Goal: Task Accomplishment & Management: Complete application form

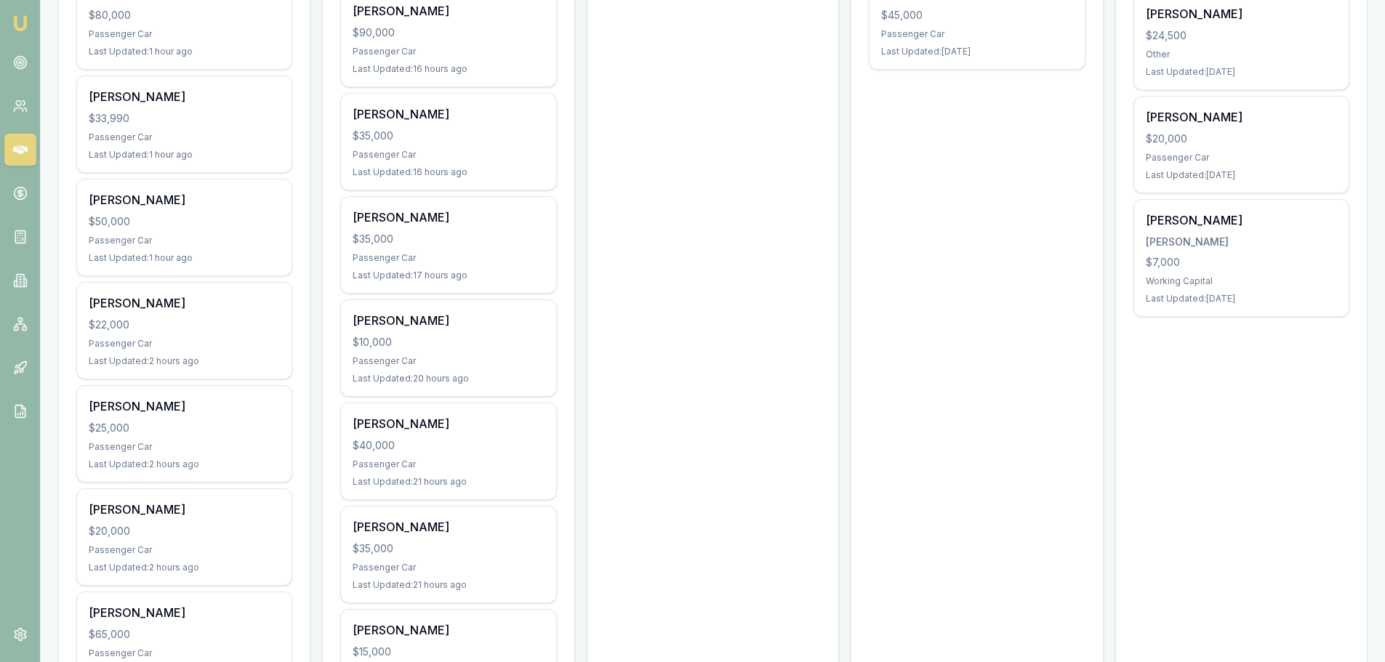
scroll to position [582, 0]
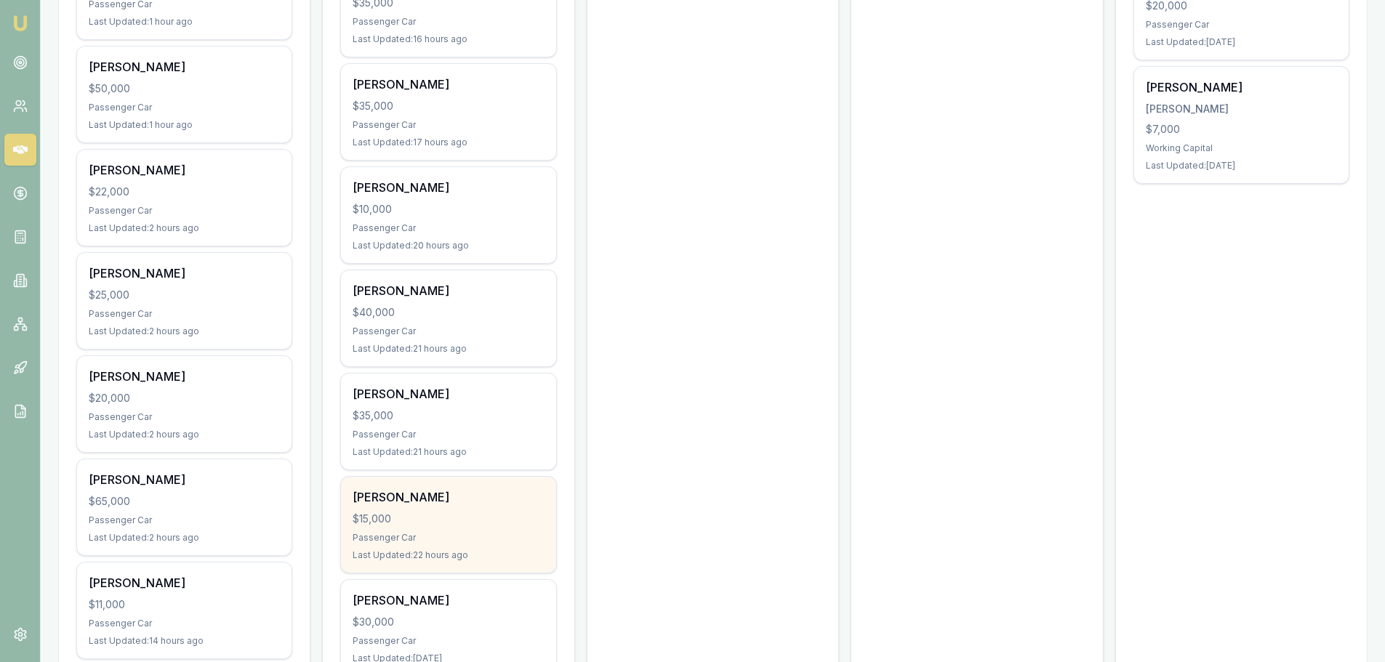
click at [437, 512] on div "$15,000" at bounding box center [448, 519] width 191 height 15
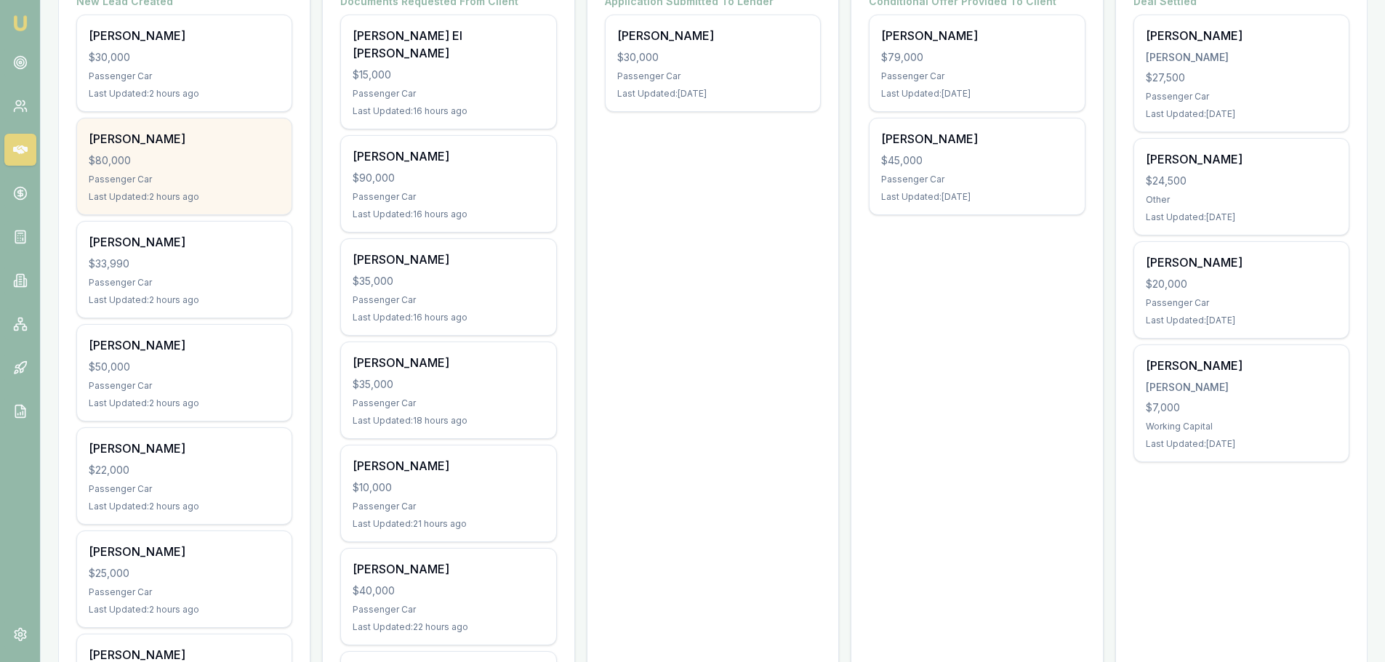
scroll to position [218, 0]
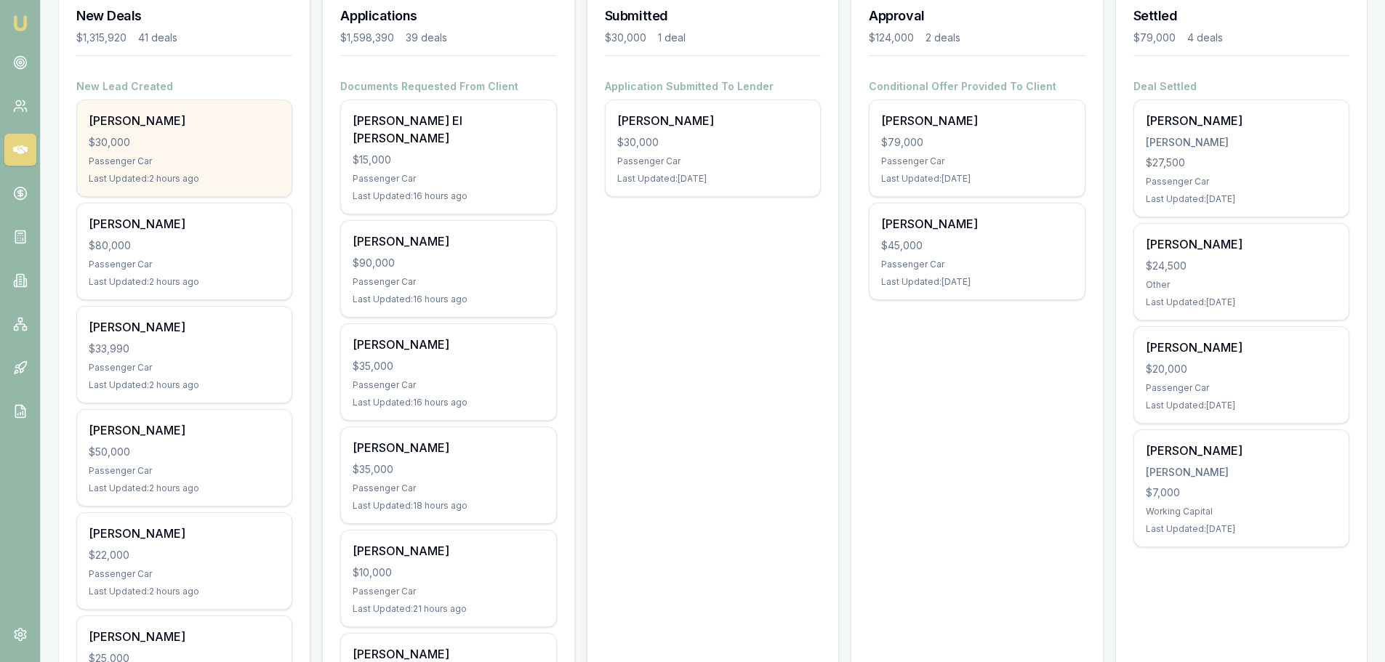
click at [188, 169] on div "Jc Busque $30,000 Passenger Car Last Updated: 2 hours ago" at bounding box center [184, 148] width 214 height 96
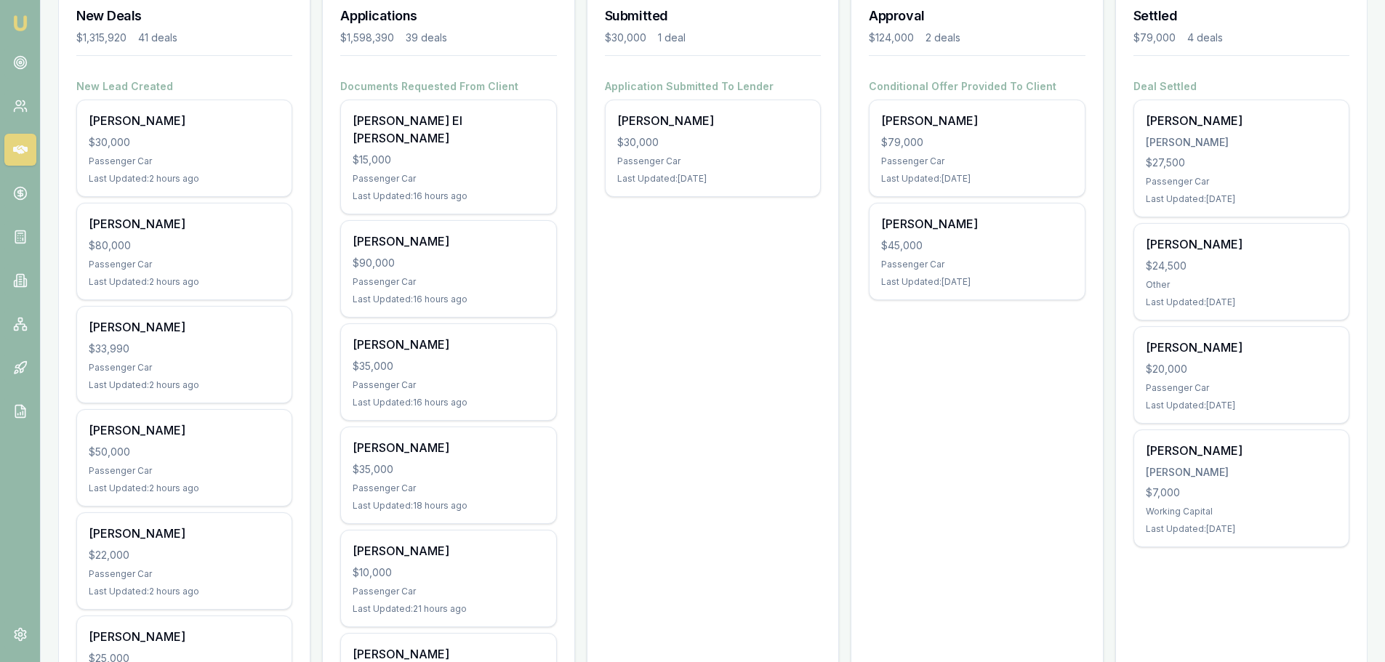
scroll to position [0, 0]
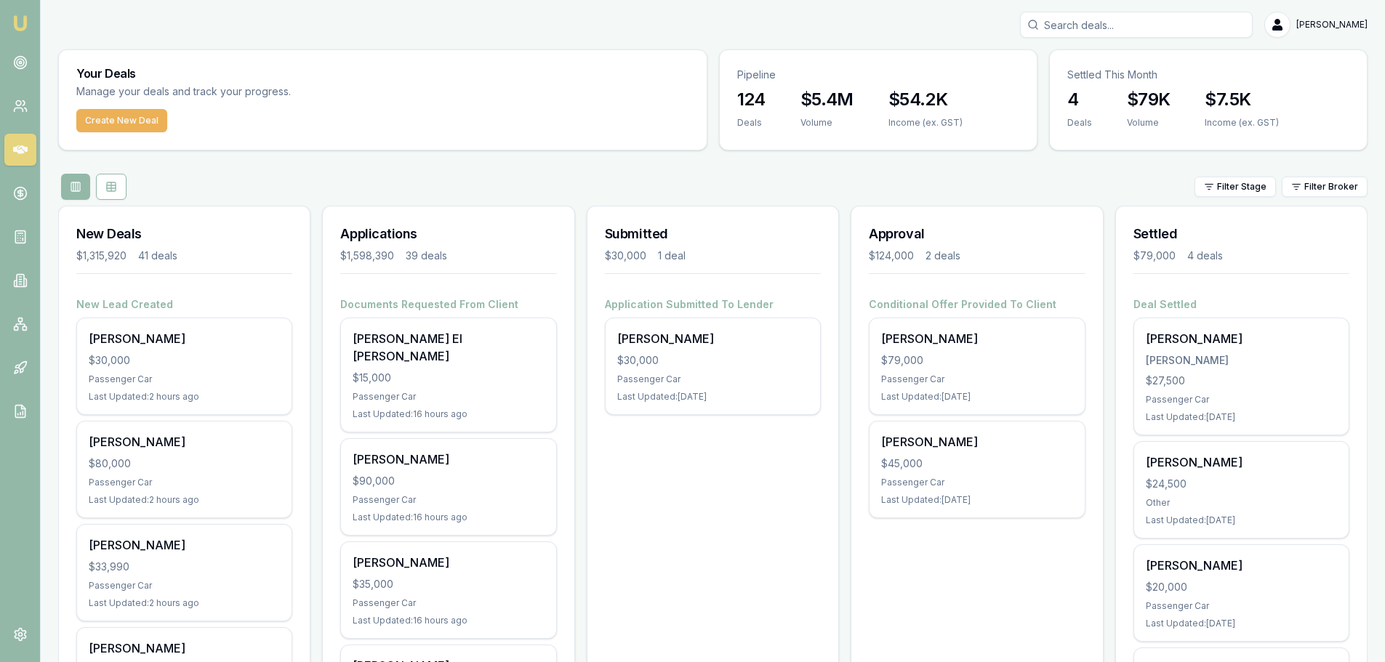
click at [1138, 24] on input "Search deals" at bounding box center [1136, 25] width 233 height 26
type input "LEAROYD"
click at [1129, 89] on p "jazza111@icloud.com" at bounding box center [1136, 92] width 220 height 15
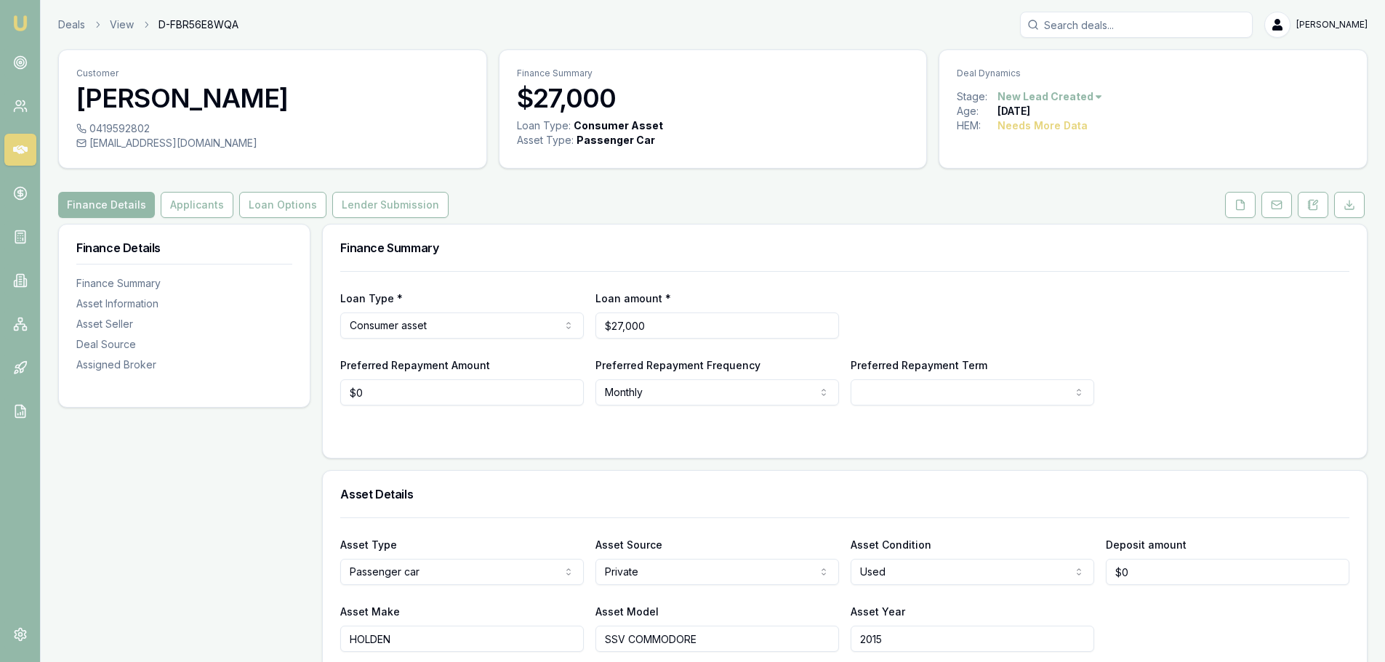
click at [1029, 225] on div "Finance Summary" at bounding box center [845, 248] width 1044 height 47
click at [203, 209] on button "Applicants" at bounding box center [197, 205] width 73 height 26
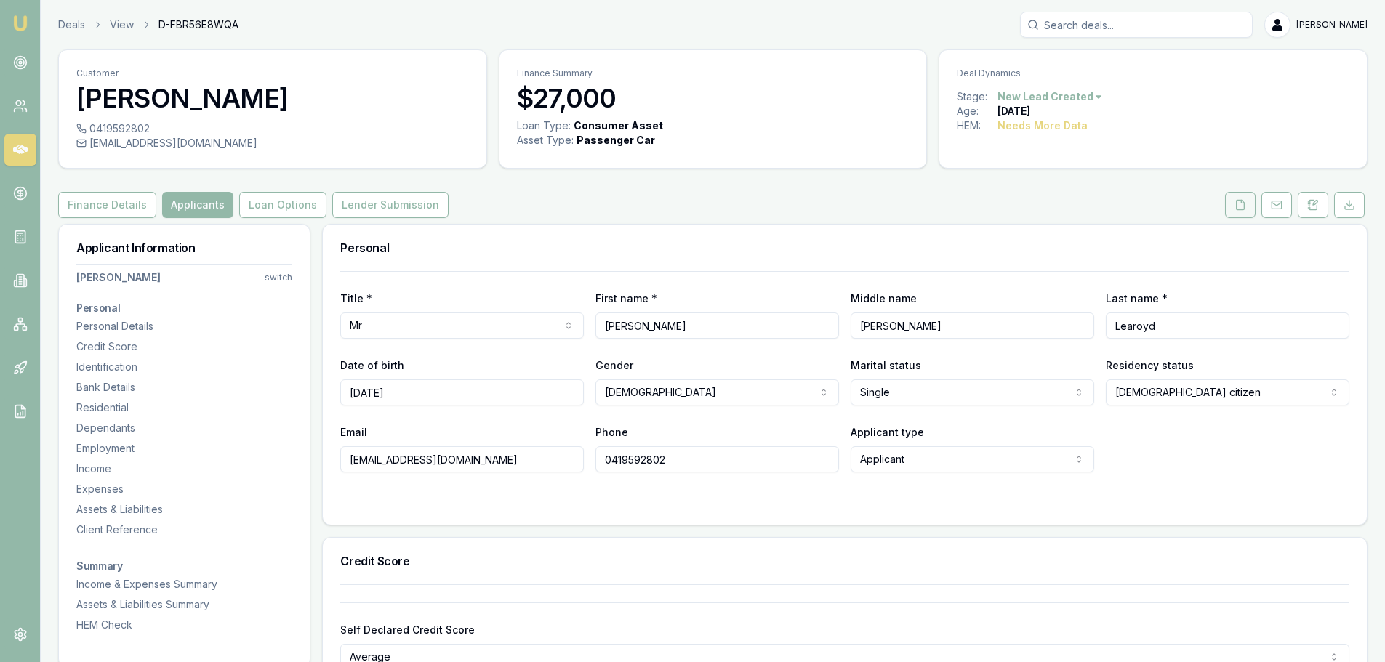
click at [1236, 199] on icon at bounding box center [1240, 205] width 12 height 12
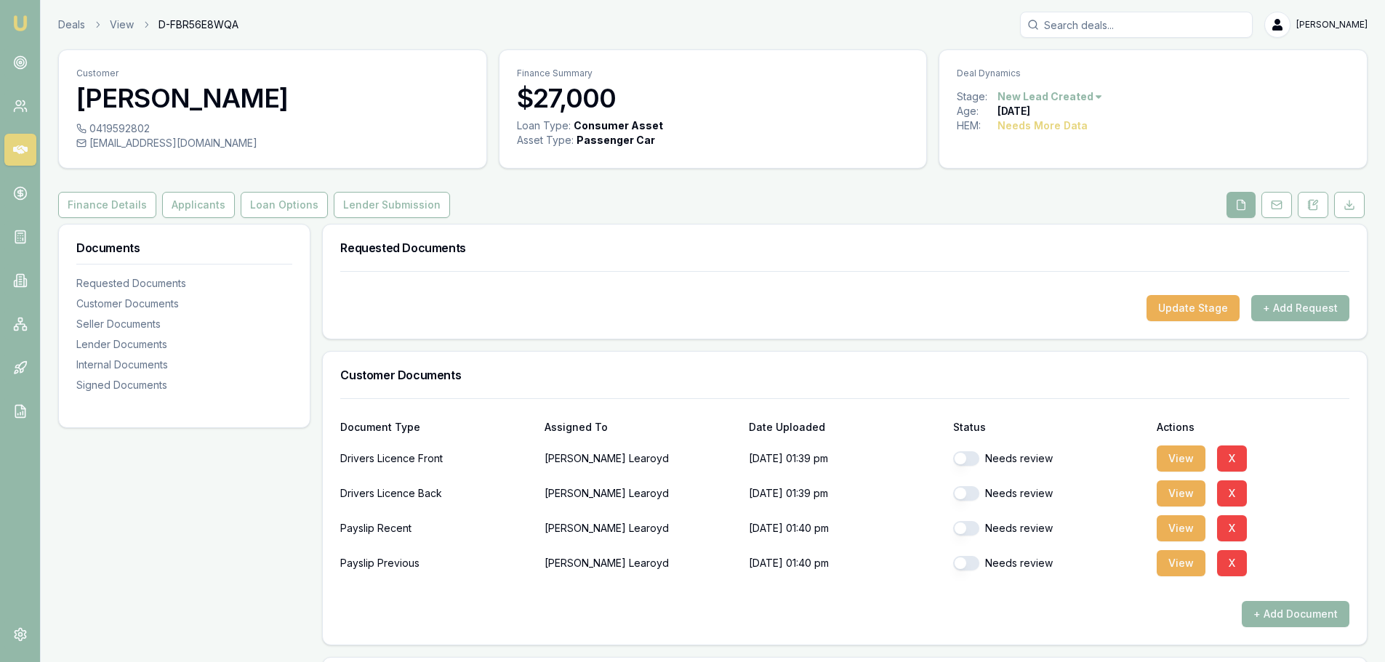
click at [970, 457] on button "button" at bounding box center [966, 458] width 26 height 15
checkbox input "true"
click at [977, 492] on button "button" at bounding box center [966, 493] width 26 height 15
checkbox input "true"
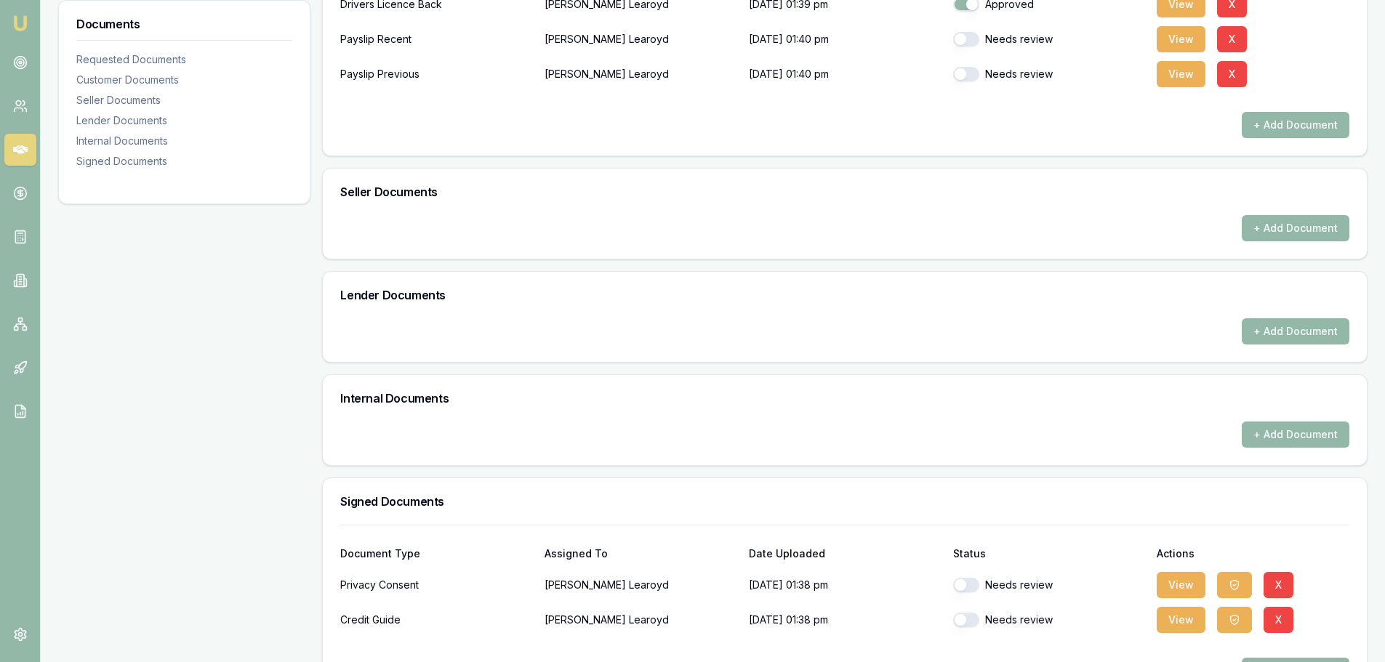
scroll to position [541, 0]
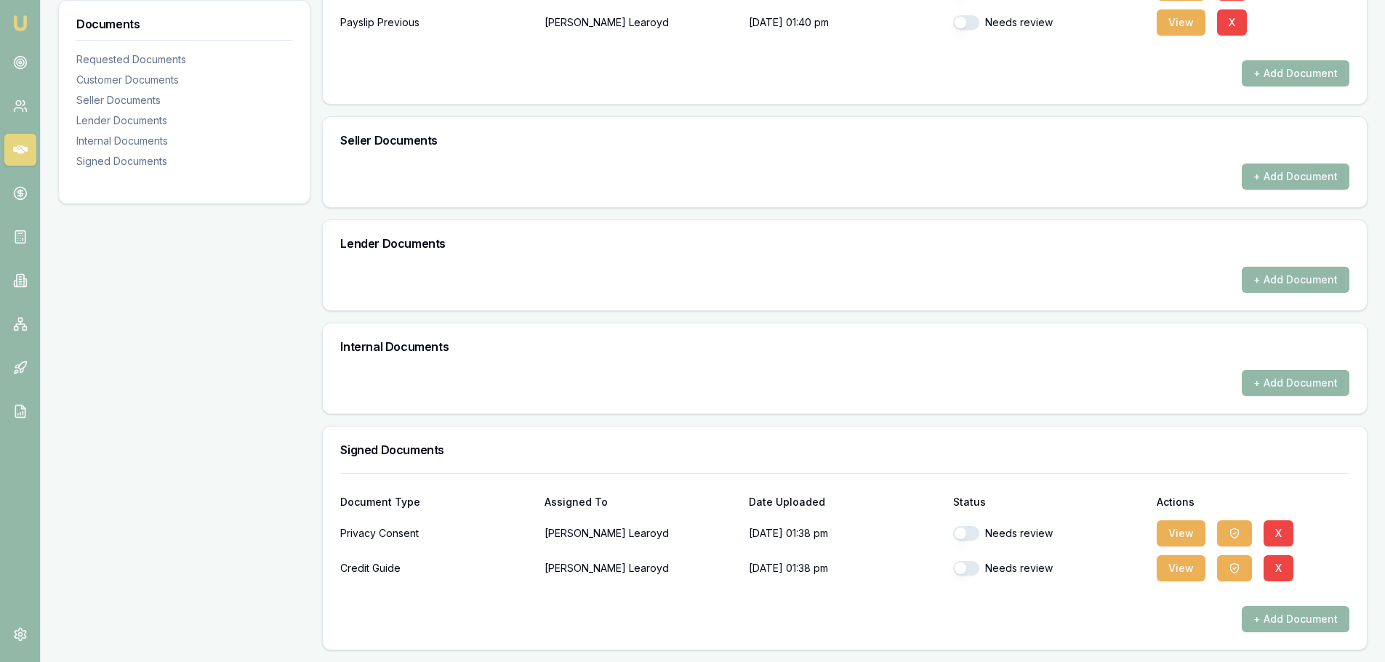
checkbox input "false"
checkbox input "true"
click at [973, 533] on button "button" at bounding box center [966, 533] width 26 height 15
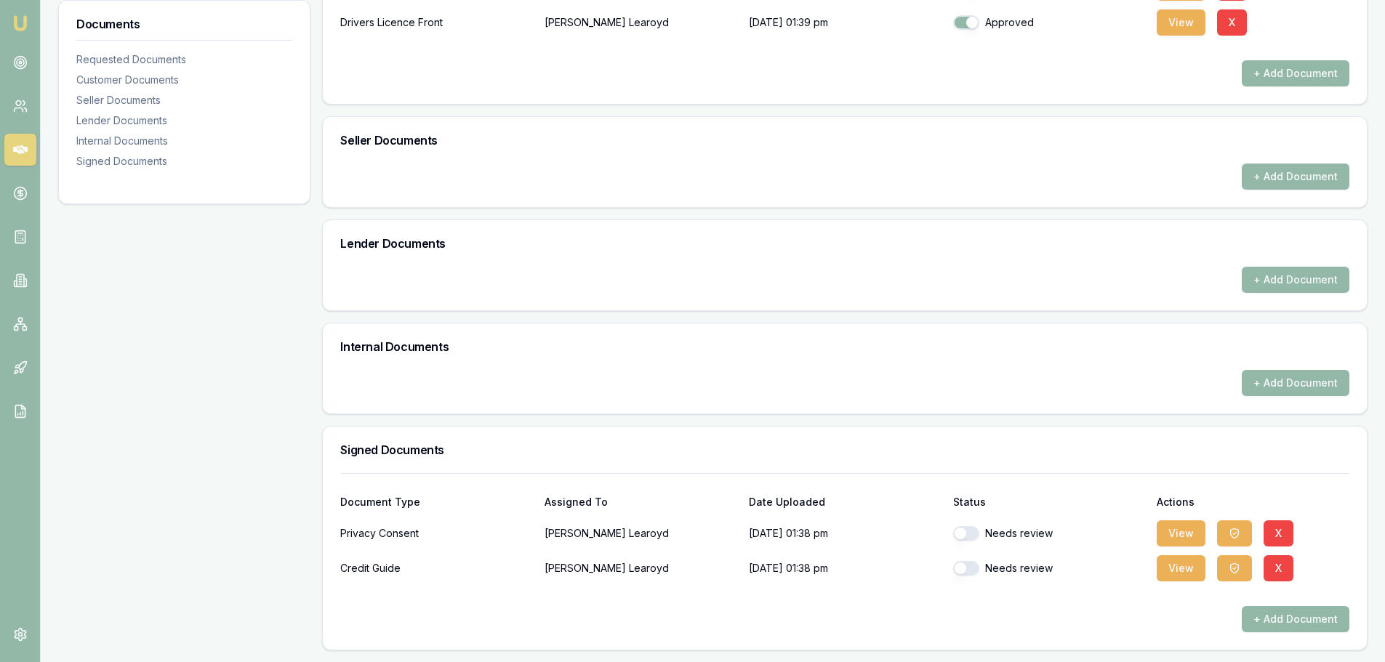
checkbox input "true"
click at [971, 563] on button "button" at bounding box center [966, 568] width 26 height 15
checkbox input "true"
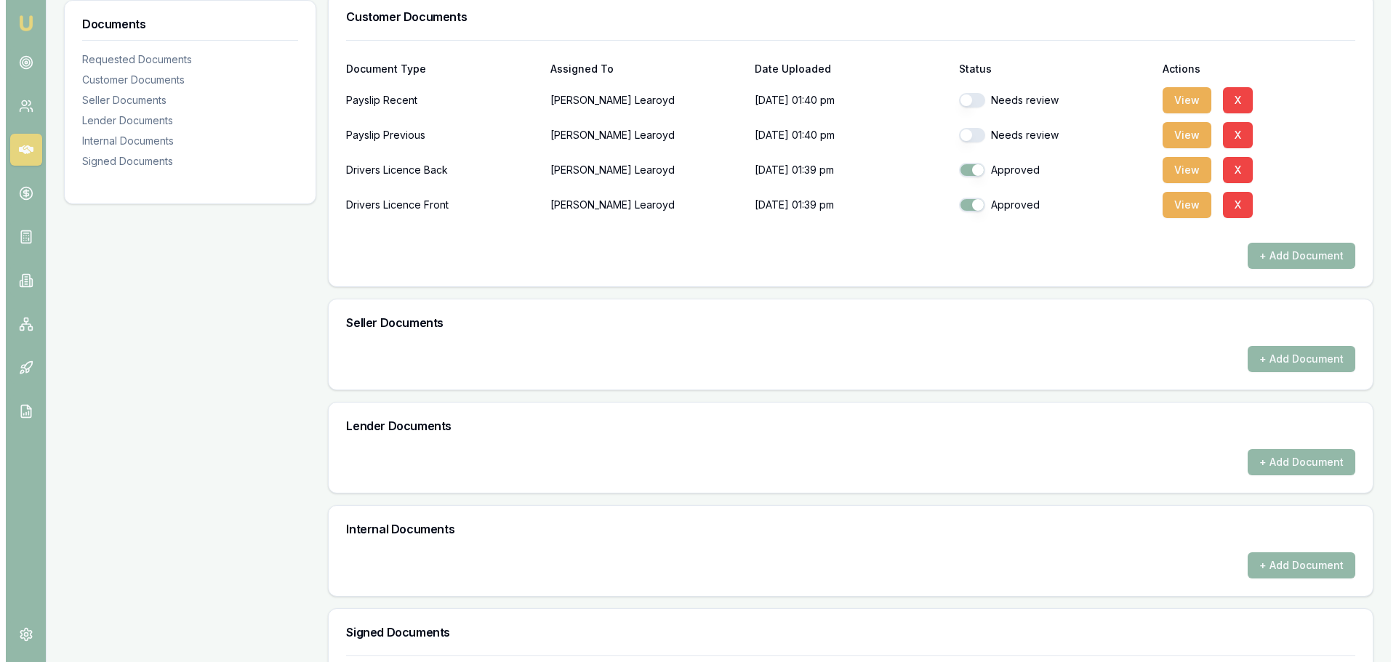
scroll to position [250, 0]
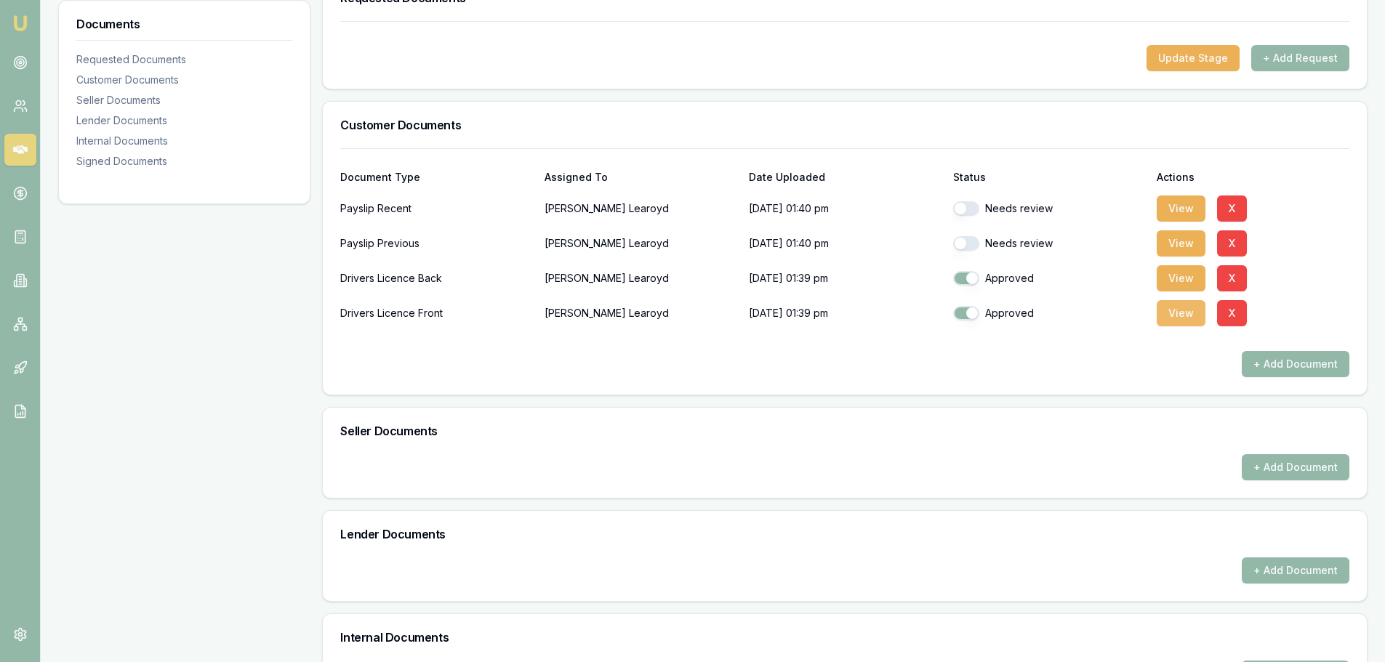
click at [1175, 315] on button "View" at bounding box center [1181, 313] width 49 height 26
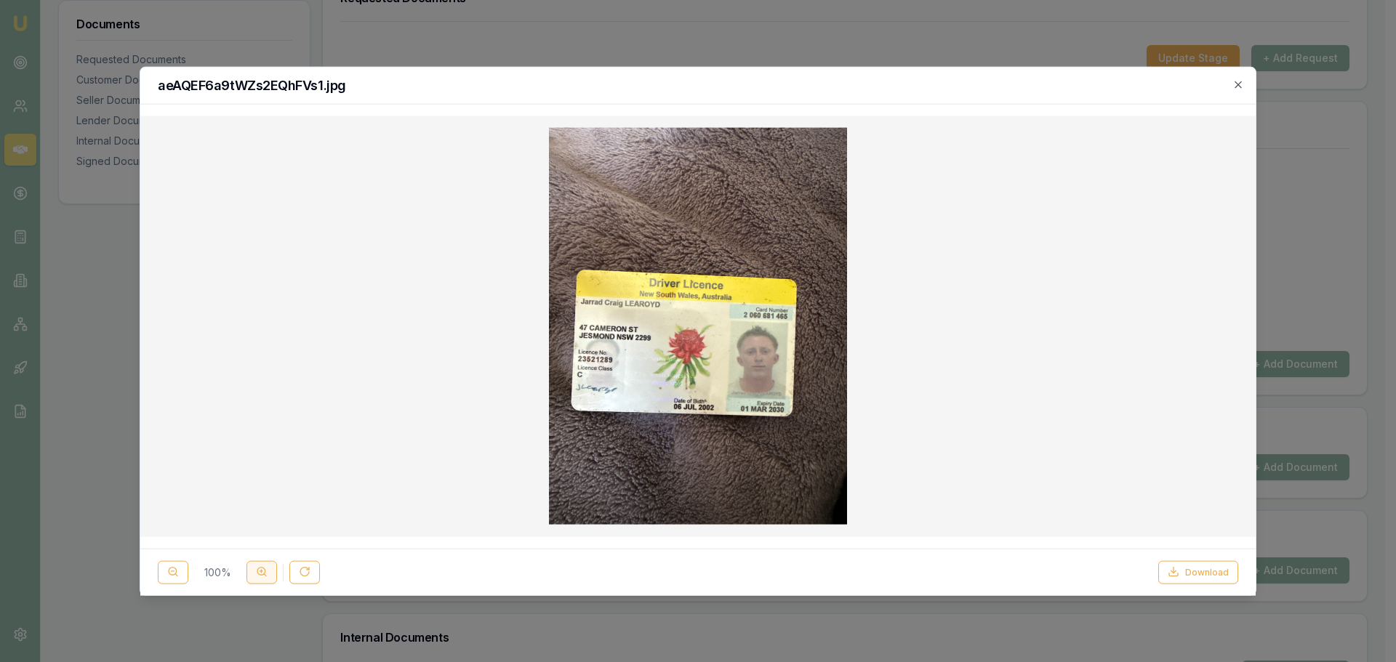
click at [263, 575] on circle at bounding box center [261, 572] width 8 height 8
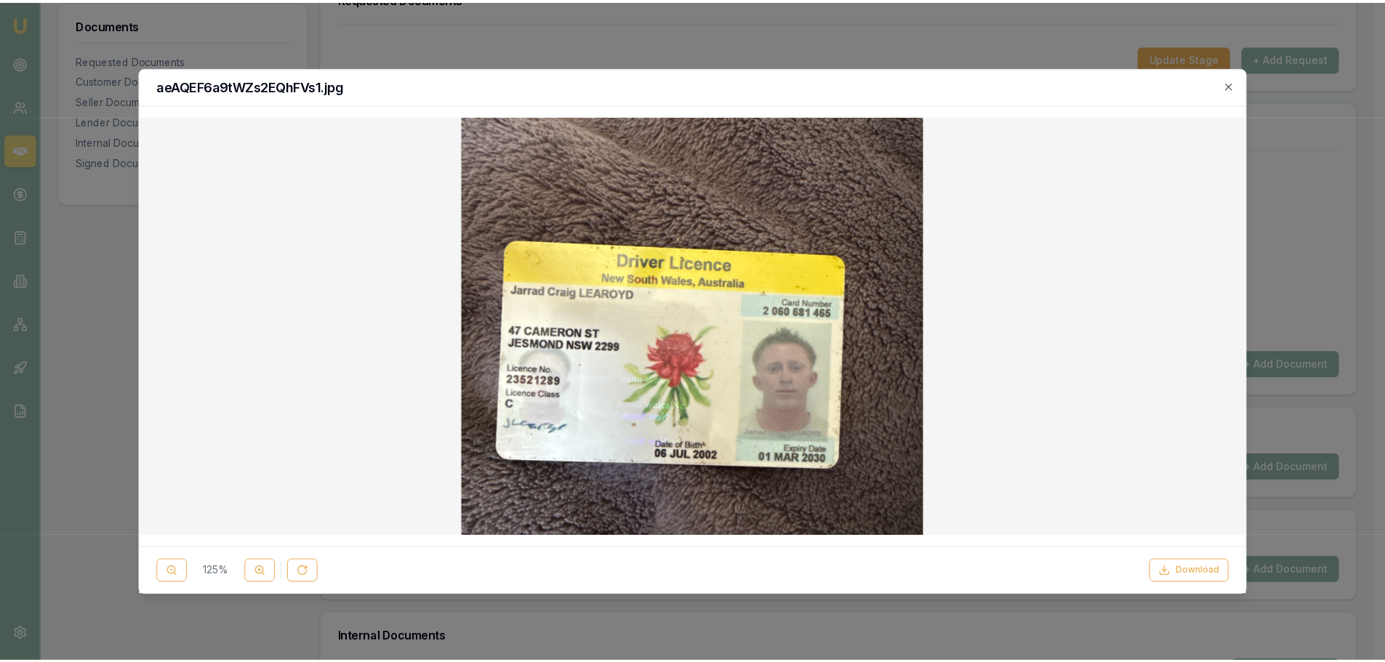
scroll to position [145, 0]
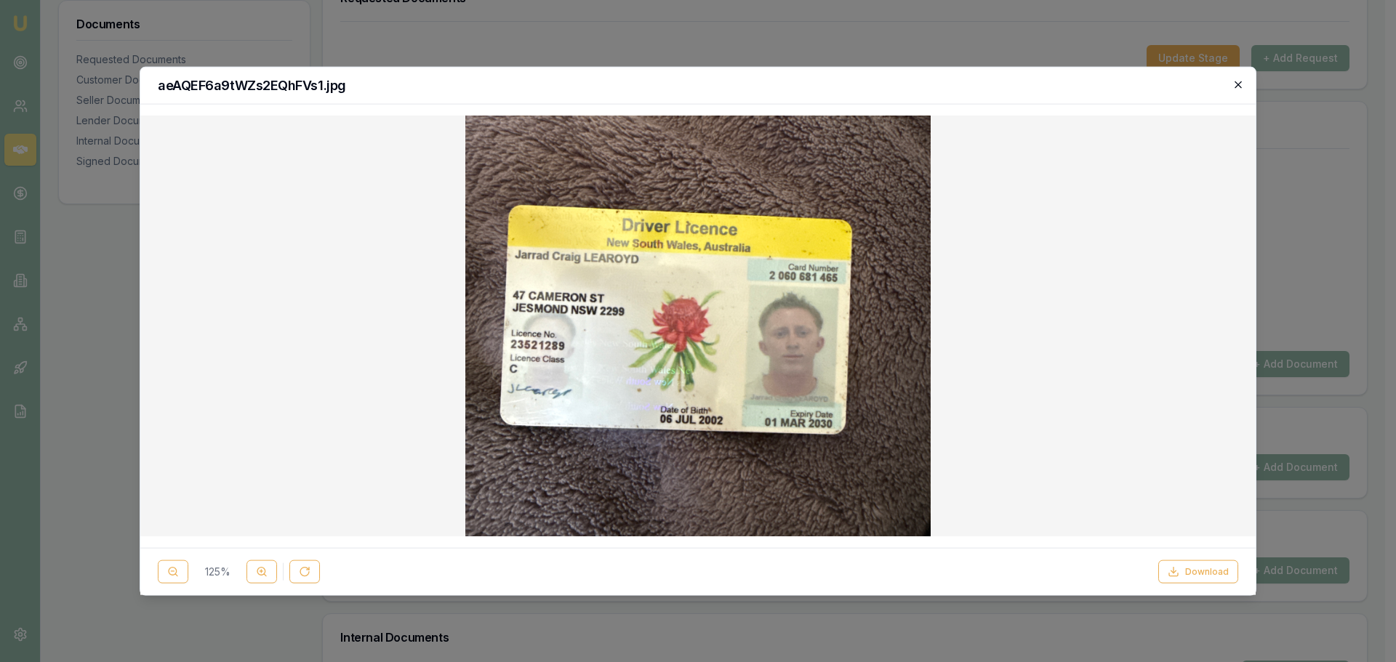
click at [1239, 79] on icon "button" at bounding box center [1238, 85] width 12 height 12
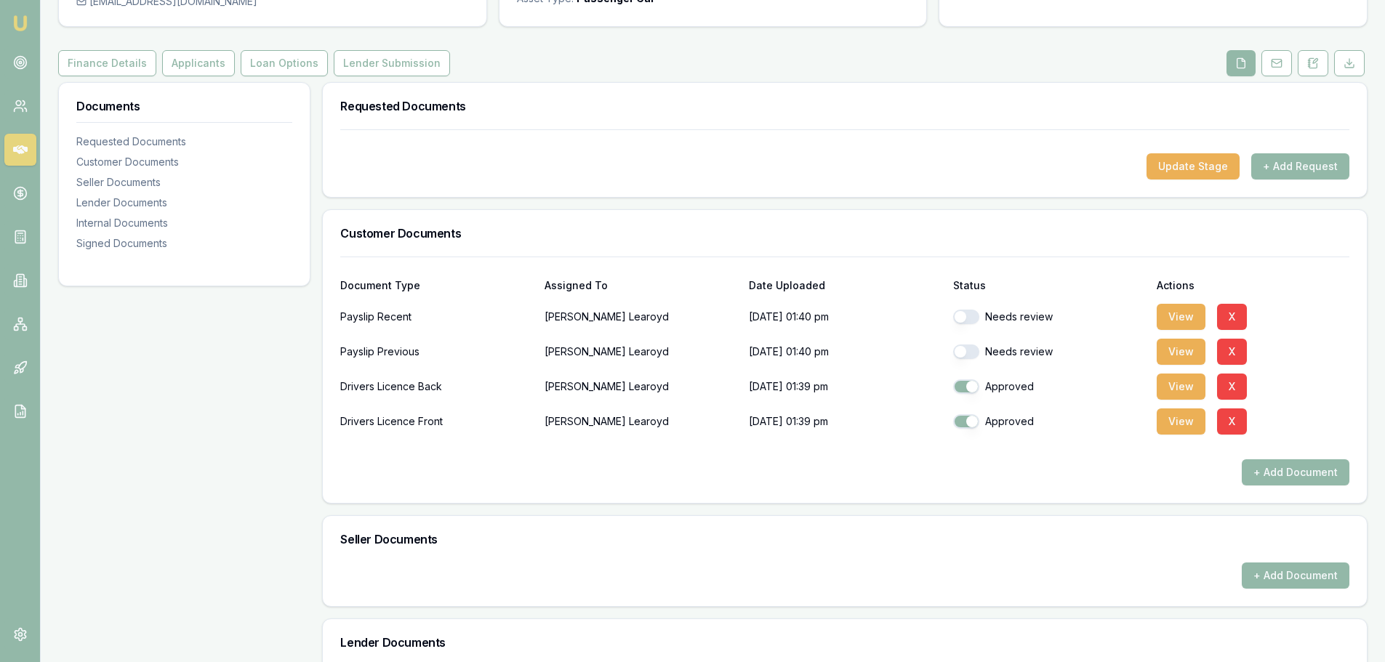
scroll to position [0, 0]
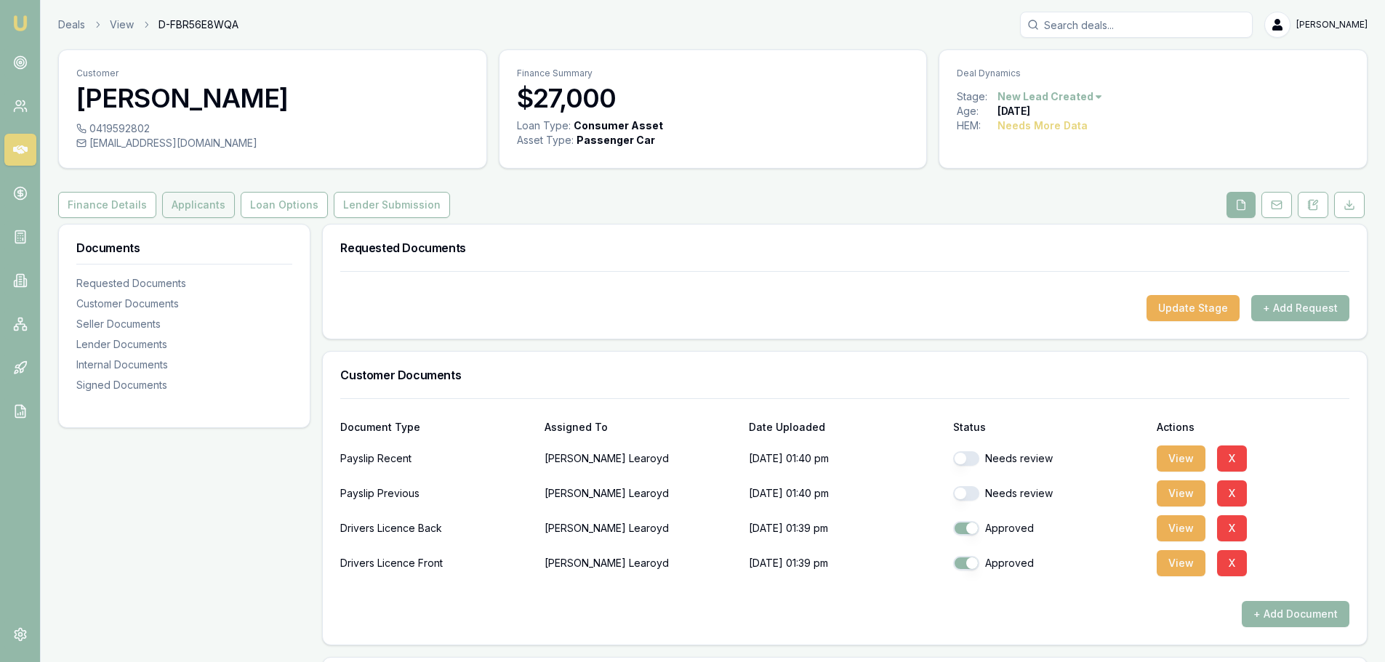
click at [196, 201] on button "Applicants" at bounding box center [198, 205] width 73 height 26
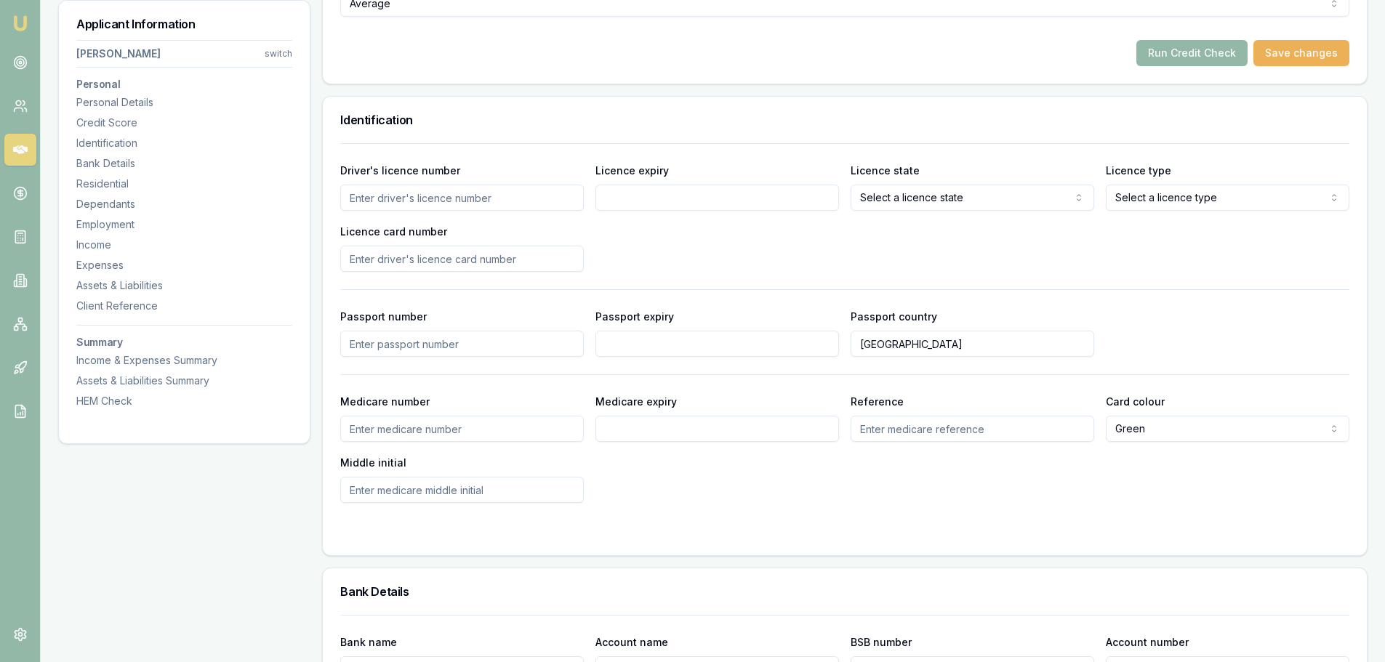
scroll to position [654, 0]
click at [515, 200] on input "Driver's licence number" at bounding box center [462, 197] width 244 height 26
type input "23521289"
click at [636, 195] on input "Licence expiry" at bounding box center [717, 197] width 244 height 26
type input "06/07/2002"
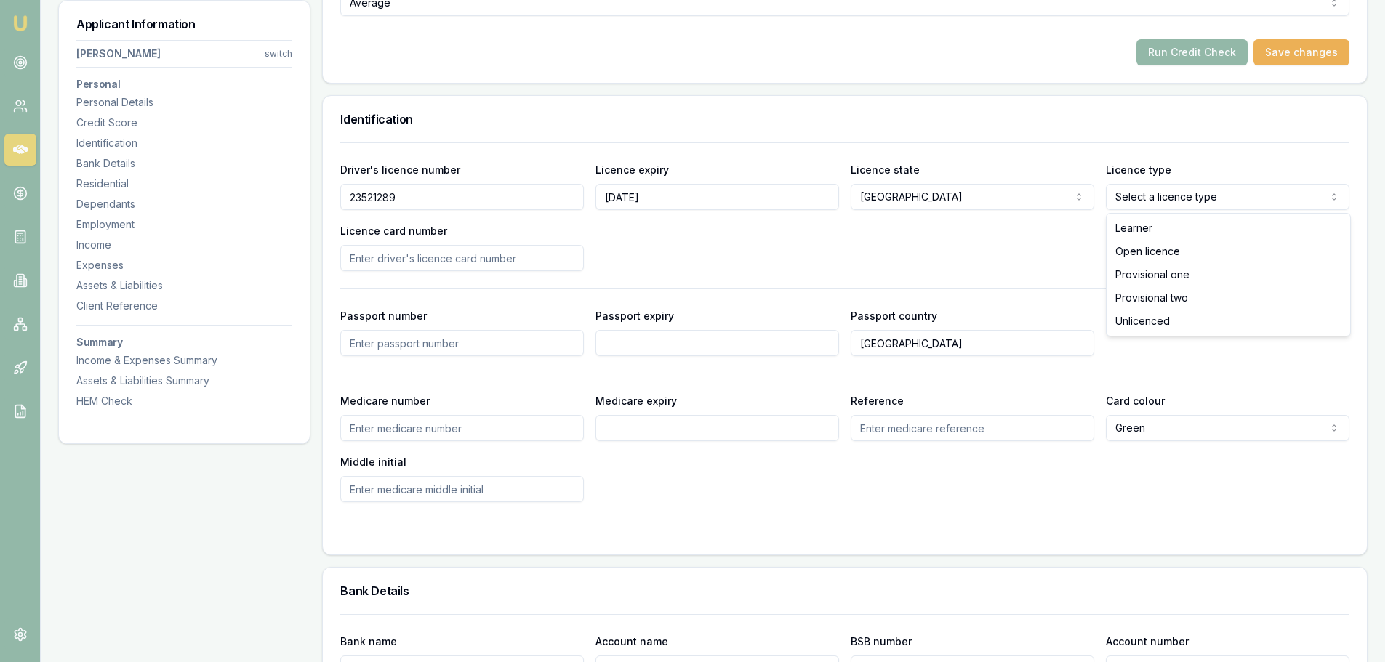
select select "OPEN_LICENCE"
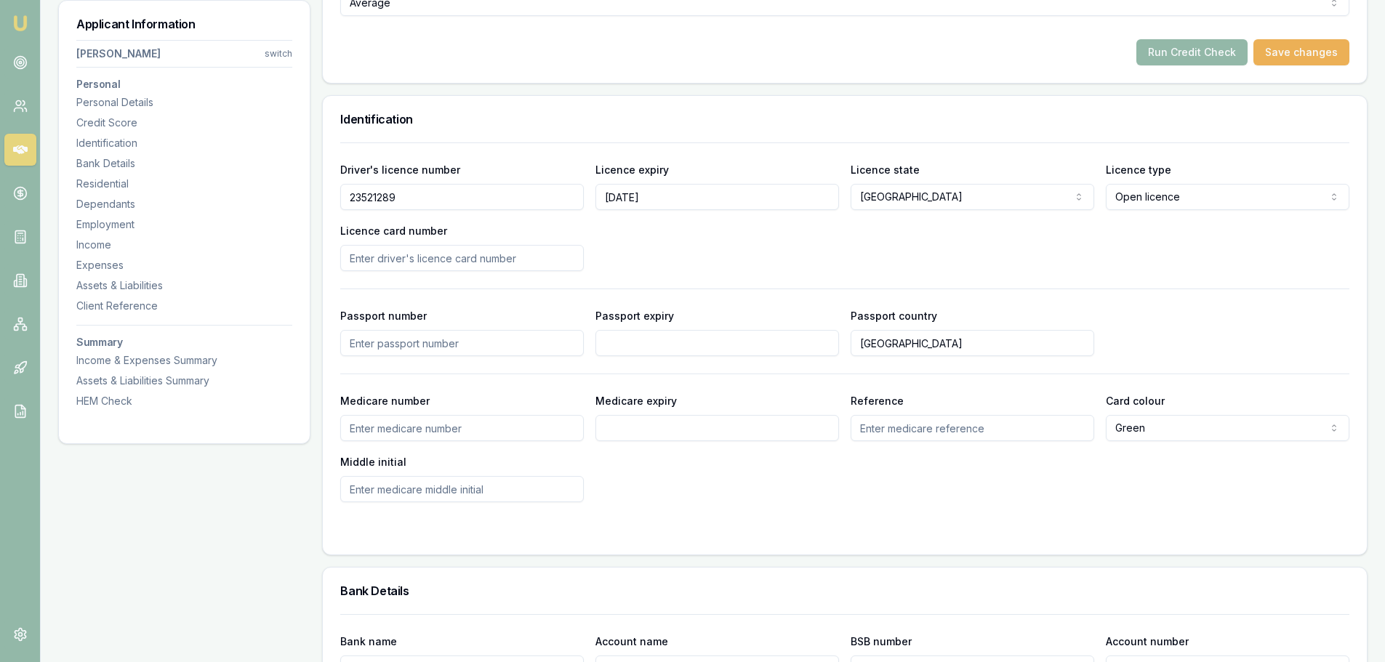
click at [521, 258] on input "Licence card number" at bounding box center [462, 258] width 244 height 26
type input "2060681465"
click at [667, 241] on div "Driver's licence number 23521289 Licence expiry 06/07/2002 Licence state NSW NS…" at bounding box center [844, 216] width 1009 height 110
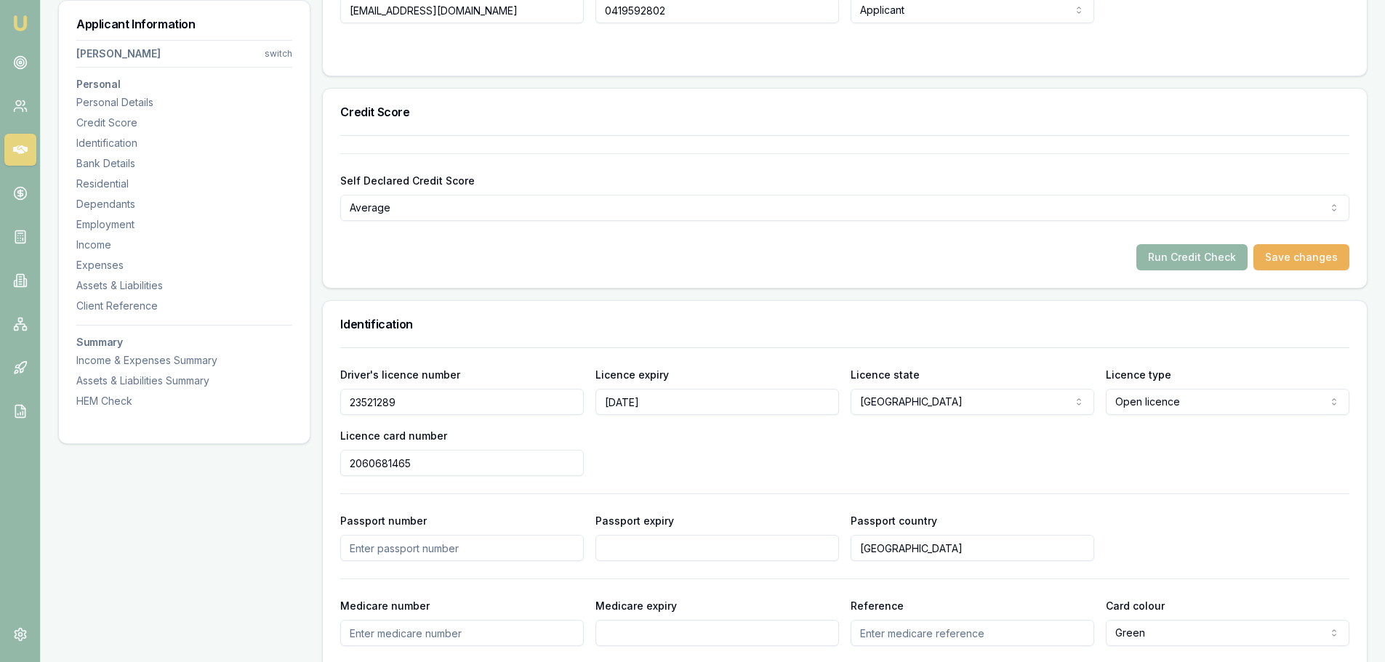
scroll to position [218, 0]
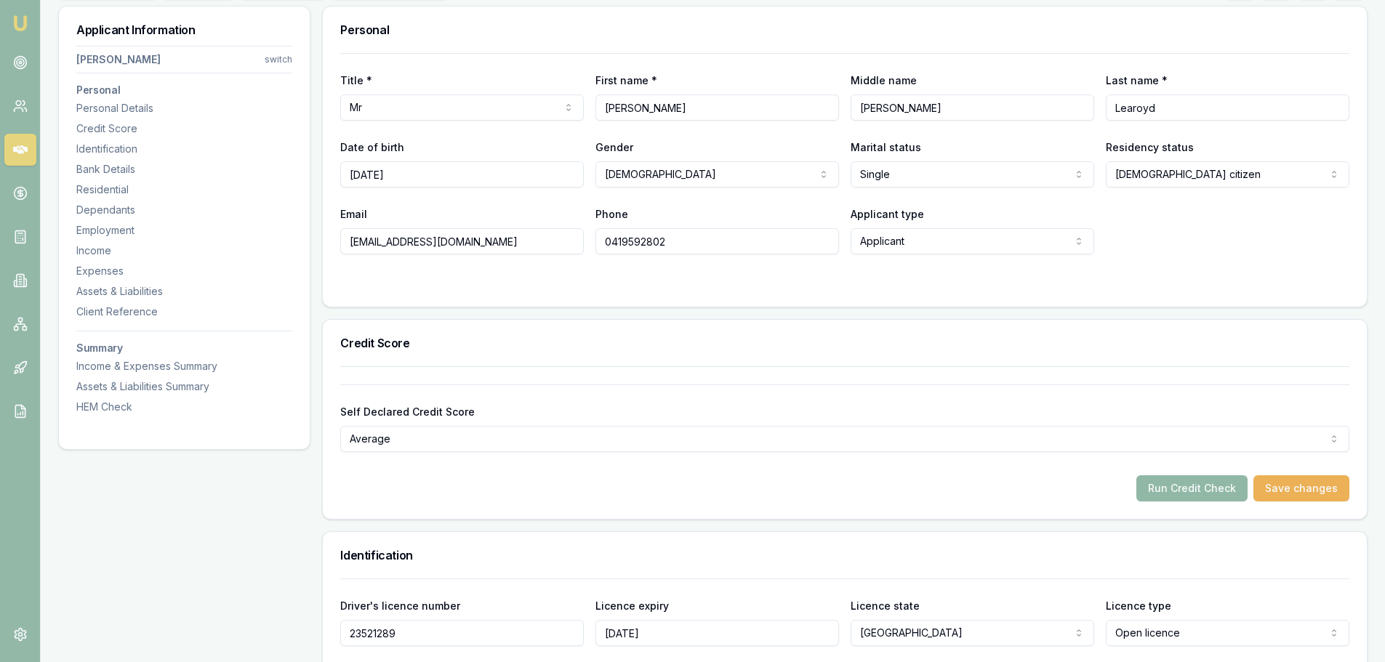
click at [1176, 489] on button "Run Credit Check" at bounding box center [1191, 488] width 111 height 26
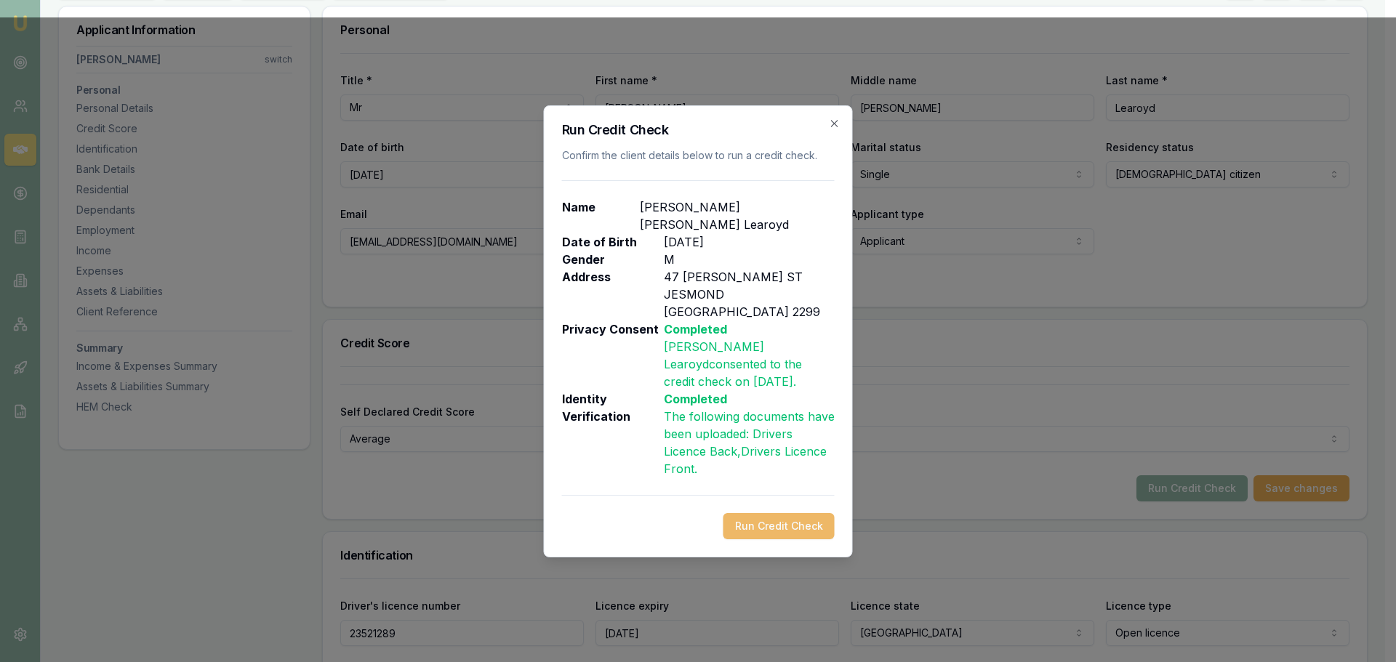
click at [784, 513] on button "Run Credit Check" at bounding box center [778, 526] width 111 height 26
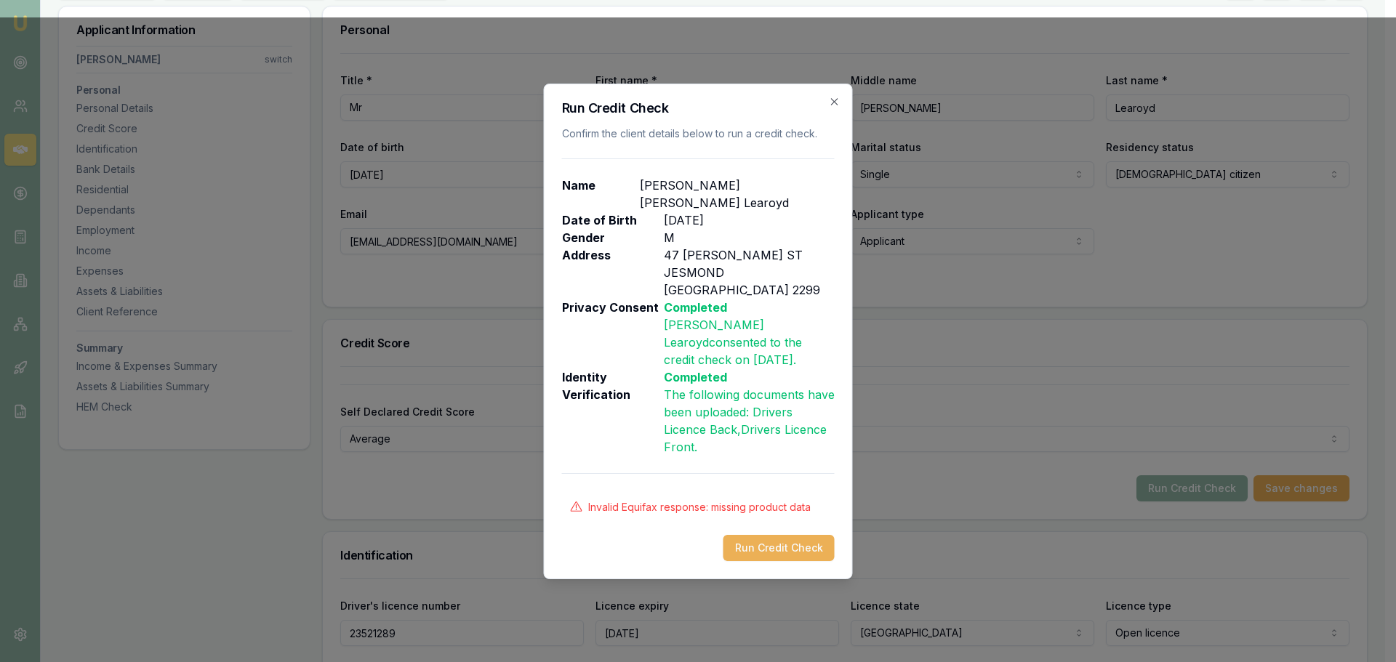
click at [723, 115] on h2 "Run Credit Check" at bounding box center [698, 108] width 273 height 13
click at [837, 108] on icon "button" at bounding box center [835, 102] width 12 height 12
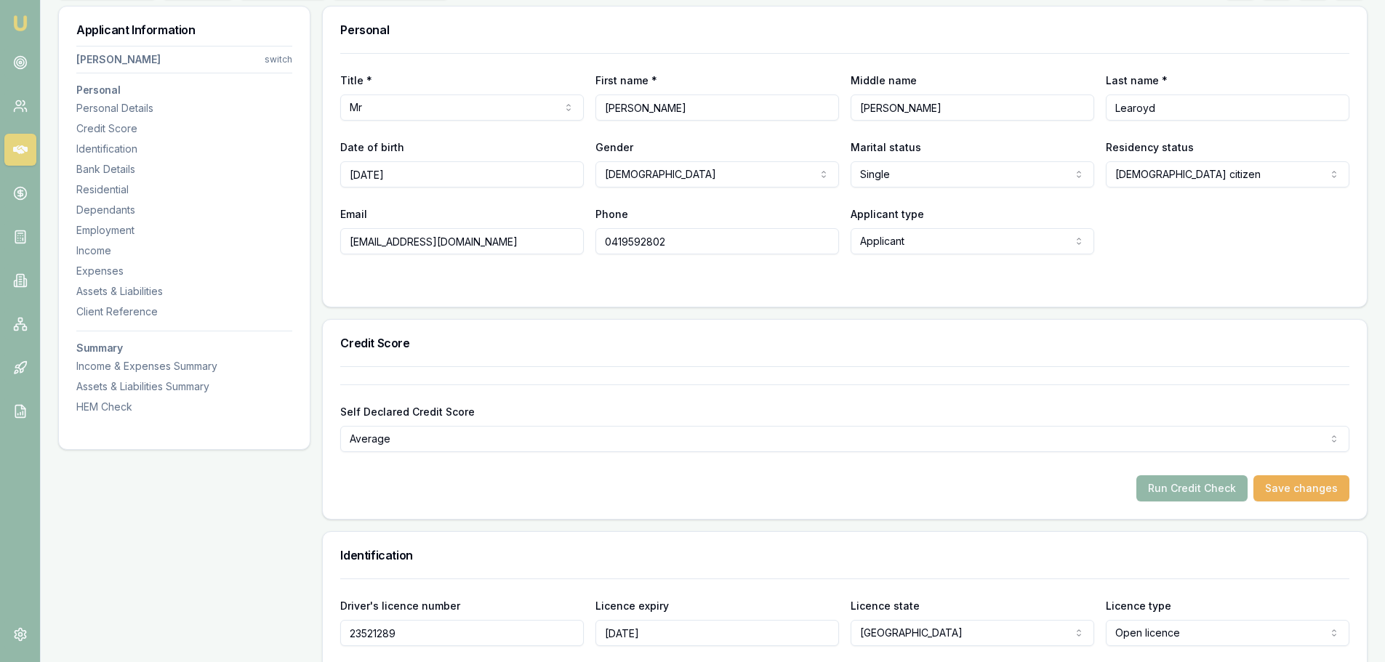
click at [1109, 300] on div "Title * Mr Mr Mrs Miss Ms Dr Prof First name * Jarrad Middle name CRAIG Last na…" at bounding box center [845, 180] width 1044 height 254
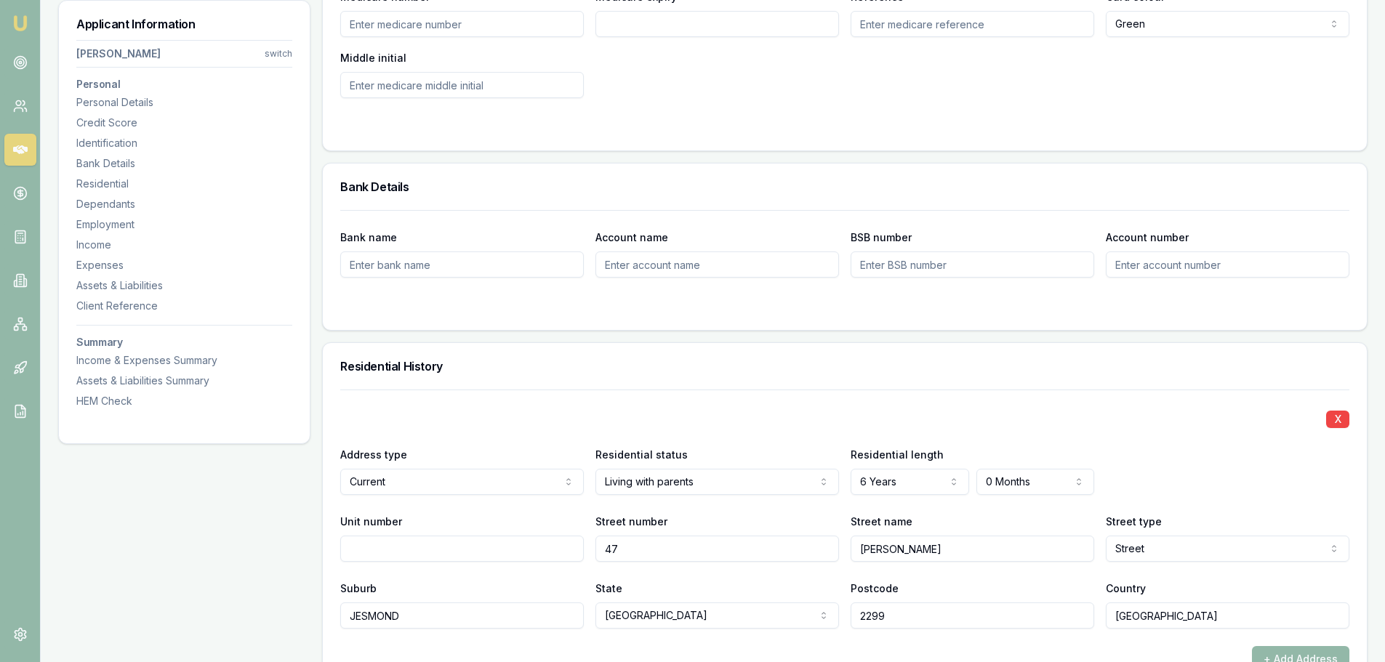
scroll to position [1090, 0]
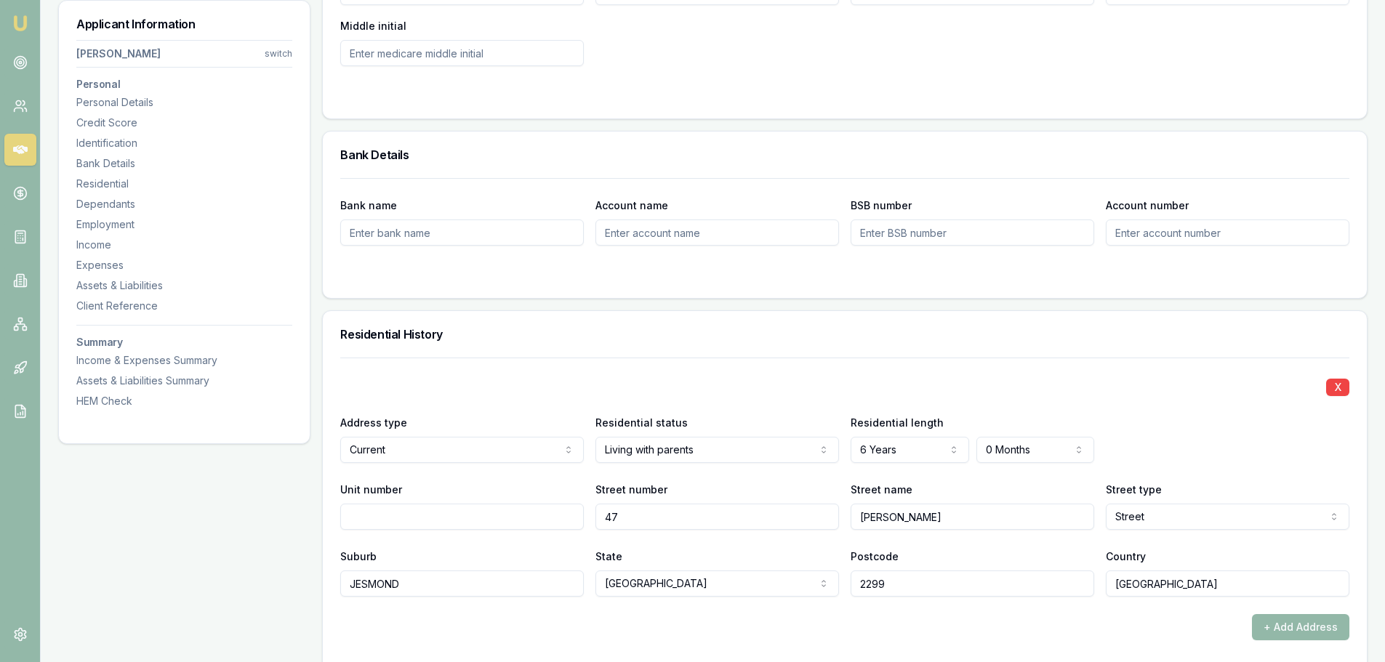
click at [712, 347] on div "Residential History" at bounding box center [845, 334] width 1044 height 47
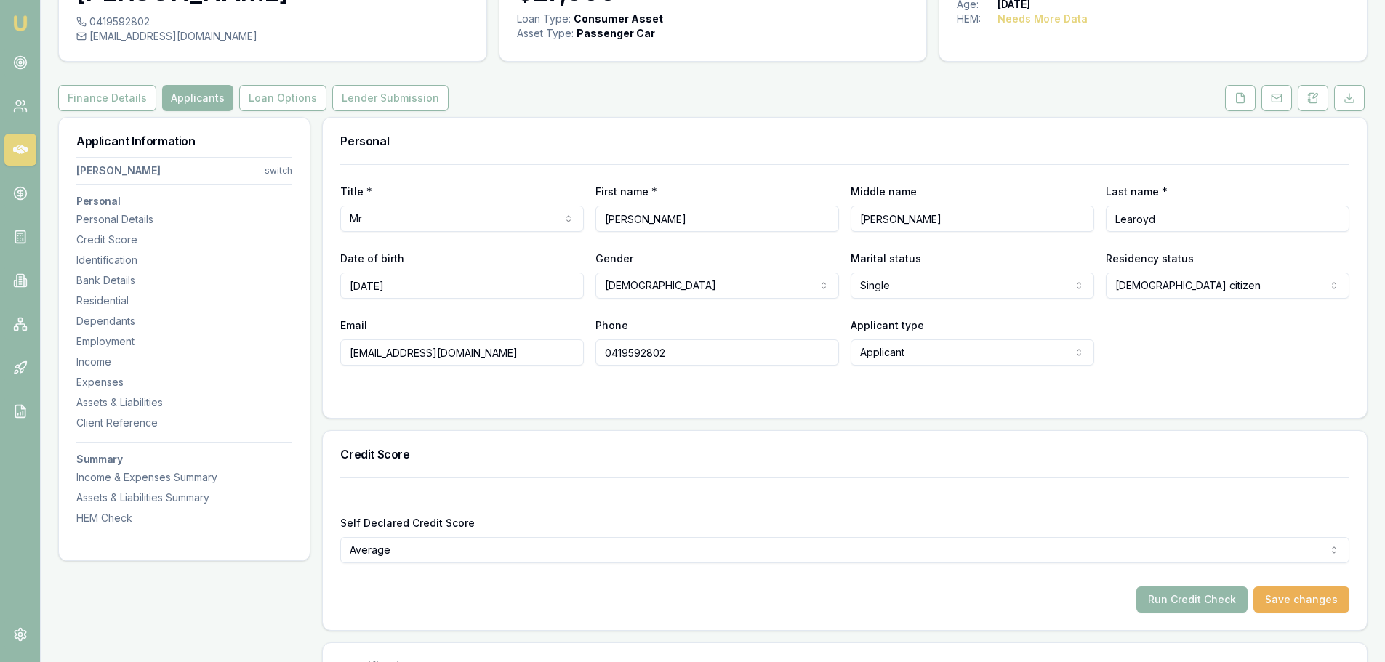
scroll to position [0, 0]
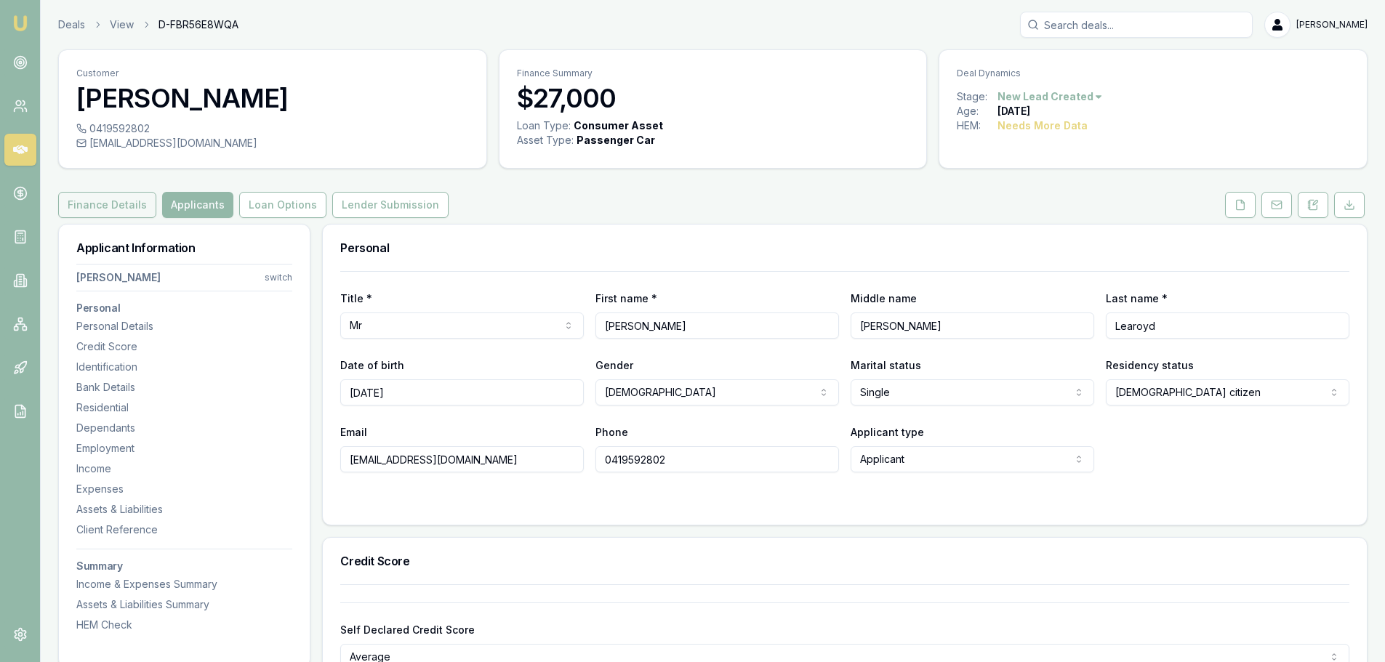
click at [111, 198] on button "Finance Details" at bounding box center [107, 205] width 98 height 26
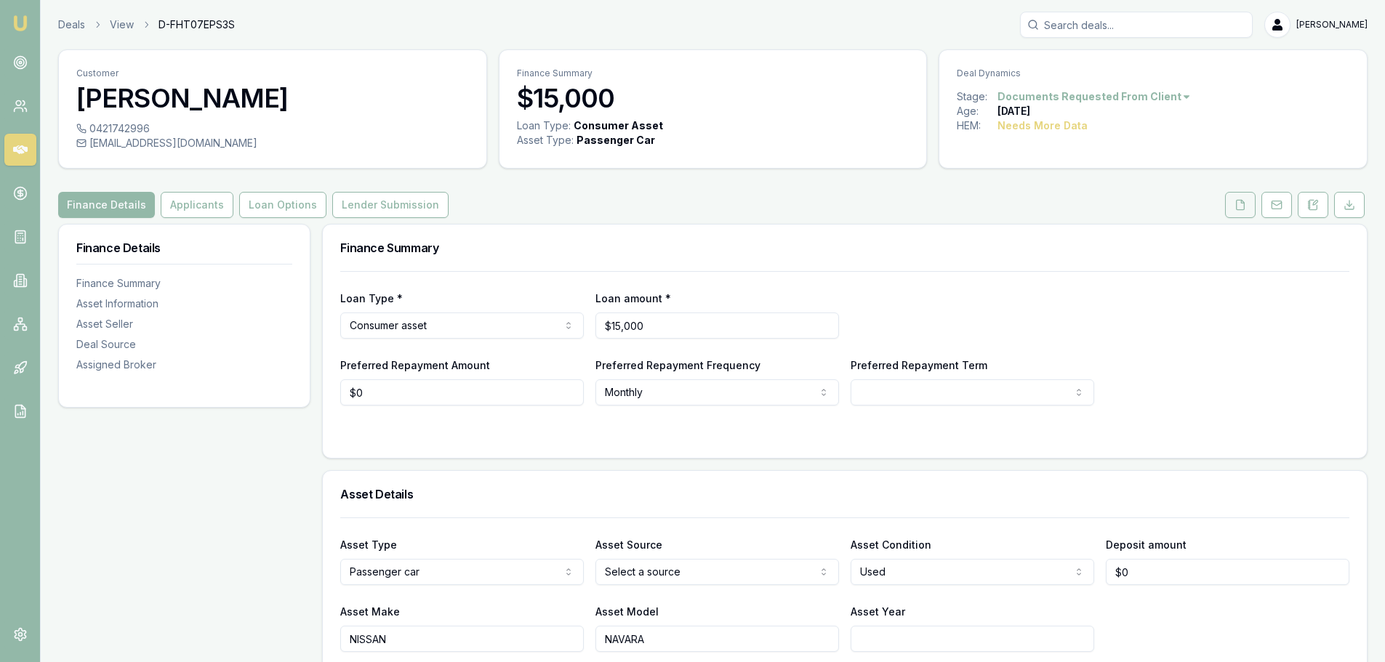
click at [1244, 204] on icon at bounding box center [1240, 204] width 8 height 9
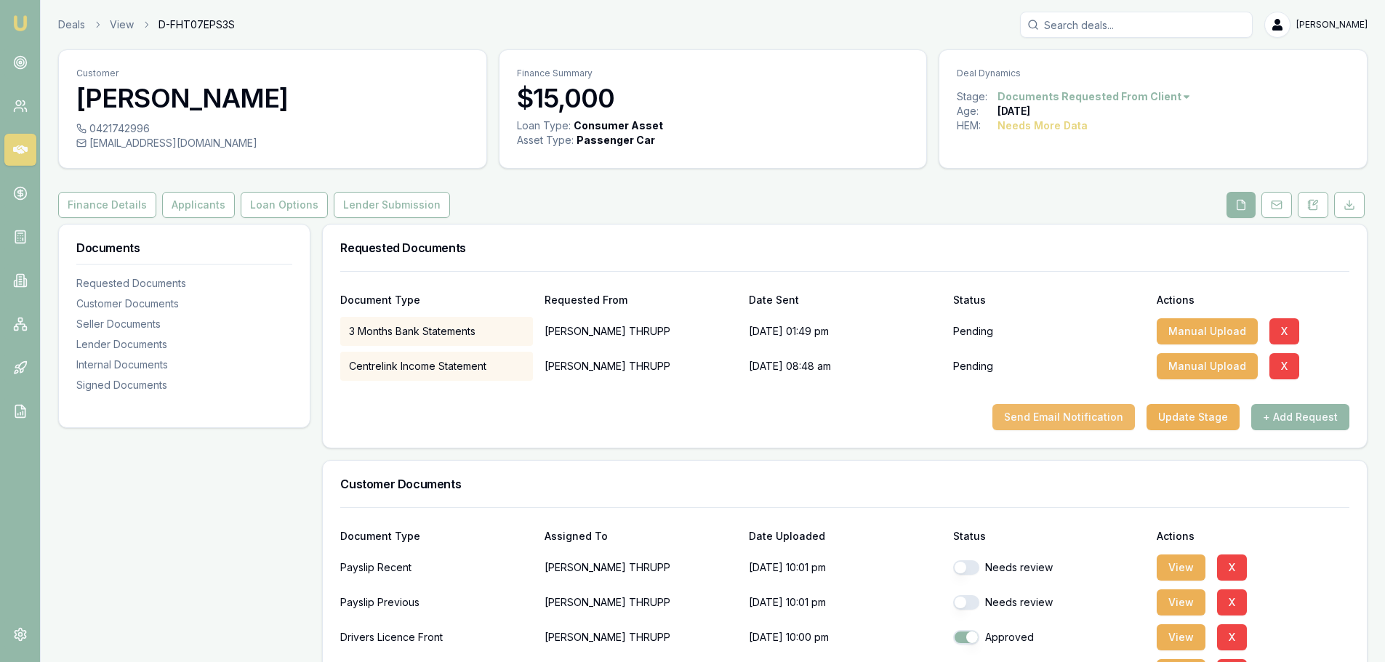
click at [1069, 415] on button "Send Email Notification" at bounding box center [1063, 417] width 142 height 26
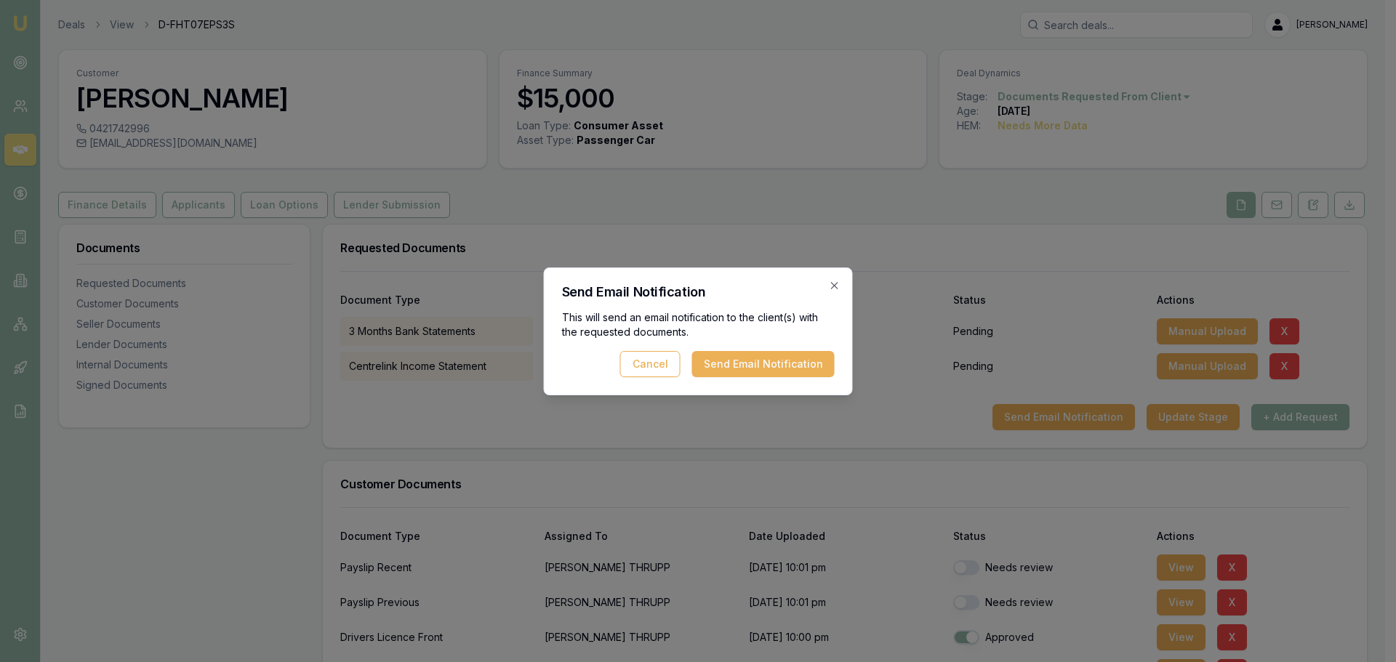
click at [820, 369] on button "Send Email Notification" at bounding box center [763, 364] width 142 height 26
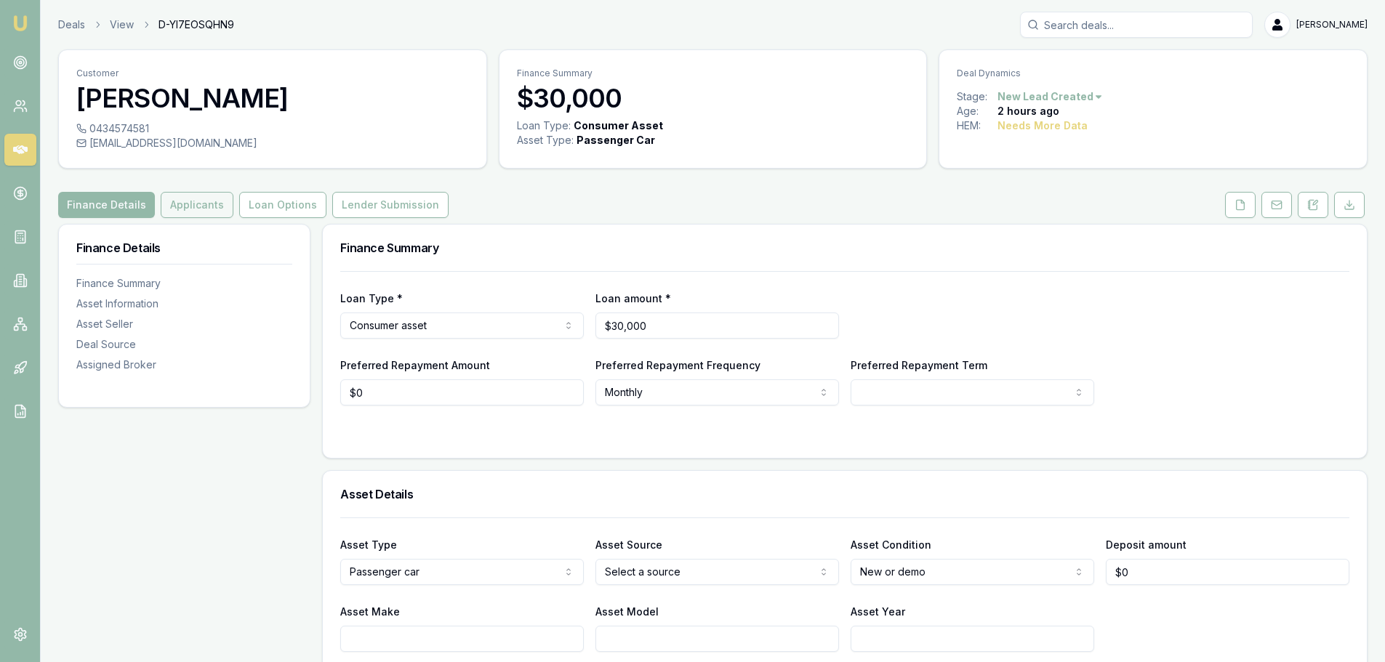
click at [206, 205] on button "Applicants" at bounding box center [197, 205] width 73 height 26
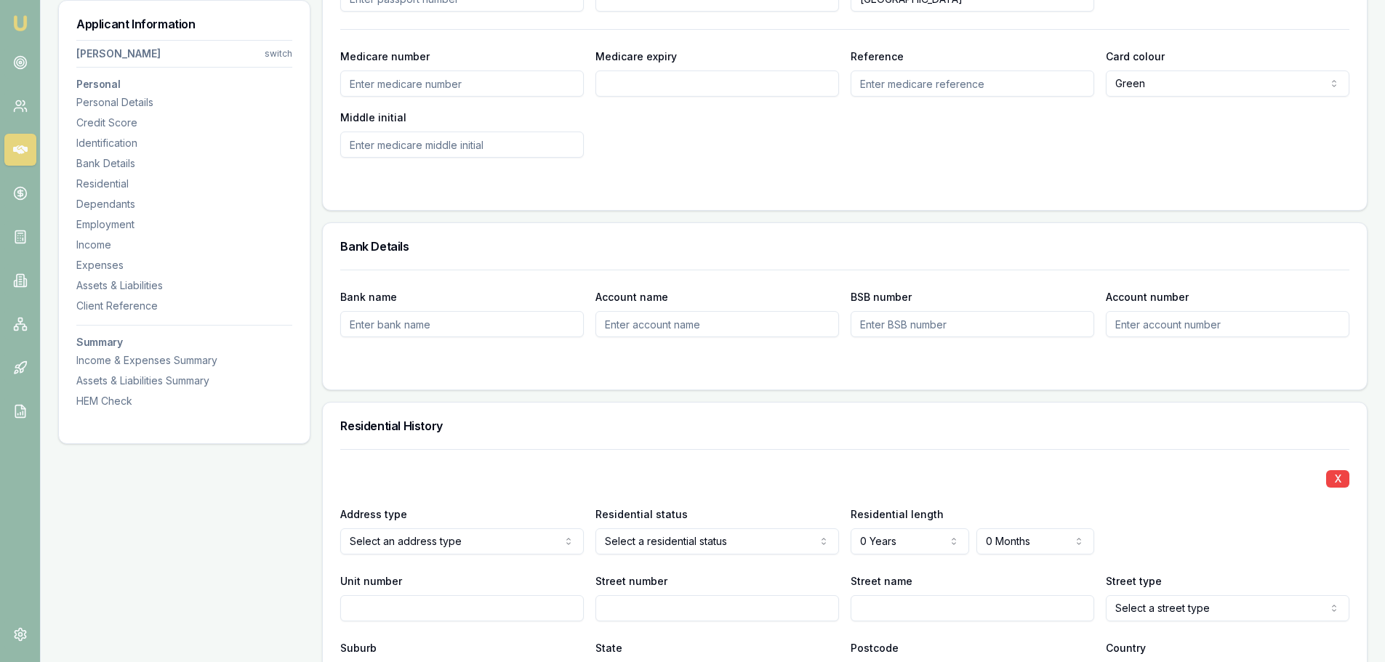
scroll to position [727, 0]
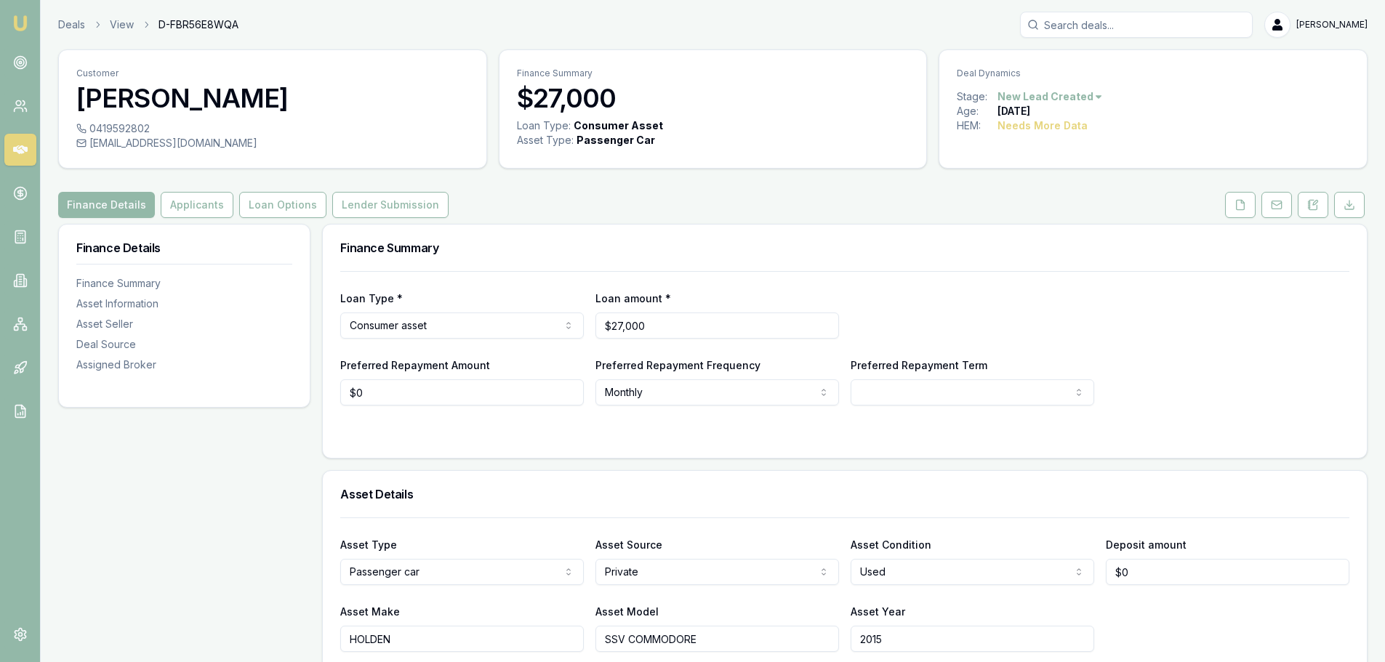
click at [27, 147] on icon at bounding box center [20, 149] width 15 height 15
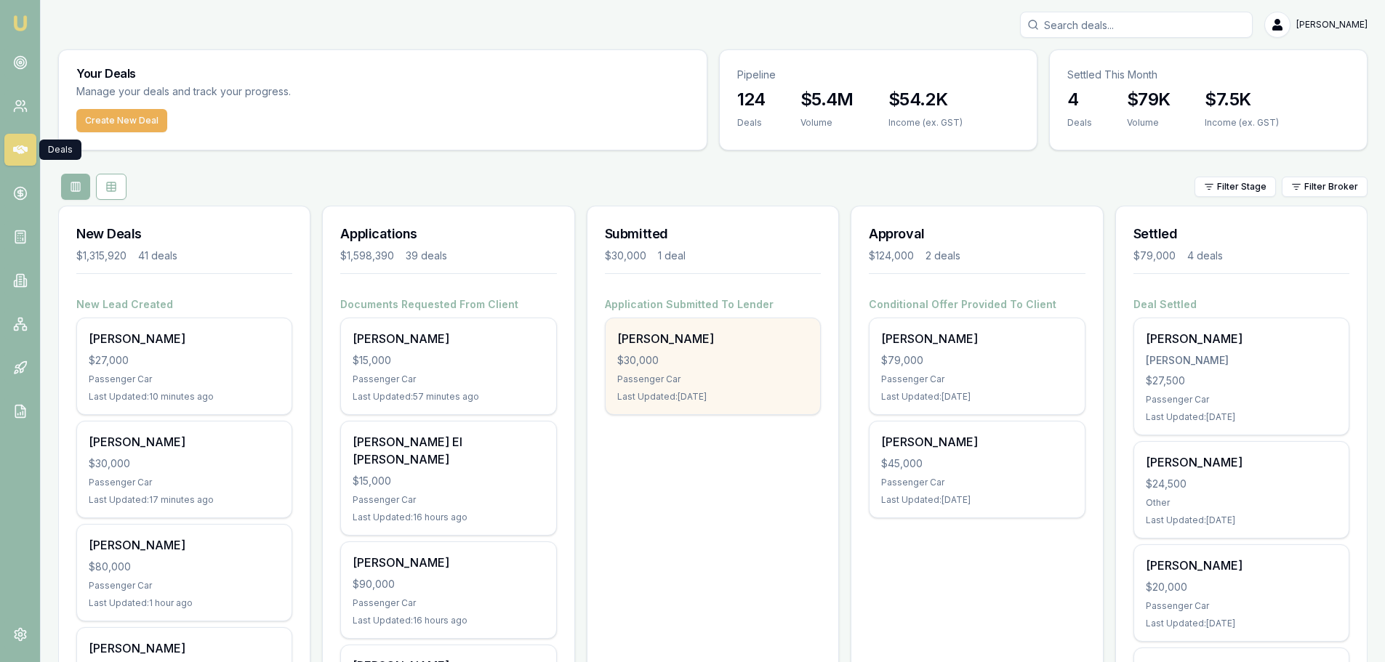
click at [707, 366] on div "$30,000" at bounding box center [712, 360] width 191 height 15
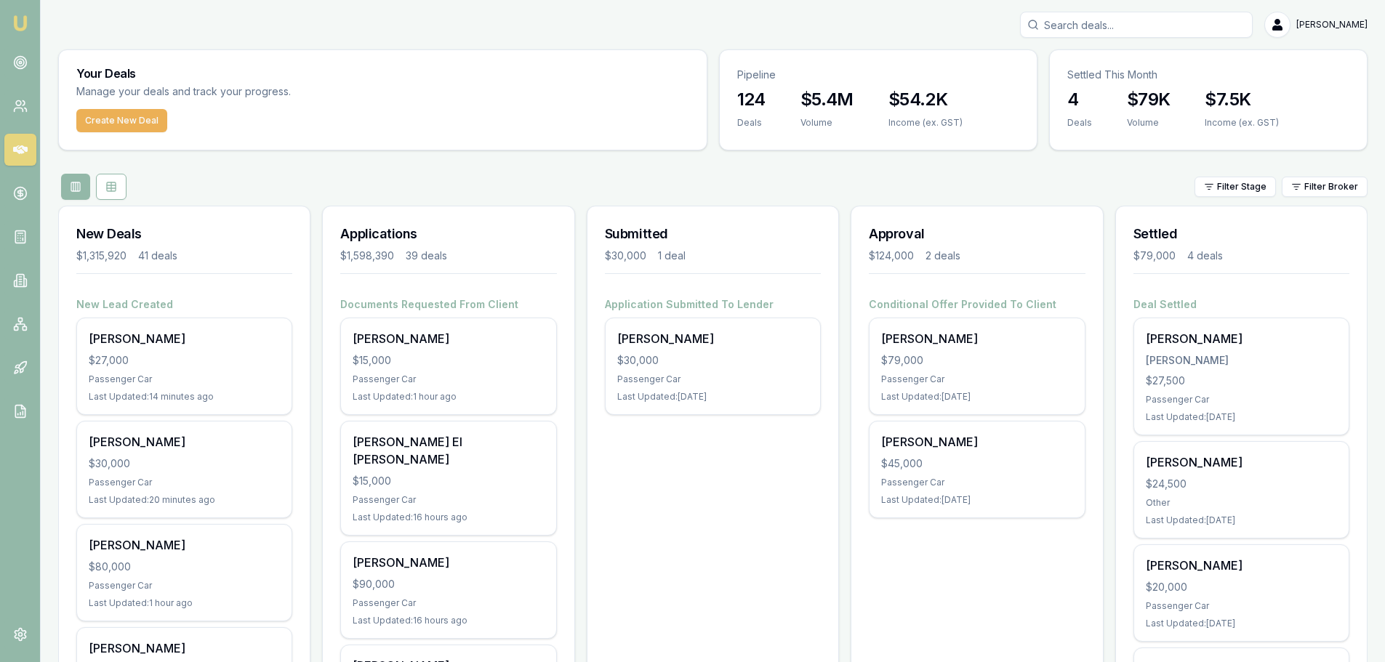
click at [410, 178] on div "Filter Stage Filter Broker" at bounding box center [712, 187] width 1309 height 26
click at [353, 196] on div "Filter Stage Filter Broker" at bounding box center [712, 187] width 1309 height 26
click at [1105, 31] on input "Search deals" at bounding box center [1136, 25] width 233 height 26
type input "0"
type input "0417493"
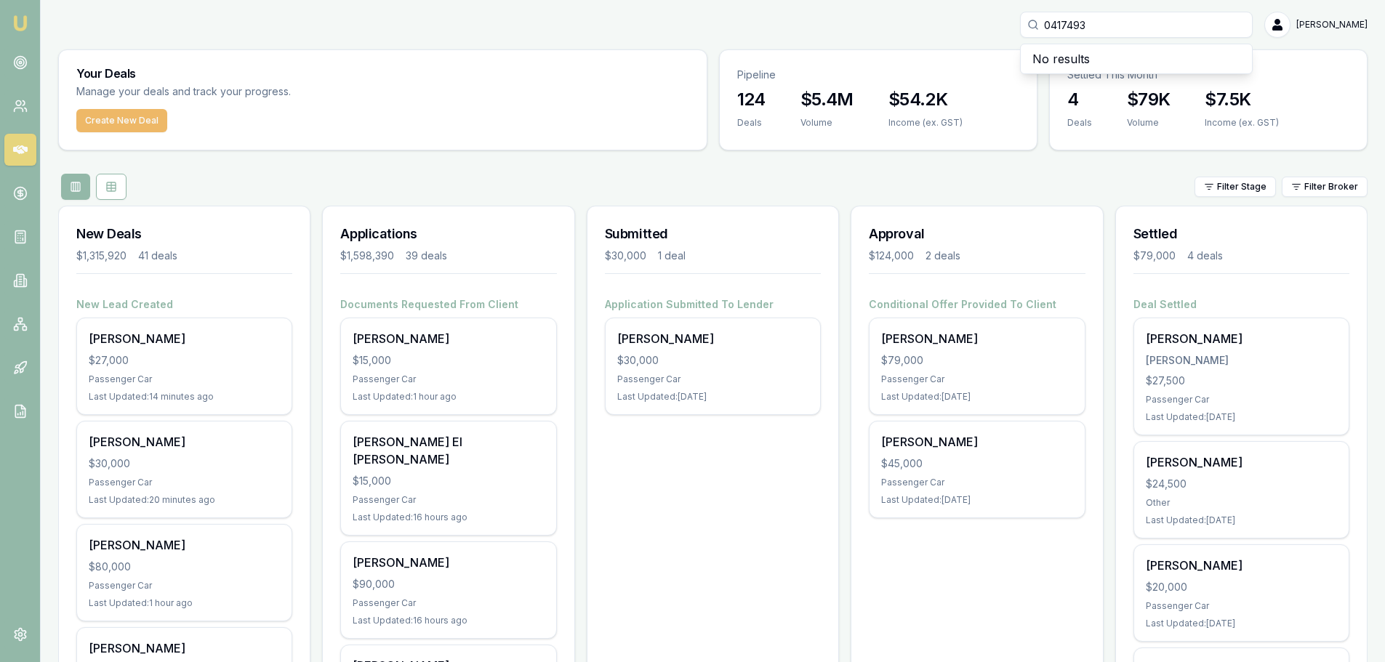
click at [124, 119] on button "Create New Deal" at bounding box center [121, 120] width 91 height 23
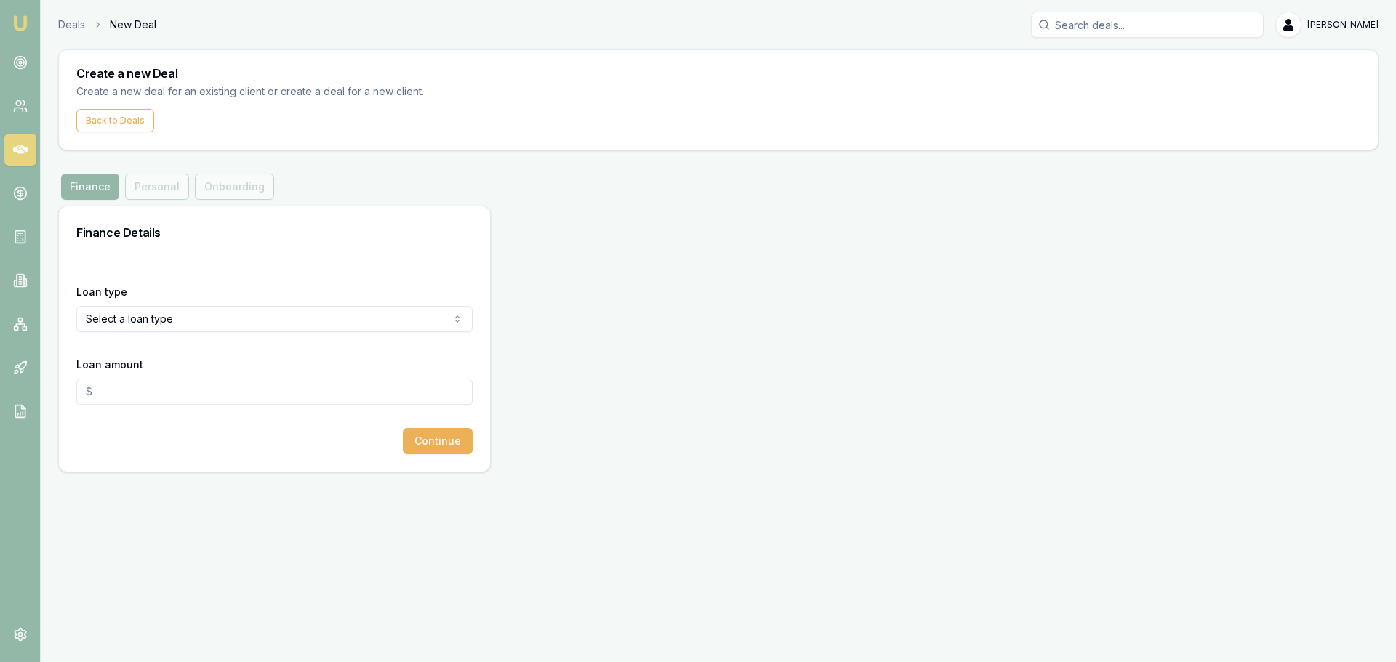
click at [378, 318] on html "Emu Broker Deals New Deal Erin Shield Toggle Menu Create a new Deal Create a ne…" at bounding box center [698, 331] width 1396 height 662
select select "COMMERCIAL_LOAN"
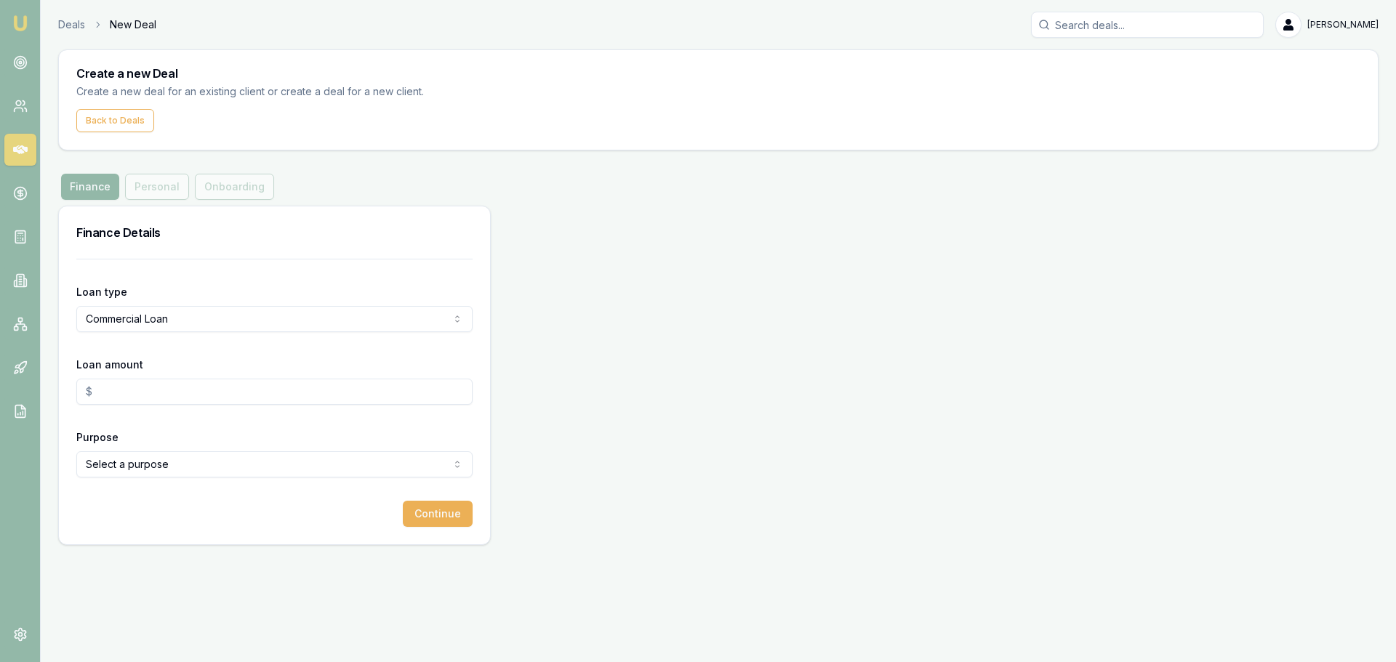
click at [125, 390] on input "Loan amount" at bounding box center [274, 392] width 396 height 26
type input "$0.00"
click at [22, 150] on icon at bounding box center [20, 149] width 15 height 15
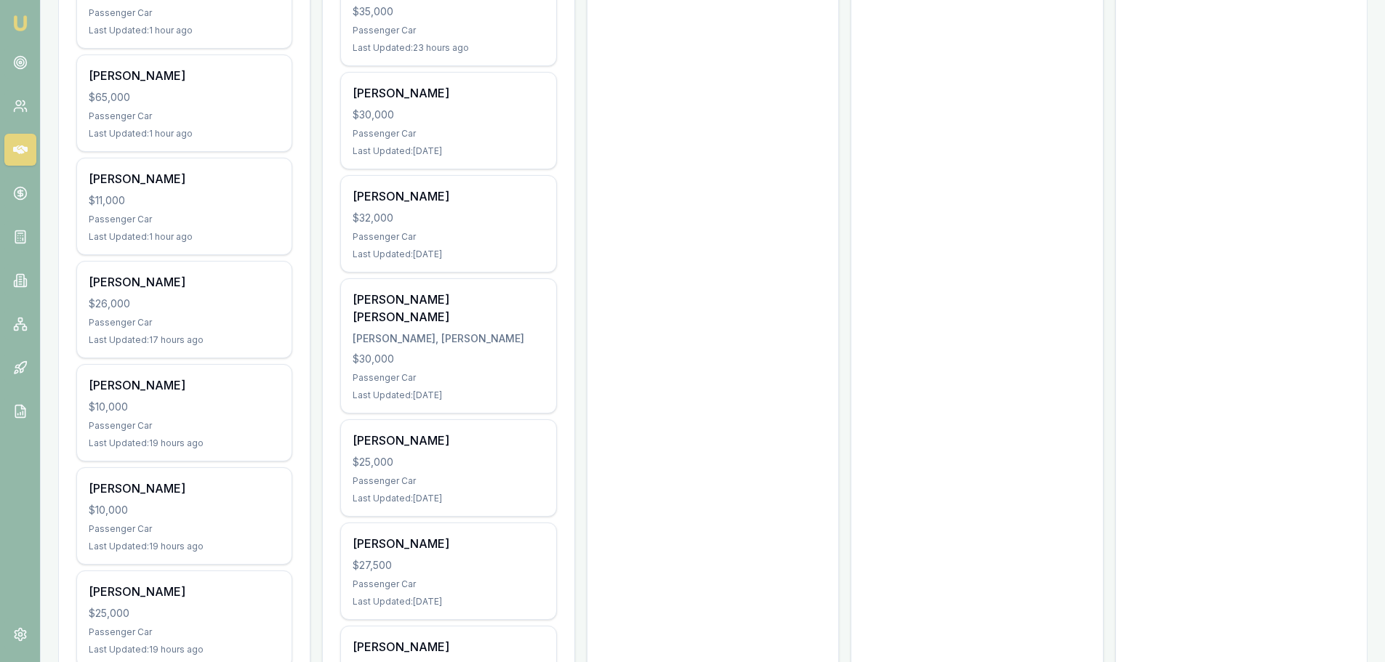
scroll to position [1090, 0]
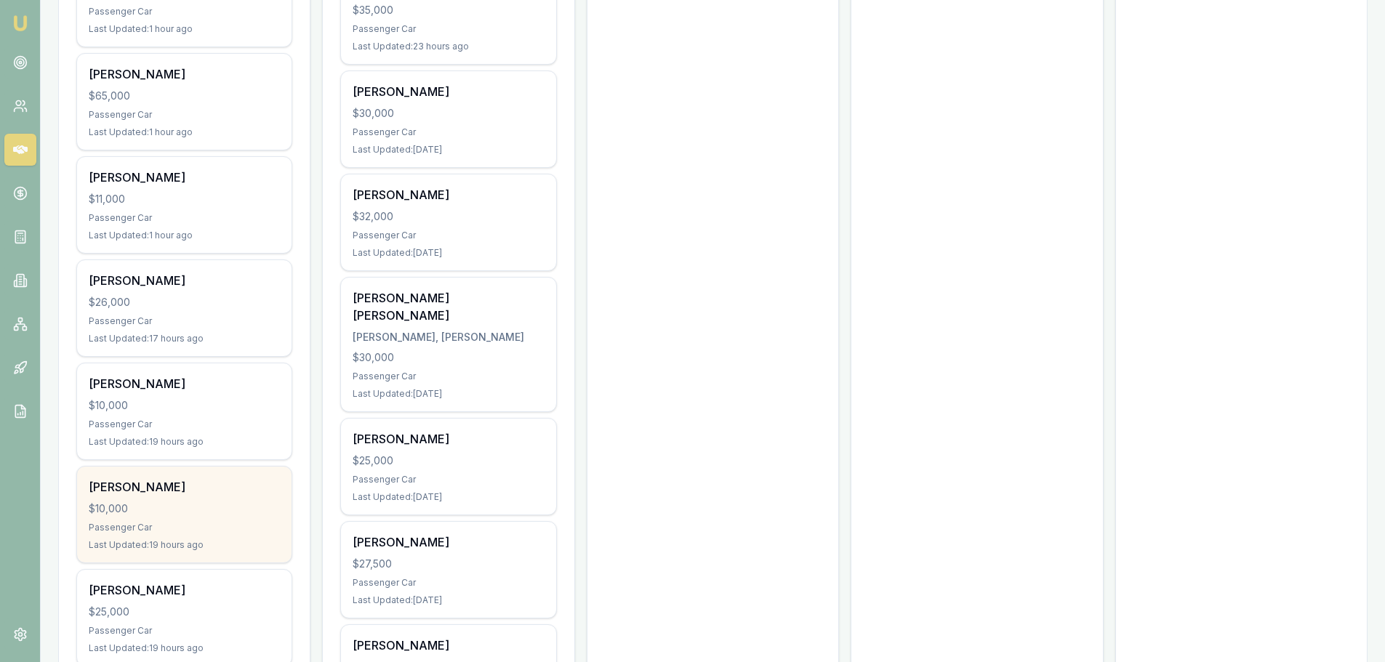
click at [211, 512] on div "$10,000" at bounding box center [184, 509] width 191 height 15
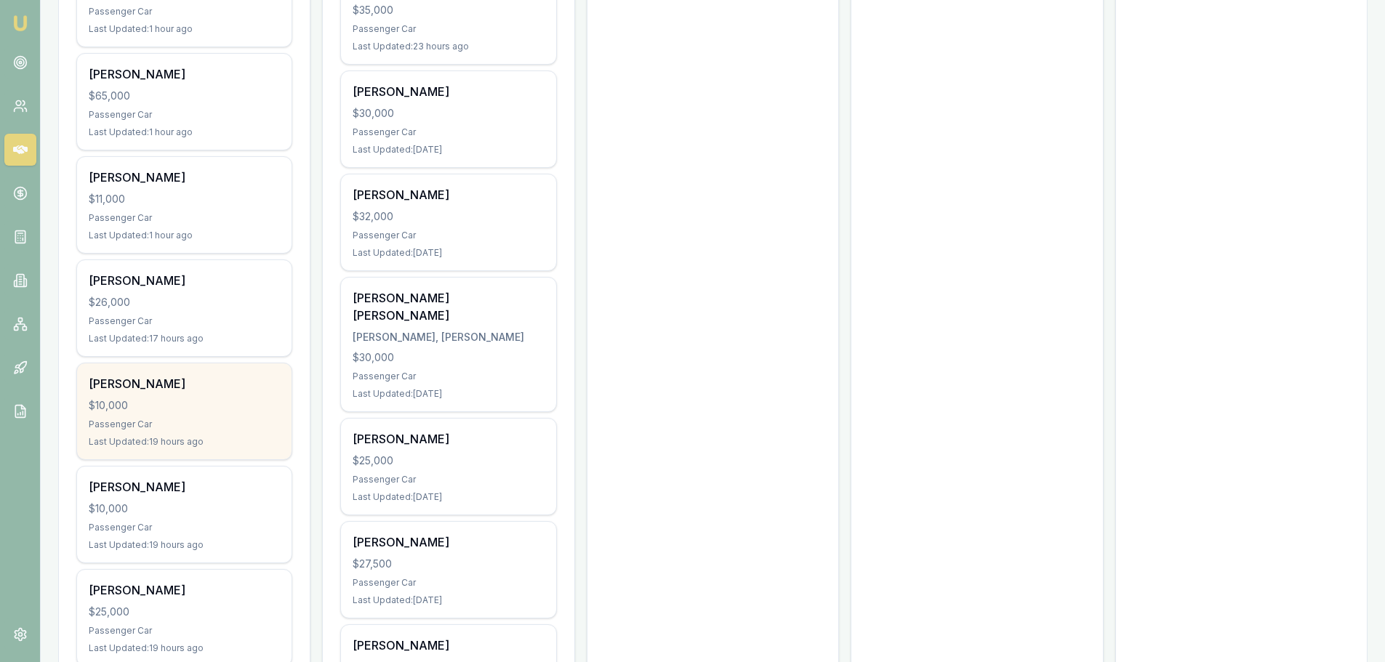
click at [220, 373] on div "Clare Boyle $10,000 Passenger Car Last Updated: 19 hours ago" at bounding box center [184, 411] width 214 height 96
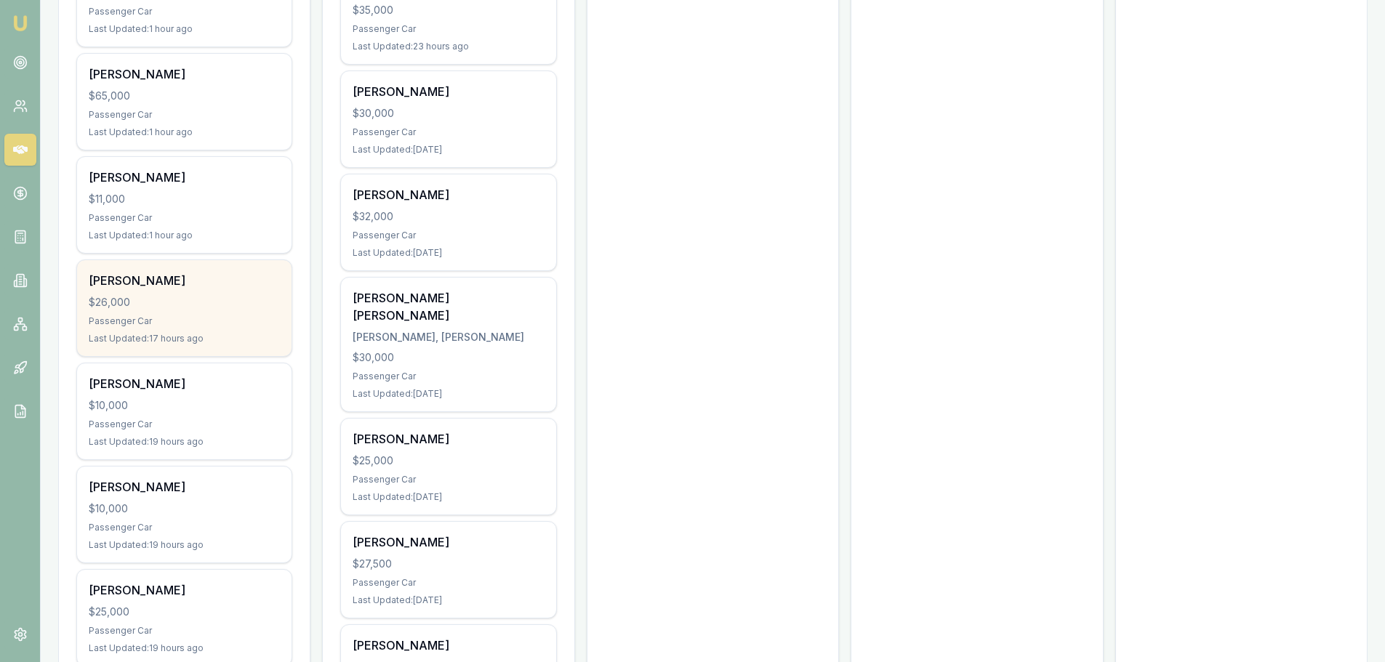
click at [177, 328] on div "Rhys Menadue $26,000 Passenger Car Last Updated: 17 hours ago" at bounding box center [184, 308] width 214 height 96
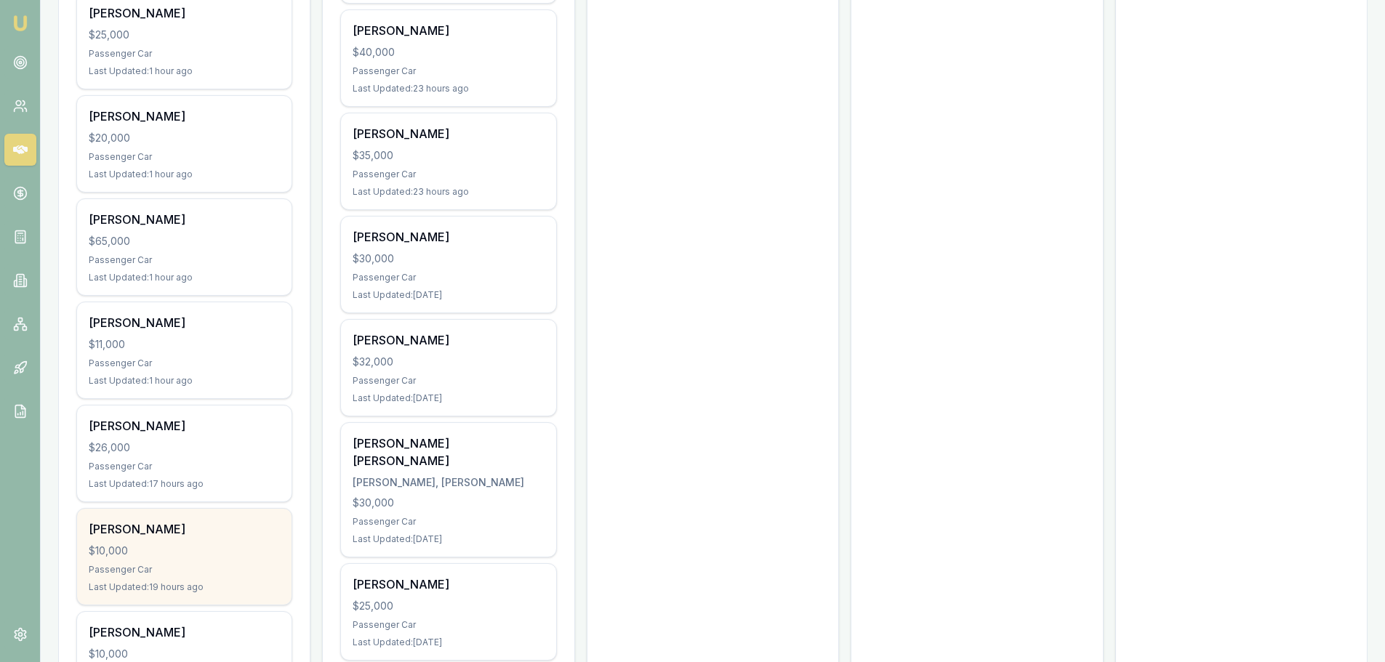
scroll to position [872, 0]
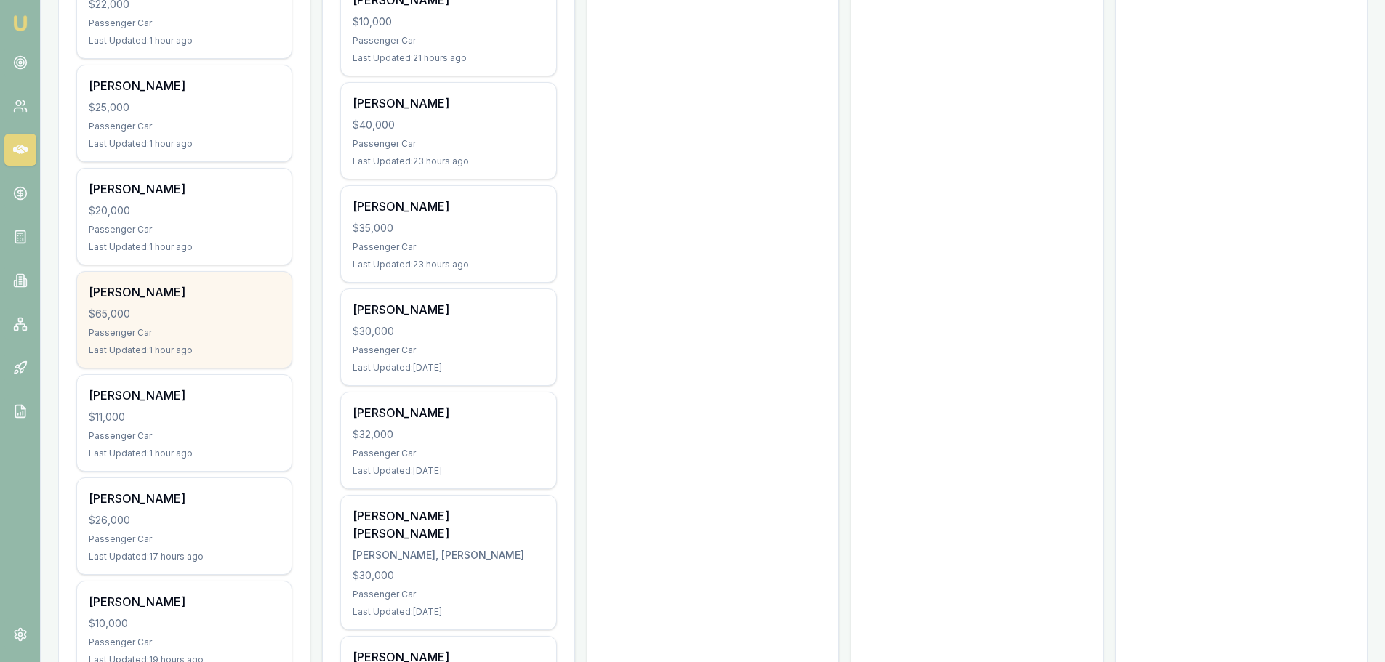
click at [198, 298] on div "Thomas Saville" at bounding box center [184, 291] width 191 height 17
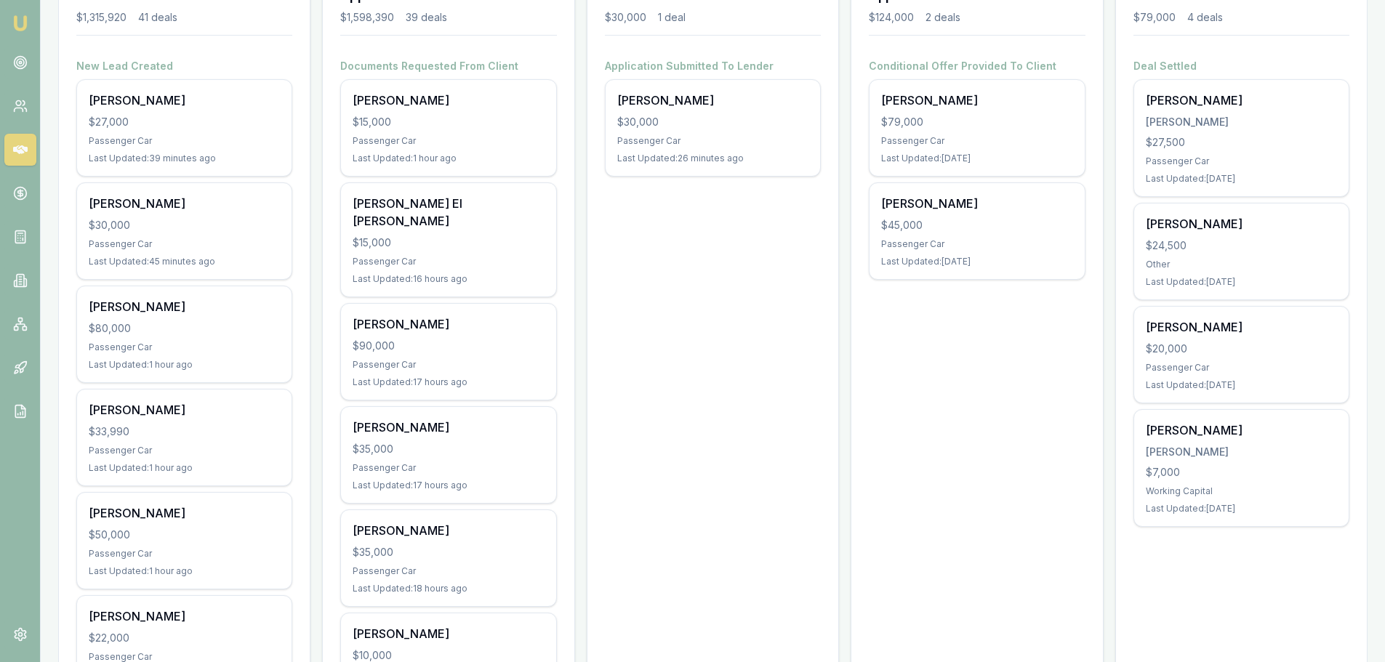
scroll to position [73, 0]
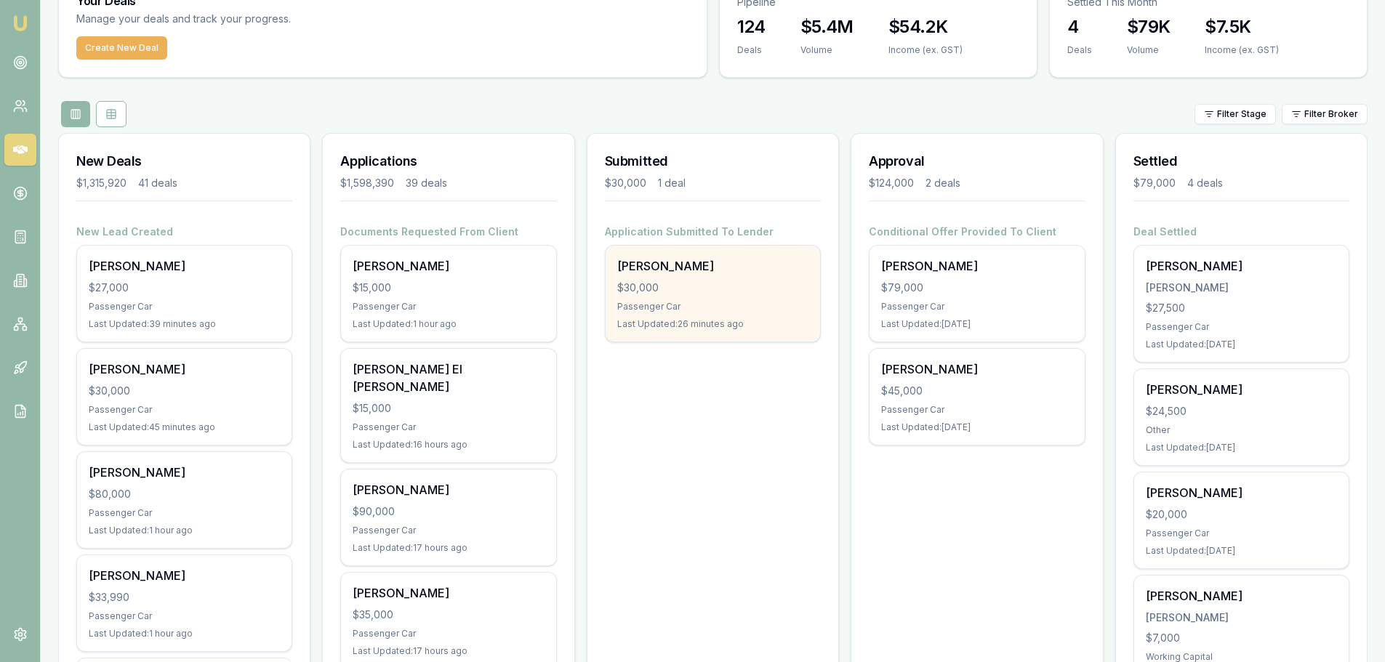
click at [784, 291] on div "$30,000" at bounding box center [712, 288] width 191 height 15
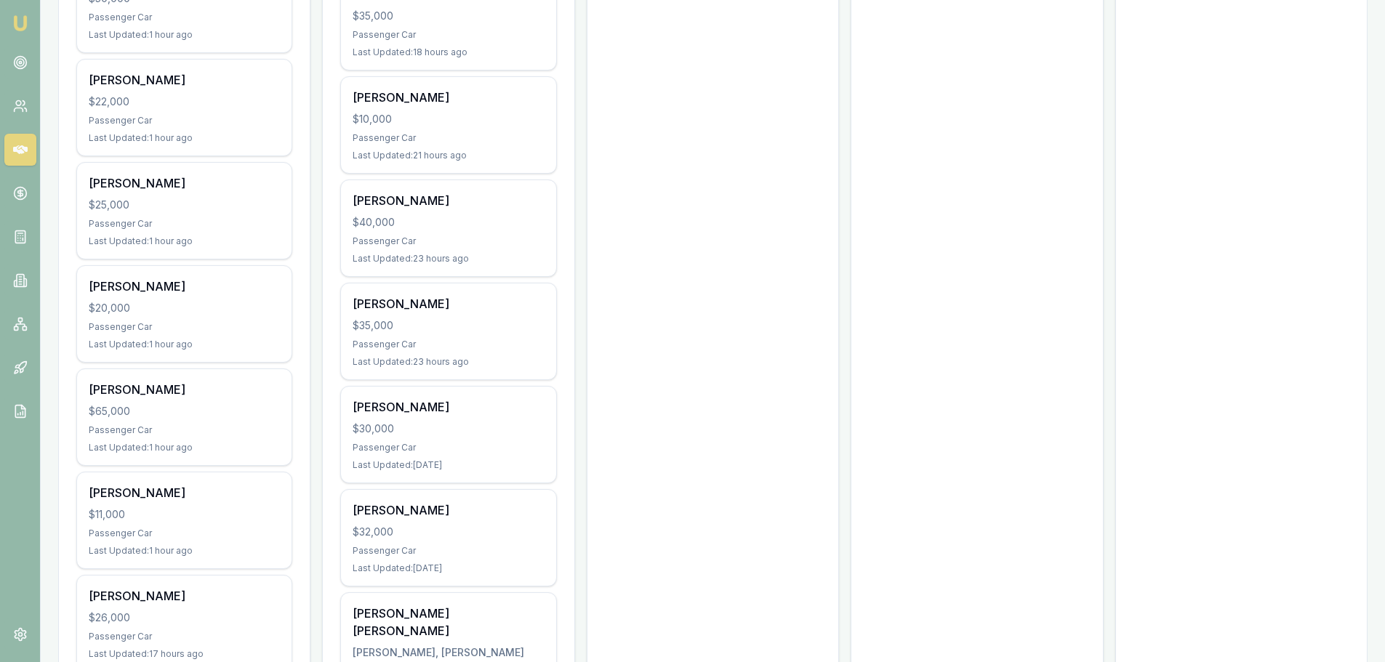
scroll to position [800, 0]
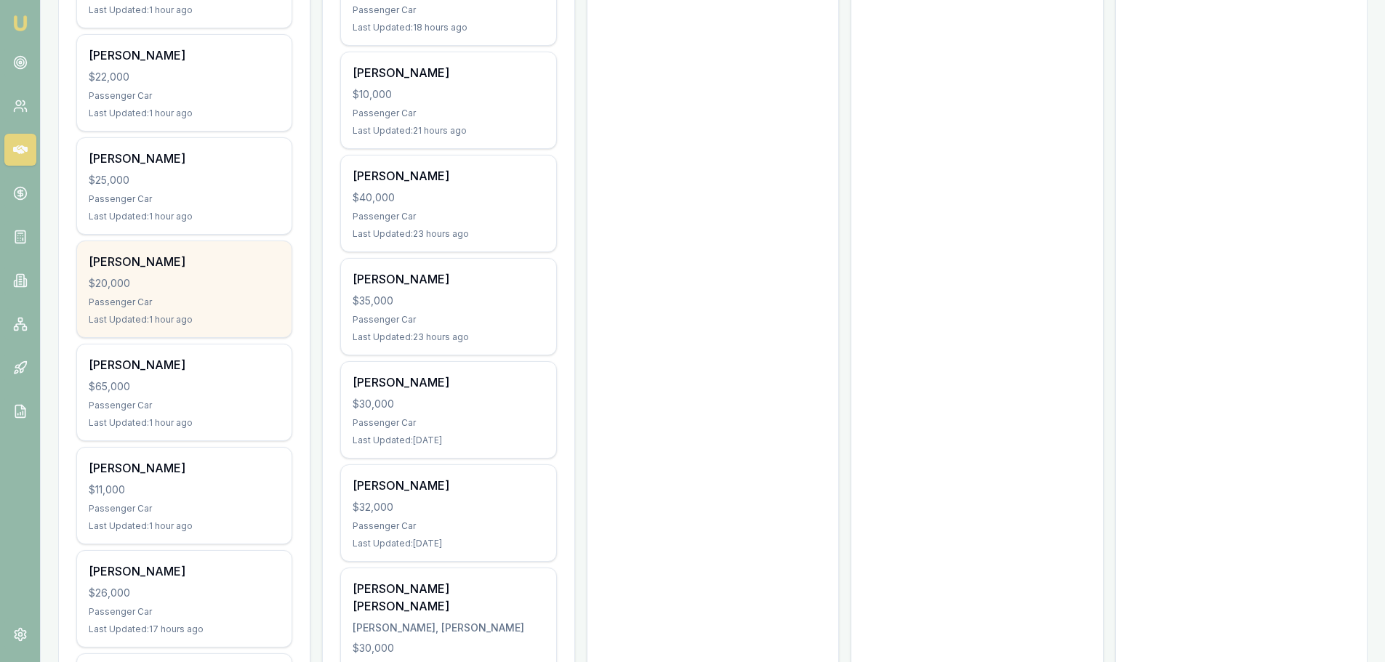
click at [200, 295] on div "Leanne Cassar $20,000 Passenger Car Last Updated: 1 hour ago" at bounding box center [184, 289] width 214 height 96
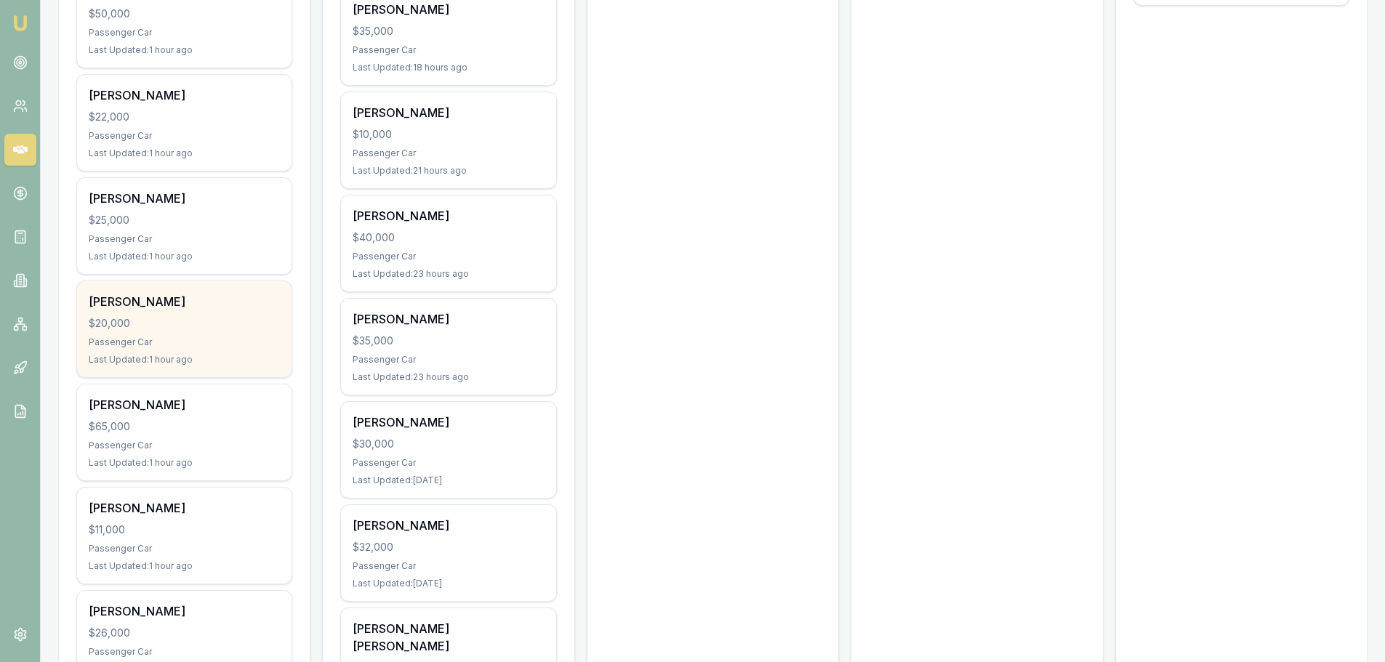
scroll to position [727, 0]
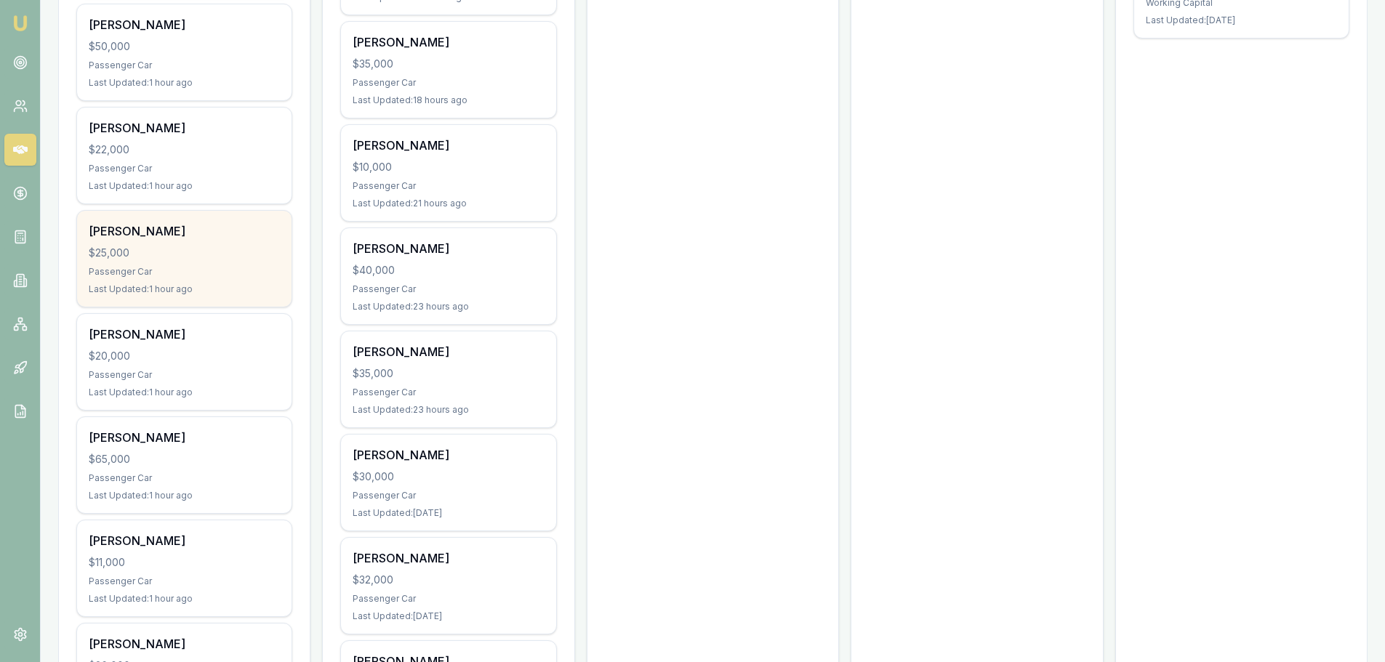
click at [194, 275] on div "Passenger Car" at bounding box center [184, 272] width 191 height 12
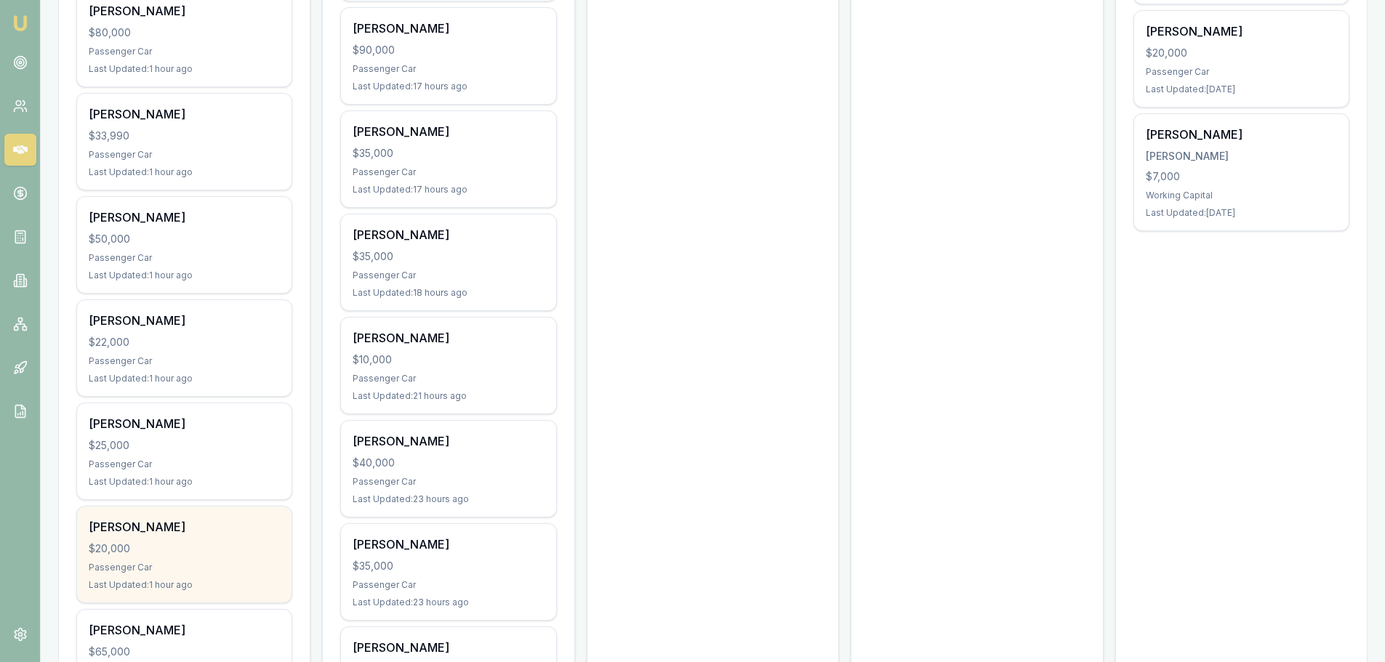
scroll to position [509, 0]
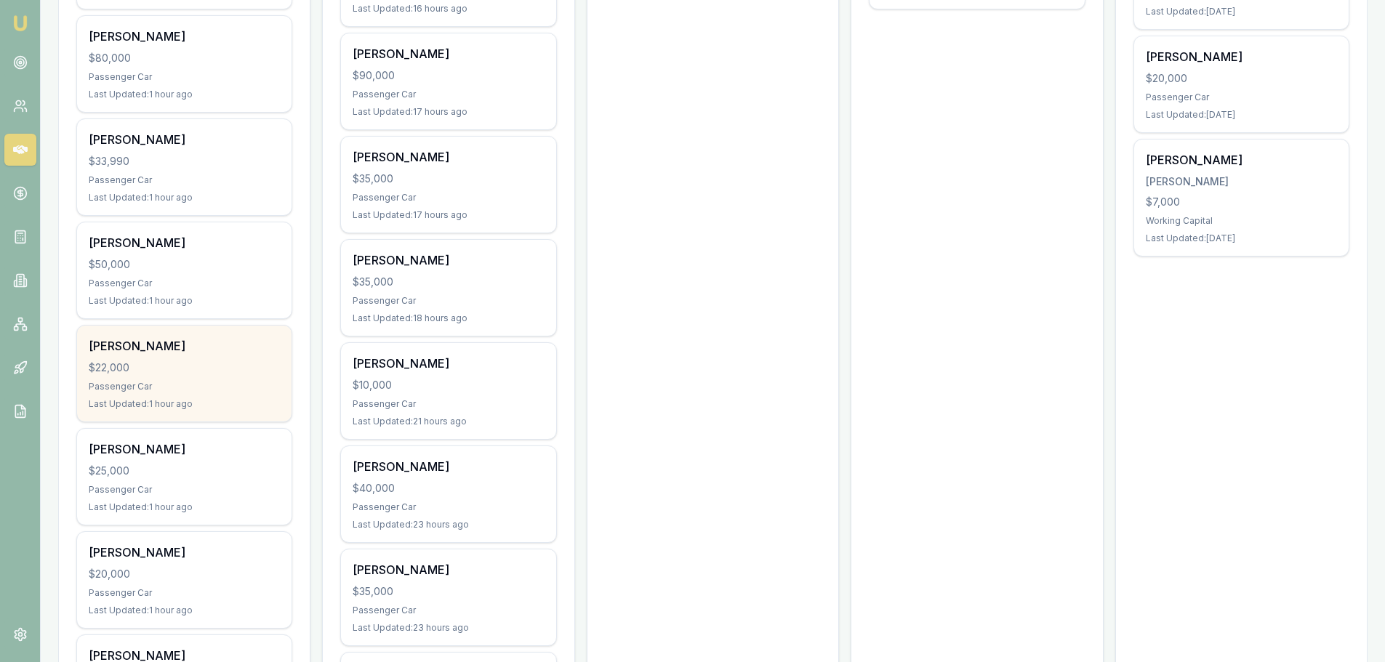
click at [182, 353] on div "[PERSON_NAME]" at bounding box center [184, 345] width 191 height 17
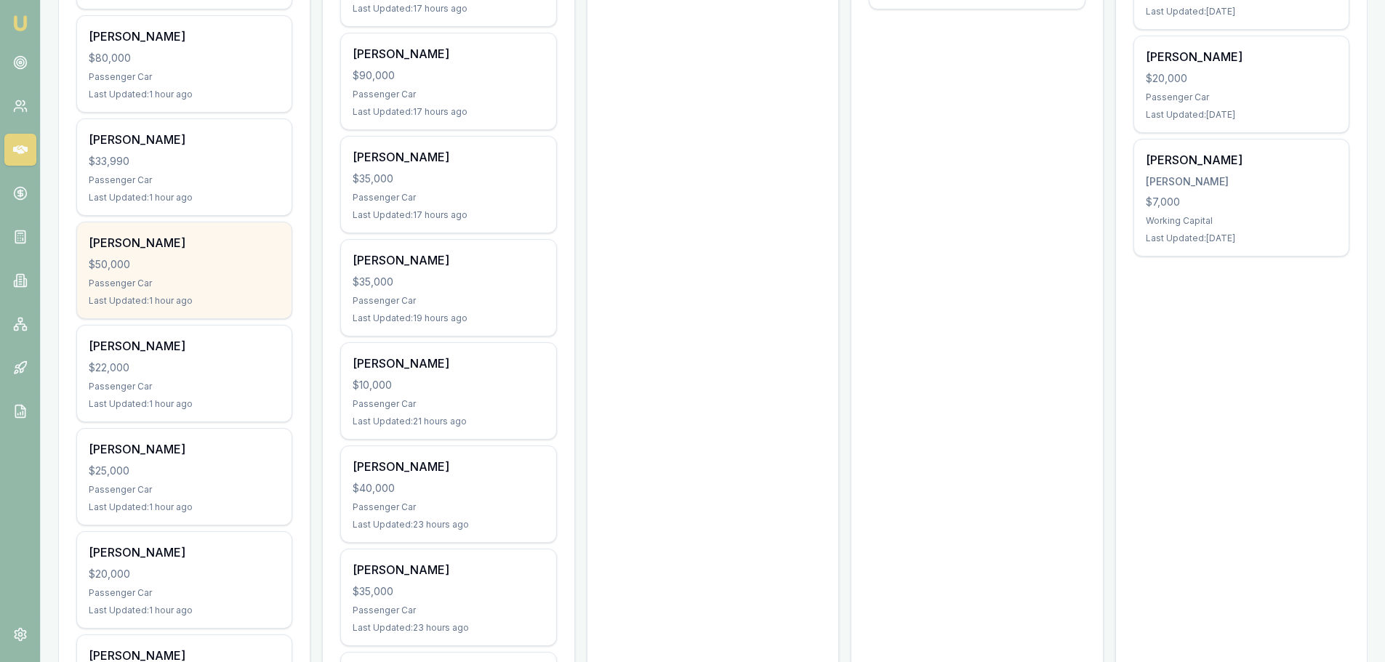
click at [204, 259] on div "$50,000" at bounding box center [184, 264] width 191 height 15
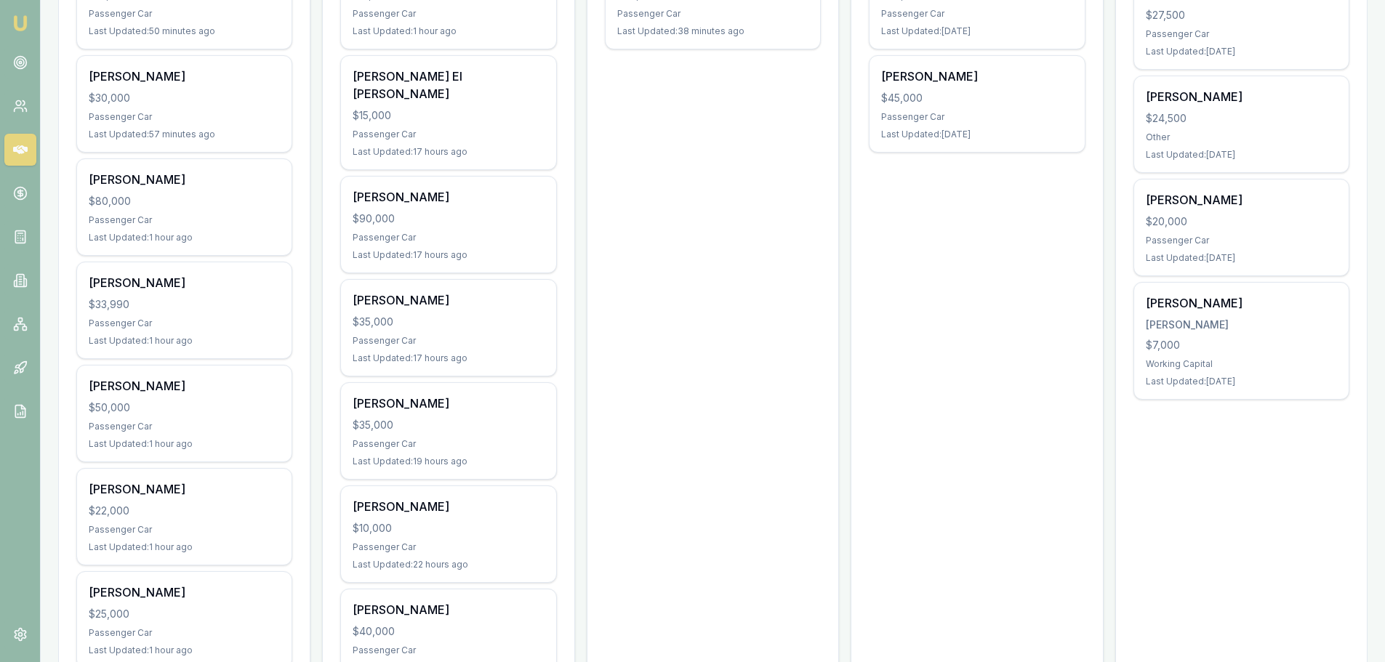
scroll to position [363, 0]
click at [192, 320] on div "Passenger Car" at bounding box center [184, 326] width 191 height 12
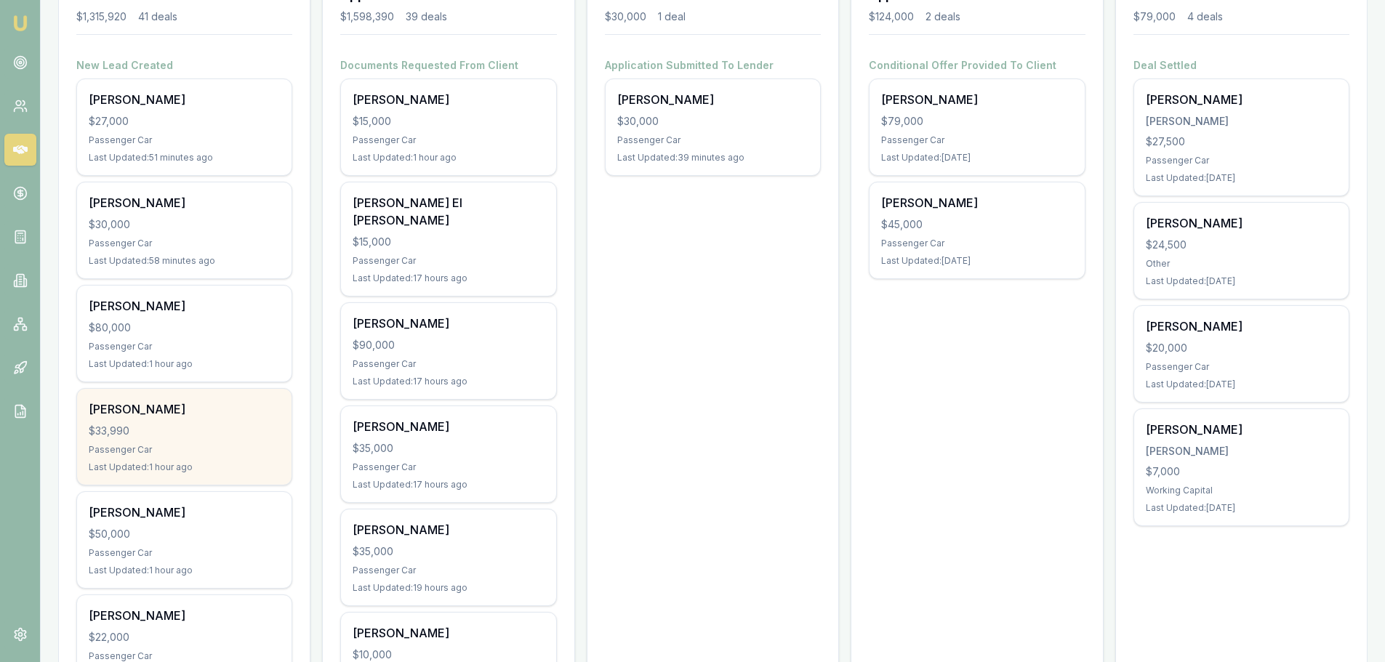
scroll to position [218, 0]
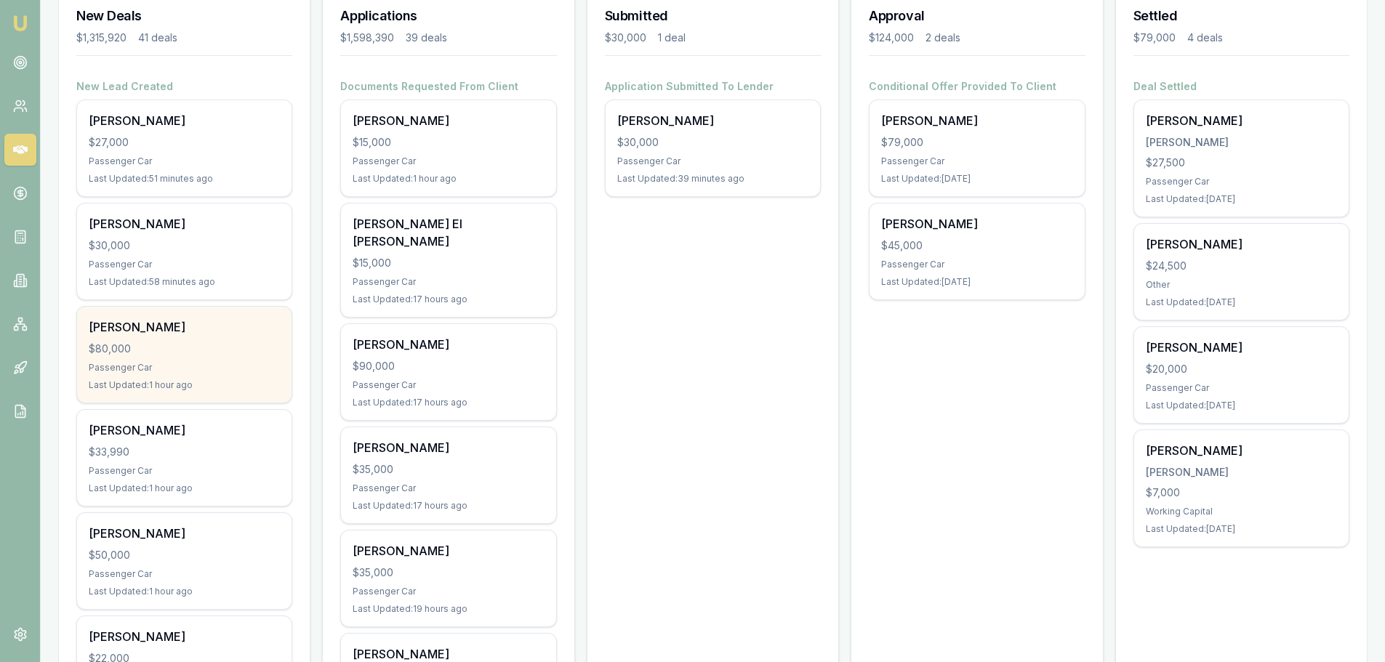
click at [246, 348] on div "$80,000" at bounding box center [184, 349] width 191 height 15
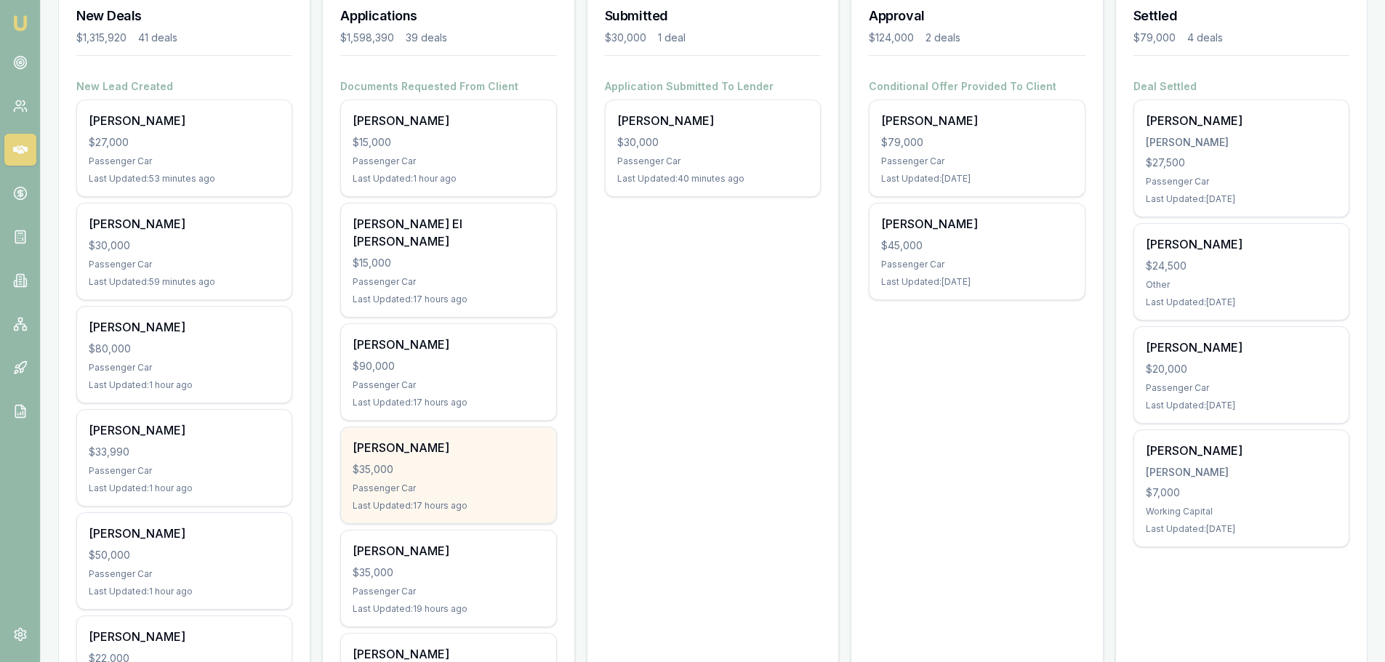
click at [431, 439] on div "David Urwin" at bounding box center [448, 447] width 191 height 17
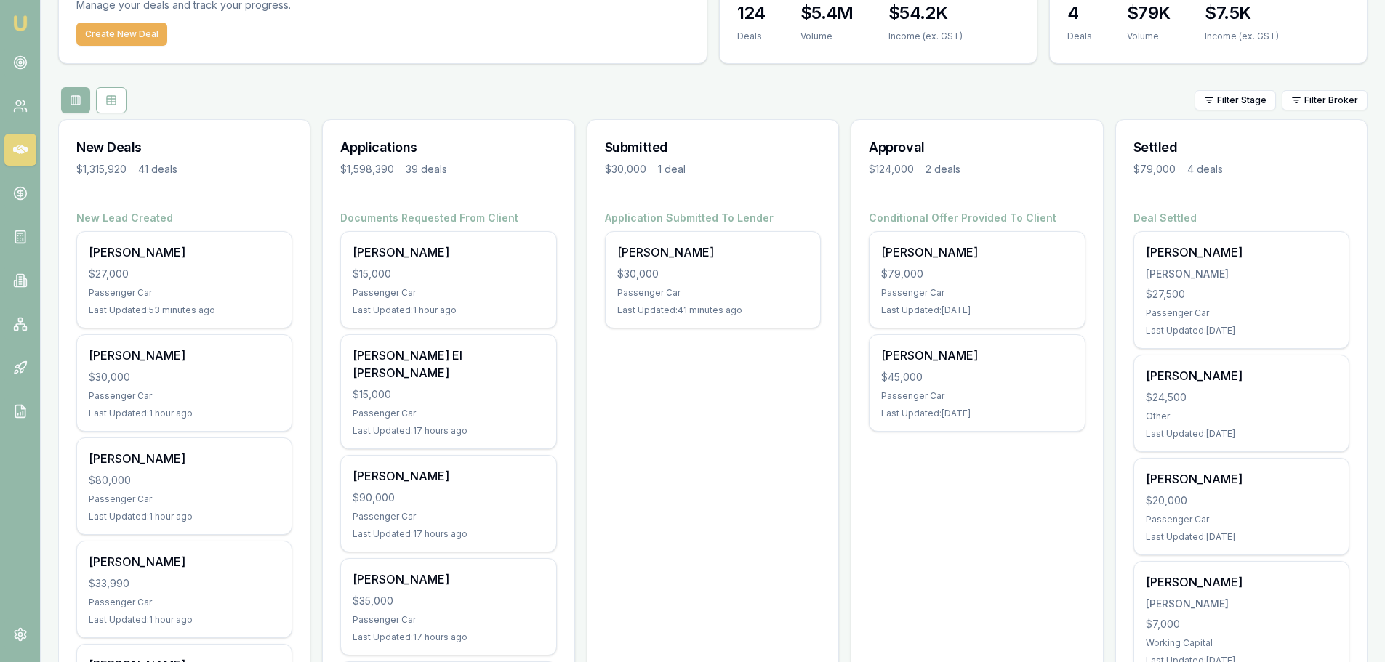
scroll to position [0, 0]
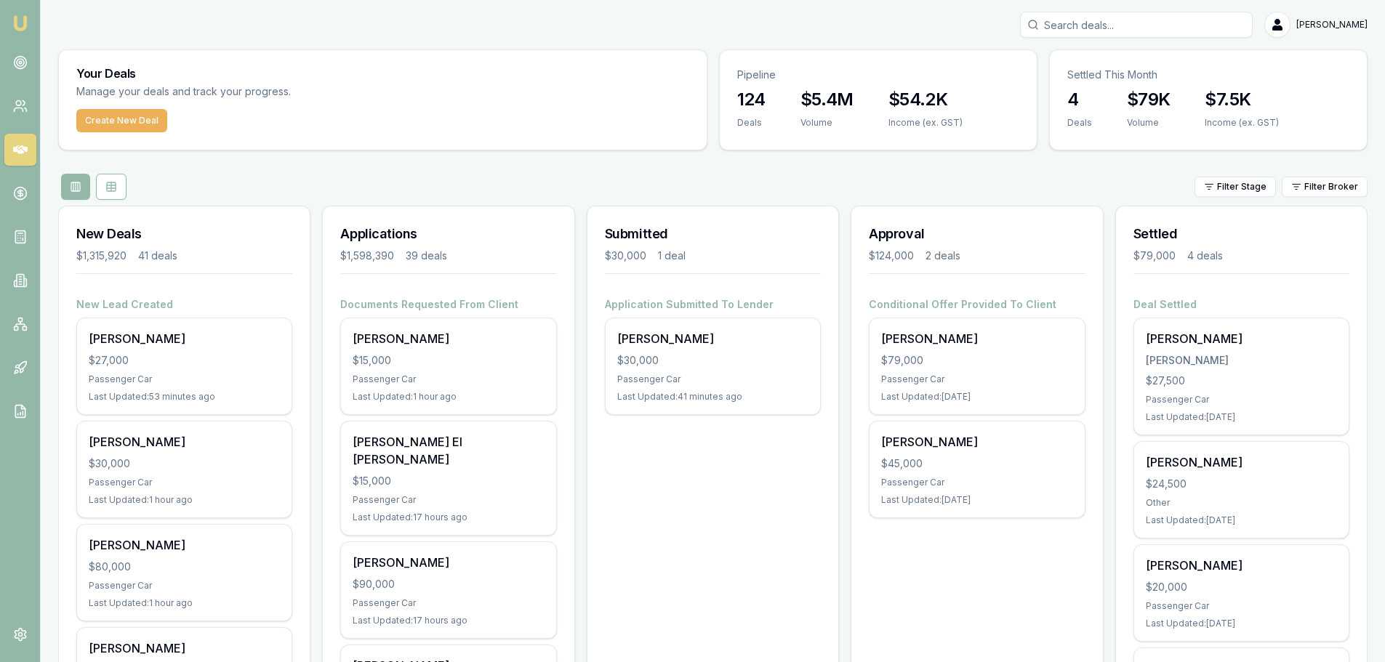
click at [1094, 24] on input "Search deals" at bounding box center [1136, 25] width 233 height 26
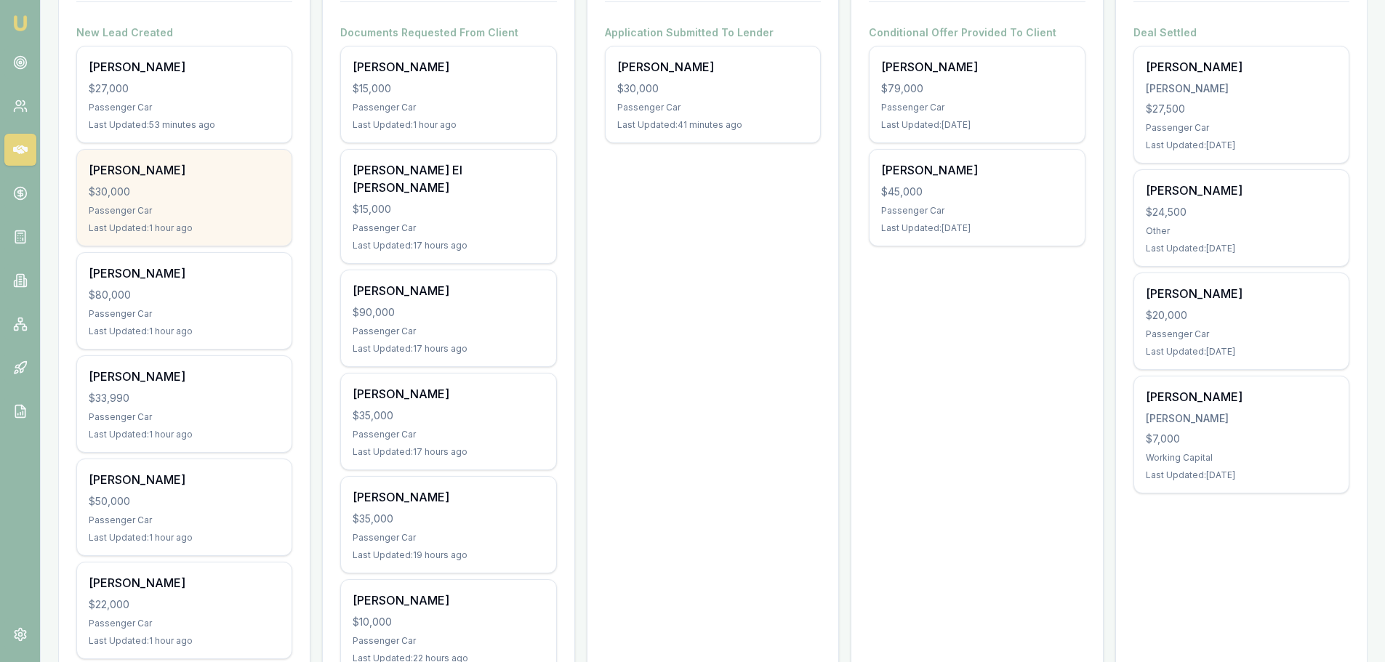
scroll to position [291, 0]
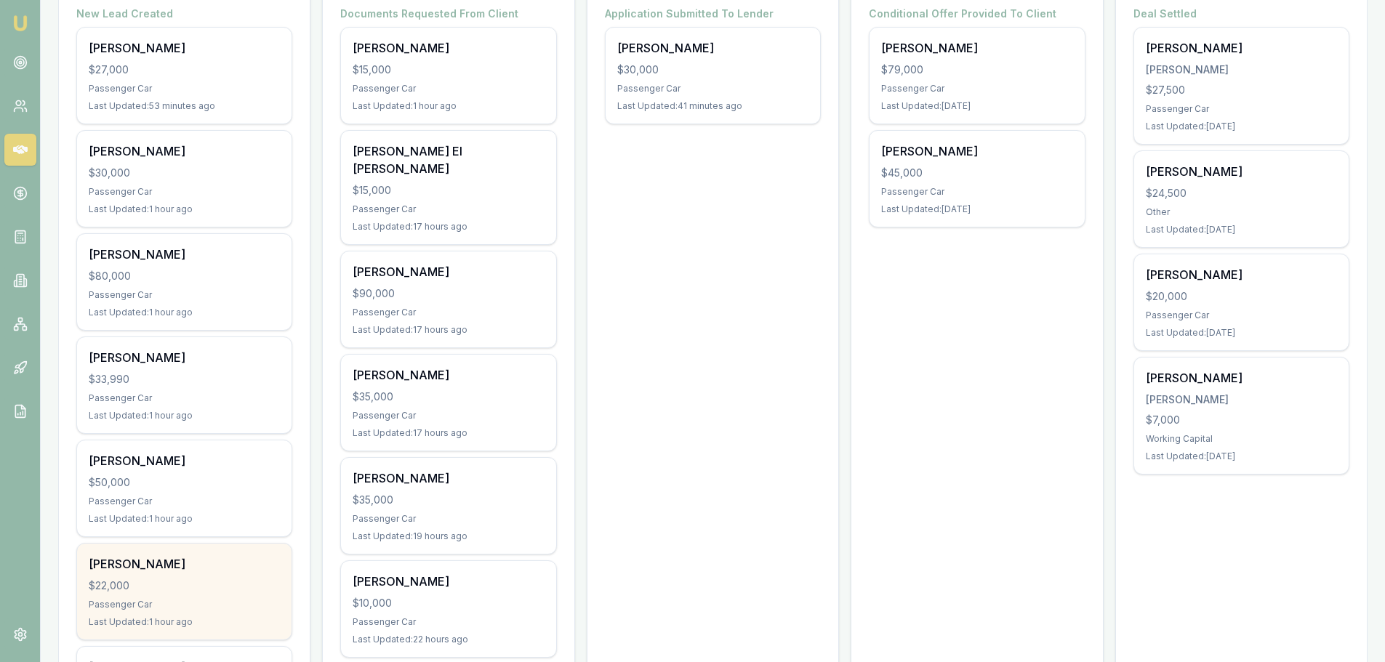
click at [181, 607] on div "Passenger Car" at bounding box center [184, 605] width 191 height 12
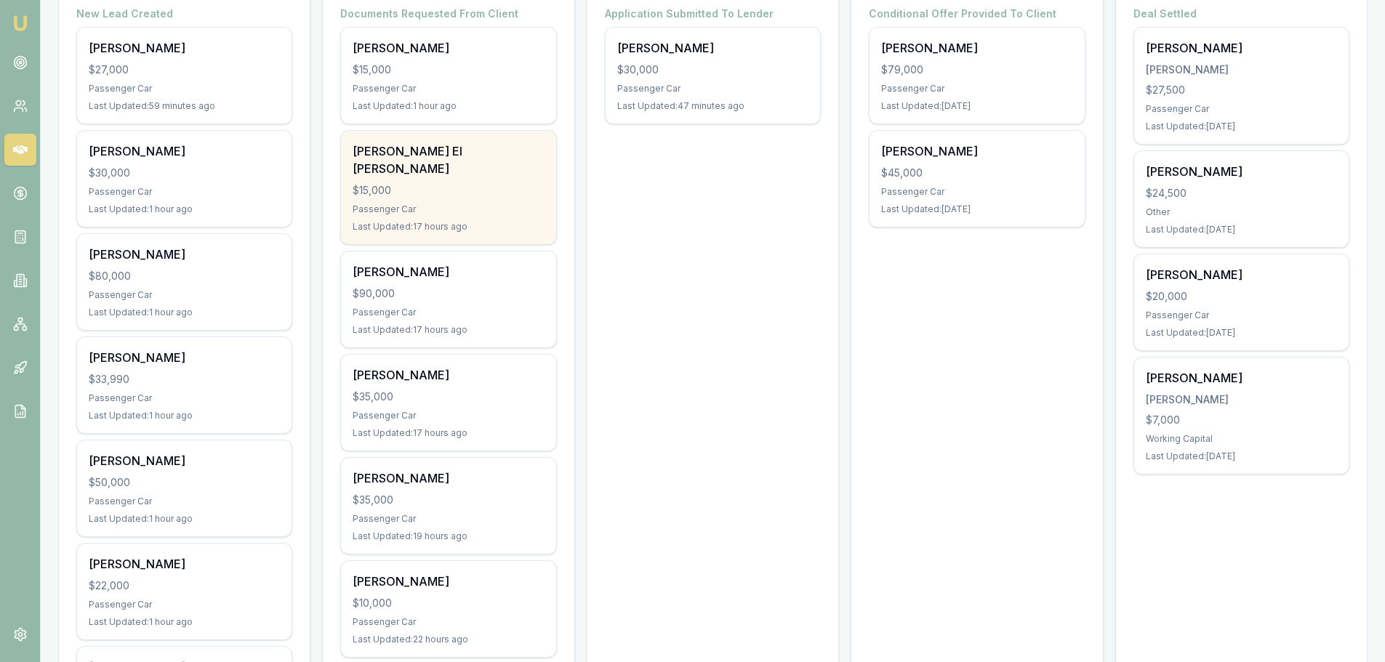
click at [430, 160] on div "Hassan El Abdallah $15,000 Passenger Car Last Updated: 17 hours ago" at bounding box center [448, 187] width 214 height 113
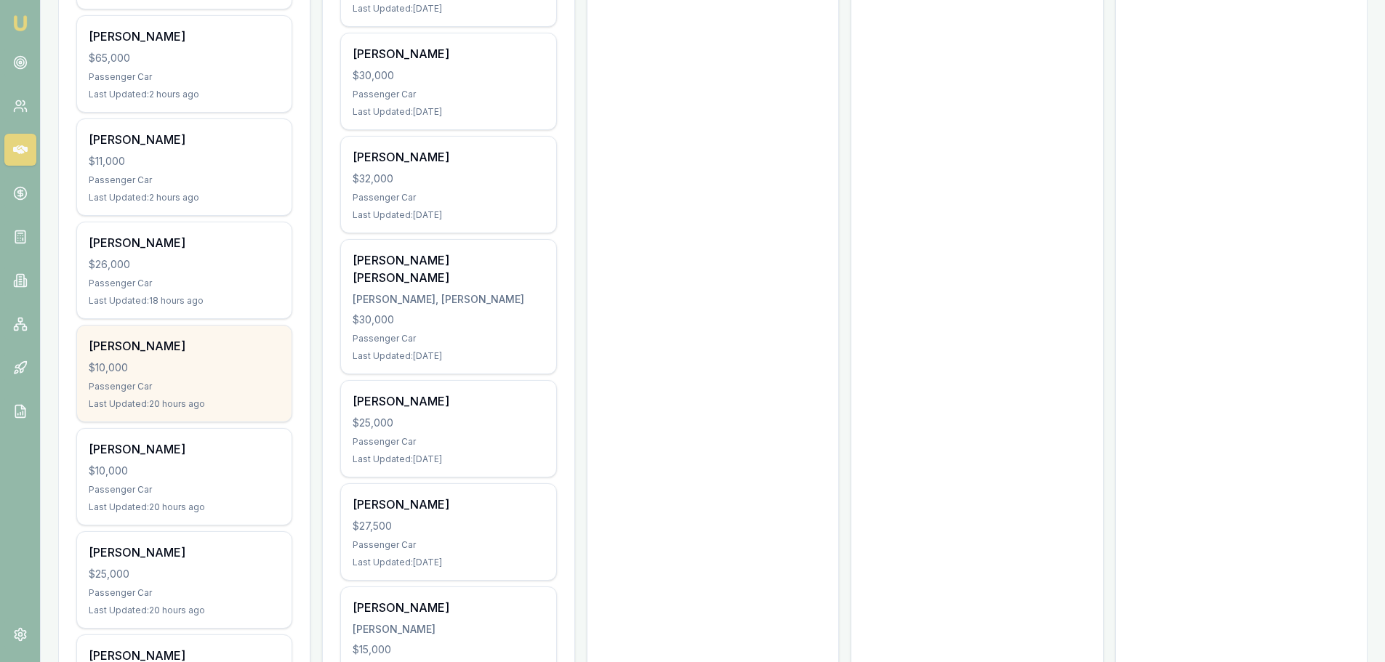
scroll to position [1163, 0]
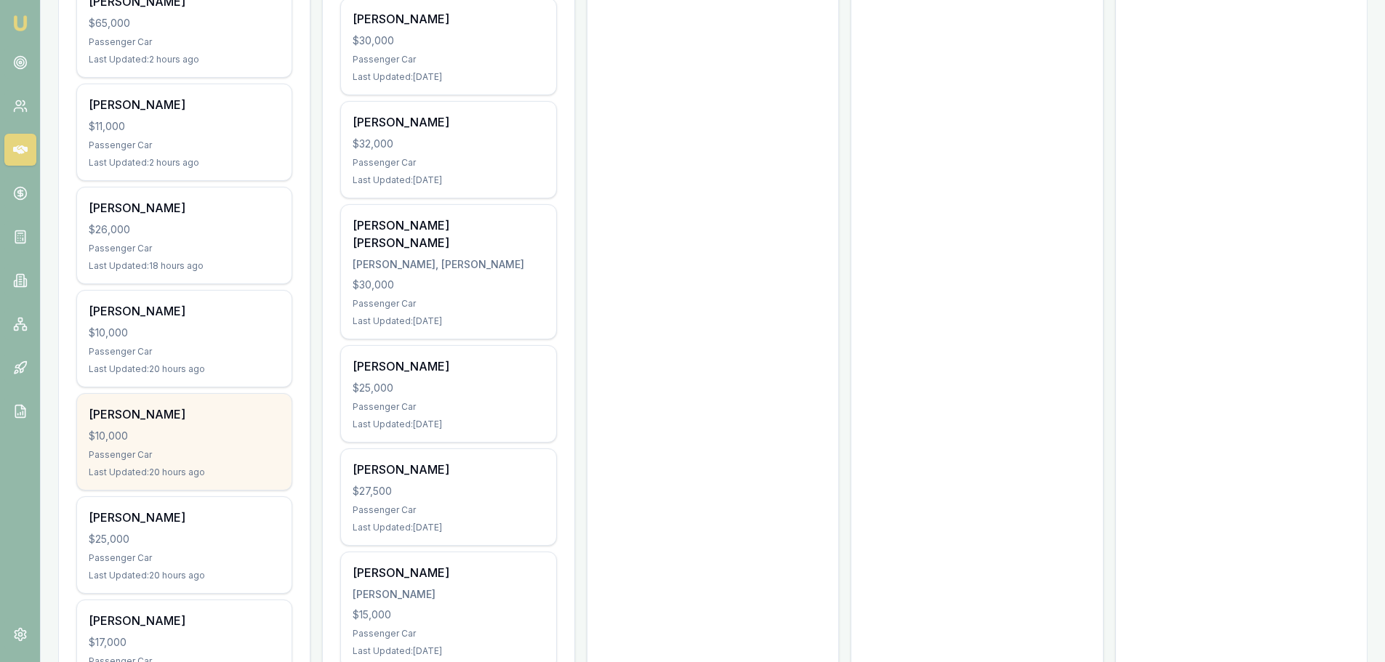
click at [193, 420] on div "Julia Westerlaken" at bounding box center [184, 414] width 191 height 17
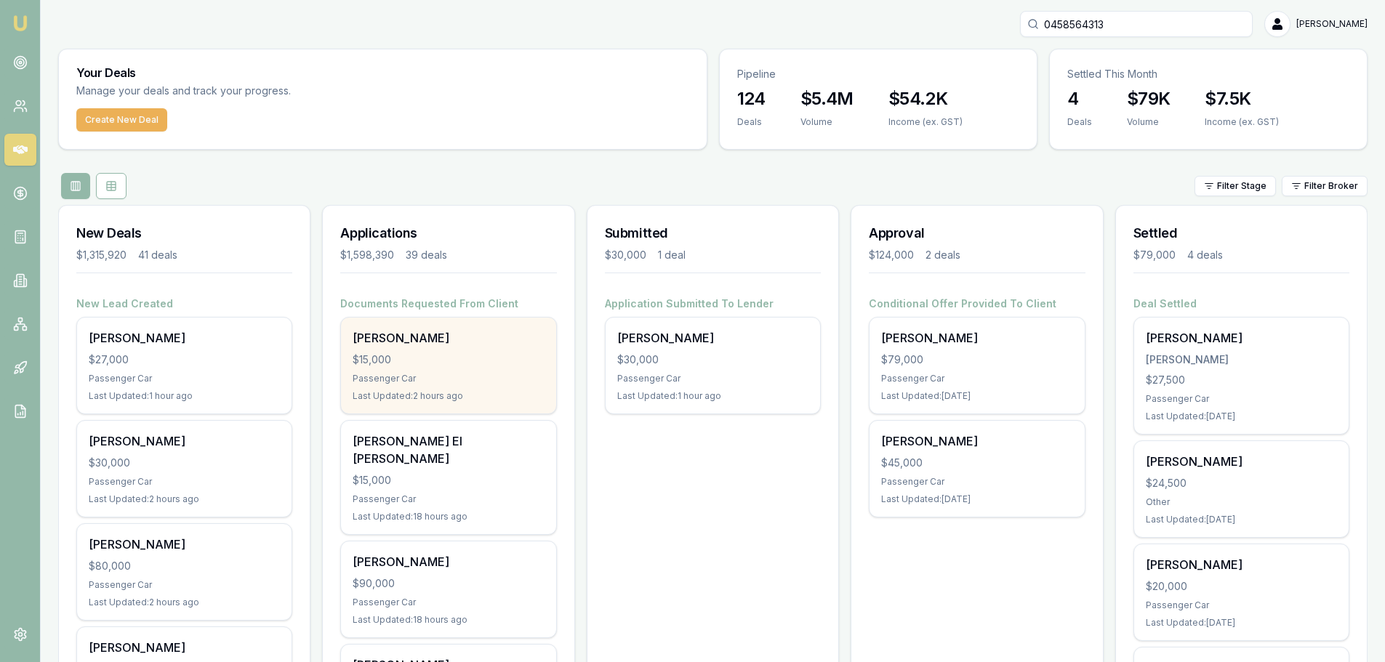
scroll to position [0, 0]
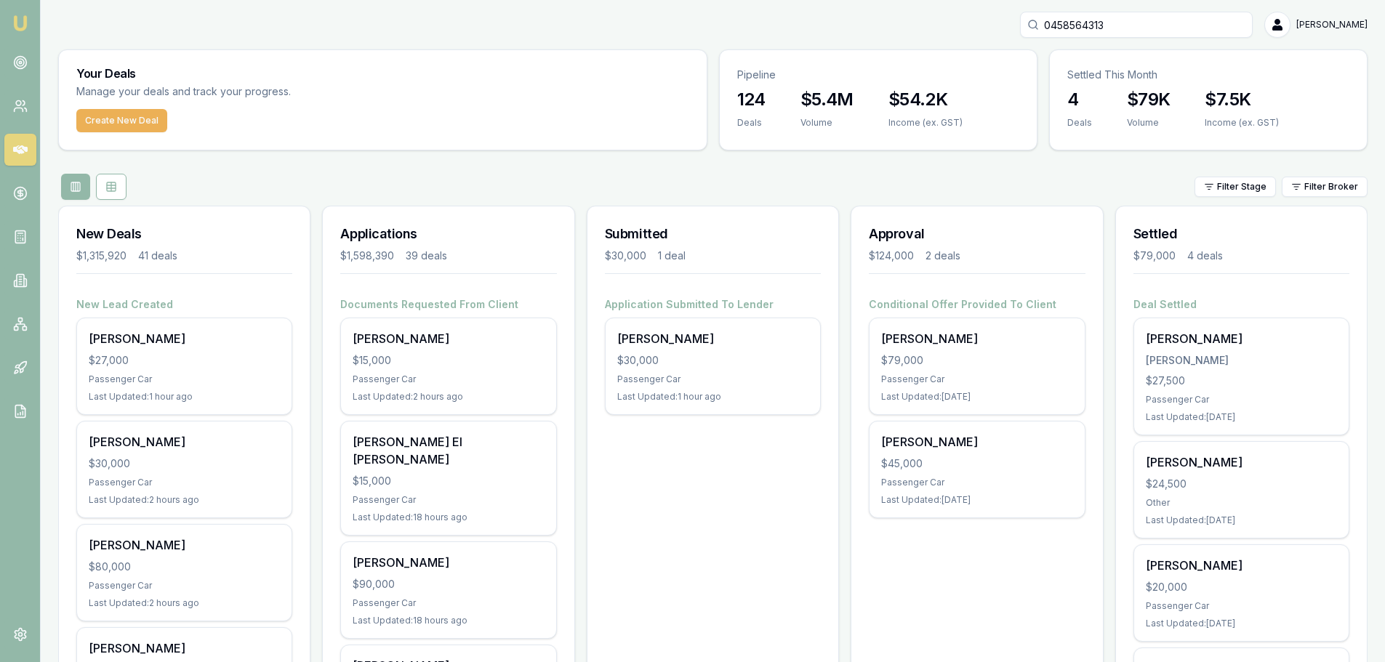
drag, startPoint x: 1165, startPoint y: 28, endPoint x: 588, endPoint y: 36, distance: 576.5
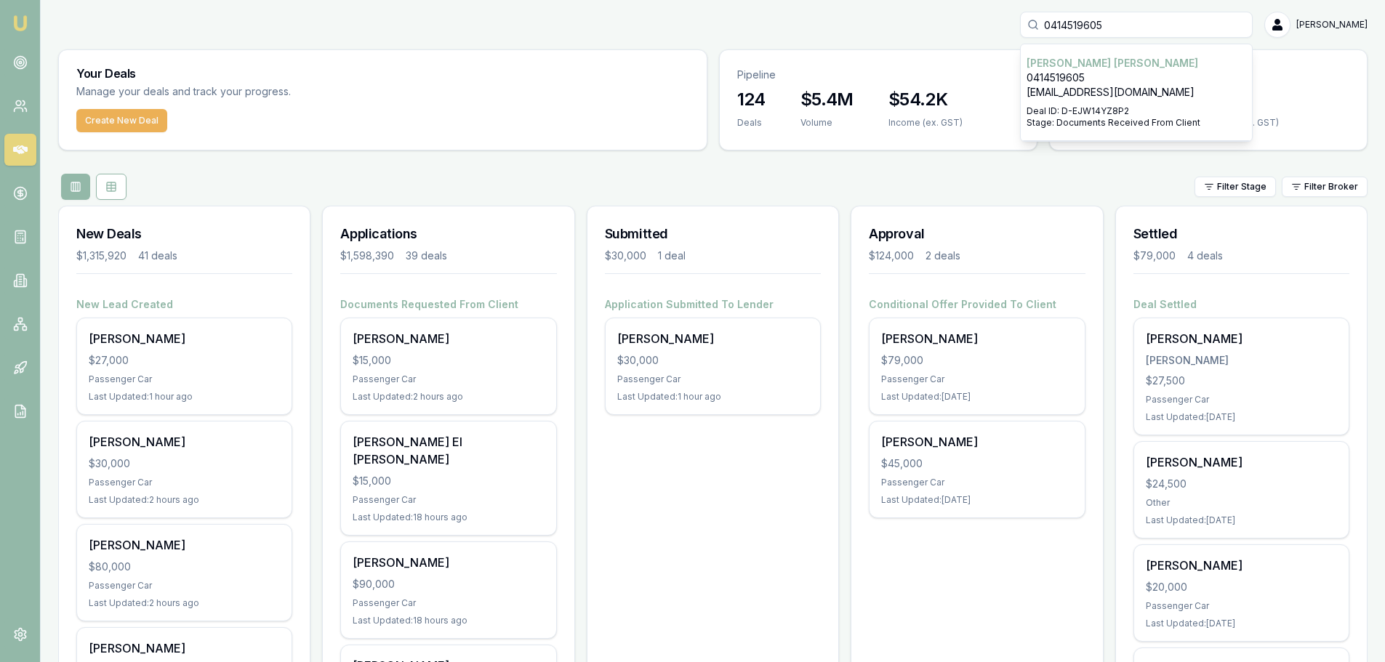
type input "0414519605"
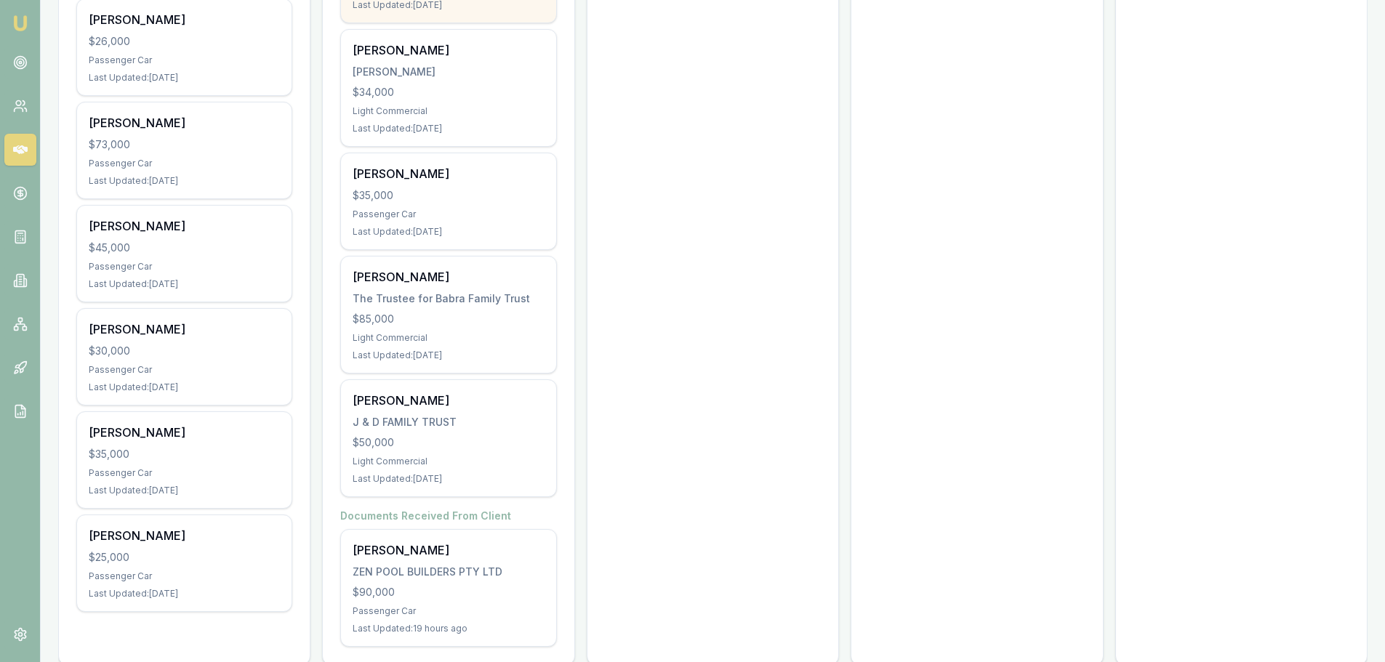
scroll to position [3935, 0]
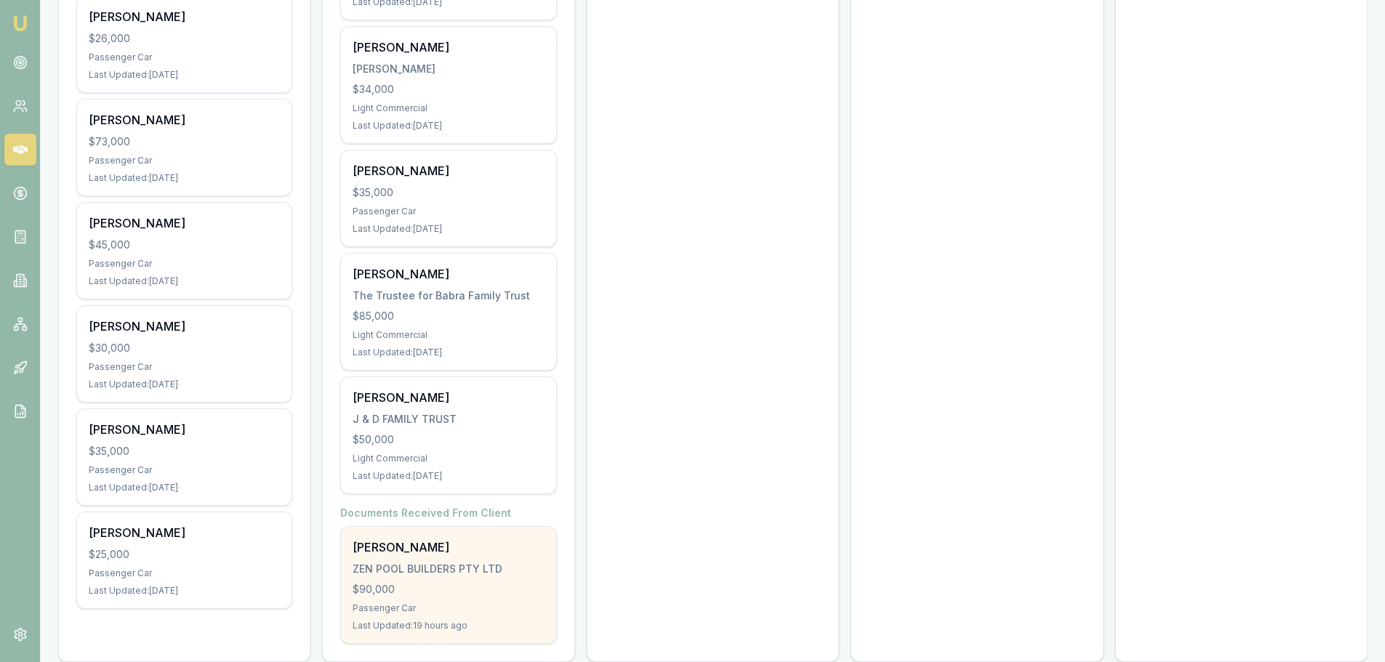
click at [467, 539] on div "KYLE THOMPSON" at bounding box center [448, 547] width 191 height 17
click at [430, 528] on div "KYLE THOMPSON ZEN POOL BUILDERS PTY LTD $90,000 Passenger Car Last Updated: 19 …" at bounding box center [448, 585] width 214 height 116
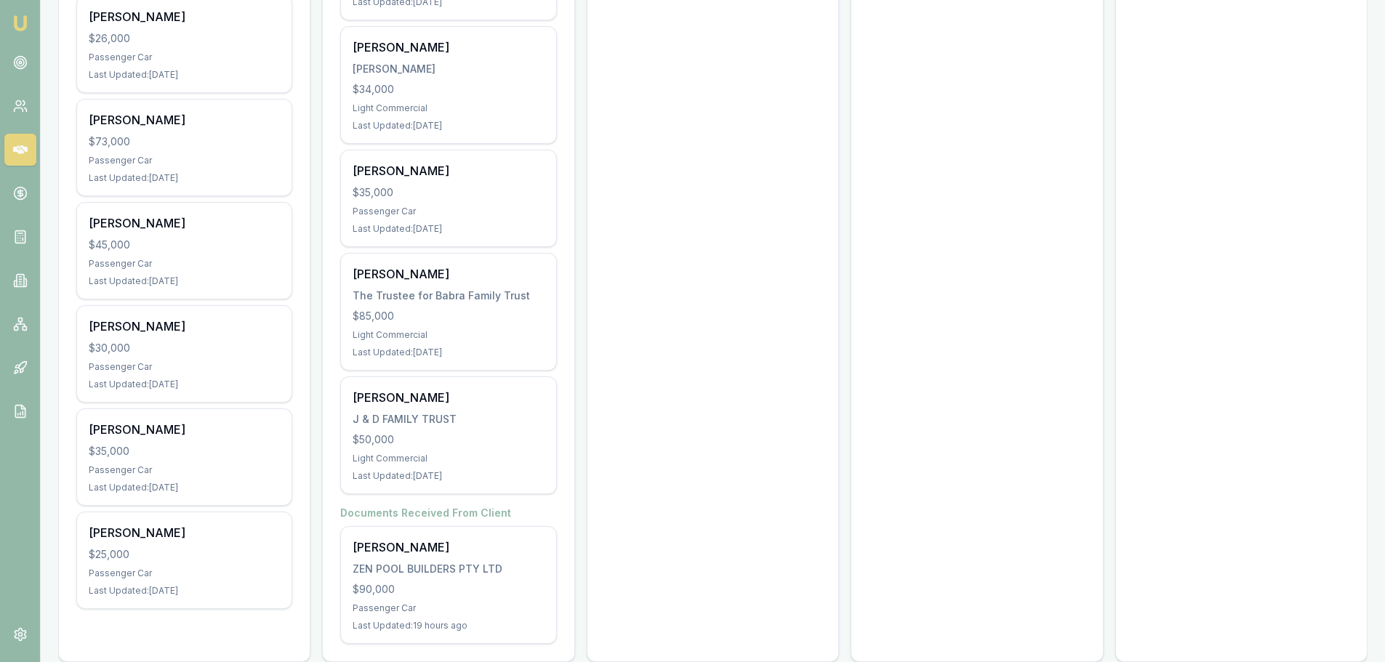
click at [23, 147] on icon at bounding box center [20, 149] width 15 height 9
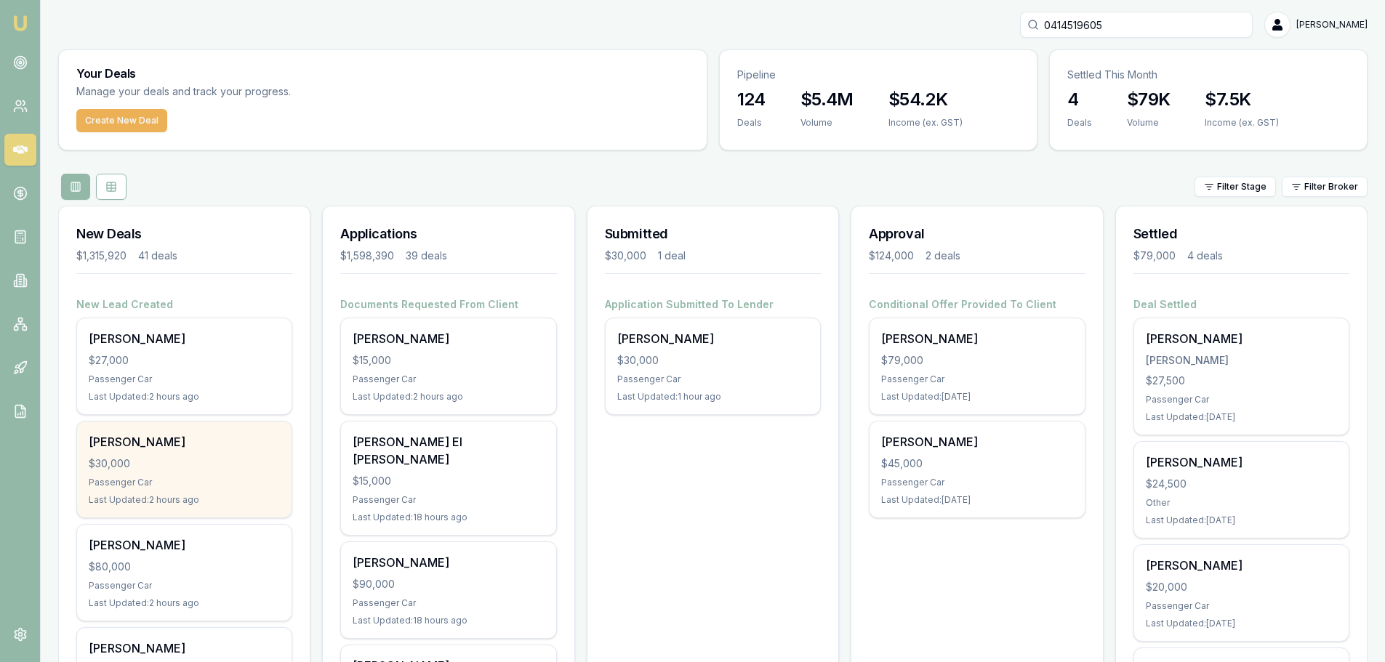
click at [126, 438] on div "Jc Busque" at bounding box center [184, 441] width 191 height 17
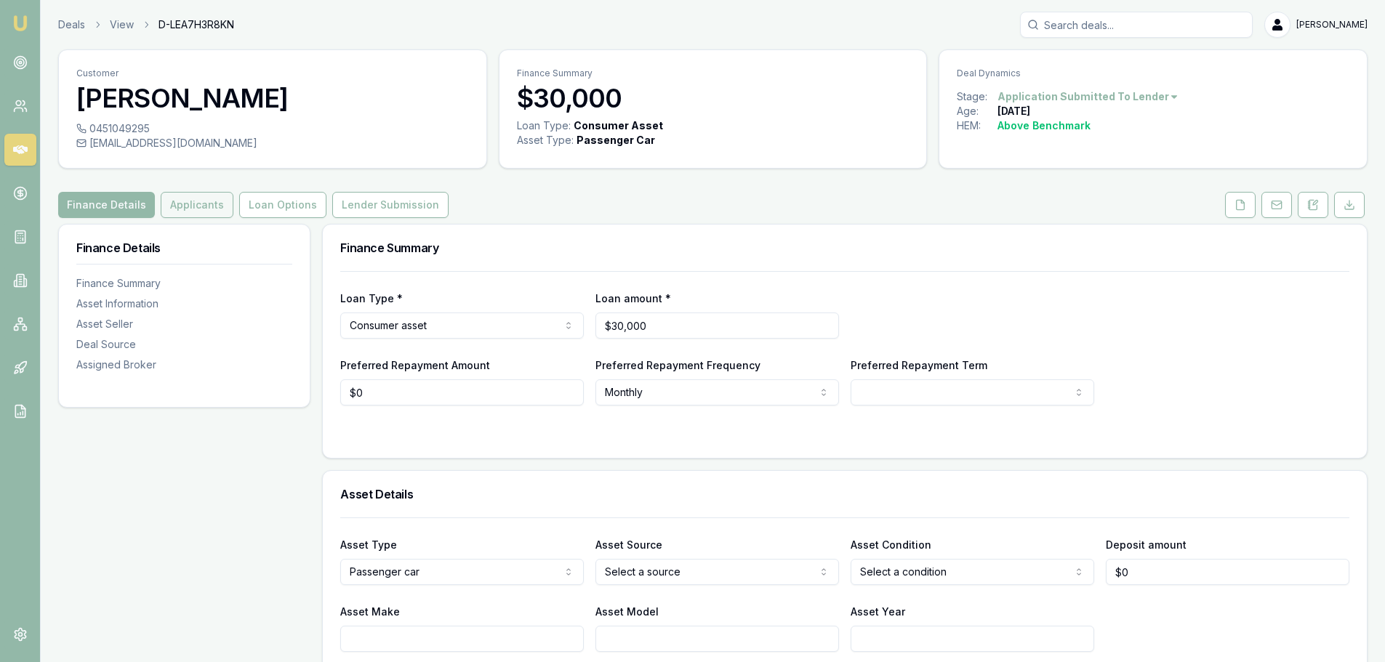
click at [214, 213] on button "Applicants" at bounding box center [197, 205] width 73 height 26
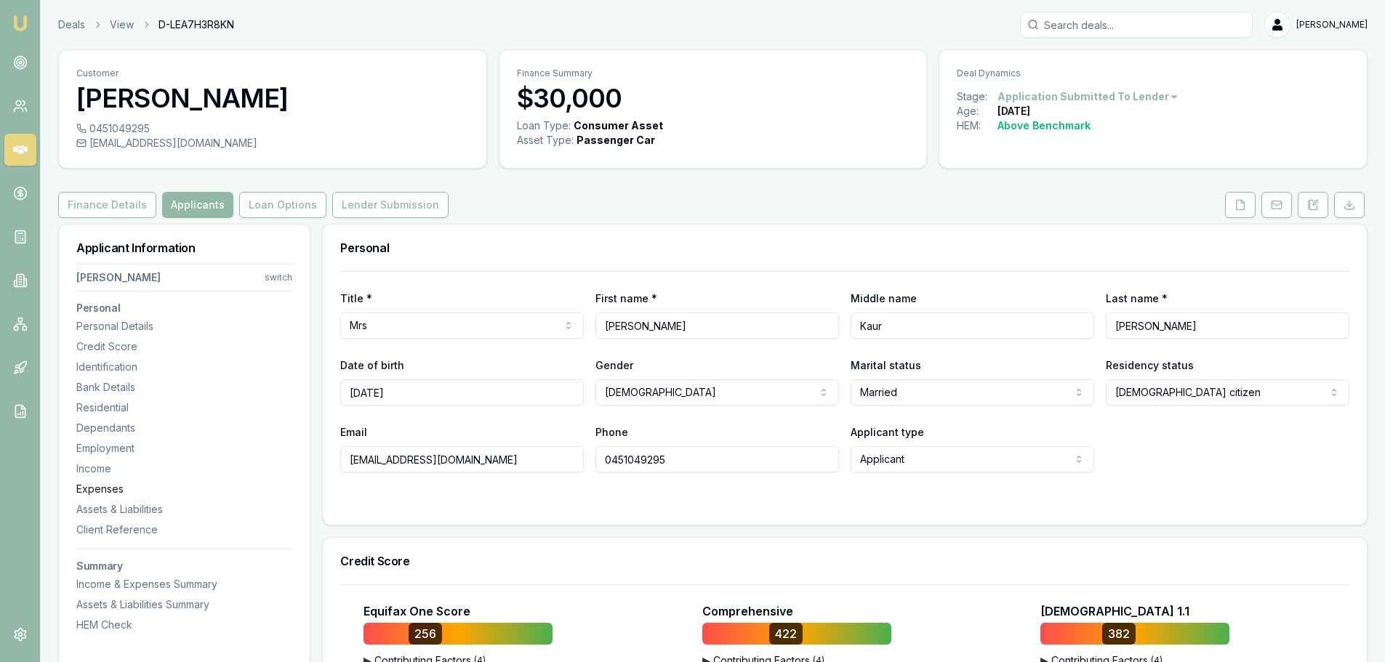
click at [84, 491] on div "Expenses" at bounding box center [184, 489] width 216 height 15
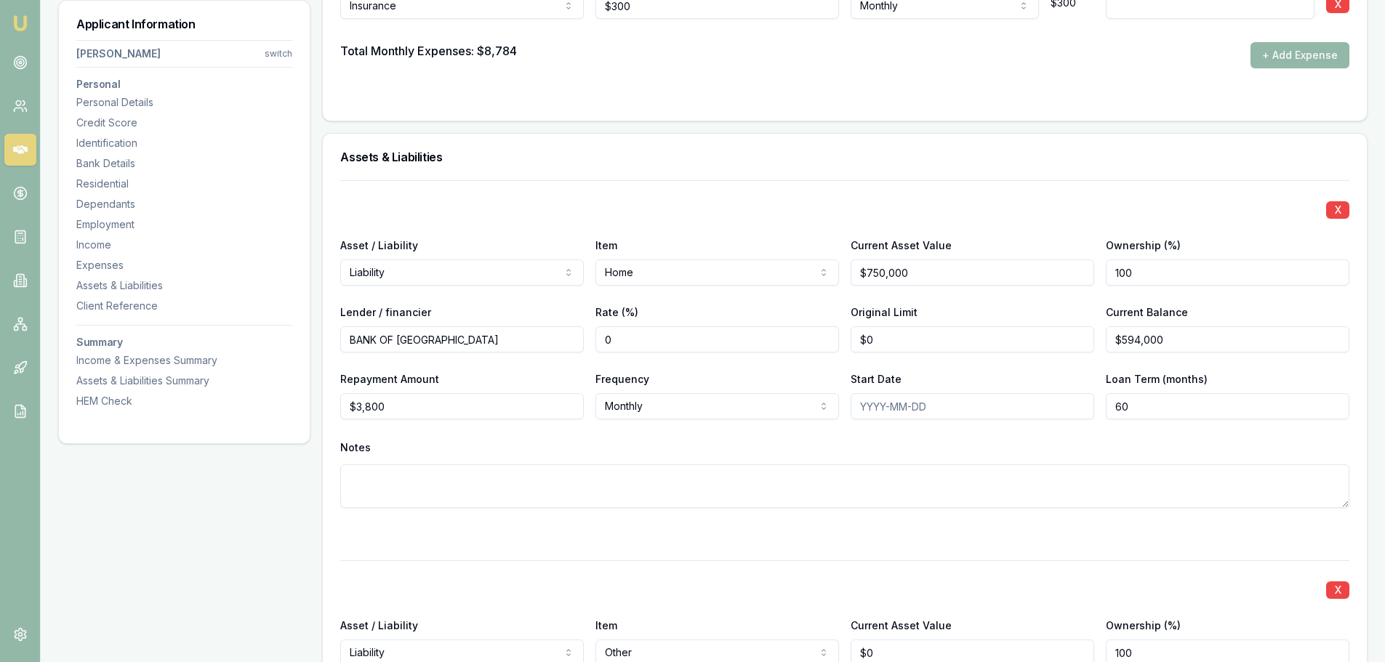
scroll to position [5008, 0]
click at [592, 197] on div "X" at bounding box center [844, 207] width 1009 height 20
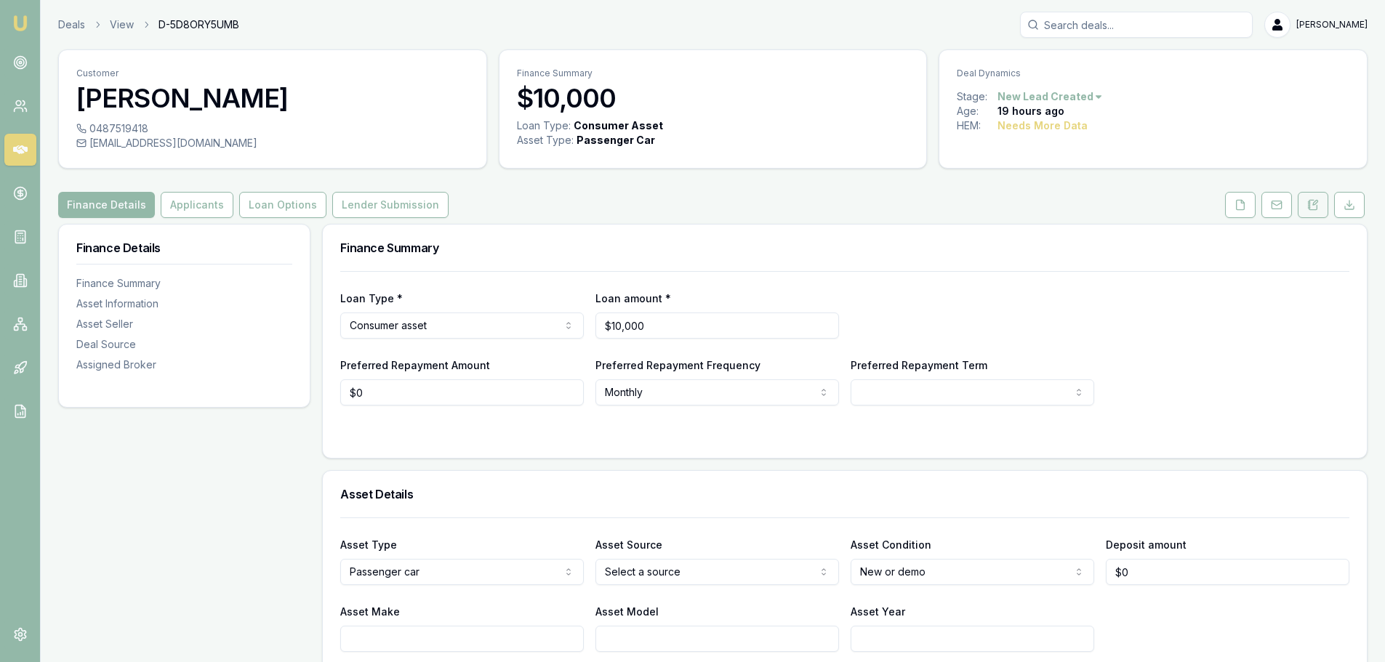
click at [1311, 208] on icon at bounding box center [1313, 205] width 12 height 12
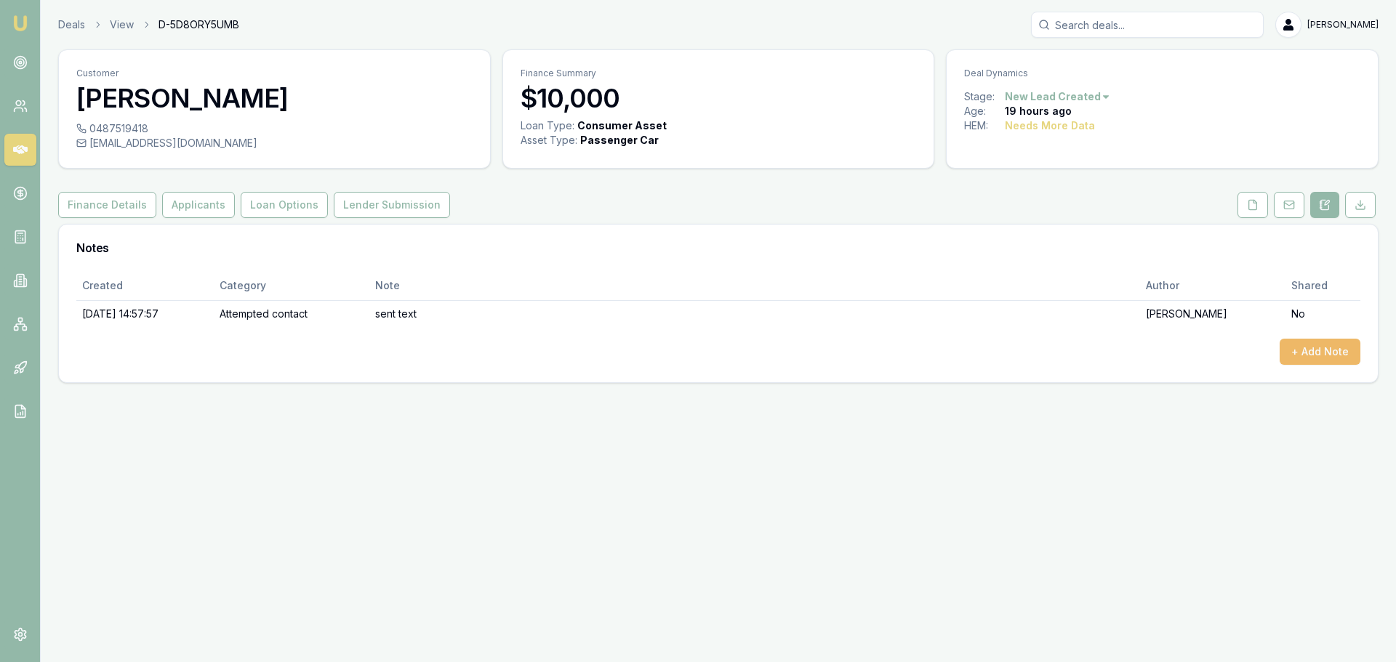
click at [1348, 350] on button "+ Add Note" at bounding box center [1319, 352] width 81 height 26
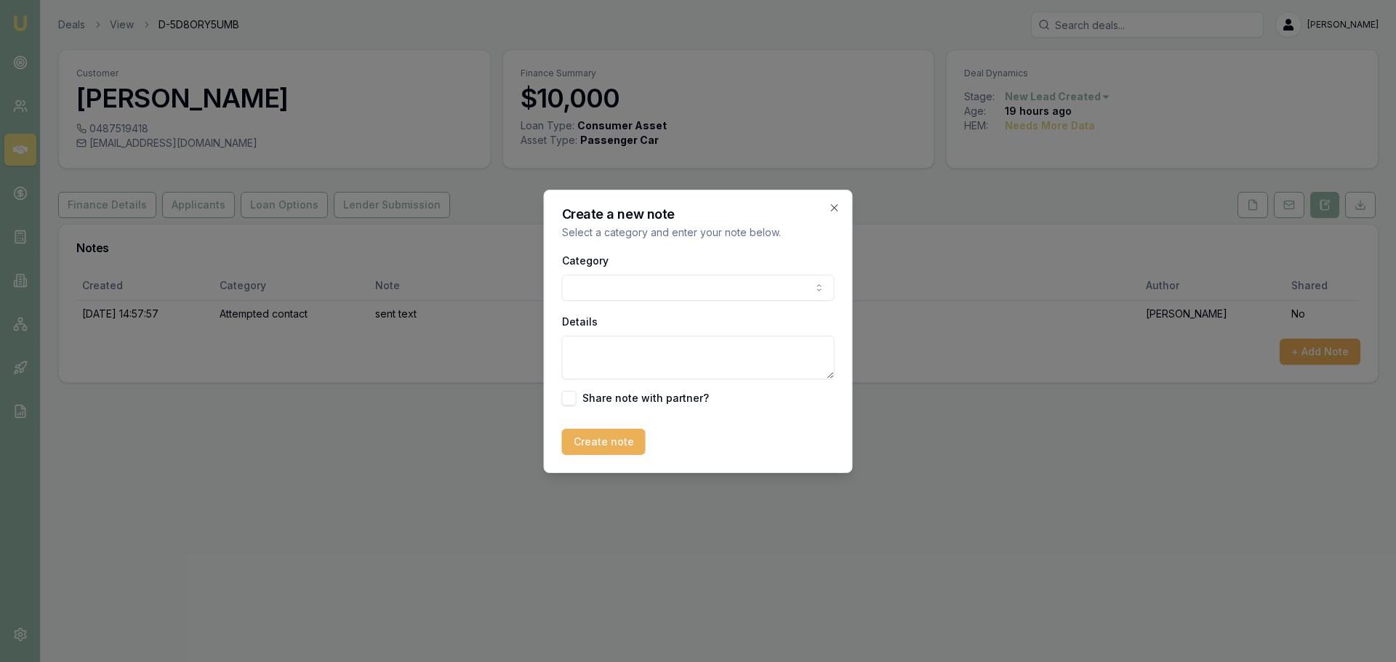
click at [757, 289] on body "Emu Broker Deals View D-5D8ORY5UMB Erin Shield Toggle Menu Customer Julia Weste…" at bounding box center [698, 331] width 1396 height 662
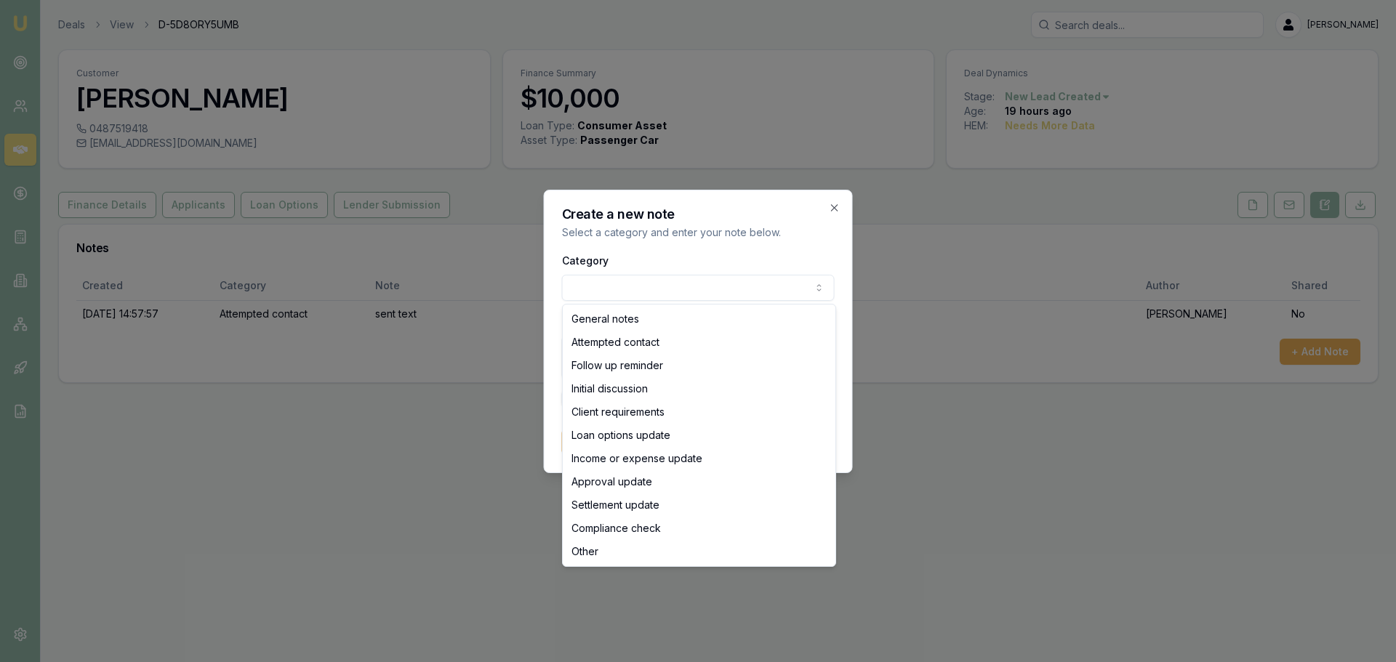
select select "ATTEMPTED_CONTACT"
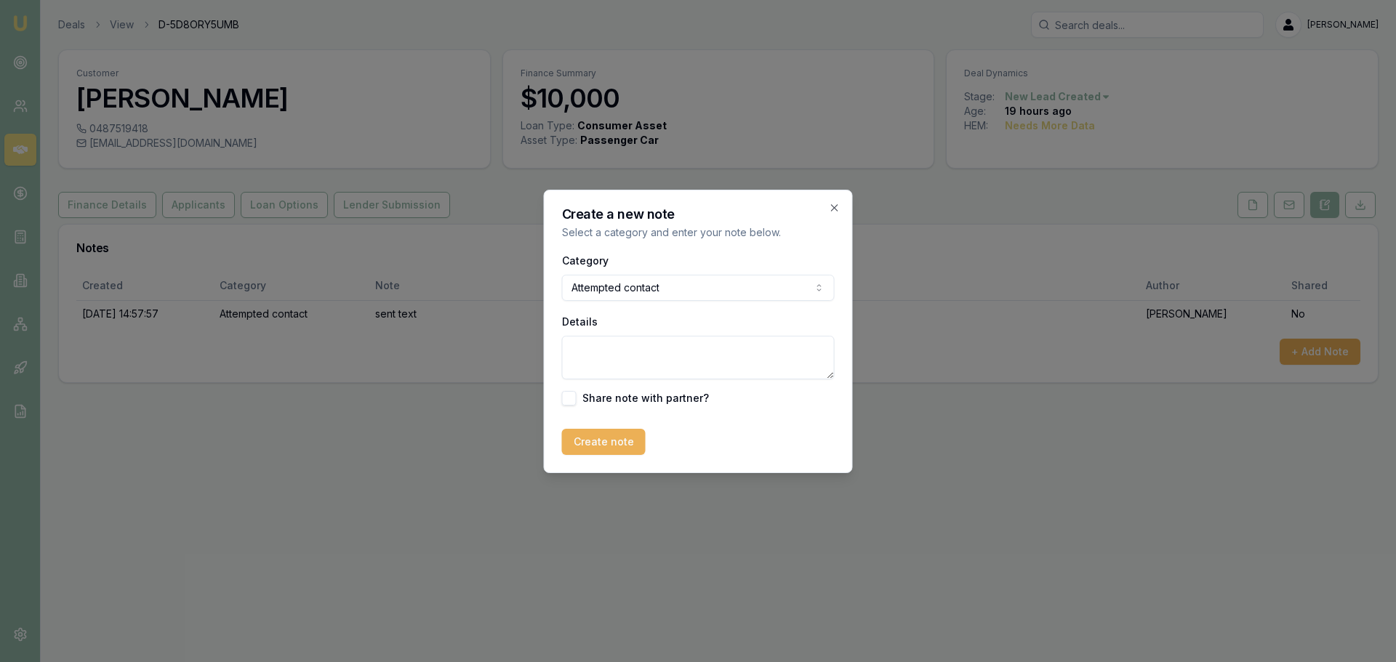
click at [657, 359] on textarea "Details" at bounding box center [698, 358] width 273 height 44
click at [692, 354] on textarea "Details" at bounding box center [698, 358] width 273 height 44
type textarea "o"
type textarea "left vm and sent text"
click at [594, 450] on button "Create note" at bounding box center [604, 442] width 84 height 26
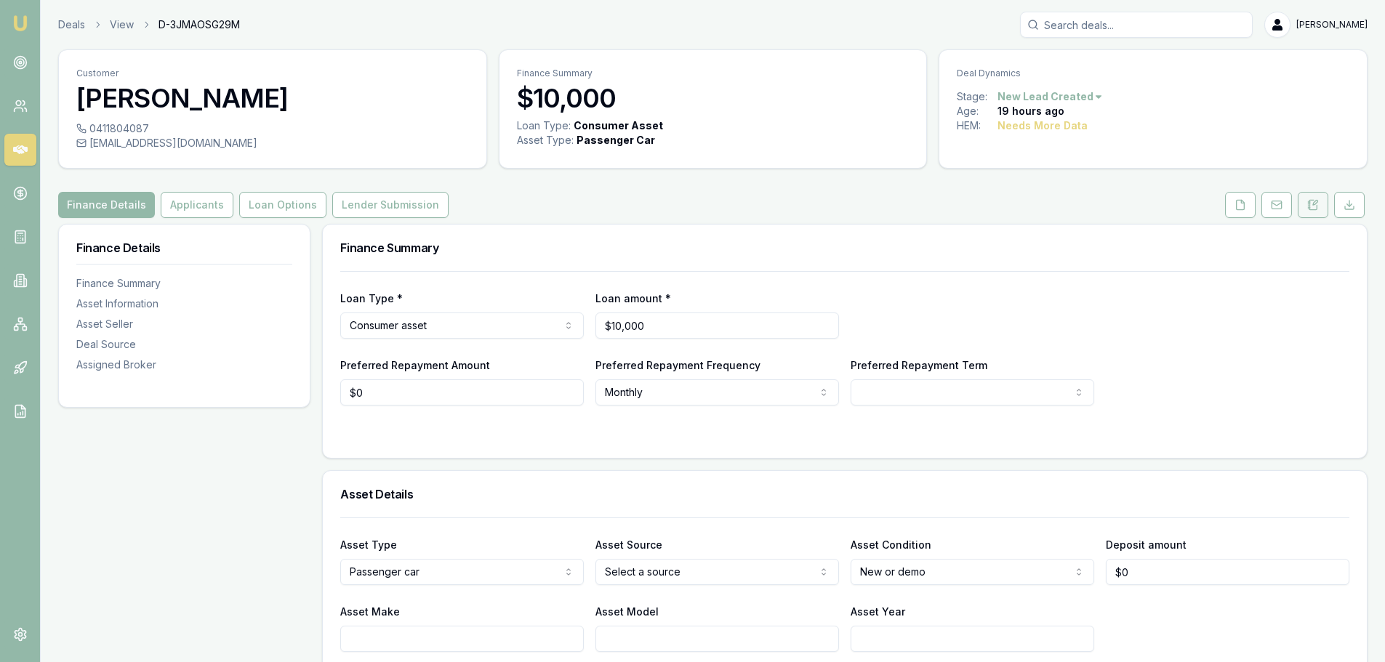
click at [1313, 203] on icon at bounding box center [1313, 205] width 12 height 12
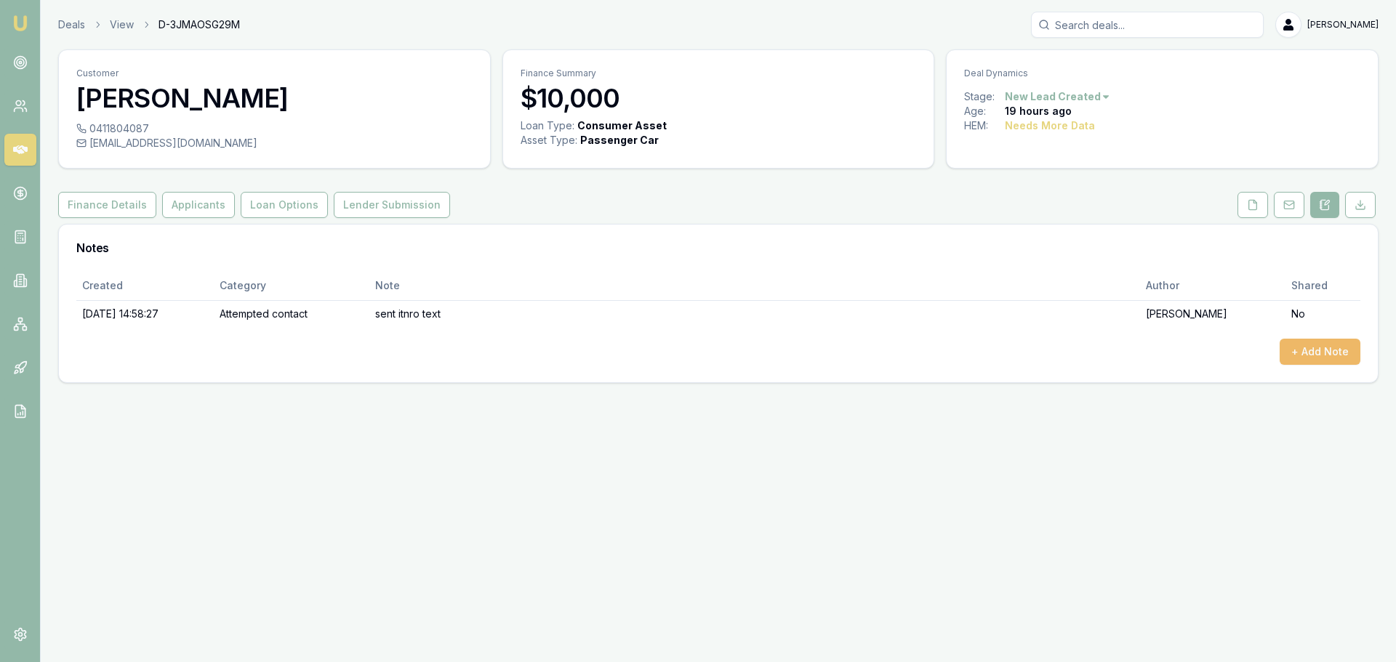
click at [1311, 354] on button "+ Add Note" at bounding box center [1319, 352] width 81 height 26
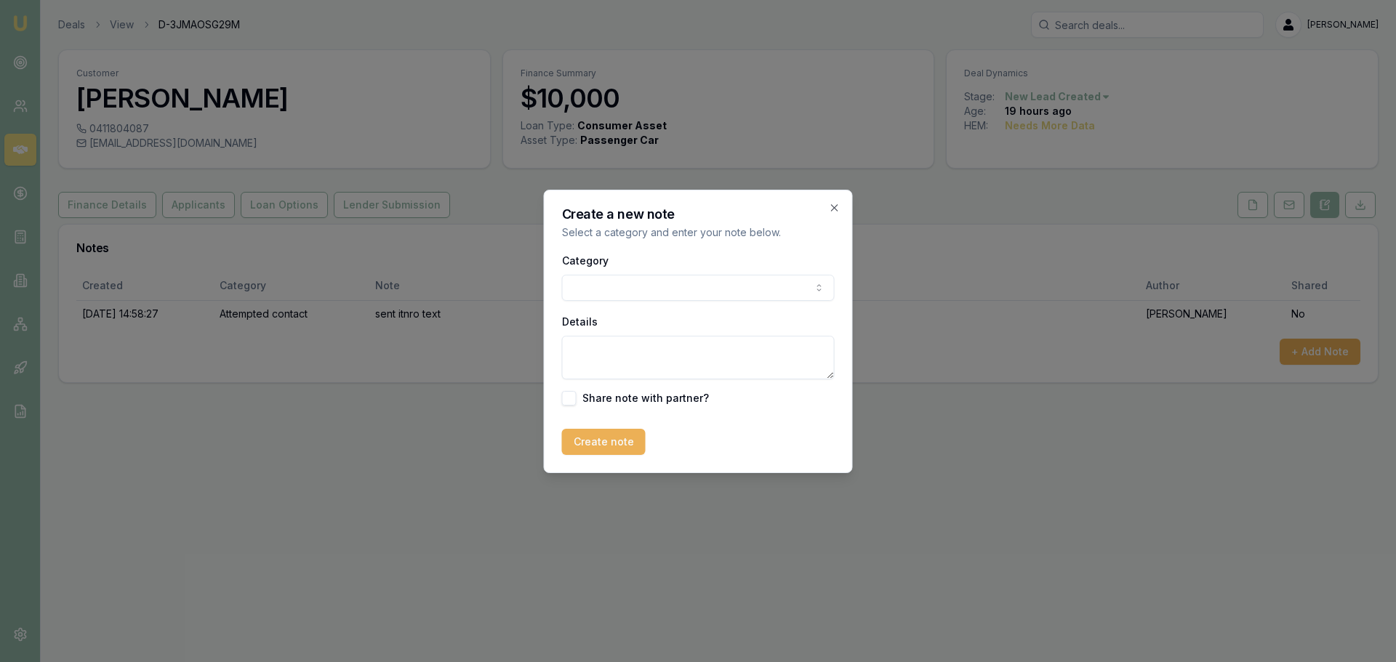
click at [623, 284] on body "Emu Broker Deals View D-3JMAOSG29M [PERSON_NAME] Shield Toggle Menu Customer [P…" at bounding box center [698, 331] width 1396 height 662
click at [629, 283] on body "Emu Broker Deals View D-3JMAOSG29M Erin Shield Toggle Menu Customer Clare Boyle…" at bounding box center [698, 331] width 1396 height 662
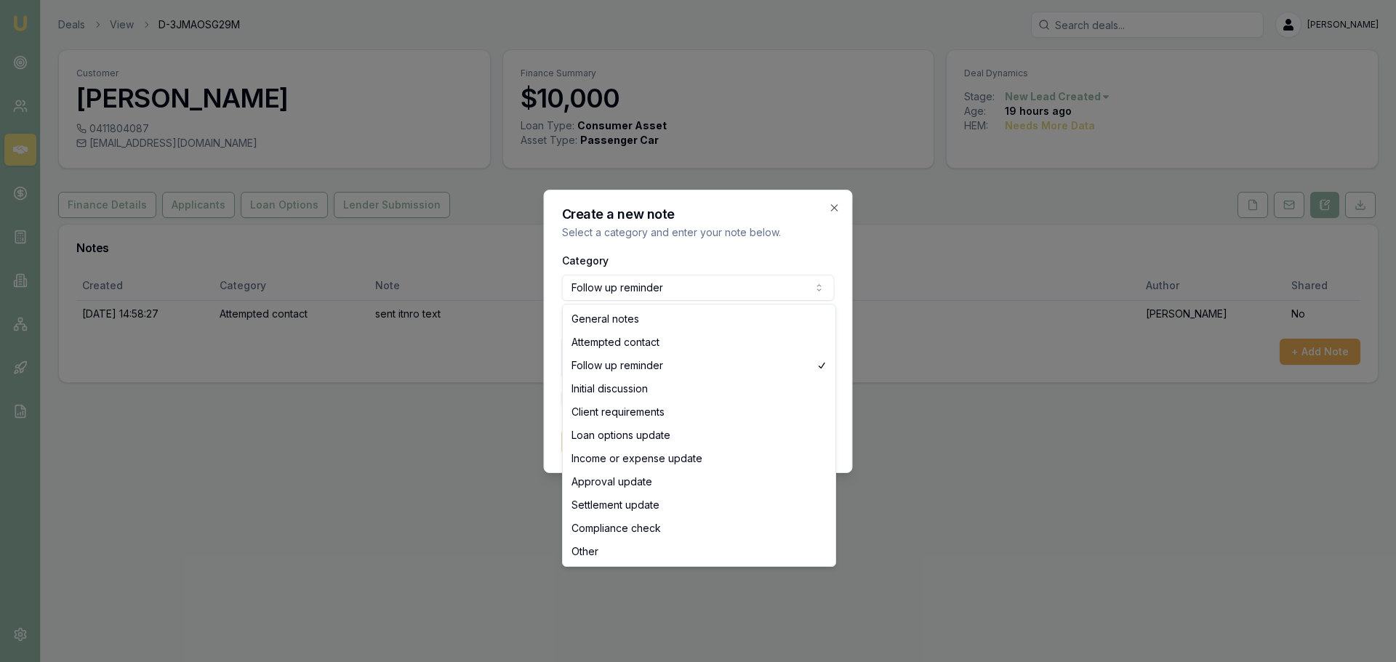
select select "ATTEMPTED_CONTACT"
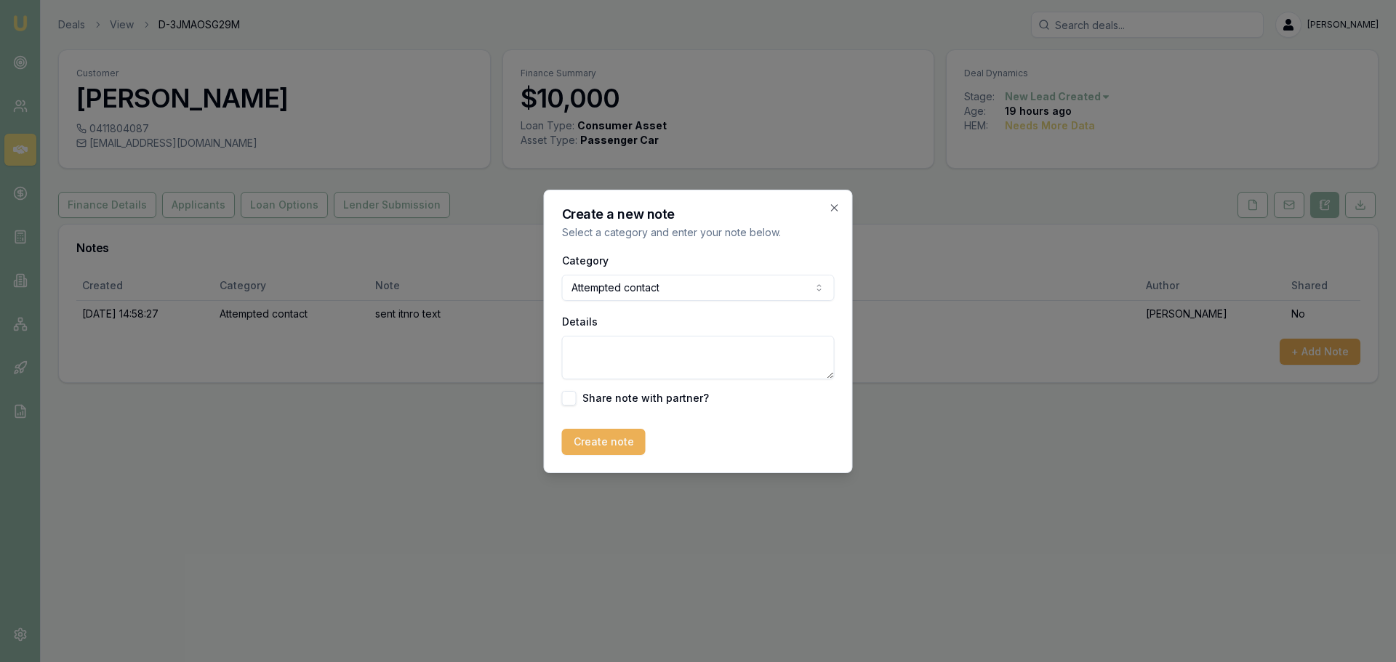
click at [605, 360] on textarea "Details" at bounding box center [698, 358] width 273 height 44
type textarea "left vm and sent text"
click at [596, 446] on button "Create note" at bounding box center [604, 442] width 84 height 26
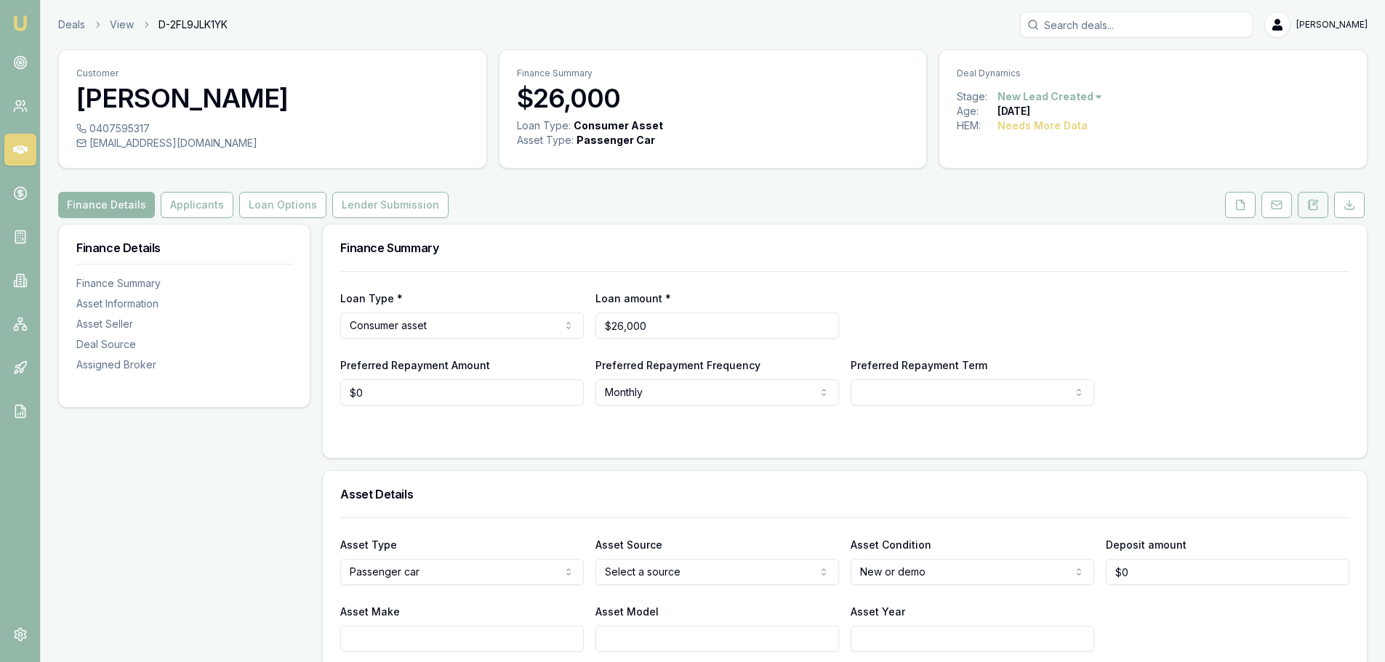
click at [1307, 205] on icon at bounding box center [1313, 205] width 12 height 12
click at [1304, 203] on button at bounding box center [1313, 205] width 31 height 26
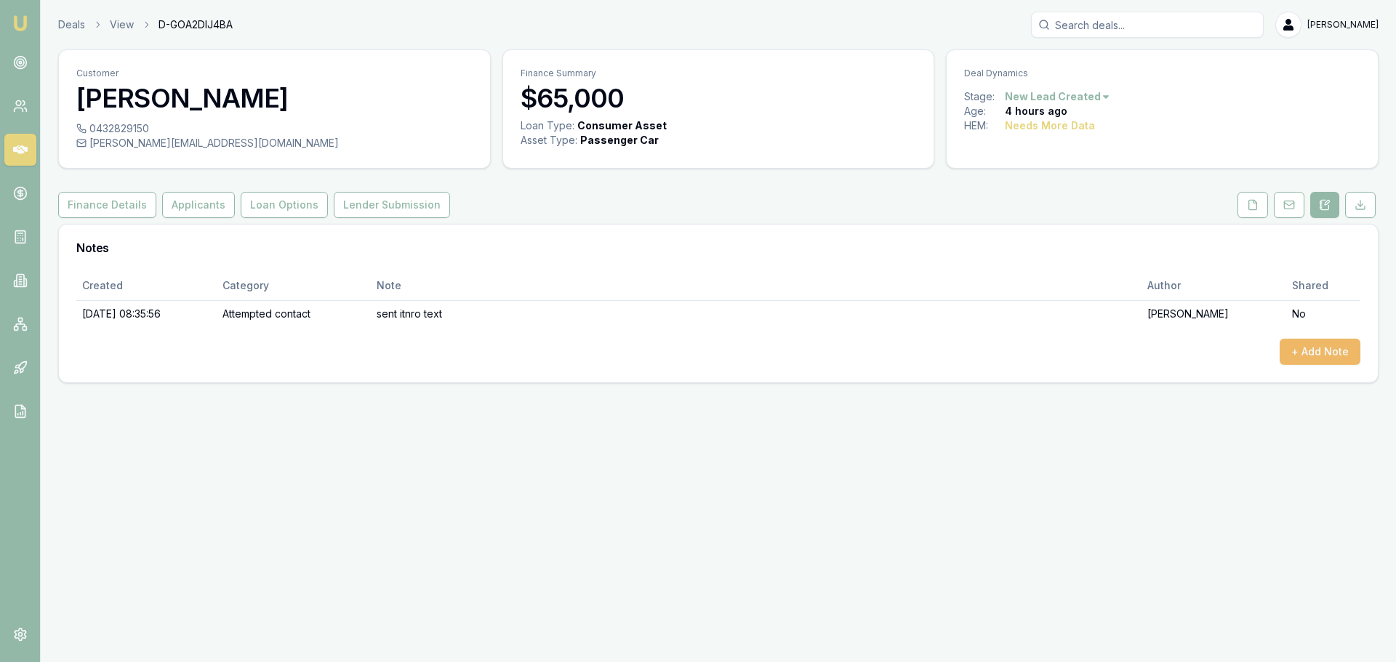
click at [1337, 356] on button "+ Add Note" at bounding box center [1319, 352] width 81 height 26
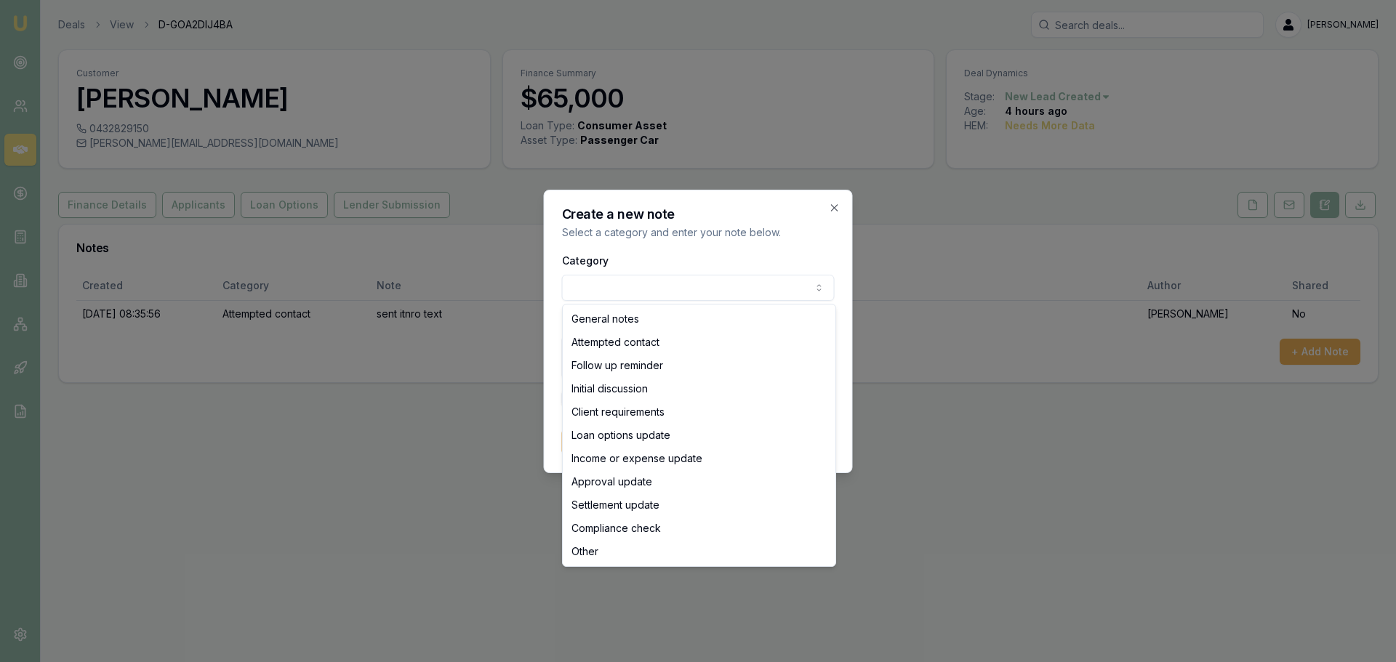
click at [692, 292] on body "Emu Broker Deals View D-GOA2DIJ4BA [PERSON_NAME] Toggle Menu Customer [PERSON_N…" at bounding box center [698, 331] width 1396 height 662
select select "ATTEMPTED_CONTACT"
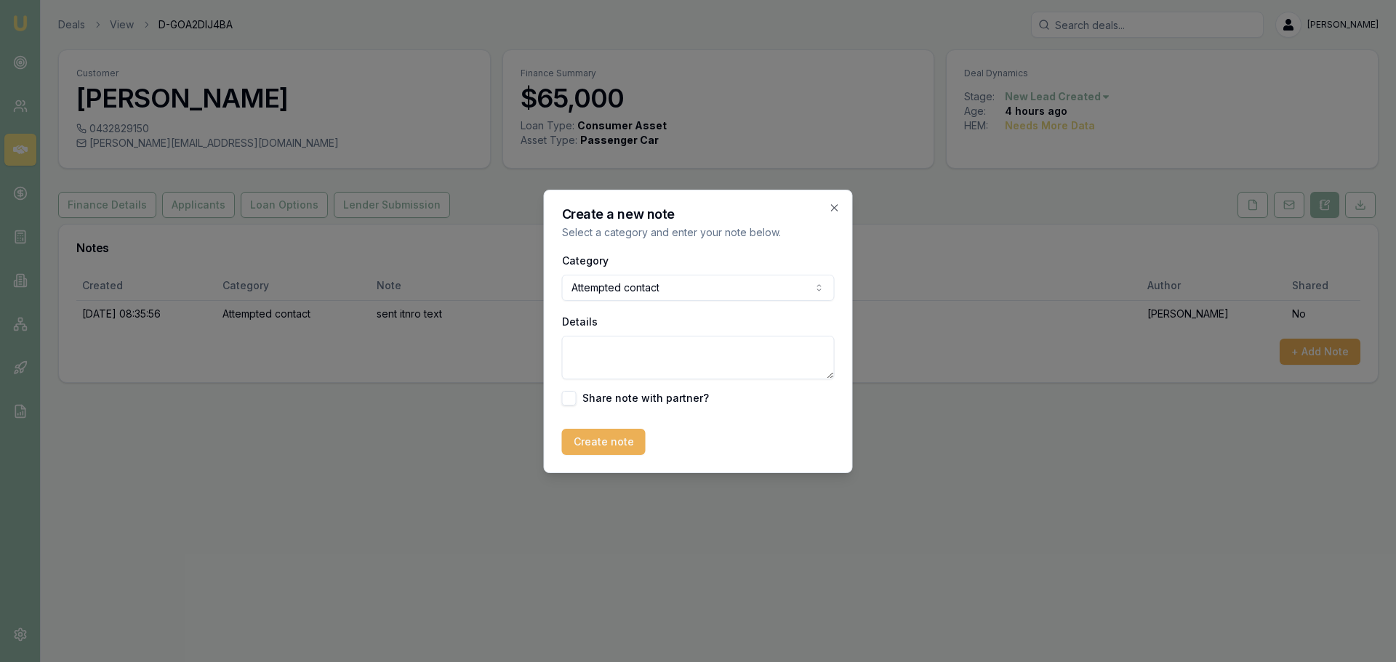
drag, startPoint x: 653, startPoint y: 356, endPoint x: 640, endPoint y: 362, distance: 13.7
click at [648, 360] on textarea "Details" at bounding box center [698, 358] width 273 height 44
type textarea "left vm"
click at [611, 450] on button "Create note" at bounding box center [604, 442] width 84 height 26
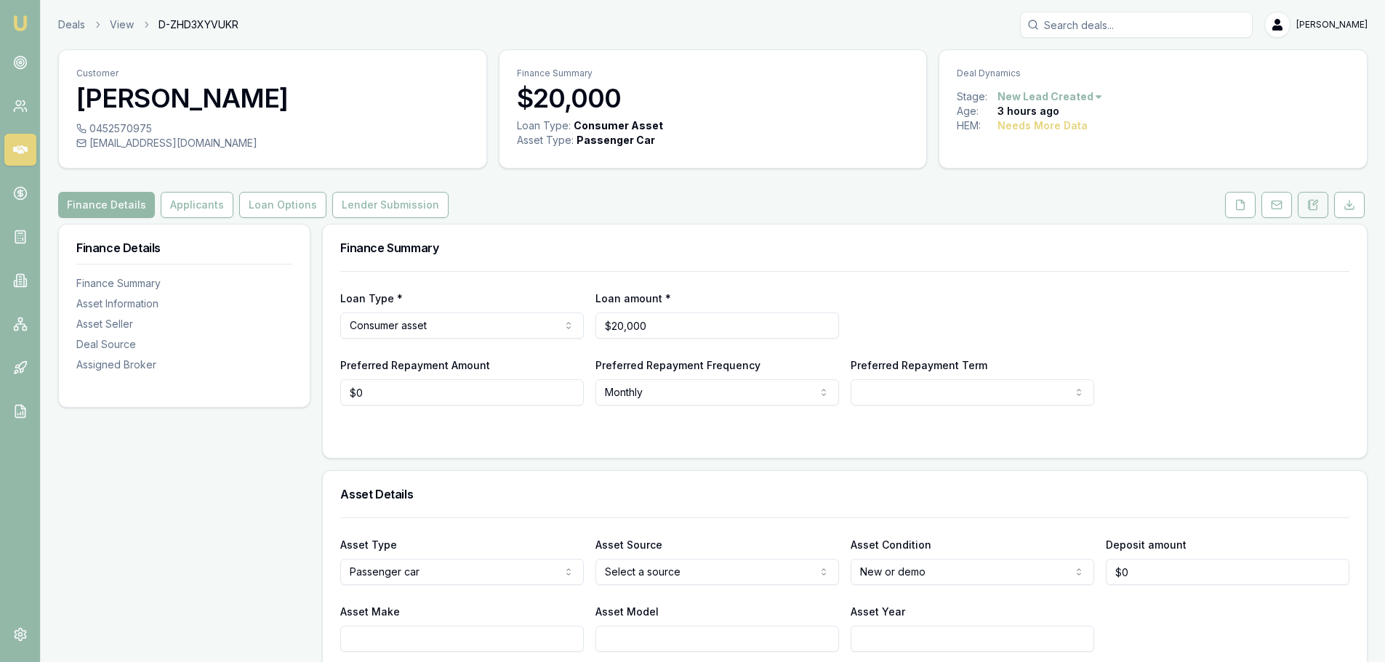
click at [1321, 201] on button at bounding box center [1313, 205] width 31 height 26
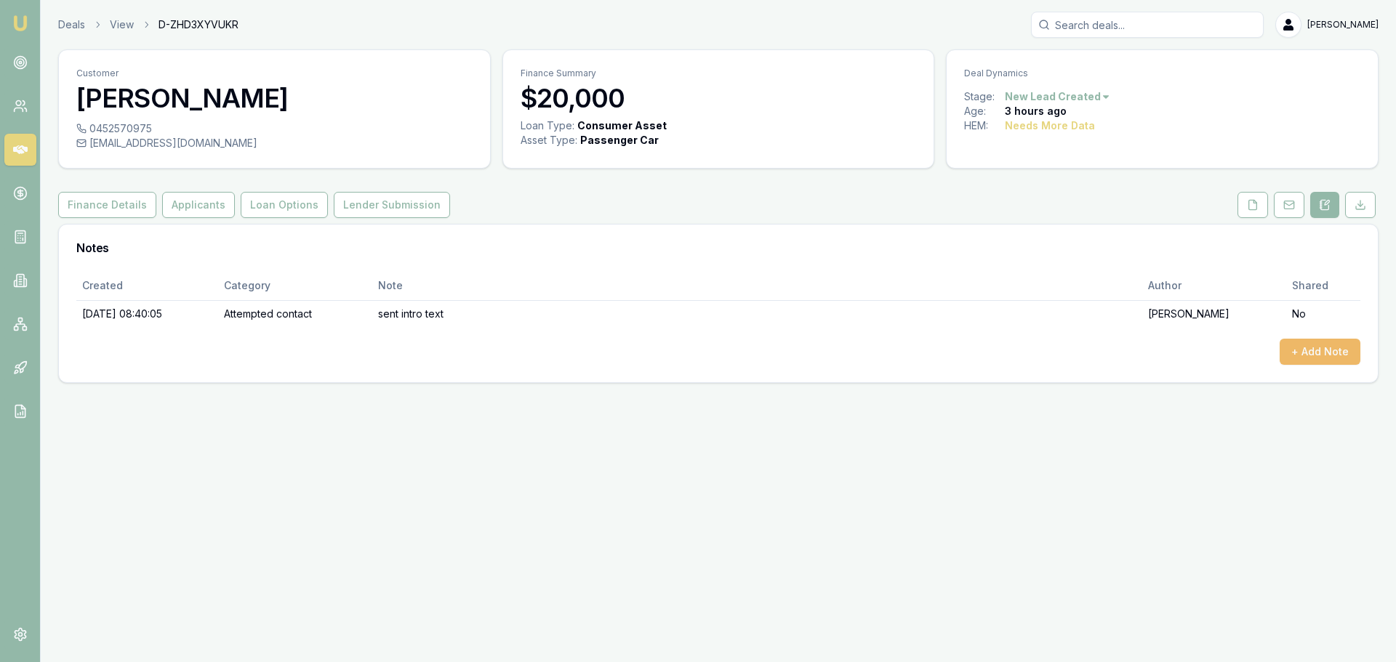
click at [1348, 350] on button "+ Add Note" at bounding box center [1319, 352] width 81 height 26
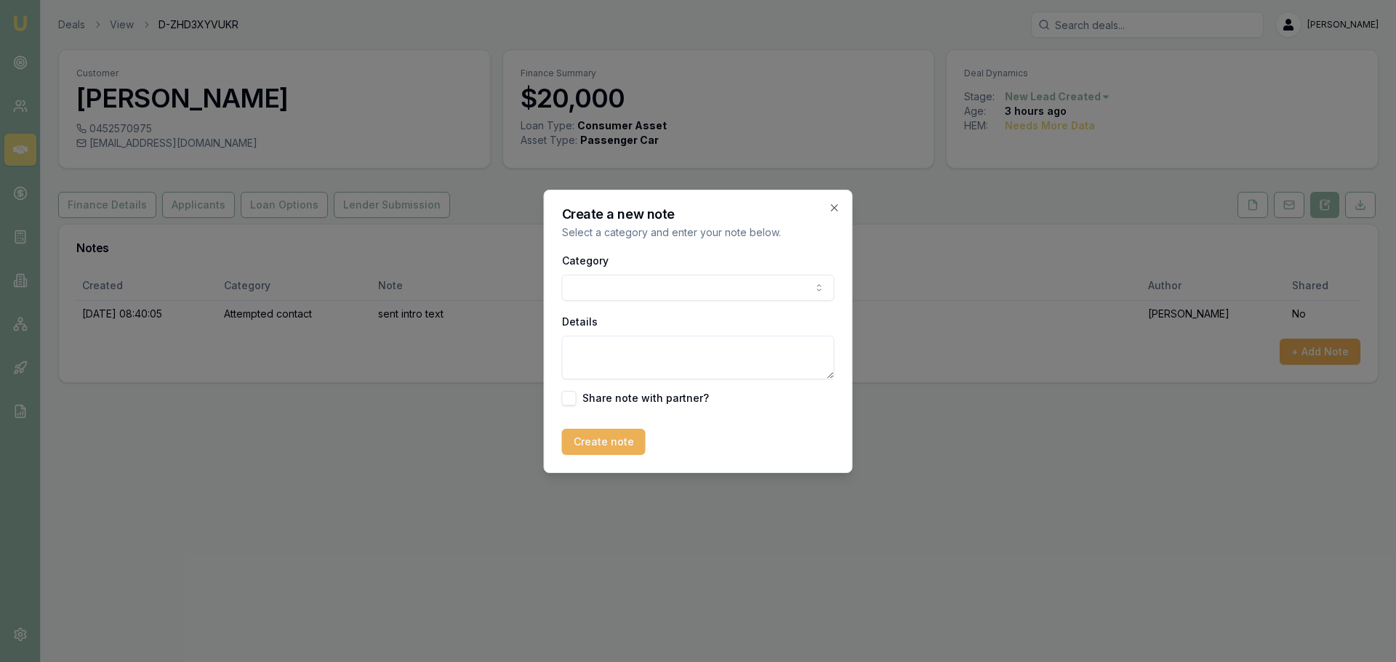
click at [631, 283] on body "Emu Broker Deals View D-ZHD3XYVUKR Erin Shield Toggle Menu Customer Leanne Cass…" at bounding box center [698, 331] width 1396 height 662
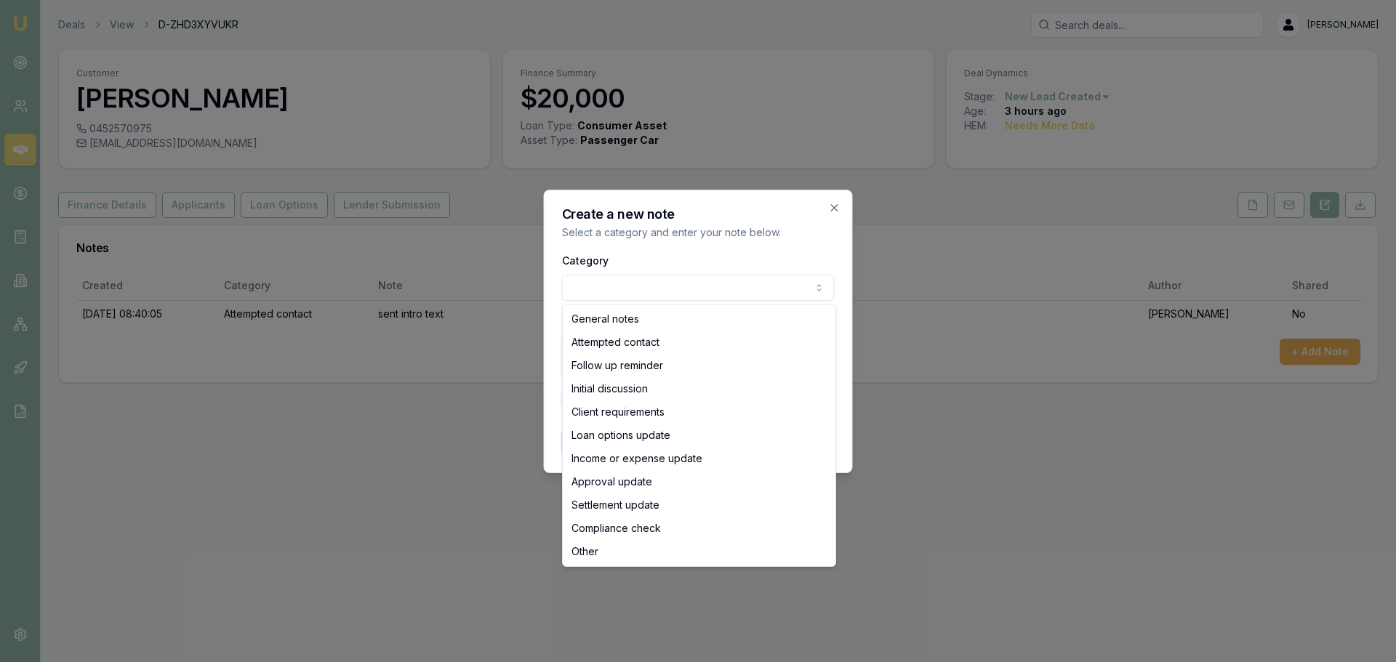
select select "ATTEMPTED_CONTACT"
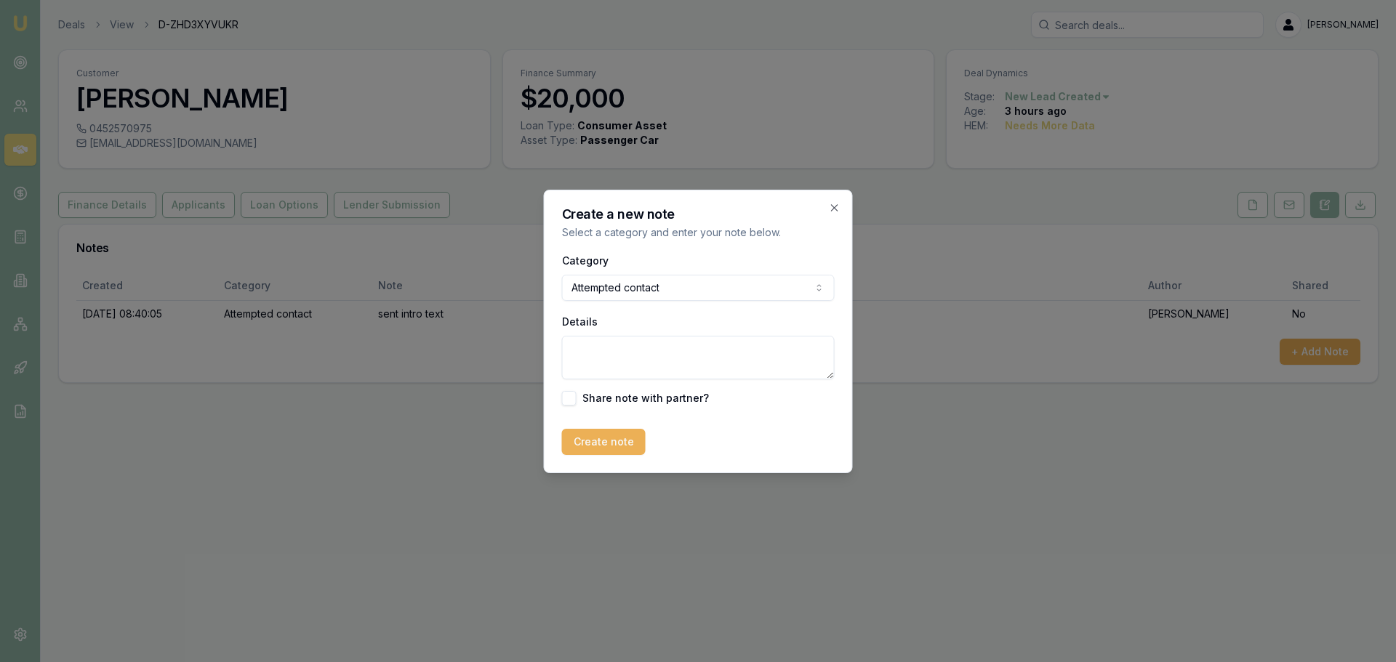
click at [630, 368] on textarea "Details" at bounding box center [698, 358] width 273 height 44
click at [673, 345] on textarea "Details" at bounding box center [698, 358] width 273 height 44
drag, startPoint x: 678, startPoint y: 347, endPoint x: 603, endPoint y: 348, distance: 74.9
click at [603, 348] on textarea "Called at 10.20am" at bounding box center [698, 358] width 273 height 44
type textarea "Called twice at 10.15am, kept getting busy signal?"
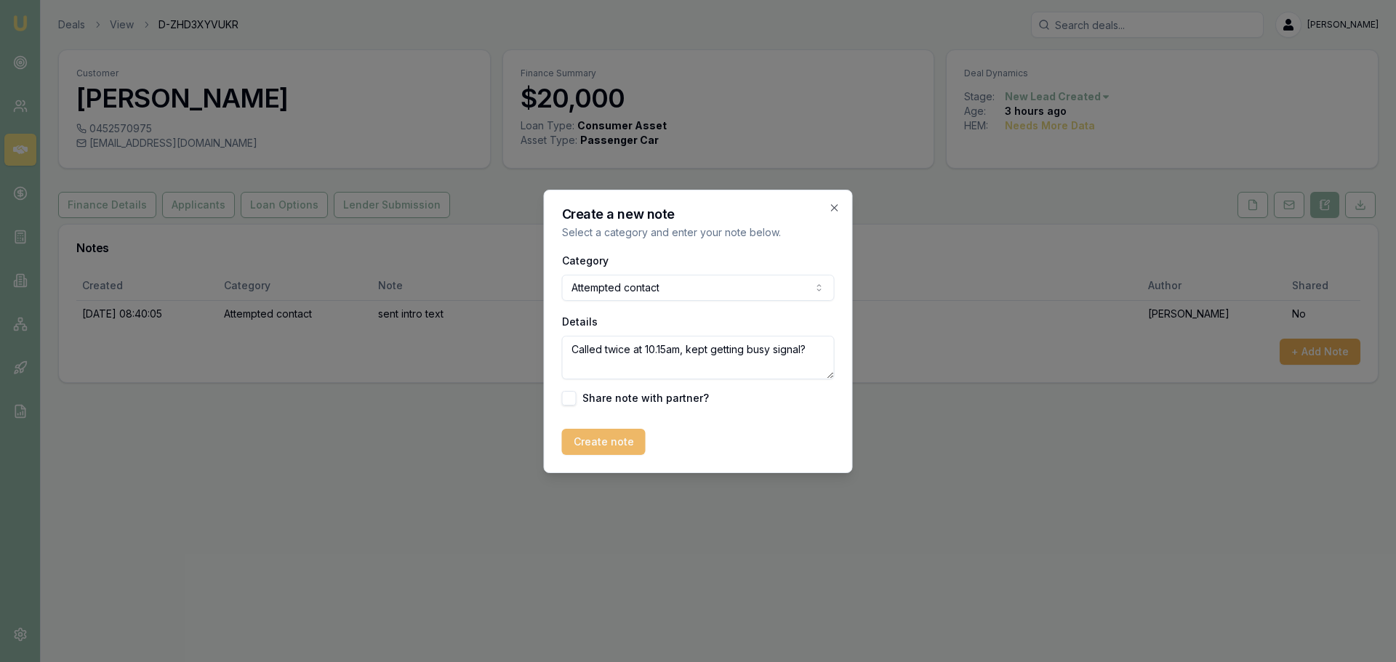
click at [595, 444] on button "Create note" at bounding box center [604, 442] width 84 height 26
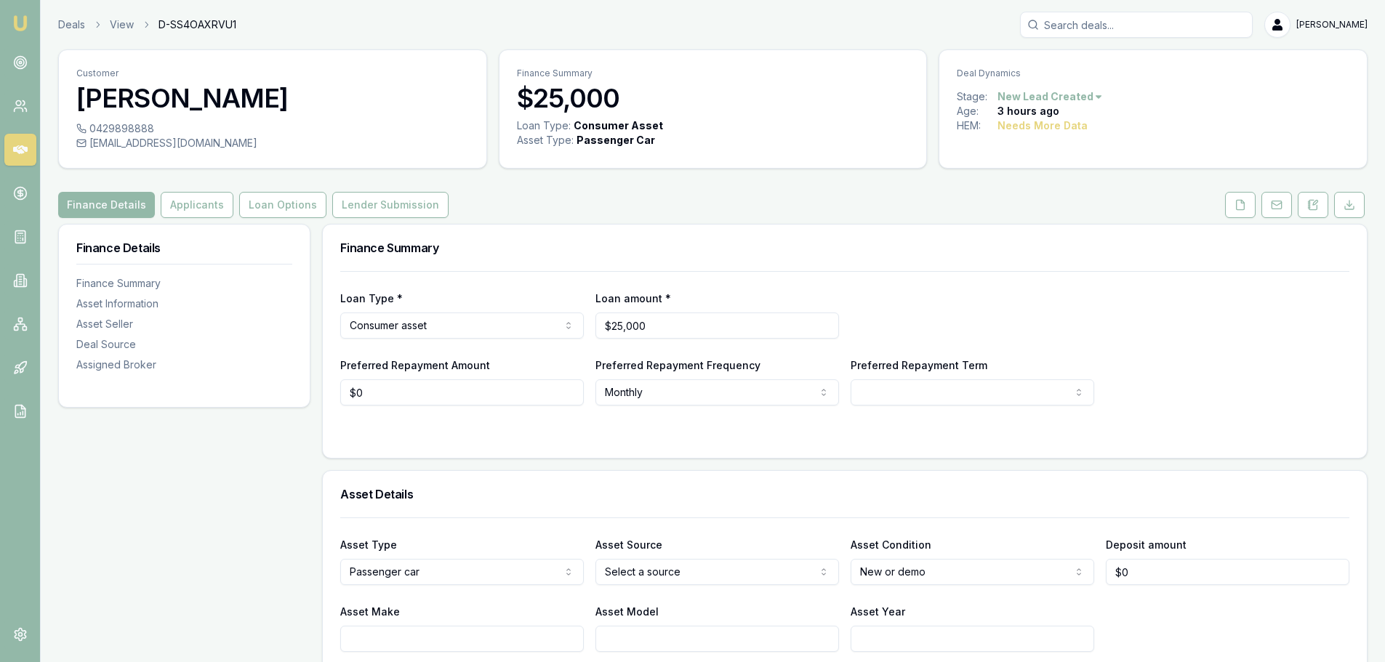
click at [675, 201] on div "Finance Details Applicants Loan Options Lender Submission" at bounding box center [712, 205] width 1309 height 26
click at [1308, 209] on icon at bounding box center [1313, 205] width 12 height 12
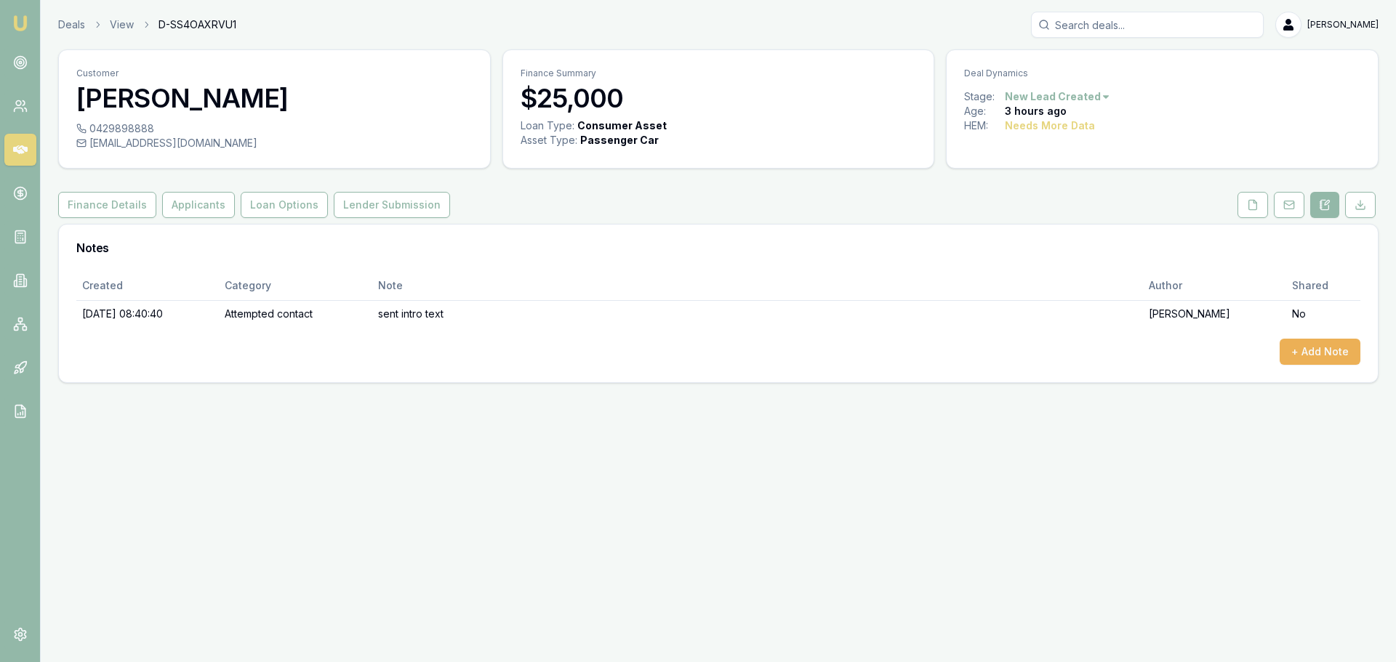
click at [536, 199] on div "Finance Details Applicants Loan Options Lender Submission" at bounding box center [718, 205] width 1320 height 26
click at [1297, 353] on button "+ Add Note" at bounding box center [1319, 352] width 81 height 26
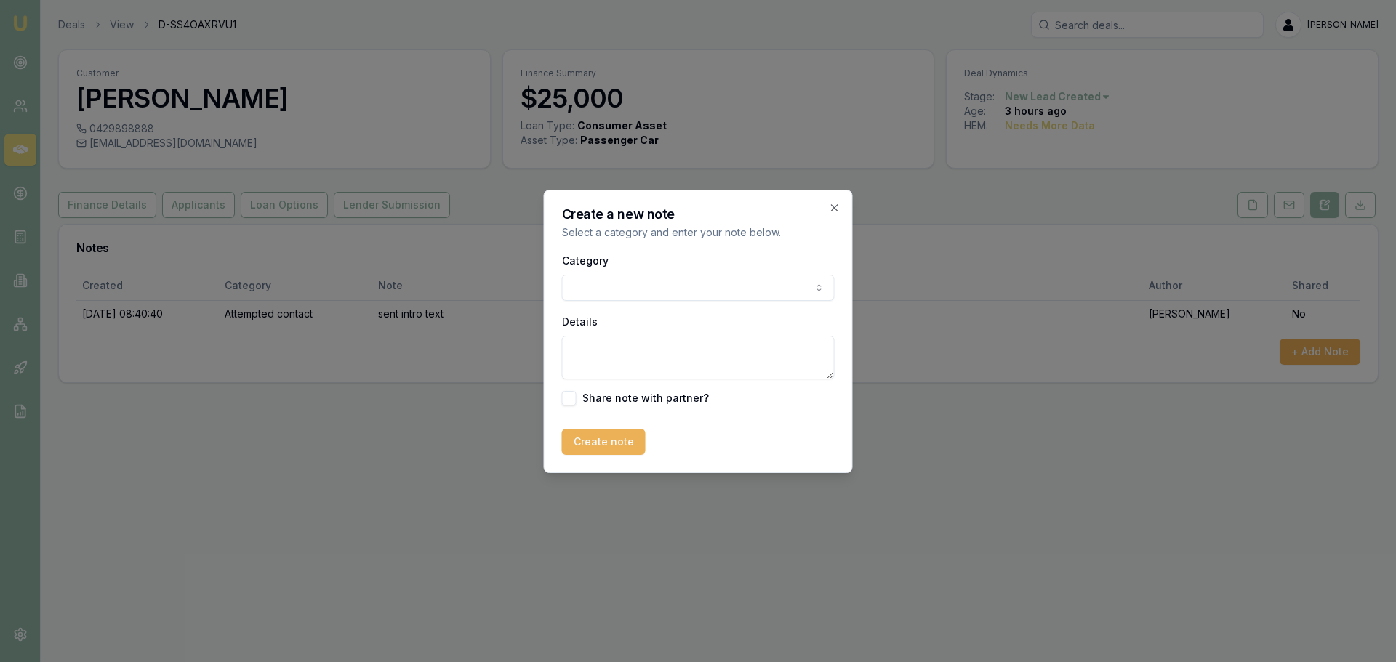
click at [659, 286] on body "Emu Broker Deals View D-SS4OAXRVU1 [PERSON_NAME] Toggle Menu Customer [PERSON_N…" at bounding box center [698, 331] width 1396 height 662
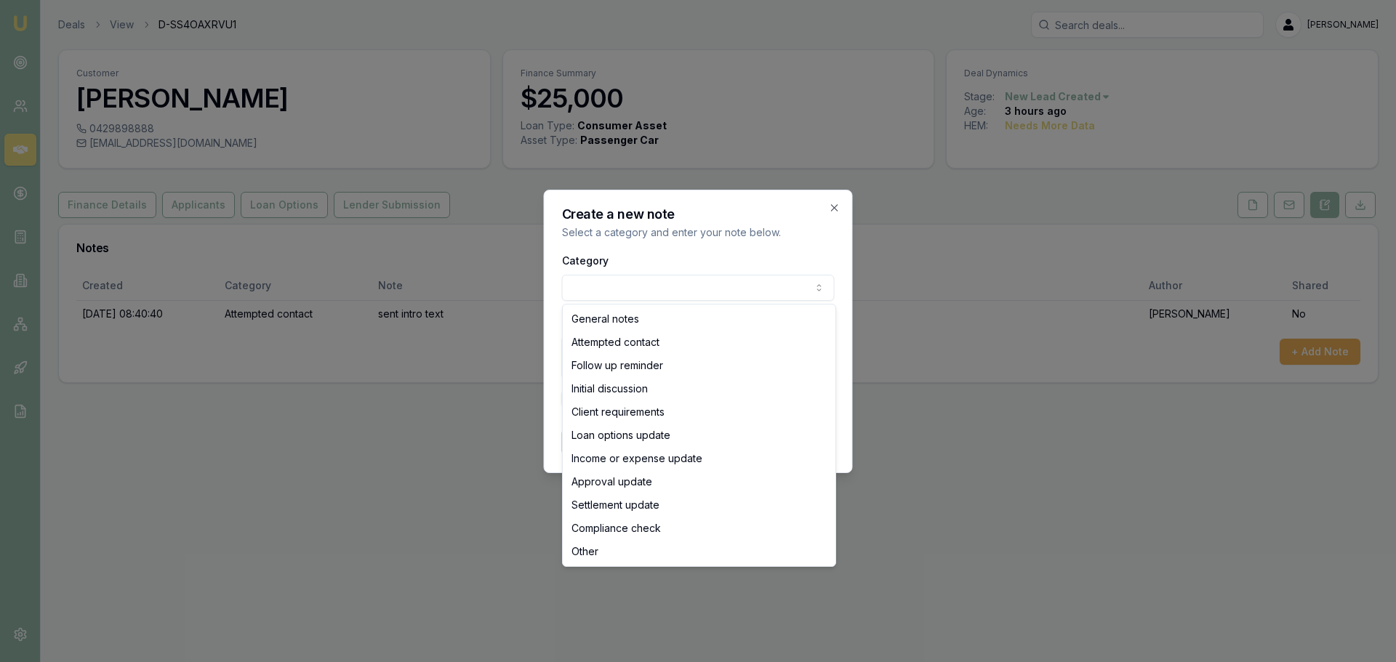
select select "ATTEMPTED_CONTACT"
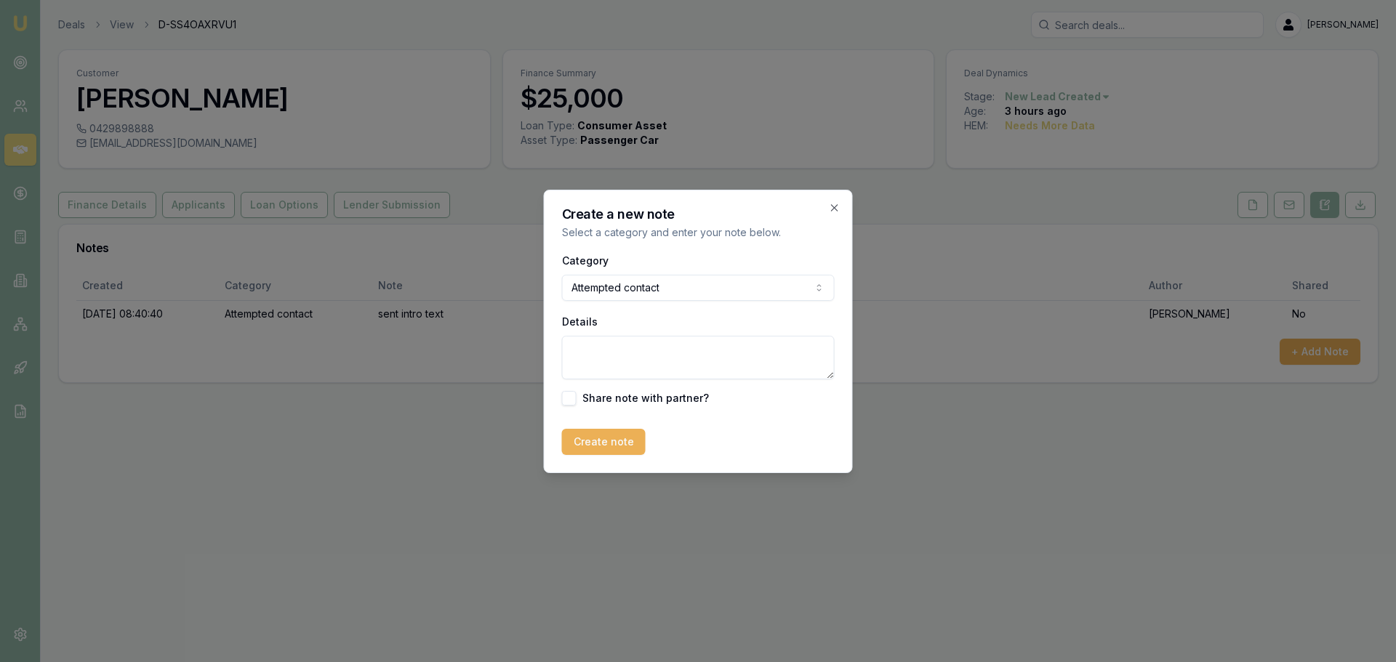
click at [642, 353] on textarea "Details" at bounding box center [698, 358] width 273 height 44
type textarea "in meeting, requested call back after 4pm"
click at [593, 449] on button "Create note" at bounding box center [604, 442] width 84 height 26
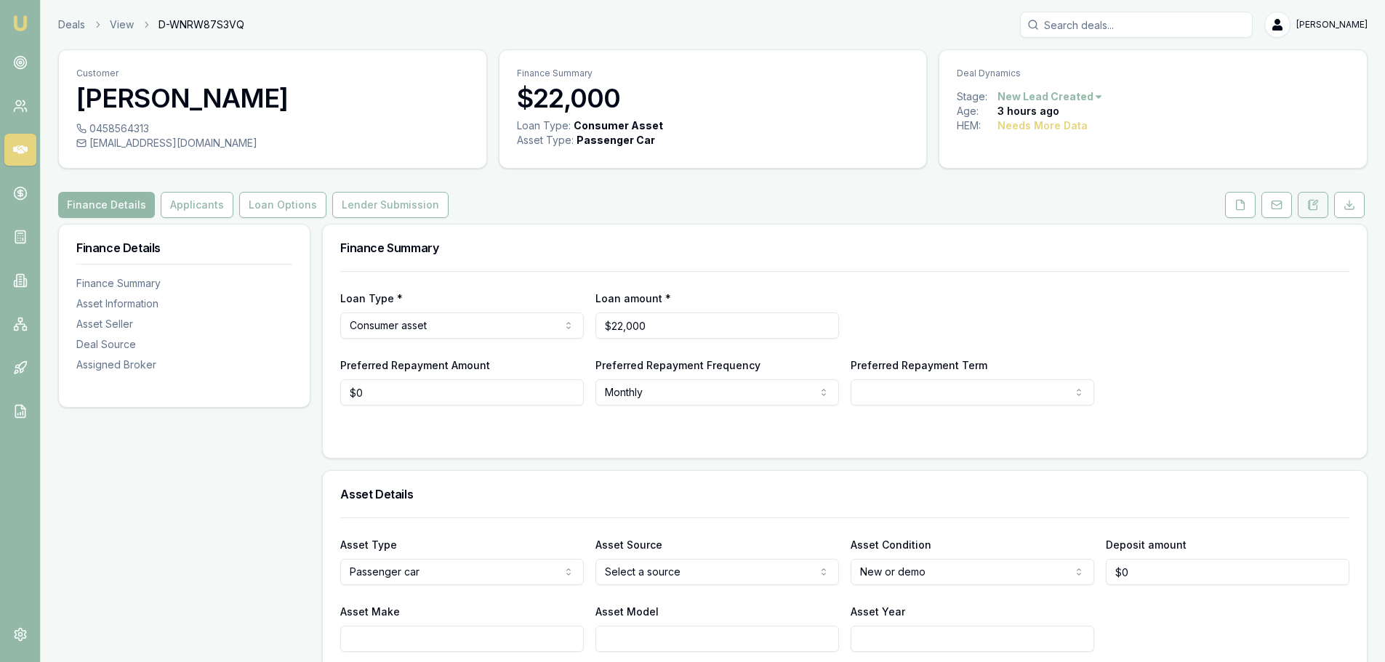
click at [1313, 202] on icon at bounding box center [1313, 205] width 12 height 12
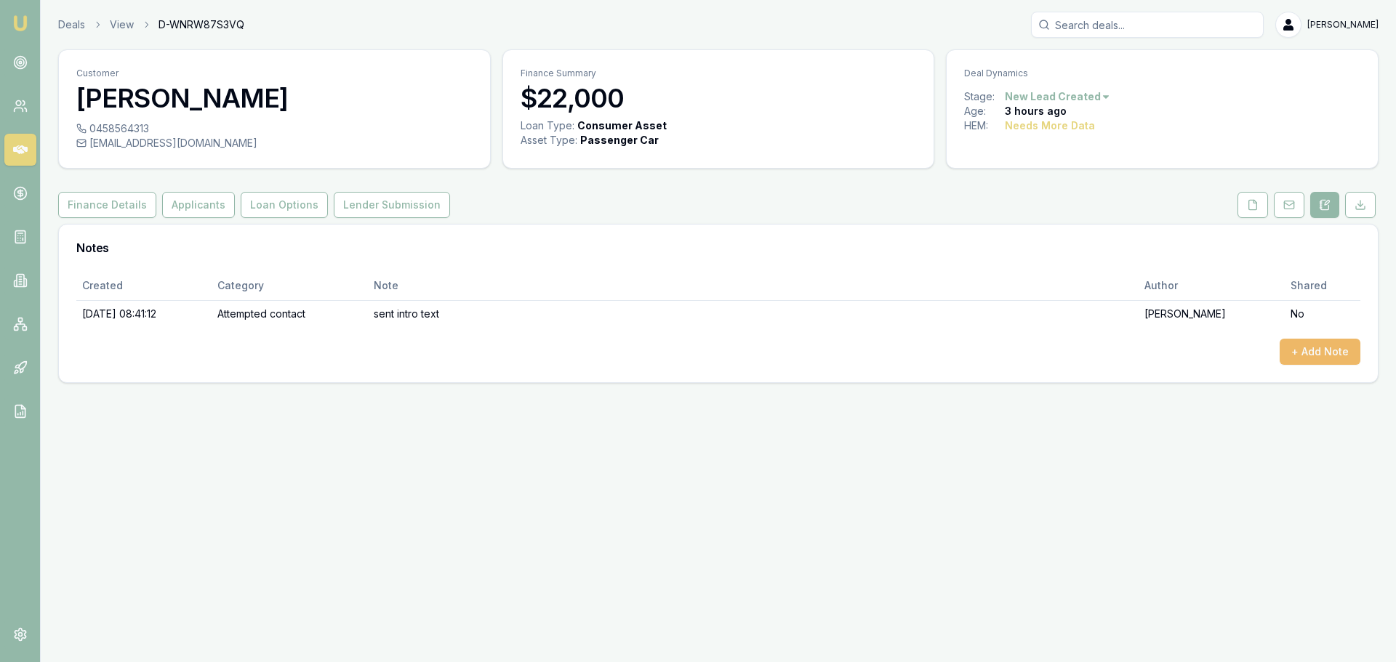
click at [1321, 361] on button "+ Add Note" at bounding box center [1319, 352] width 81 height 26
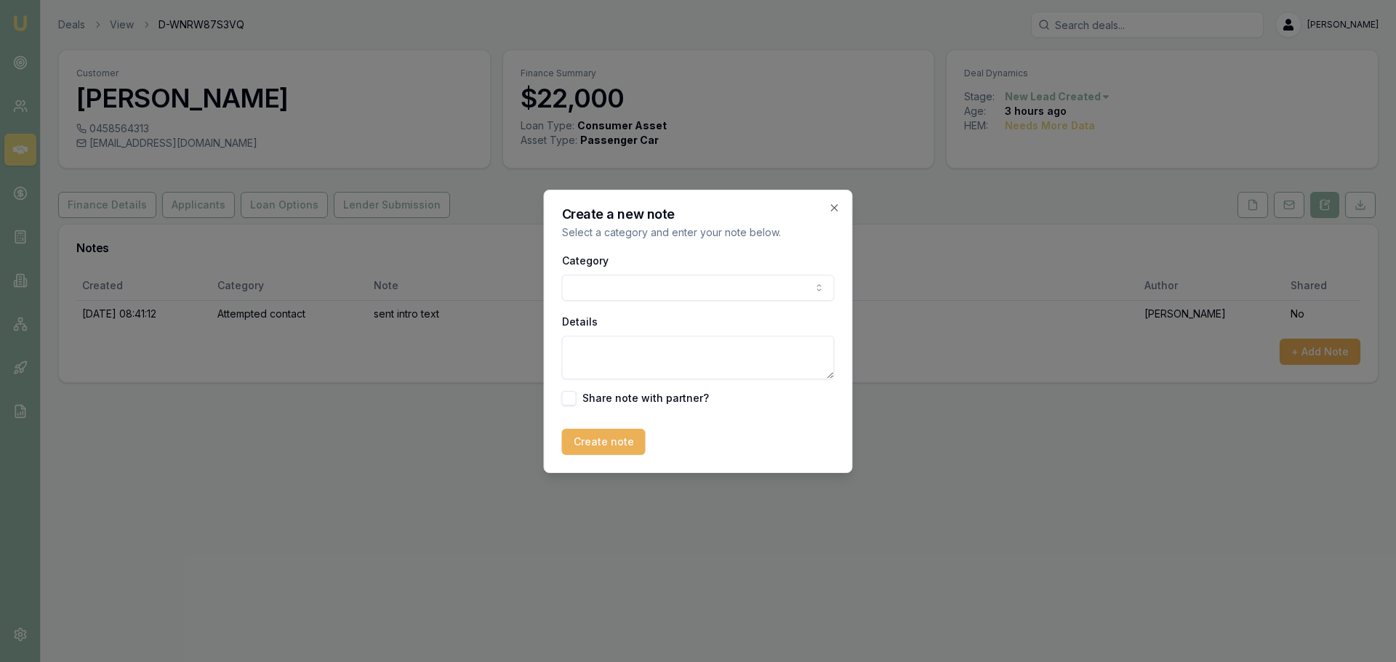
click at [780, 279] on body "Emu Broker Deals View D-WNRW87S3VQ [PERSON_NAME] Shield Toggle Menu Customer [P…" at bounding box center [698, 331] width 1396 height 662
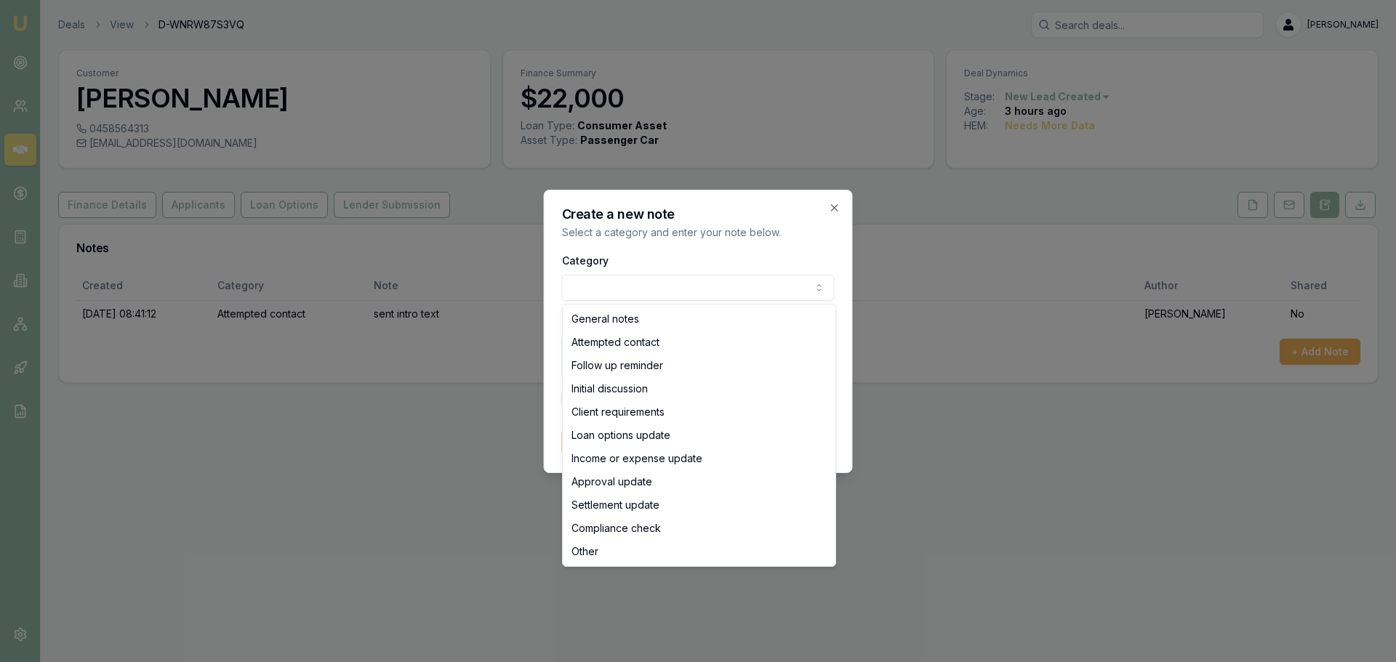
select select "ATTEMPTED_CONTACT"
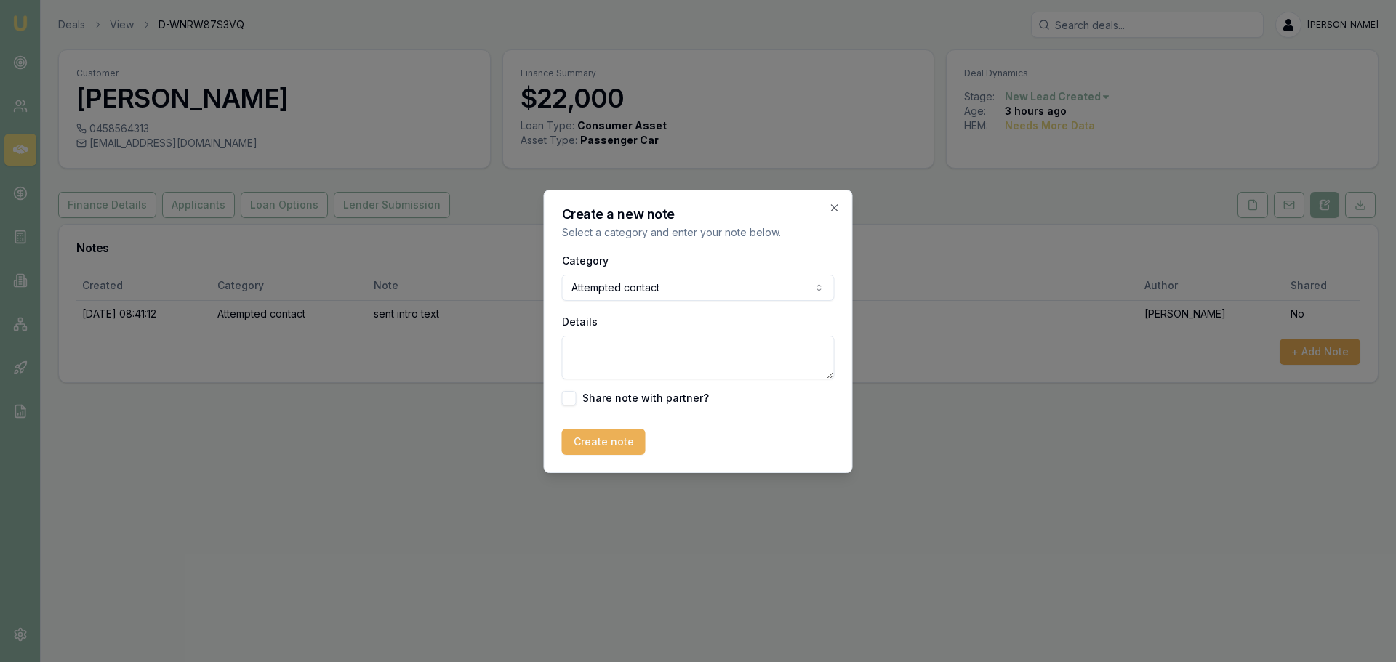
click at [681, 350] on textarea "Details" at bounding box center [698, 358] width 273 height 44
type textarea "left VM"
click at [588, 440] on button "Create note" at bounding box center [604, 442] width 84 height 26
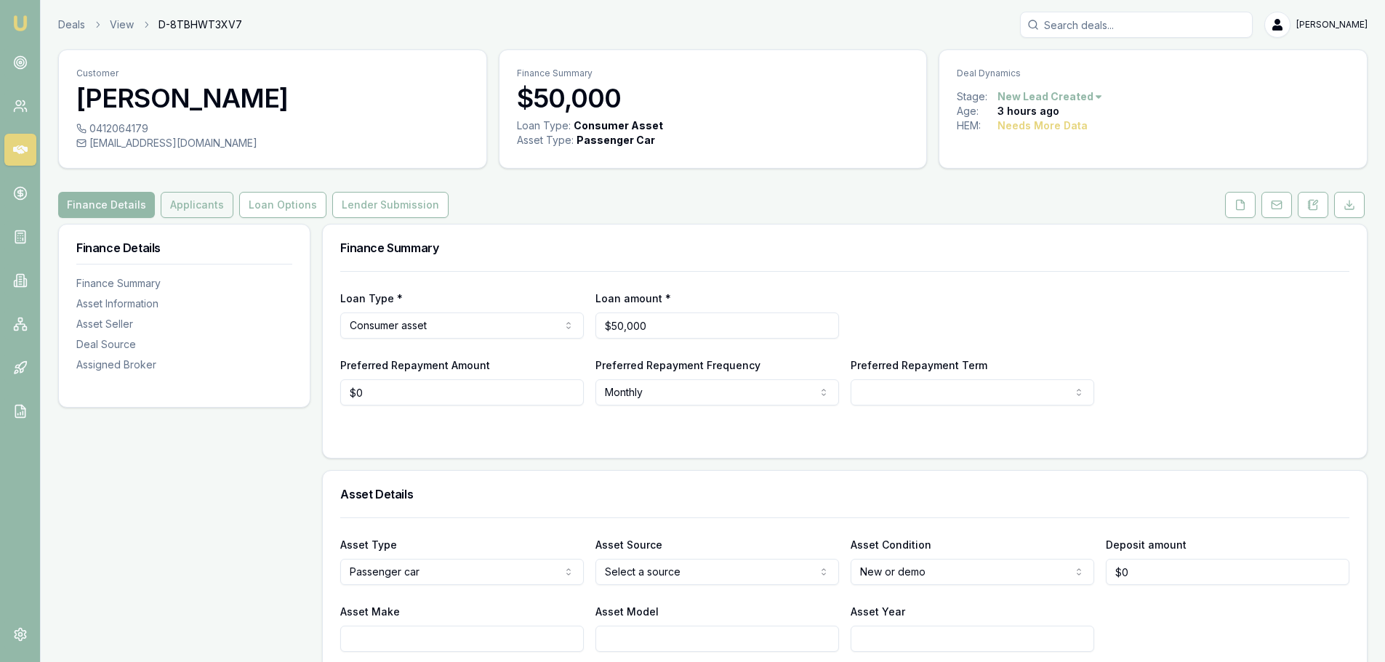
click at [210, 204] on button "Applicants" at bounding box center [197, 205] width 73 height 26
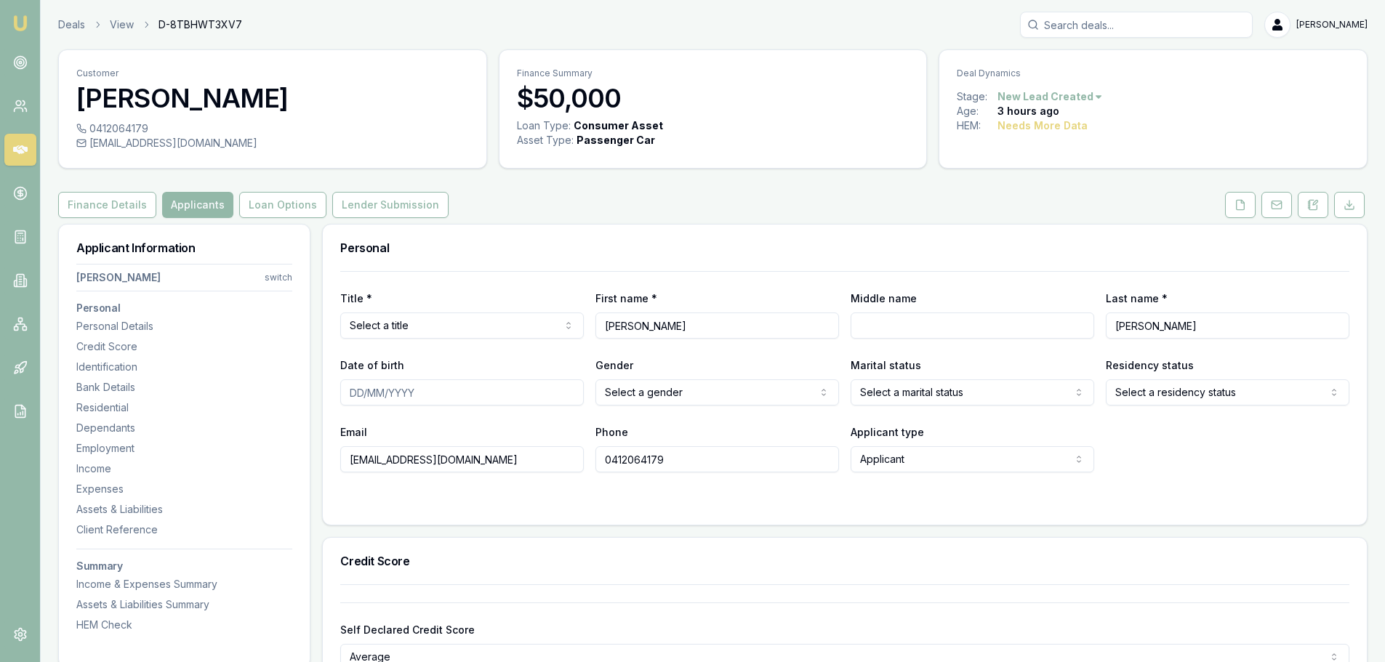
click at [659, 194] on div "Finance Details Applicants Loan Options Lender Submission" at bounding box center [712, 205] width 1309 height 26
click at [1322, 207] on button at bounding box center [1313, 205] width 31 height 26
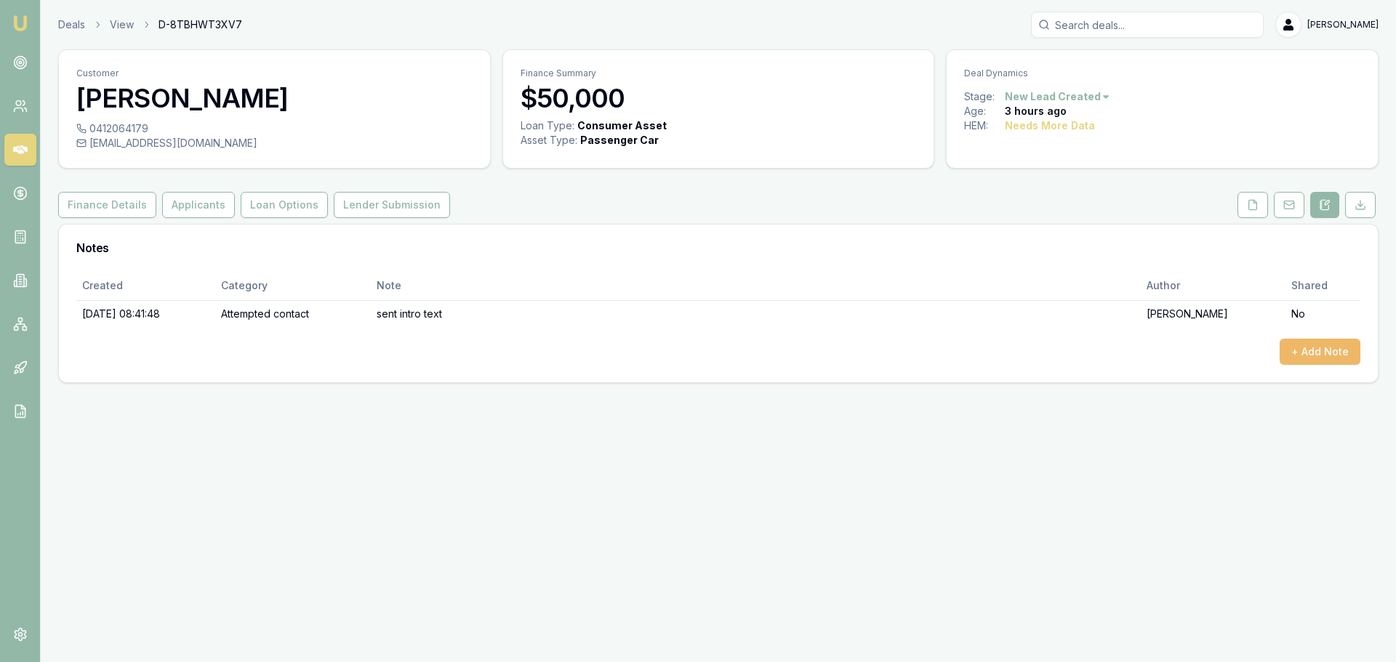
click at [1319, 355] on button "+ Add Note" at bounding box center [1319, 352] width 81 height 26
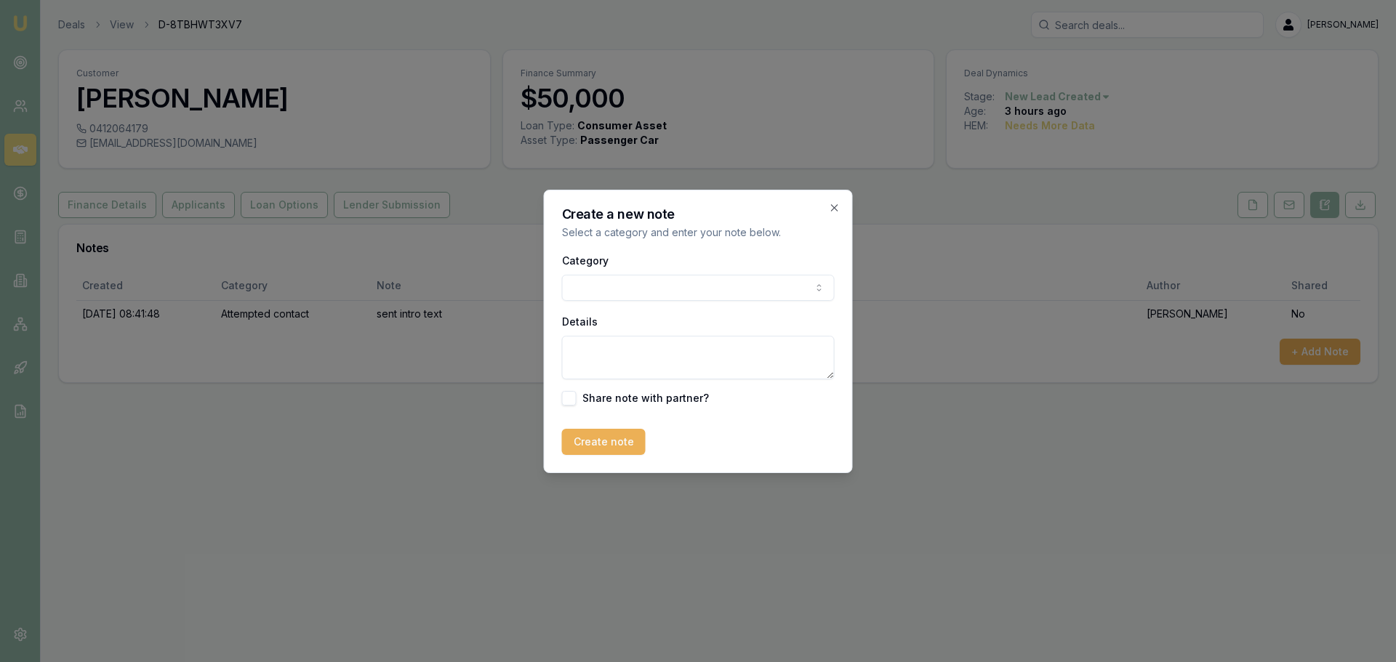
click at [703, 276] on body "Emu Broker Deals View D-8TBHWT3XV7 Erin Shield Toggle Menu Customer Darryl Card…" at bounding box center [698, 331] width 1396 height 662
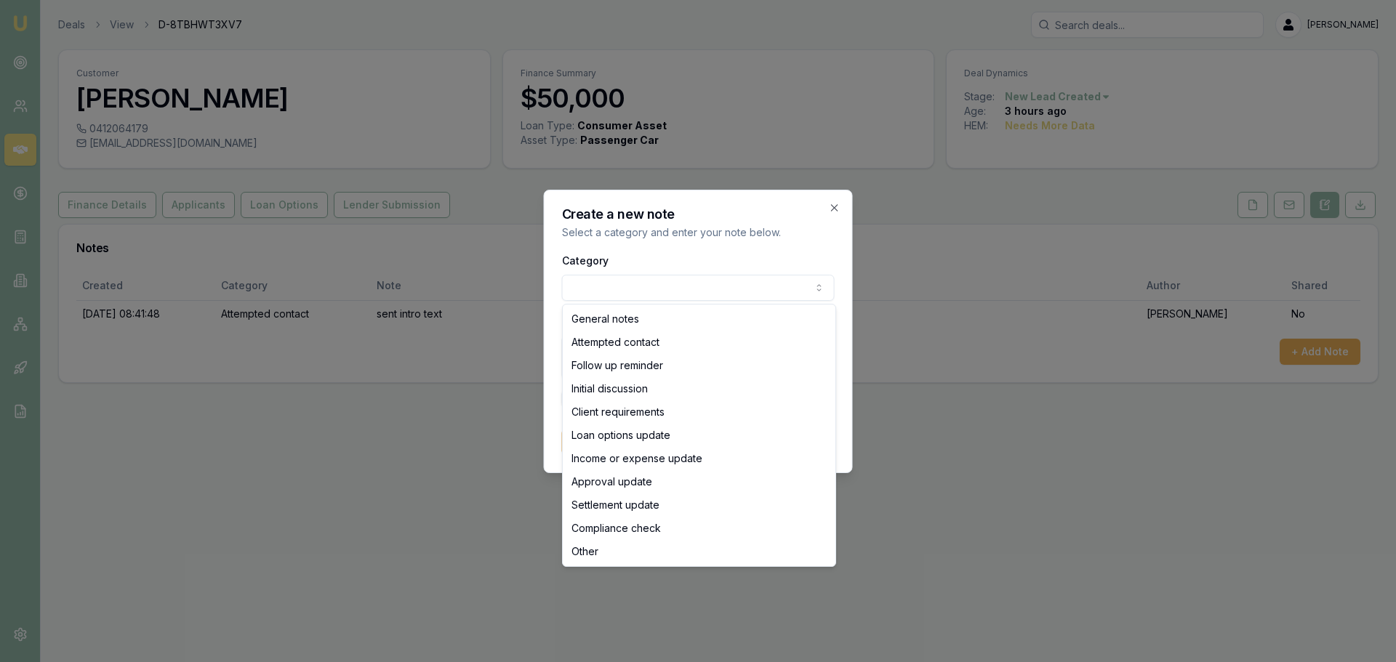
select select "ATTEMPTED_CONTACT"
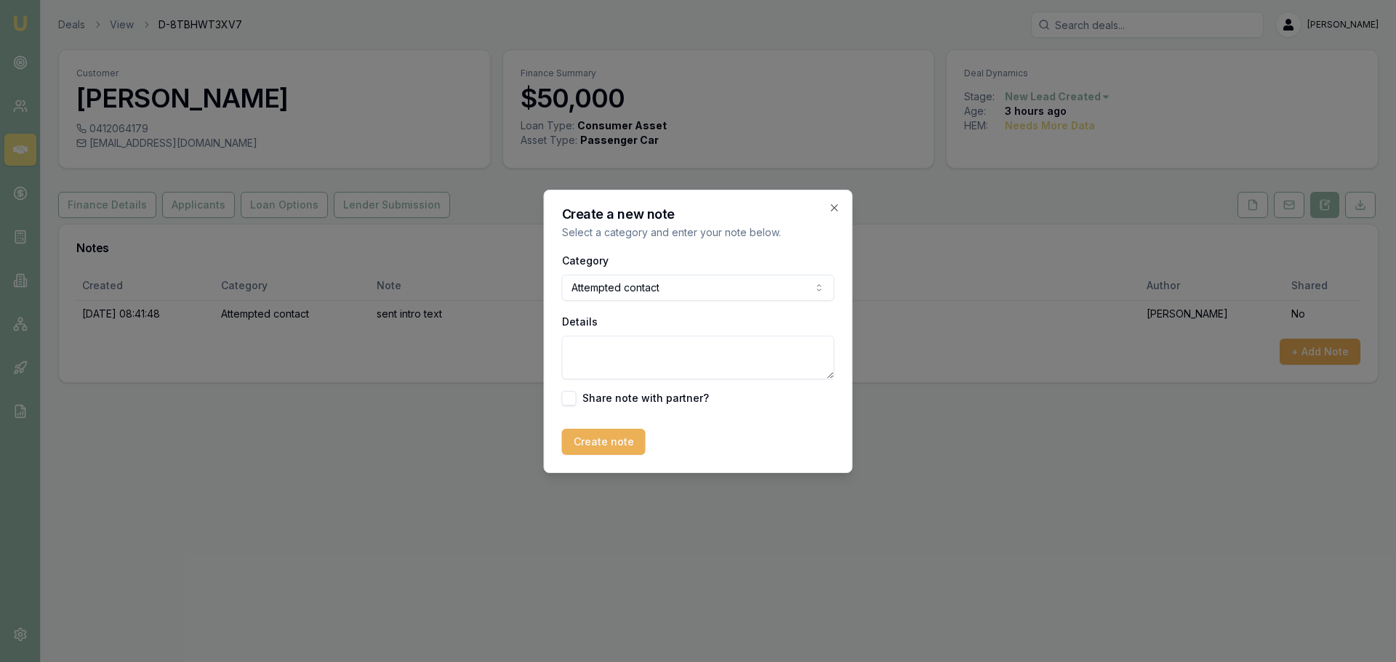
click at [672, 358] on textarea "Details" at bounding box center [698, 358] width 273 height 44
type textarea "s"
type textarea "r"
type textarea "requested call back around 5pm"
click at [606, 443] on button "Create note" at bounding box center [604, 442] width 84 height 26
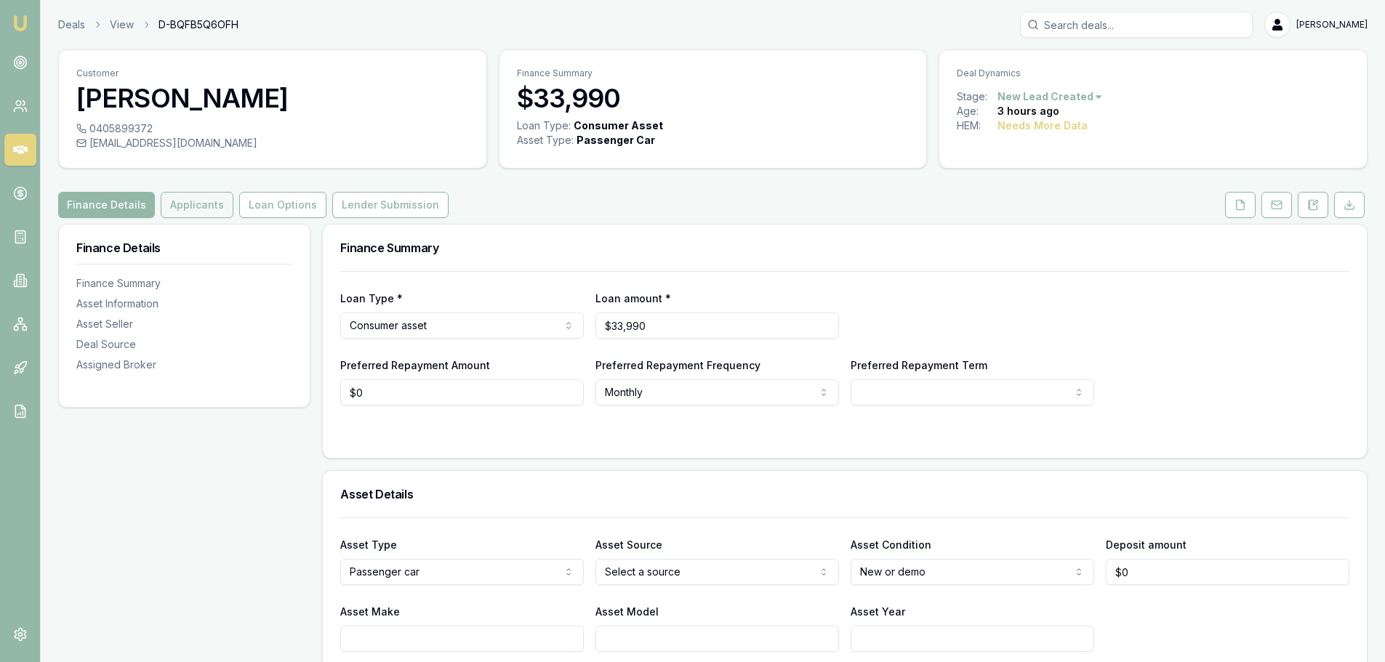
click at [220, 196] on button "Applicants" at bounding box center [197, 205] width 73 height 26
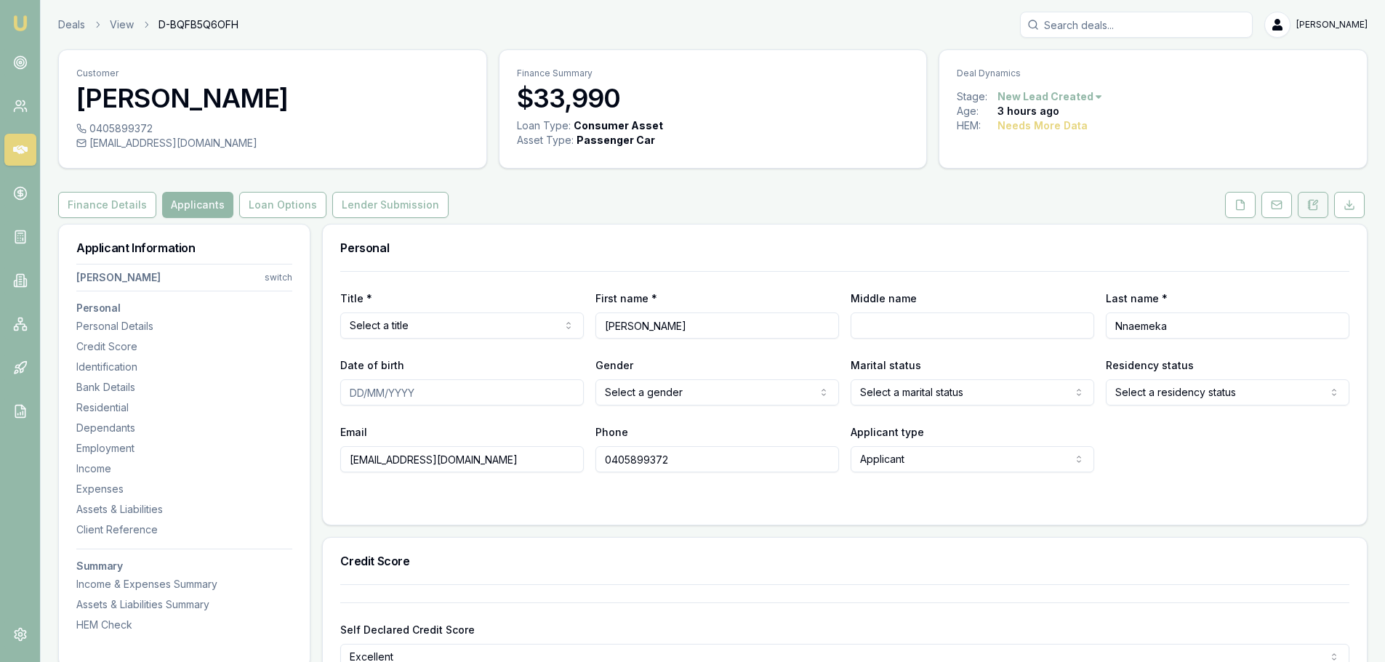
click at [1314, 208] on icon at bounding box center [1313, 205] width 12 height 12
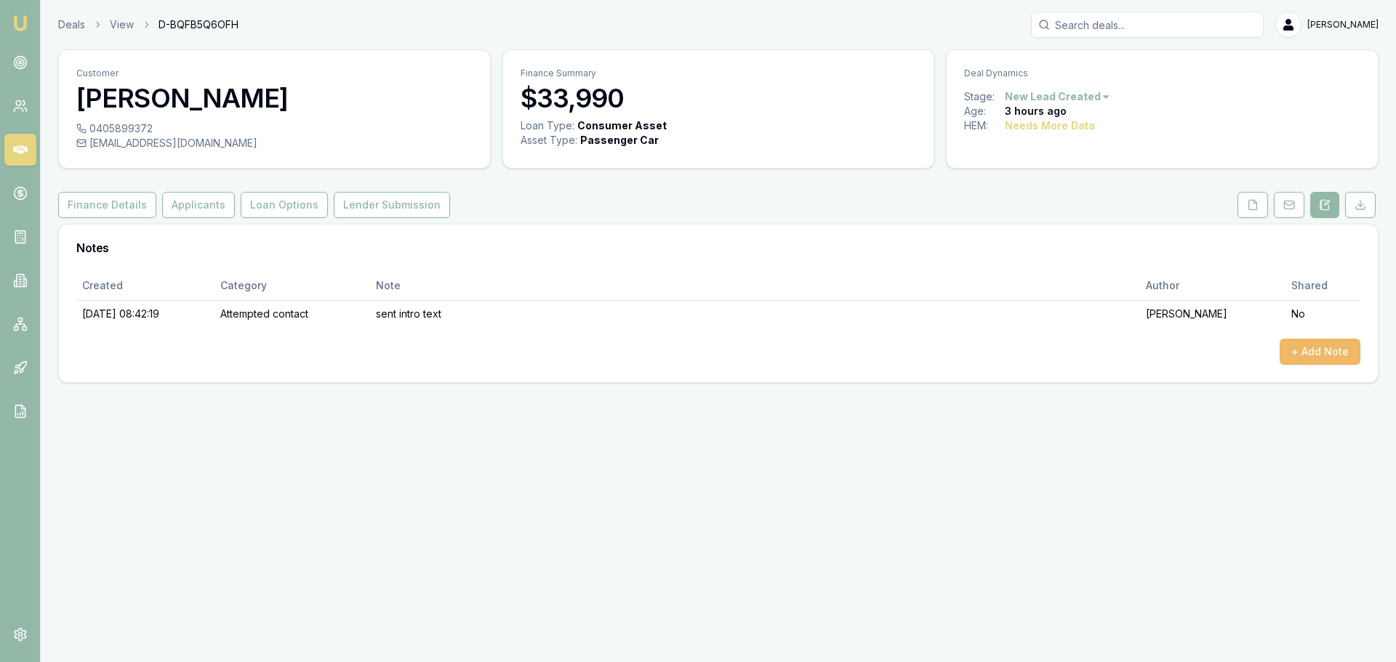
click at [1343, 358] on button "+ Add Note" at bounding box center [1319, 352] width 81 height 26
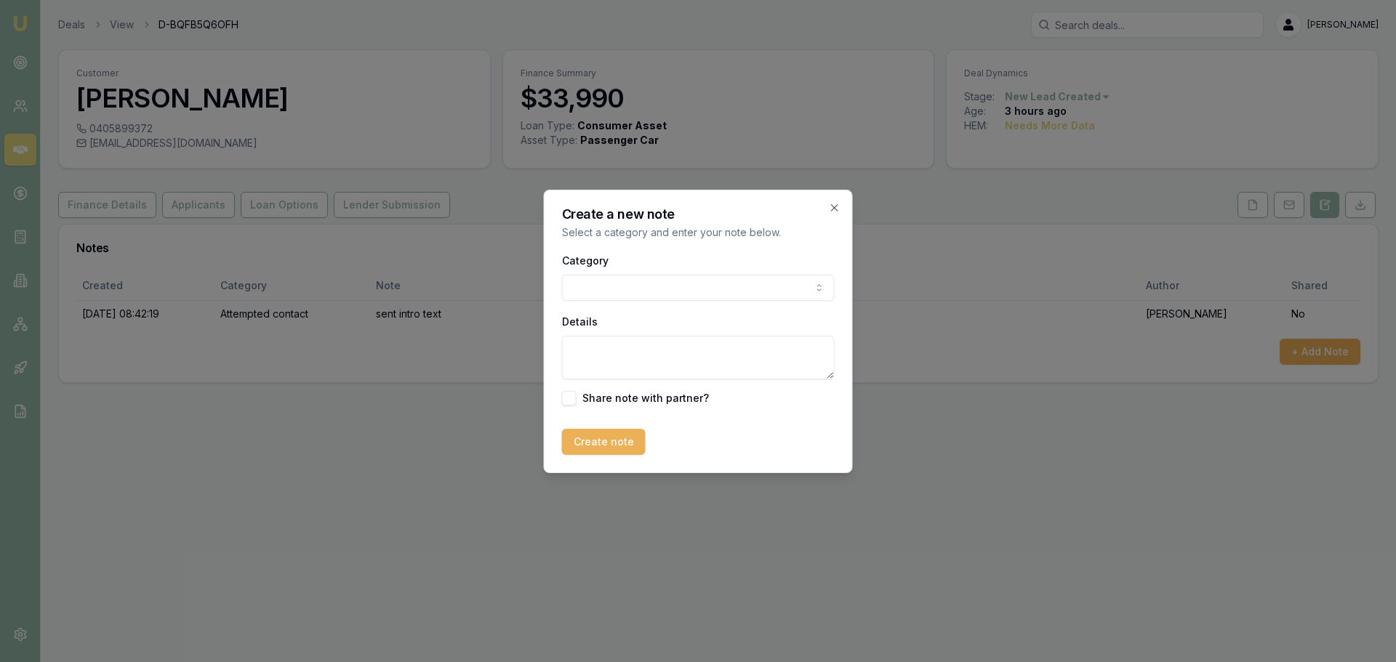
click at [598, 284] on body "Emu Broker Deals View D-BQFB5Q6OFH [PERSON_NAME] Shield Toggle Menu Customer [P…" at bounding box center [698, 331] width 1396 height 662
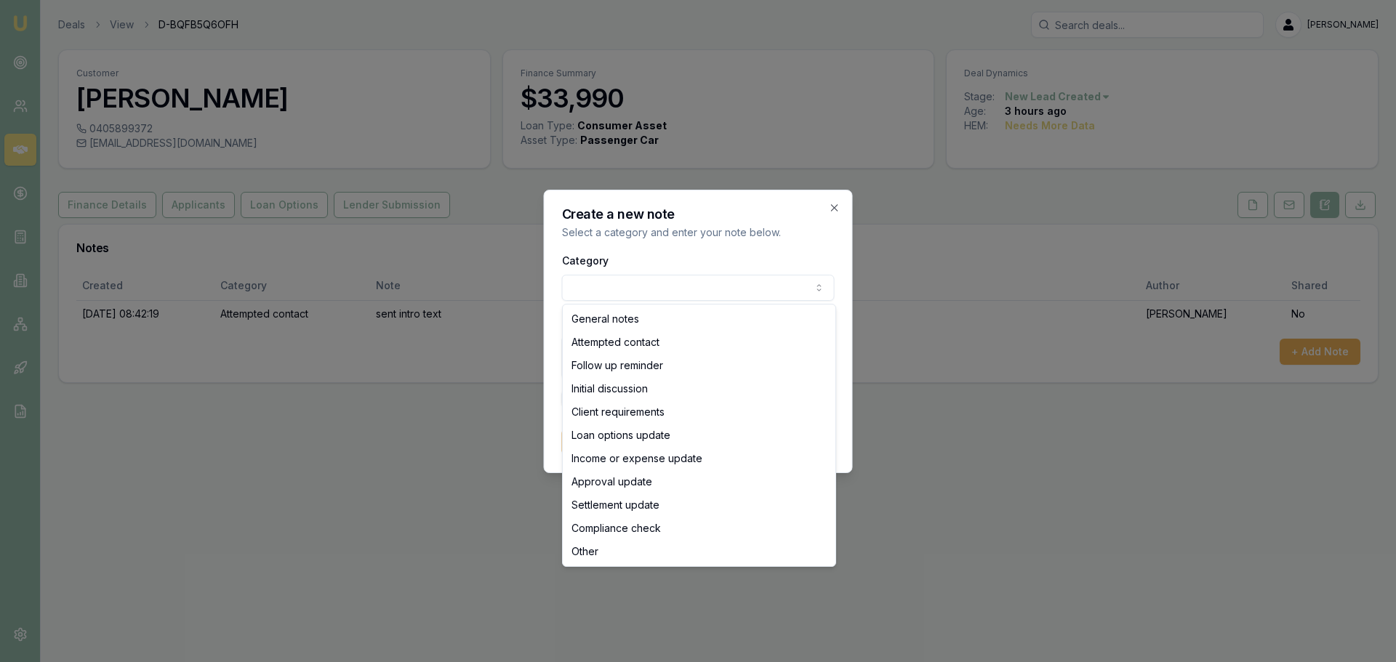
select select "ATTEMPTED_CONTACT"
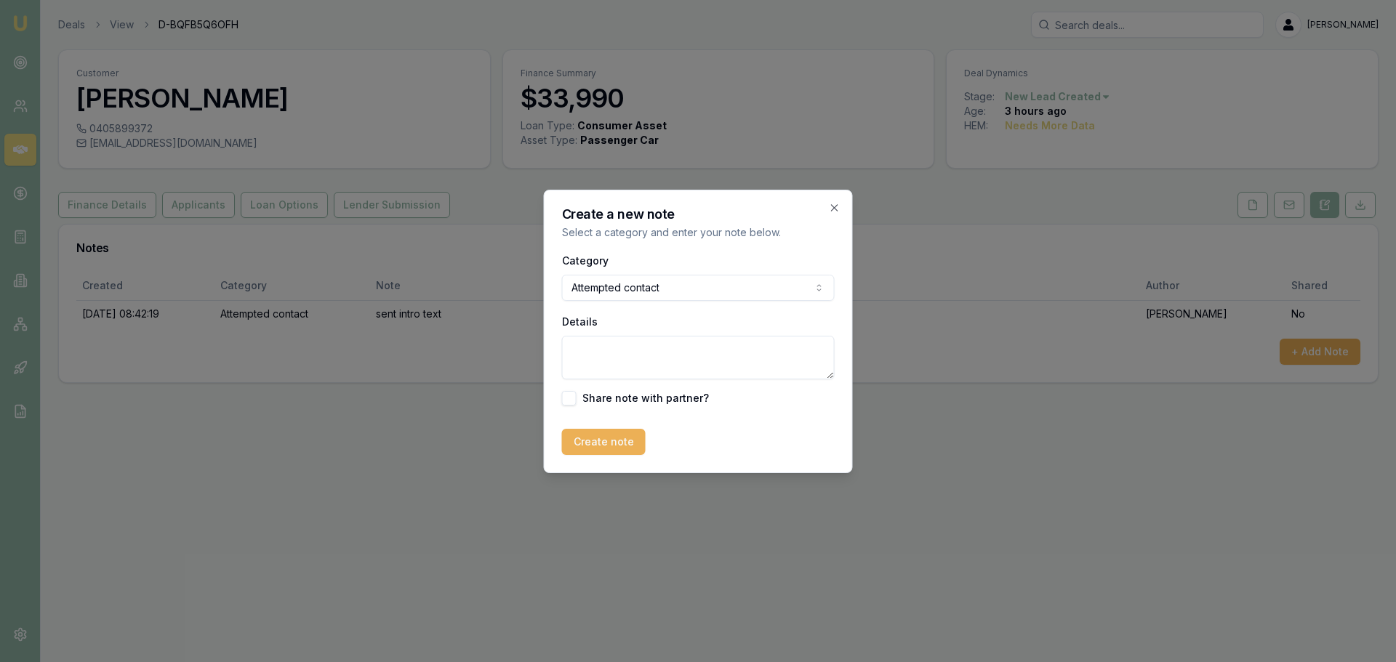
click at [595, 355] on textarea "Details" at bounding box center [698, 358] width 273 height 44
click at [660, 344] on textarea "Details" at bounding box center [698, 358] width 273 height 44
type textarea "left vm"
click at [575, 448] on button "Create note" at bounding box center [604, 442] width 84 height 26
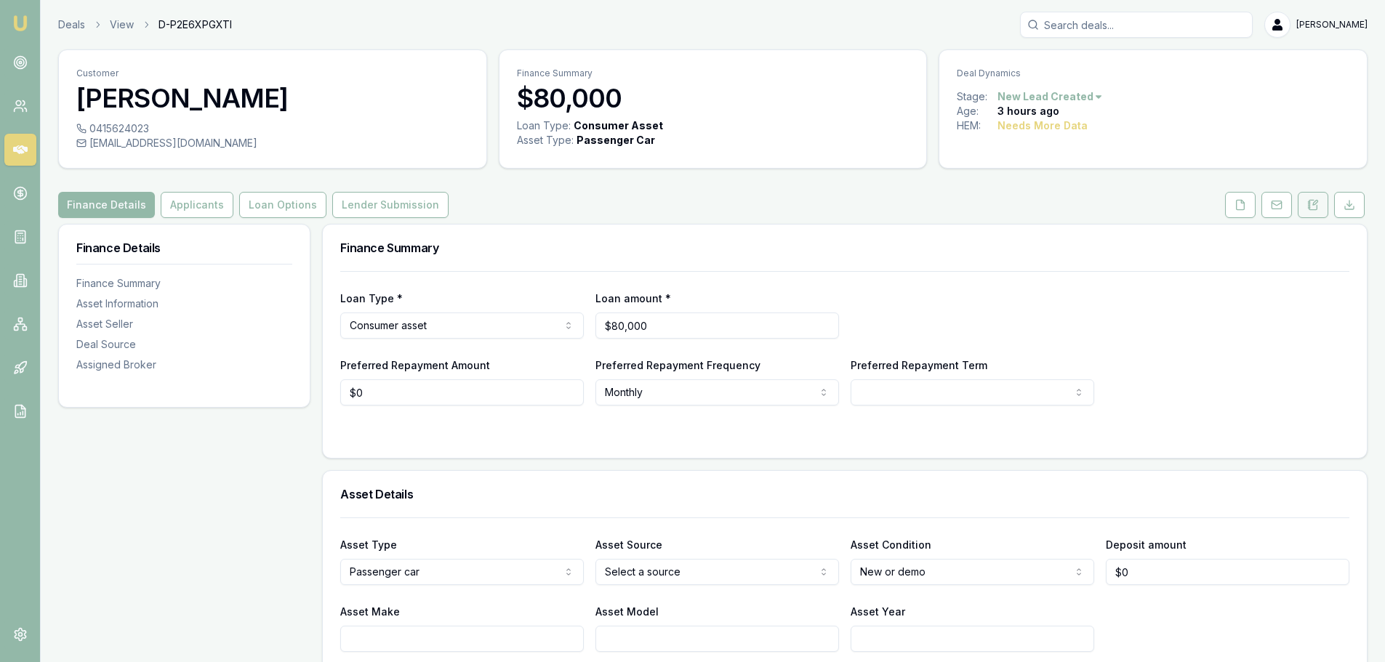
click at [1311, 204] on icon at bounding box center [1313, 205] width 12 height 12
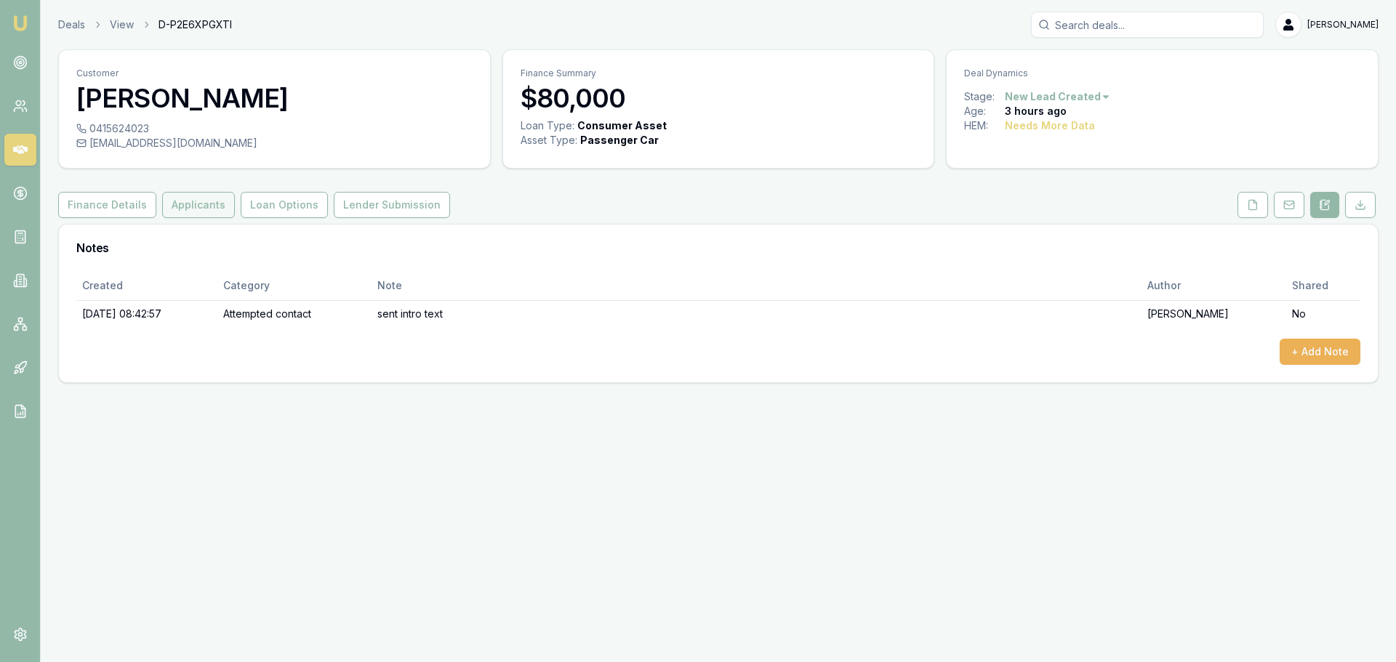
click at [206, 206] on button "Applicants" at bounding box center [198, 205] width 73 height 26
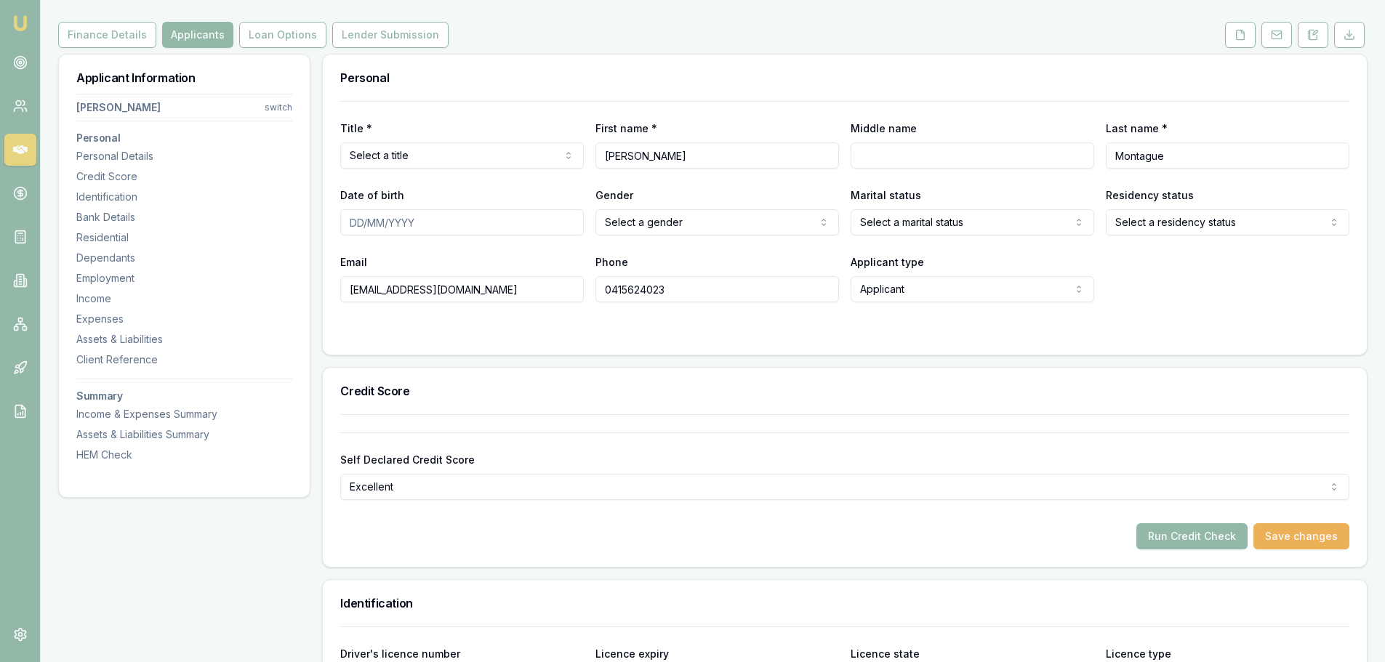
scroll to position [145, 0]
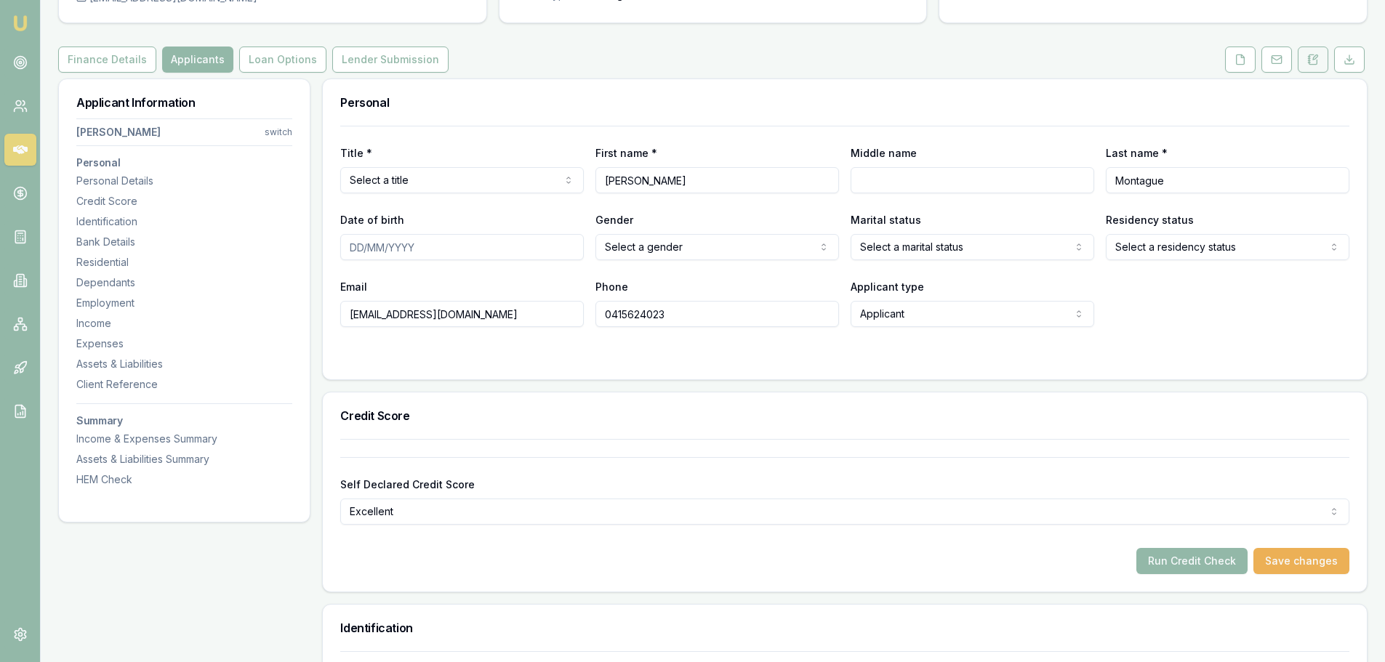
click at [1319, 56] on button at bounding box center [1313, 60] width 31 height 26
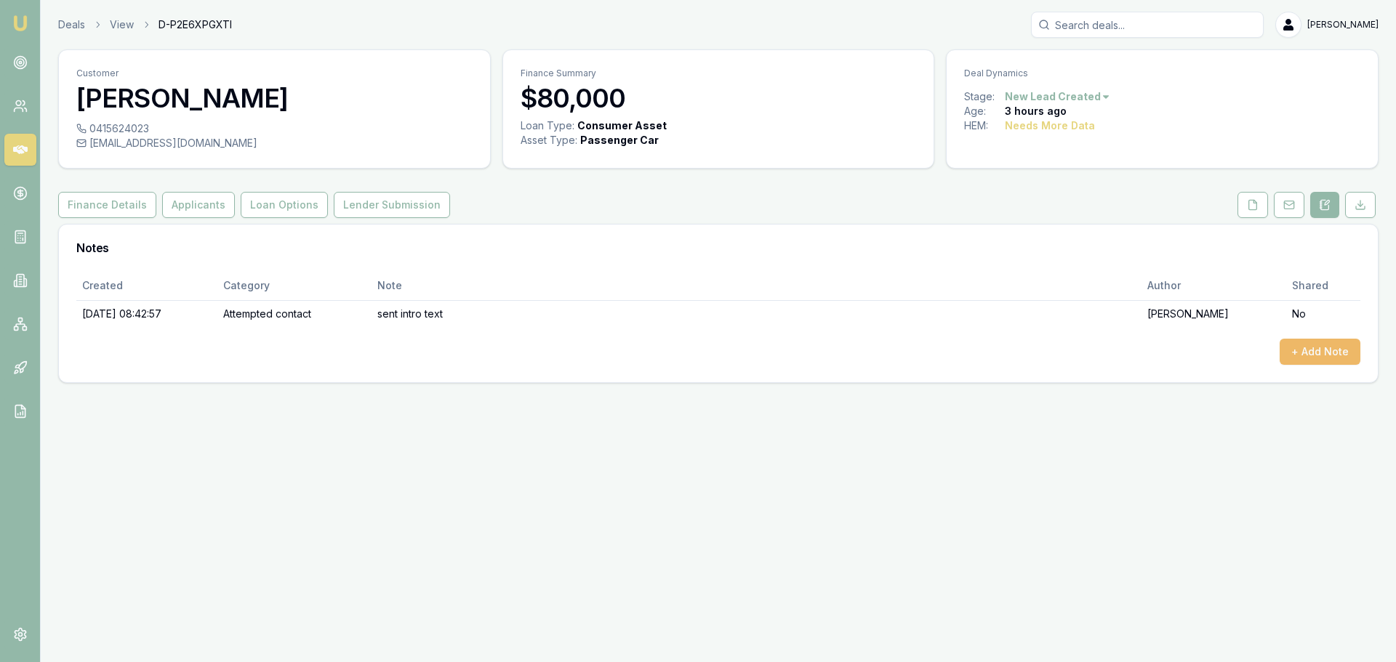
click at [1301, 361] on button "+ Add Note" at bounding box center [1319, 352] width 81 height 26
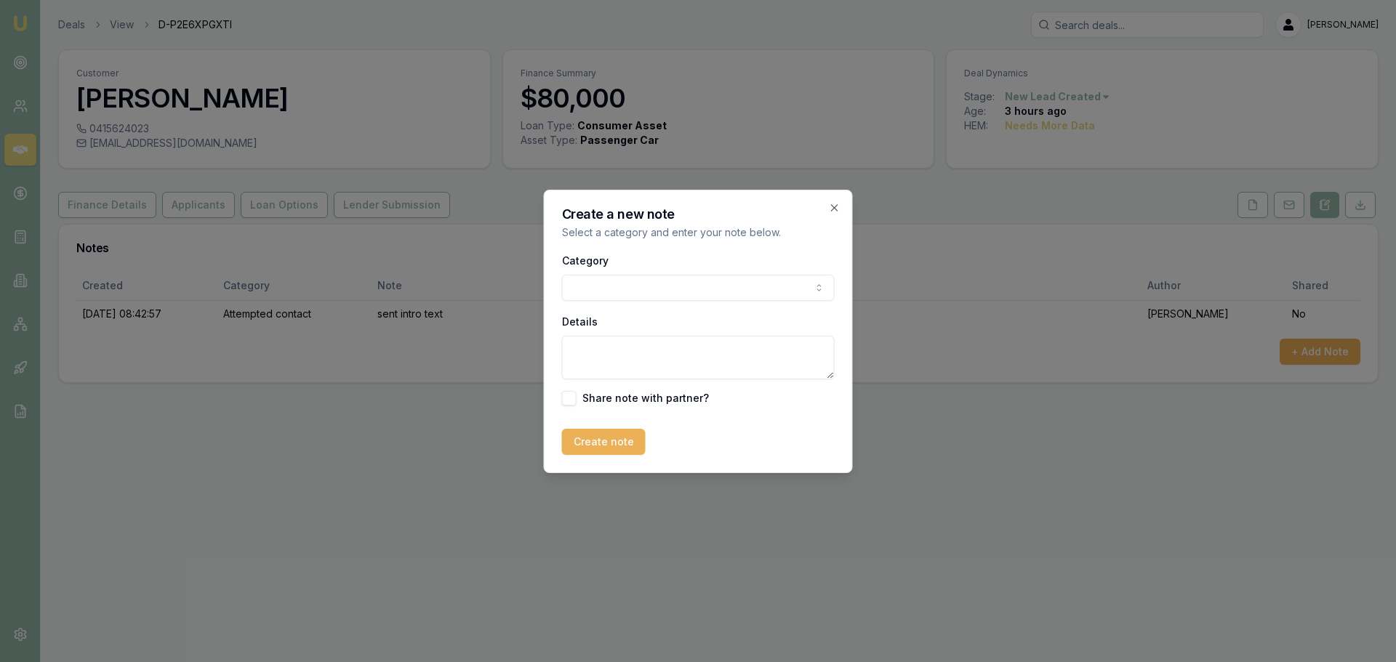
click at [604, 283] on body "Emu Broker Deals View D-P2E6XPGXTI Erin Shield Toggle Menu Customer Chantel Mon…" at bounding box center [698, 331] width 1396 height 662
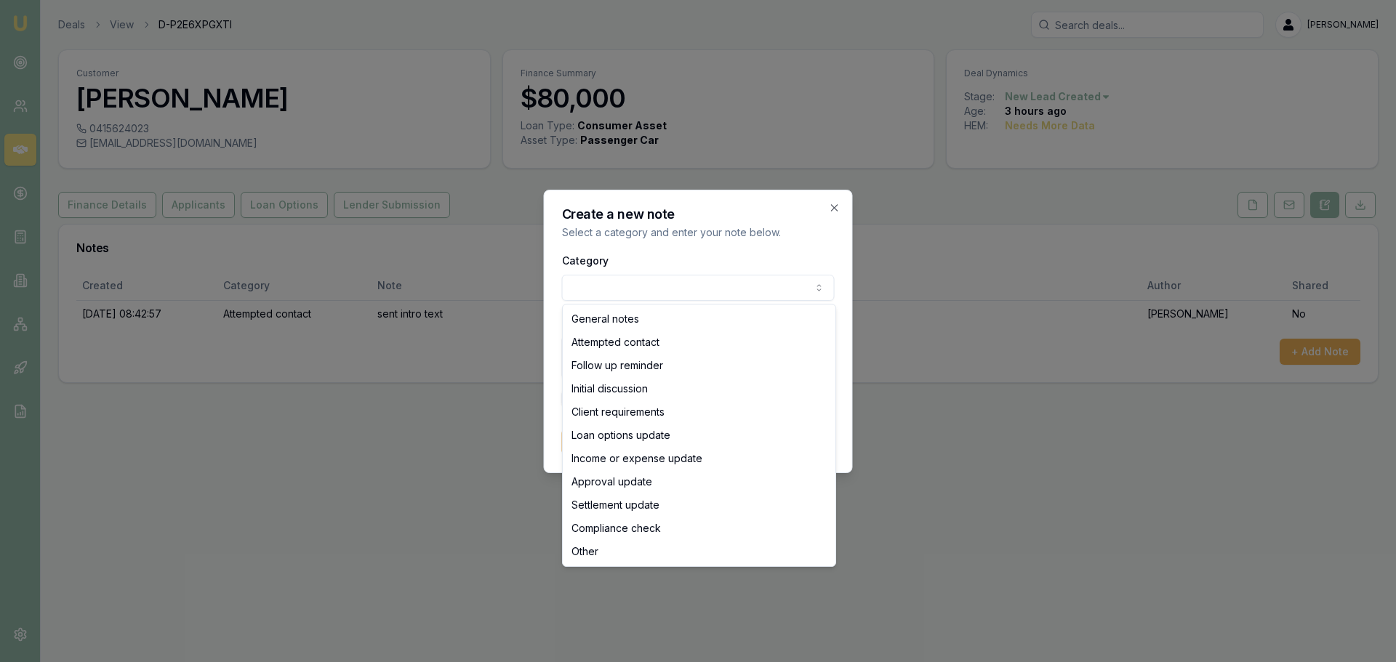
select select "ATTEMPTED_CONTACT"
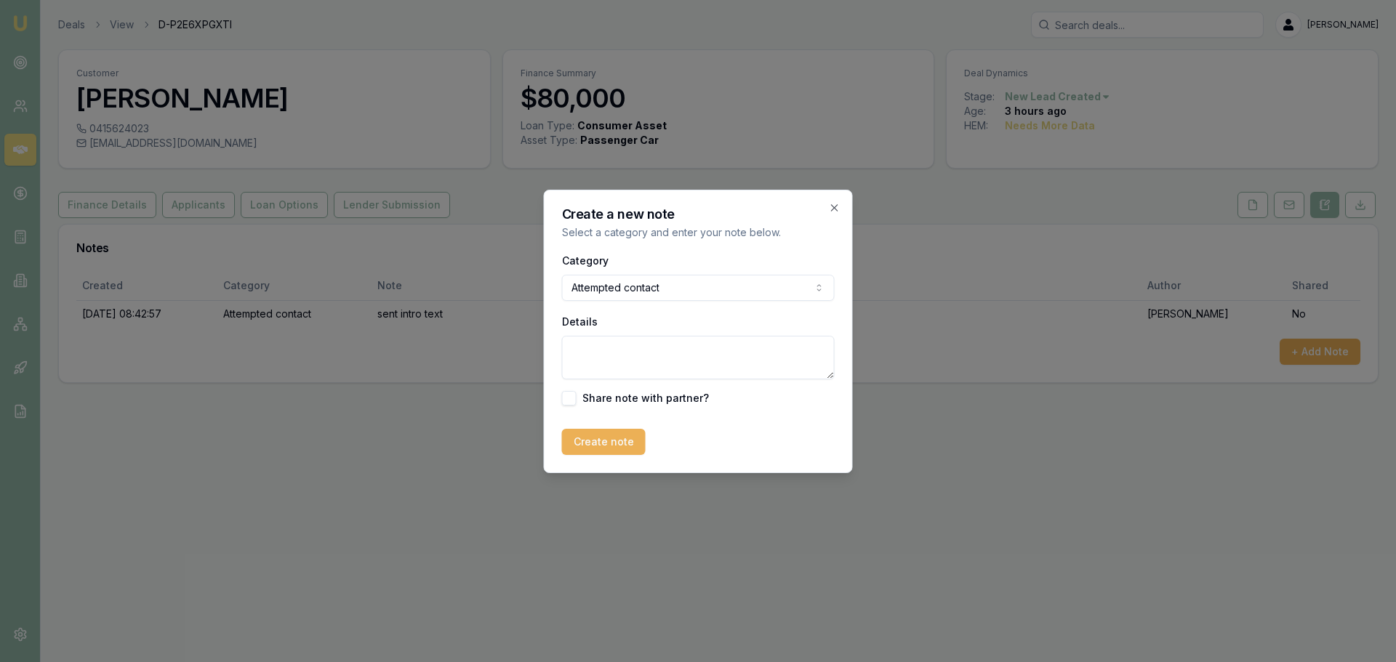
click at [603, 361] on textarea "Details" at bounding box center [698, 358] width 273 height 44
type textarea "REwq"
type button "on"
click at [603, 361] on textarea "REwq" at bounding box center [698, 358] width 273 height 44
type textarea "R"
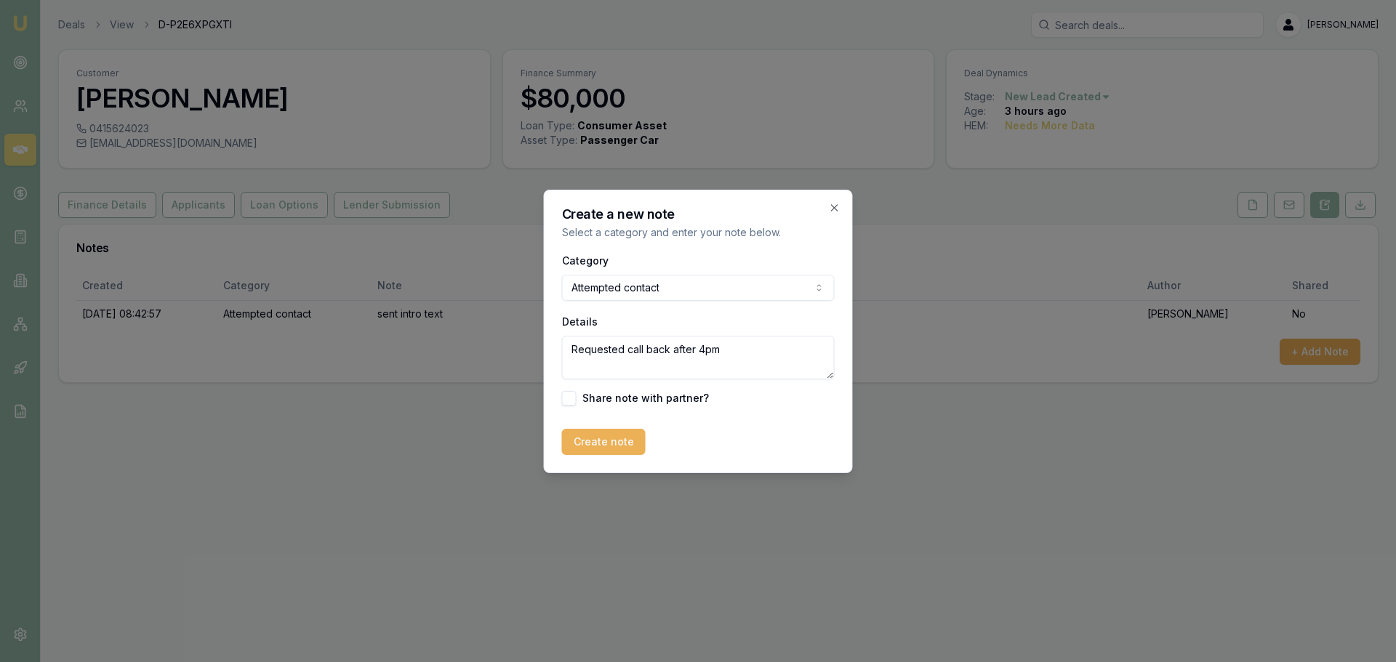
type textarea "Requested call back after 4pm"
click at [606, 441] on button "Create note" at bounding box center [604, 442] width 84 height 26
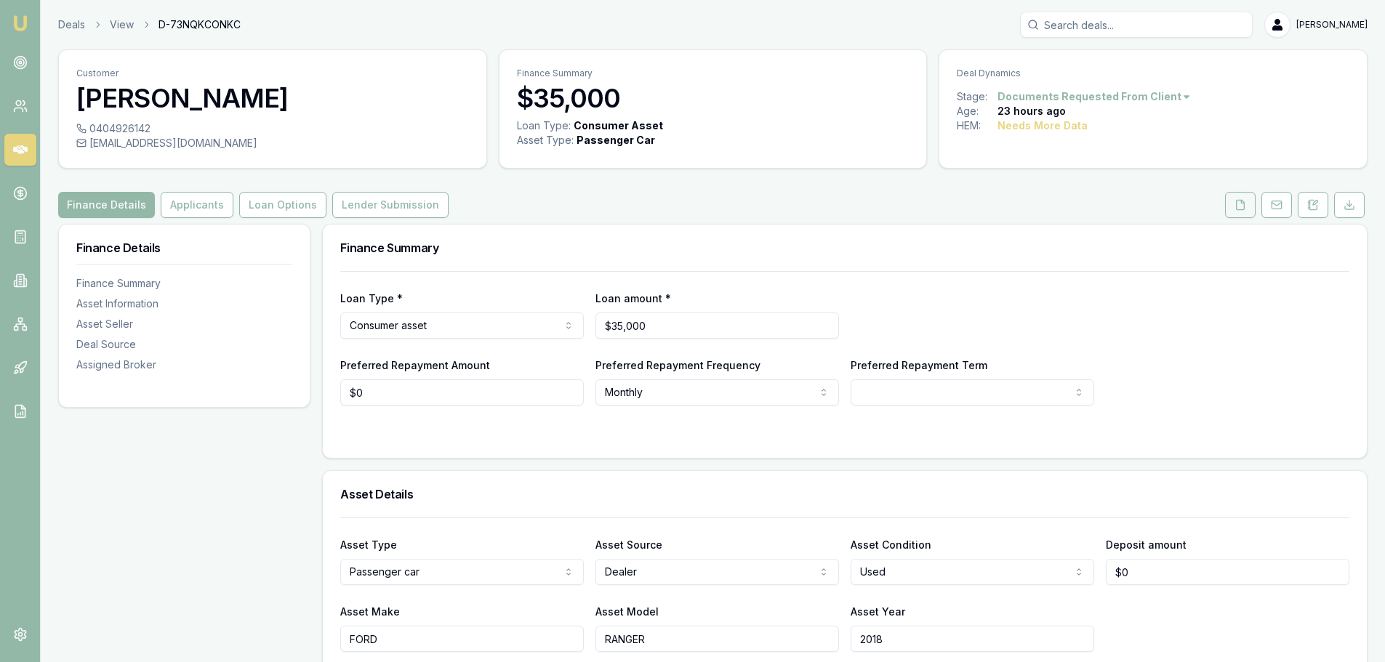
click at [1247, 201] on button at bounding box center [1240, 205] width 31 height 26
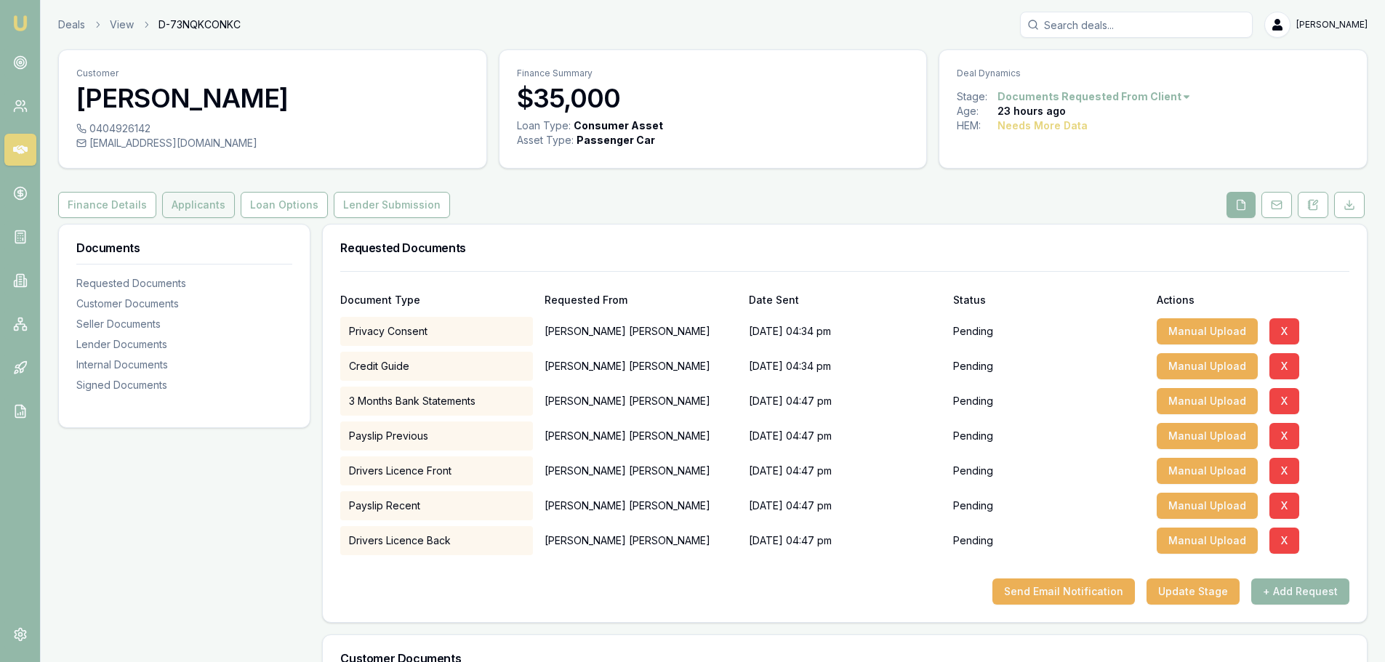
click at [184, 200] on button "Applicants" at bounding box center [198, 205] width 73 height 26
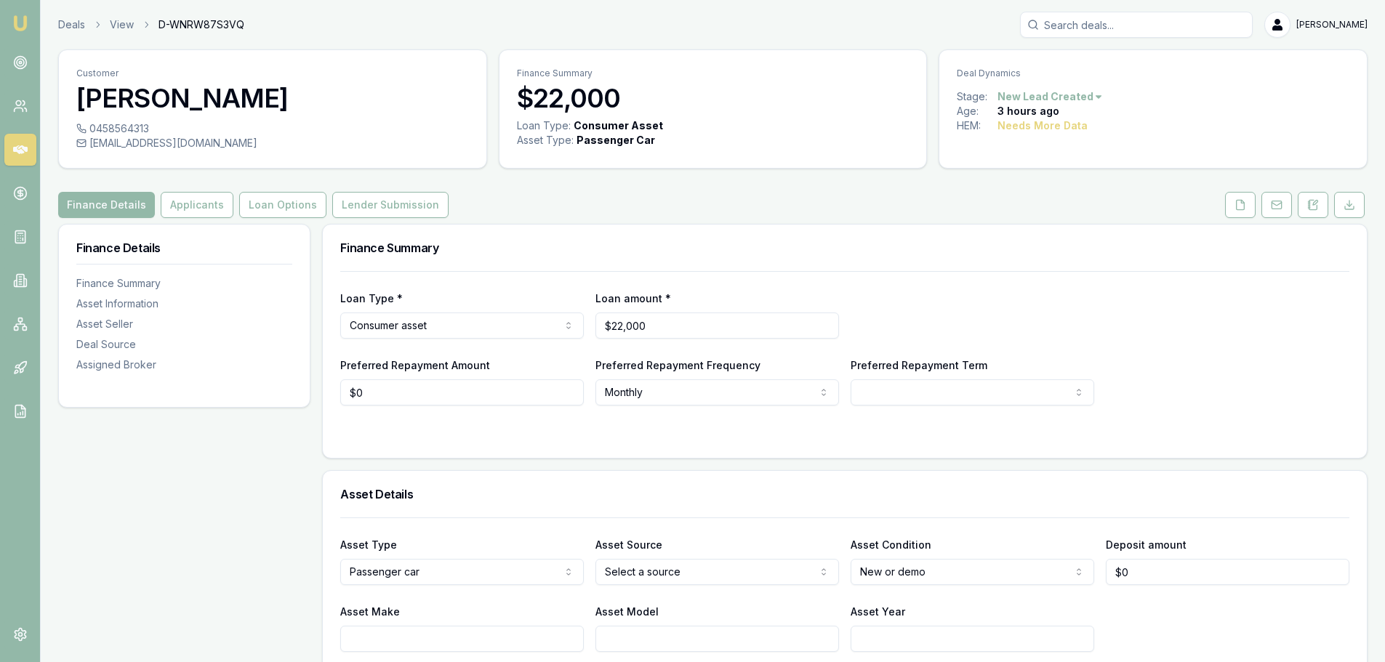
click at [863, 200] on div "Finance Details Applicants Loan Options Lender Submission" at bounding box center [712, 205] width 1309 height 26
click at [1318, 207] on button at bounding box center [1313, 205] width 31 height 26
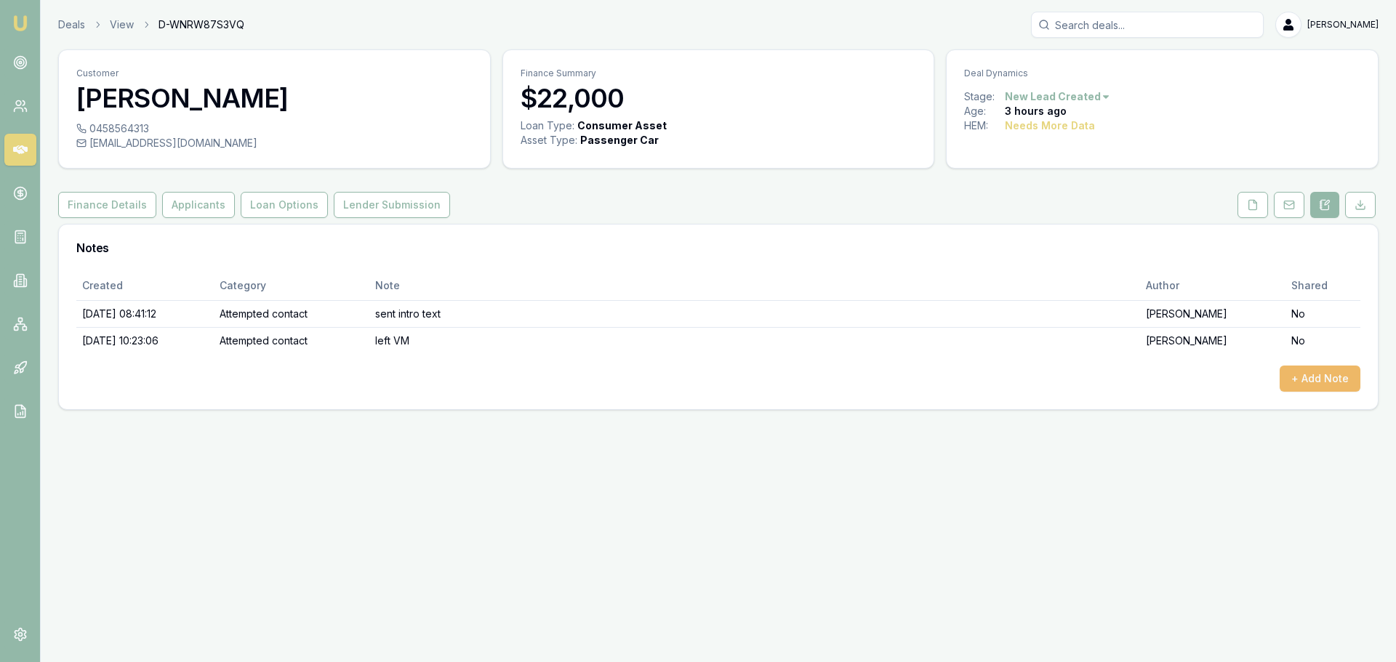
click at [1303, 371] on button "+ Add Note" at bounding box center [1319, 379] width 81 height 26
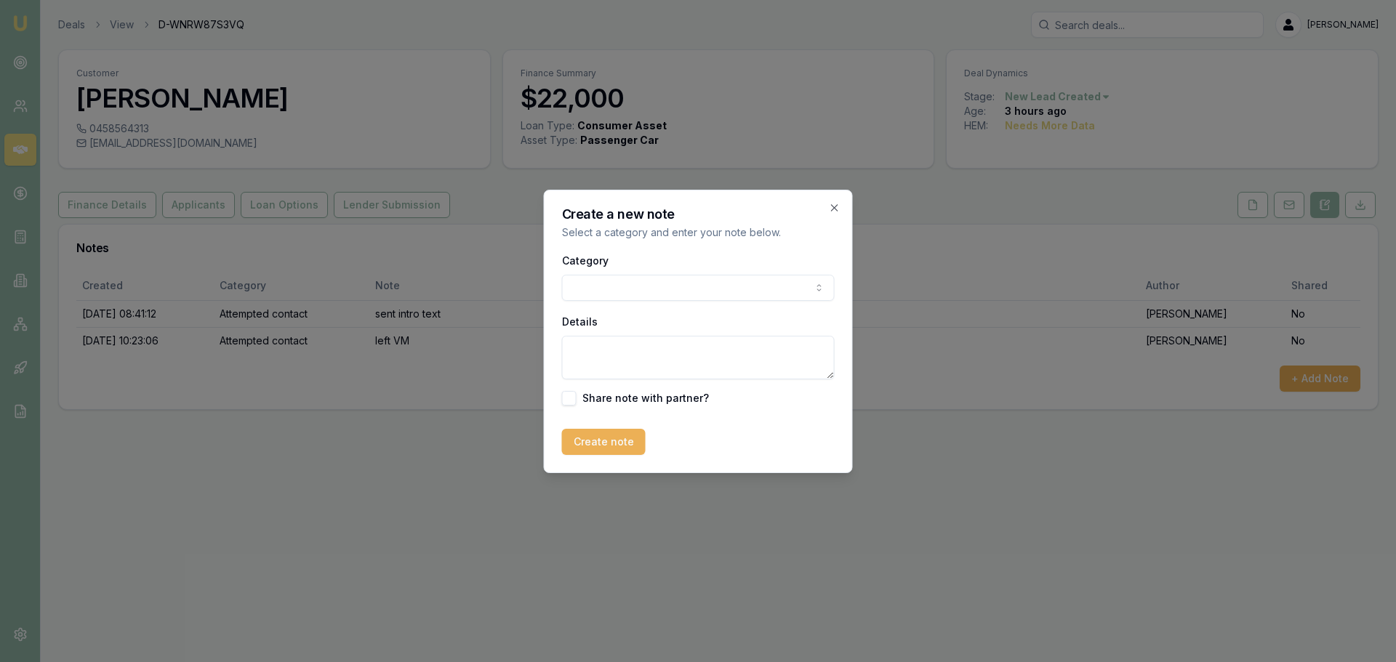
click at [609, 287] on body "Emu Broker Deals View D-WNRW87S3VQ Erin Shield Toggle Menu Customer Sylvia Hood…" at bounding box center [698, 331] width 1396 height 662
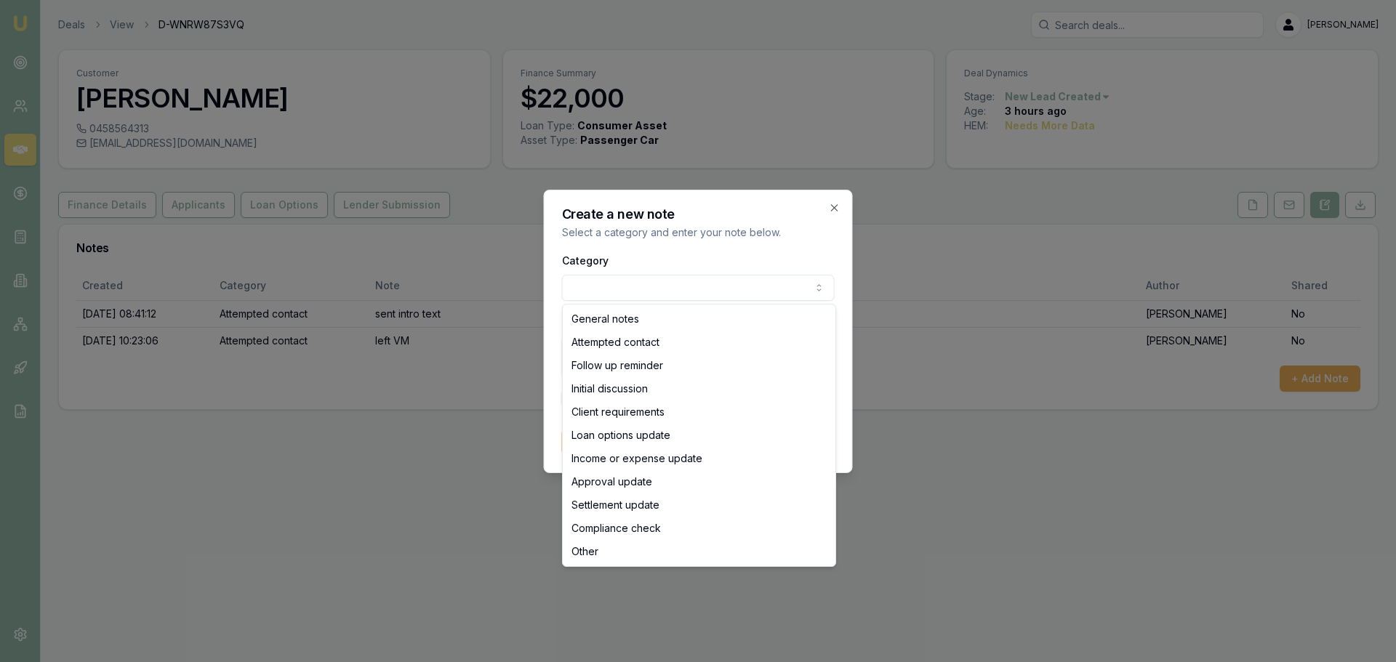
select select "ATTEMPTED_CONTACT"
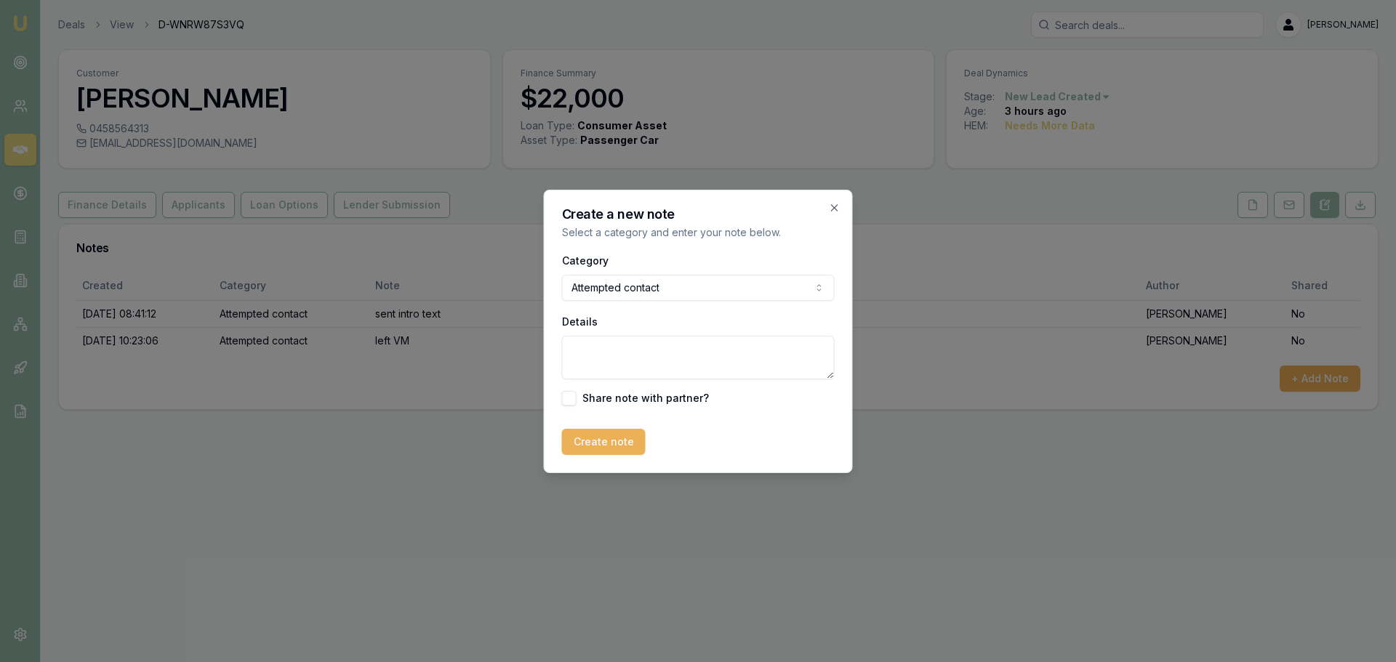
click at [619, 361] on textarea "Details" at bounding box center [698, 358] width 273 height 44
type textarea "c"
type textarea "text back requested call back between 4-5pm this afternoon."
click at [602, 443] on button "Create note" at bounding box center [604, 442] width 84 height 26
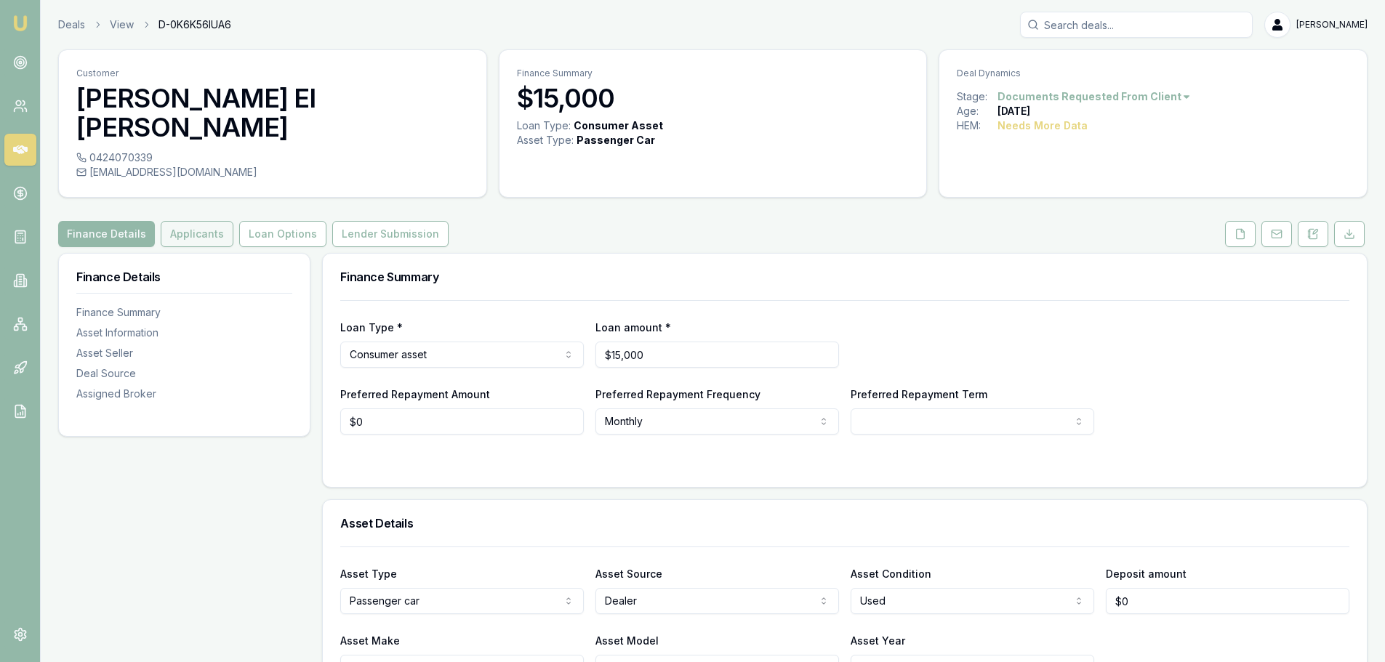
click at [177, 221] on button "Applicants" at bounding box center [197, 234] width 73 height 26
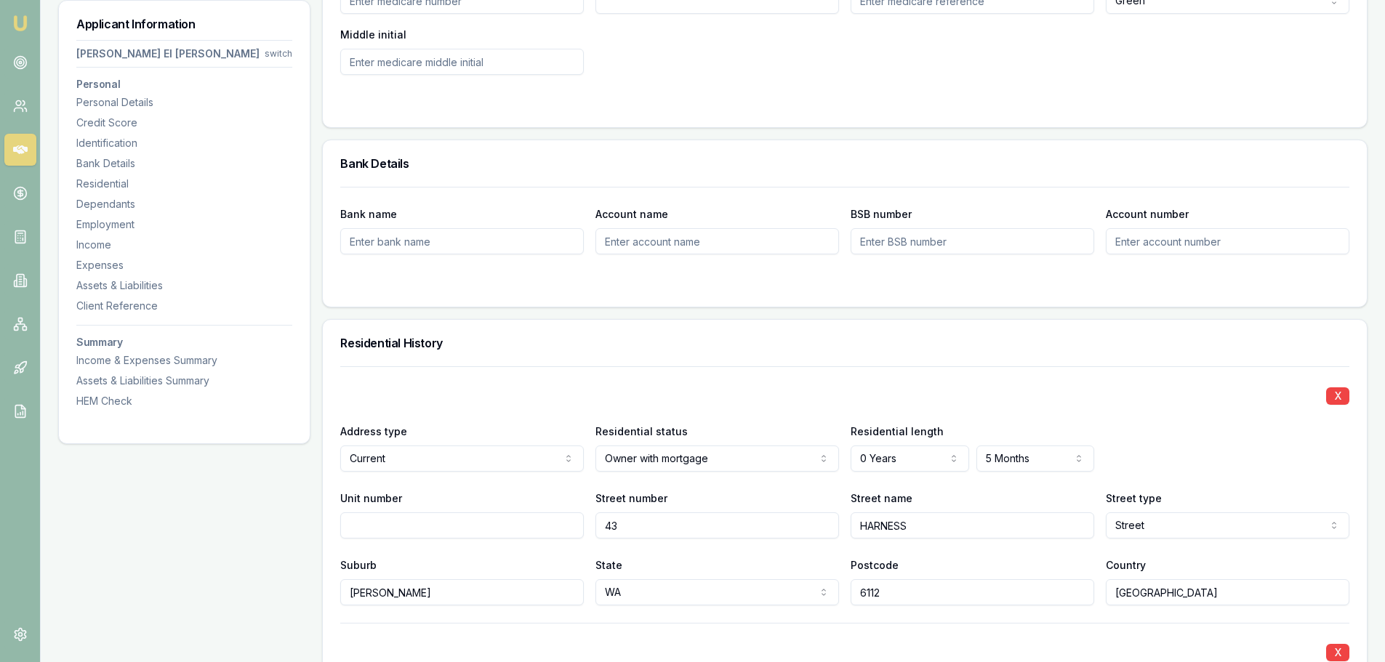
scroll to position [1308, 0]
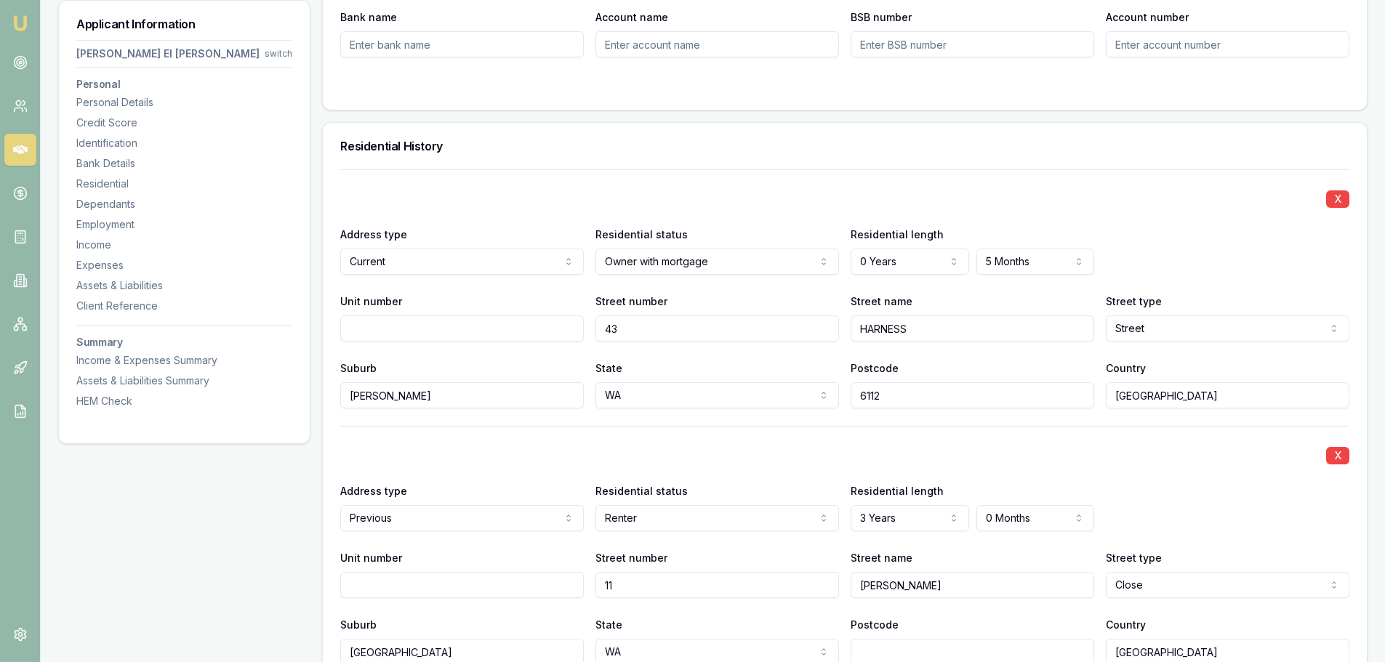
click at [427, 426] on div "X Address type Previous Current Previous Residential status Renter Owner with m…" at bounding box center [844, 545] width 1009 height 239
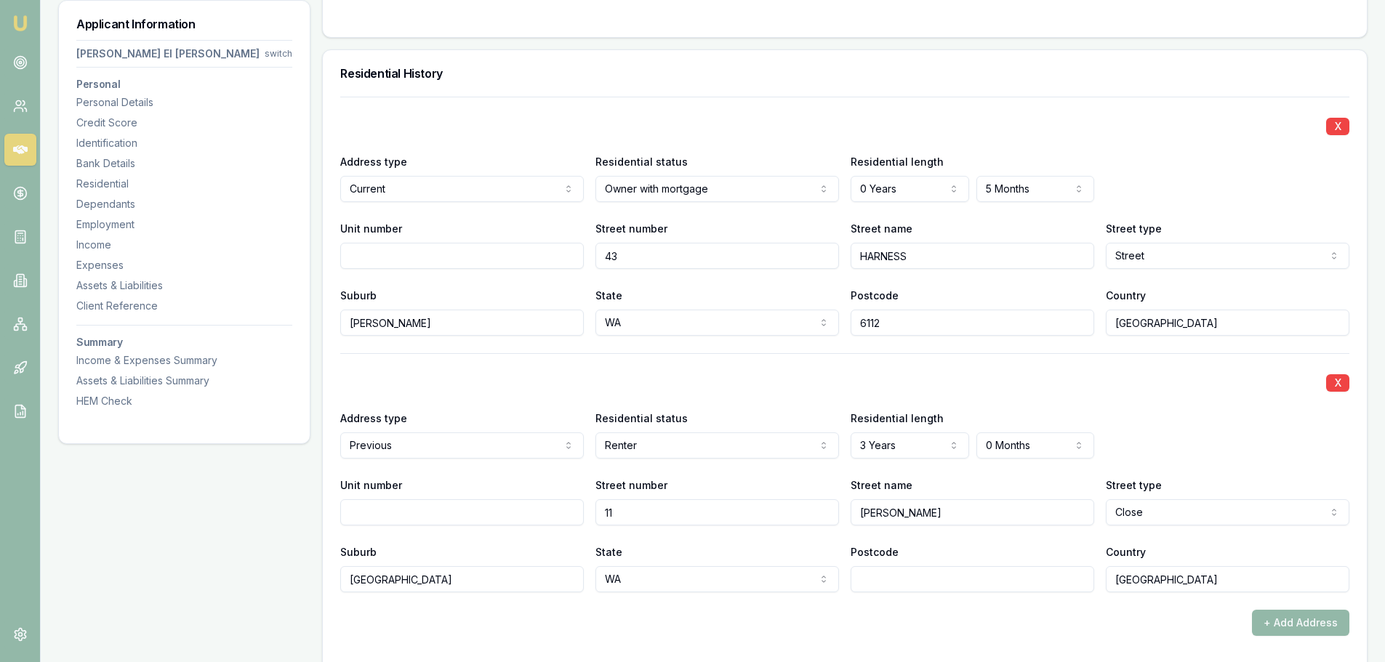
drag, startPoint x: 118, startPoint y: 225, endPoint x: 9, endPoint y: 215, distance: 109.5
click at [118, 225] on div "Employment" at bounding box center [184, 224] width 216 height 15
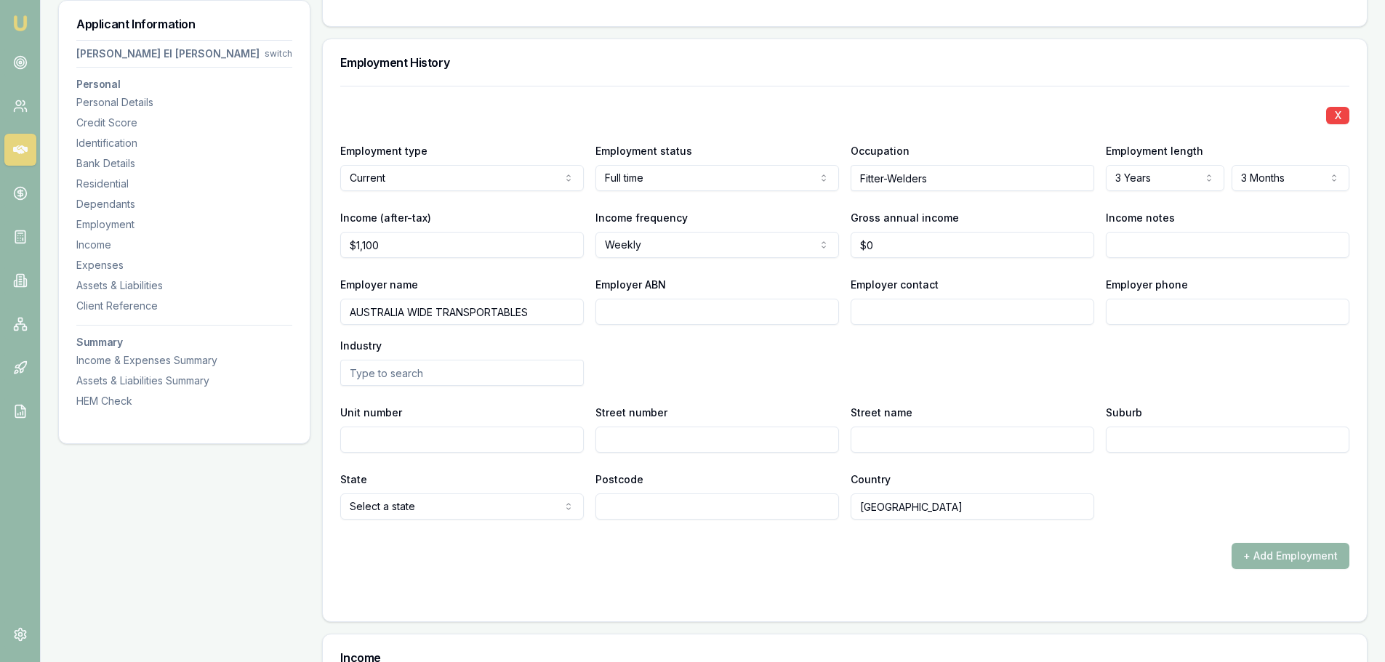
scroll to position [2209, 0]
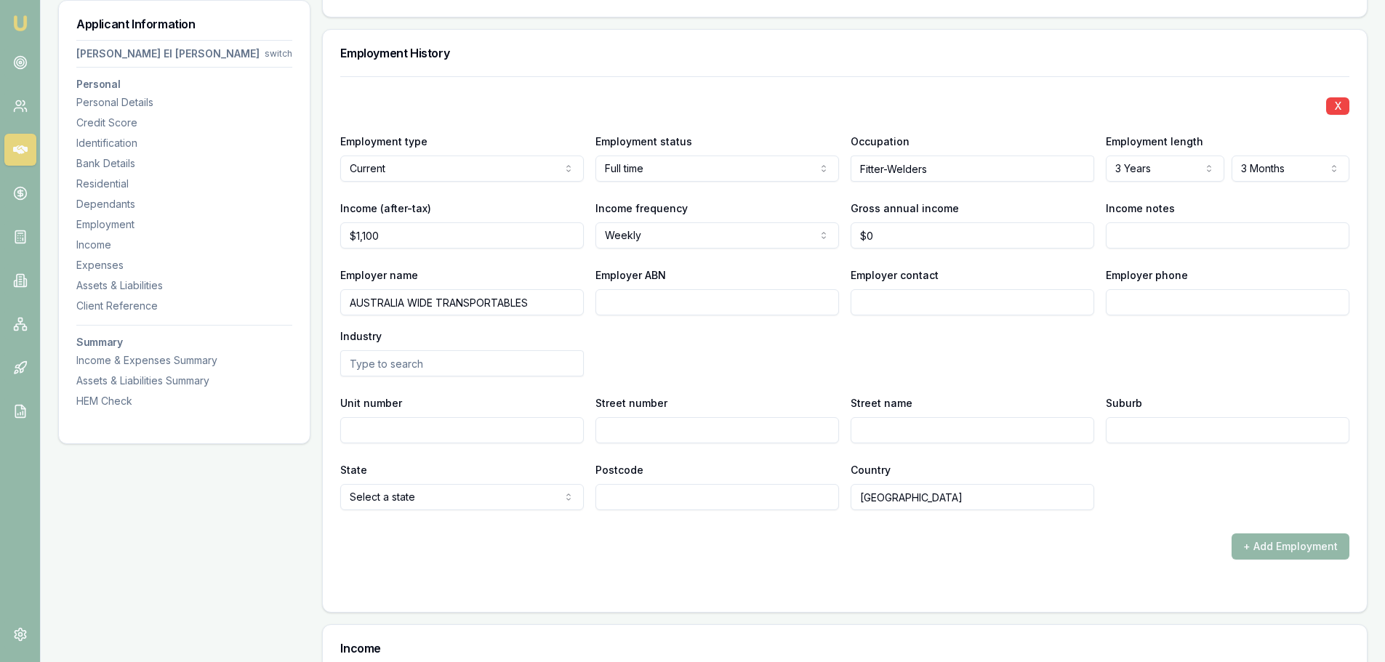
drag, startPoint x: 79, startPoint y: 241, endPoint x: 50, endPoint y: 237, distance: 29.4
click at [79, 241] on div "Income" at bounding box center [184, 245] width 216 height 15
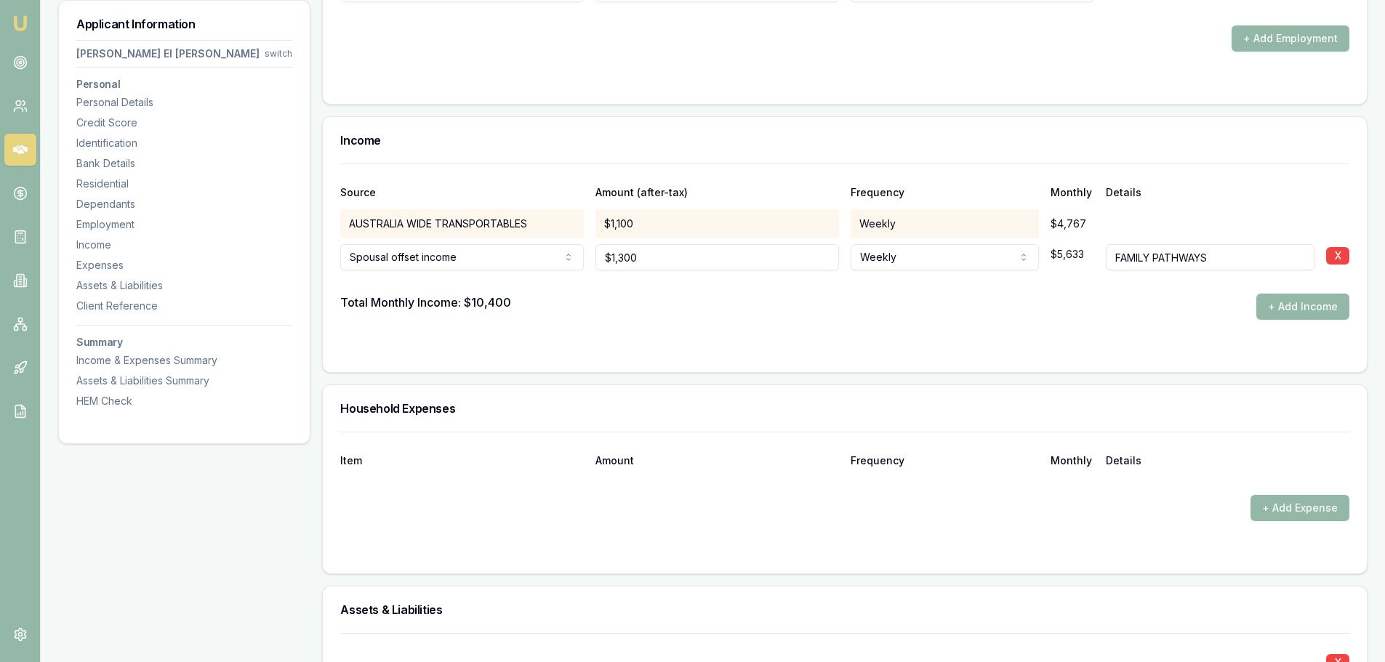
scroll to position [2804, 0]
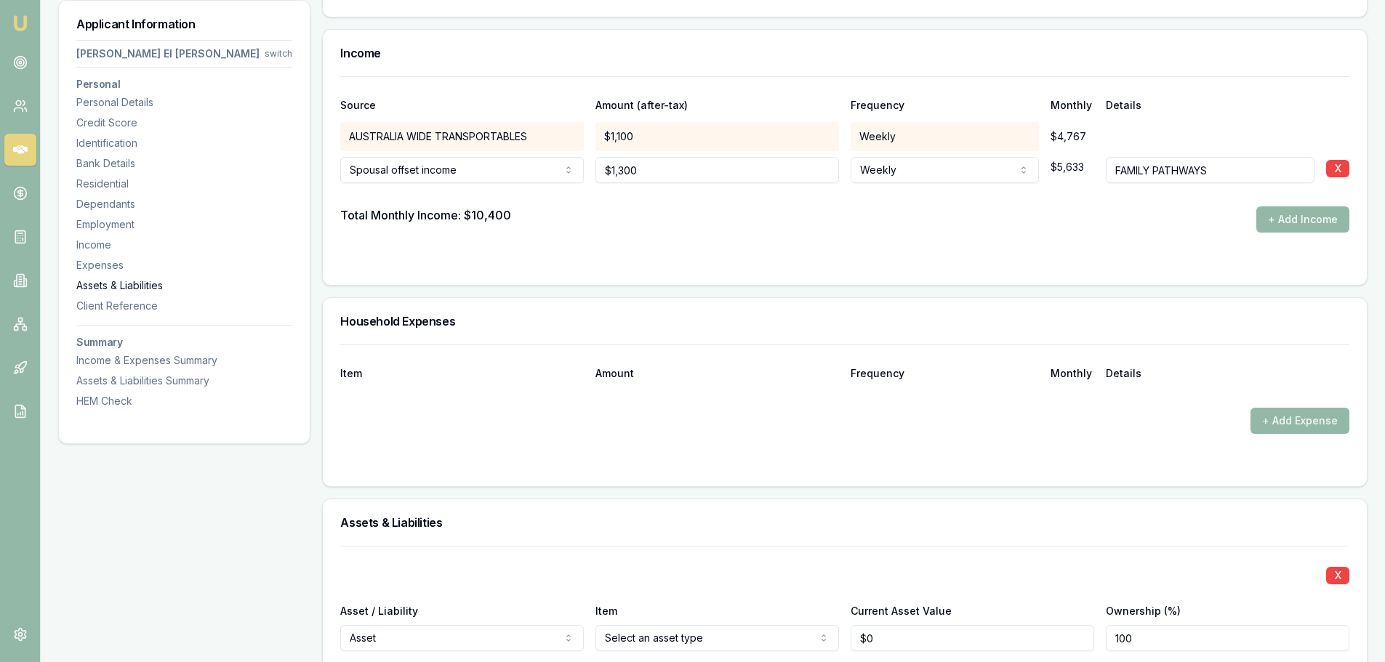
click at [130, 285] on div "Assets & Liabilities" at bounding box center [184, 285] width 216 height 15
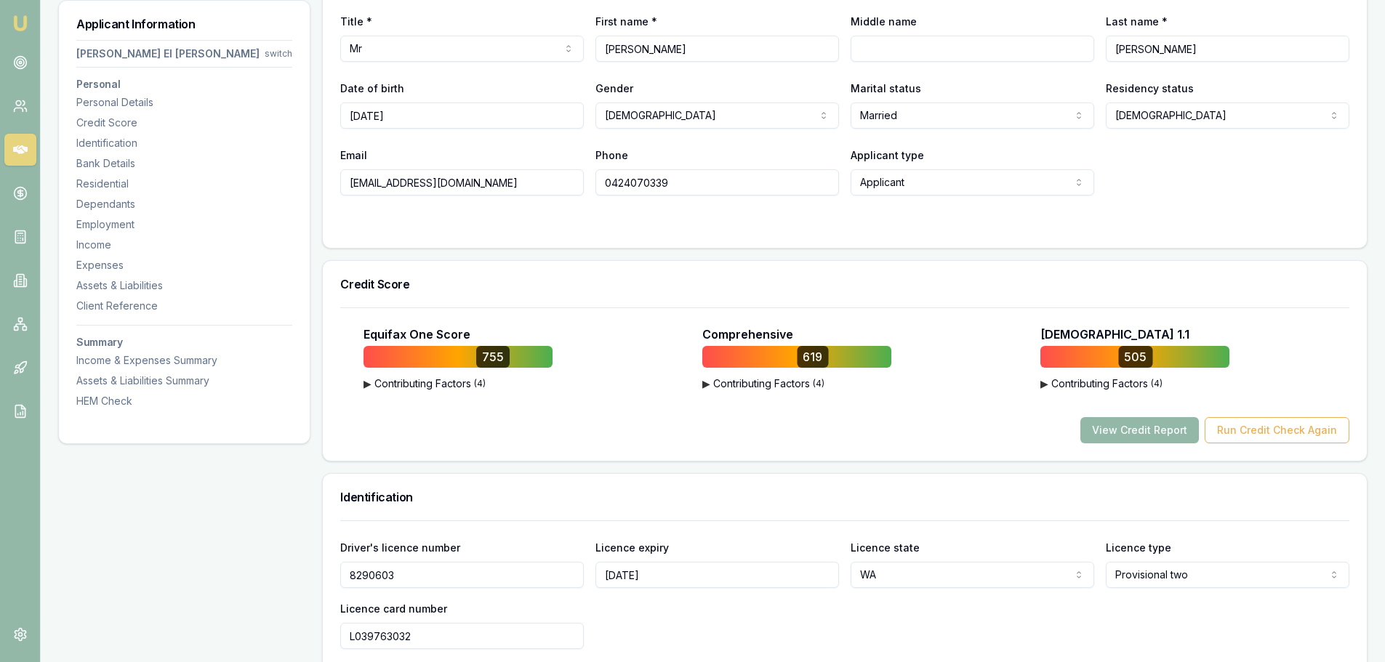
scroll to position [148, 0]
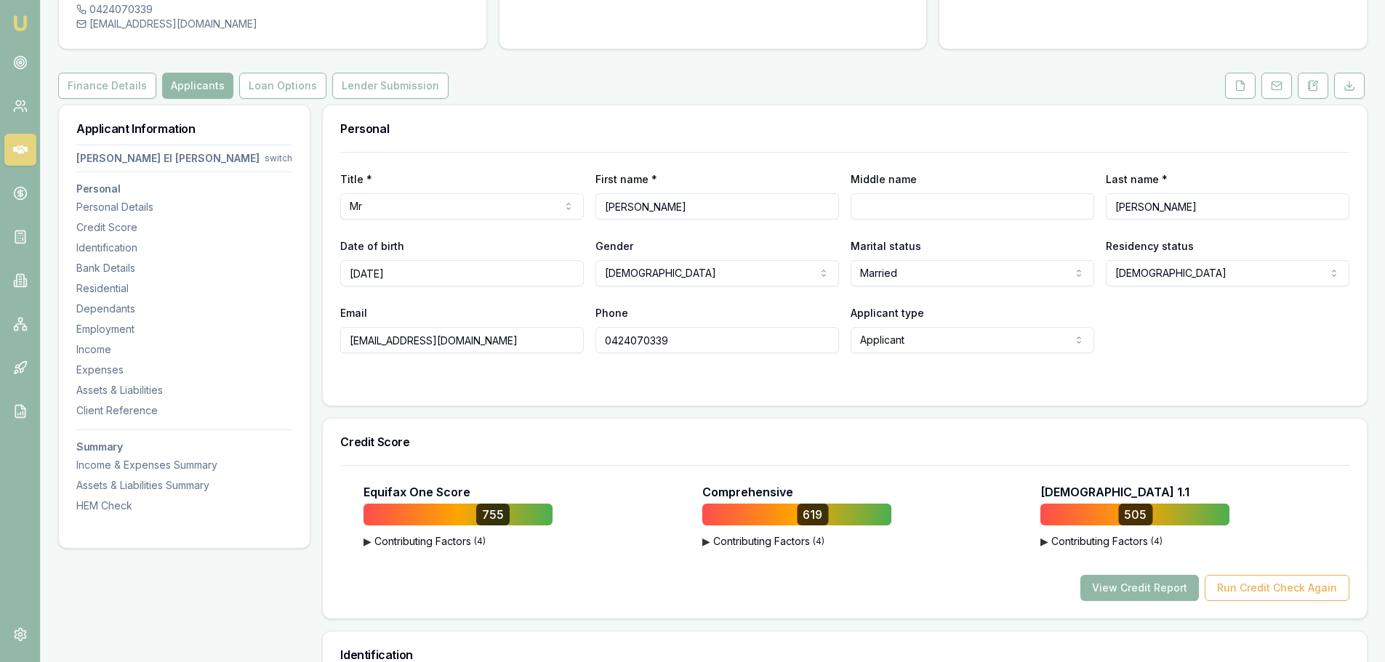
click at [1122, 575] on button "View Credit Report" at bounding box center [1139, 588] width 118 height 26
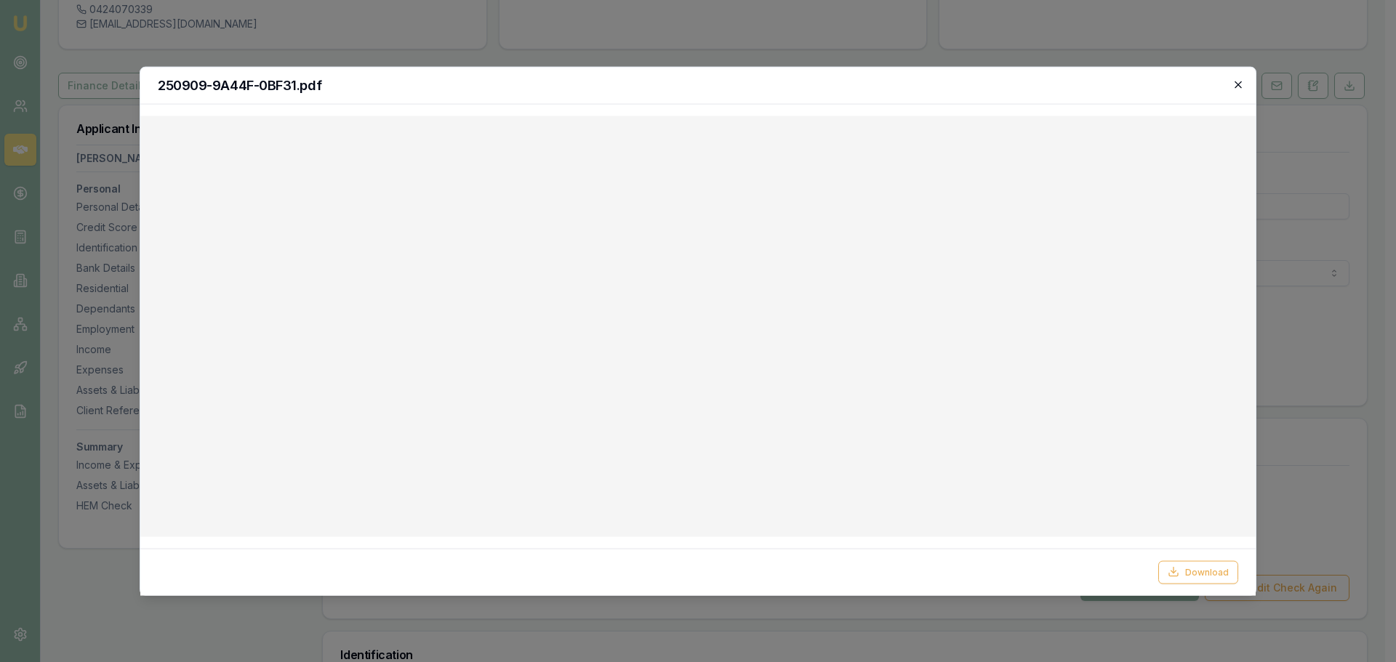
click at [1234, 84] on icon "button" at bounding box center [1238, 85] width 12 height 12
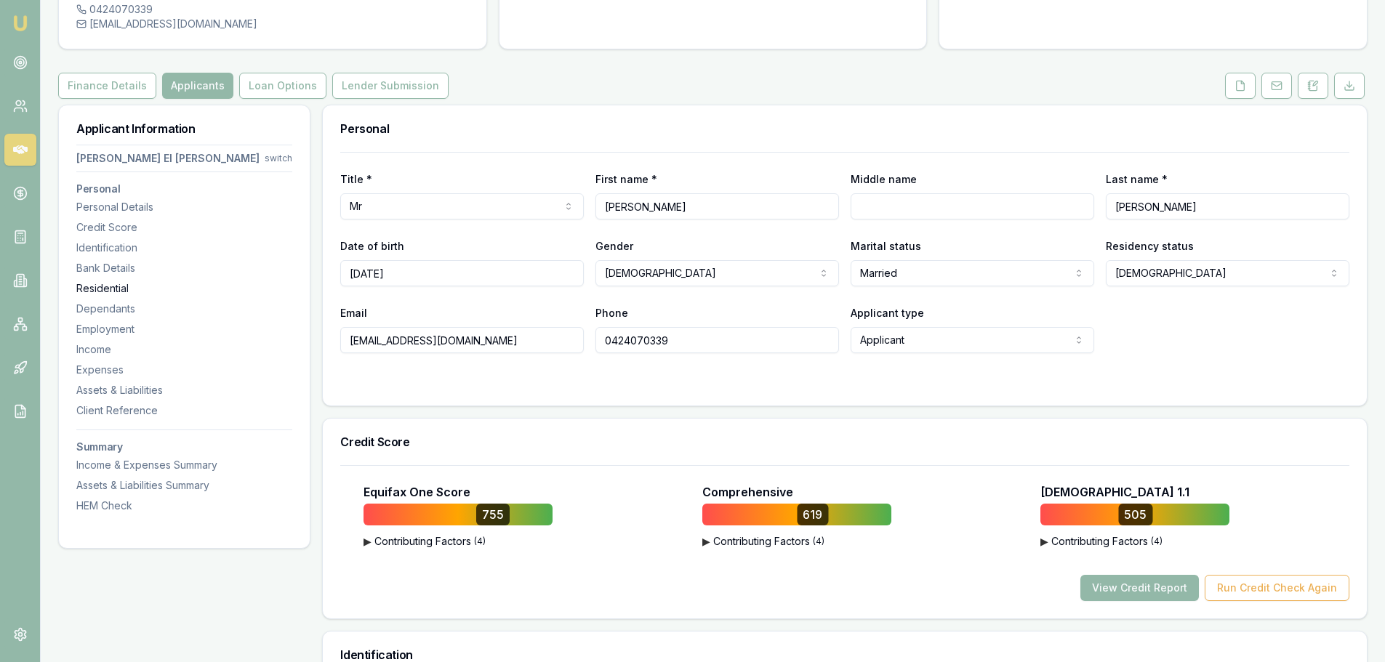
click at [102, 281] on div "Residential" at bounding box center [184, 288] width 216 height 15
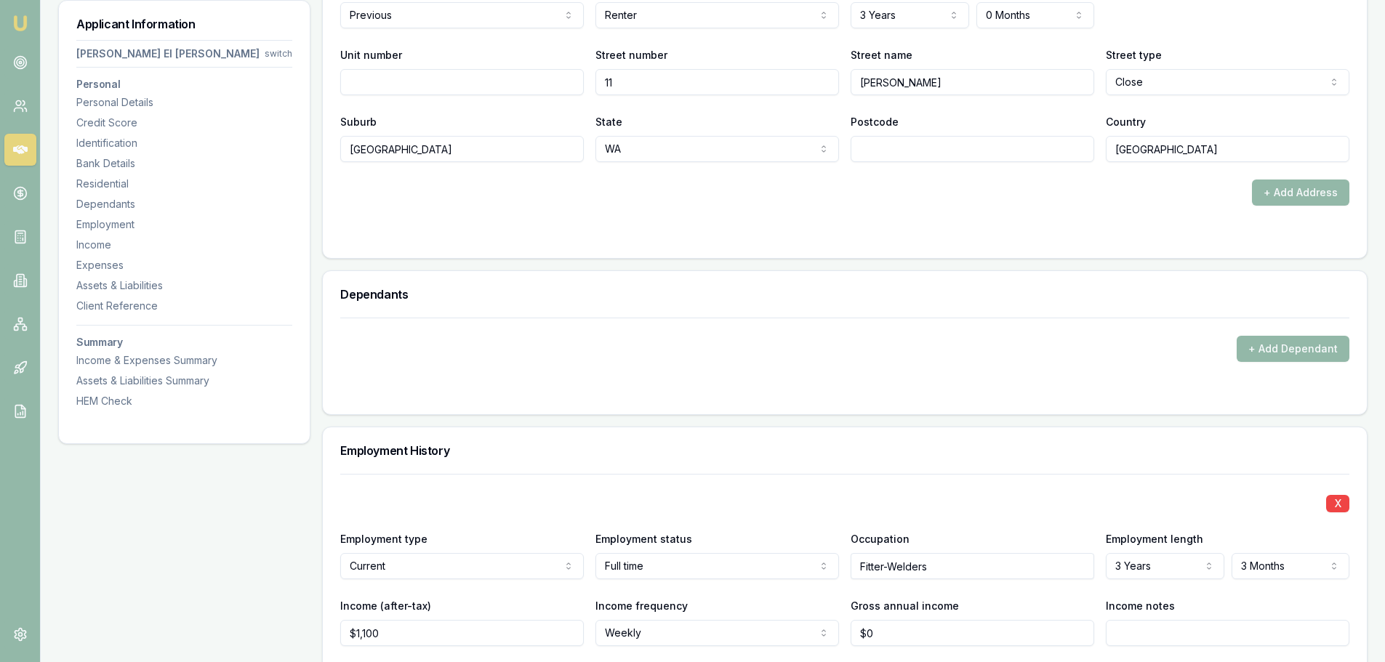
scroll to position [2056, 0]
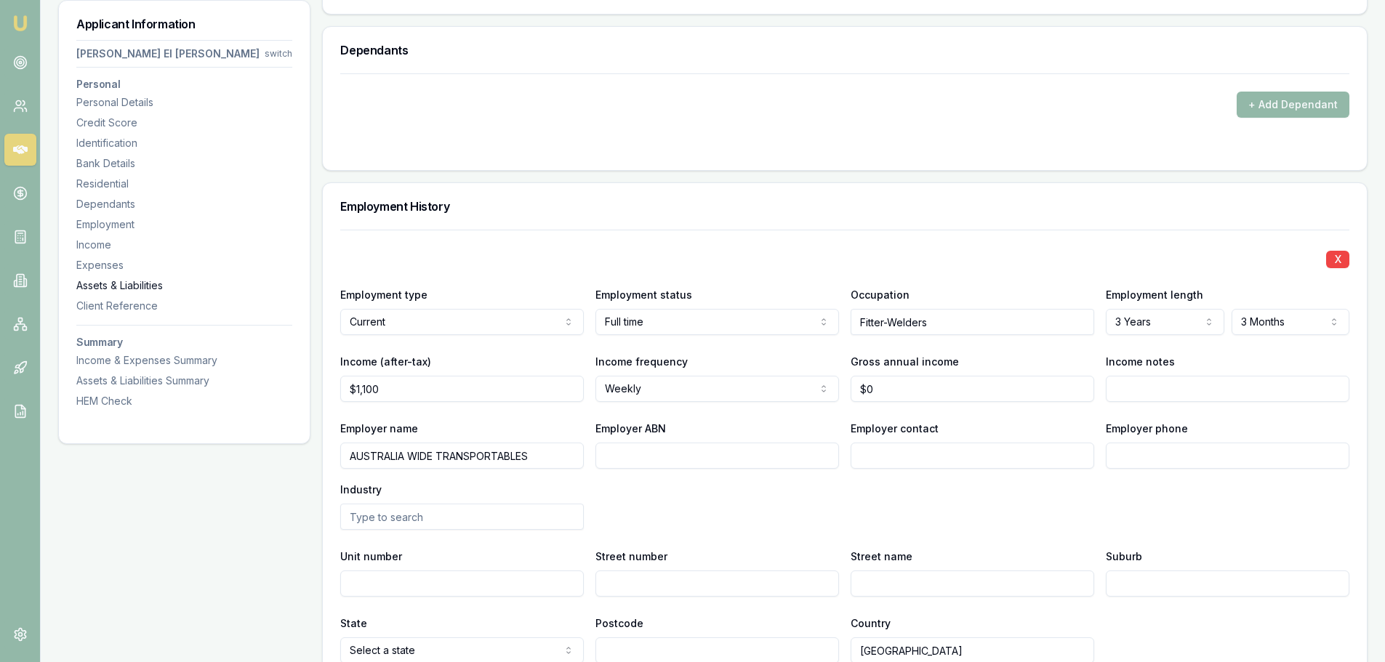
click at [120, 285] on div "Assets & Liabilities" at bounding box center [184, 285] width 216 height 15
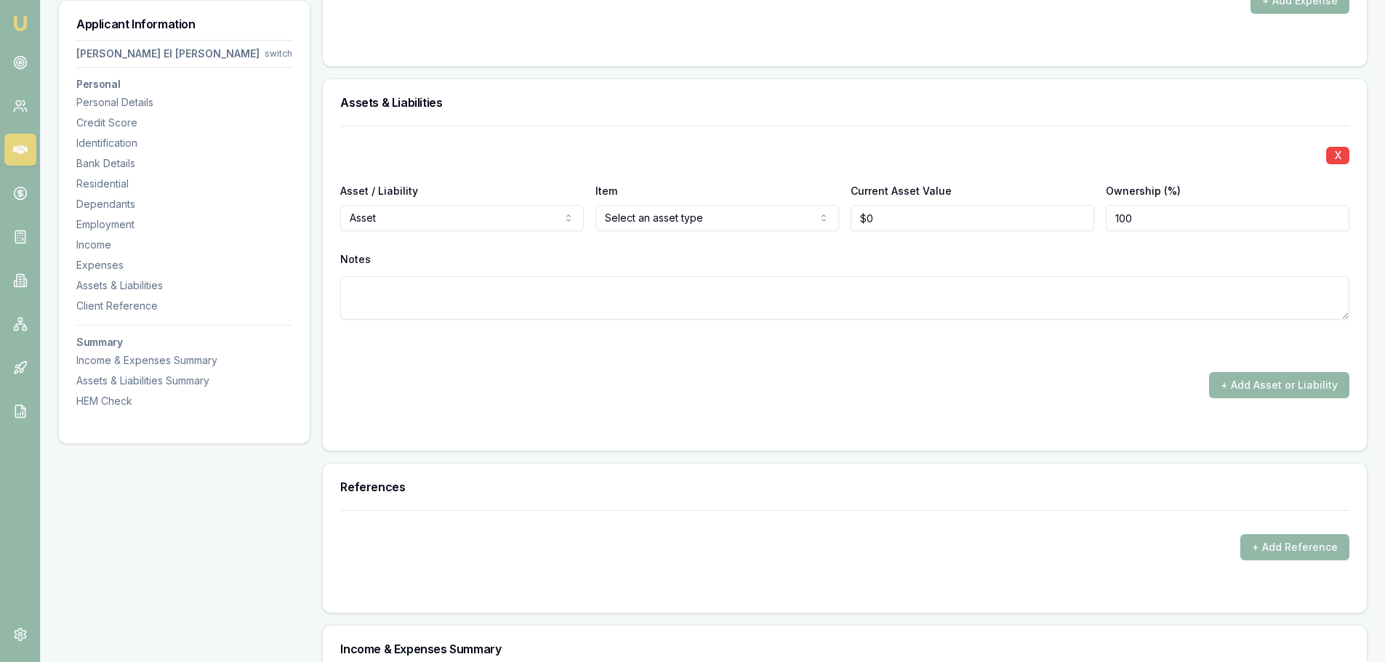
scroll to position [3201, 0]
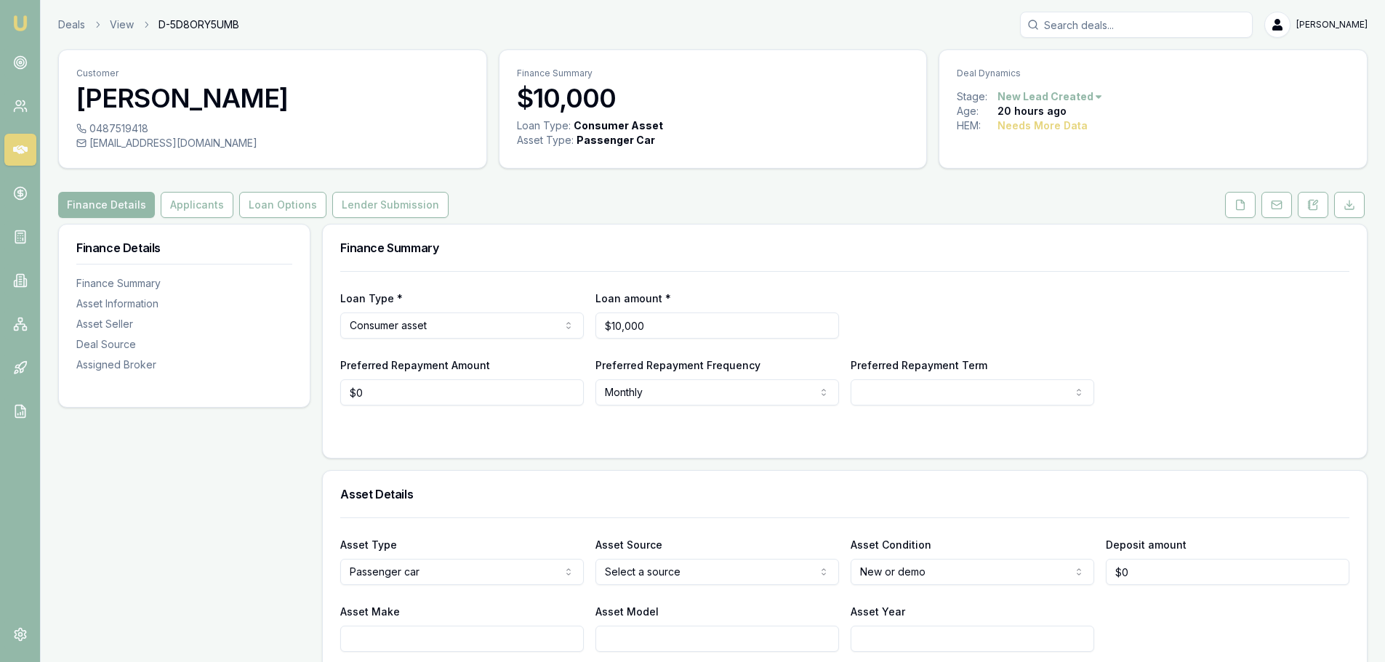
click at [614, 204] on div "Finance Details Applicants Loan Options Lender Submission" at bounding box center [712, 205] width 1309 height 26
click at [1313, 206] on icon at bounding box center [1313, 205] width 12 height 12
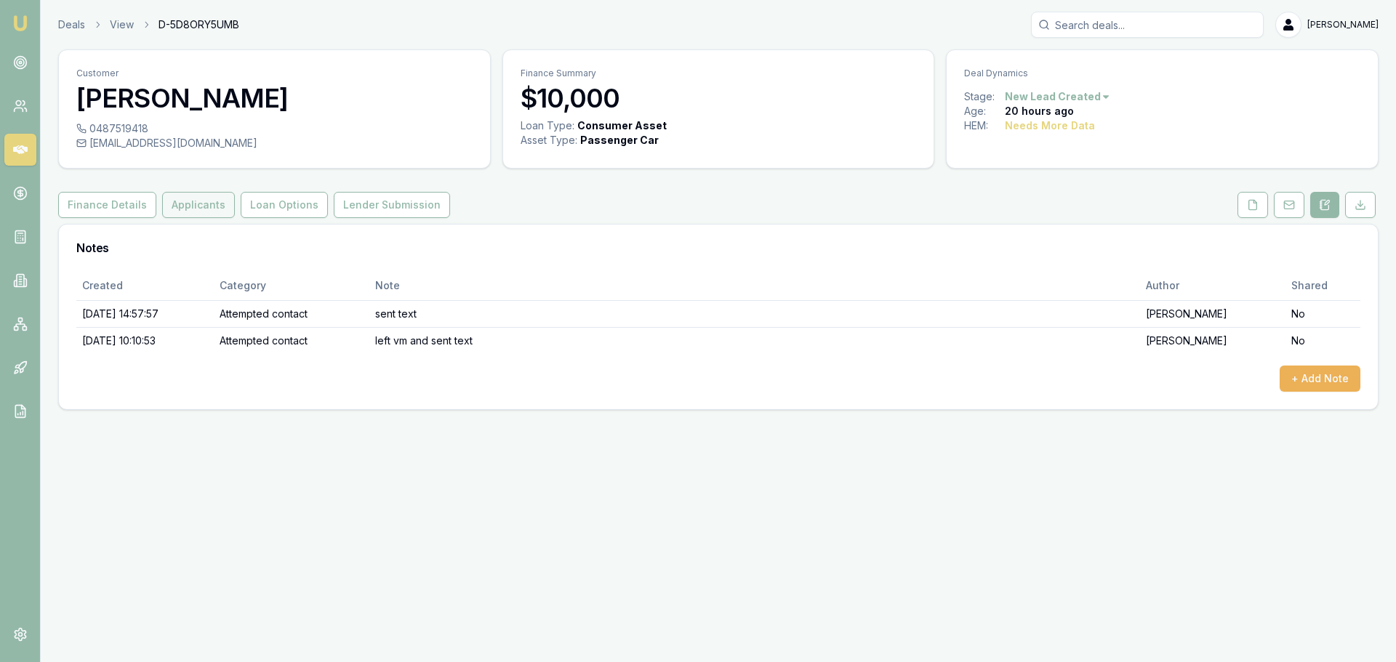
click at [192, 202] on button "Applicants" at bounding box center [198, 205] width 73 height 26
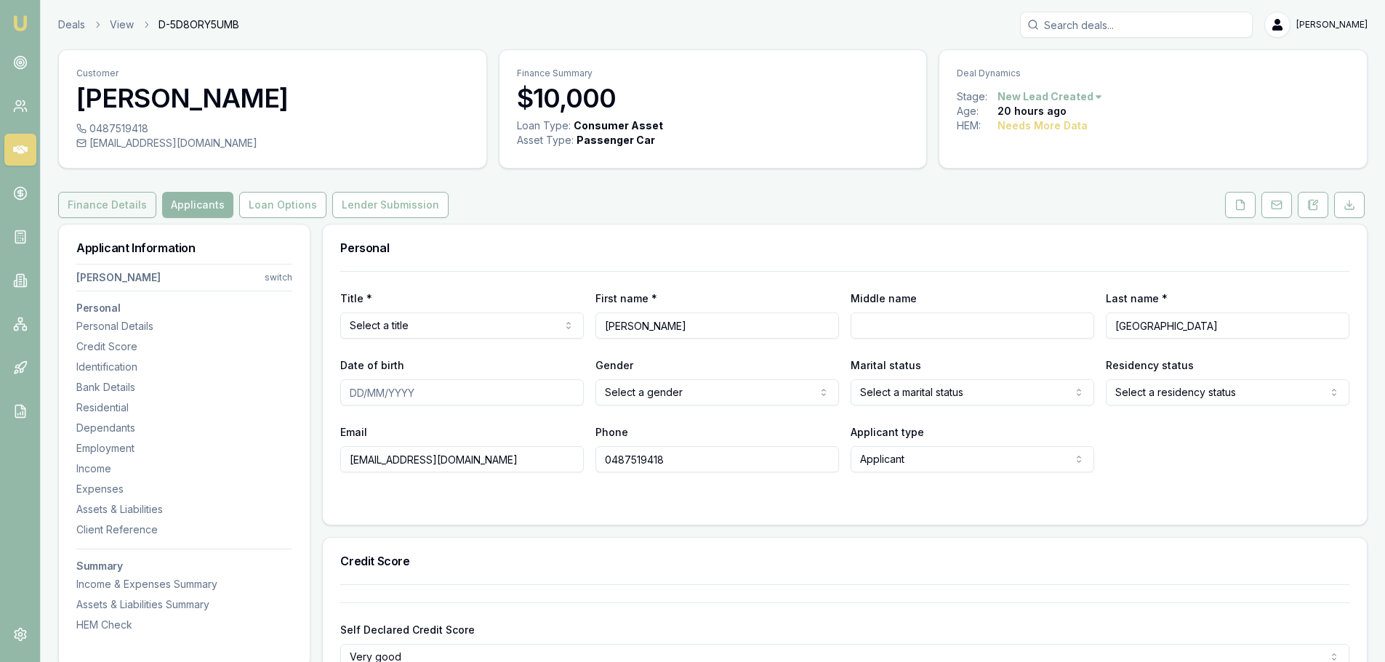
click at [133, 212] on button "Finance Details" at bounding box center [107, 205] width 98 height 26
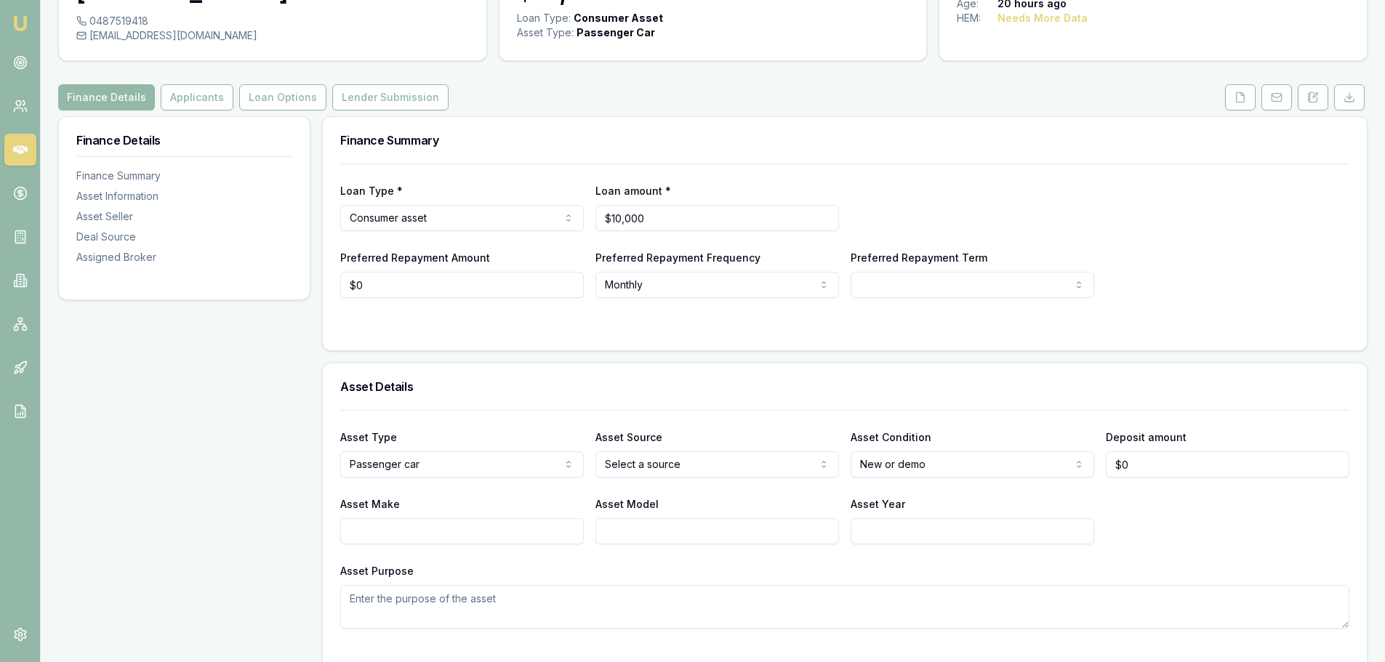
scroll to position [145, 0]
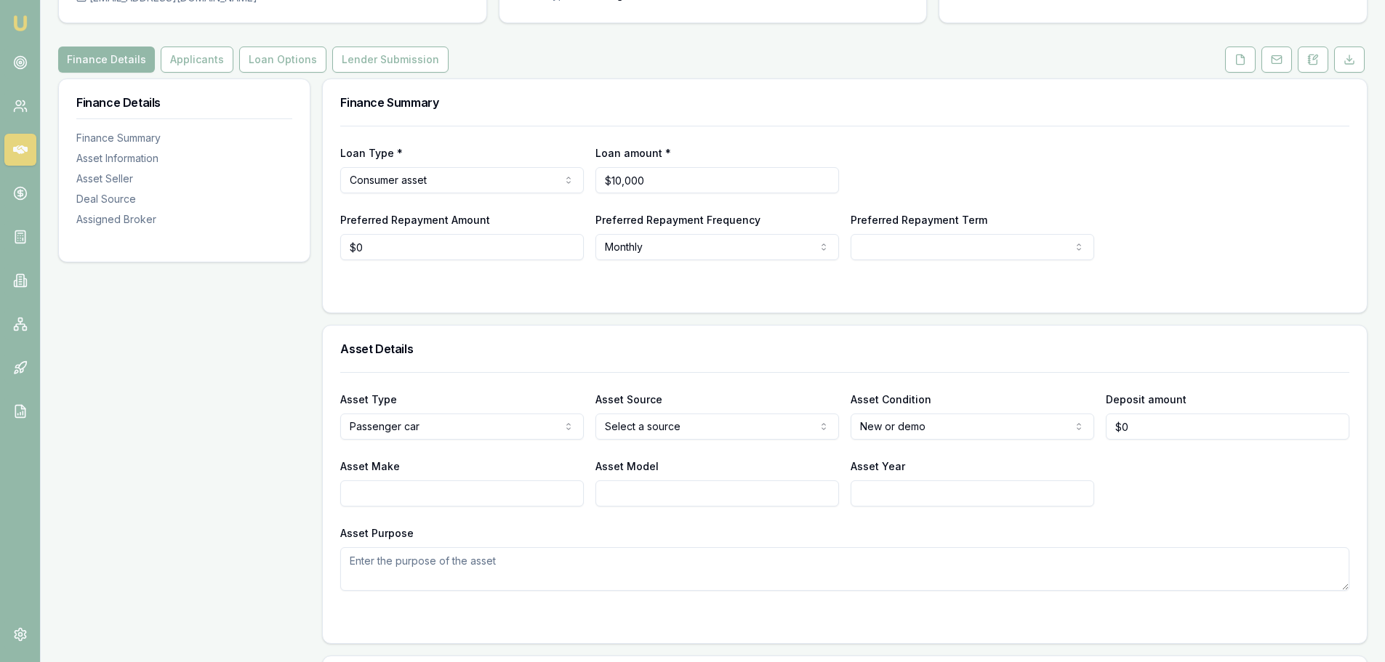
click at [949, 426] on html "Emu Broker Deals View D-5D8ORY5UMB [PERSON_NAME] Shield Toggle Menu Customer [P…" at bounding box center [692, 186] width 1385 height 662
select select "USED"
click at [896, 326] on div "Asset Details" at bounding box center [845, 349] width 1044 height 47
click at [656, 464] on label "Asset Model" at bounding box center [626, 466] width 63 height 12
click at [656, 480] on input "Asset Model" at bounding box center [717, 493] width 244 height 26
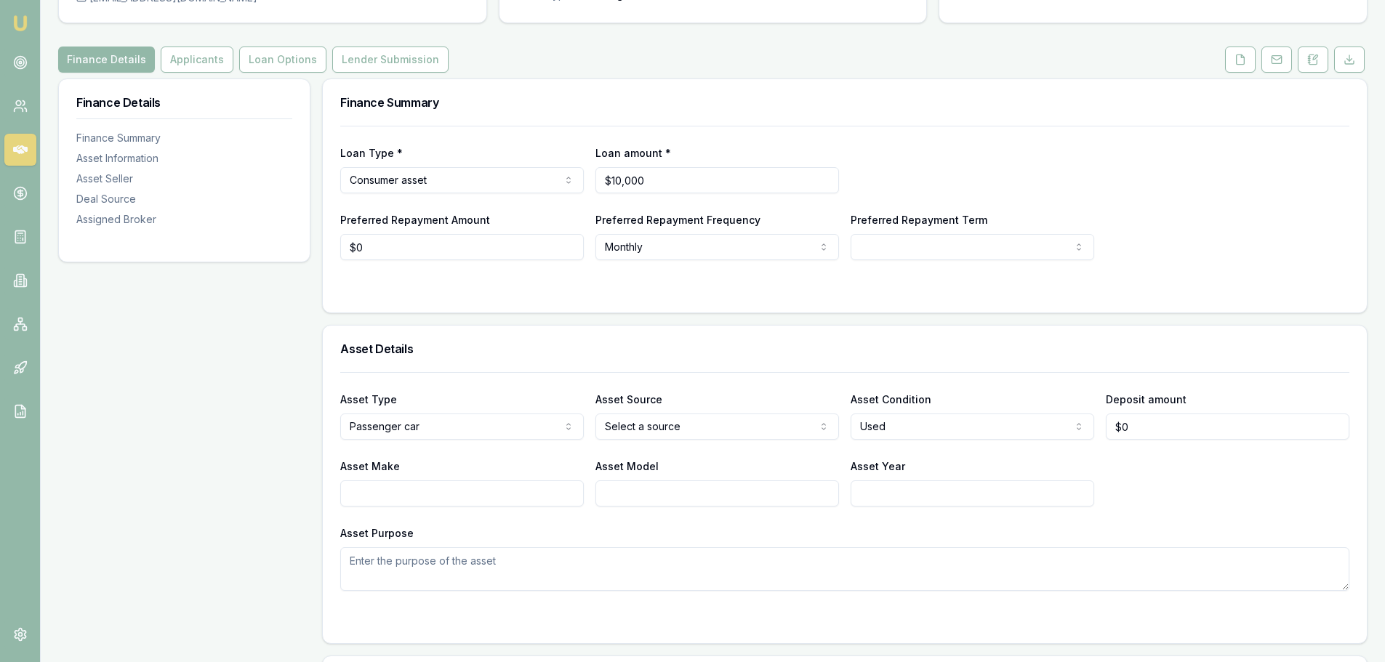
click at [680, 460] on div "Asset Model" at bounding box center [717, 481] width 244 height 49
click at [664, 350] on h3 "Asset Details" at bounding box center [844, 349] width 1009 height 12
click at [703, 431] on html "Emu Broker Deals View D-5D8ORY5UMB [PERSON_NAME] Shield Toggle Menu Customer [P…" at bounding box center [692, 186] width 1385 height 662
select select "PRIVATE"
click at [683, 374] on div "Asset Type Passenger car Passenger car Electric vehicle Light commercial Carava…" at bounding box center [844, 481] width 1009 height 219
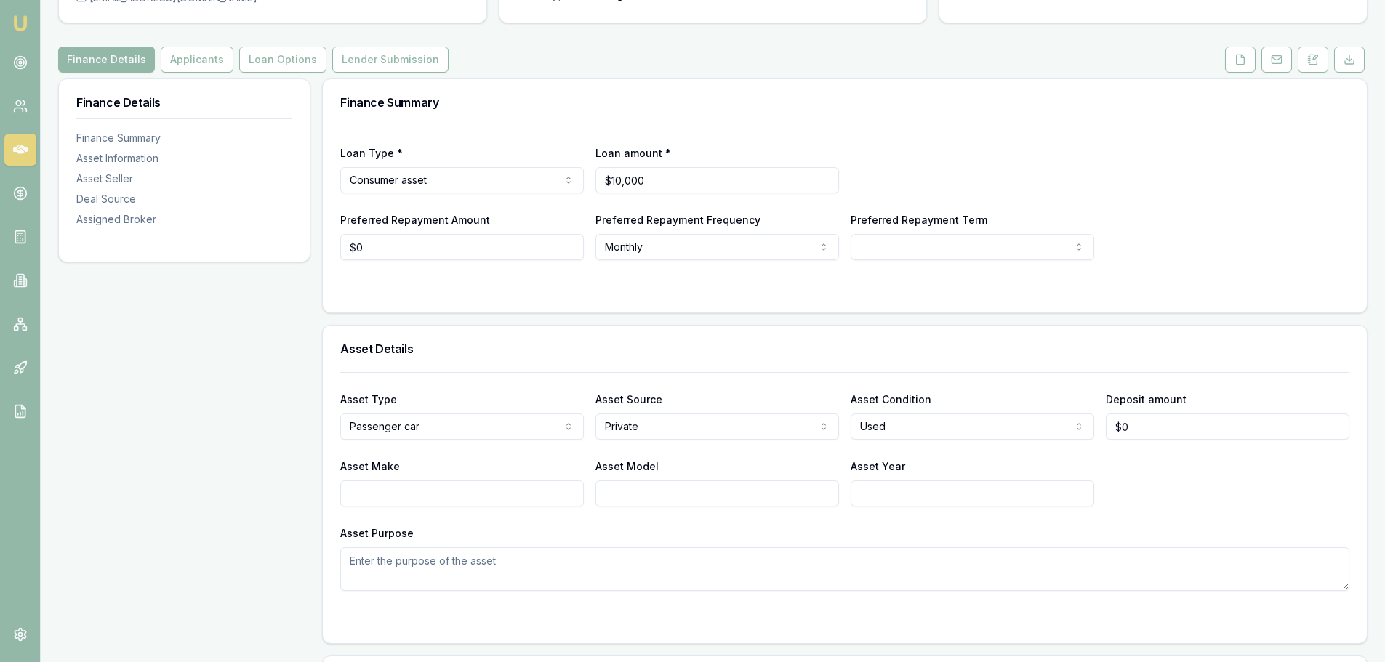
click at [685, 365] on div "Asset Details" at bounding box center [845, 349] width 1044 height 47
click at [671, 355] on div "Asset Details" at bounding box center [845, 349] width 1044 height 47
click at [623, 56] on div "Finance Details Applicants Loan Options Lender Submission" at bounding box center [712, 60] width 1309 height 26
click at [174, 53] on button "Applicants" at bounding box center [197, 60] width 73 height 26
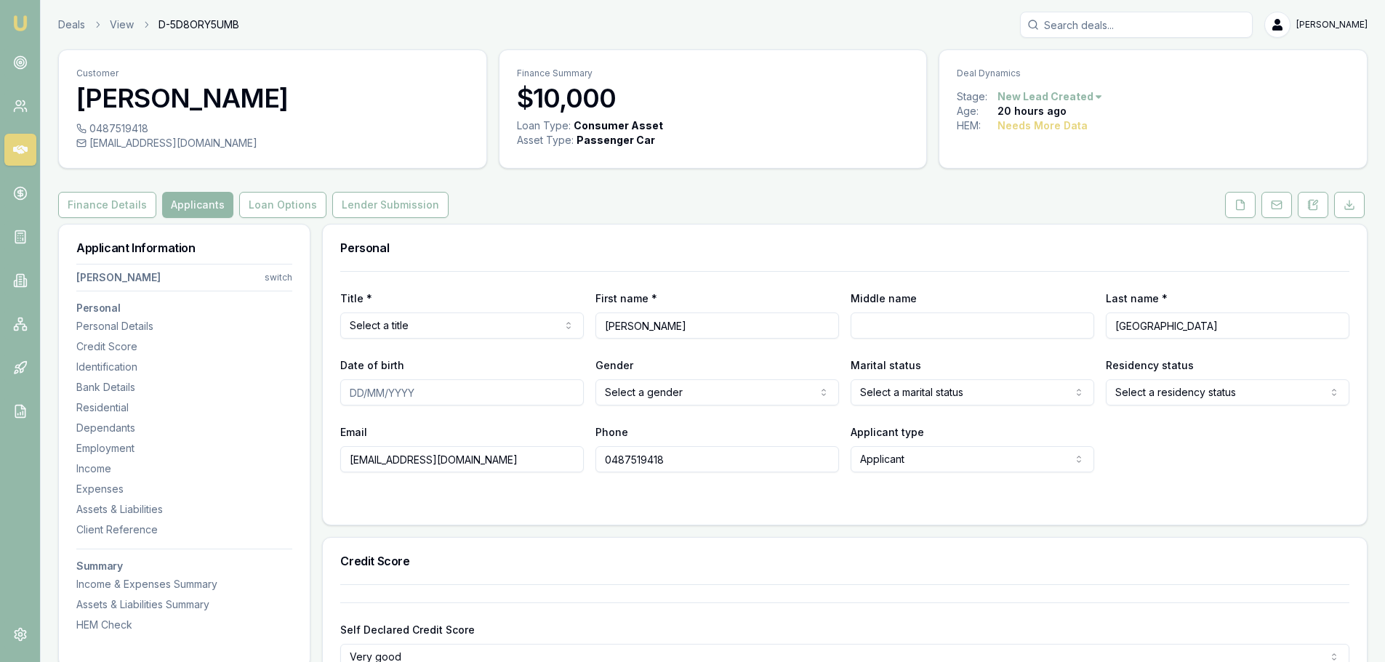
click at [475, 332] on html "Emu Broker Deals View D-5D8ORY5UMB Erin Shield Toggle Menu Customer Julia Weste…" at bounding box center [692, 331] width 1385 height 662
click at [448, 336] on html "Emu Broker Deals View D-5D8ORY5UMB Erin Shield Toggle Menu Customer Julia Weste…" at bounding box center [698, 331] width 1396 height 662
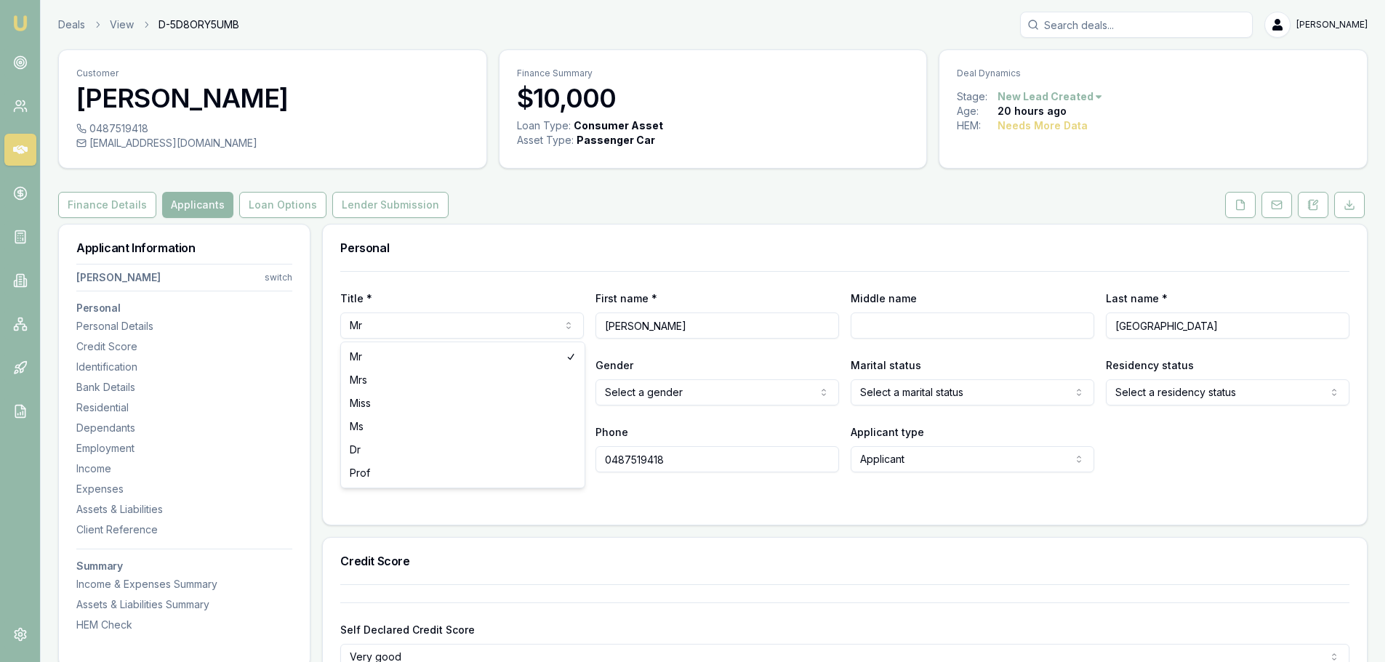
select select "Ms"
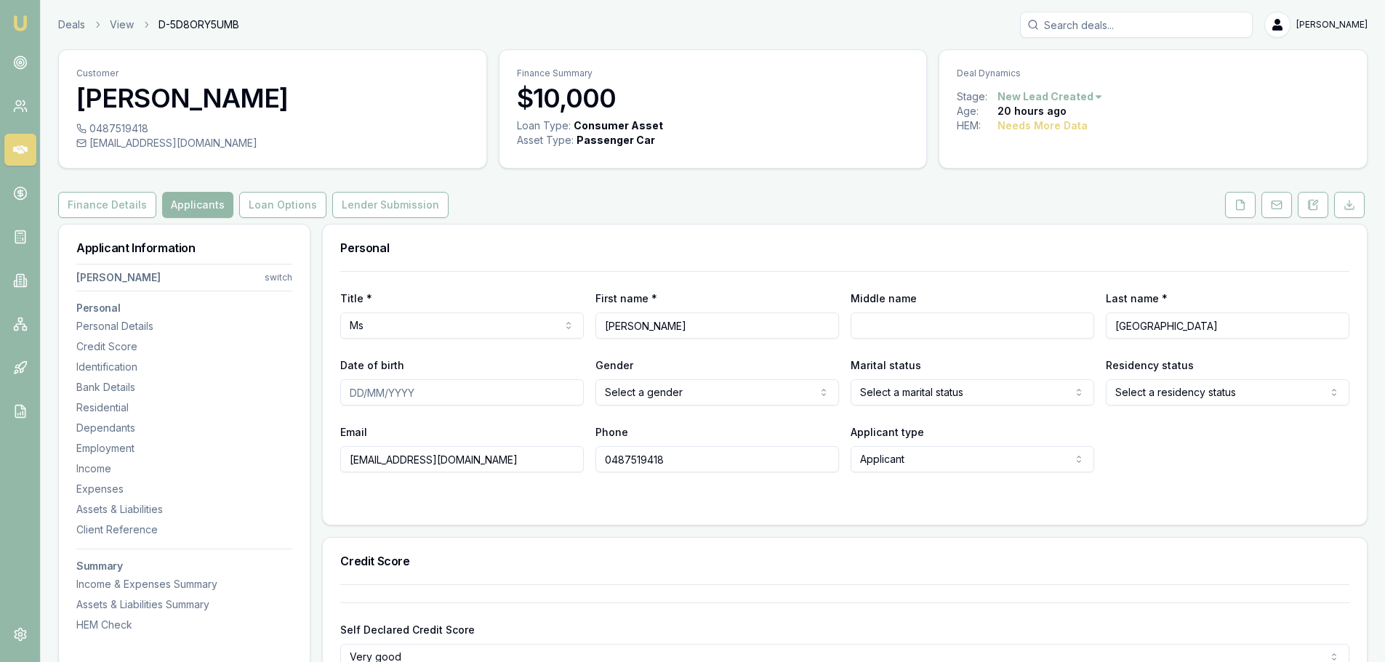
click at [565, 212] on div "Finance Details Applicants Loan Options Lender Submission" at bounding box center [712, 205] width 1309 height 26
click at [549, 217] on div "Finance Details Applicants Loan Options Lender Submission" at bounding box center [712, 205] width 1309 height 26
click at [1005, 317] on input "Middle name" at bounding box center [972, 326] width 244 height 26
type input "JEAN"
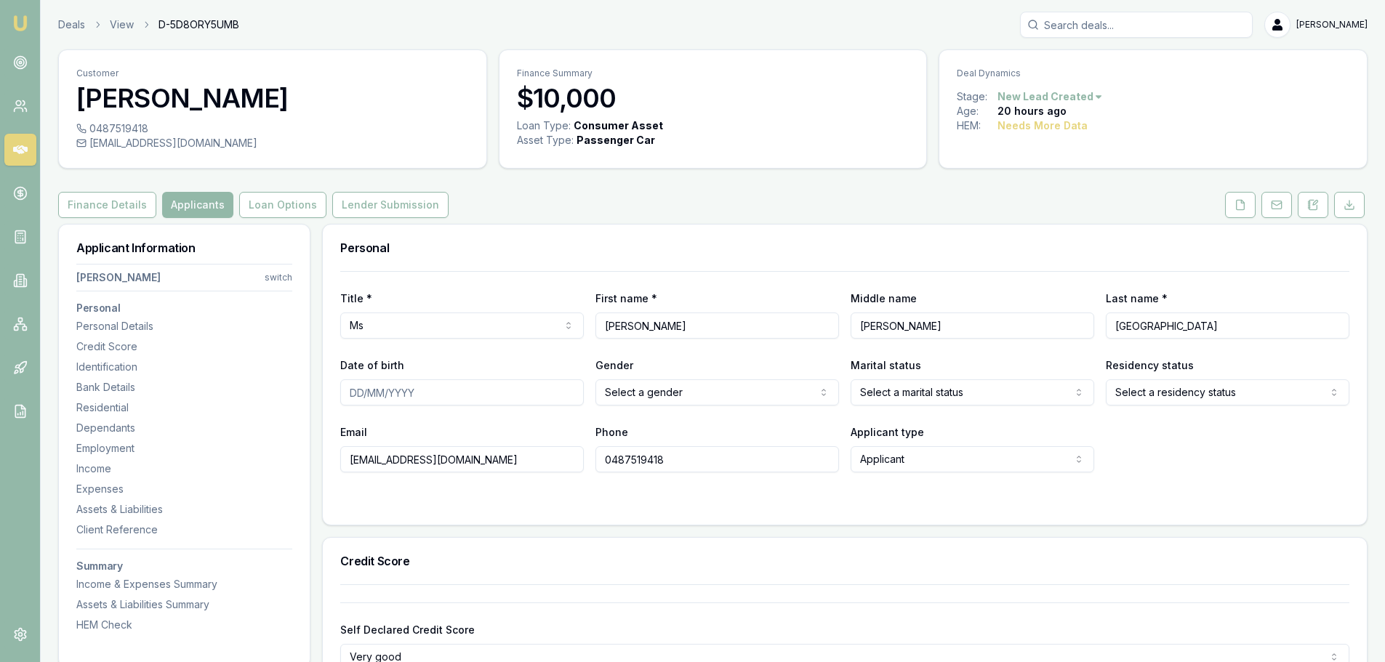
click at [522, 389] on input "Date of birth" at bounding box center [462, 392] width 244 height 26
type input "07/12/1967"
click at [682, 401] on html "Emu Broker Deals View D-5D8ORY5UMB Erin Shield Toggle Menu Customer Julia Weste…" at bounding box center [692, 331] width 1385 height 662
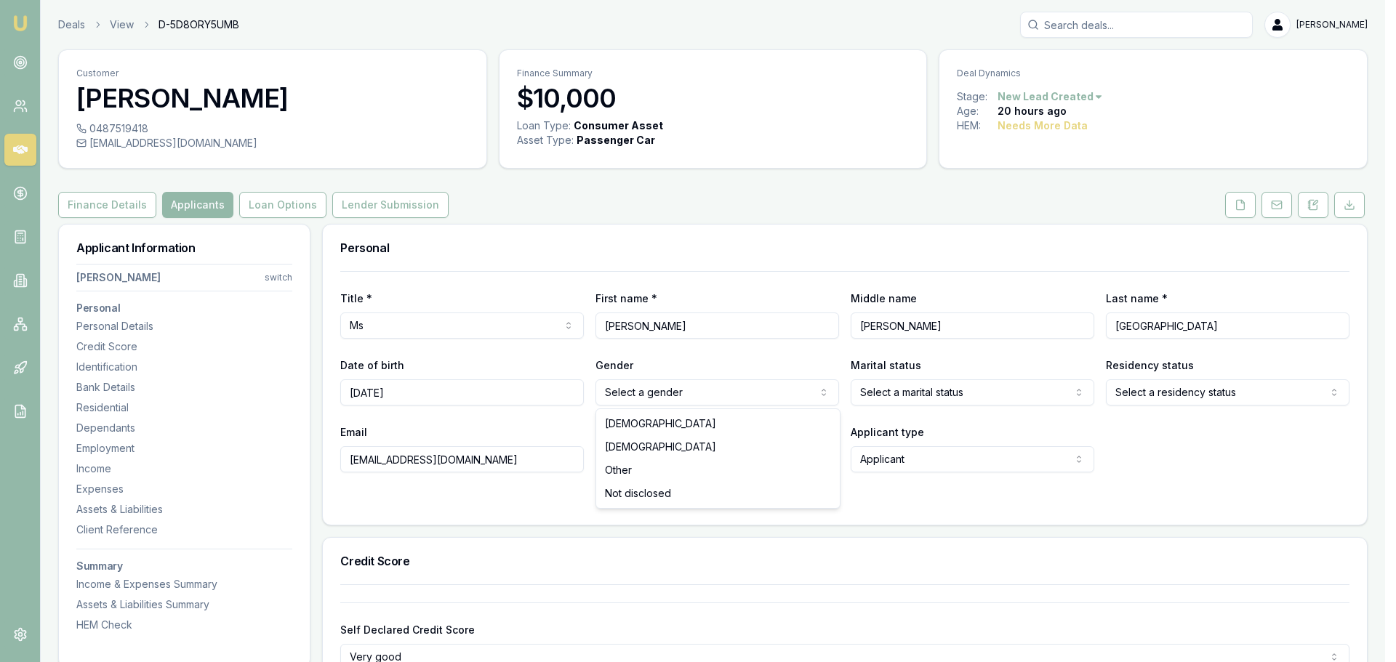
select select "FEMALE"
click at [973, 399] on html "Emu Broker Deals View D-5D8ORY5UMB Erin Shield Toggle Menu Customer Julia Weste…" at bounding box center [692, 331] width 1385 height 662
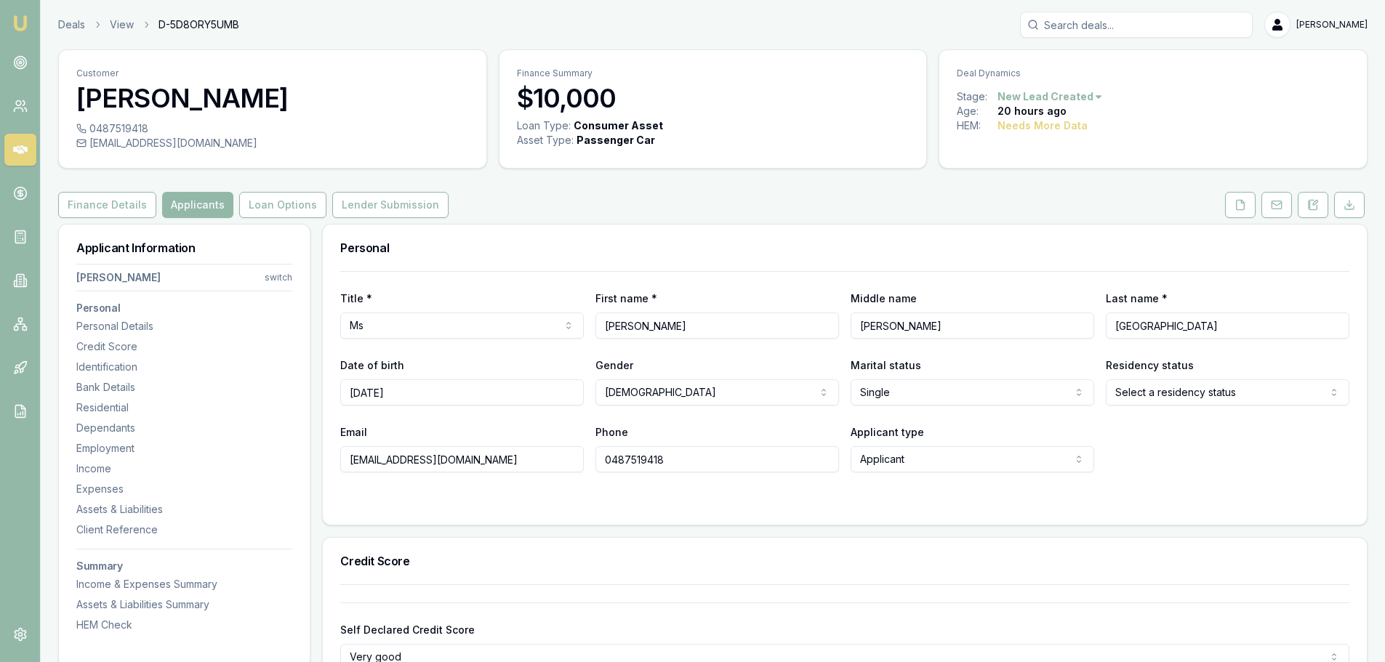
click at [1172, 399] on html "Emu Broker Deals View D-5D8ORY5UMB Erin Shield Toggle Menu Customer Julia Weste…" at bounding box center [692, 331] width 1385 height 662
click at [1157, 460] on div "Email juliaw1967@hotmail.com Phone 0487519418 Applicant type Applicant Applican…" at bounding box center [844, 447] width 1009 height 49
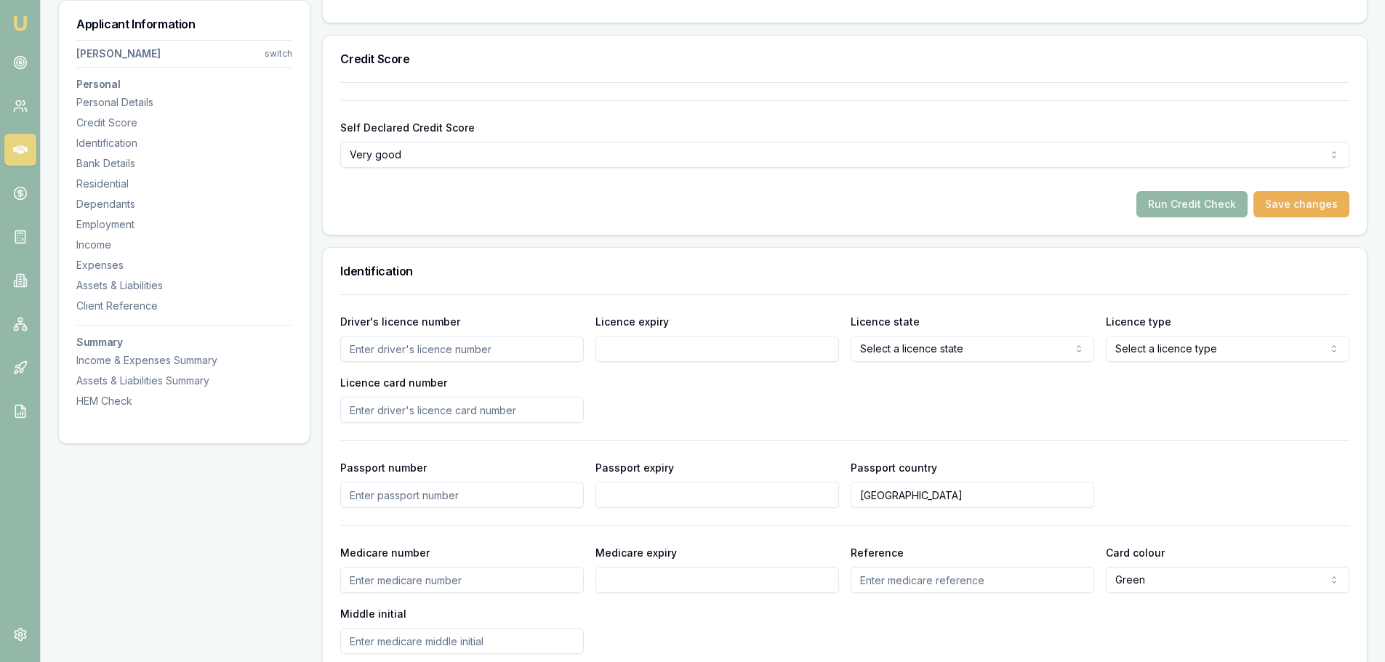
scroll to position [509, 0]
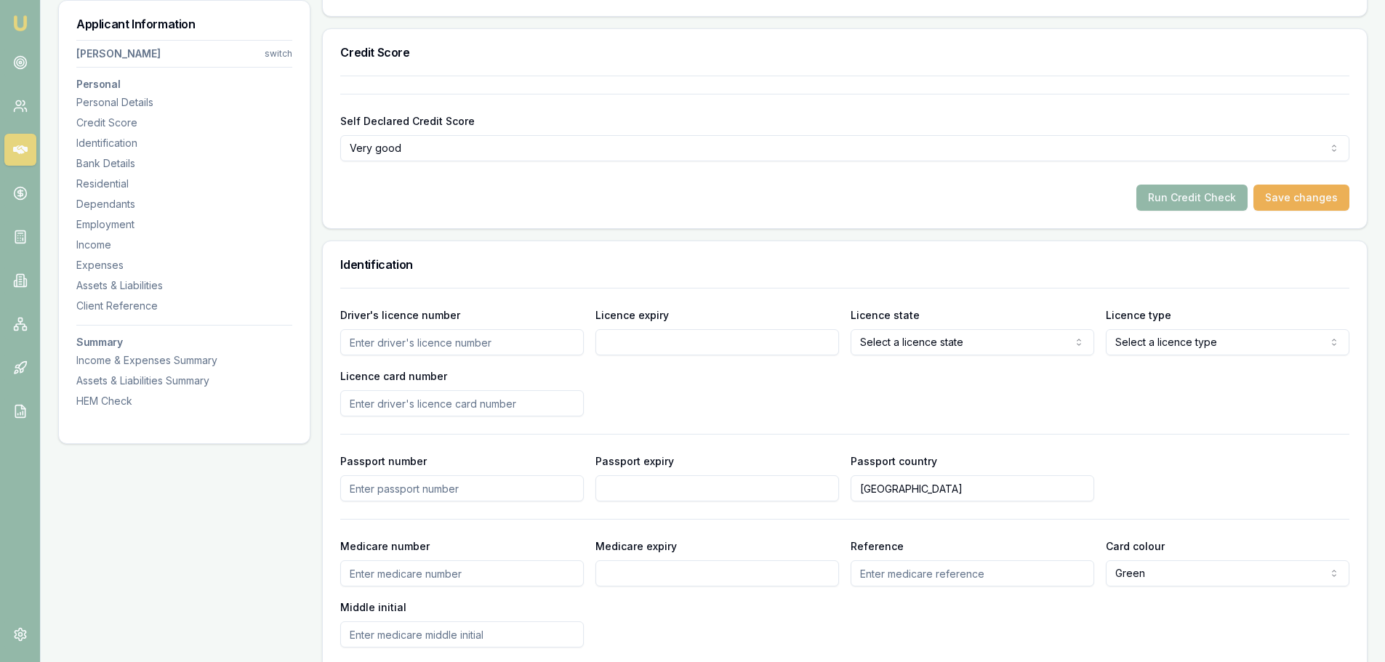
click at [382, 355] on input "Driver's licence number" at bounding box center [462, 342] width 244 height 26
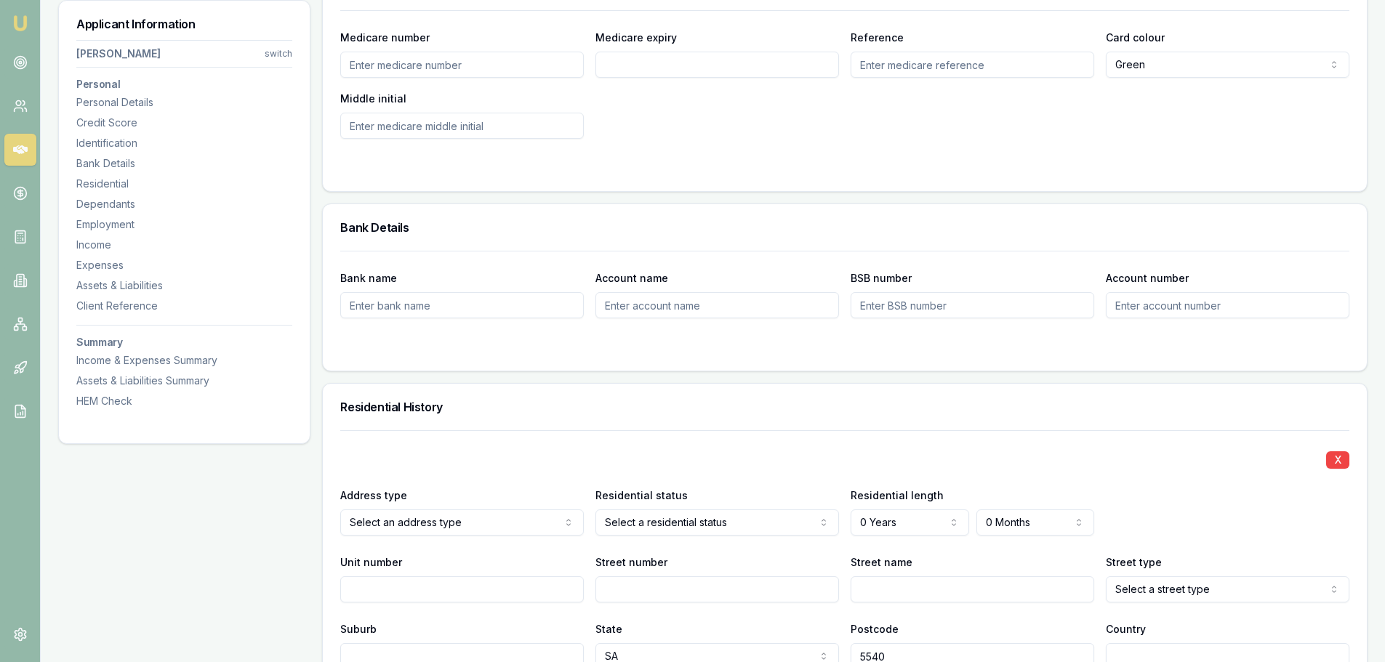
scroll to position [654, 0]
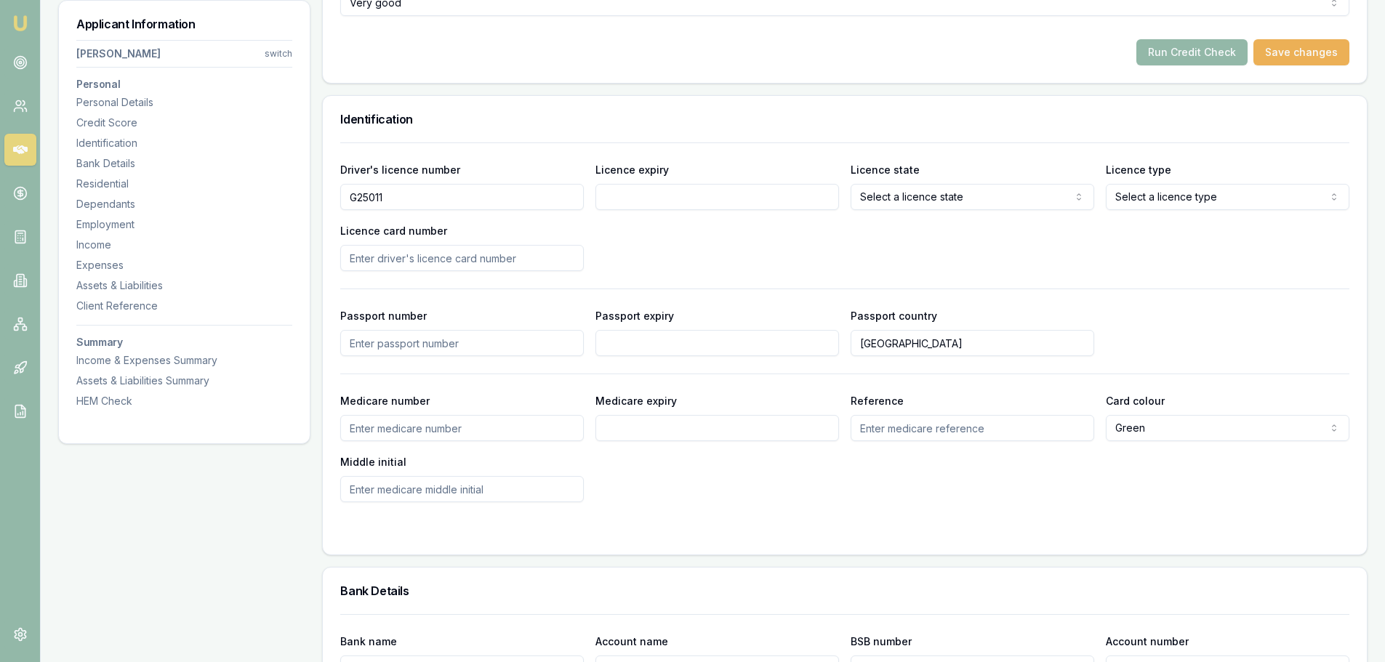
type input "G25011"
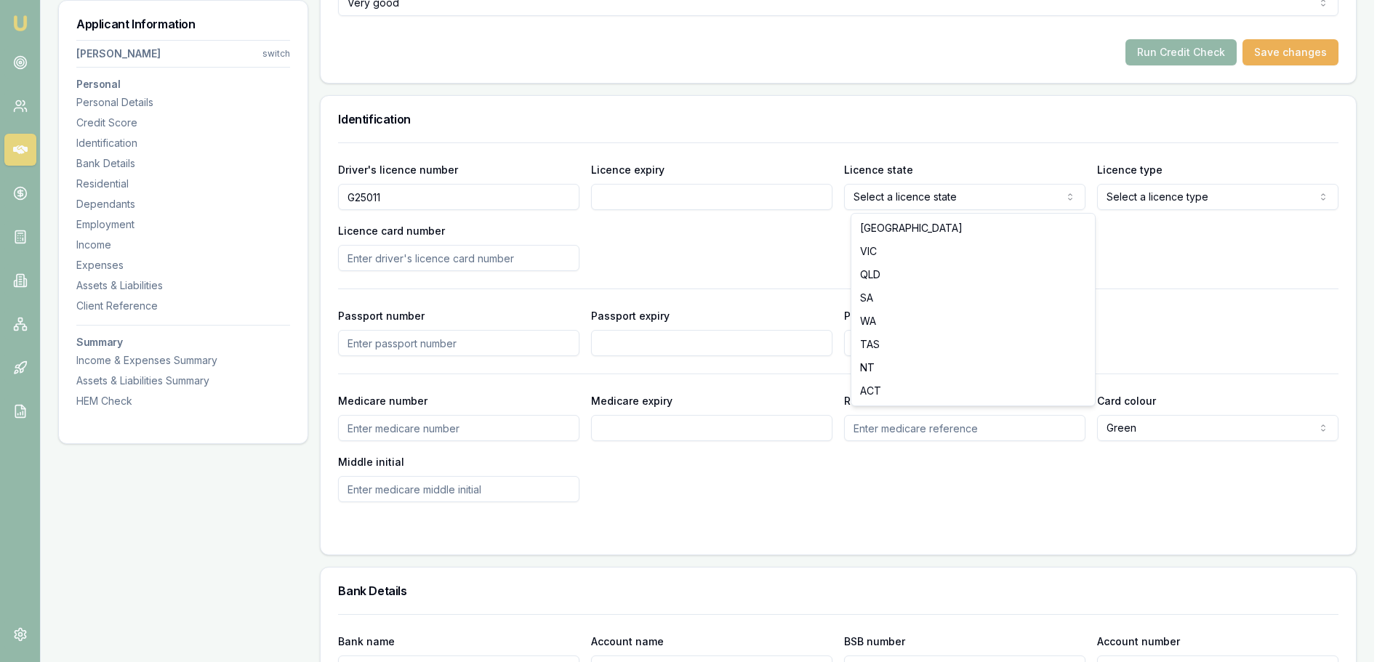
select select "SA"
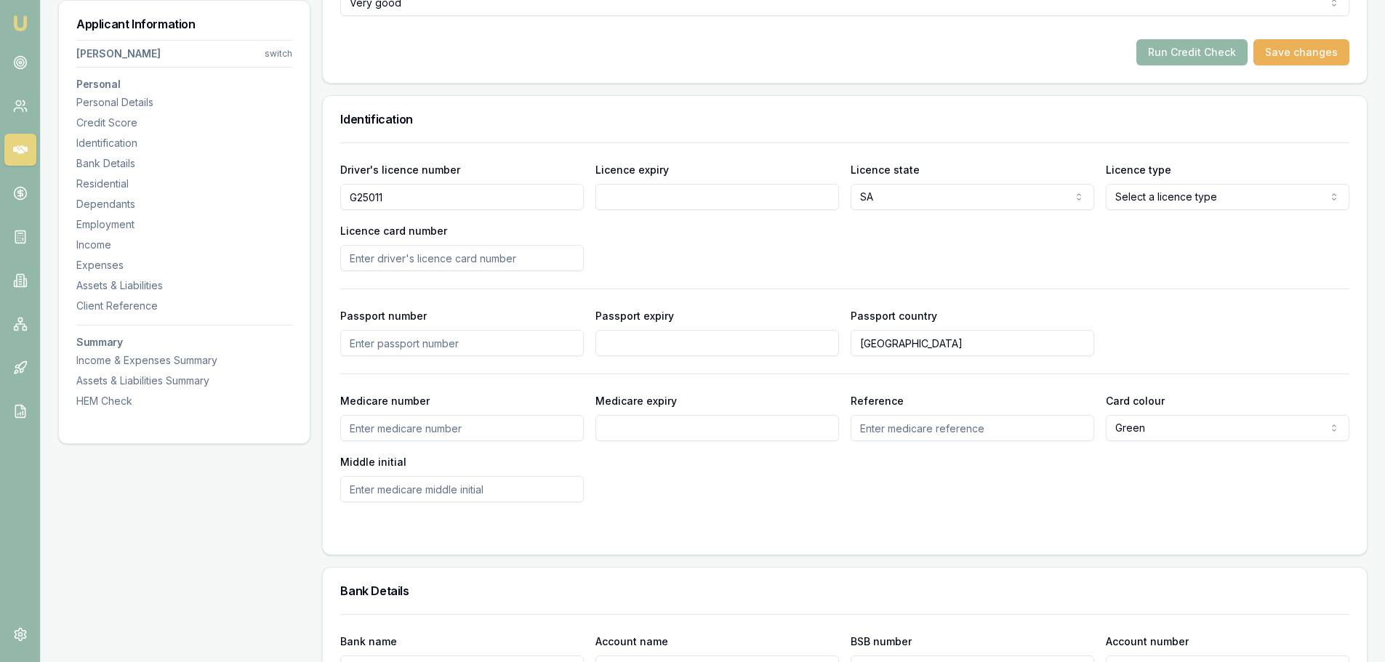
click at [662, 203] on input "Licence expiry" at bounding box center [717, 197] width 244 height 26
type input "12/04/2029"
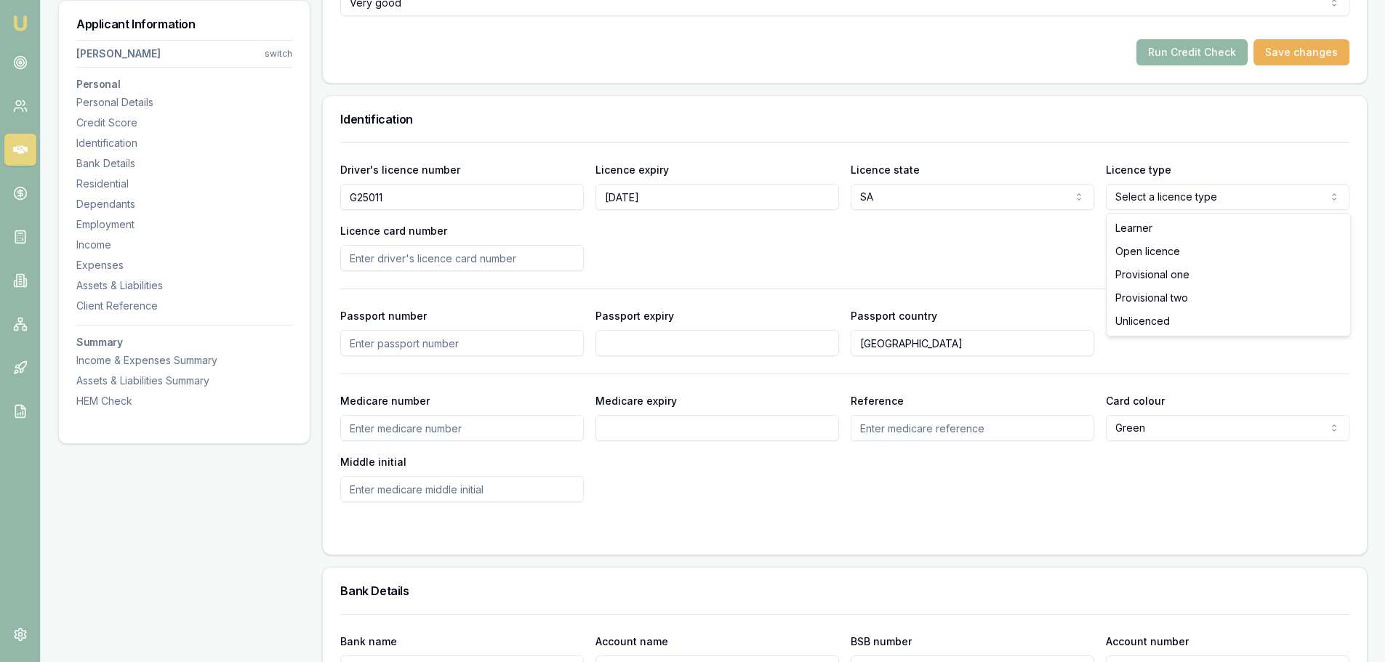
select select "OPEN_LICENCE"
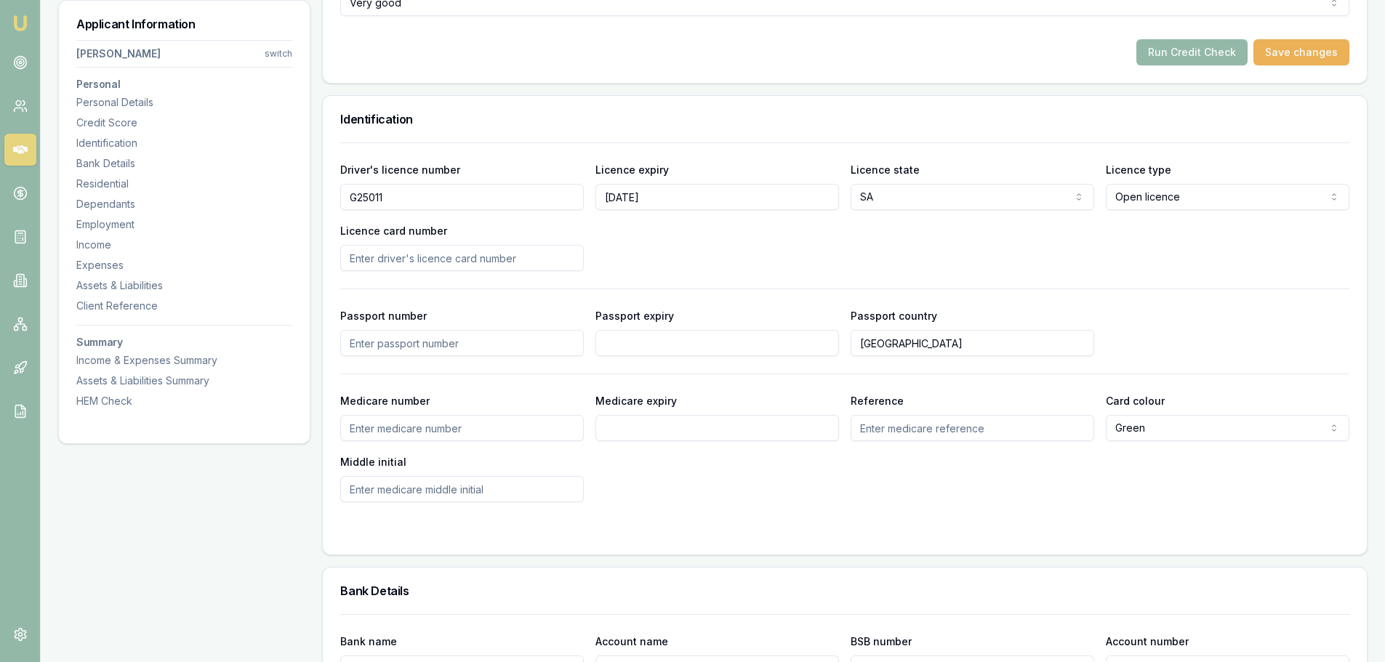
click at [549, 255] on input "Licence card number" at bounding box center [462, 258] width 244 height 26
click at [547, 265] on input "Licence card number" at bounding box center [462, 258] width 244 height 26
type input "D02966865"
click at [699, 253] on div "Driver's licence number G25011 Licence expiry 12/04/2029 Licence state SA NSW V…" at bounding box center [844, 216] width 1009 height 110
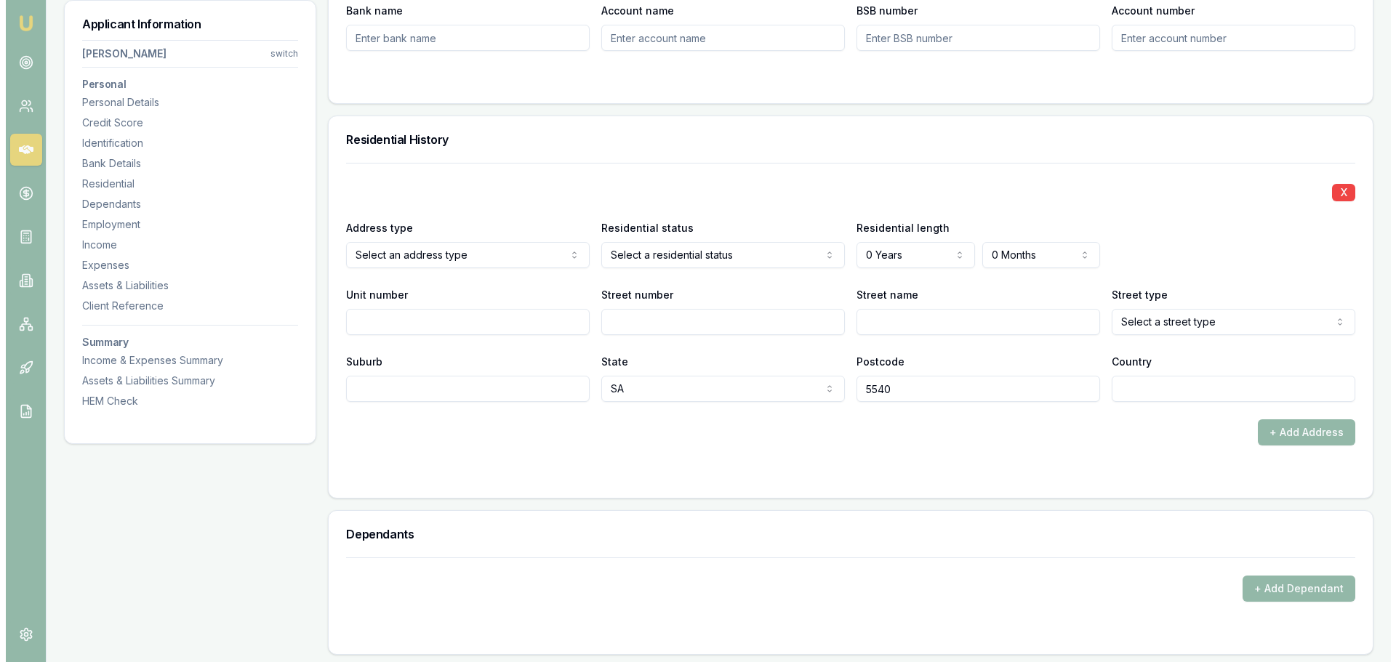
scroll to position [1308, 0]
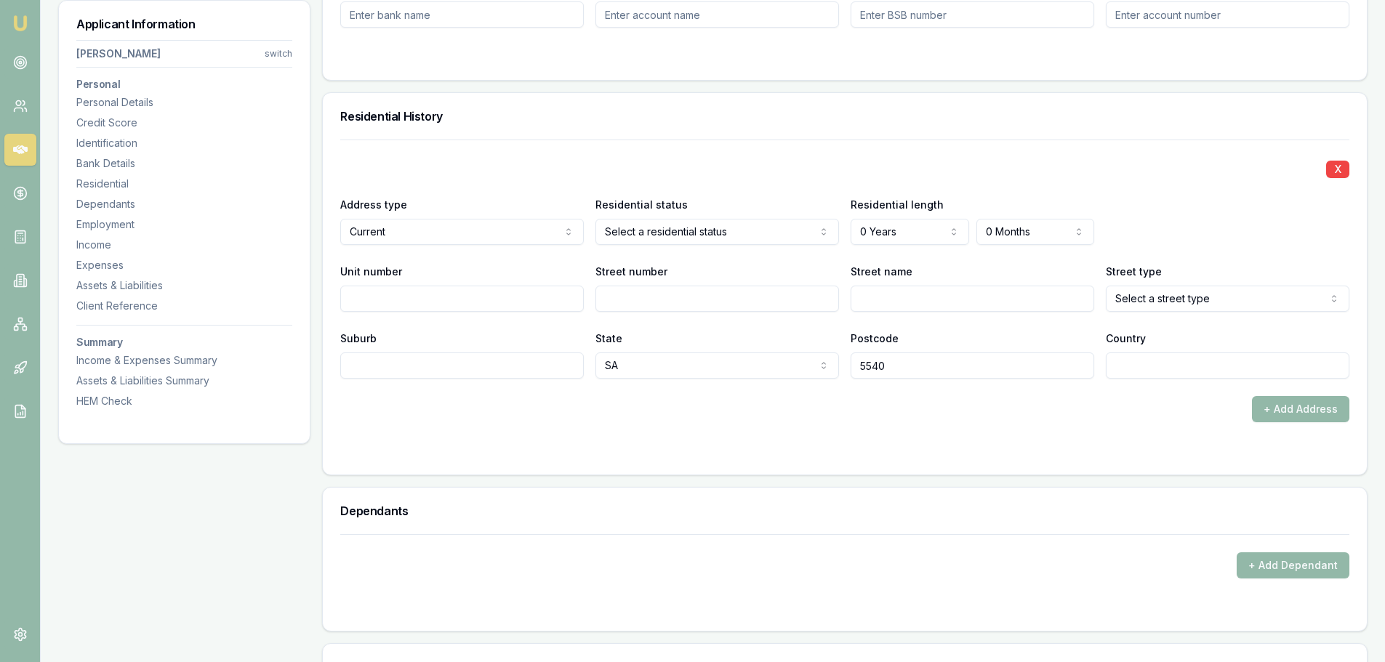
click at [664, 298] on input "Street number" at bounding box center [717, 299] width 244 height 26
type input "27"
type input "C"
type input "TAVLICH"
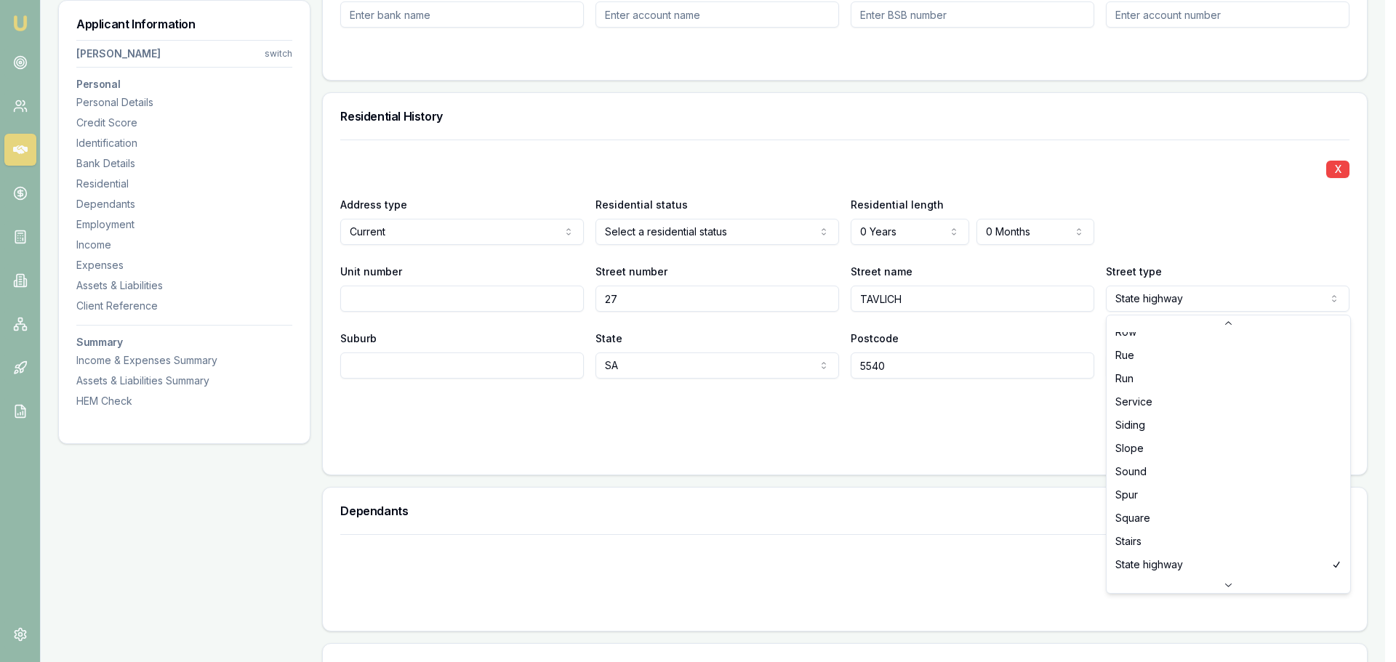
scroll to position [3847, 0]
select select "Street"
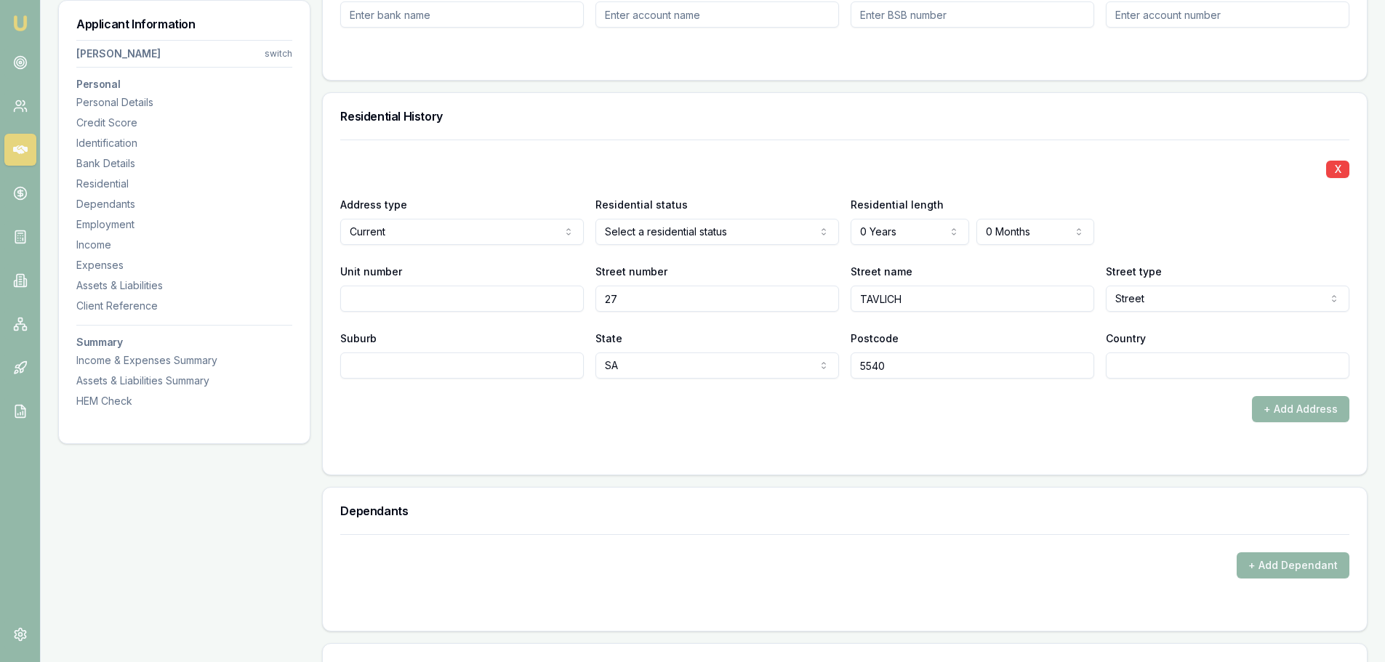
click at [353, 366] on input "Suburb" at bounding box center [462, 366] width 244 height 26
type input "PORT PIRIE WEST"
type input "AUSTRALIA"
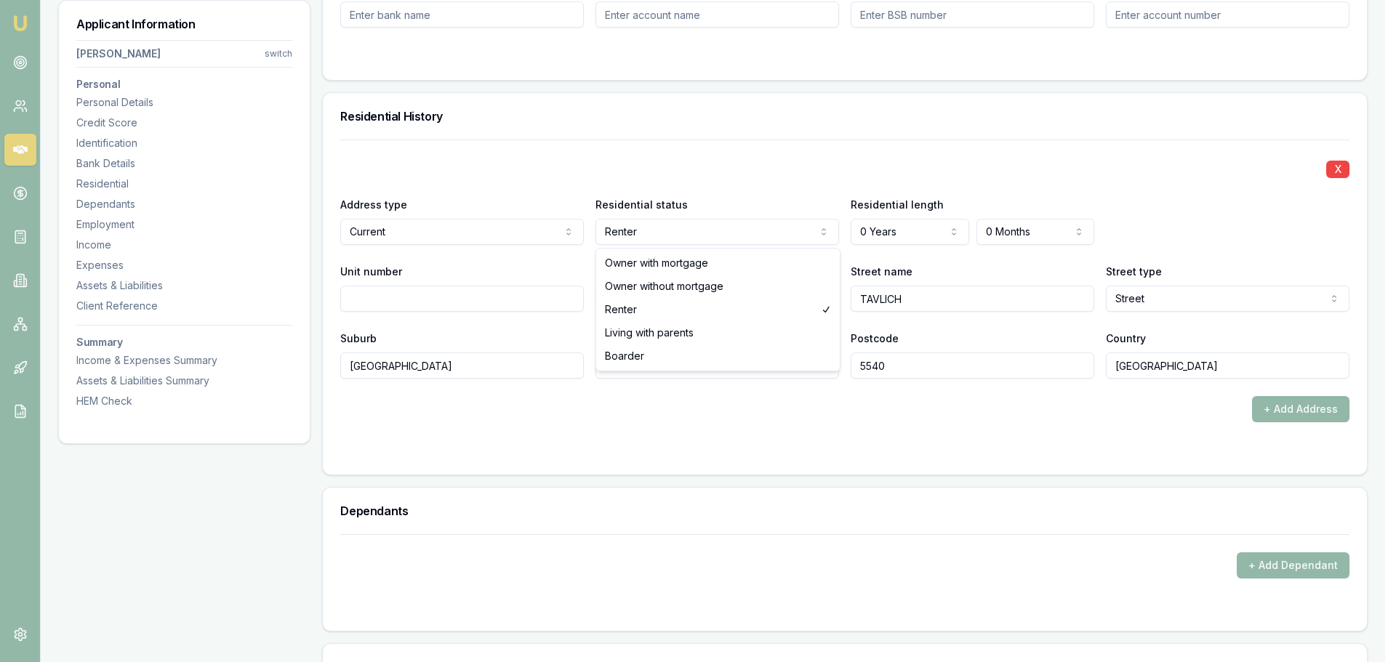
select select "OWNER_WITH_MORTGAGE"
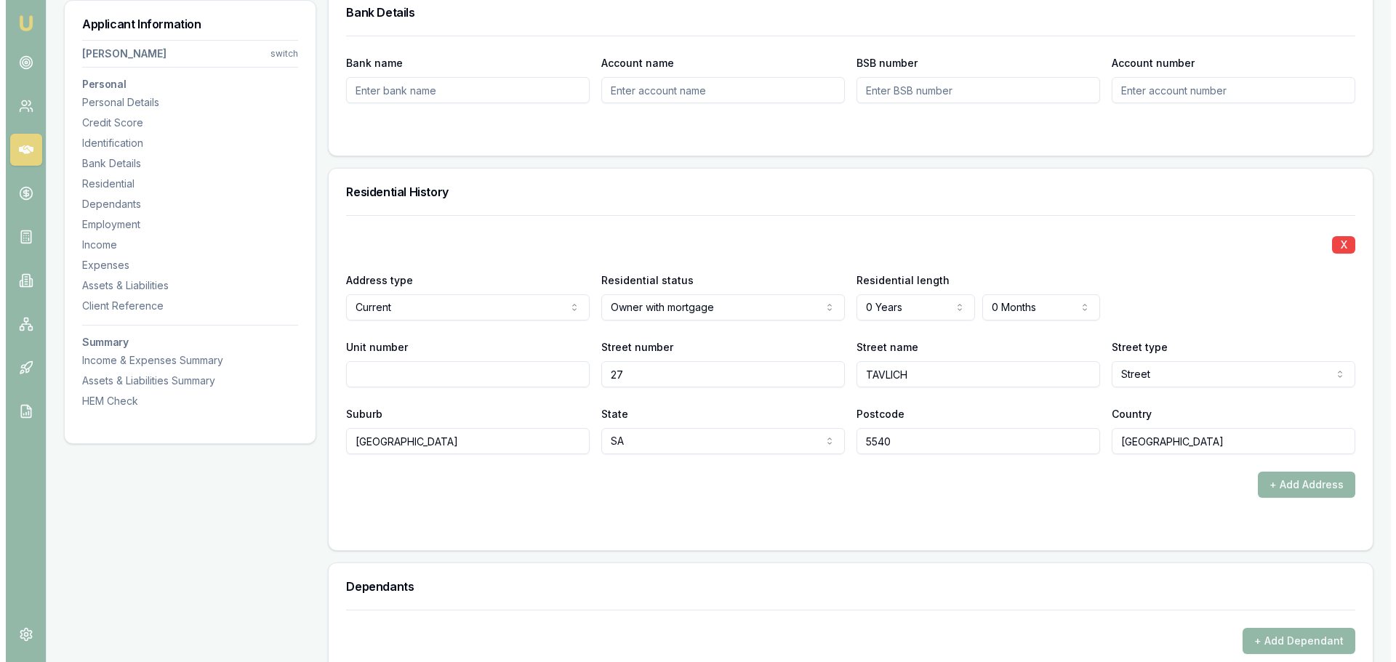
scroll to position [1236, 0]
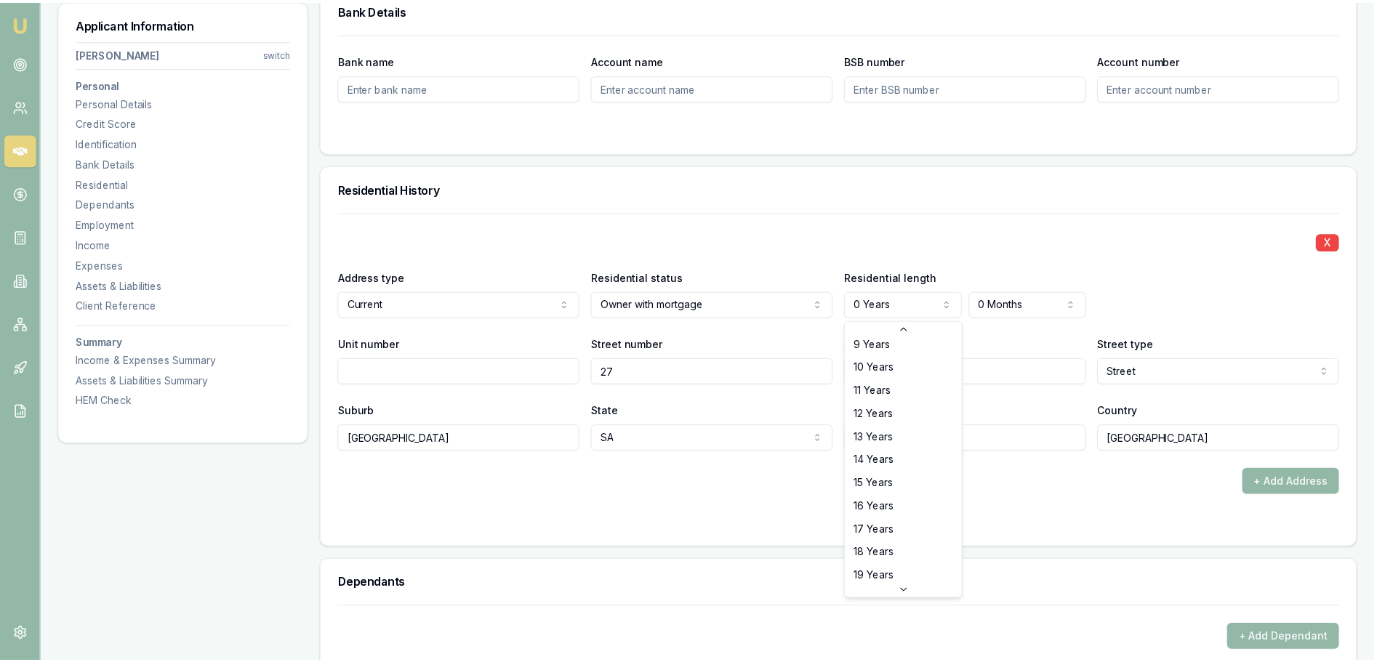
scroll to position [233, 0]
select select "20"
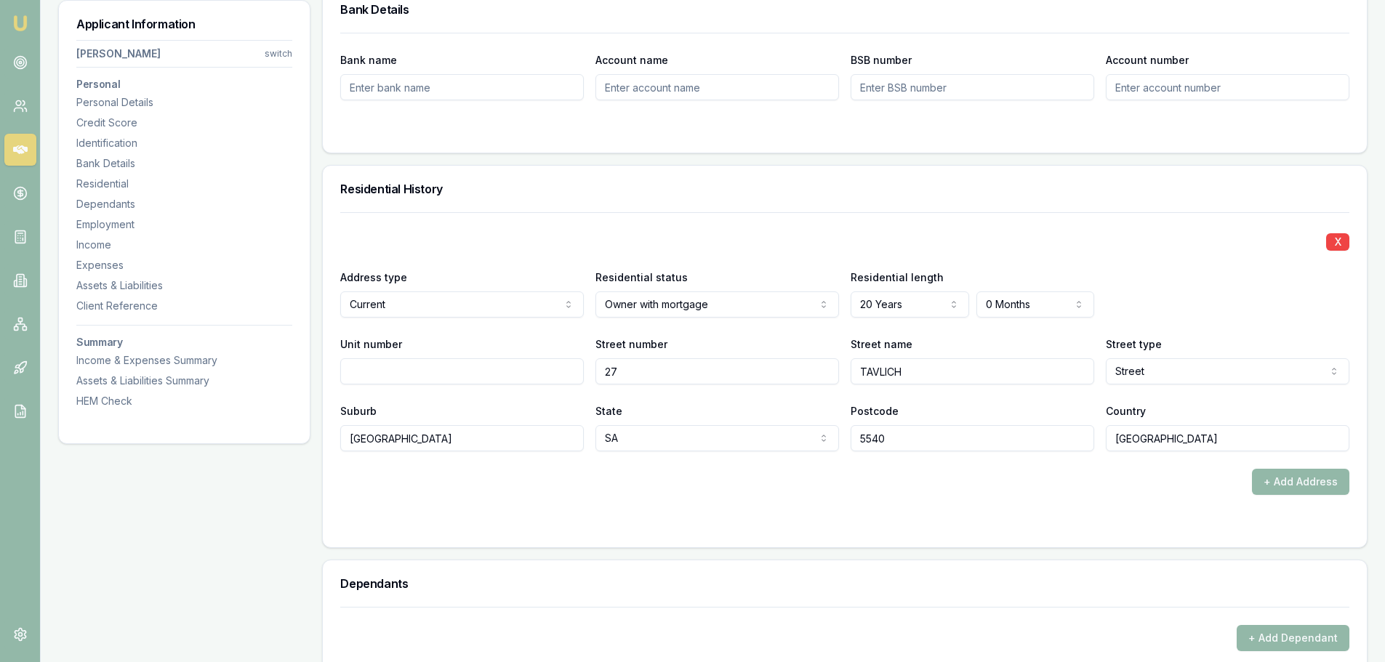
click at [1015, 224] on div "X Address type Current Current Previous Residential status Owner with mortgage …" at bounding box center [844, 331] width 1009 height 239
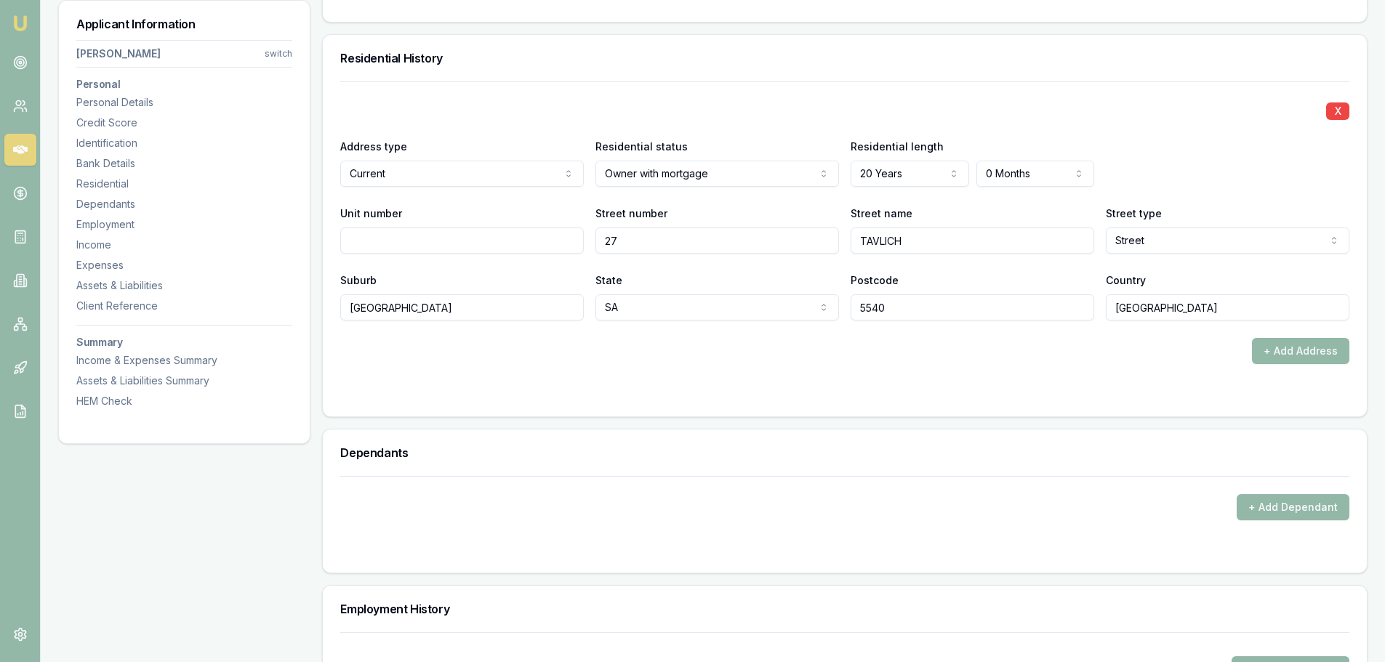
scroll to position [1454, 0]
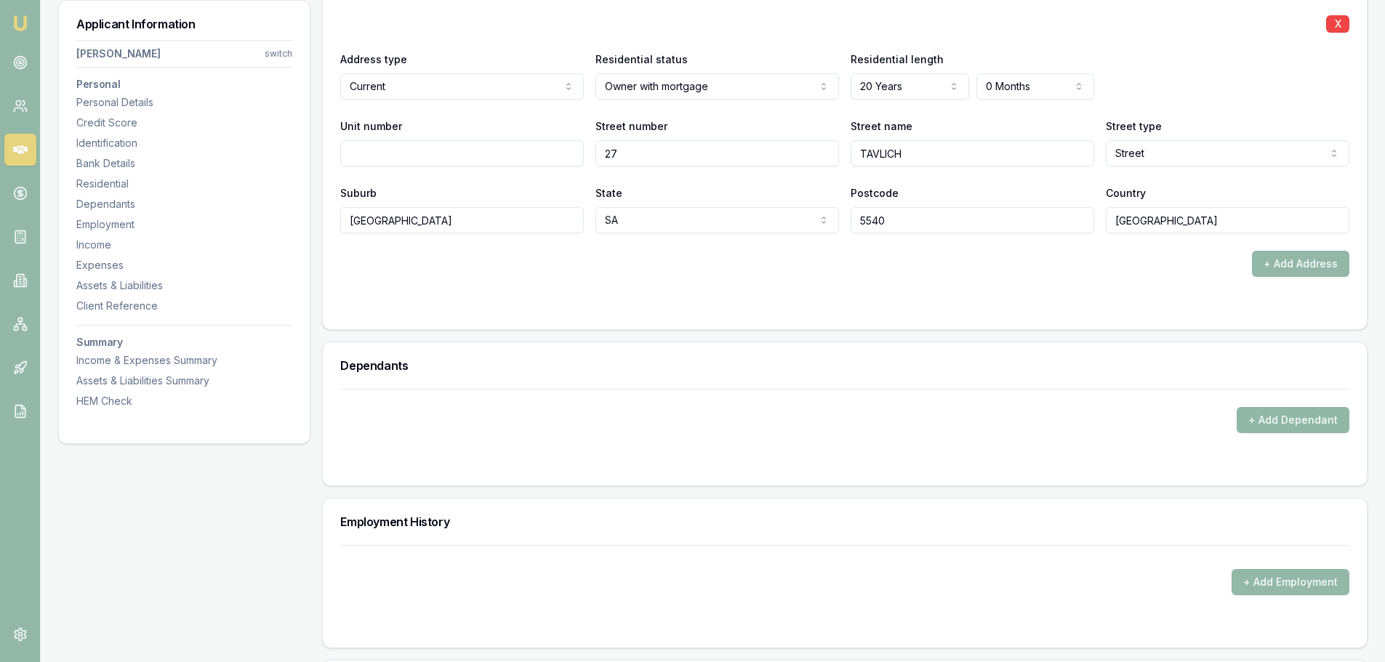
click at [1263, 420] on button "+ Add Dependant" at bounding box center [1292, 420] width 113 height 26
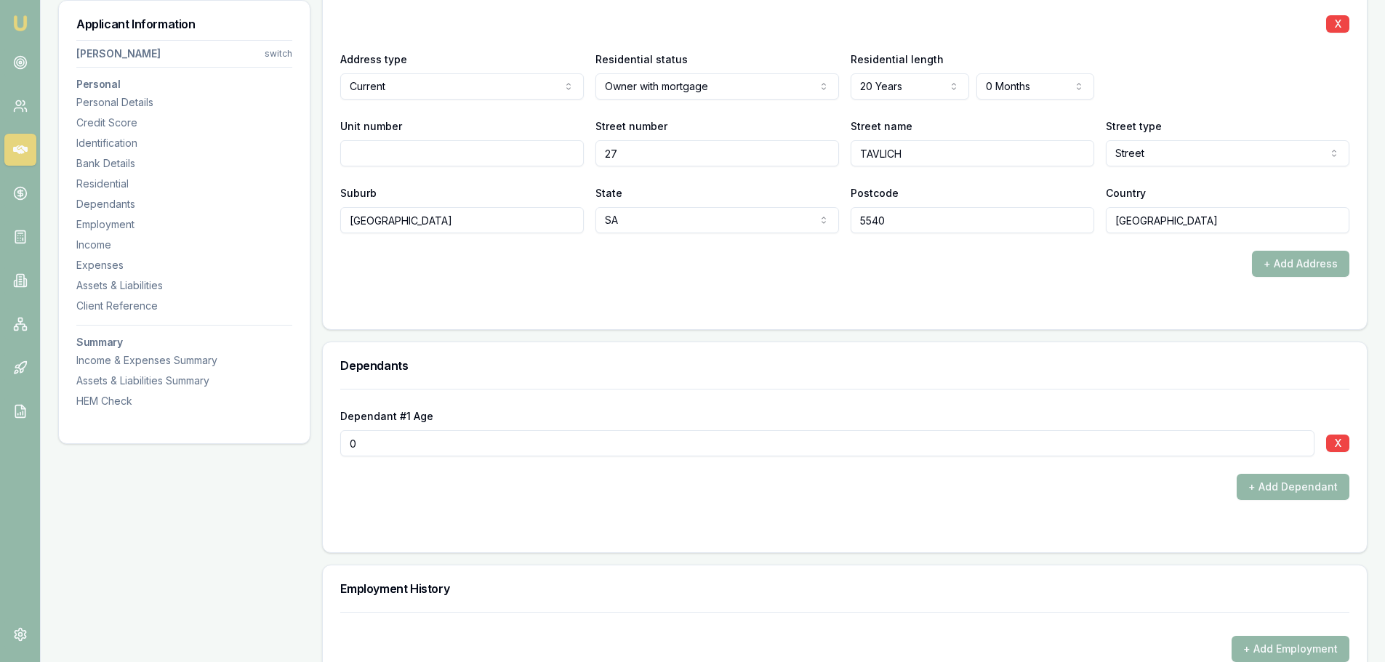
click at [1153, 350] on div "Dependants" at bounding box center [845, 365] width 1044 height 47
click at [877, 343] on div "Dependants" at bounding box center [845, 365] width 1044 height 47
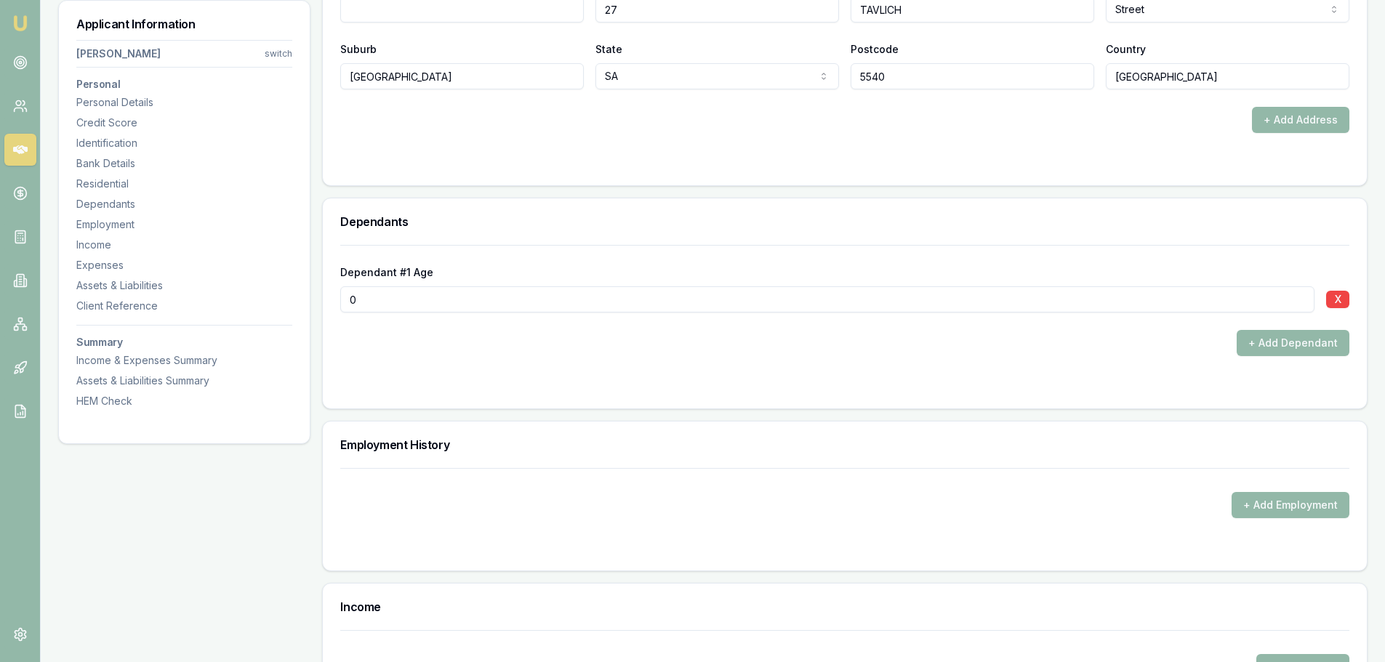
scroll to position [1599, 0]
click at [611, 338] on div "+ Add Dependant" at bounding box center [844, 342] width 1009 height 26
click at [1284, 502] on button "+ Add Employment" at bounding box center [1290, 504] width 118 height 26
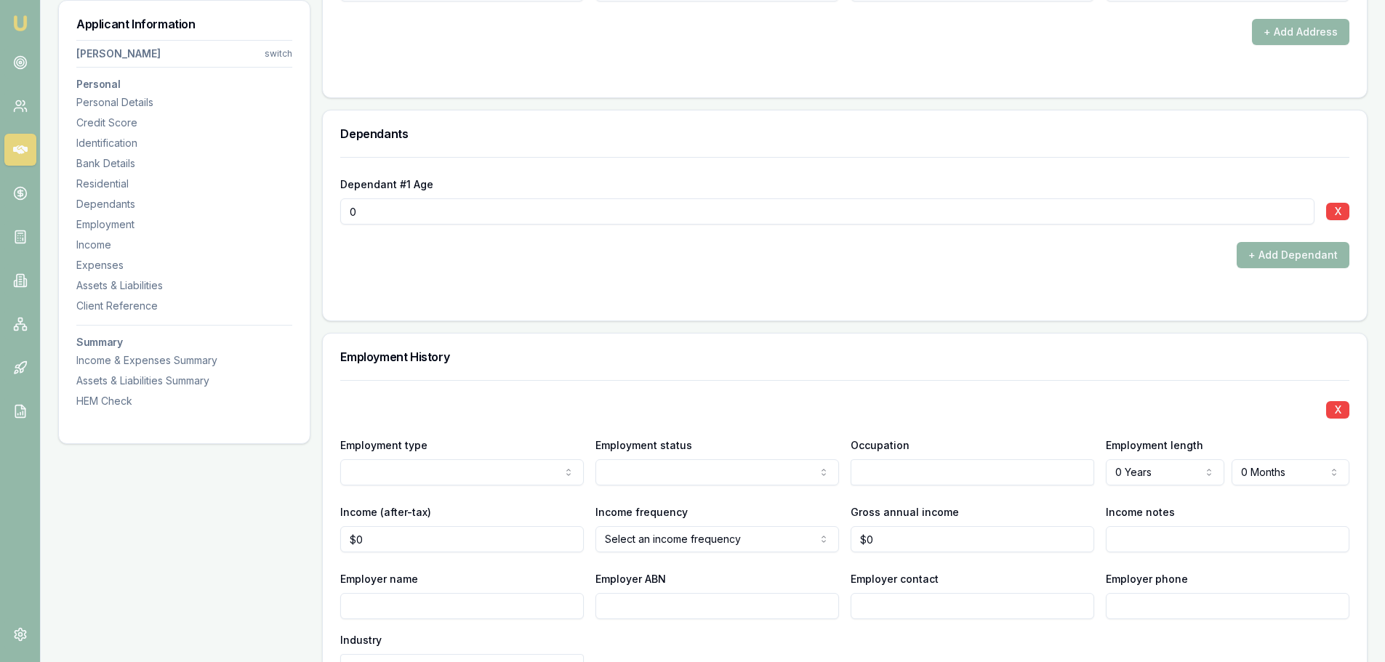
scroll to position [1890, 0]
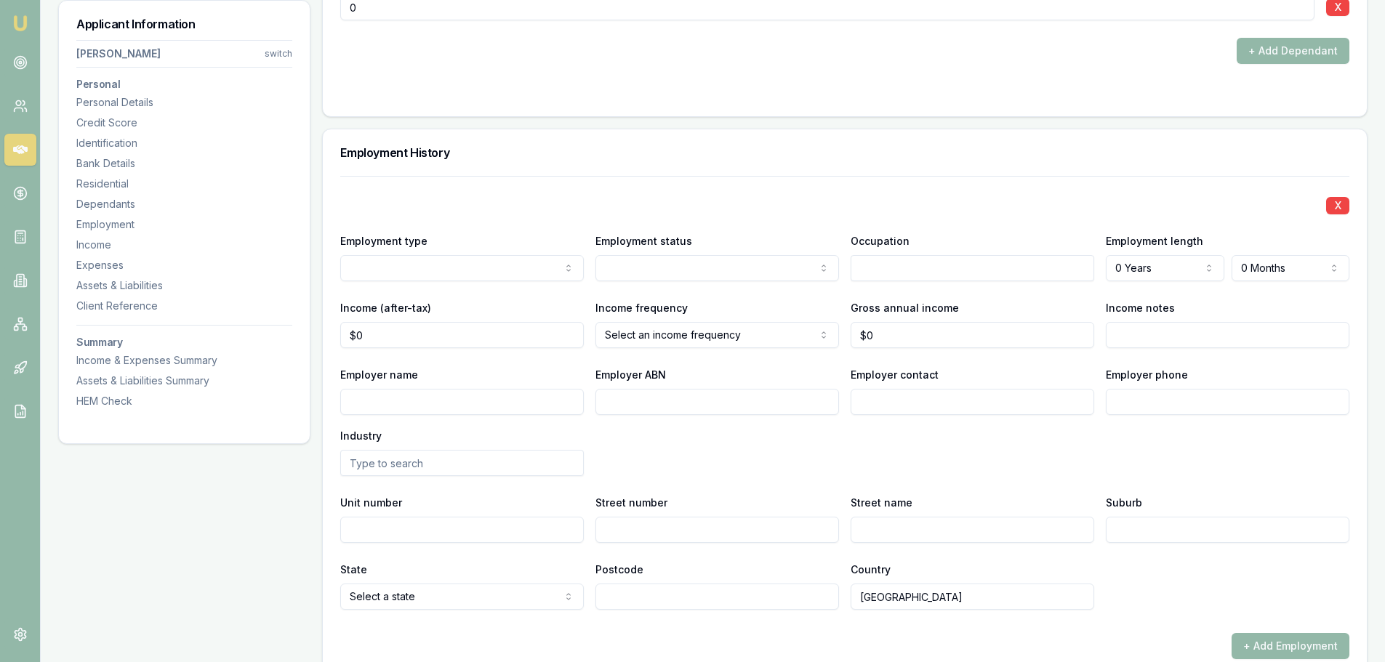
click at [545, 403] on input "Employer name" at bounding box center [462, 402] width 244 height 26
type input "MY SUPPORTS"
click at [691, 459] on div "Employer name MY SUPPORTS Employer ABN Employer contact Employer phone Industry" at bounding box center [844, 421] width 1009 height 110
click at [733, 172] on div "Employment History" at bounding box center [845, 152] width 1044 height 47
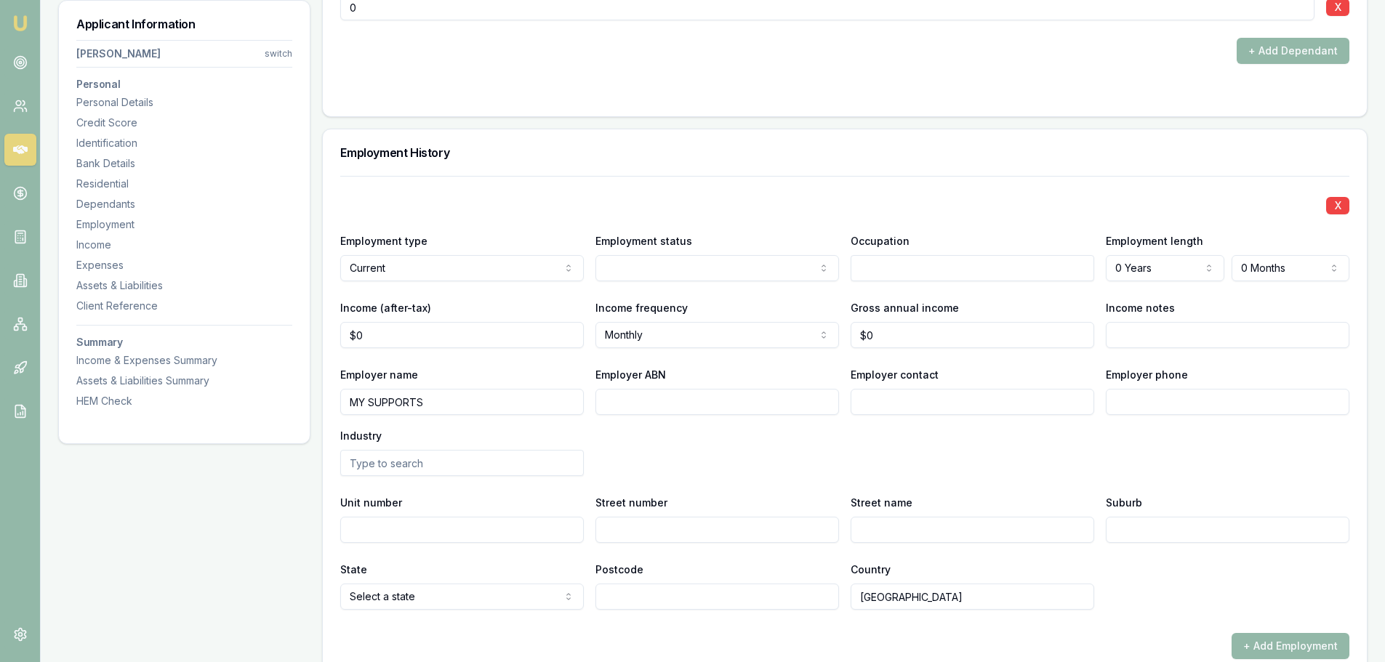
click at [509, 303] on div "Income (after-tax) $0" at bounding box center [462, 323] width 244 height 49
click at [616, 185] on div "X Employment type Current Current Previous Employment status Full time Part tim…" at bounding box center [844, 393] width 1009 height 434
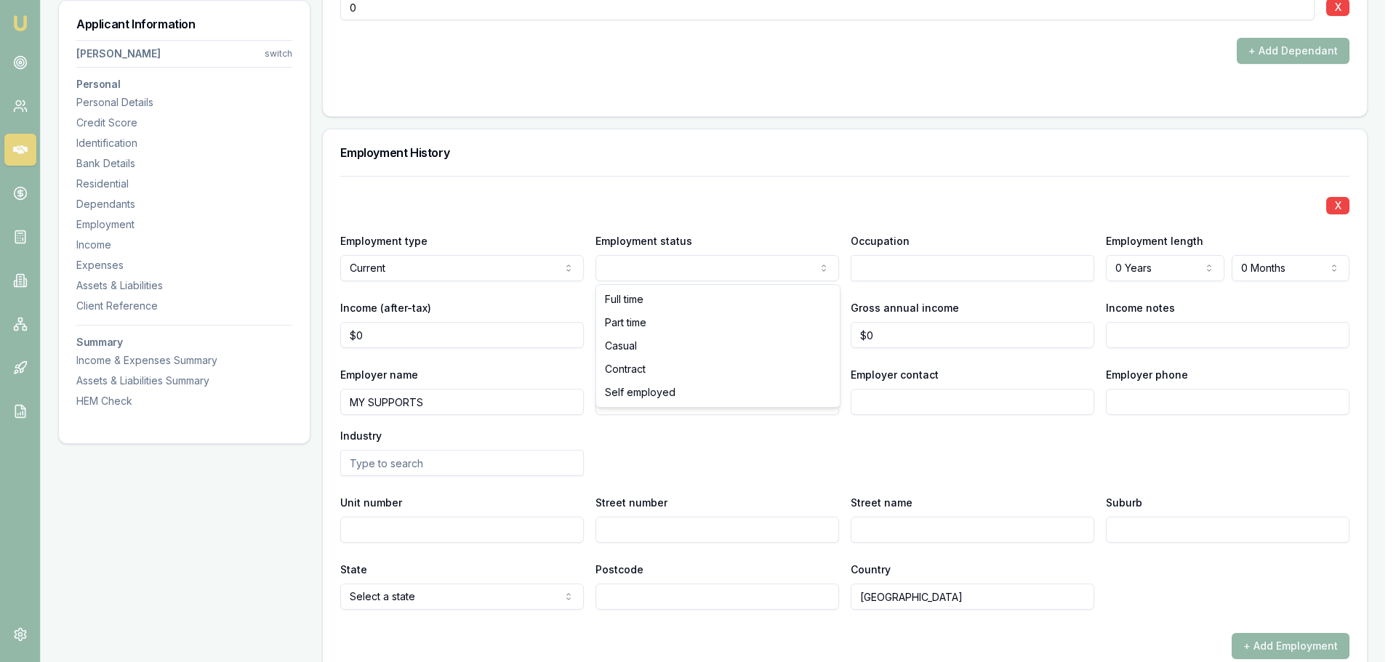
select select "CASUAL"
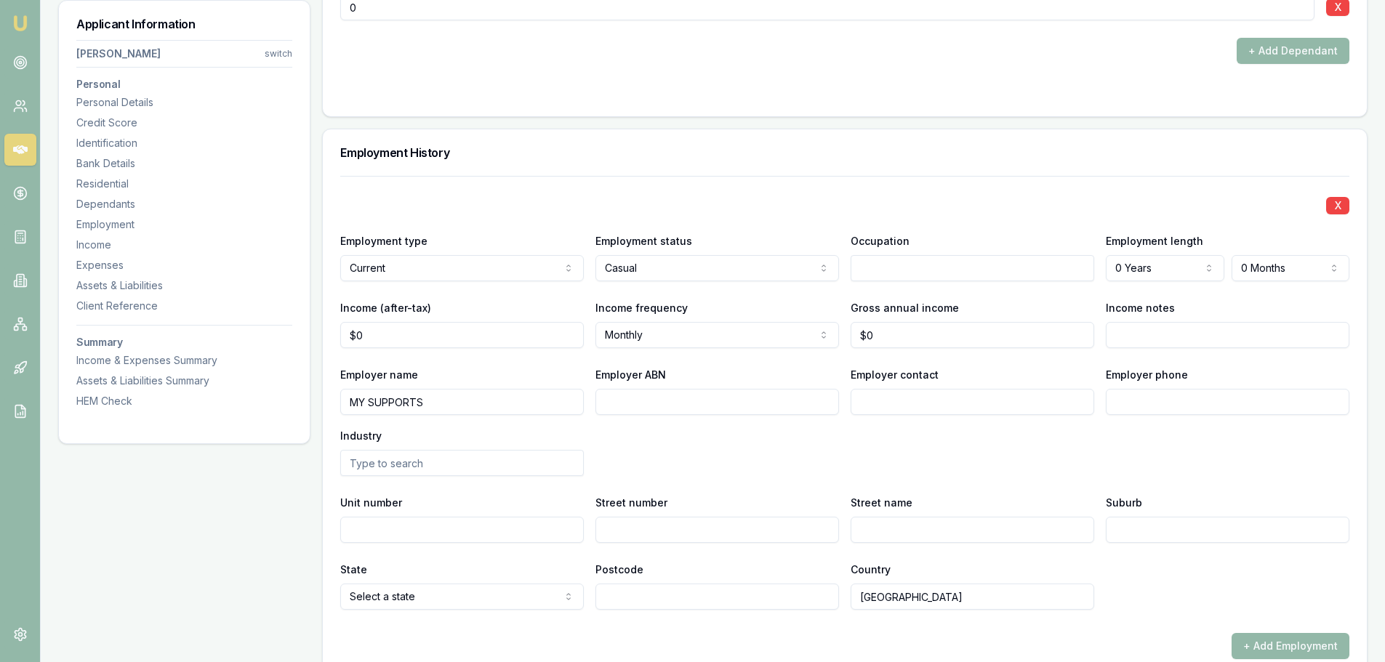
click at [660, 195] on div "X" at bounding box center [844, 204] width 1009 height 20
click at [934, 268] on input "text" at bounding box center [972, 268] width 244 height 26
click at [999, 266] on input "text" at bounding box center [972, 268] width 244 height 26
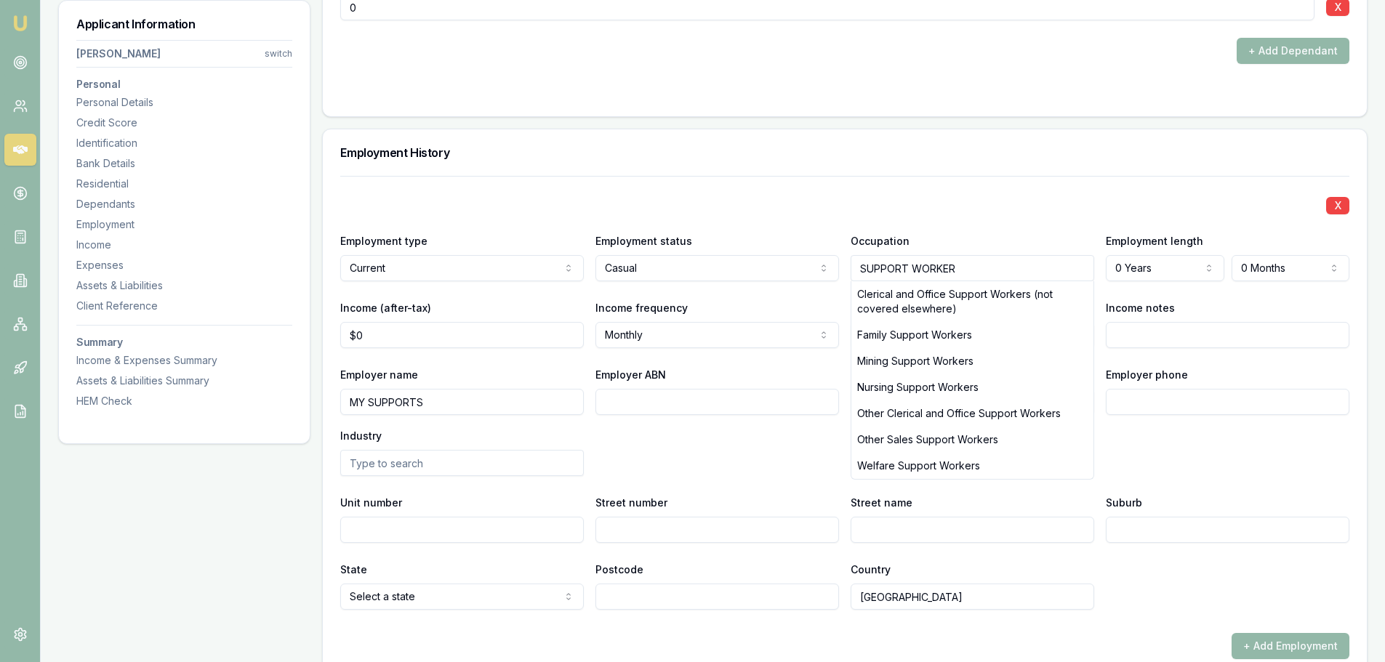
type input "SUPPORT WORKER"
click at [1002, 217] on div "X Employment type Current Current Previous Employment status Casual Full time P…" at bounding box center [844, 393] width 1009 height 434
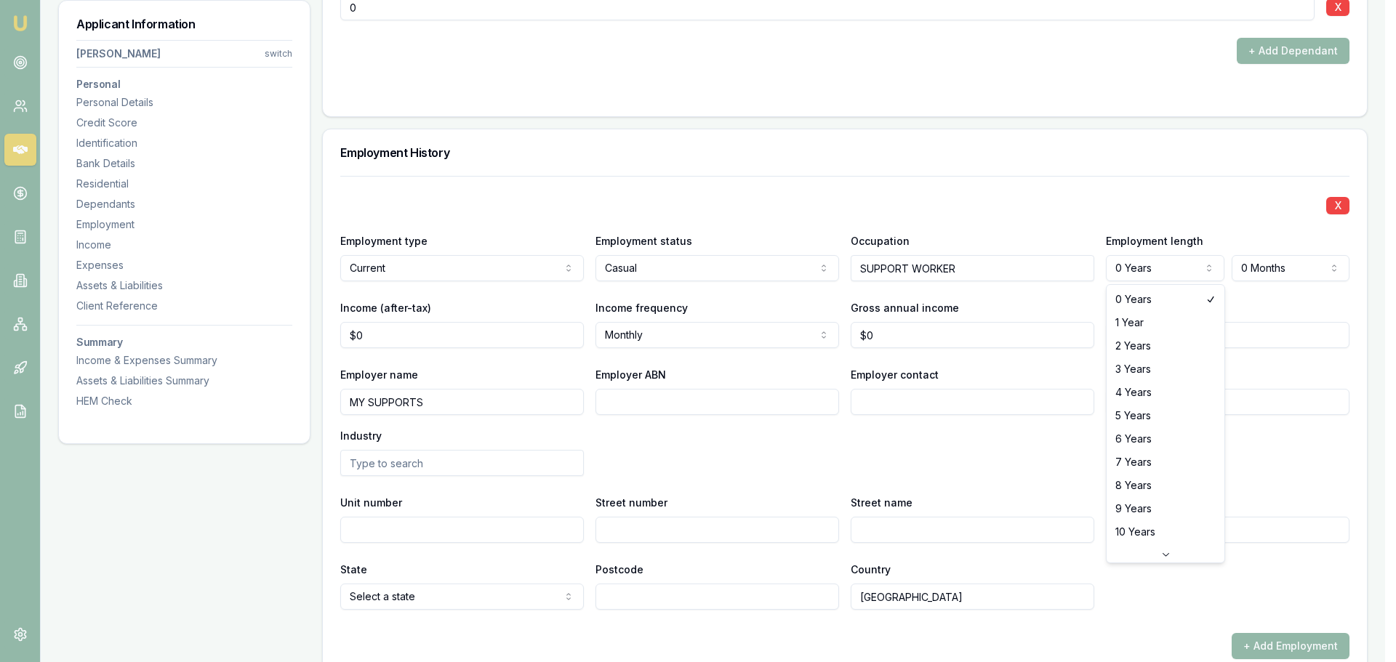
select select "3"
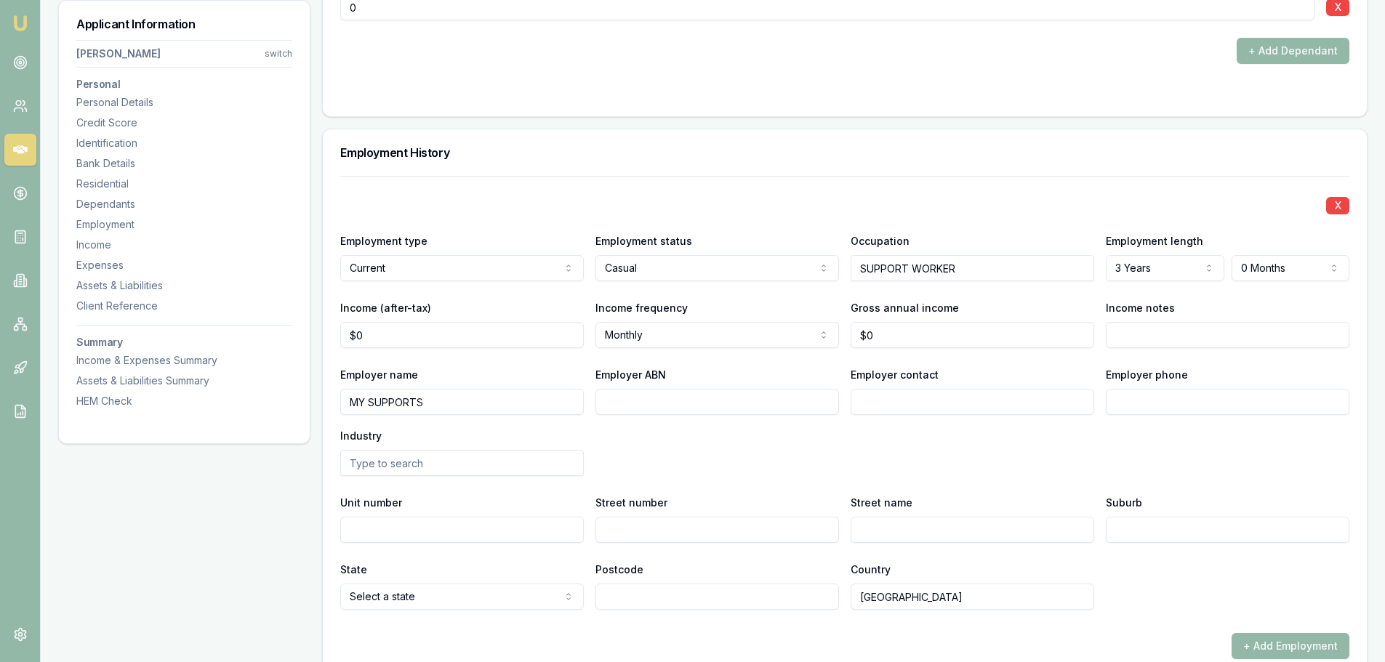
click at [1115, 186] on div "X Employment type Current Current Previous Employment status Casual Full time P…" at bounding box center [844, 393] width 1009 height 434
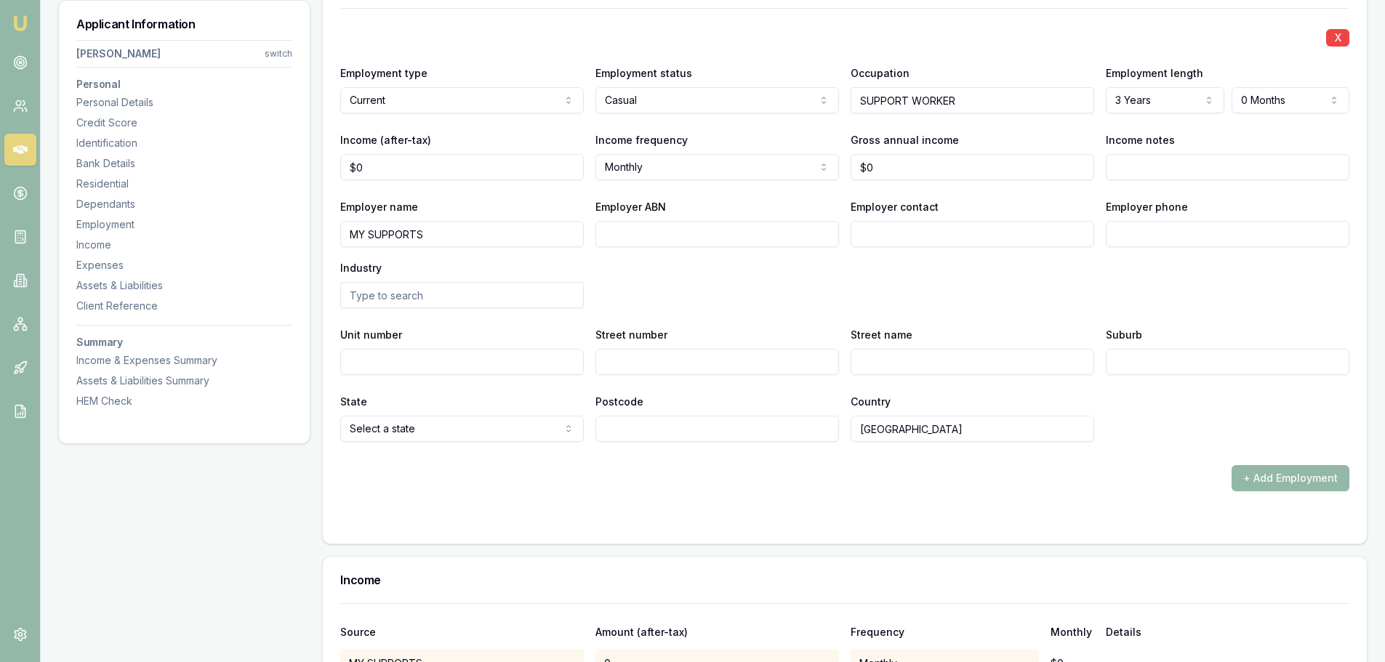
scroll to position [2035, 0]
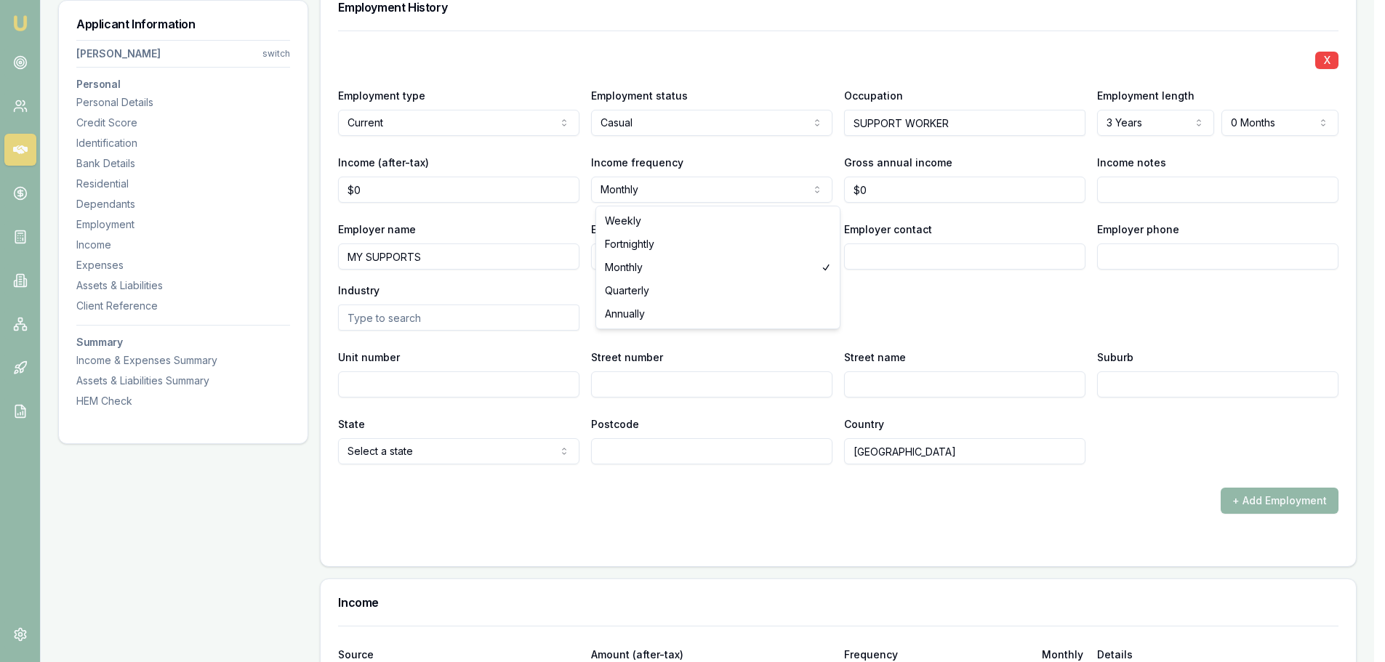
select select "FORTNIGHTLY"
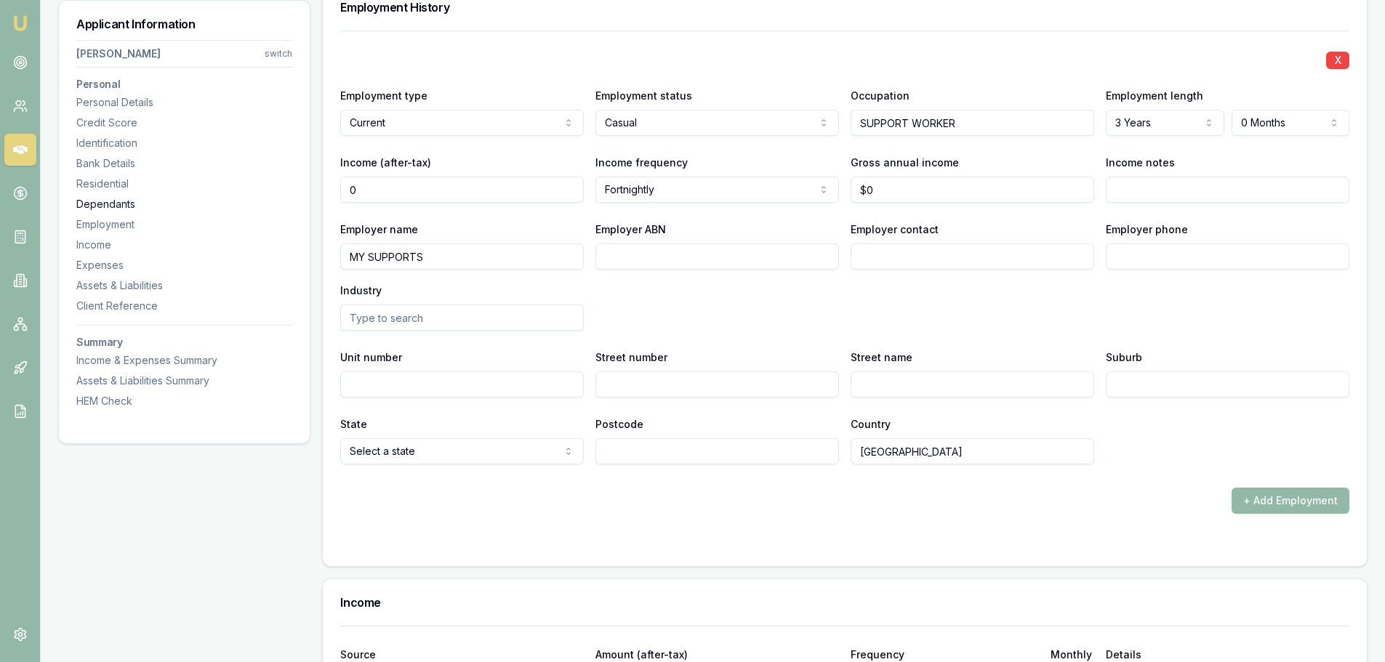
drag, startPoint x: 410, startPoint y: 193, endPoint x: 240, endPoint y: 197, distance: 170.1
click at [240, 197] on div "Applicant Information Julia Westerlaken switch Personal Personal Details Credit…" at bounding box center [712, 54] width 1309 height 3731
type input "$1,800"
click at [873, 298] on div "Employer name MY SUPPORTS Employer ABN Employer contact Employer phone Industry" at bounding box center [844, 275] width 1009 height 110
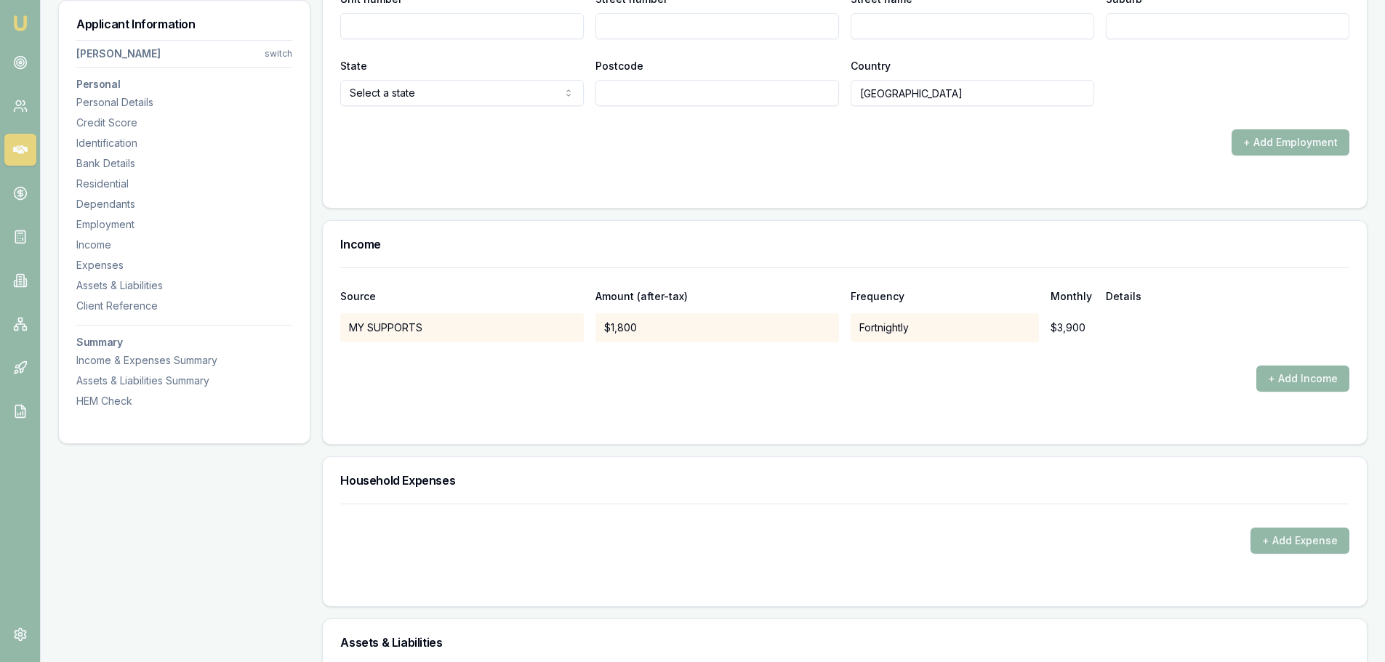
scroll to position [2399, 0]
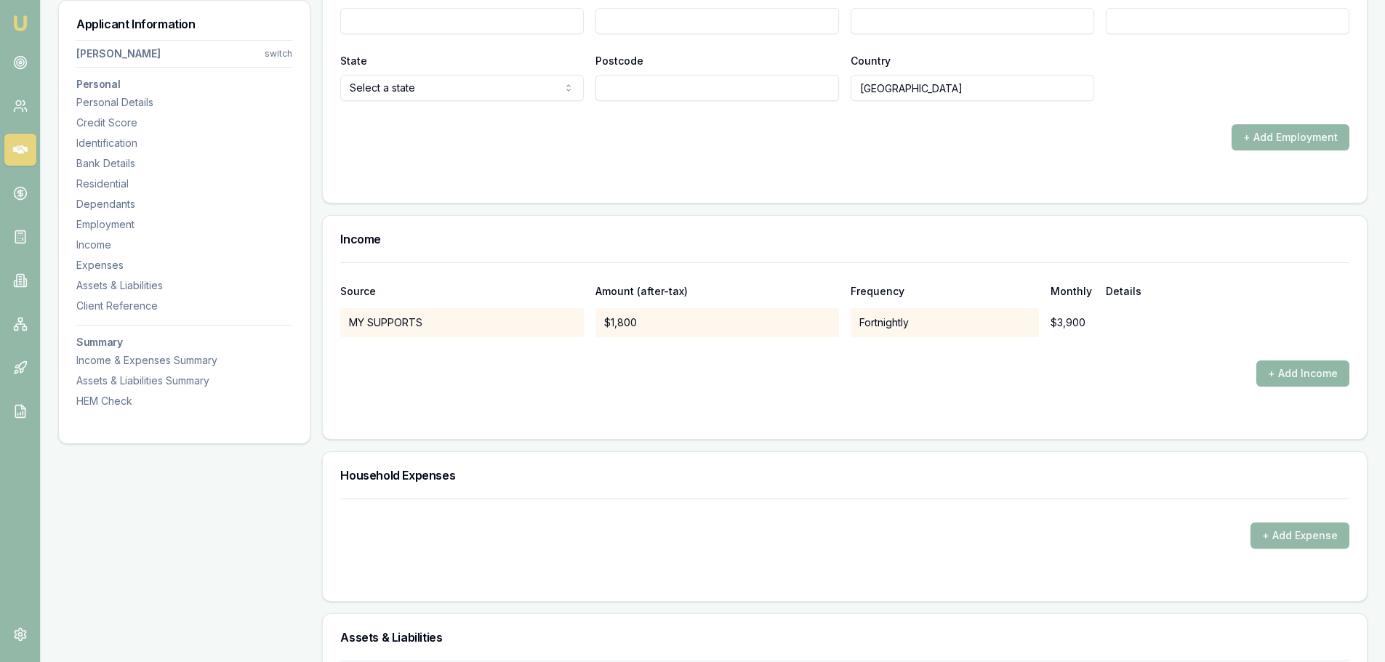
click at [1300, 371] on button "+ Add Income" at bounding box center [1302, 374] width 93 height 26
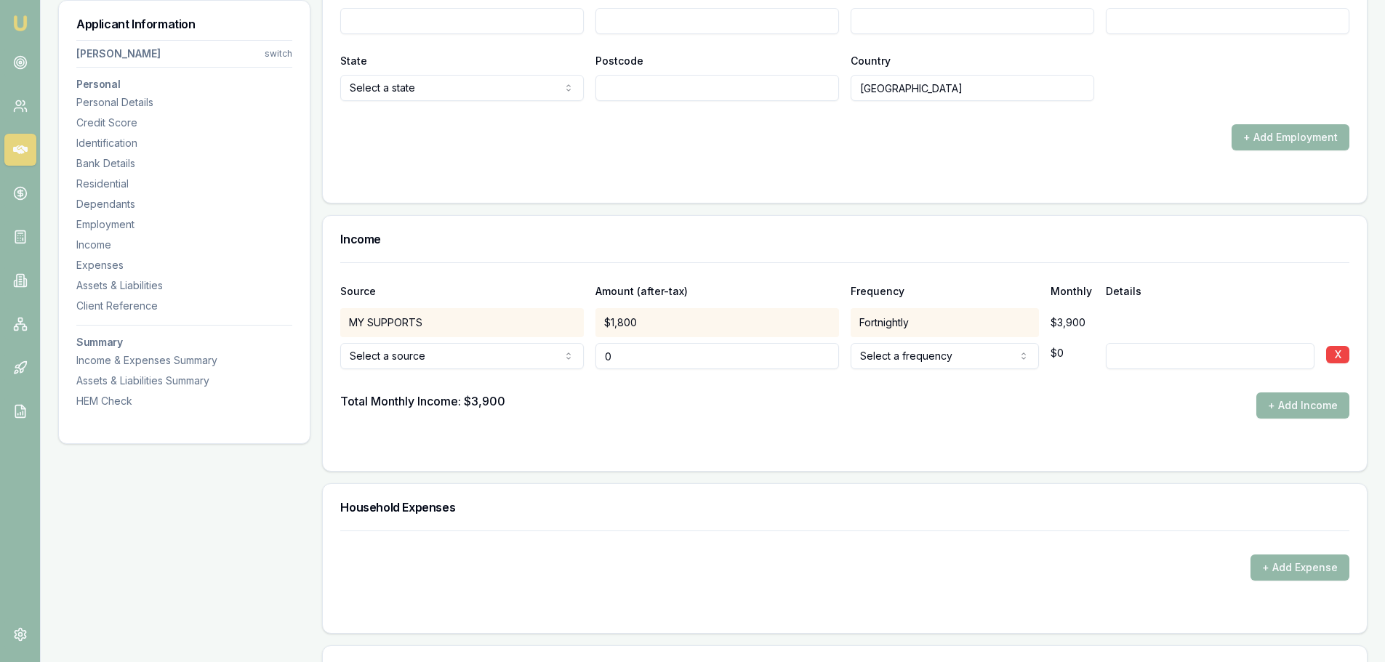
type input "$0"
click at [758, 241] on h3 "Income" at bounding box center [844, 239] width 1009 height 12
click at [518, 247] on div "Income" at bounding box center [845, 239] width 1044 height 47
click at [913, 246] on div "Income" at bounding box center [845, 239] width 1044 height 47
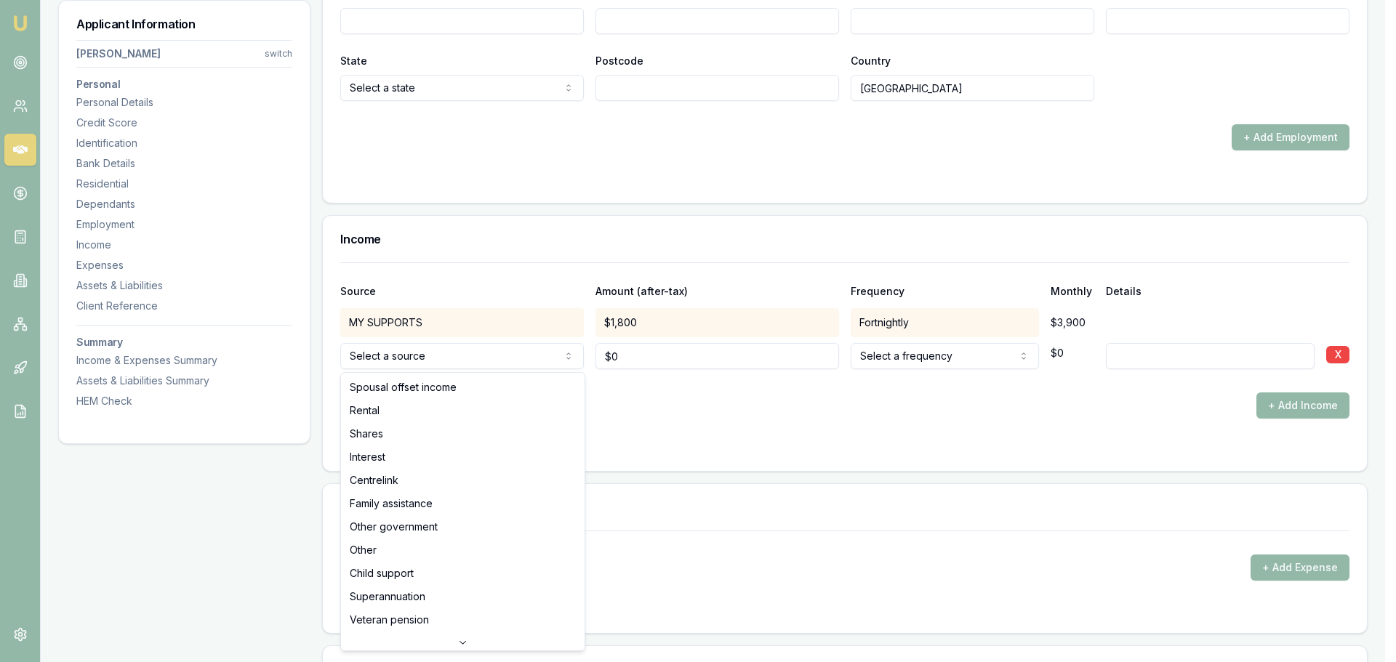
select select "CENTRELINK"
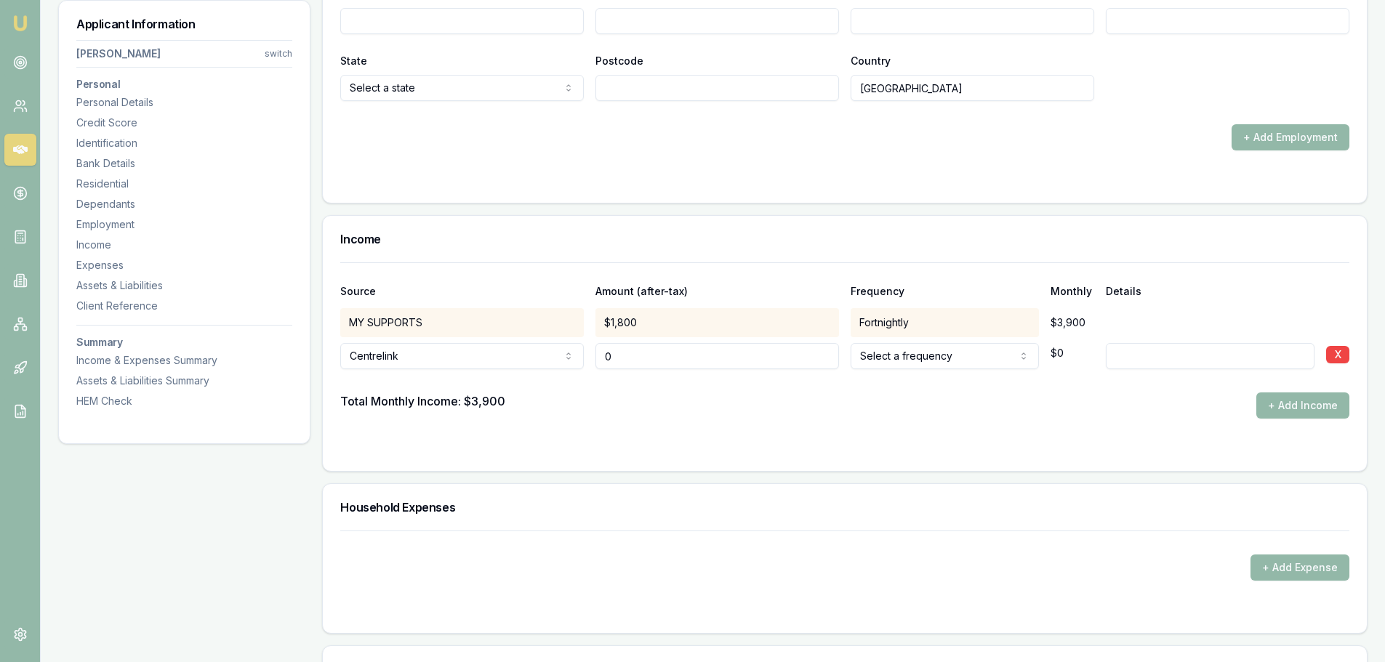
drag, startPoint x: 702, startPoint y: 361, endPoint x: 406, endPoint y: 371, distance: 296.8
click at [501, 375] on div "Source Amount (after-tax) Frequency Monthly Details MY SUPPORTS $1,800 Fortnigh…" at bounding box center [844, 340] width 1009 height 156
type input "$159"
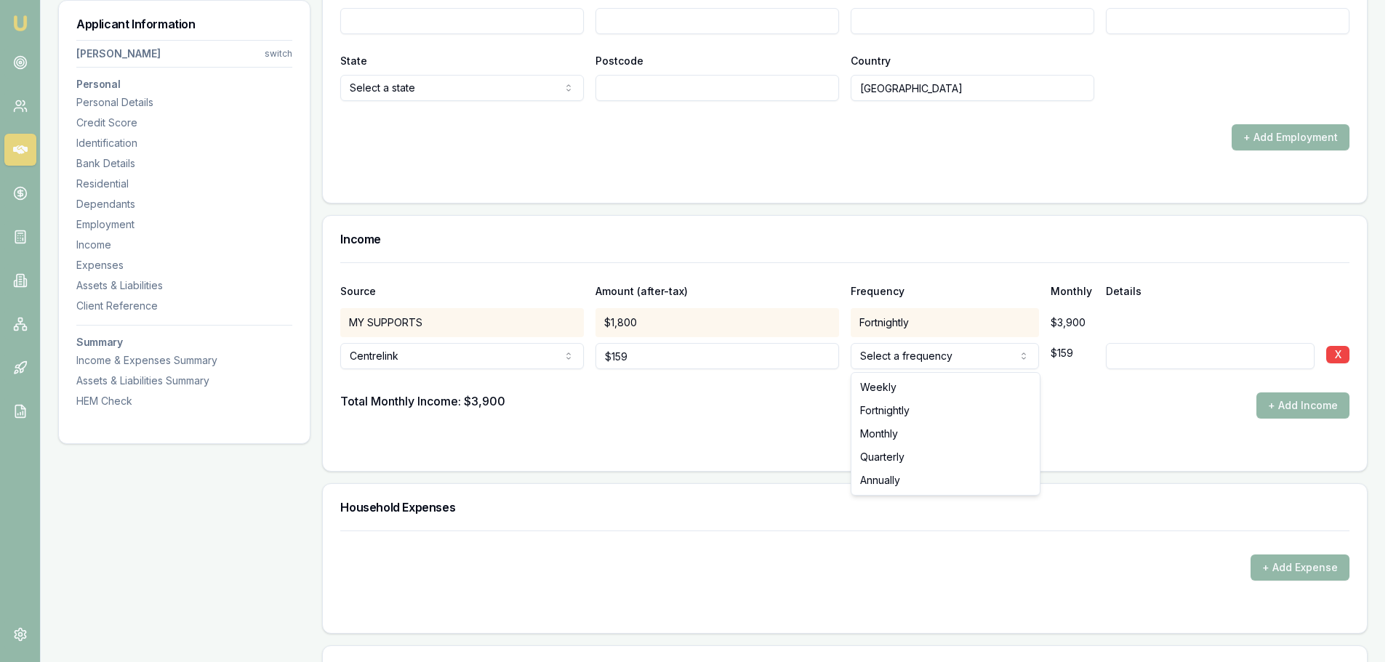
select select "FORTNIGHTLY"
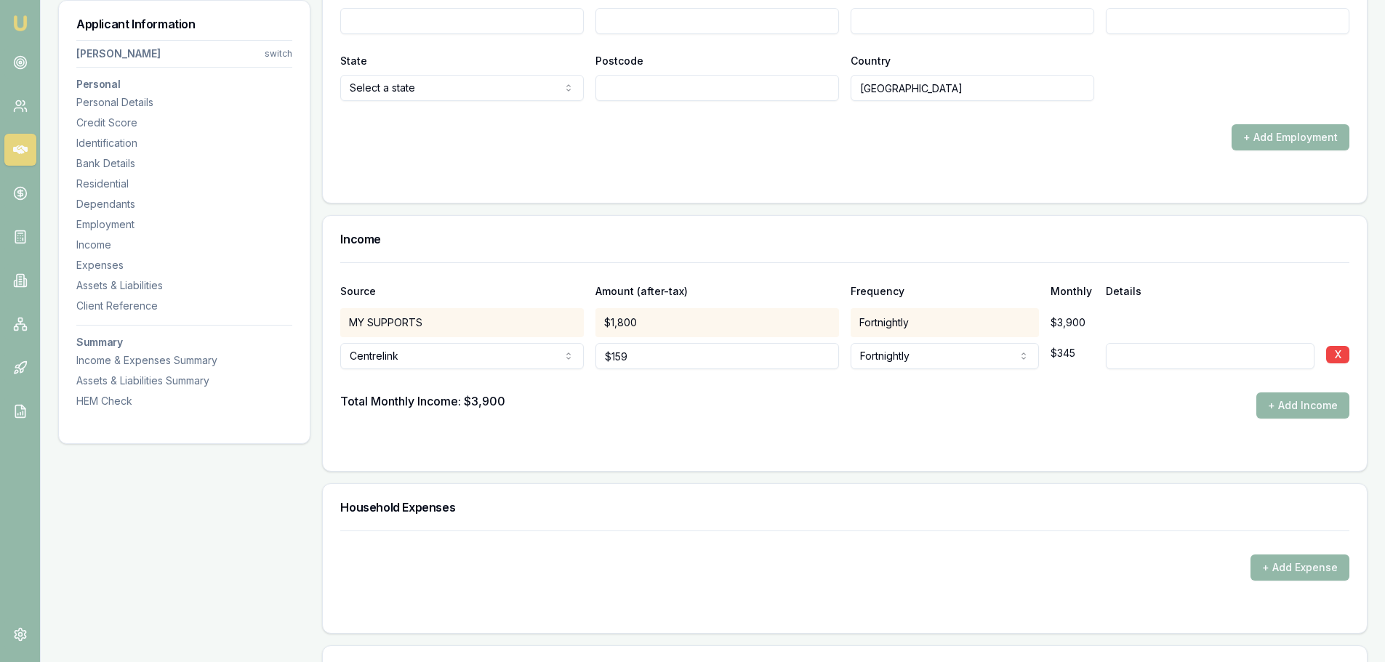
click at [1290, 404] on button "+ Add Income" at bounding box center [1302, 406] width 93 height 26
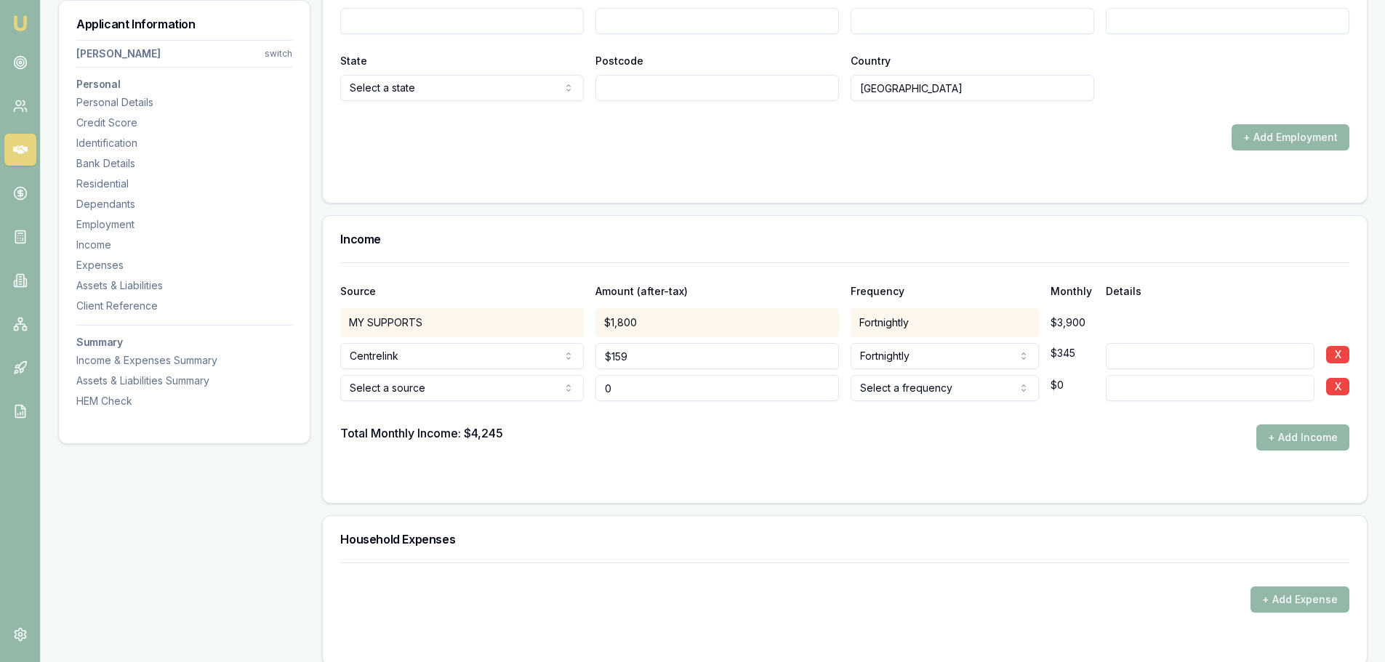
type input "$0"
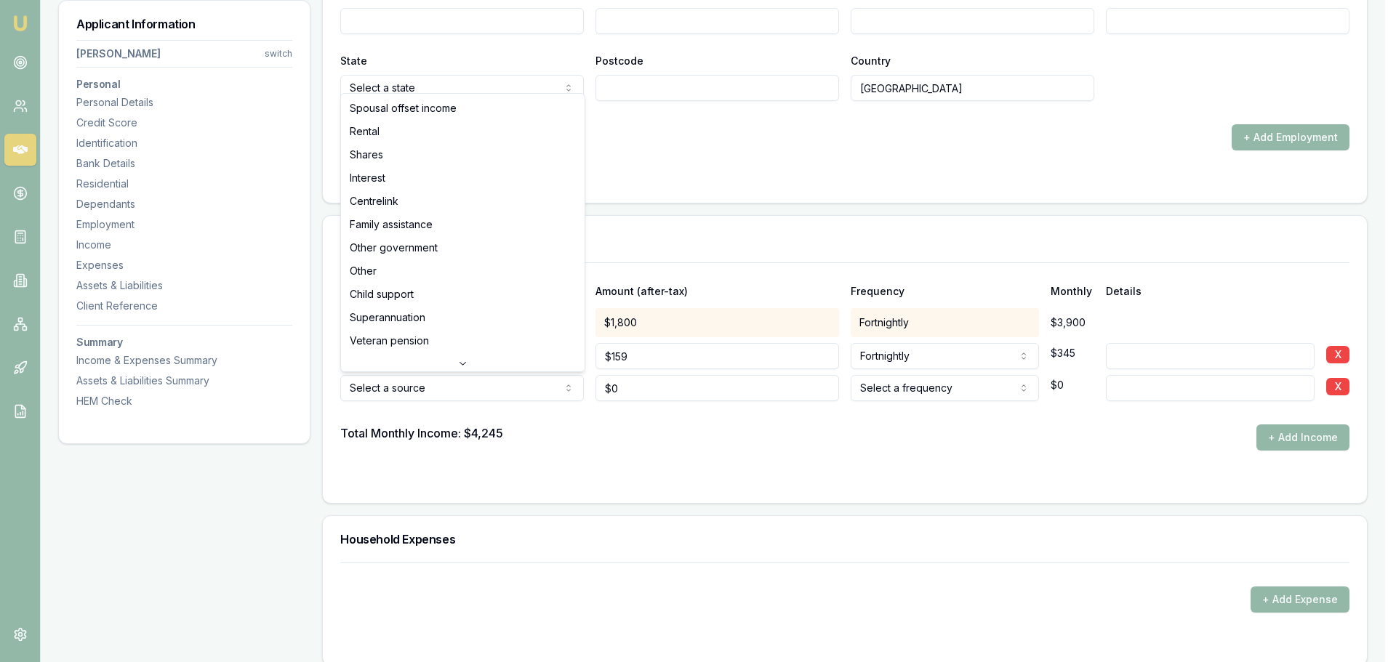
select select "OTHER"
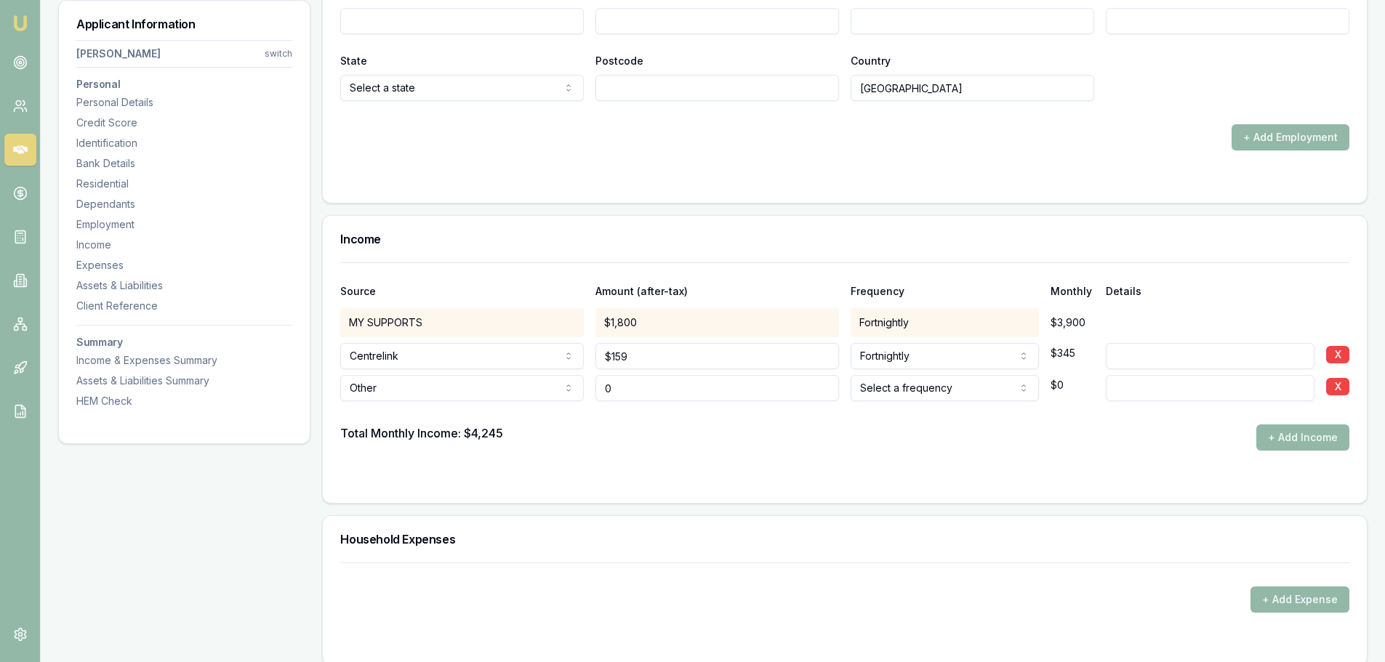
drag, startPoint x: 714, startPoint y: 390, endPoint x: 373, endPoint y: 415, distance: 341.8
click at [382, 414] on div "Source Amount (after-tax) Frequency Monthly Details MY SUPPORTS $1,800 Fortnigh…" at bounding box center [844, 356] width 1009 height 188
type input "$550"
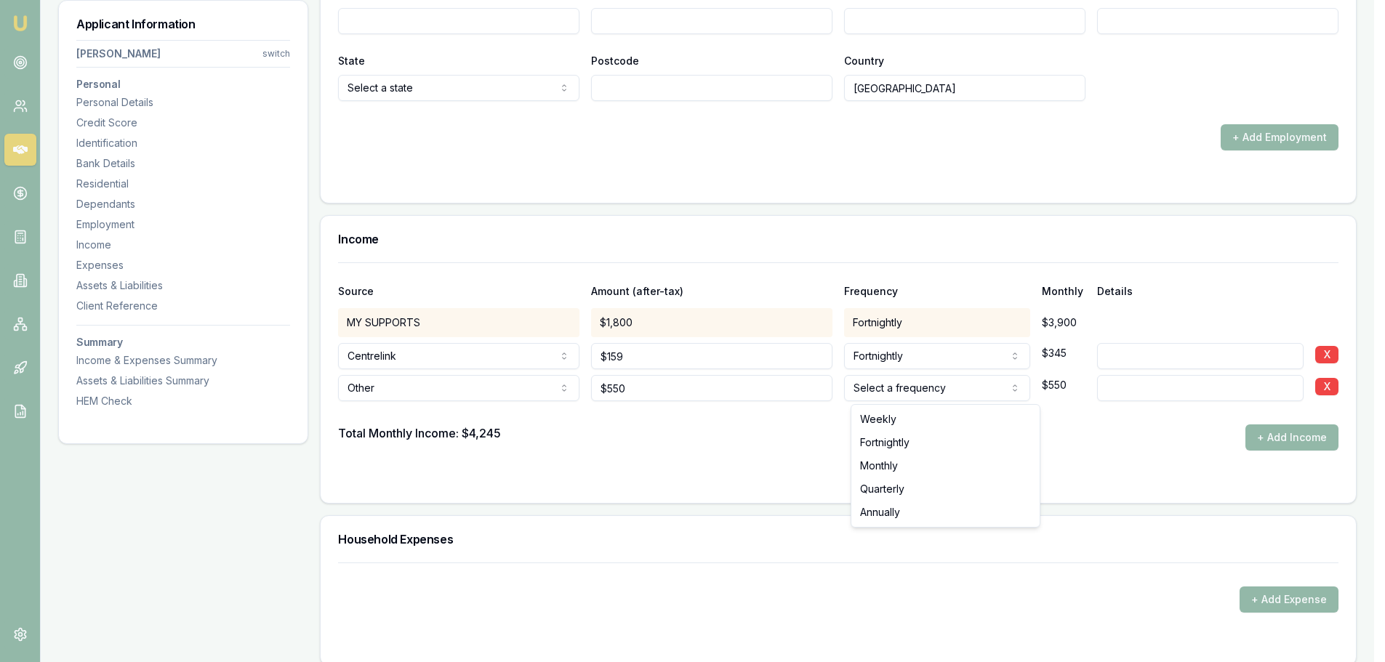
select select "FORTNIGHTLY"
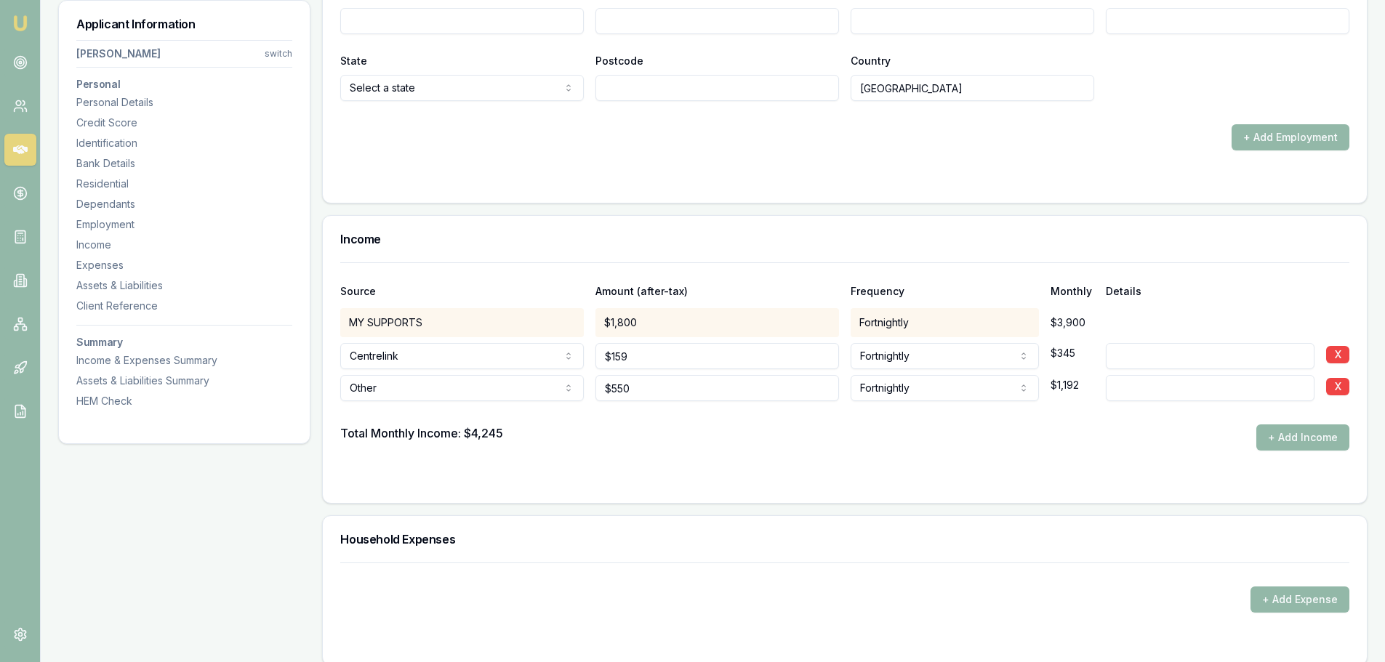
click at [1170, 387] on input at bounding box center [1210, 388] width 209 height 26
type input "PUBLIC TRUSTEES"
click at [1121, 458] on form "Source Amount (after-tax) Frequency Monthly Details MY SUPPORTS $1,800 Fortnigh…" at bounding box center [844, 373] width 1009 height 223
click at [1274, 441] on button "+ Add Income" at bounding box center [1302, 438] width 93 height 26
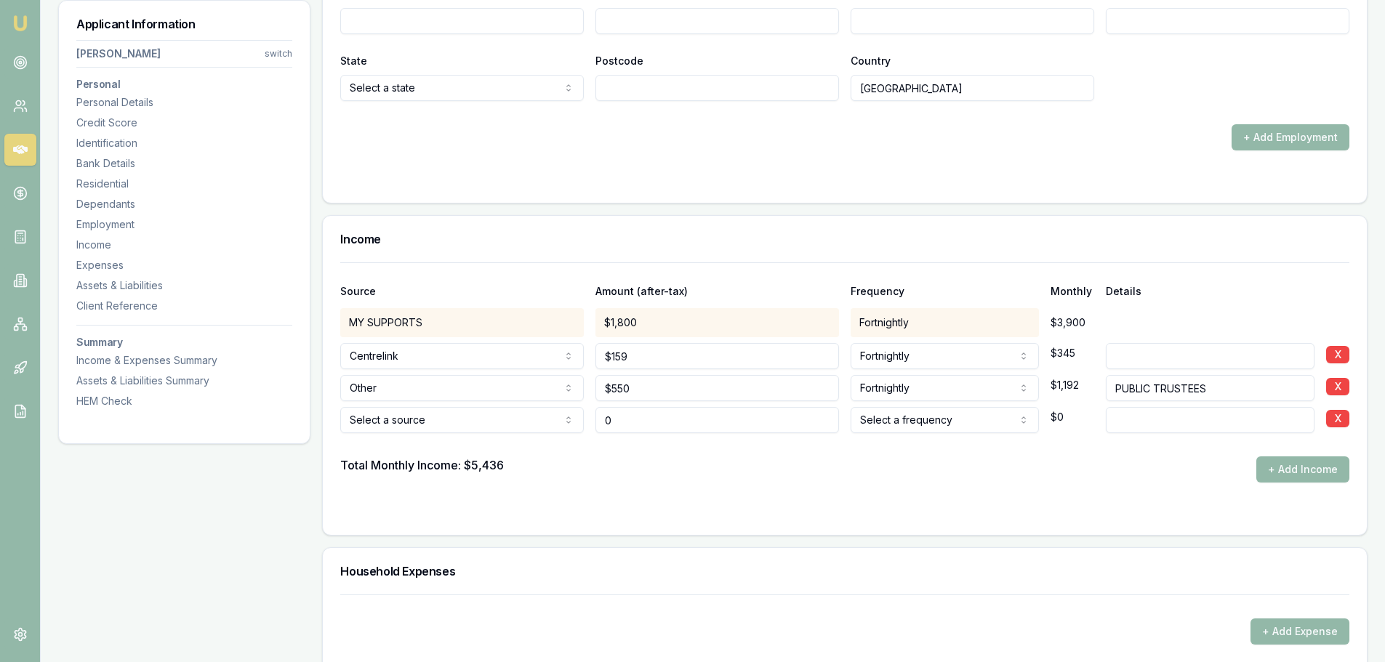
type input "$0"
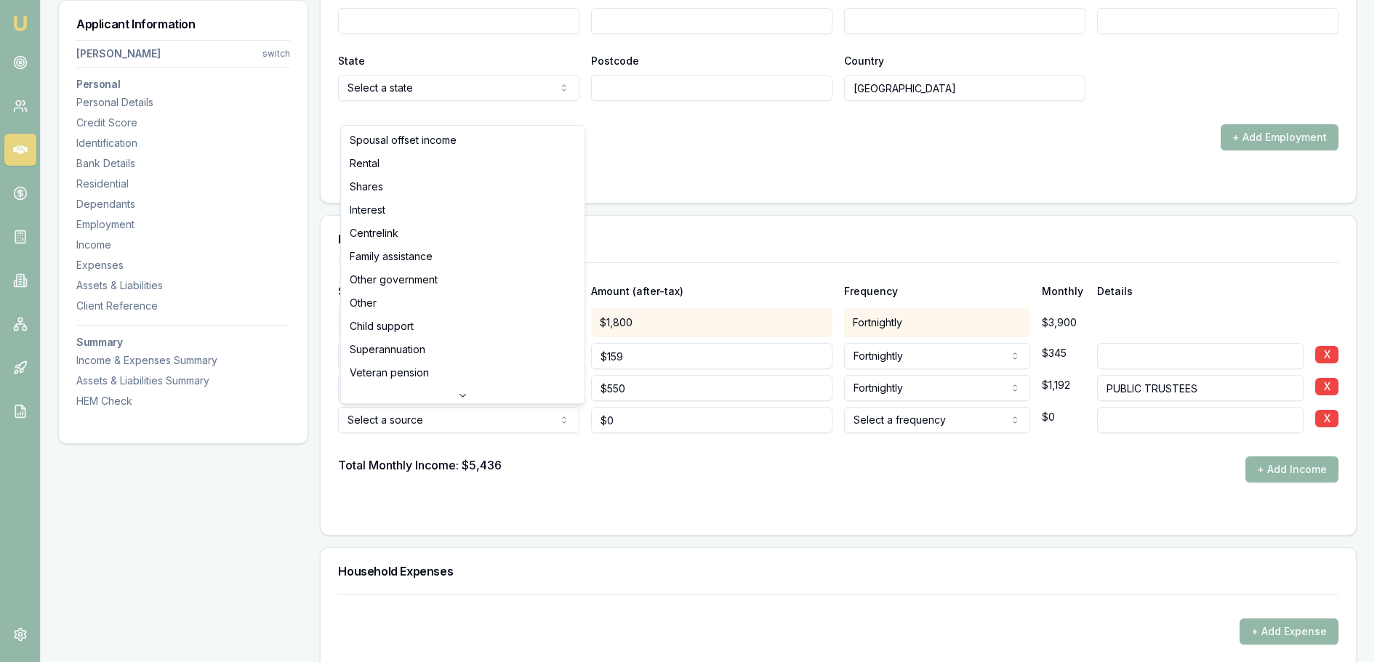
select select "CENTRELINK"
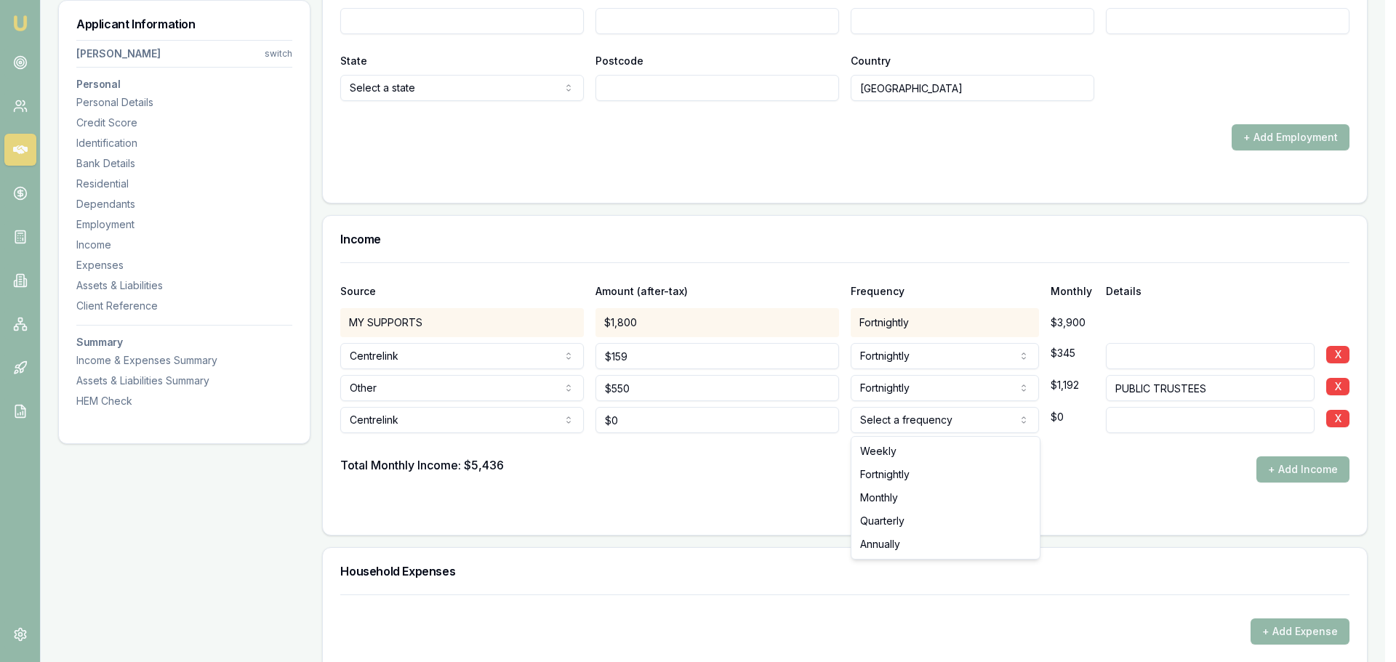
select select "FORTNIGHTLY"
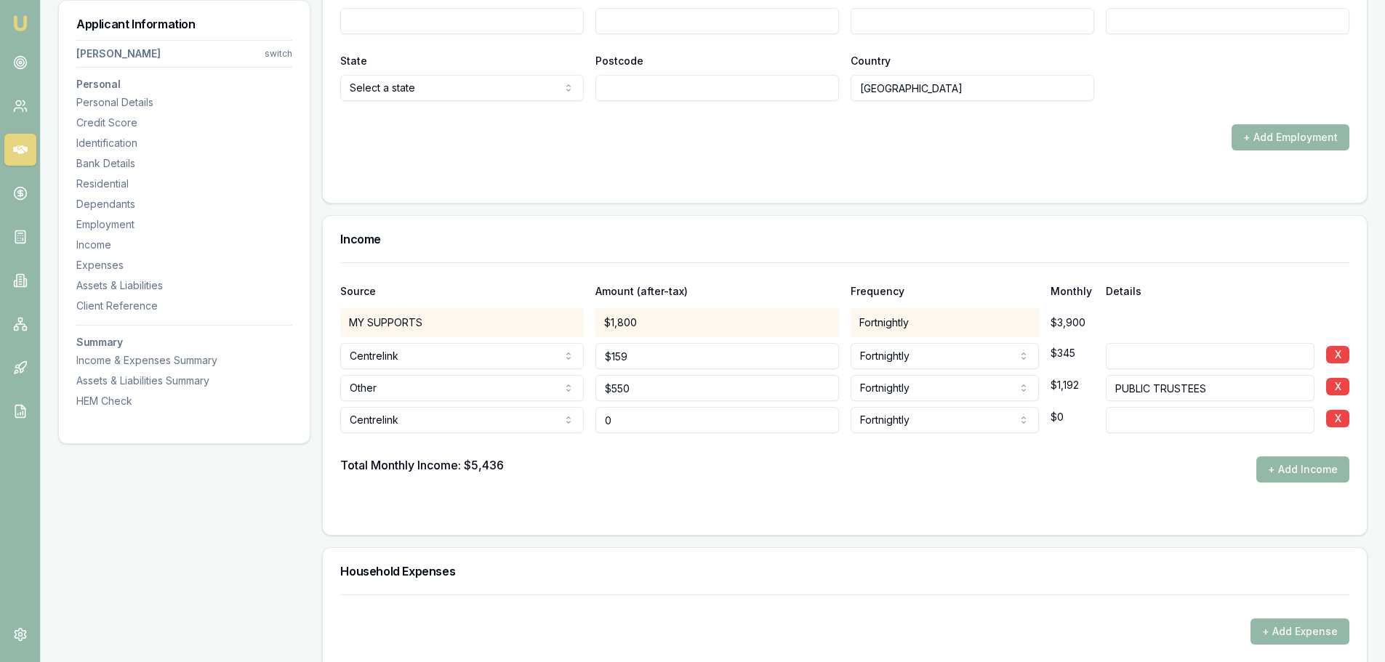
drag, startPoint x: 622, startPoint y: 426, endPoint x: 527, endPoint y: 426, distance: 94.5
click at [527, 426] on div "Centrelink Spousal offset income Rental Shares Interest Centrelink Family assis…" at bounding box center [844, 417] width 1009 height 32
type input "$1,149"
click at [1201, 425] on input at bounding box center [1210, 420] width 209 height 26
type input "DISABILITY PENSION"
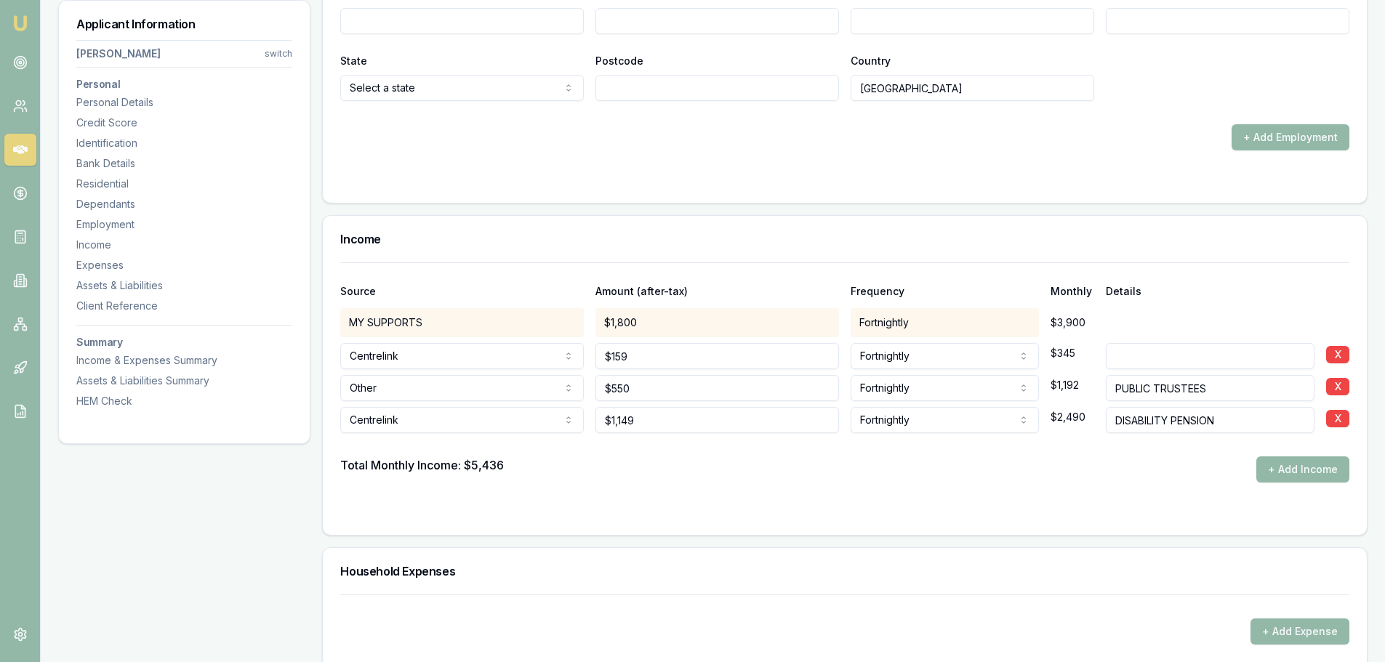
click at [1004, 479] on div "Total Monthly Income: $5,436 + Add Income" at bounding box center [844, 469] width 1009 height 26
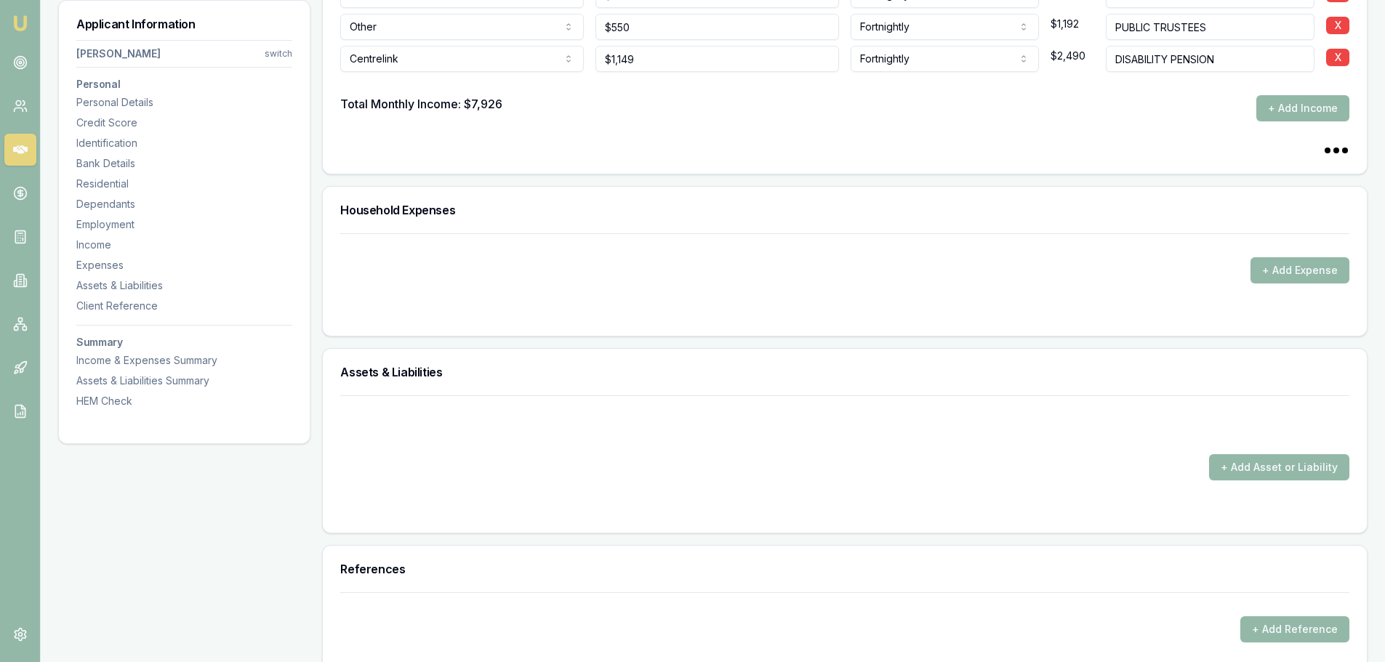
scroll to position [2762, 0]
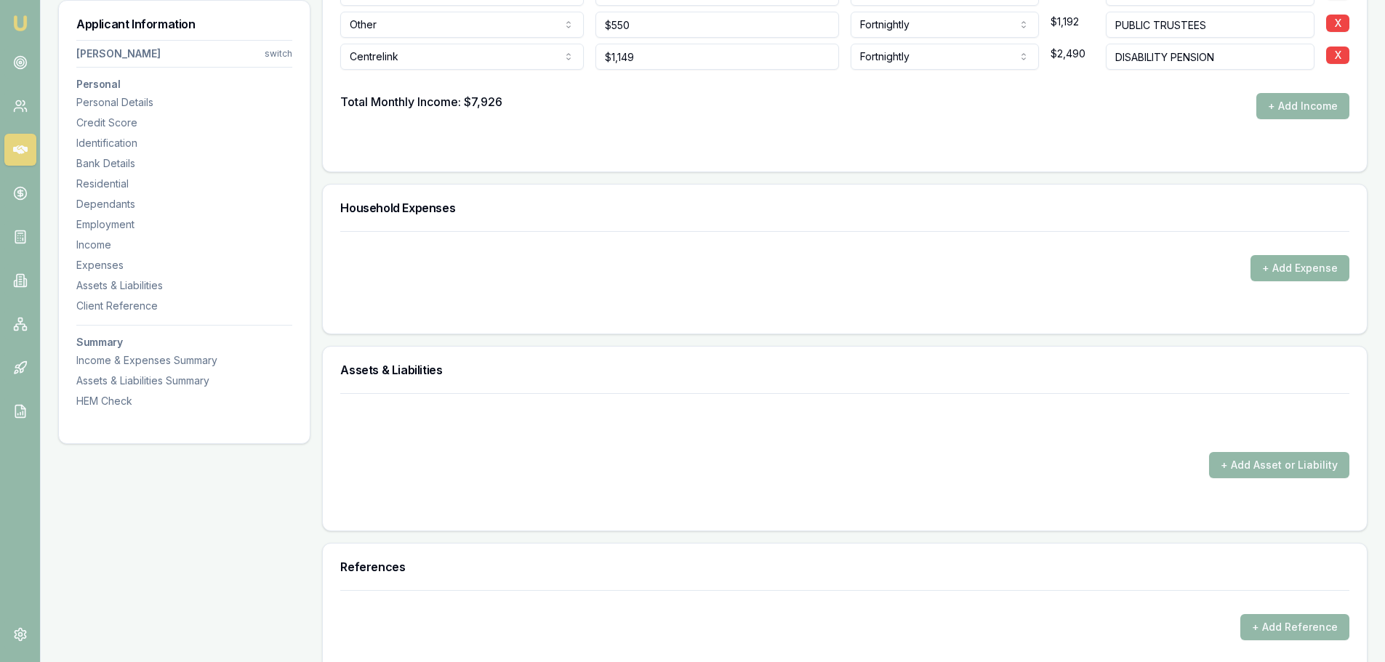
click at [1313, 261] on button "+ Add Expense" at bounding box center [1299, 268] width 99 height 26
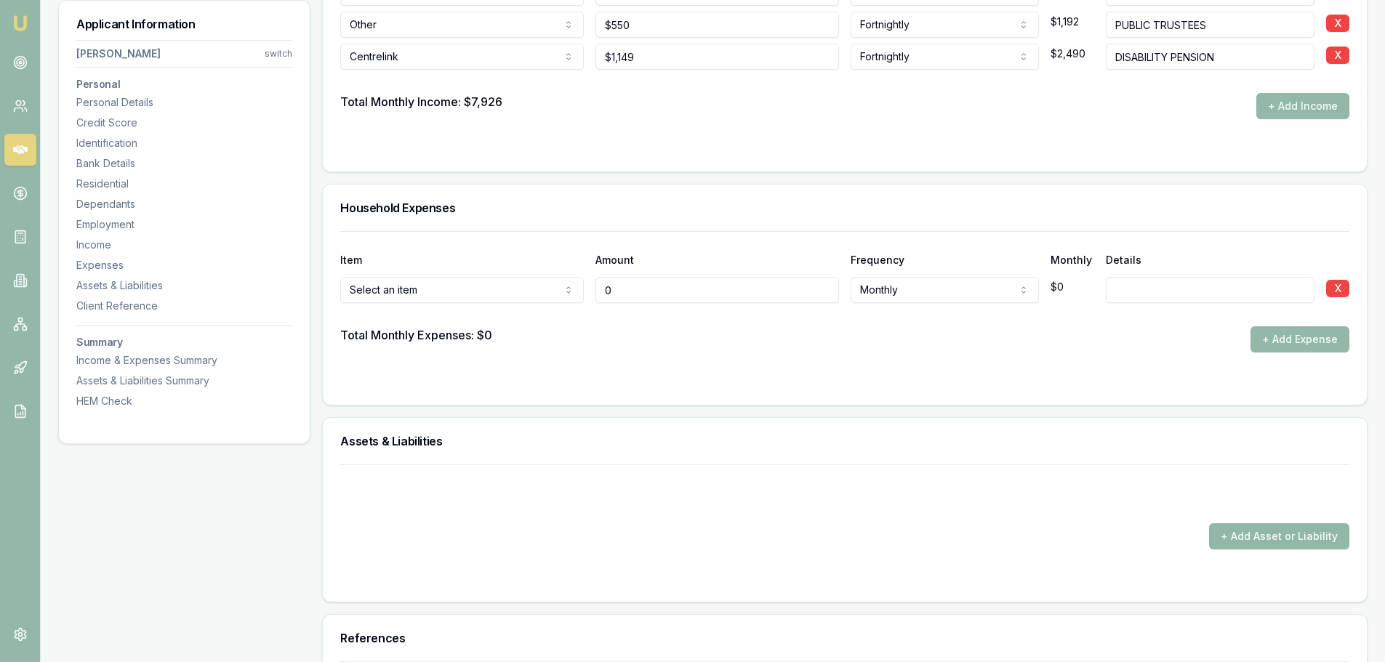
type input "$0"
click at [1247, 526] on button "+ Add Asset or Liability" at bounding box center [1279, 536] width 140 height 26
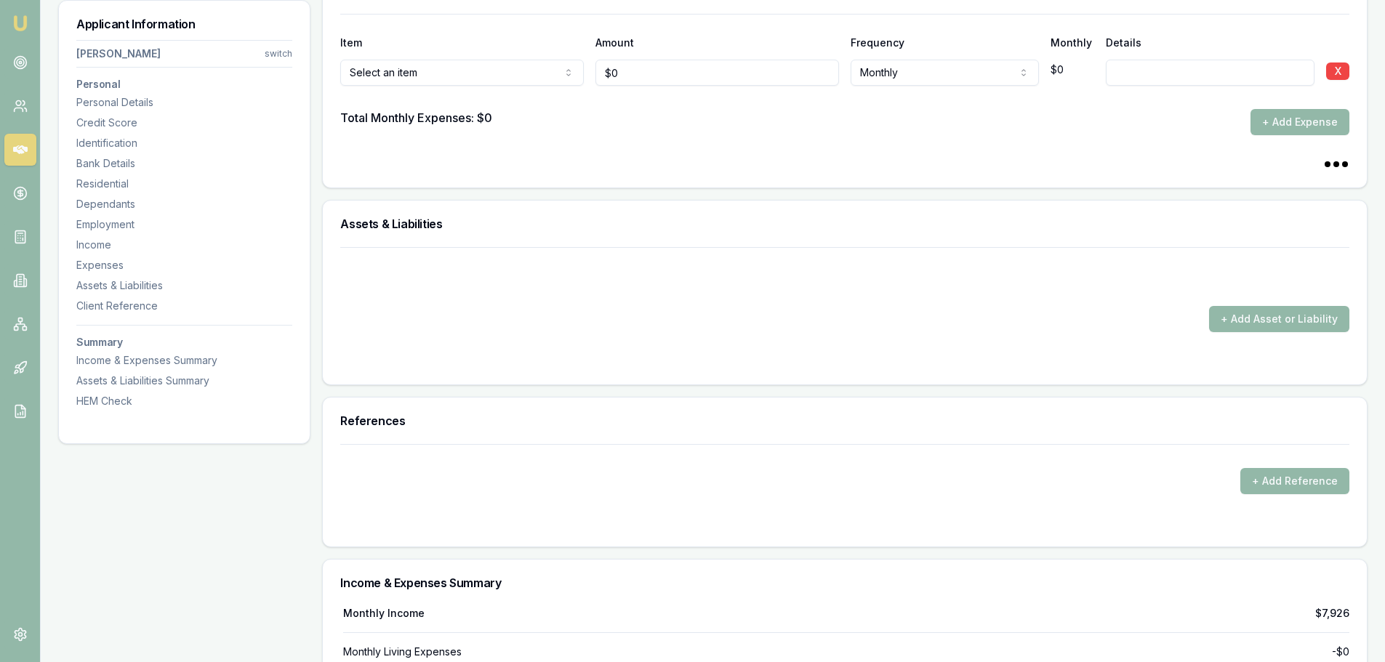
scroll to position [2980, 0]
click at [1252, 323] on button "+ Add Asset or Liability" at bounding box center [1279, 318] width 140 height 26
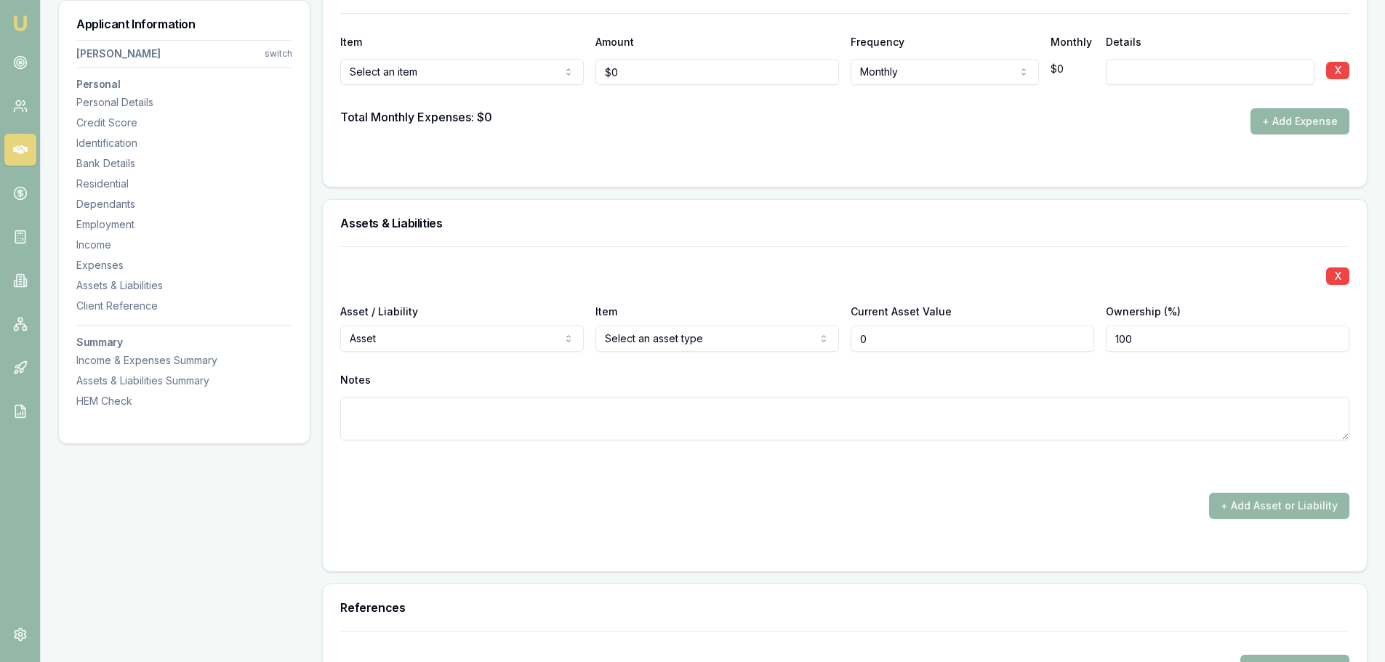
type input "$0"
select select "LIABILITY"
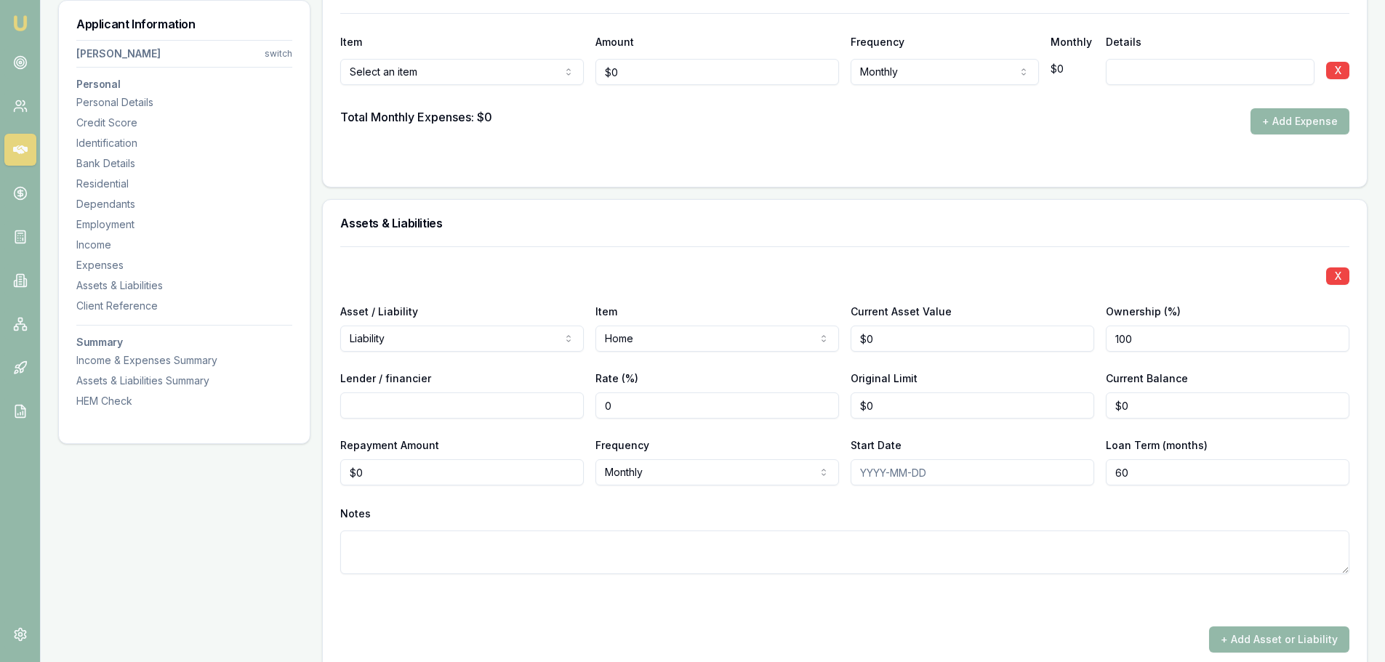
click at [524, 408] on input "Lender / financier" at bounding box center [462, 406] width 244 height 26
type input "PEOPLE'S CHOICE CREDIT UNION"
drag, startPoint x: 1163, startPoint y: 401, endPoint x: 1082, endPoint y: 411, distance: 81.3
click at [1090, 411] on div "Lender / financier PEOPLE'S CHOICE CREDIT UNION Rate (%) 0 Original Limit $0 Cu…" at bounding box center [844, 393] width 1009 height 49
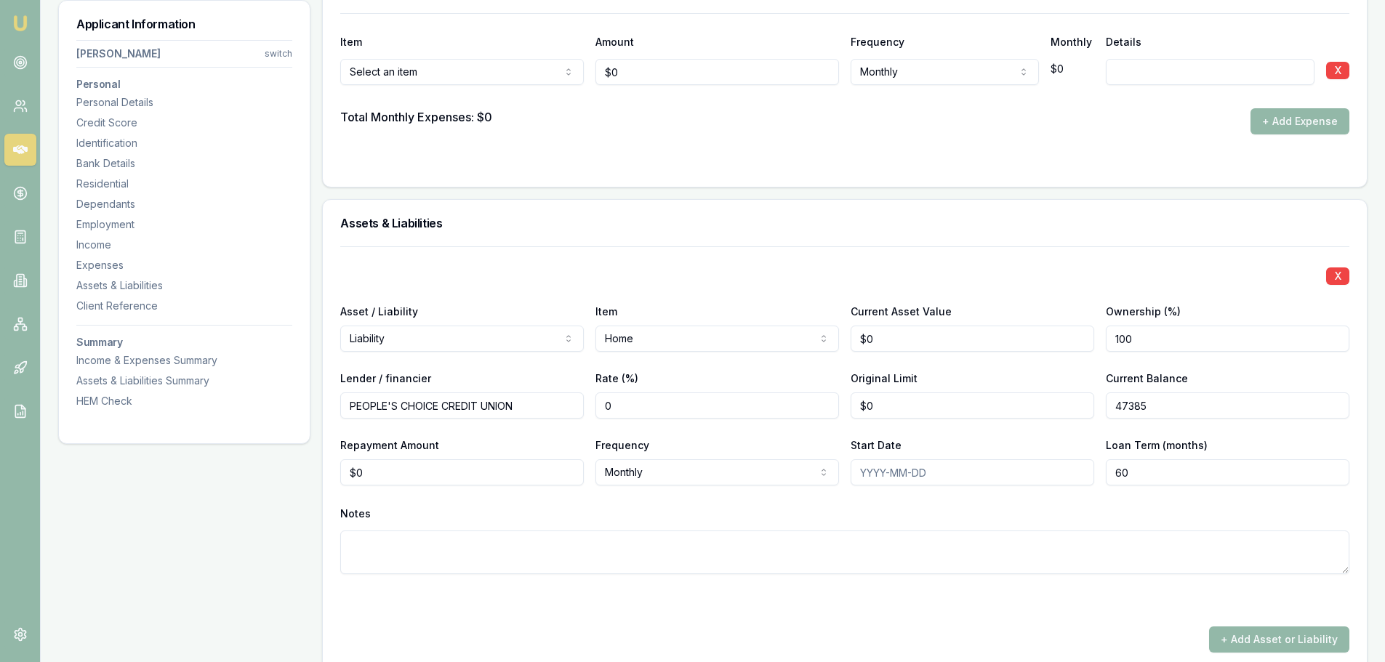
type input "$47,385"
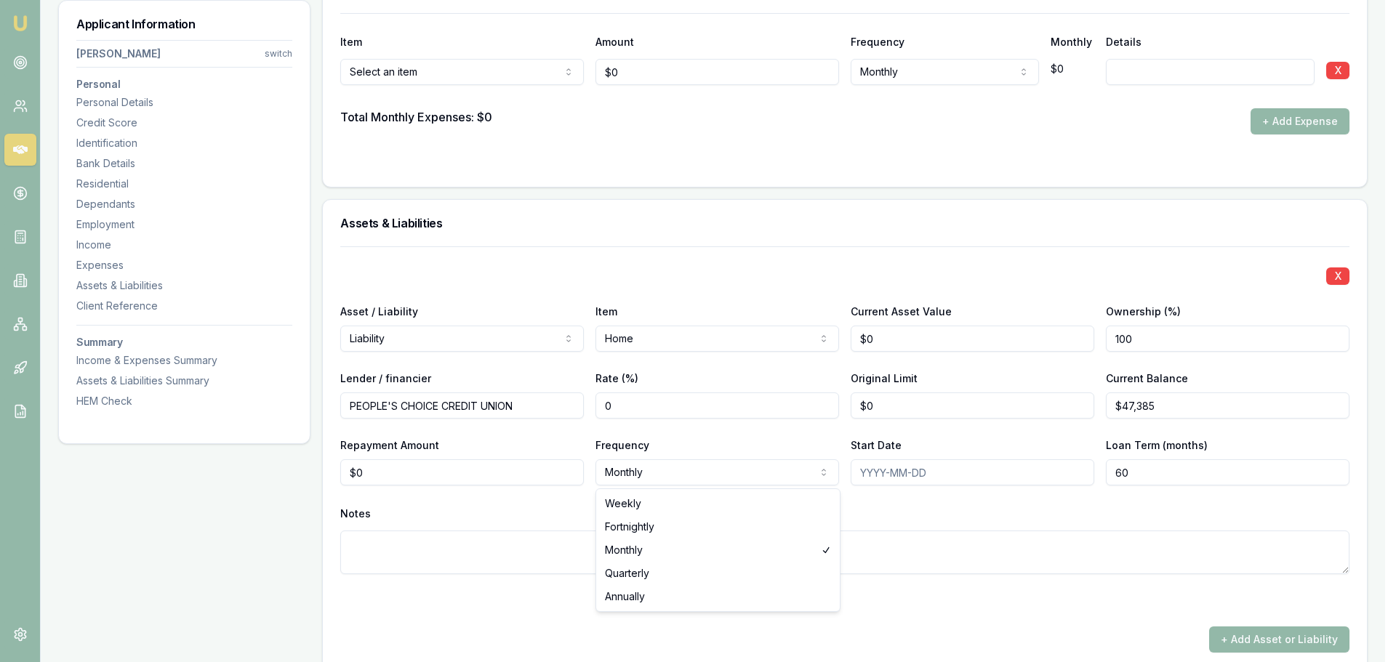
select select "FORTNIGHTLY"
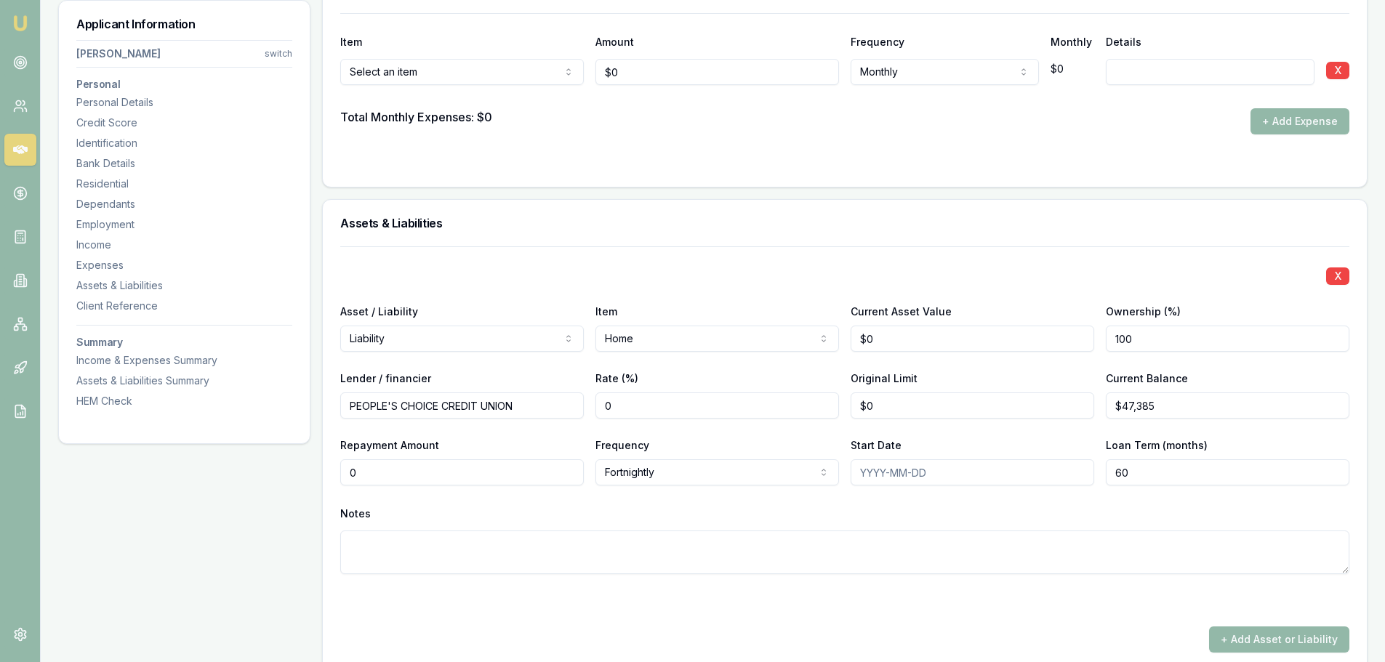
drag, startPoint x: 407, startPoint y: 477, endPoint x: 307, endPoint y: 478, distance: 100.3
type input "$180"
click at [933, 513] on div "Notes" at bounding box center [844, 514] width 1009 height 22
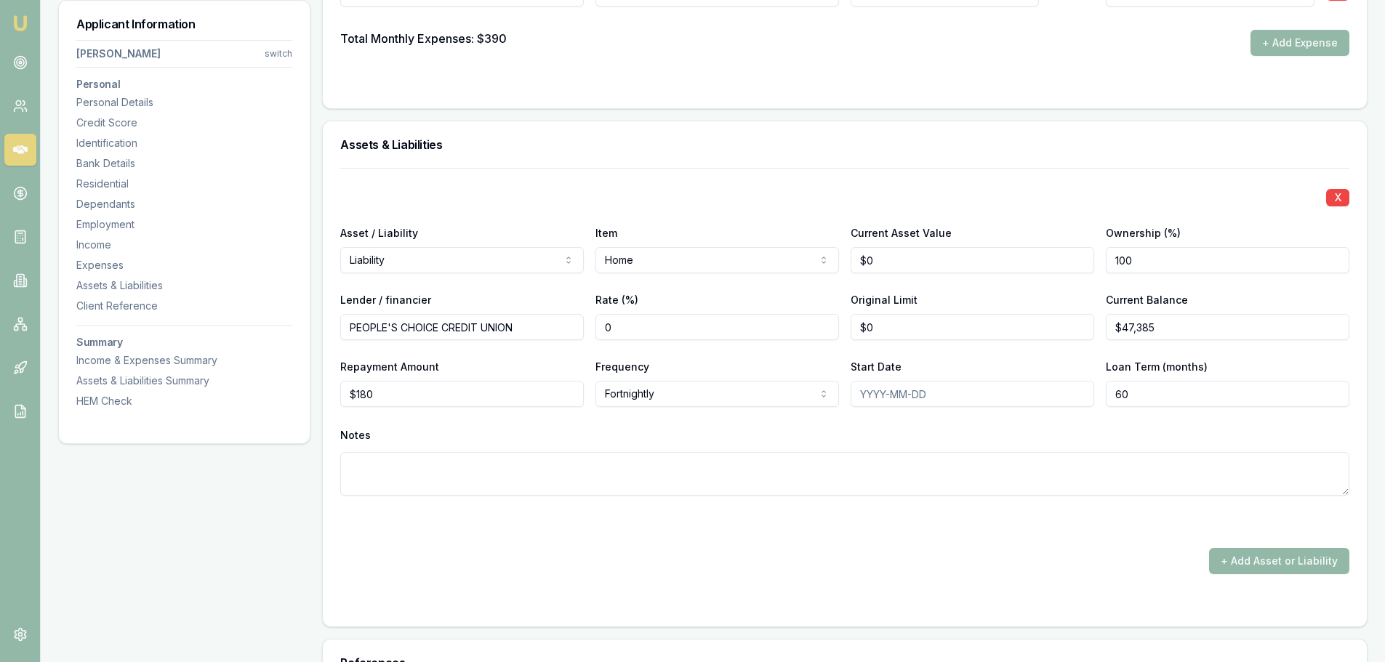
scroll to position [3126, 0]
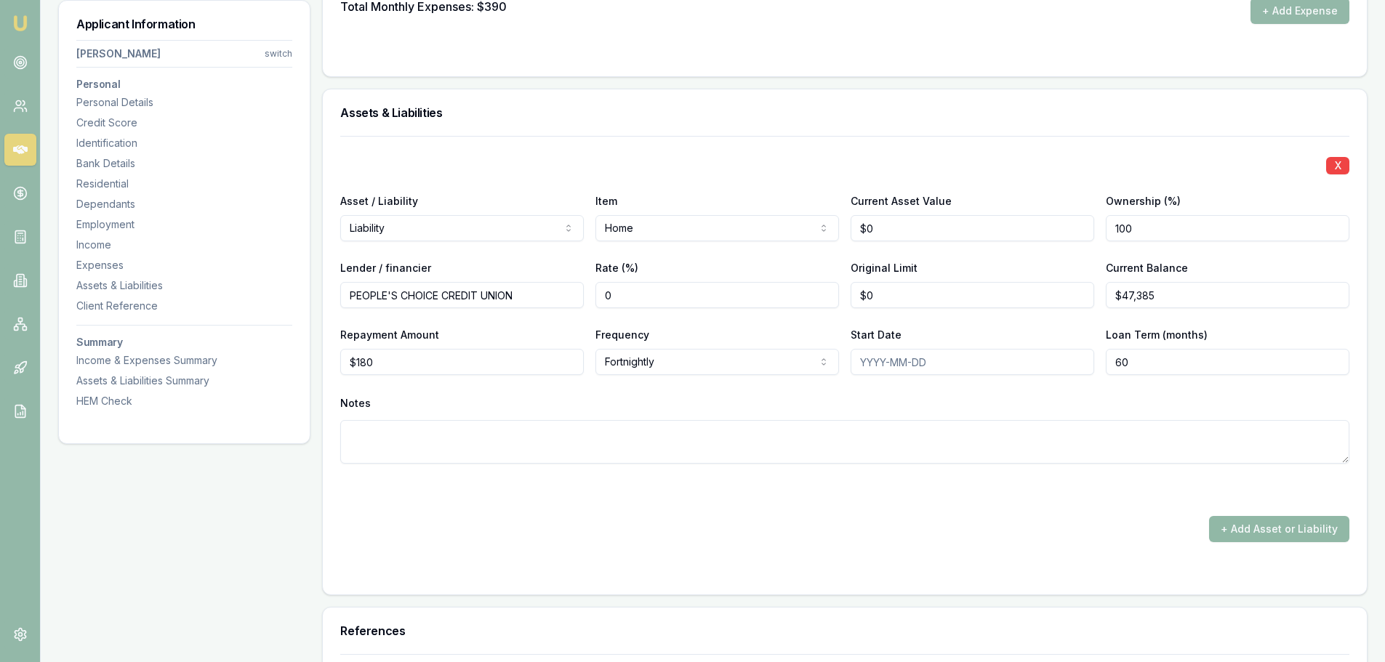
click at [1245, 534] on button "+ Add Asset or Liability" at bounding box center [1279, 529] width 140 height 26
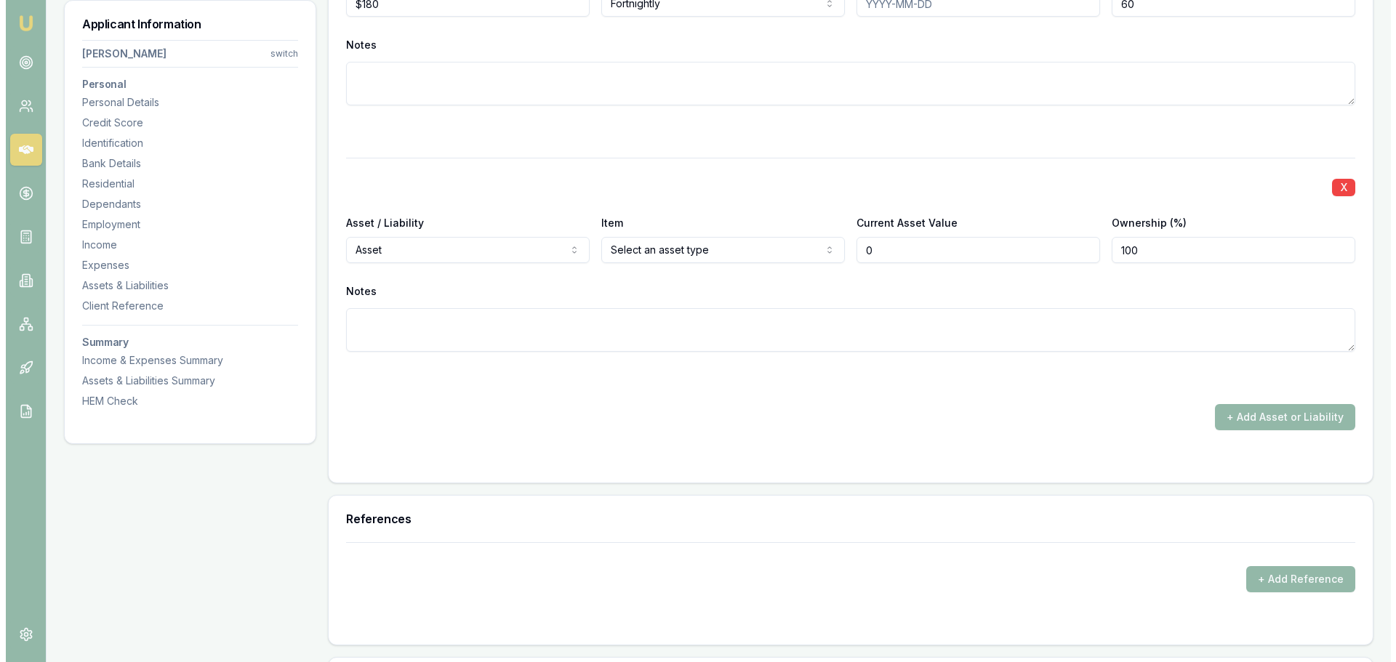
scroll to position [3489, 0]
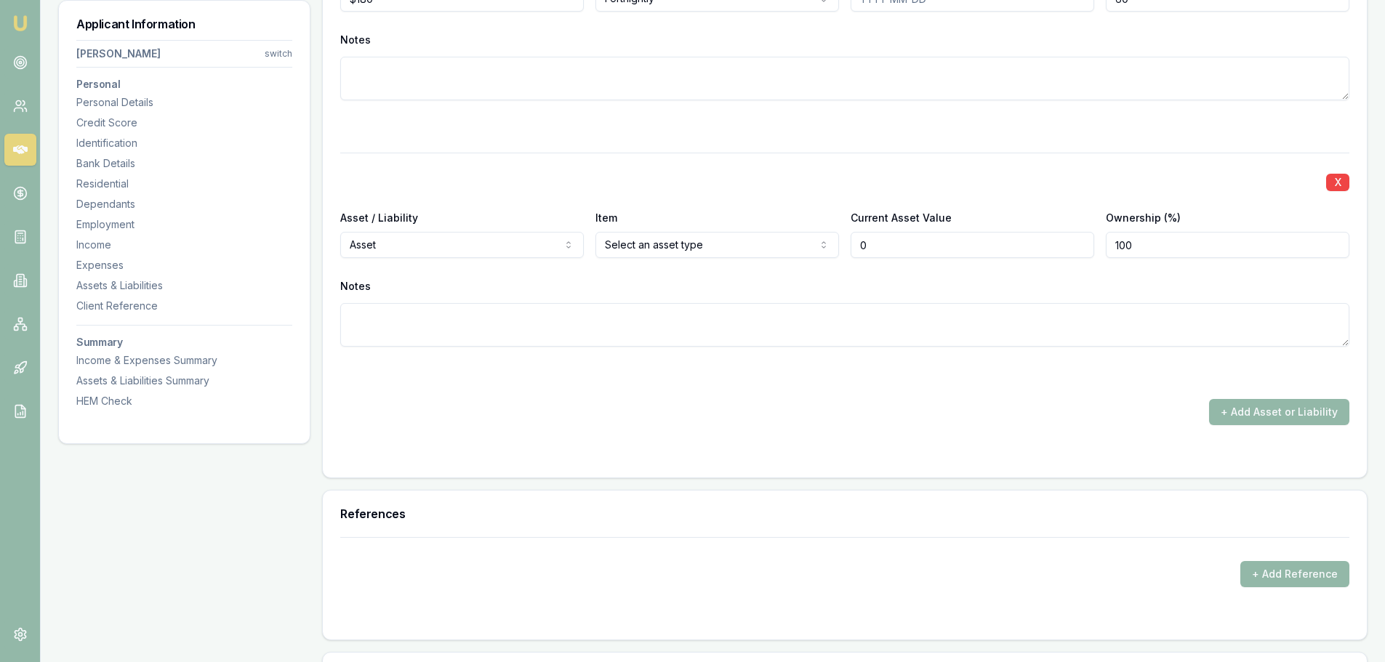
type input "$0"
select select "LIABILITY"
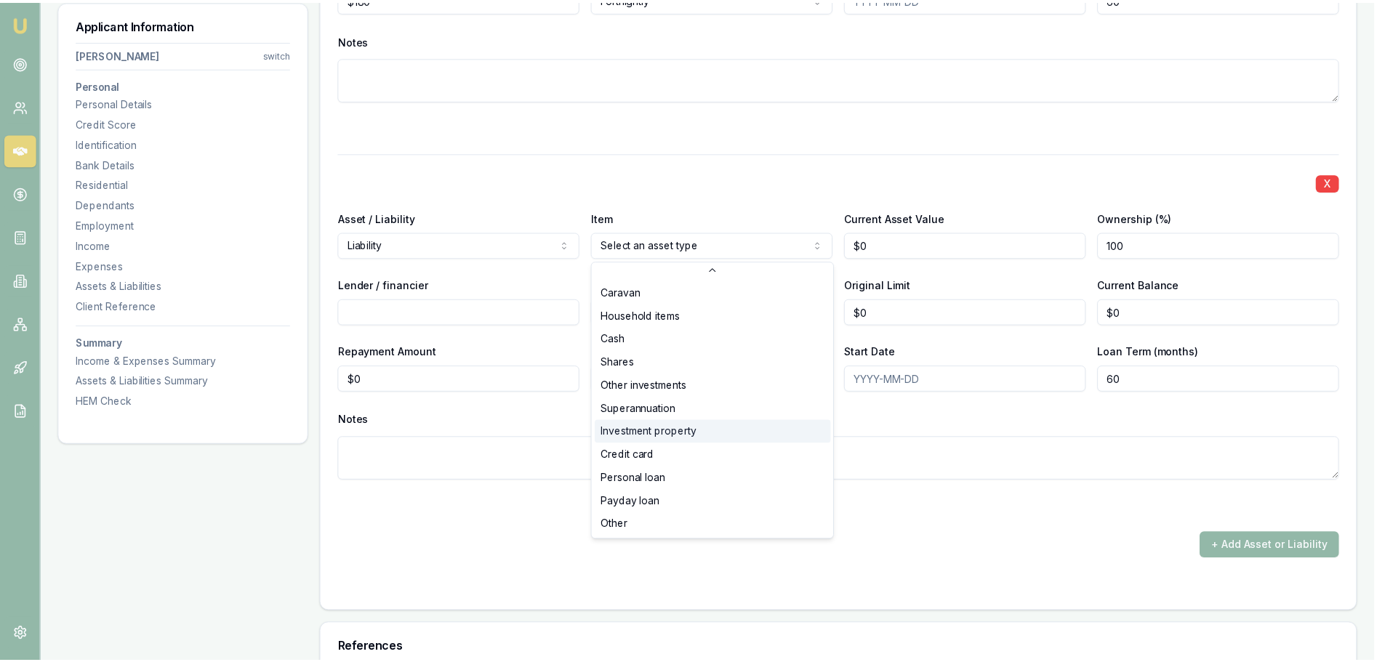
scroll to position [94, 0]
select select "PERSONAL_LOAN"
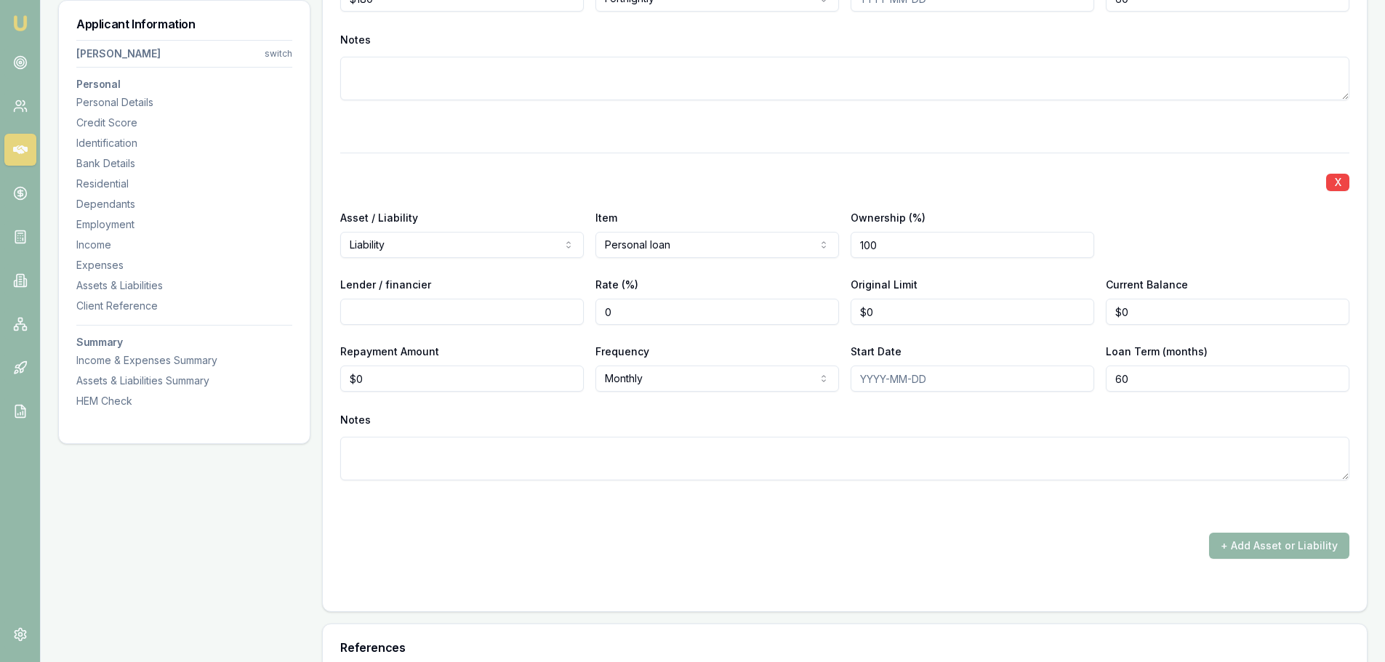
click at [454, 314] on input "Lender / financier" at bounding box center [462, 312] width 244 height 26
type input "SOCIETY ONE"
type input "$0"
type input "0"
type input "2000"
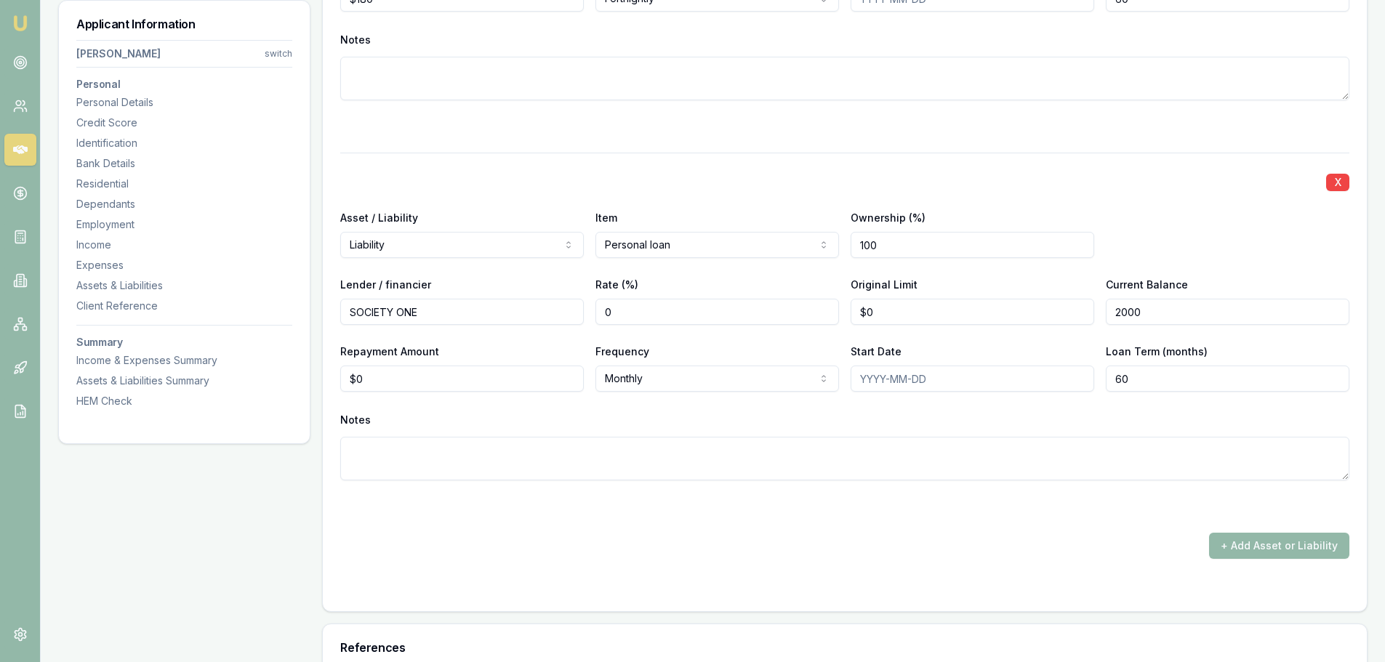
type input "0"
type input "$2,000"
drag, startPoint x: 924, startPoint y: 312, endPoint x: 796, endPoint y: 304, distance: 128.2
click at [797, 304] on div "Lender / financier SOCIETY ONE Rate (%) 0 Original Limit 0 Current Balance $2,0…" at bounding box center [844, 299] width 1009 height 49
type input "$7,000"
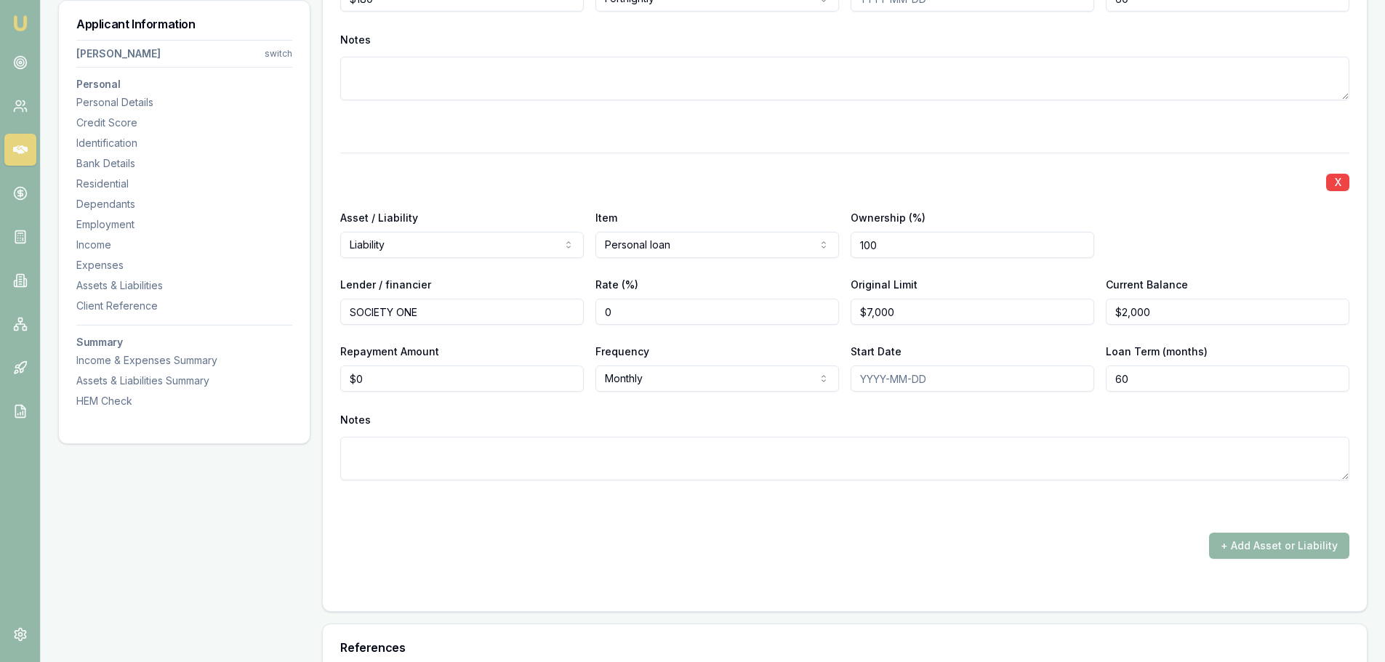
click at [776, 163] on div "X Asset / Liability Liability Asset Liability Item Personal loan Home Car Boat …" at bounding box center [844, 334] width 1009 height 363
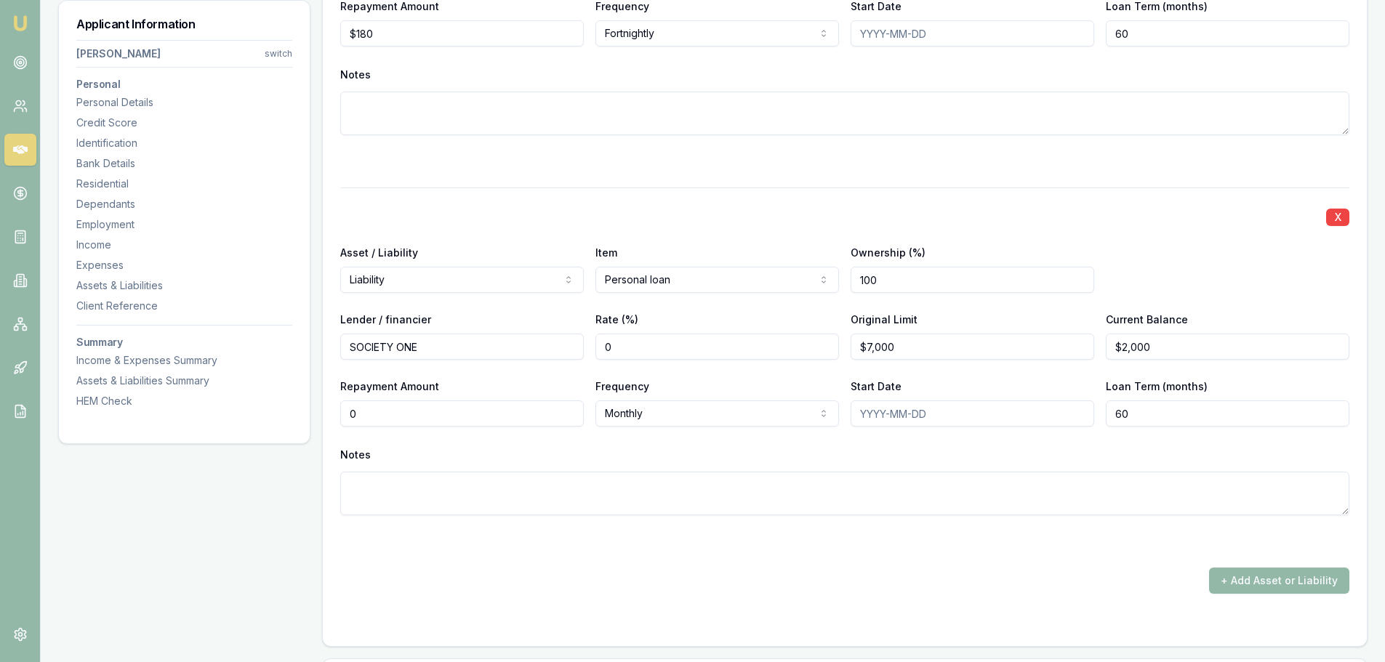
drag, startPoint x: 434, startPoint y: 421, endPoint x: 281, endPoint y: 418, distance: 152.7
type input "8"
type input "$84"
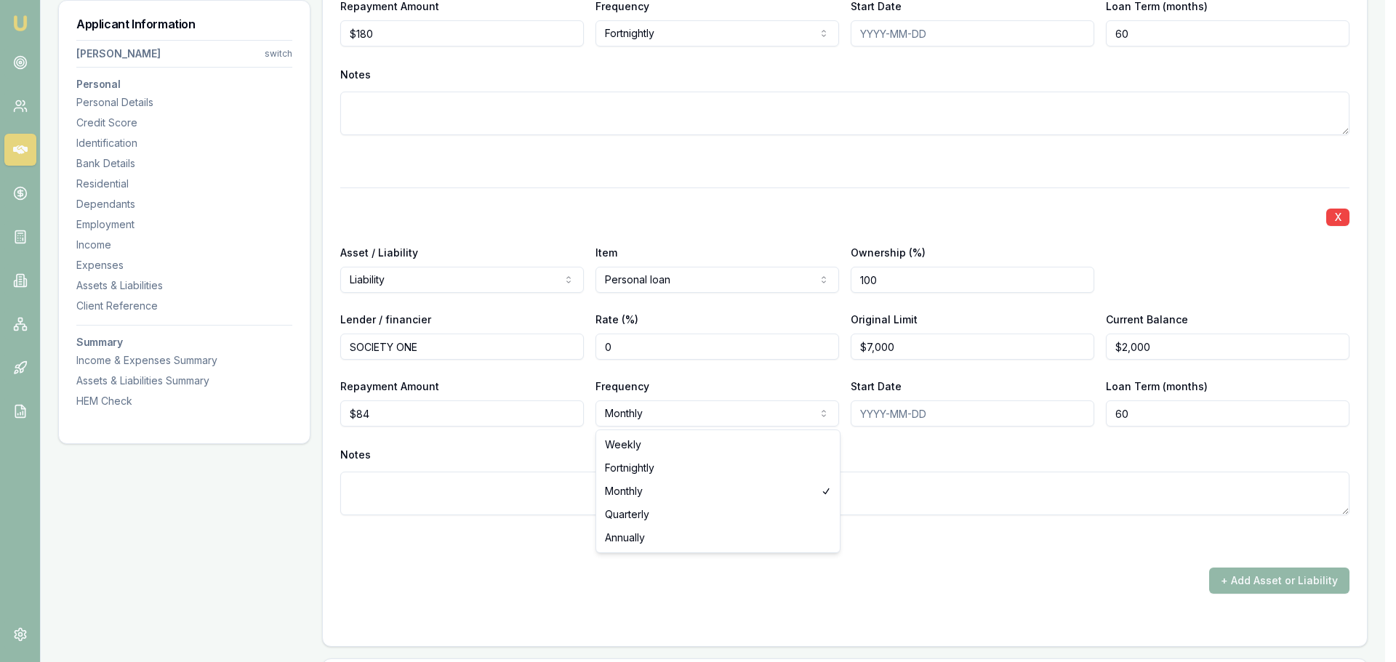
select select "FORTNIGHTLY"
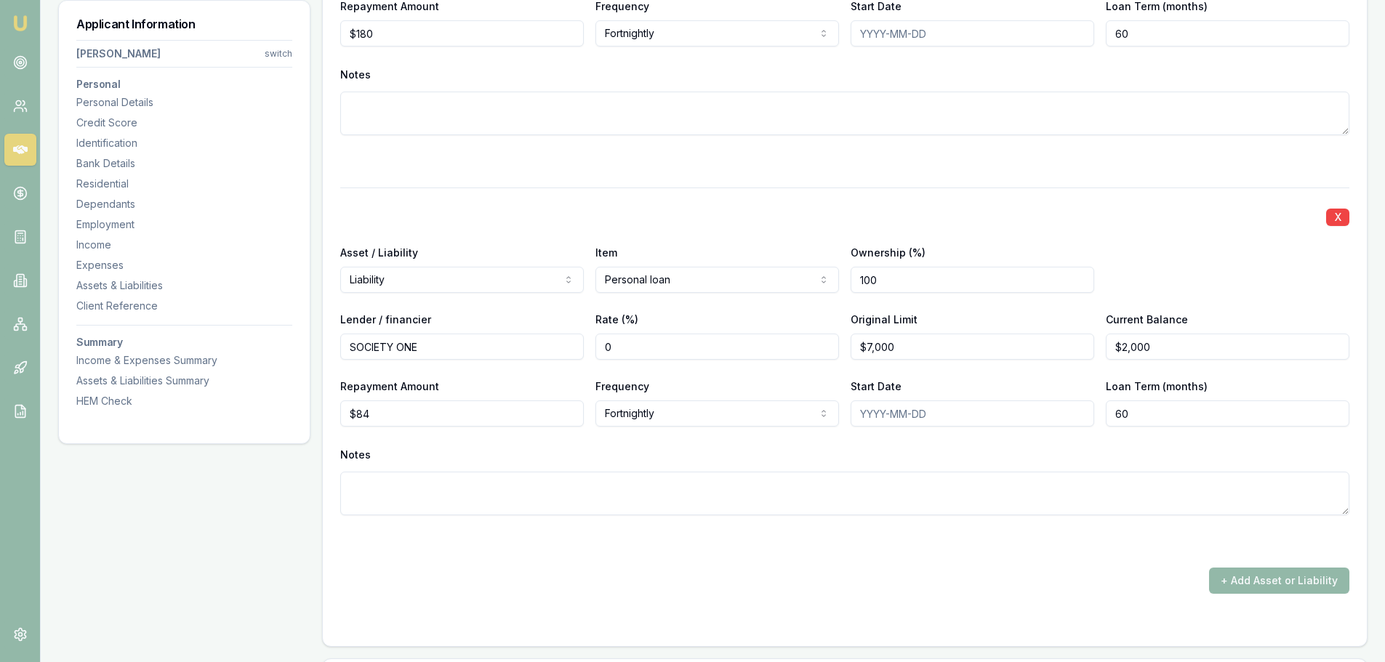
click at [665, 444] on div "Notes" at bounding box center [844, 455] width 1009 height 22
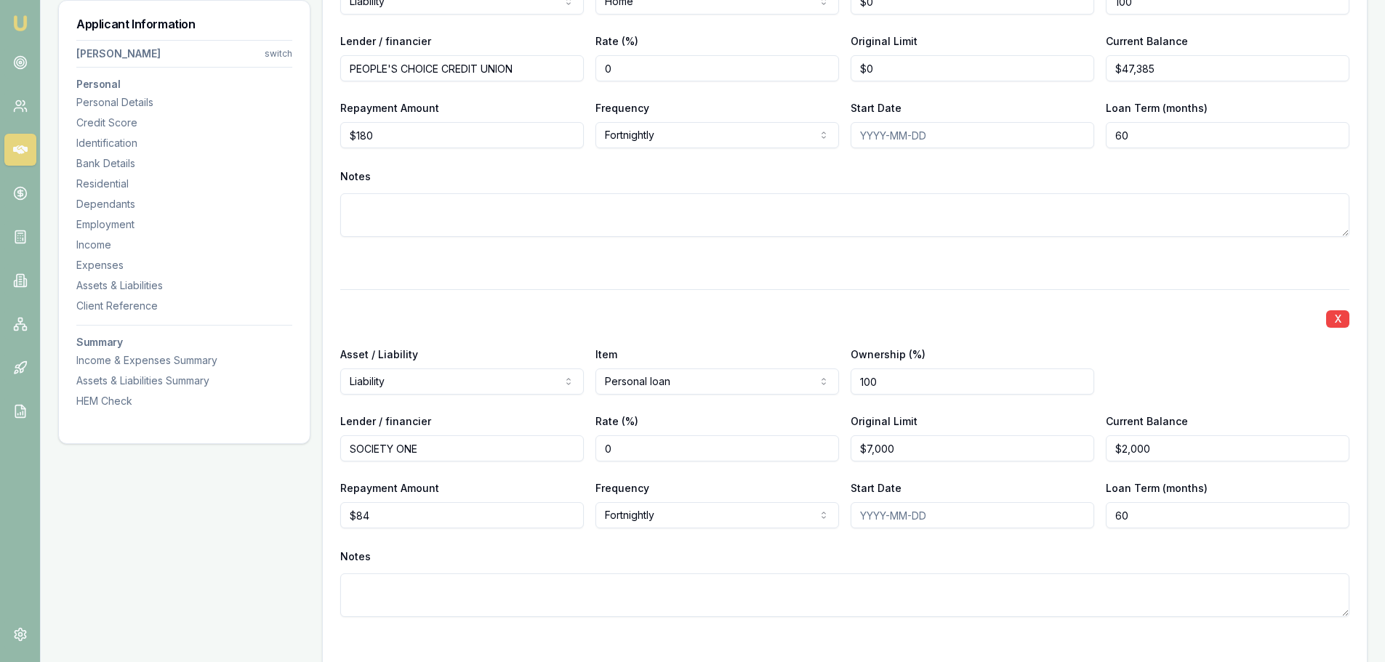
scroll to position [3635, 0]
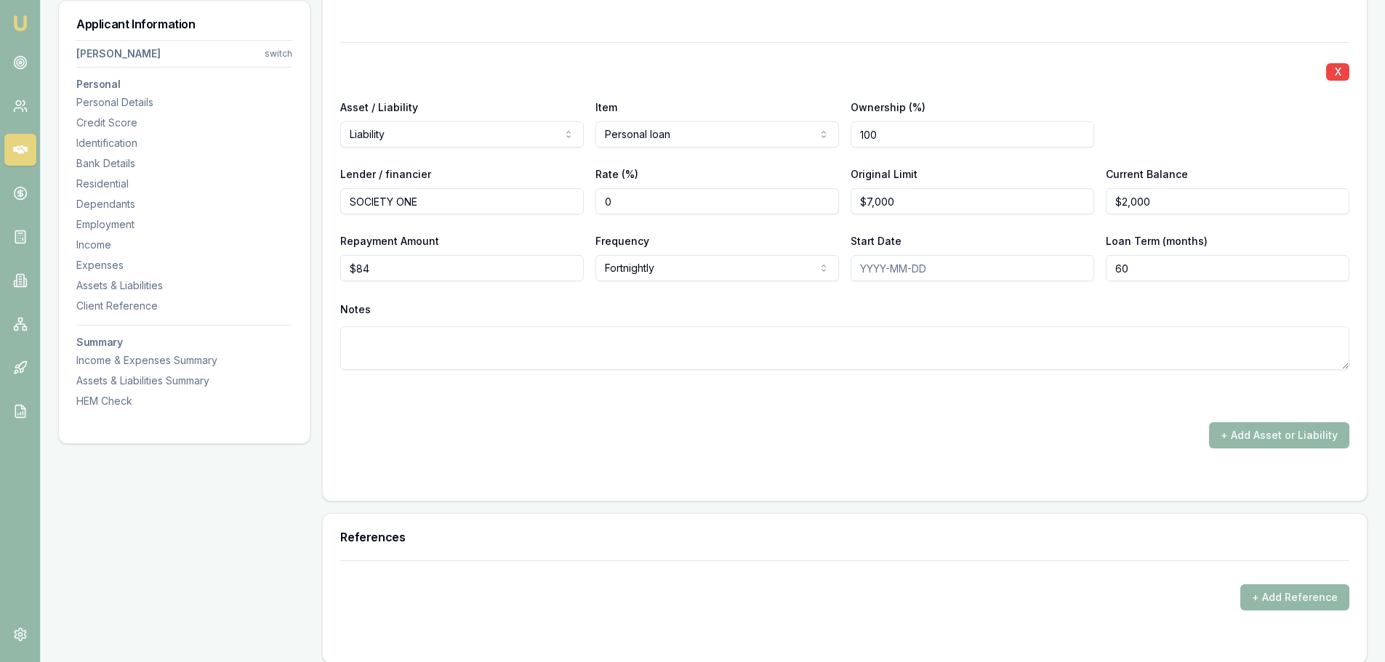
click at [632, 299] on div "Notes" at bounding box center [844, 310] width 1009 height 22
click at [1303, 438] on button "+ Add Asset or Liability" at bounding box center [1279, 435] width 140 height 26
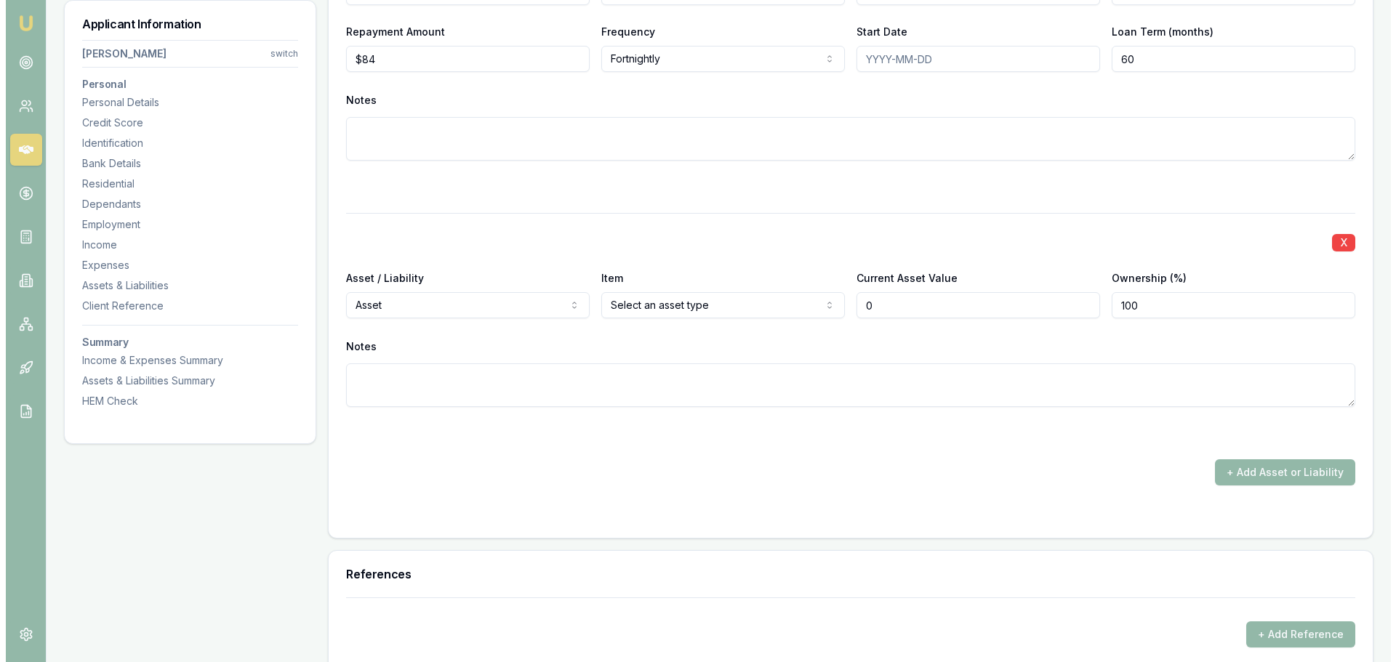
scroll to position [3853, 0]
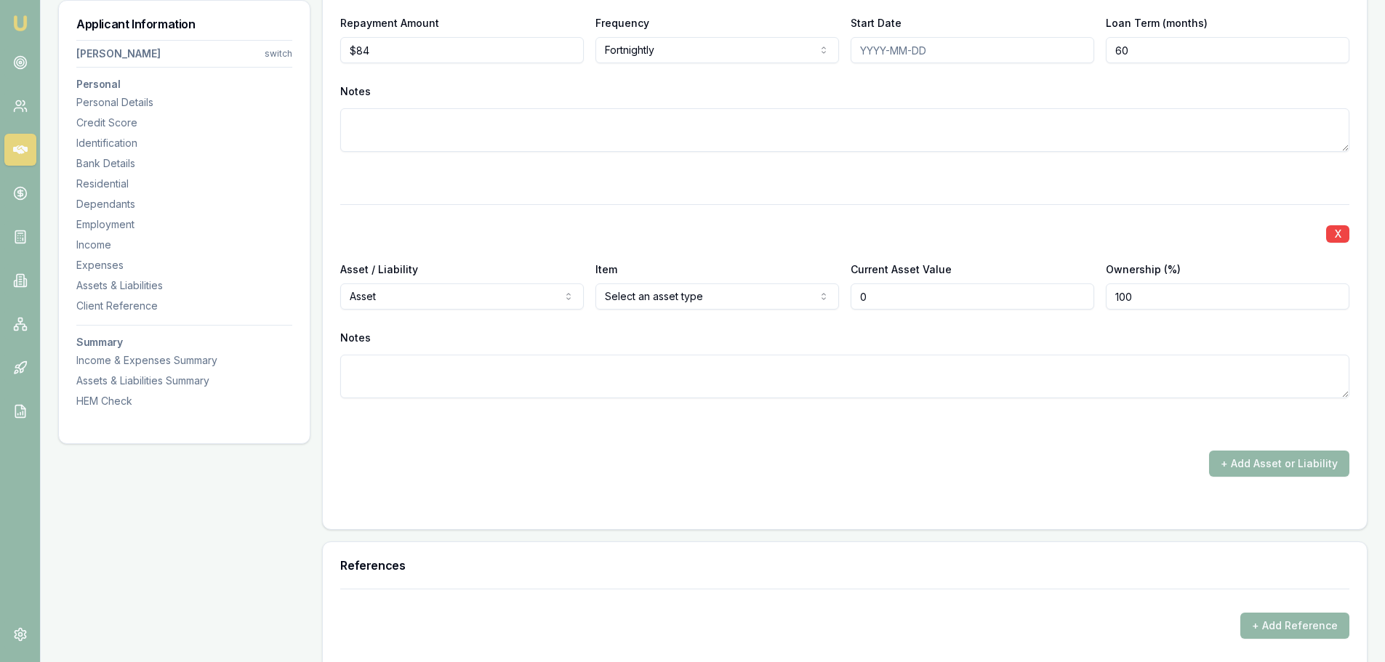
type input "$0"
select select "LIABILITY"
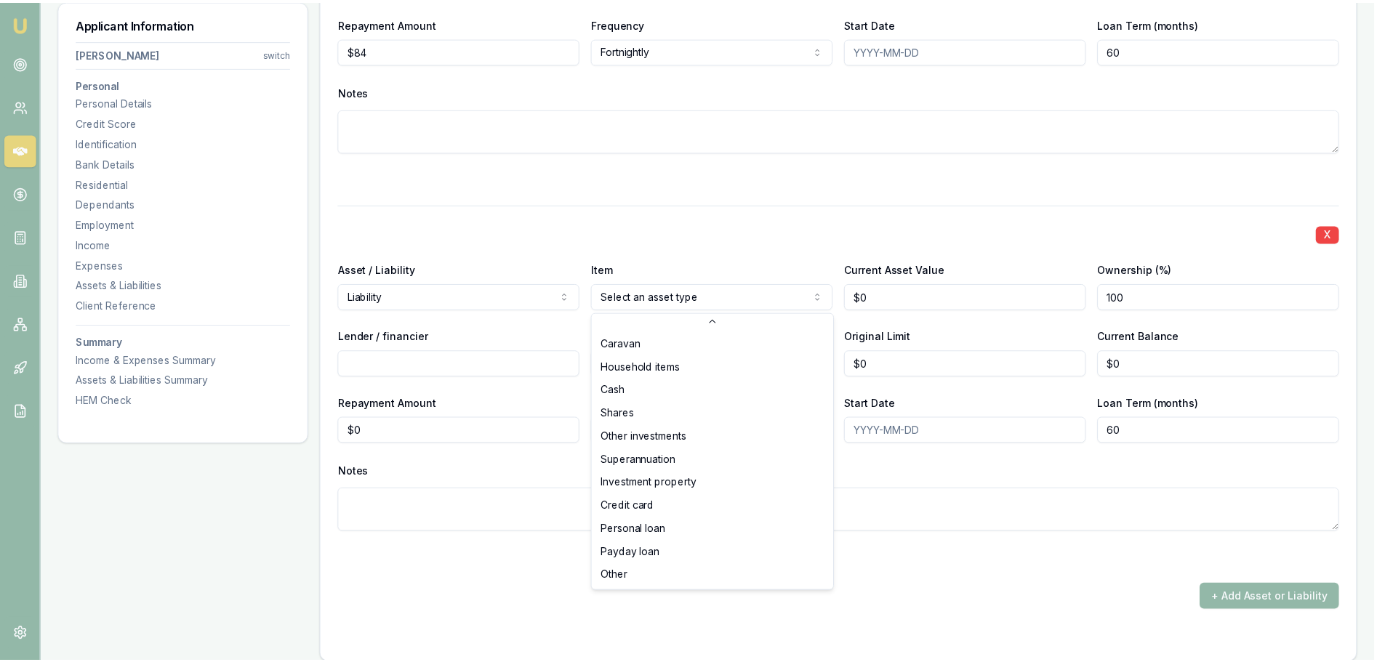
scroll to position [94, 0]
select select "CREDIT_CARD"
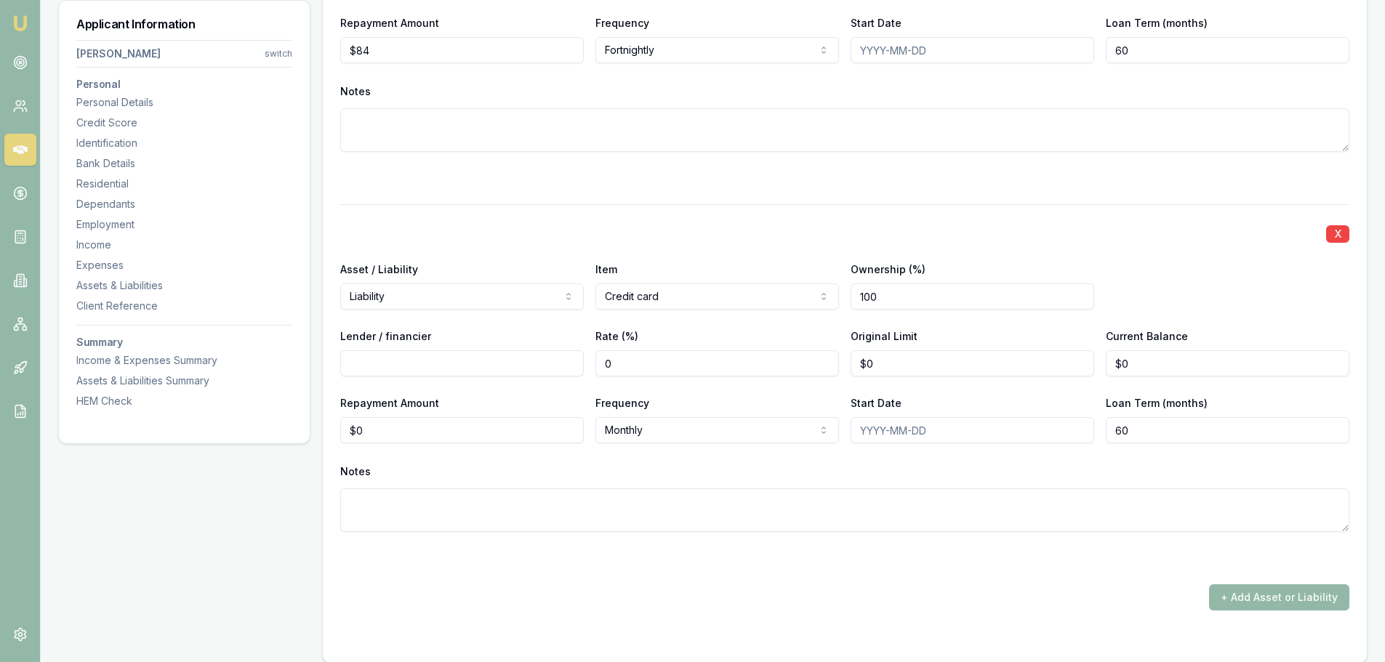
click at [403, 367] on input "Lender / financier" at bounding box center [462, 363] width 244 height 26
type input "ZIPPAY"
drag, startPoint x: 390, startPoint y: 430, endPoint x: 187, endPoint y: 433, distance: 203.6
type input "60"
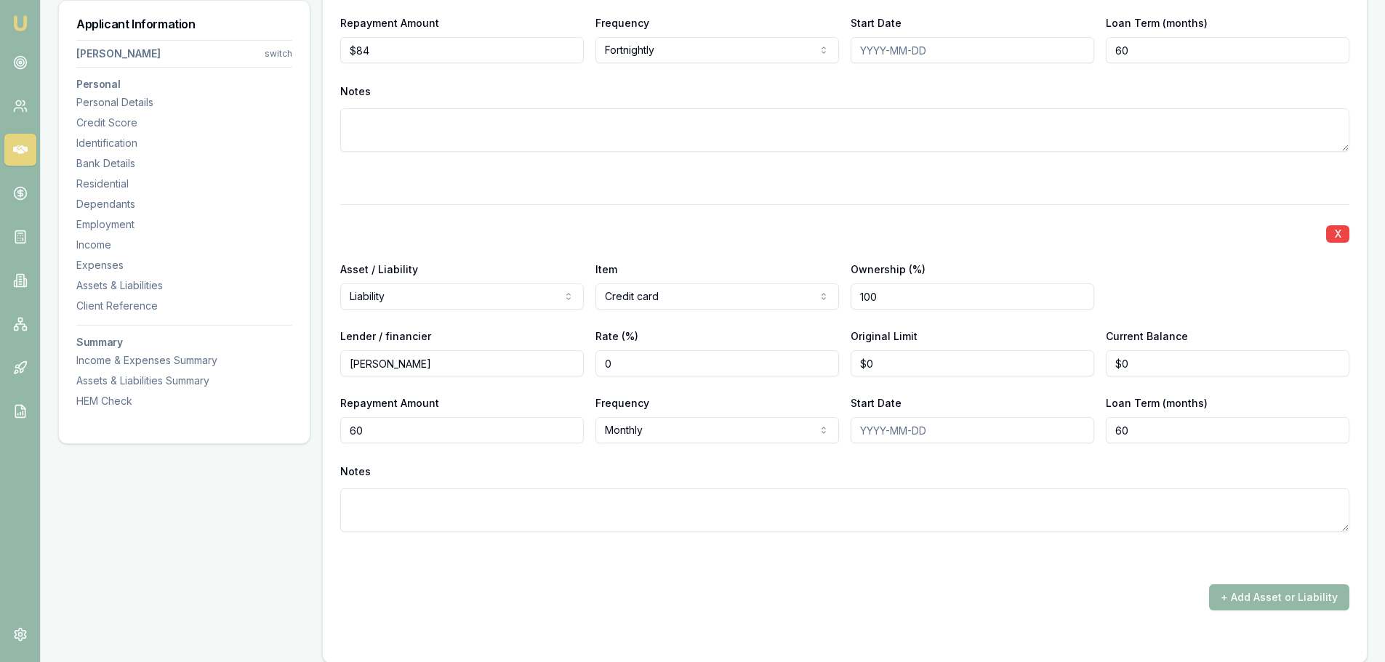
type input "0"
type input "$60"
drag, startPoint x: 881, startPoint y: 362, endPoint x: 756, endPoint y: 366, distance: 125.1
click at [822, 366] on div "Lender / financier ZIPPAY Rate (%) 0 Original Limit 0 Current Balance $0" at bounding box center [844, 351] width 1009 height 49
type input "$0"
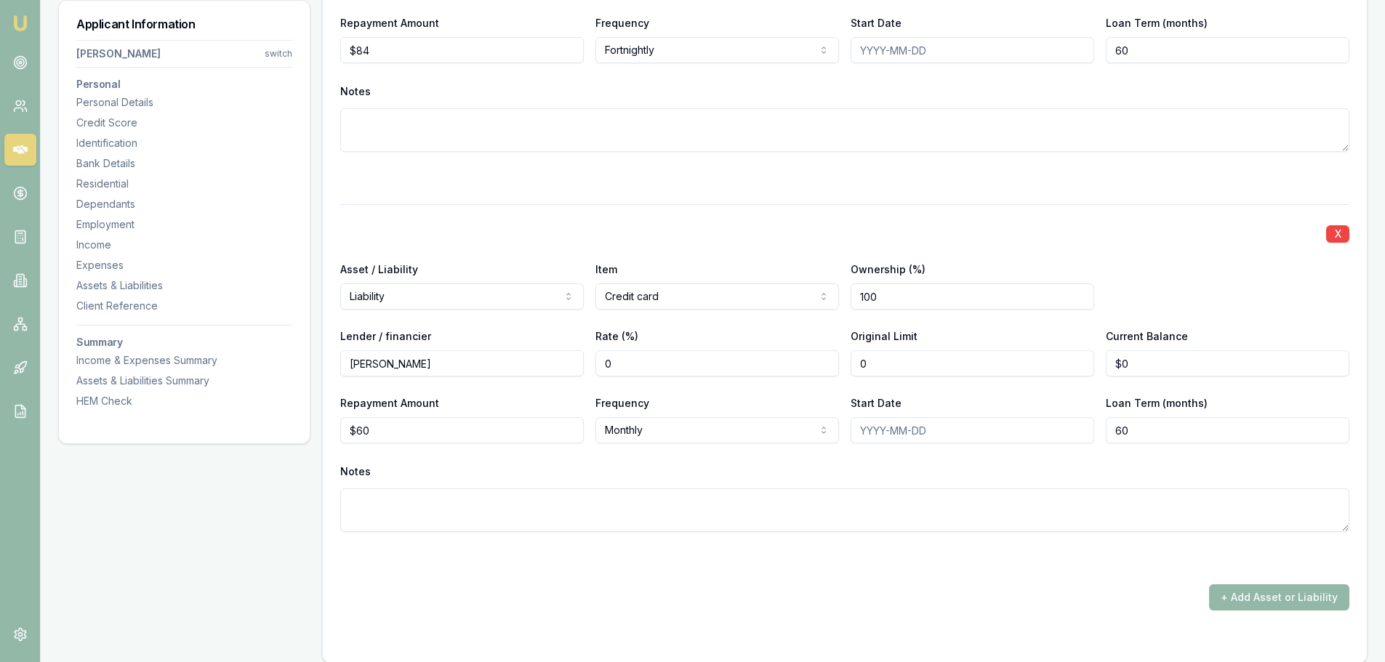
type input "0"
drag, startPoint x: 1180, startPoint y: 374, endPoint x: 1075, endPoint y: 366, distance: 104.9
click at [1075, 366] on div "Lender / financier ZIPPAY Rate (%) 0 Original Limit $0 Current Balance 0" at bounding box center [844, 351] width 1009 height 49
type input "0"
type input "$0"
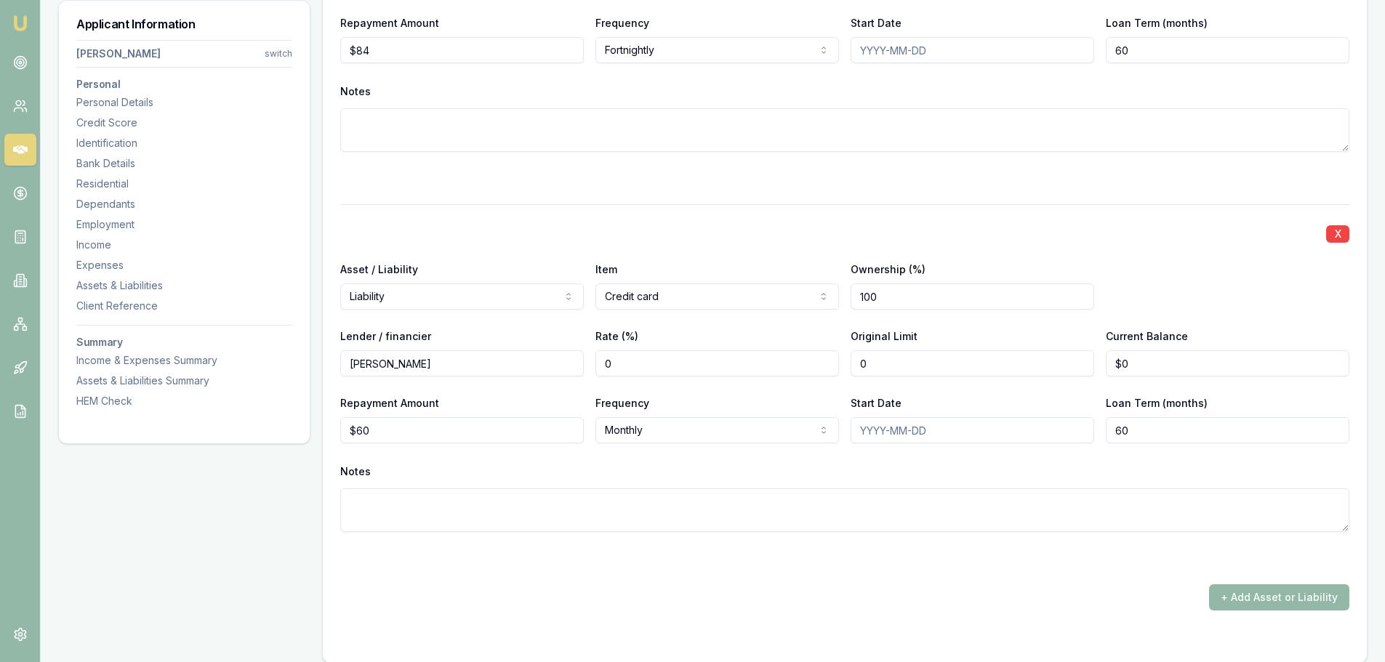
drag, startPoint x: 899, startPoint y: 364, endPoint x: 789, endPoint y: 358, distance: 110.6
click at [789, 358] on div "Lender / financier ZIPPAY Rate (%) 0 Original Limit 0 Current Balance $0" at bounding box center [844, 351] width 1009 height 49
type input "$1,500"
drag, startPoint x: 1173, startPoint y: 369, endPoint x: 1009, endPoint y: 369, distance: 164.3
click at [1063, 369] on div "Lender / financier ZIPPAY Rate (%) 0 Original Limit $1,500 Current Balance 0" at bounding box center [844, 351] width 1009 height 49
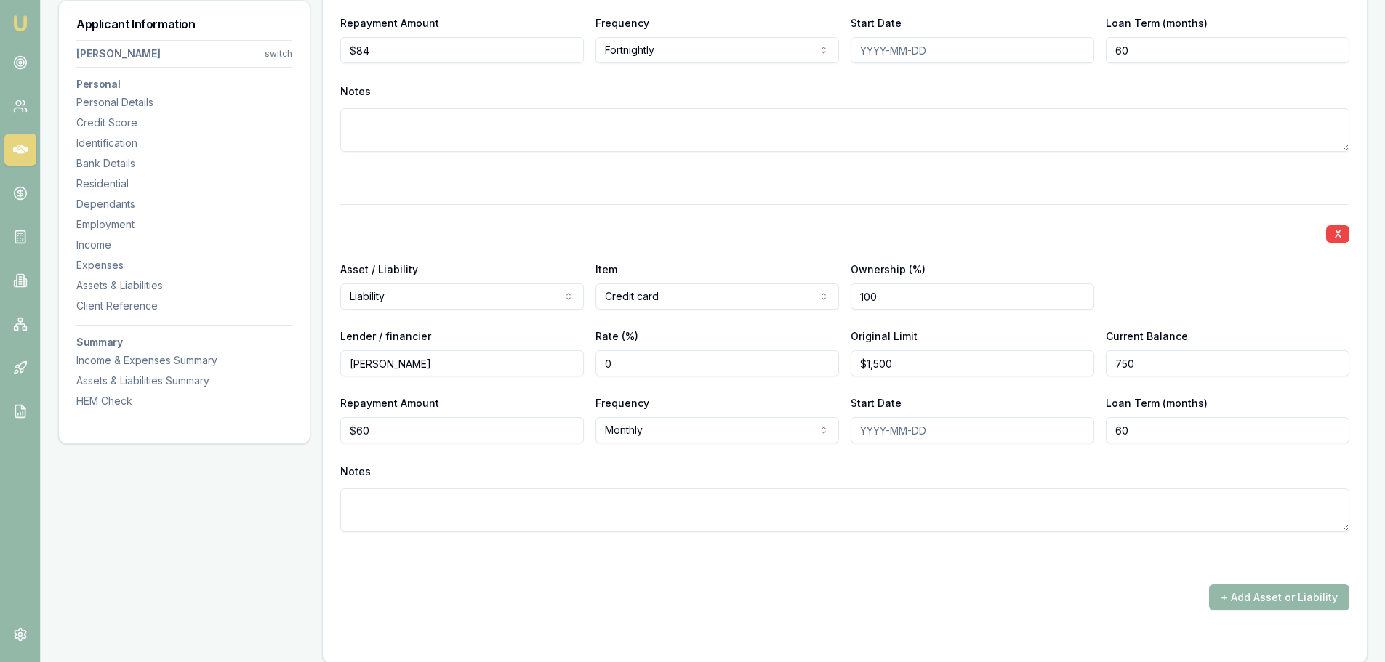
type input "$750"
click at [1127, 223] on div "X" at bounding box center [844, 232] width 1009 height 20
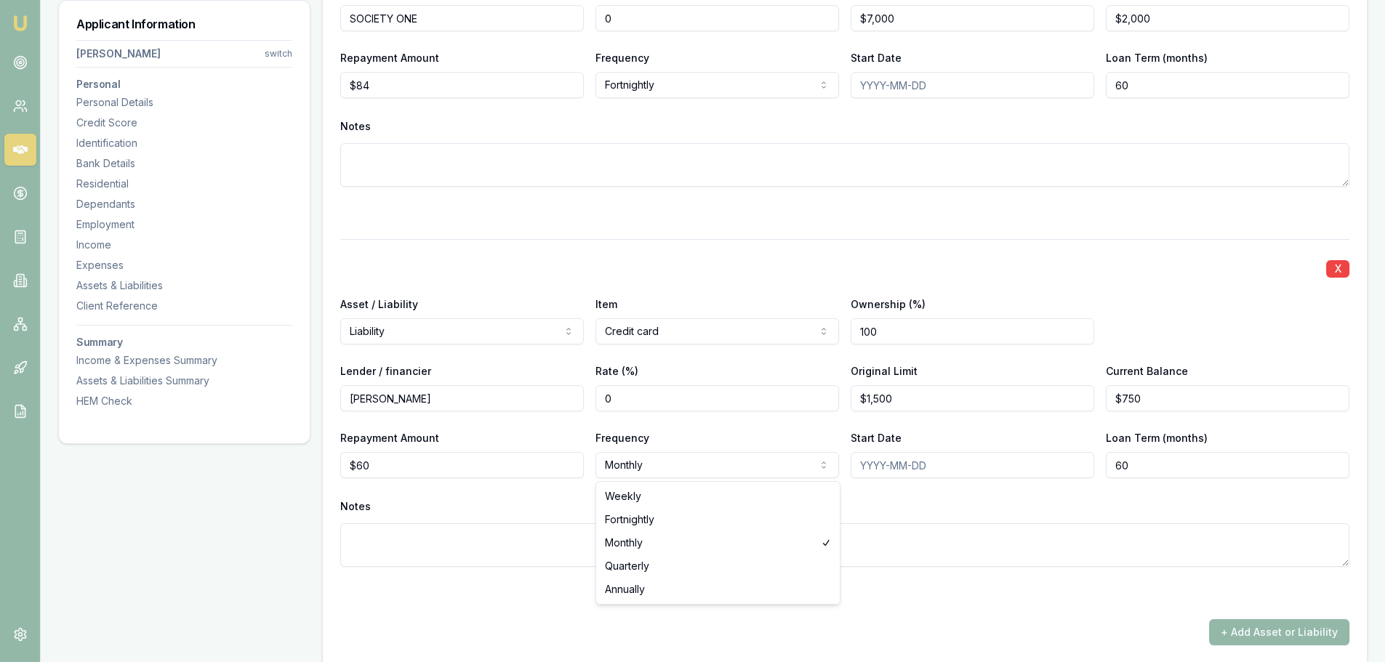
select select "FORTNIGHTLY"
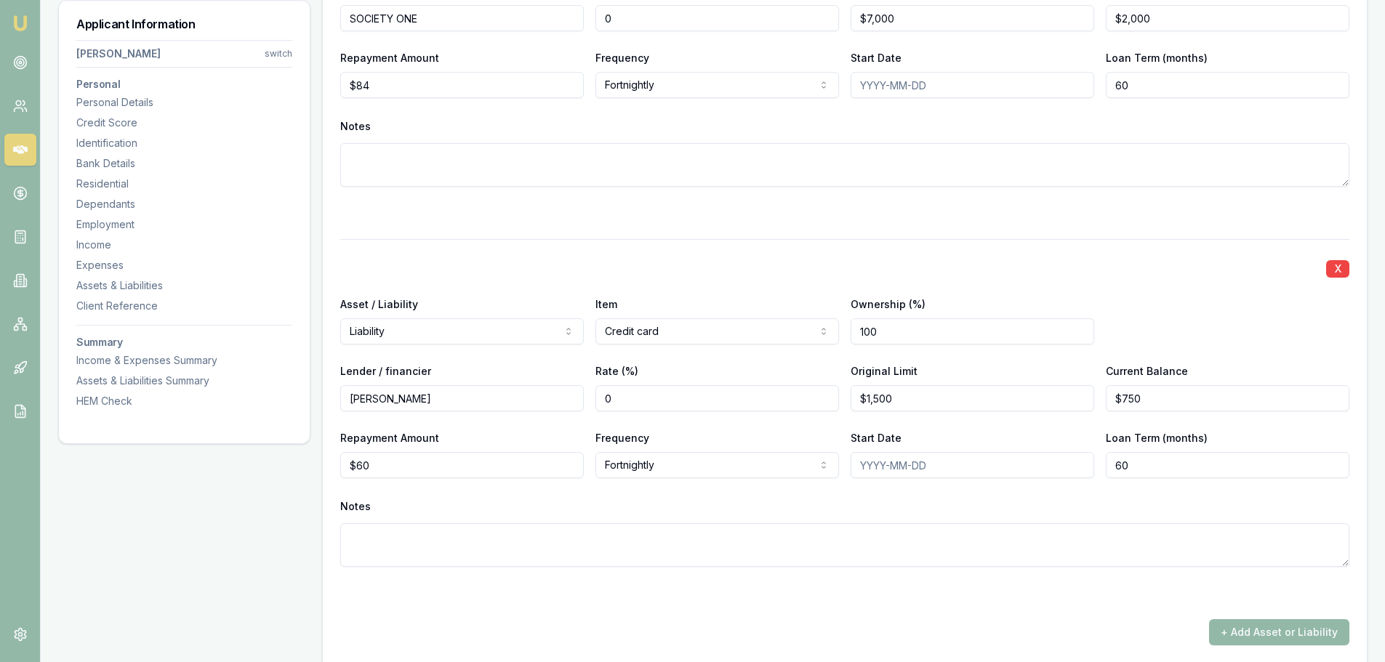
click at [655, 181] on textarea at bounding box center [844, 165] width 1009 height 44
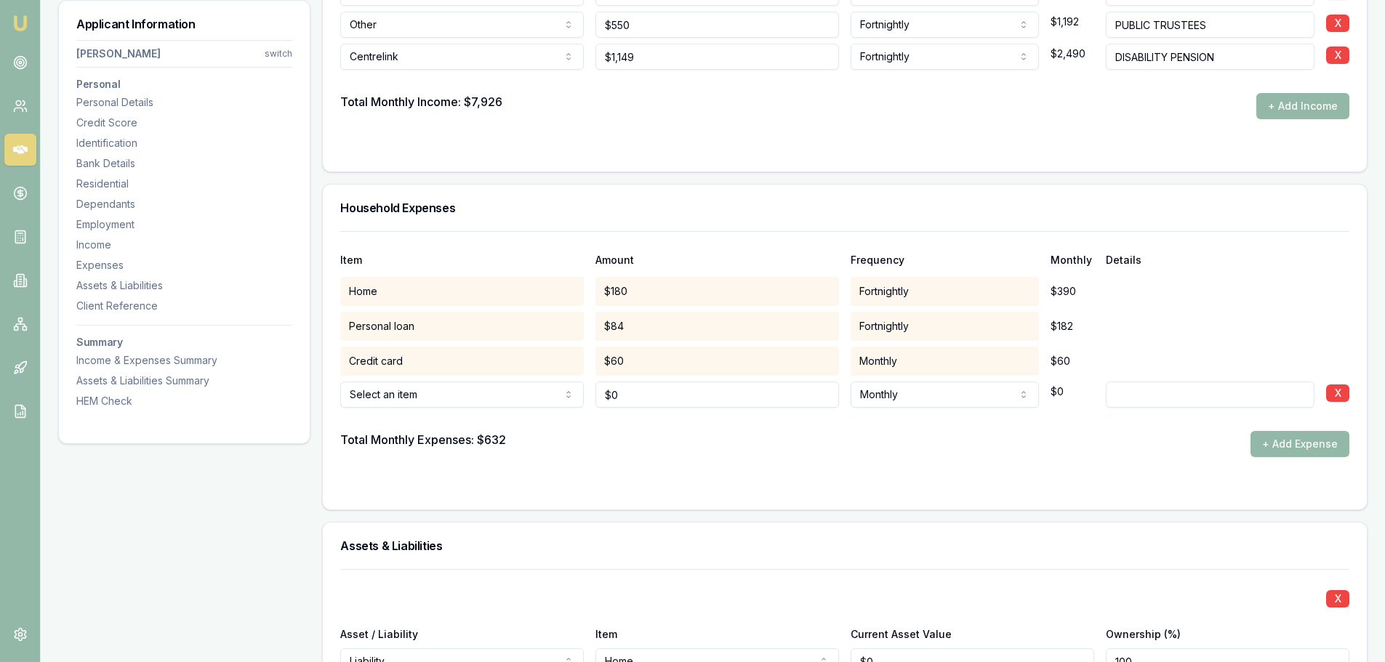
scroll to position [2908, 0]
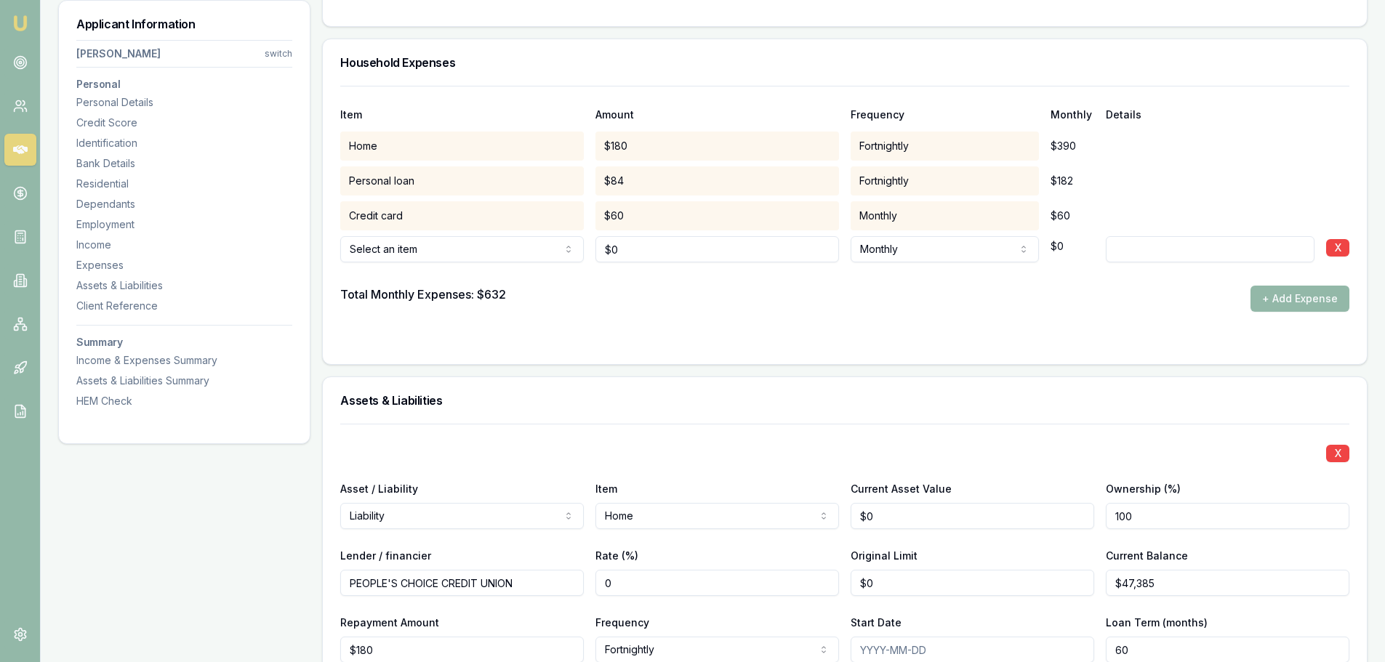
click at [425, 310] on div "Total Monthly Expenses: $702" at bounding box center [423, 299] width 166 height 26
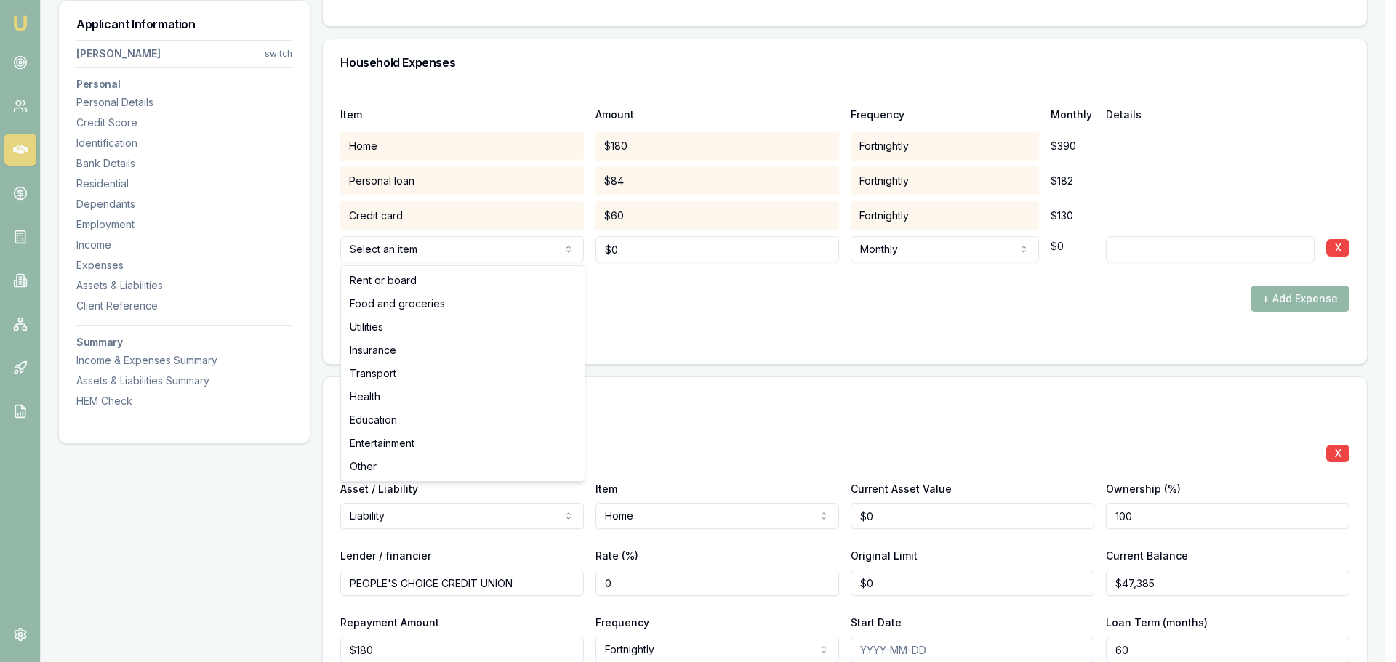
select select "FOOD_AND_GROCERIES"
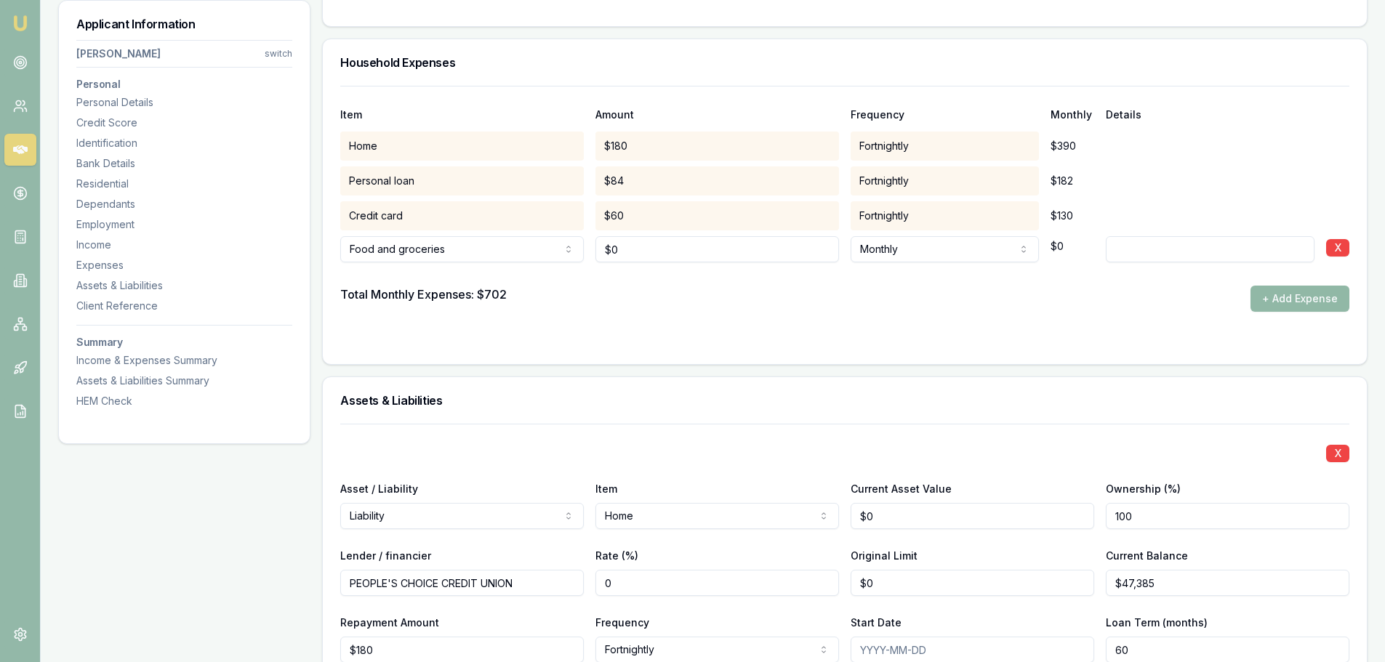
click at [1291, 302] on button "+ Add Expense" at bounding box center [1299, 299] width 99 height 26
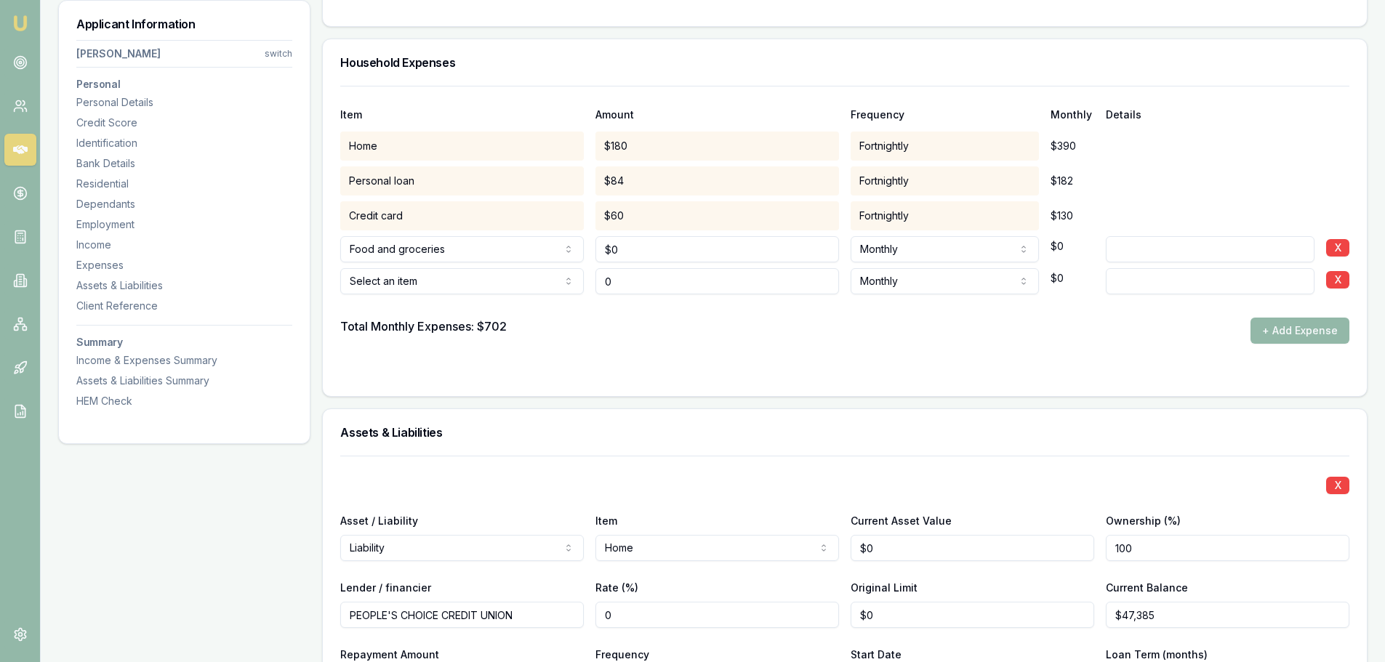
type input "$0"
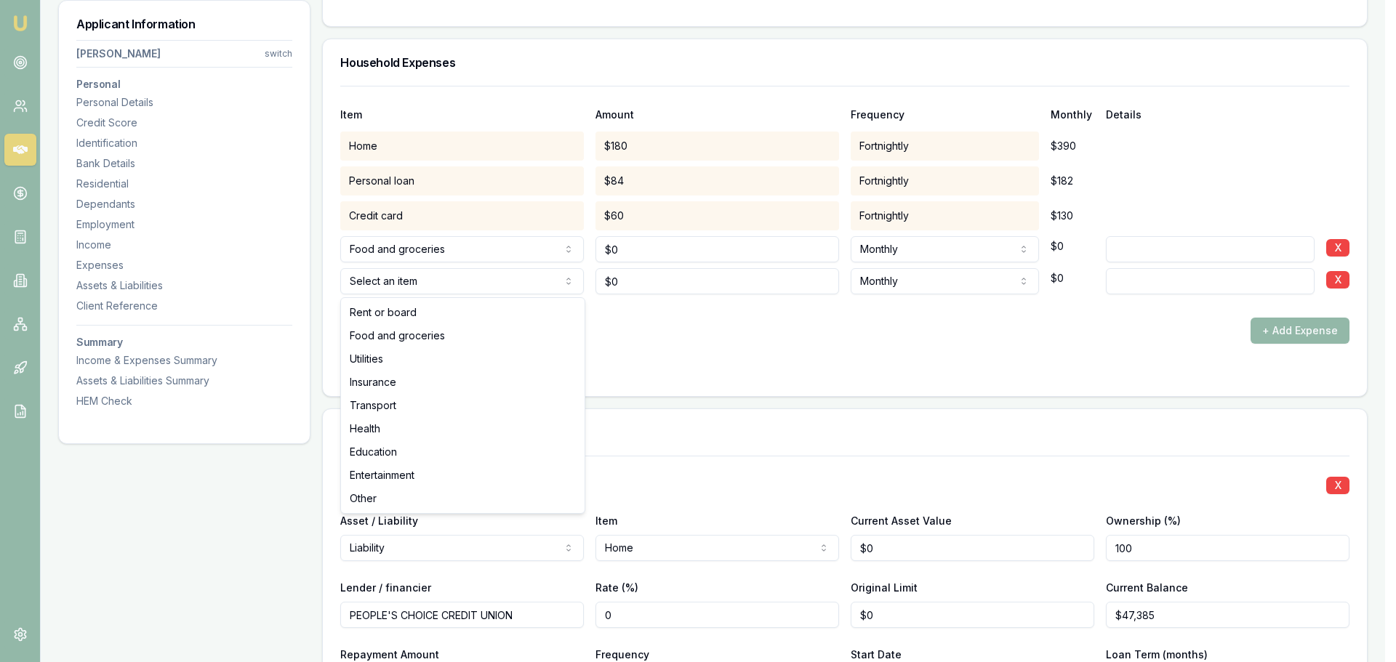
select select "INSURANCE"
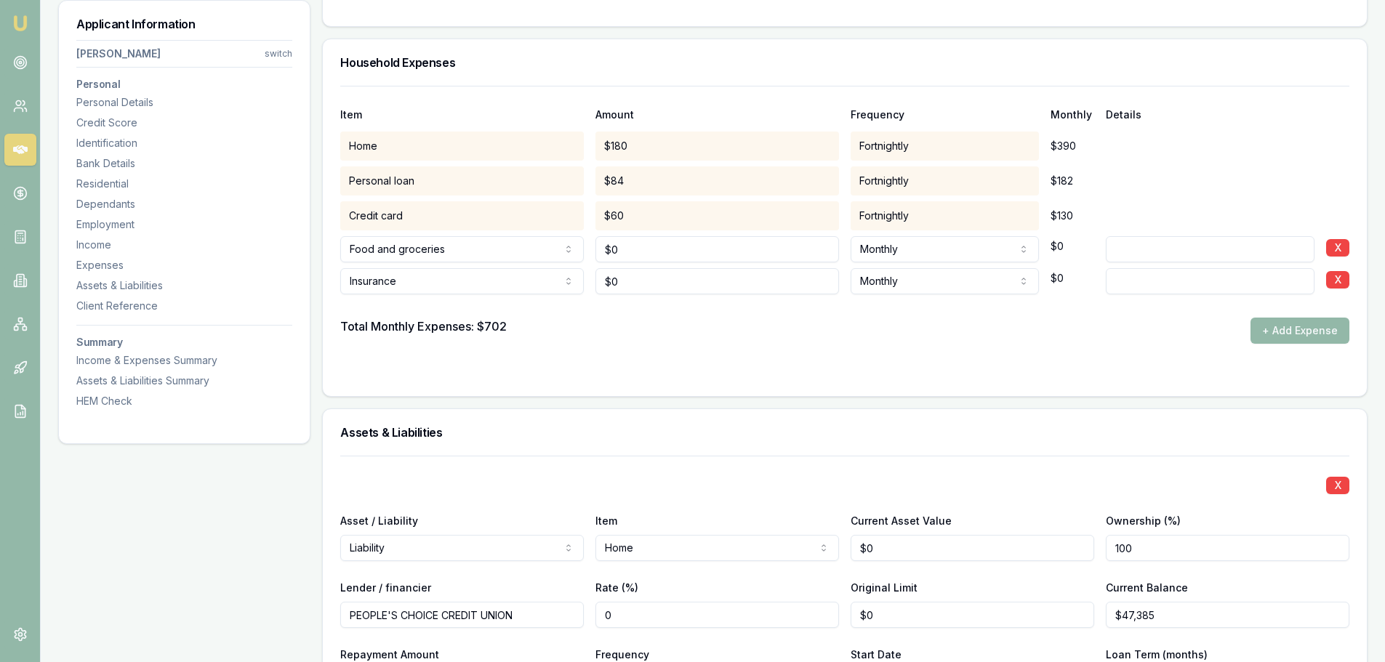
click at [1161, 275] on input at bounding box center [1210, 281] width 209 height 26
type input "HOME & CONTENTS"
drag, startPoint x: 630, startPoint y: 279, endPoint x: 571, endPoint y: 281, distance: 58.9
click at [598, 281] on input "0" at bounding box center [717, 281] width 244 height 26
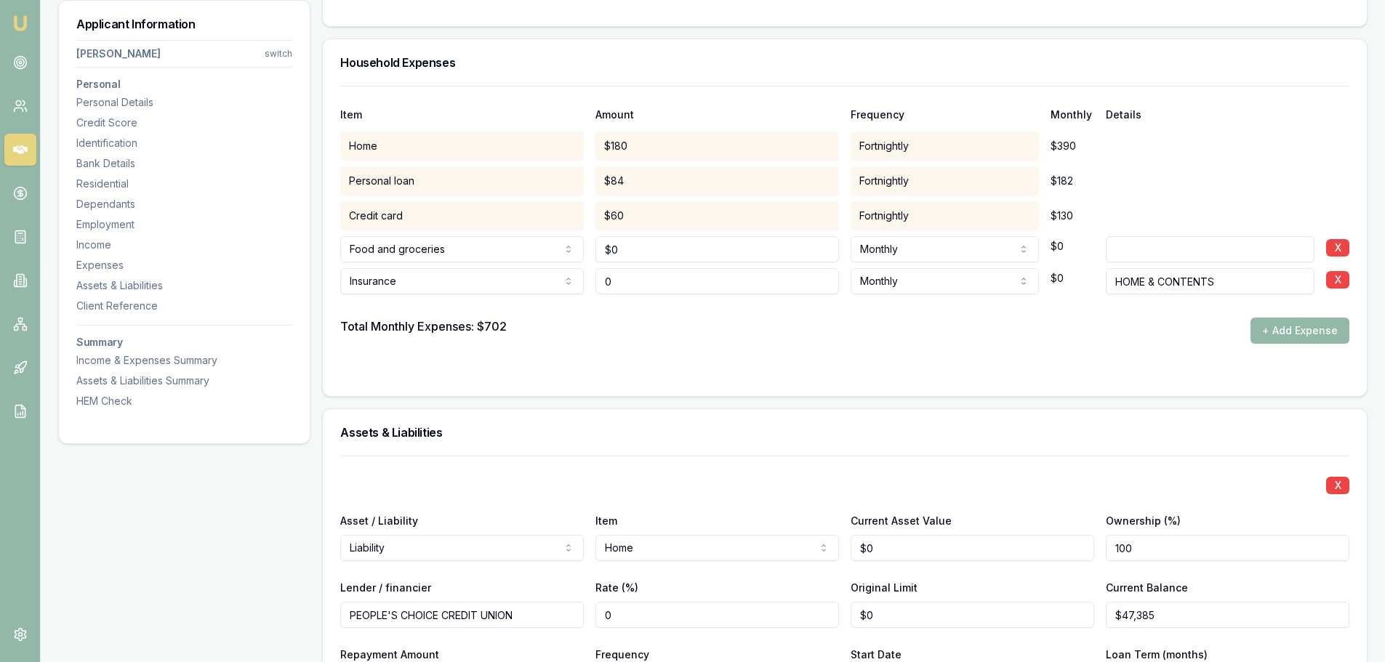
type input "$0"
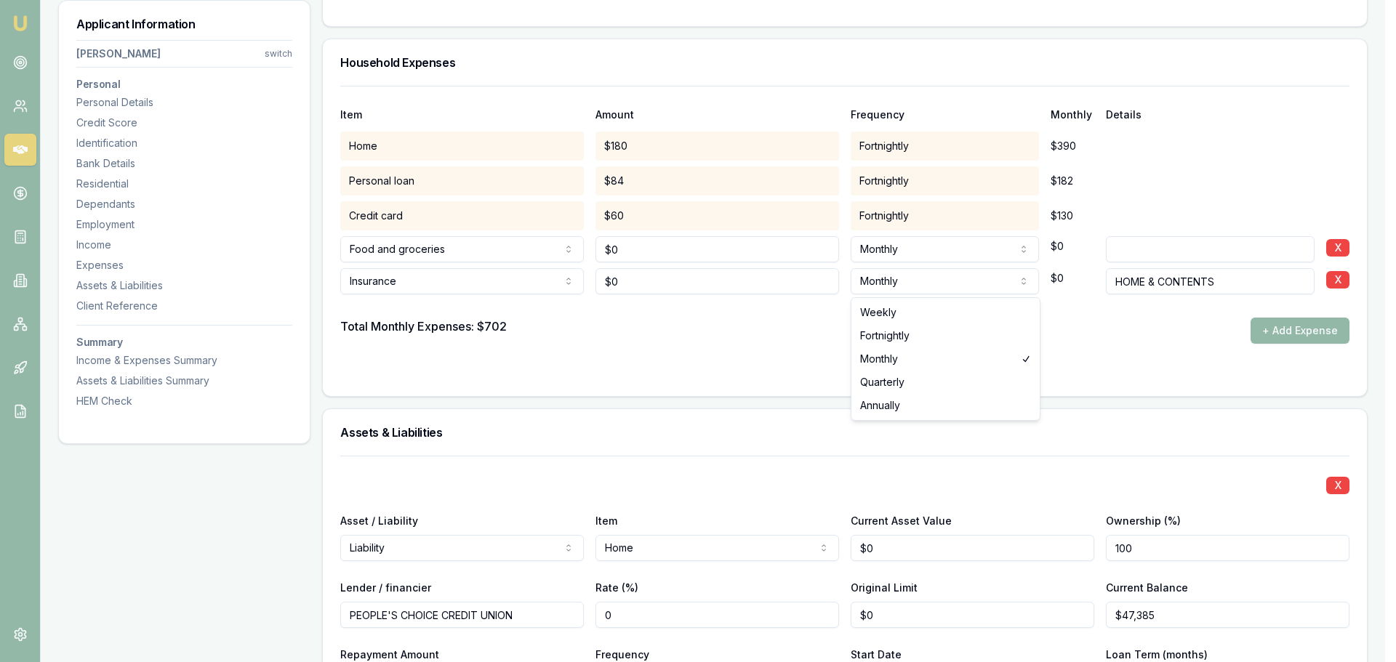
select select "FORTNIGHTLY"
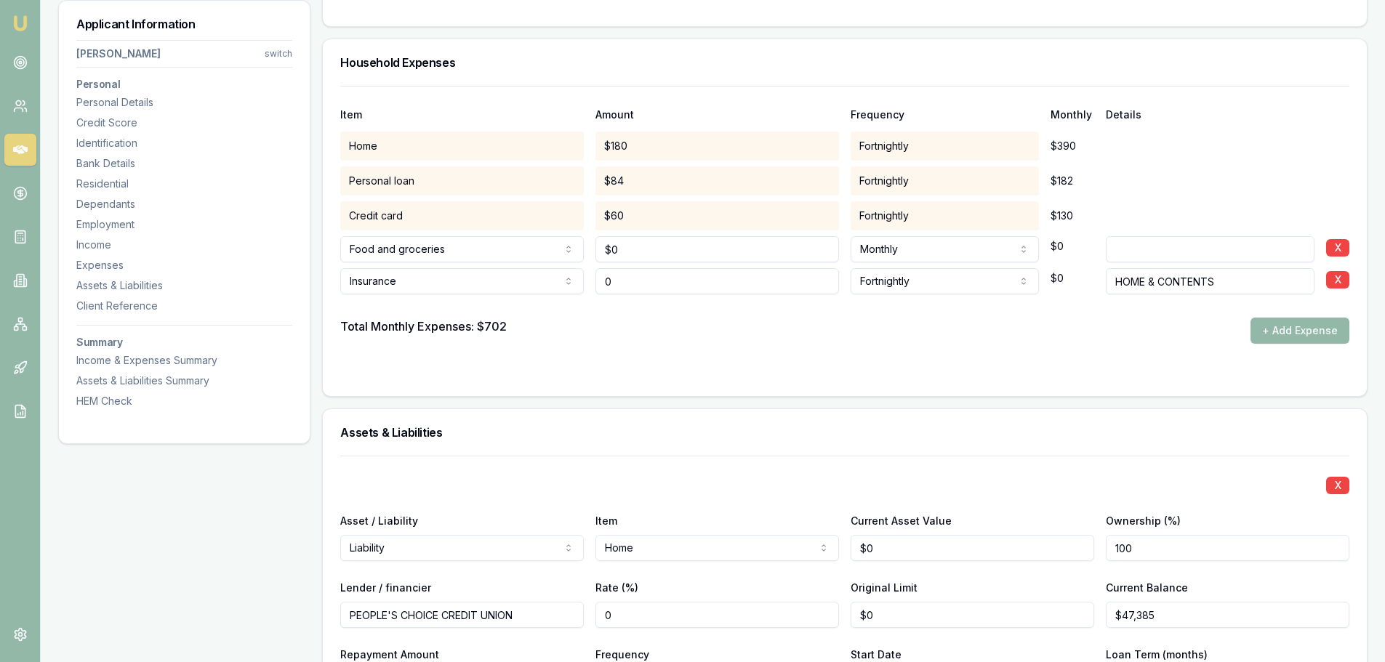
drag, startPoint x: 666, startPoint y: 281, endPoint x: 425, endPoint y: 292, distance: 240.9
click at [425, 292] on div "Insurance Rent or board Food and groceries Utilities Insurance Transport Health…" at bounding box center [844, 278] width 1009 height 32
type input "$46"
click at [559, 320] on div "Total Monthly Expenses: $702 + Add Expense" at bounding box center [844, 331] width 1009 height 26
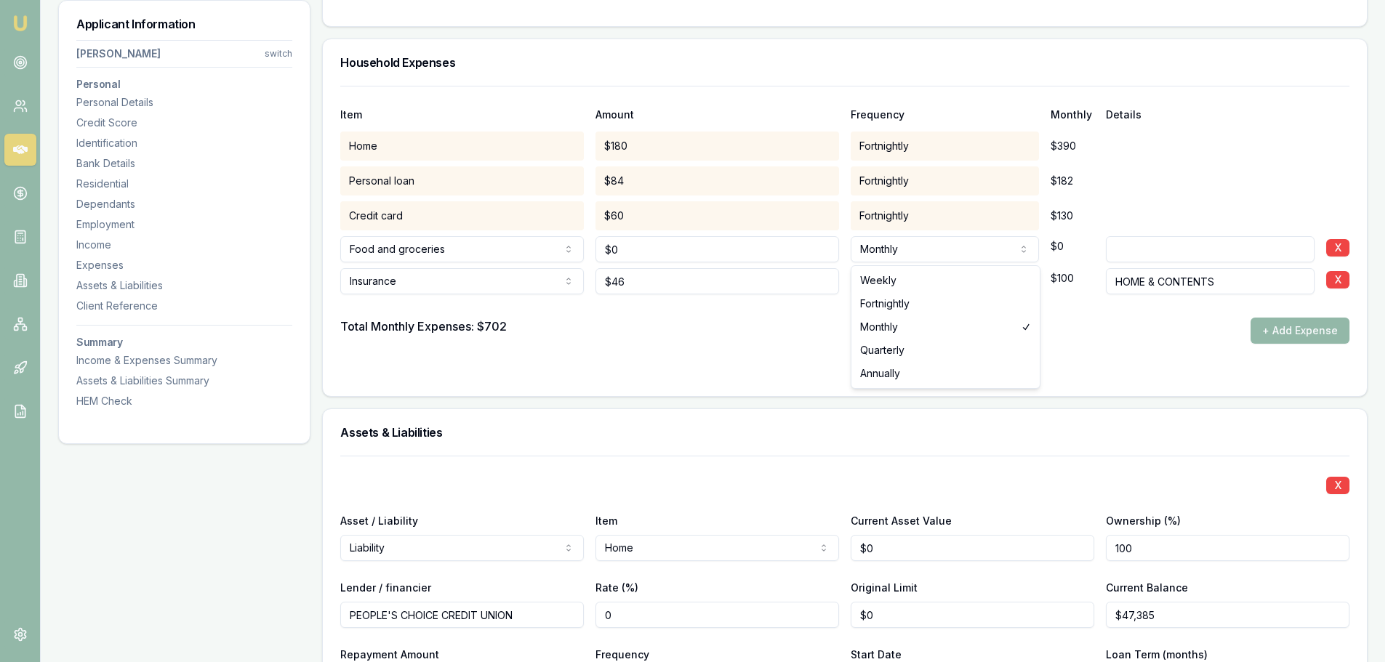
select select "FORTNIGHTLY"
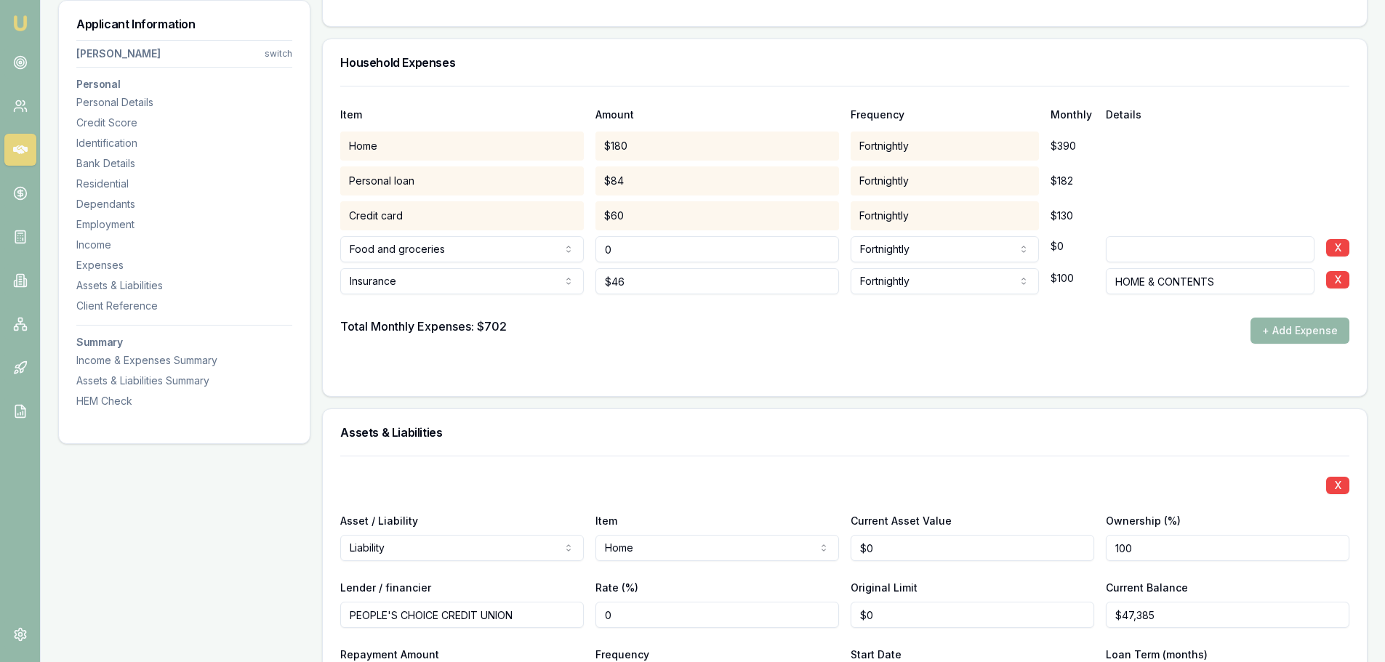
drag, startPoint x: 693, startPoint y: 259, endPoint x: 491, endPoint y: 254, distance: 201.4
click at [493, 254] on div "Food and groceries Rent or board Food and groceries Utilities Insurance Transpo…" at bounding box center [844, 246] width 1009 height 32
type input "$350"
drag, startPoint x: 793, startPoint y: 331, endPoint x: 912, endPoint y: 317, distance: 119.3
click at [794, 331] on div "Total Monthly Expenses: $702 + Add Expense" at bounding box center [844, 331] width 1009 height 26
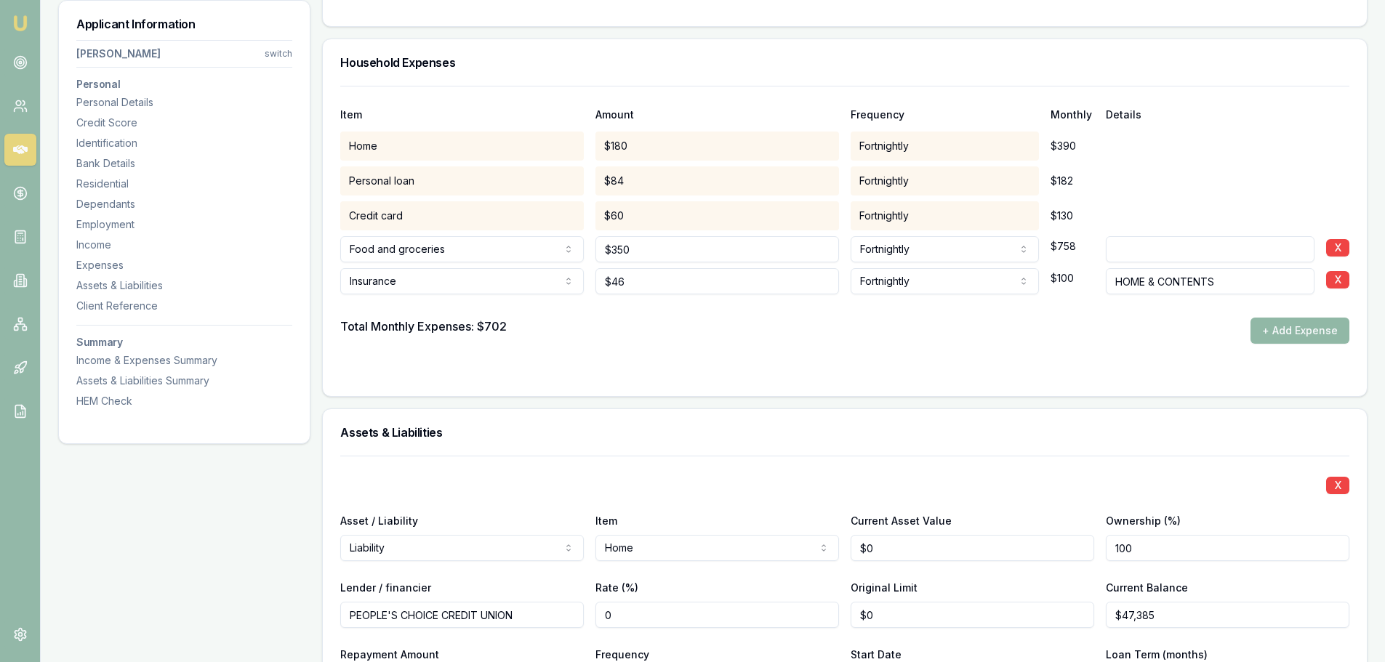
click at [1270, 331] on button "+ Add Expense" at bounding box center [1299, 331] width 99 height 26
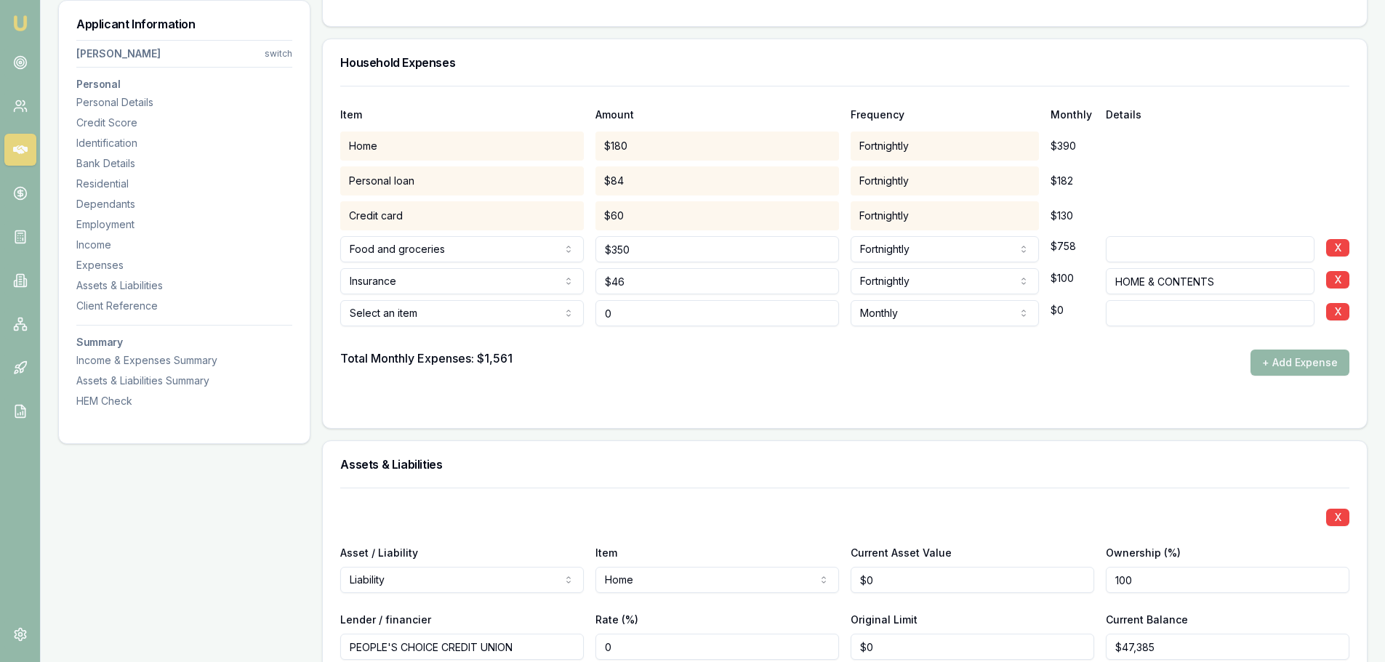
type input "$0"
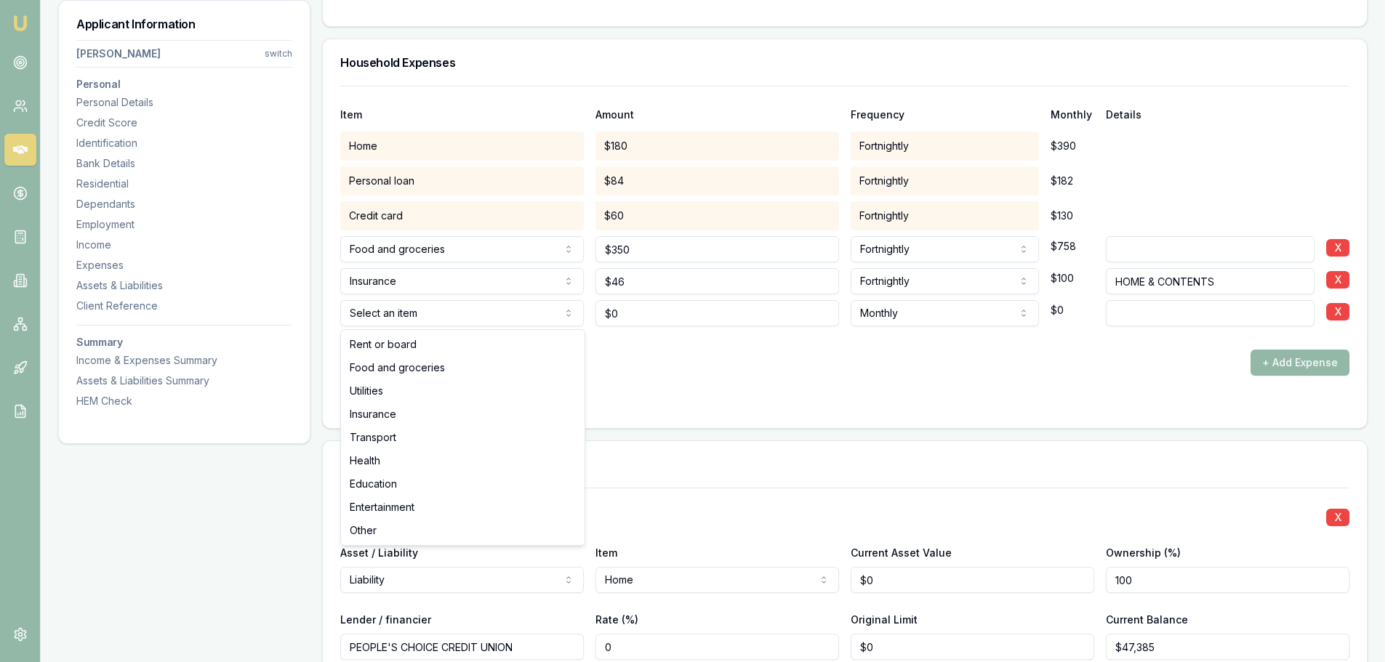
select select "UTILITIES"
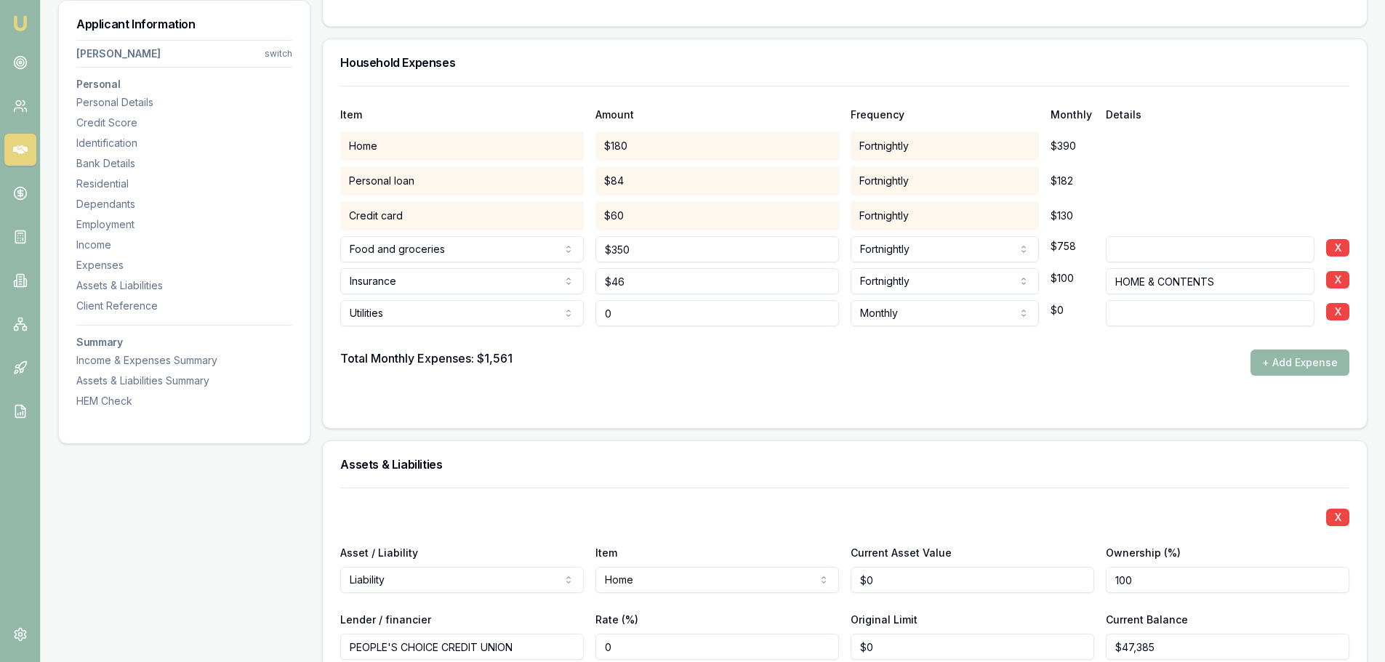
drag, startPoint x: 635, startPoint y: 313, endPoint x: 523, endPoint y: 310, distance: 111.3
click at [523, 310] on div "Utilities Rent or board Food and groceries Utilities Insurance Transport Health…" at bounding box center [844, 310] width 1009 height 32
type input "$0"
click at [1188, 321] on input at bounding box center [1210, 313] width 209 height 26
type input "ELECTRICITY"
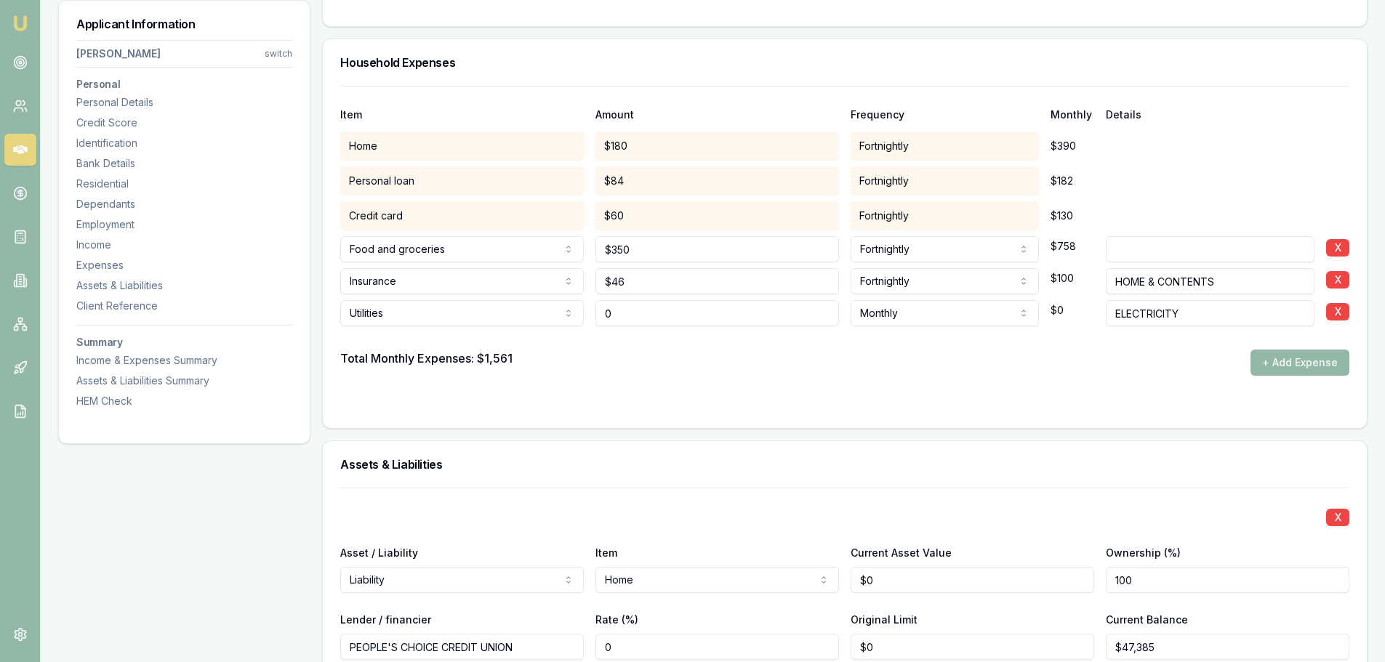
drag, startPoint x: 617, startPoint y: 318, endPoint x: 541, endPoint y: 318, distance: 76.3
click at [541, 318] on div "Utilities Rent or board Food and groceries Utilities Insurance Transport Health…" at bounding box center [844, 310] width 1009 height 32
type input "$0"
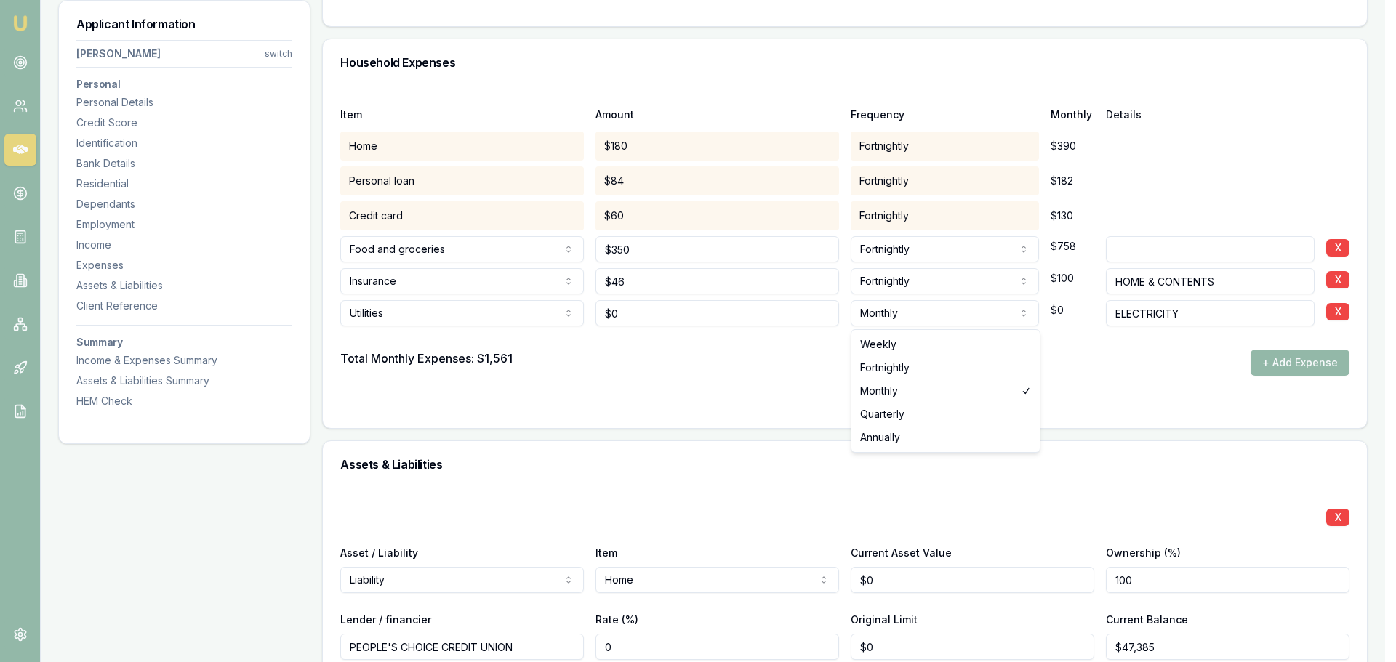
select select "FORTNIGHTLY"
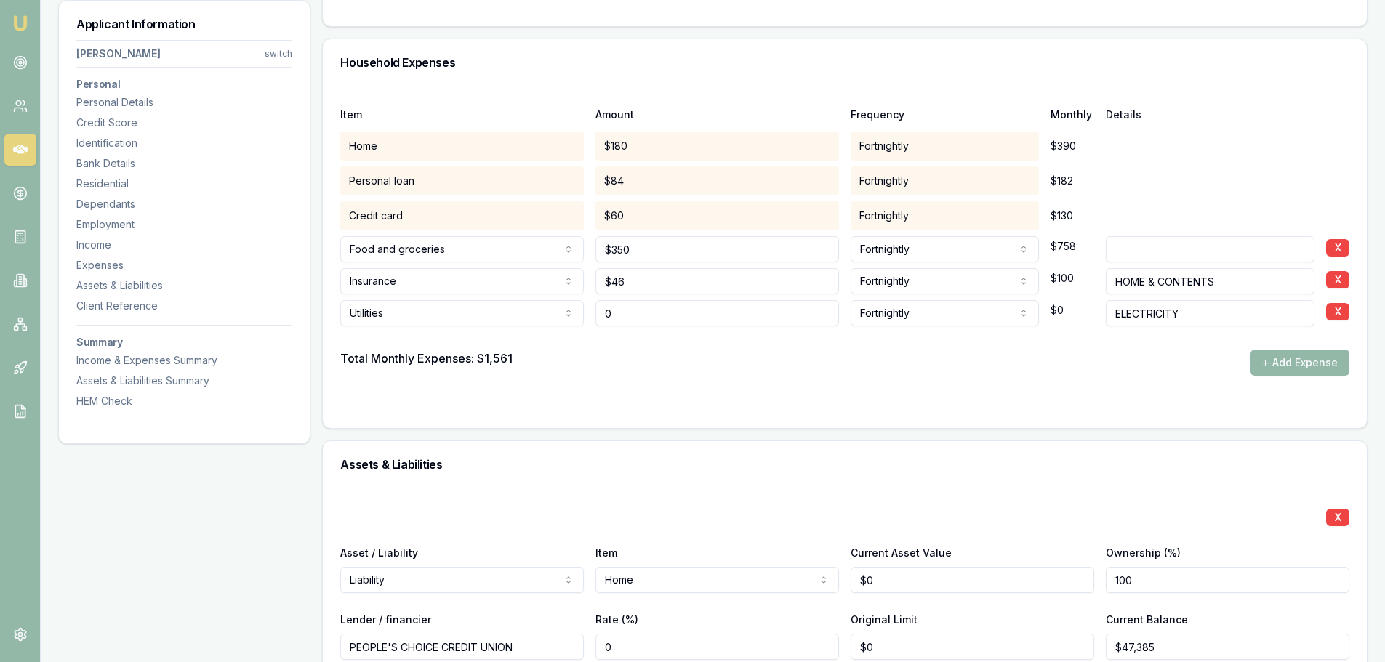
drag, startPoint x: 643, startPoint y: 314, endPoint x: 536, endPoint y: 315, distance: 106.1
click at [551, 315] on div "Utilities Rent or board Food and groceries Utilities Insurance Transport Health…" at bounding box center [844, 310] width 1009 height 32
type input "$350"
drag, startPoint x: 1213, startPoint y: 313, endPoint x: 1077, endPoint y: 311, distance: 135.9
click at [1079, 311] on div "Utilities Rent or board Food and groceries Utilities Insurance Transport Health…" at bounding box center [844, 310] width 1009 height 32
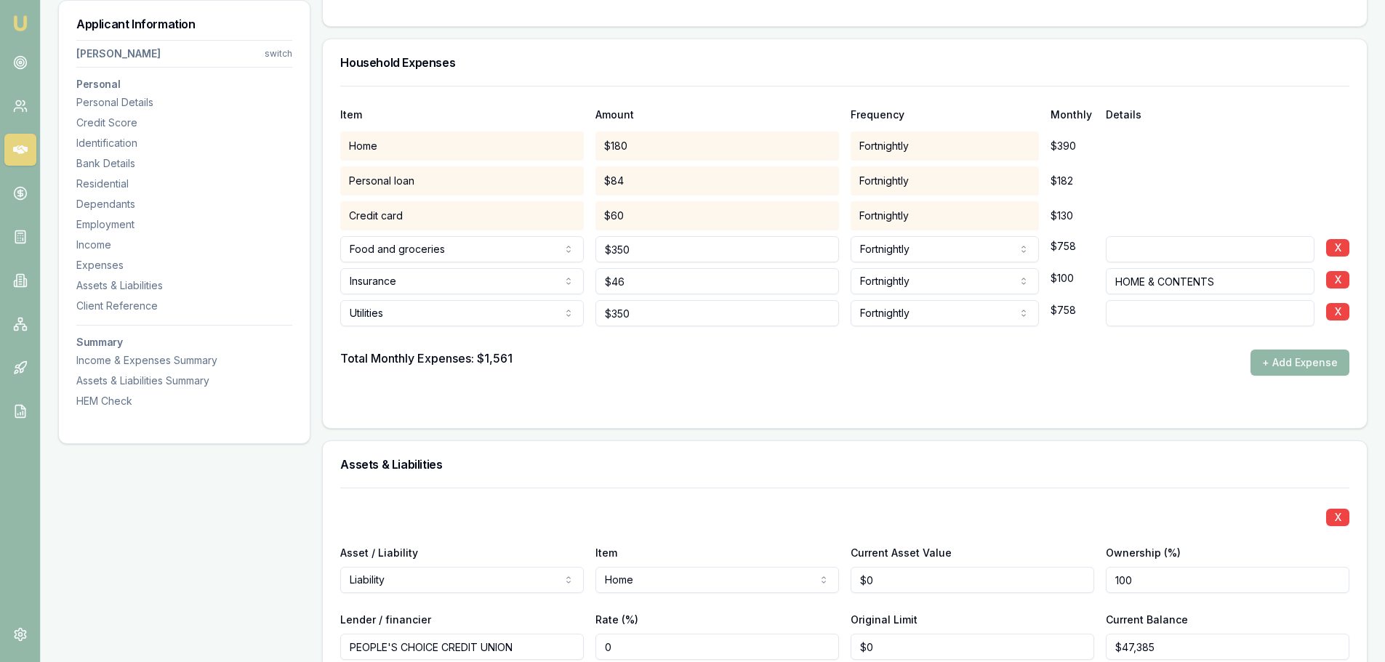
click at [1324, 367] on button "+ Add Expense" at bounding box center [1299, 363] width 99 height 26
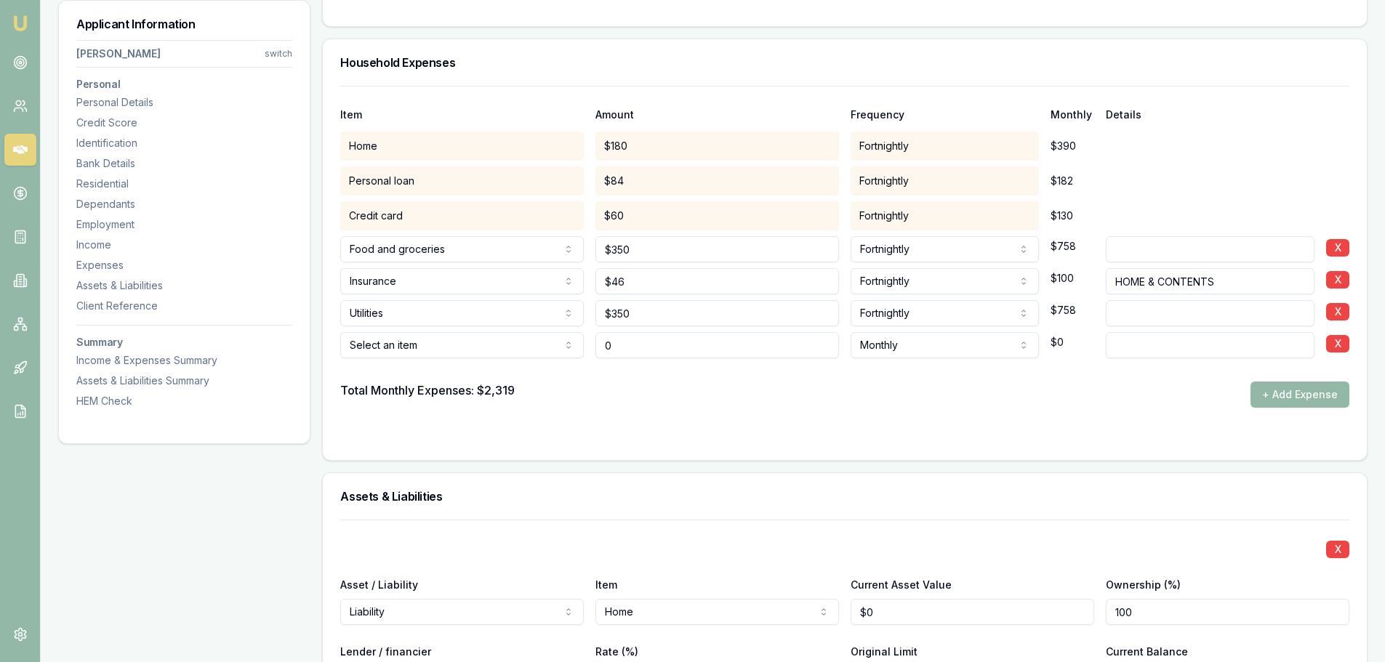
type input "$0"
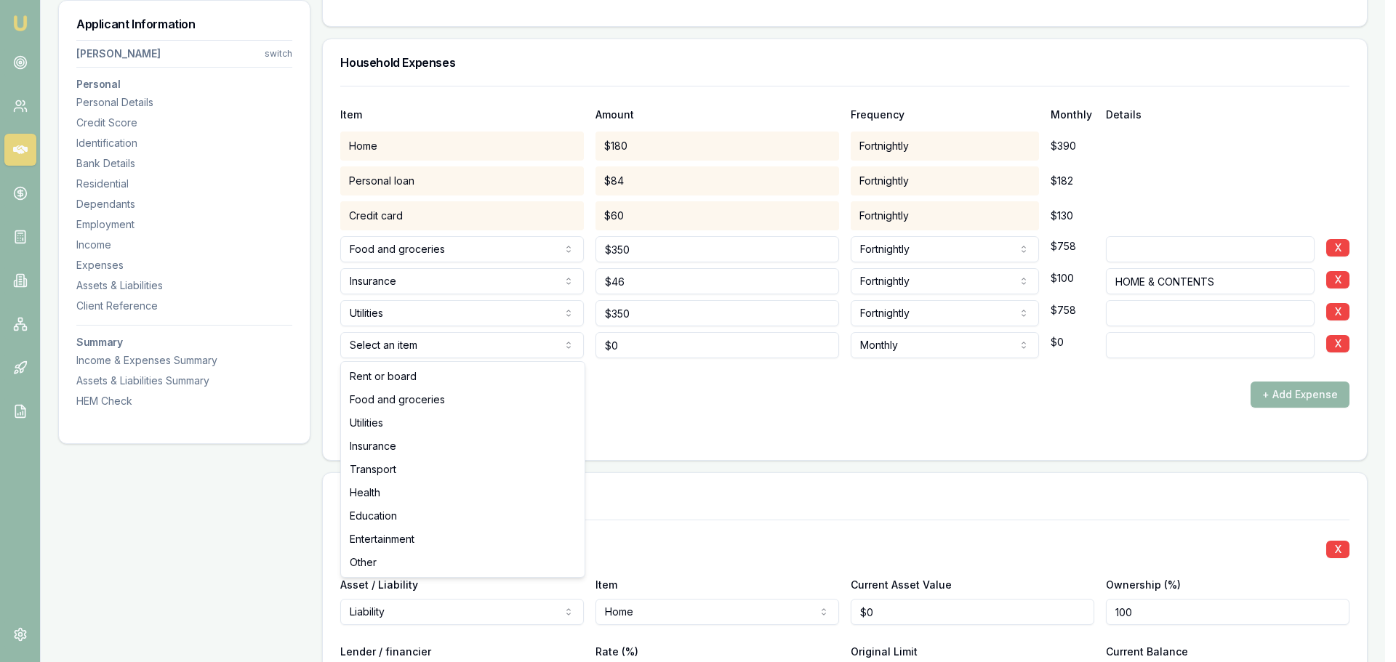
select select "INSURANCE"
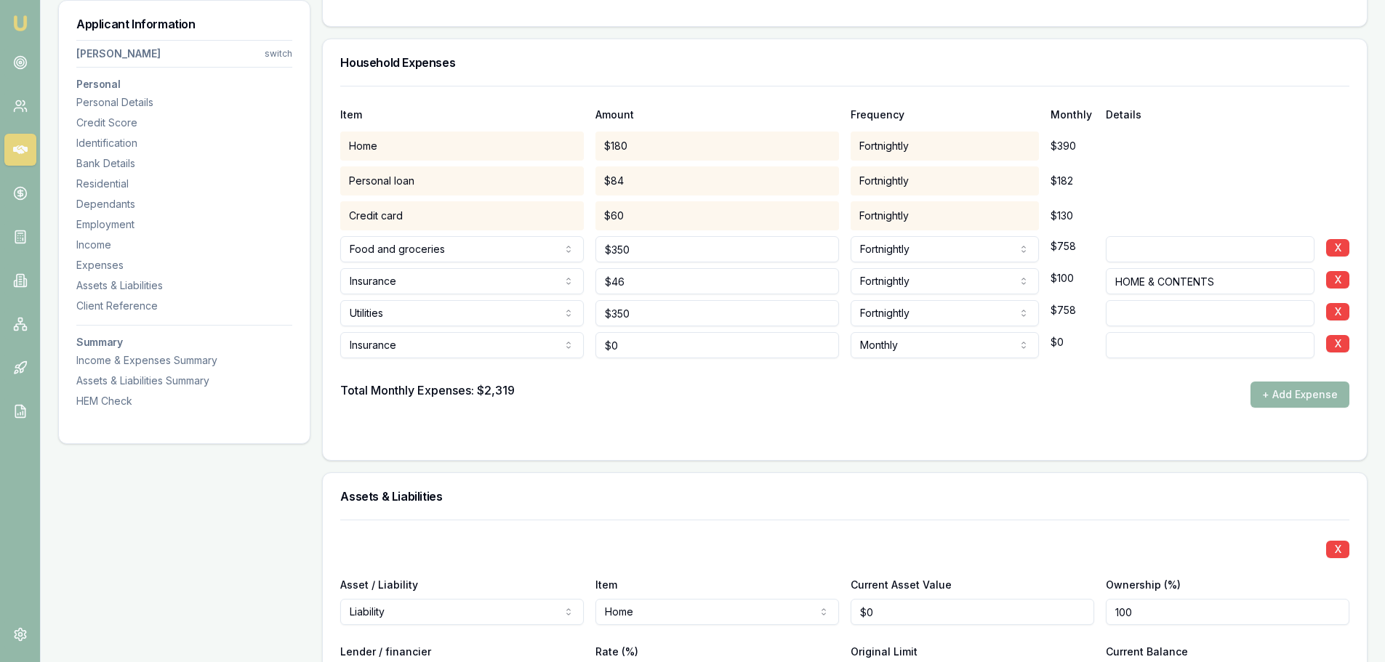
click at [1133, 342] on input at bounding box center [1210, 345] width 209 height 26
type input "LIFE INSURANCE"
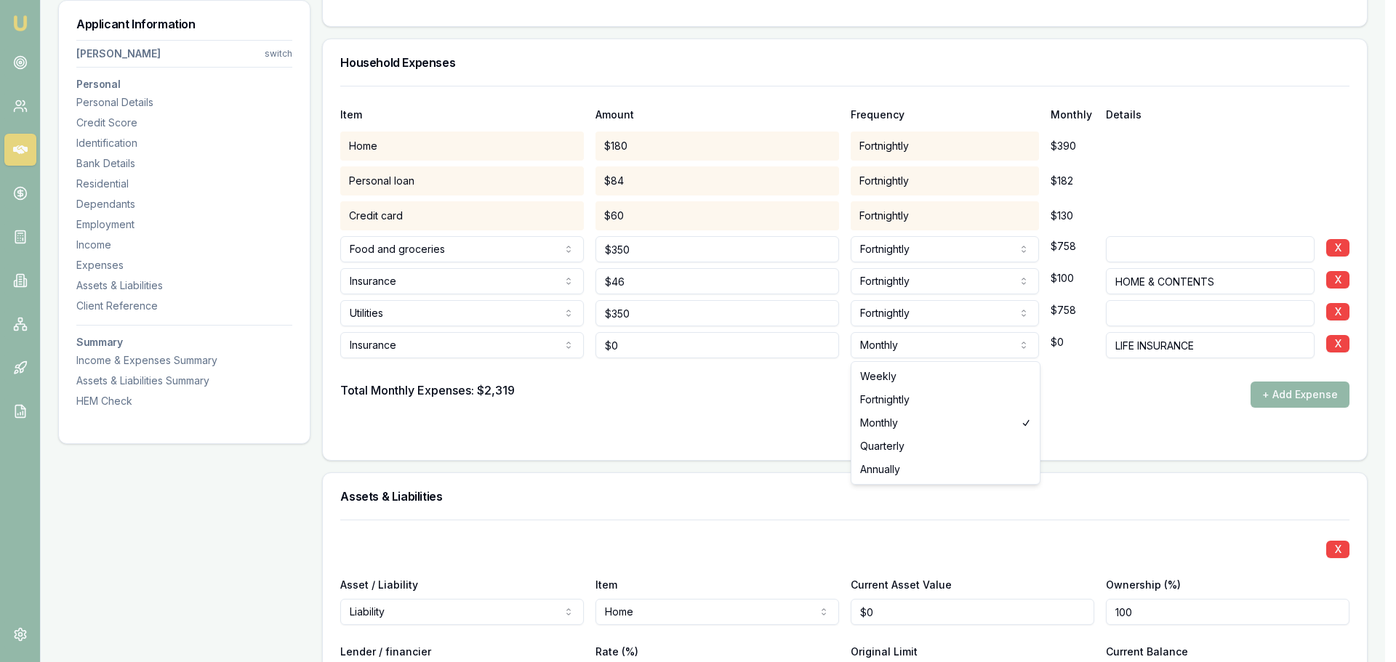
select select "FORTNIGHTLY"
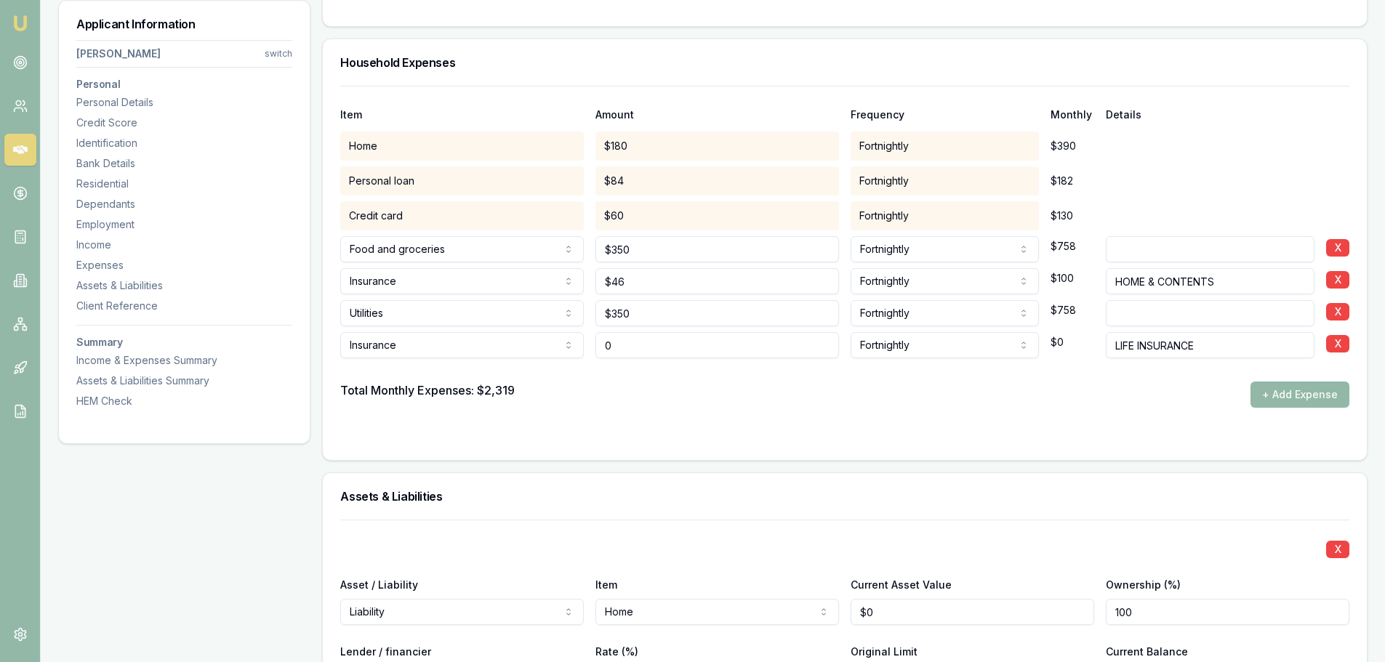
drag, startPoint x: 547, startPoint y: 348, endPoint x: 425, endPoint y: 348, distance: 122.8
click at [453, 348] on div "Insurance Rent or board Food and groceries Utilities Insurance Transport Health…" at bounding box center [844, 342] width 1009 height 32
type input "$18"
click at [1319, 398] on button "+ Add Expense" at bounding box center [1299, 395] width 99 height 26
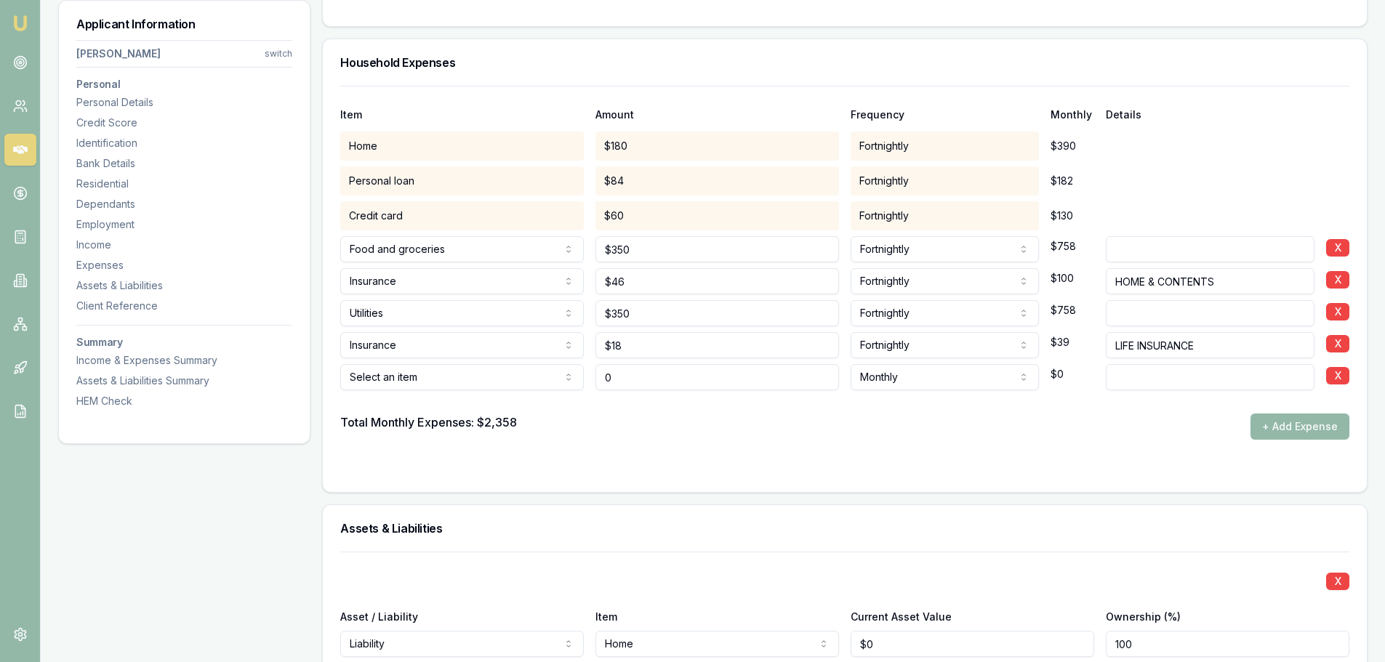
type input "$0"
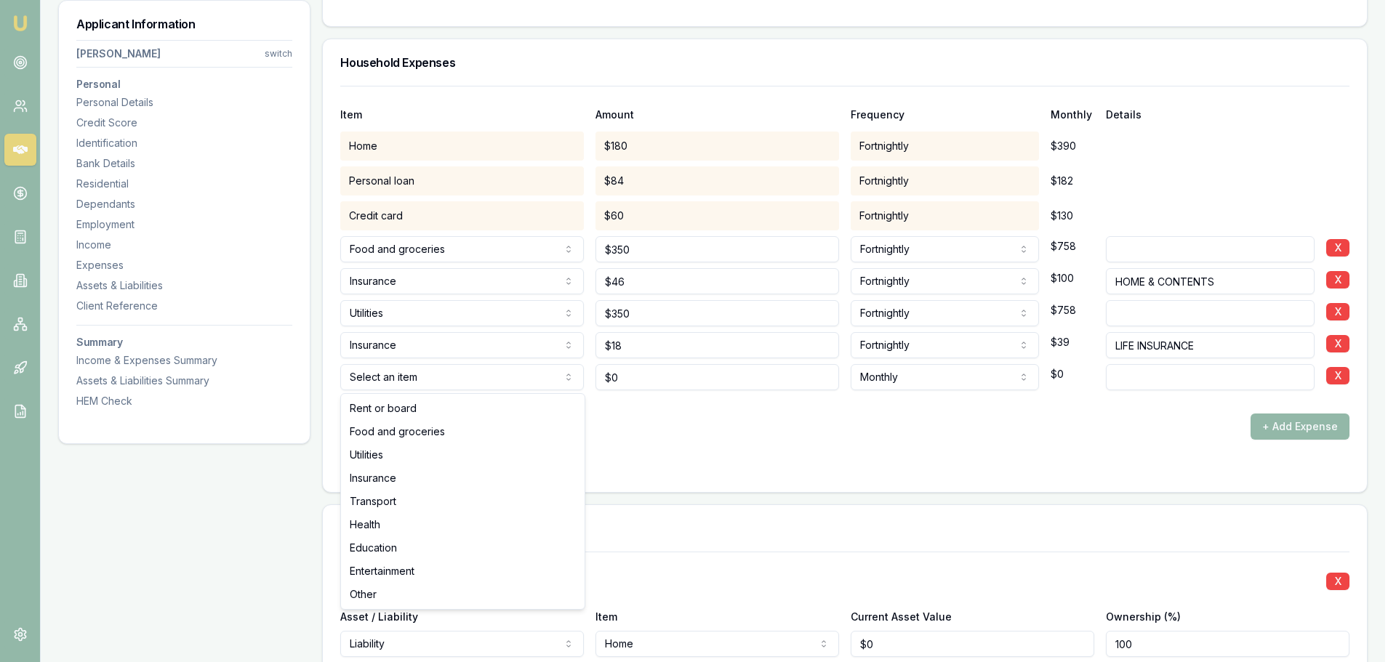
select select "TRANSPORT"
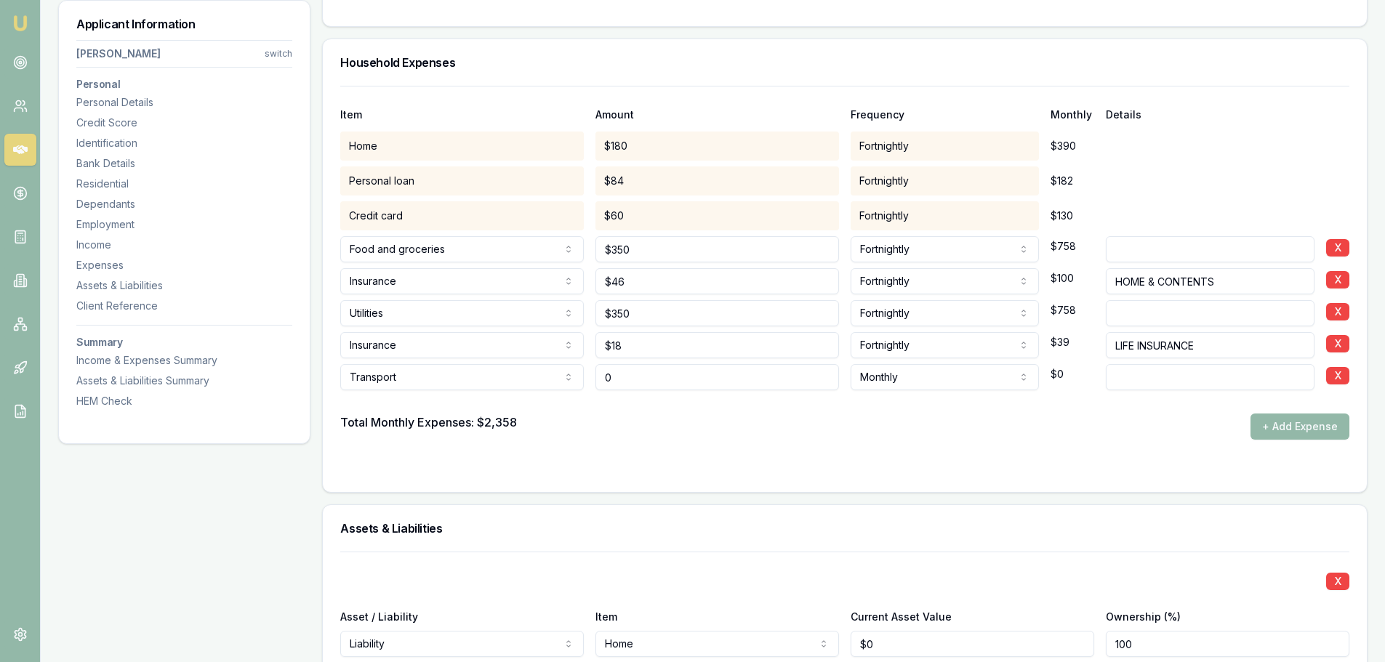
drag, startPoint x: 630, startPoint y: 376, endPoint x: 560, endPoint y: 372, distance: 69.9
click at [576, 373] on div "Transport Rent or board Food and groceries Utilities Insurance Transport Health…" at bounding box center [844, 374] width 1009 height 32
click at [630, 414] on div "Total Monthly Expenses: $2,358 + Add Expense" at bounding box center [844, 427] width 1009 height 26
type input "0"
click at [646, 378] on input "0" at bounding box center [717, 377] width 244 height 26
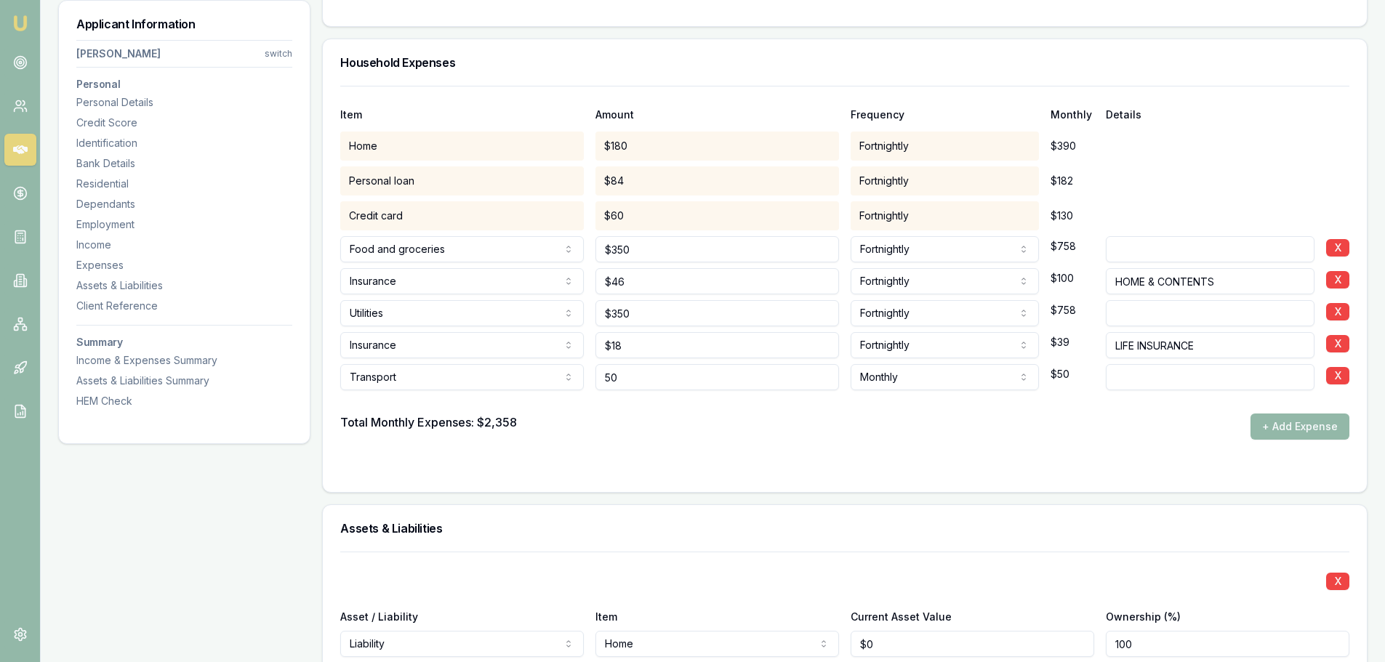
type input "$50"
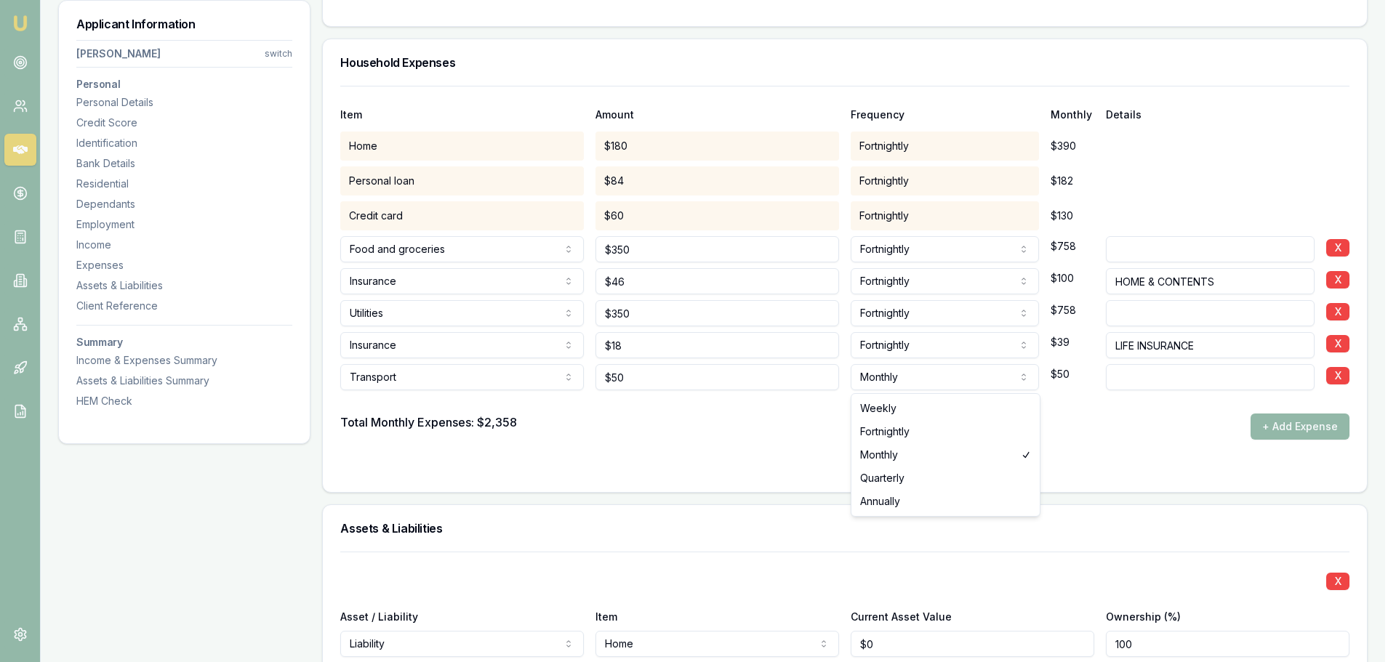
select select "WEEKLY"
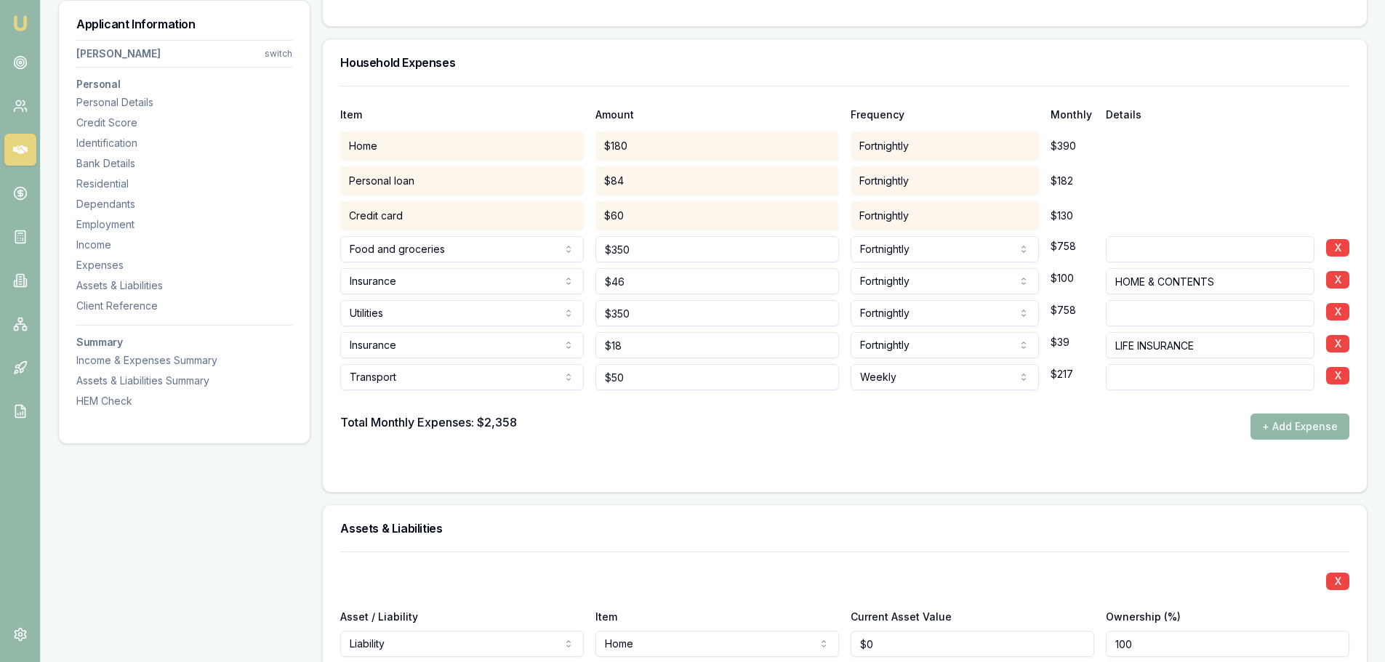
click at [1316, 427] on button "+ Add Expense" at bounding box center [1299, 427] width 99 height 26
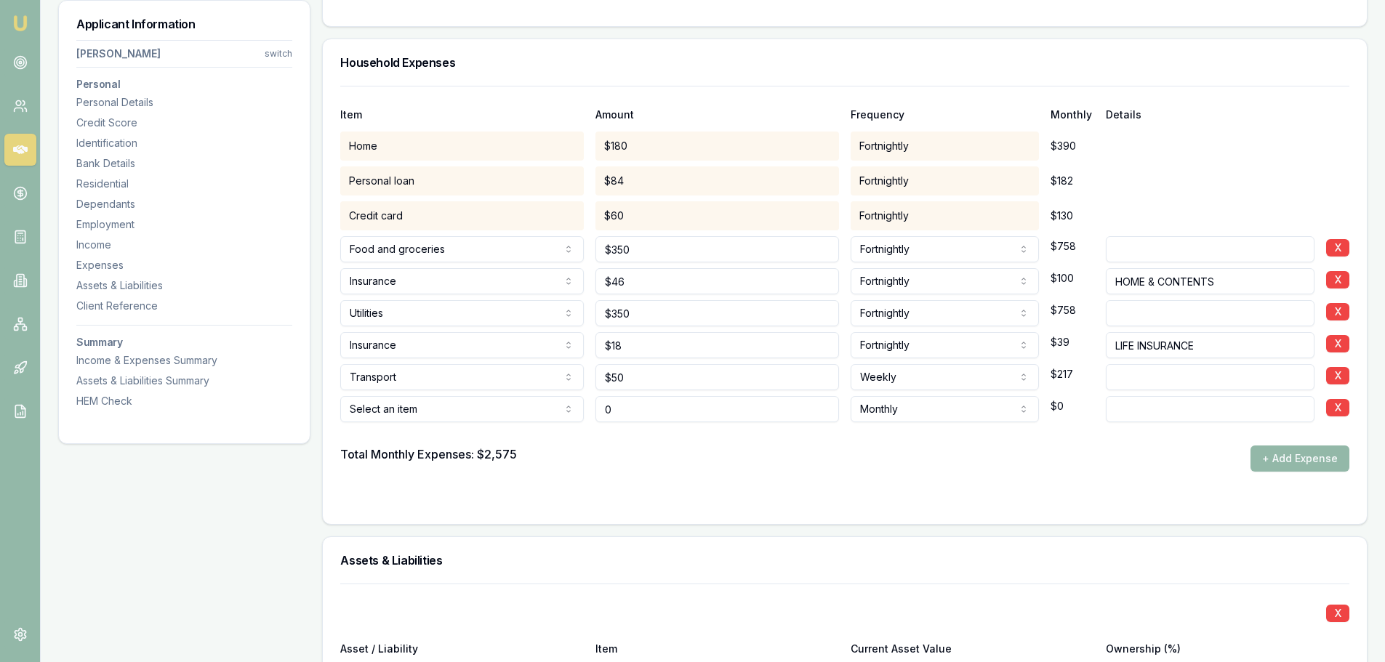
type input "$0"
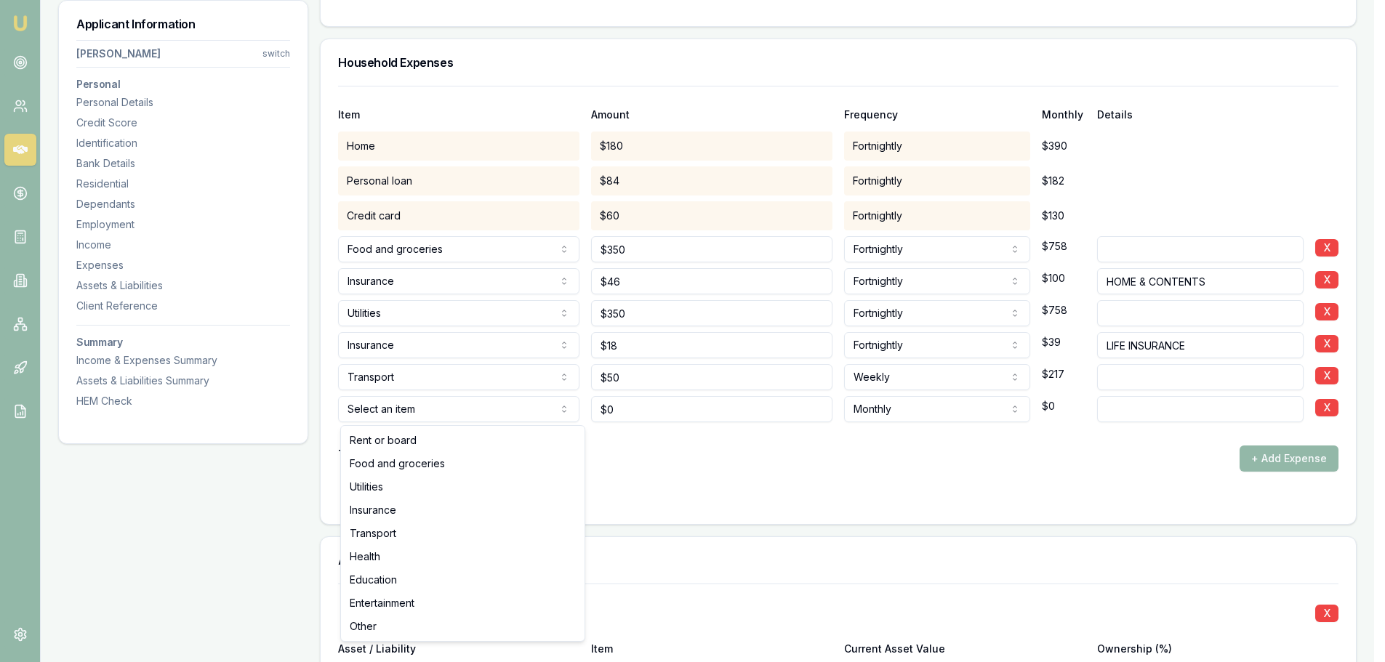
select select "ENTERTAINMENT"
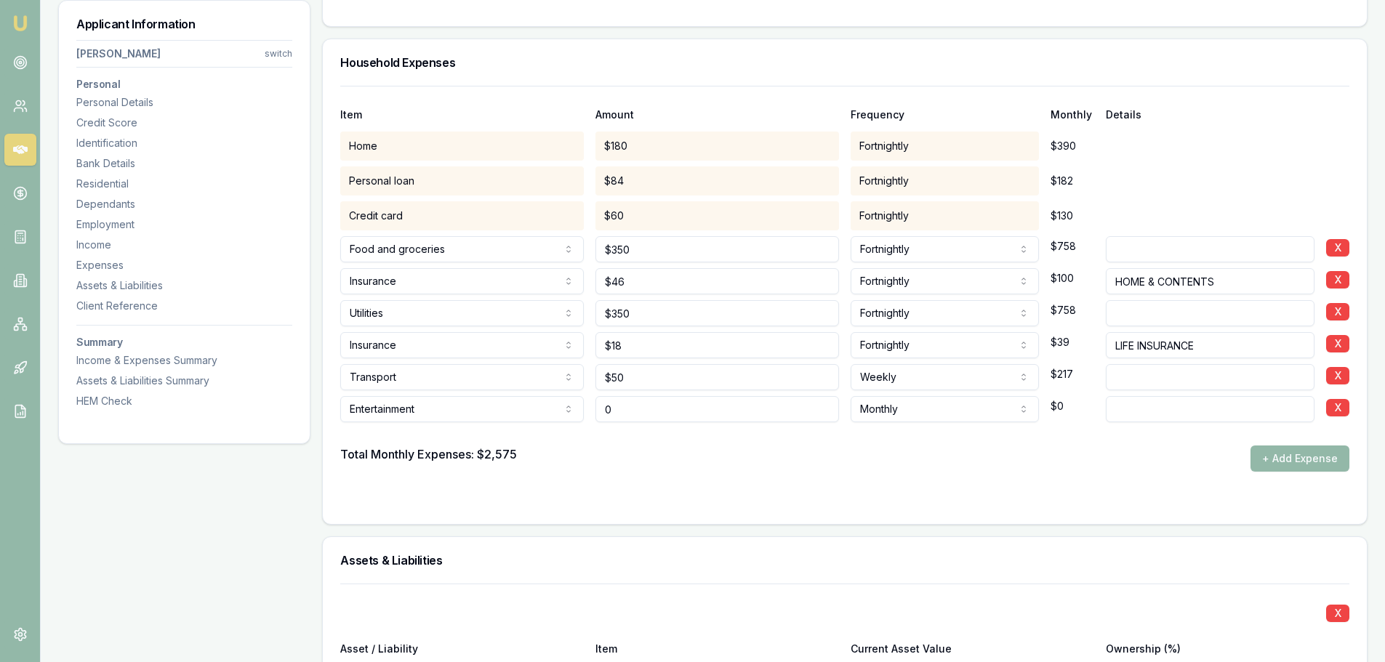
drag, startPoint x: 632, startPoint y: 406, endPoint x: 405, endPoint y: 402, distance: 226.8
click at [467, 408] on div "Entertainment Rent or board Food and groceries Utilities Insurance Transport He…" at bounding box center [844, 406] width 1009 height 32
type input "$50"
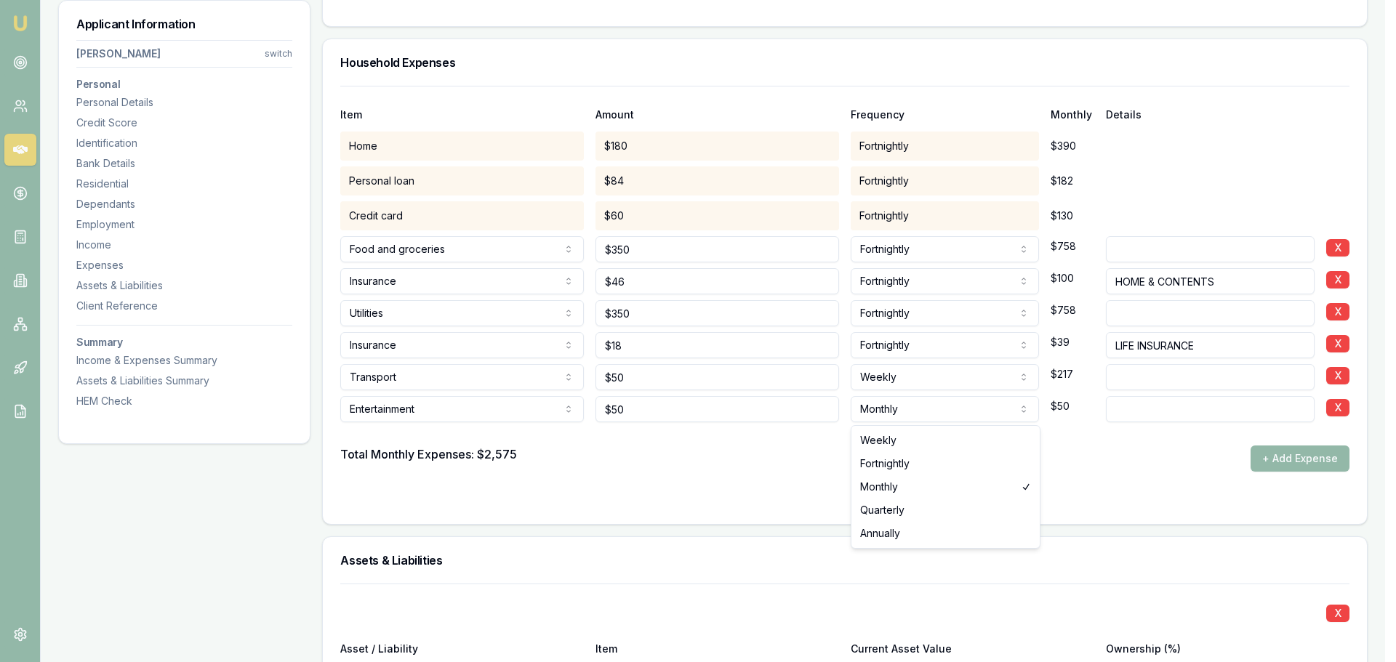
select select "WEEKLY"
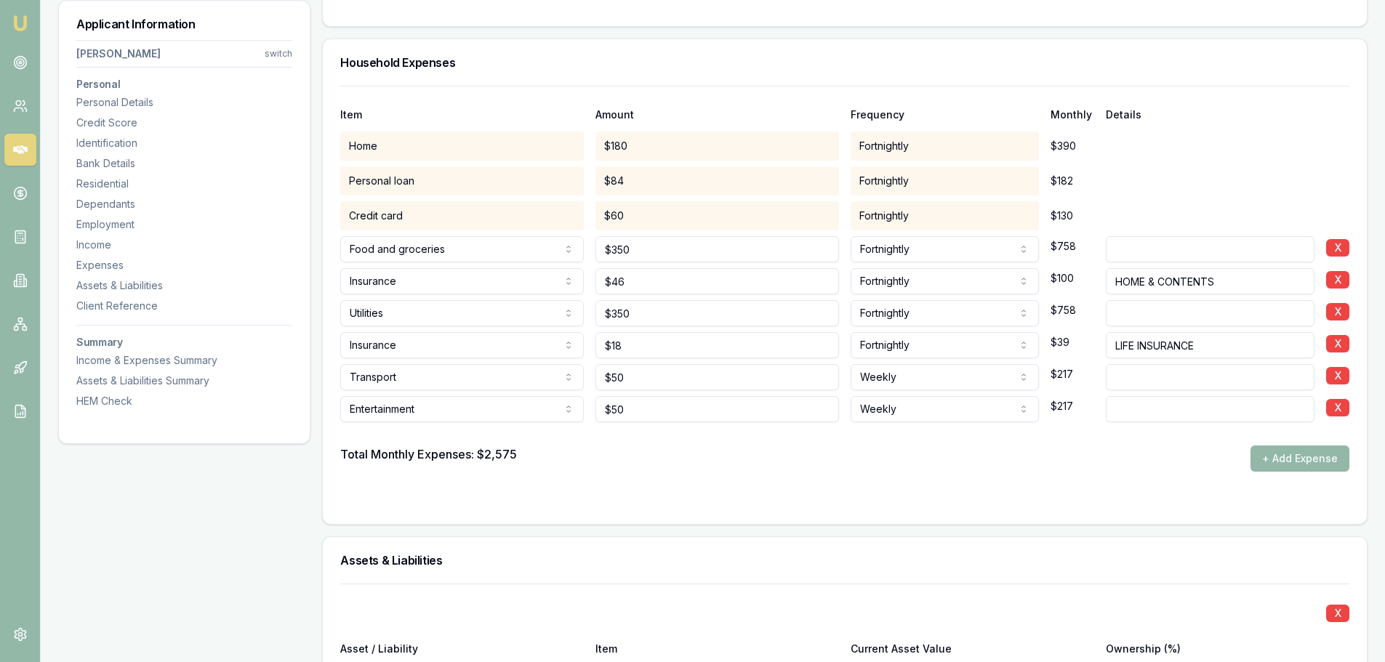
click at [837, 462] on div "Total Monthly Expenses: $2,575 + Add Expense" at bounding box center [844, 459] width 1009 height 26
click at [1274, 452] on button "+ Add Expense" at bounding box center [1299, 459] width 99 height 26
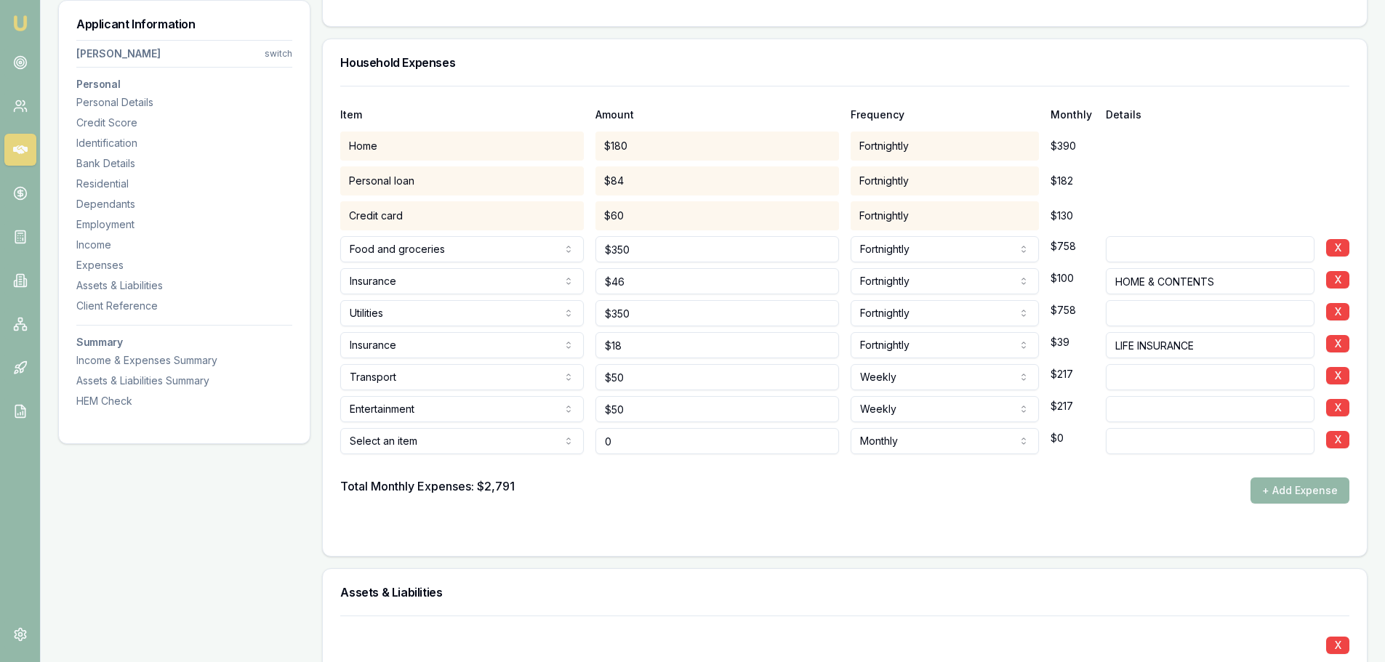
type input "$0"
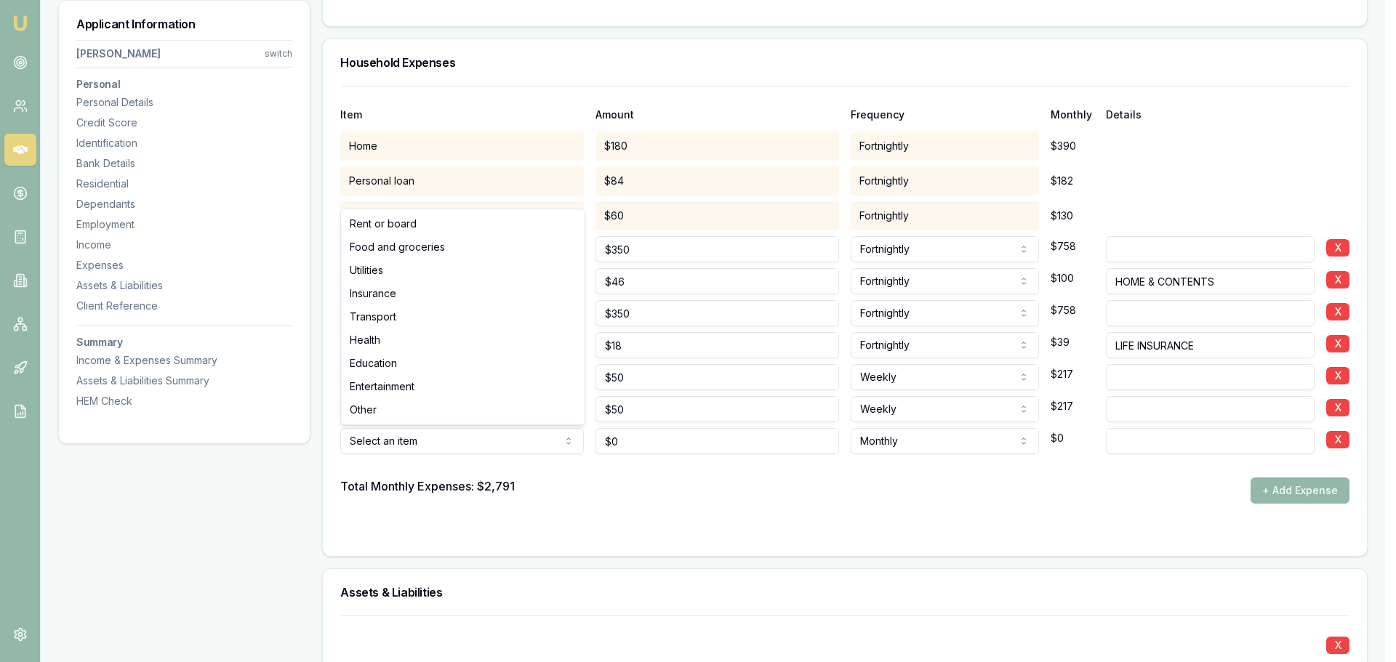
select select "OTHER"
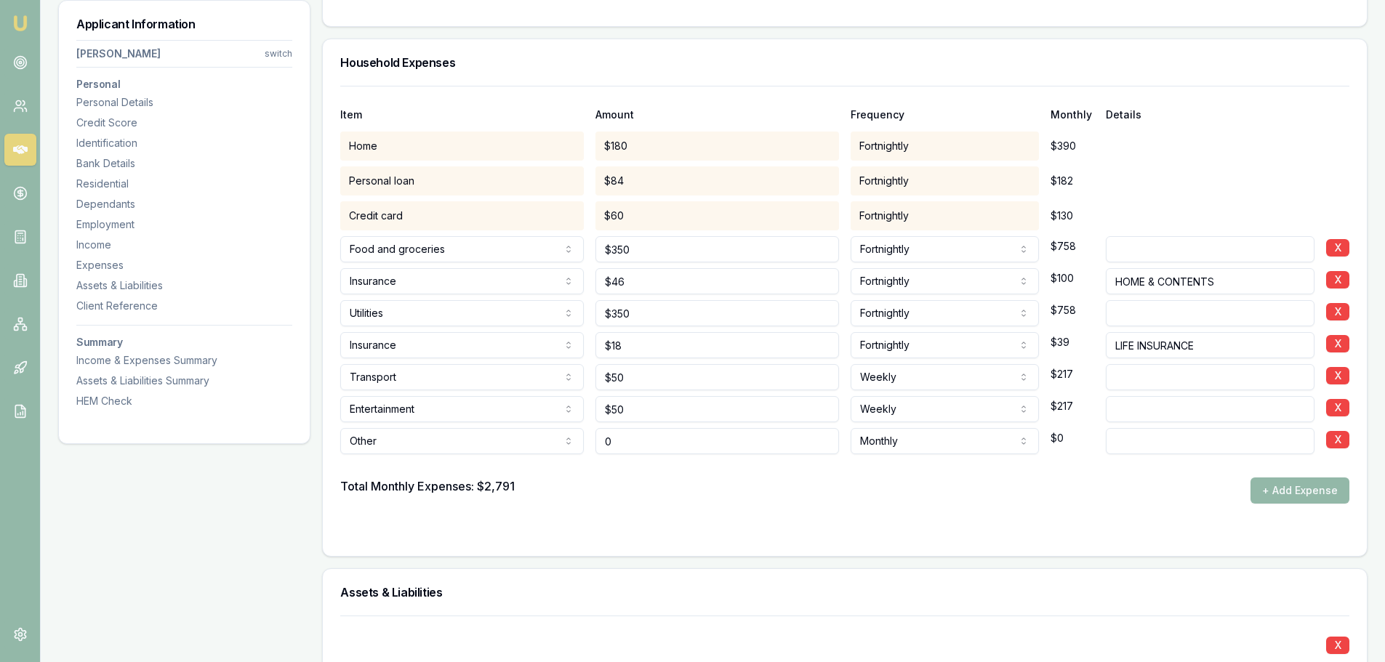
drag, startPoint x: 609, startPoint y: 448, endPoint x: 431, endPoint y: 440, distance: 178.3
click at [523, 446] on div "Other Rent or board Food and groceries Utilities Insurance Transport Health Edu…" at bounding box center [844, 438] width 1009 height 32
type input "$60"
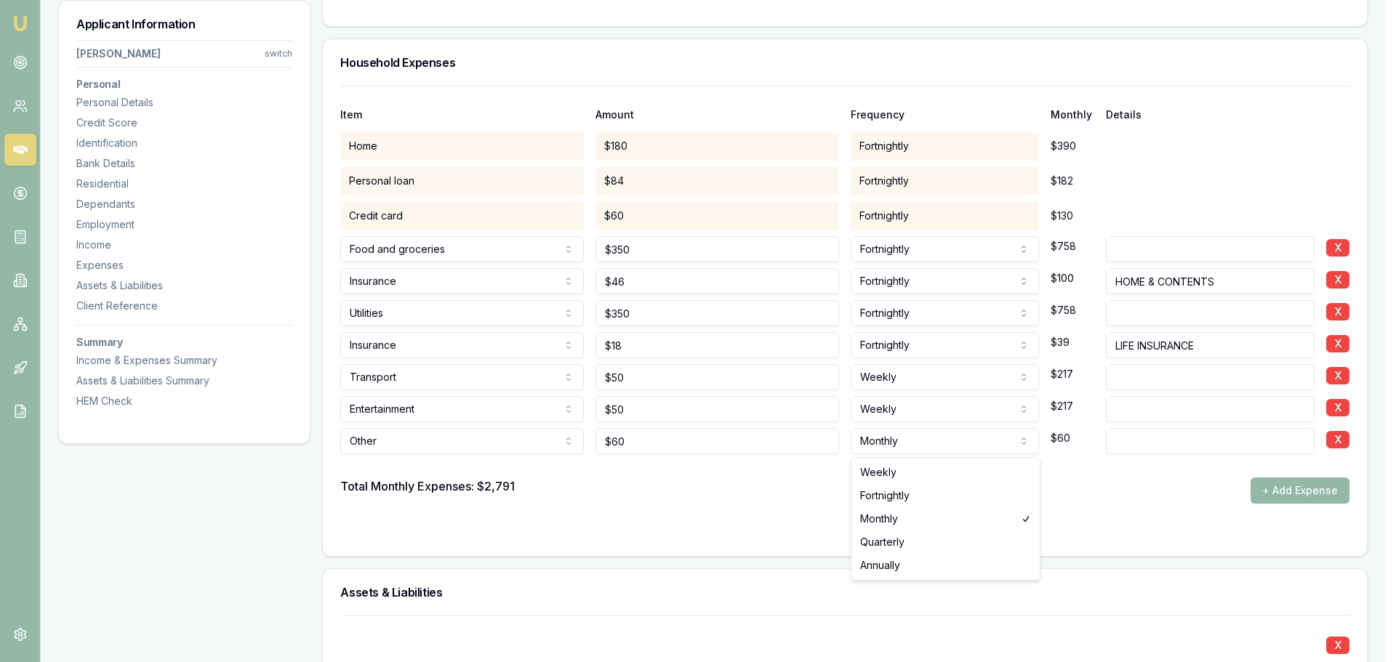
select select "FORTNIGHTLY"
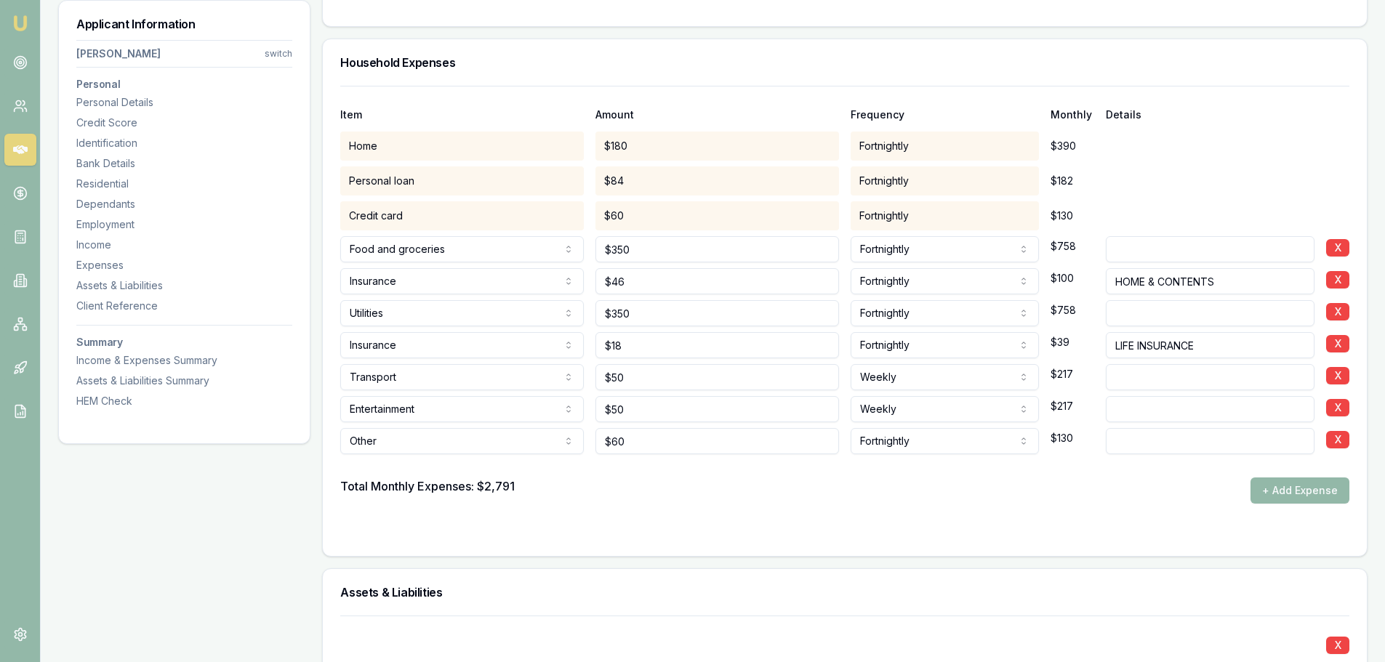
click at [1158, 435] on input at bounding box center [1210, 441] width 209 height 26
type input "VETPAY"
click at [1143, 501] on div "Total Monthly Expenses: $2,791 + Add Expense" at bounding box center [844, 491] width 1009 height 26
click at [810, 472] on div at bounding box center [844, 465] width 1009 height 23
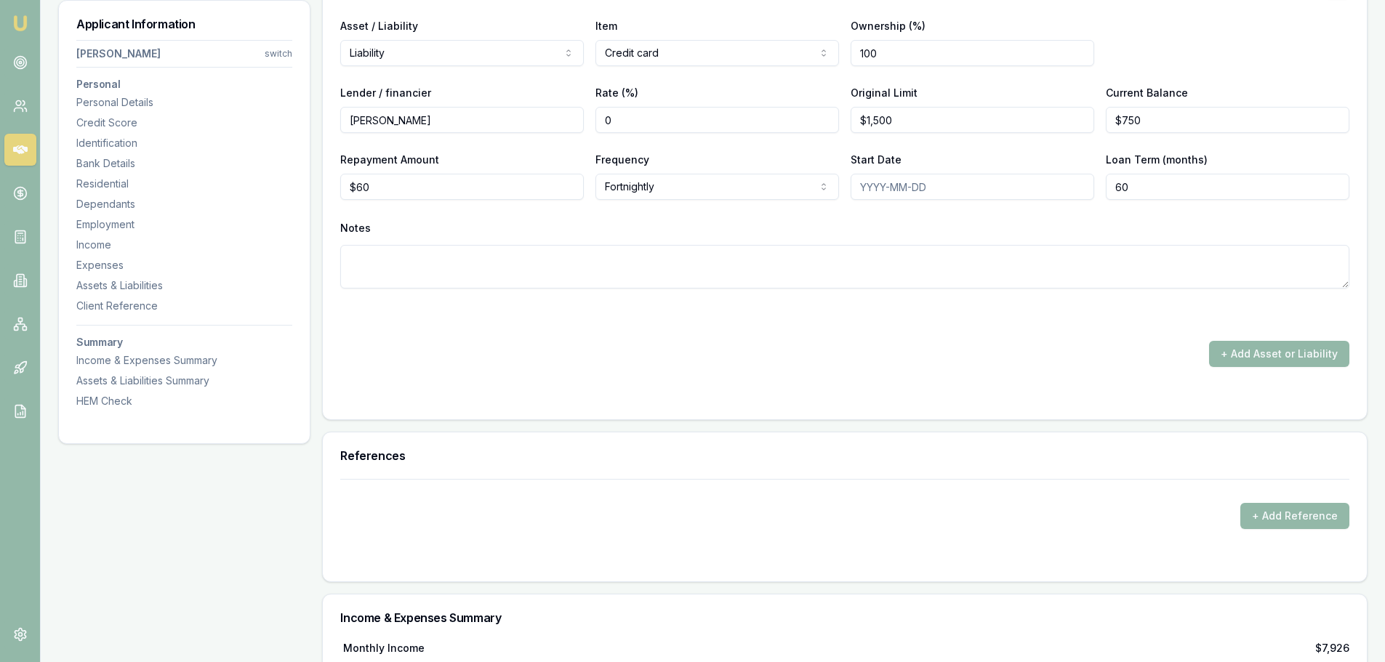
scroll to position [4414, 0]
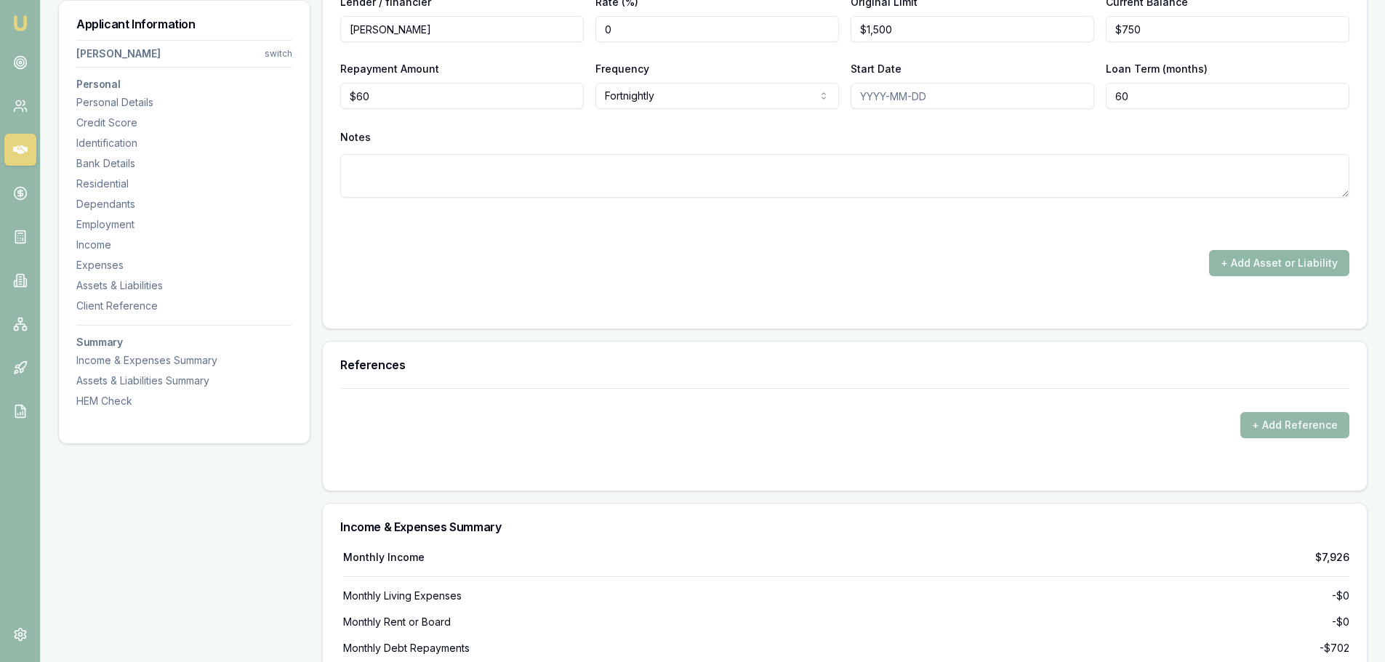
click at [1307, 261] on button "+ Add Asset or Liability" at bounding box center [1279, 263] width 140 height 26
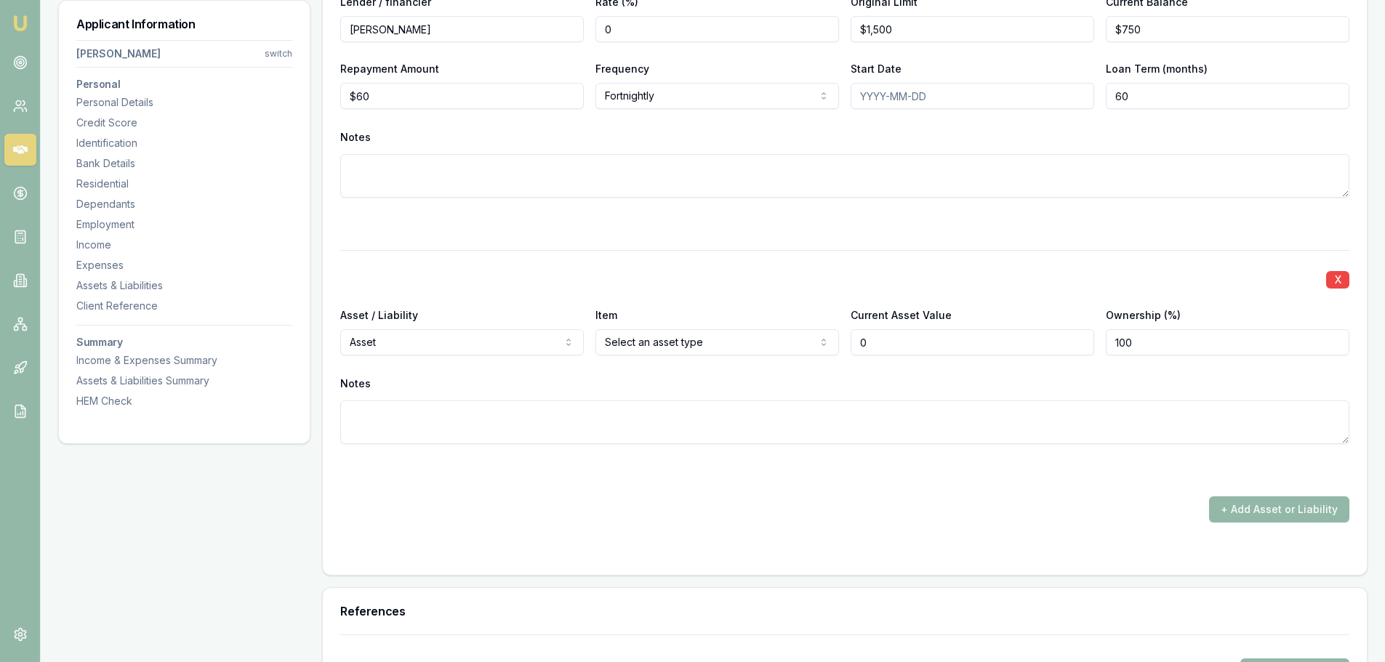
type input "$0"
click at [582, 222] on div at bounding box center [844, 223] width 1009 height 17
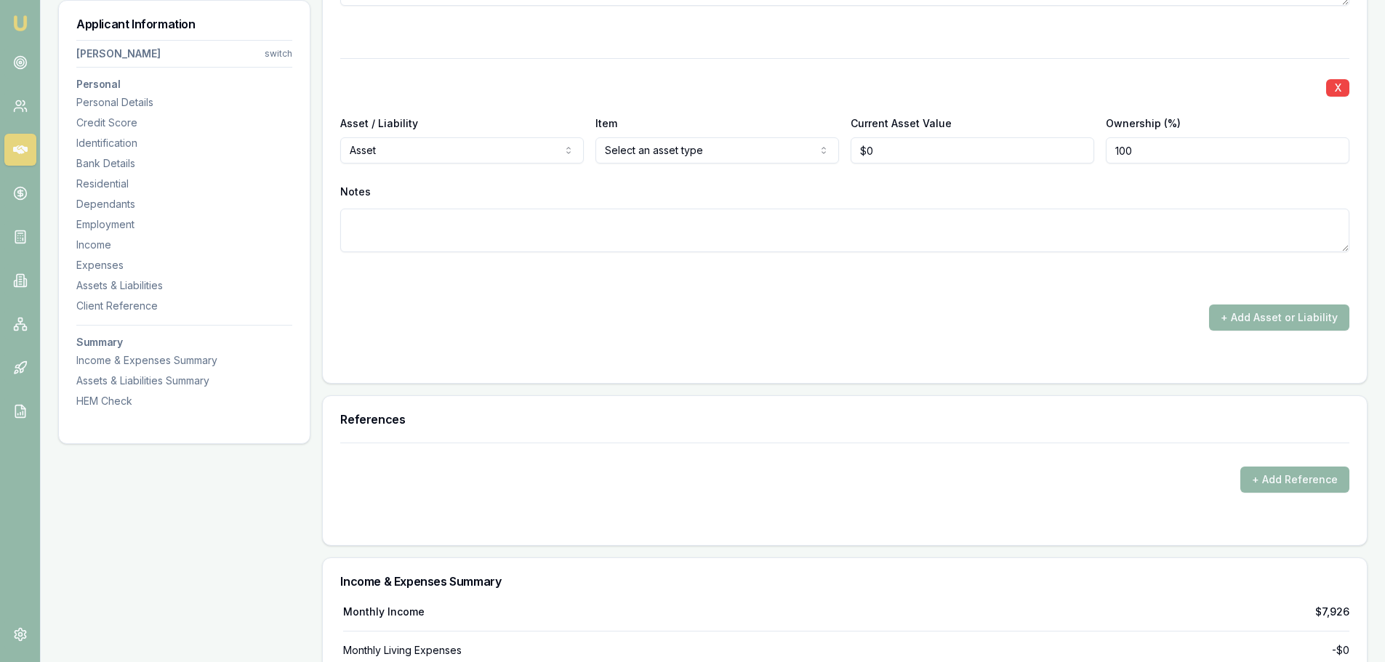
click at [845, 68] on div "X Asset / Liability Asset Asset Liability Item Select an asset type Home Car Bo…" at bounding box center [844, 172] width 1009 height 229
click at [813, 75] on div "X Asset / Liability Asset Asset Liability Item Select an asset type Home Car Bo…" at bounding box center [844, 172] width 1009 height 229
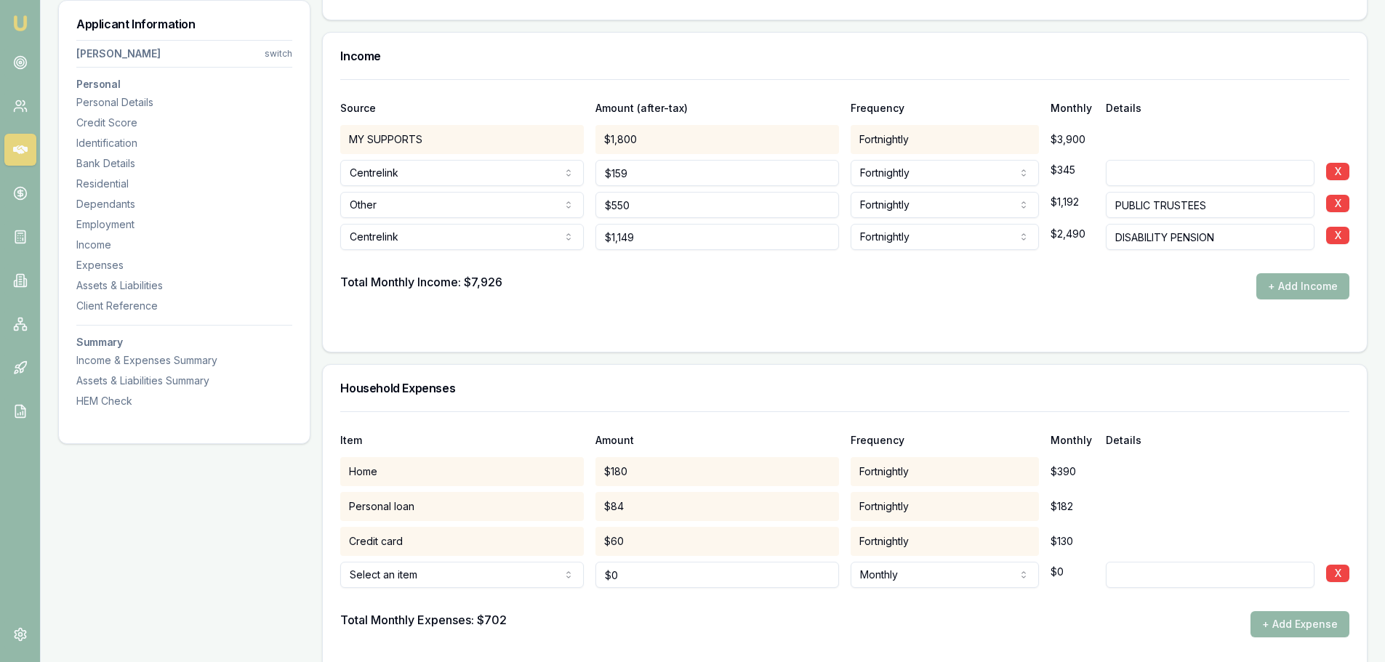
scroll to position [2669, 0]
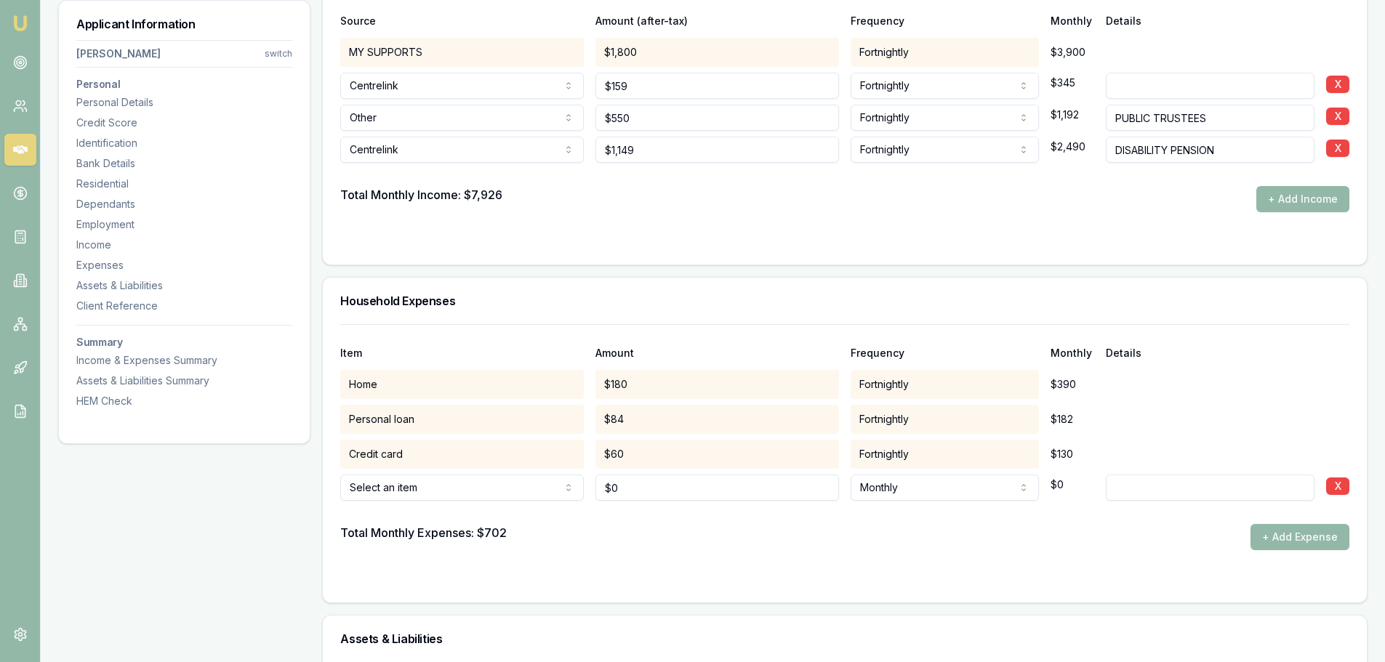
click at [789, 190] on div "Total Monthly Income: $7,926 + Add Income" at bounding box center [844, 199] width 1009 height 26
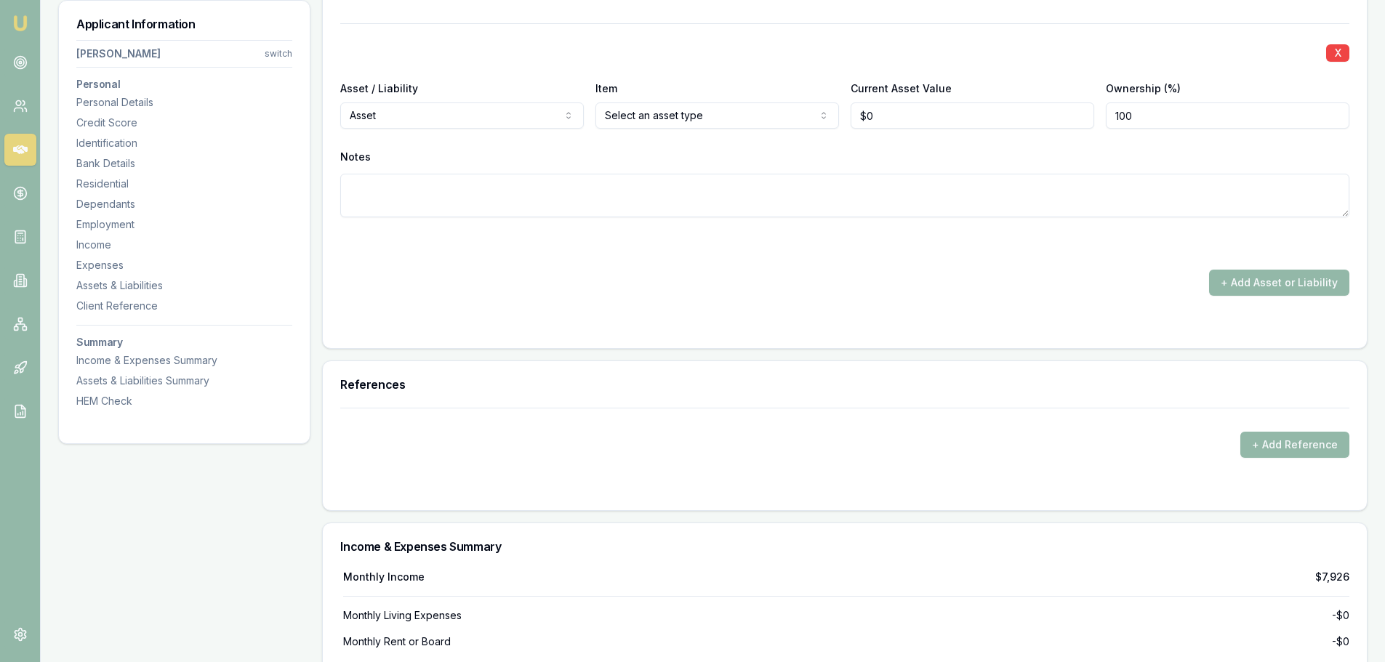
scroll to position [4341, 0]
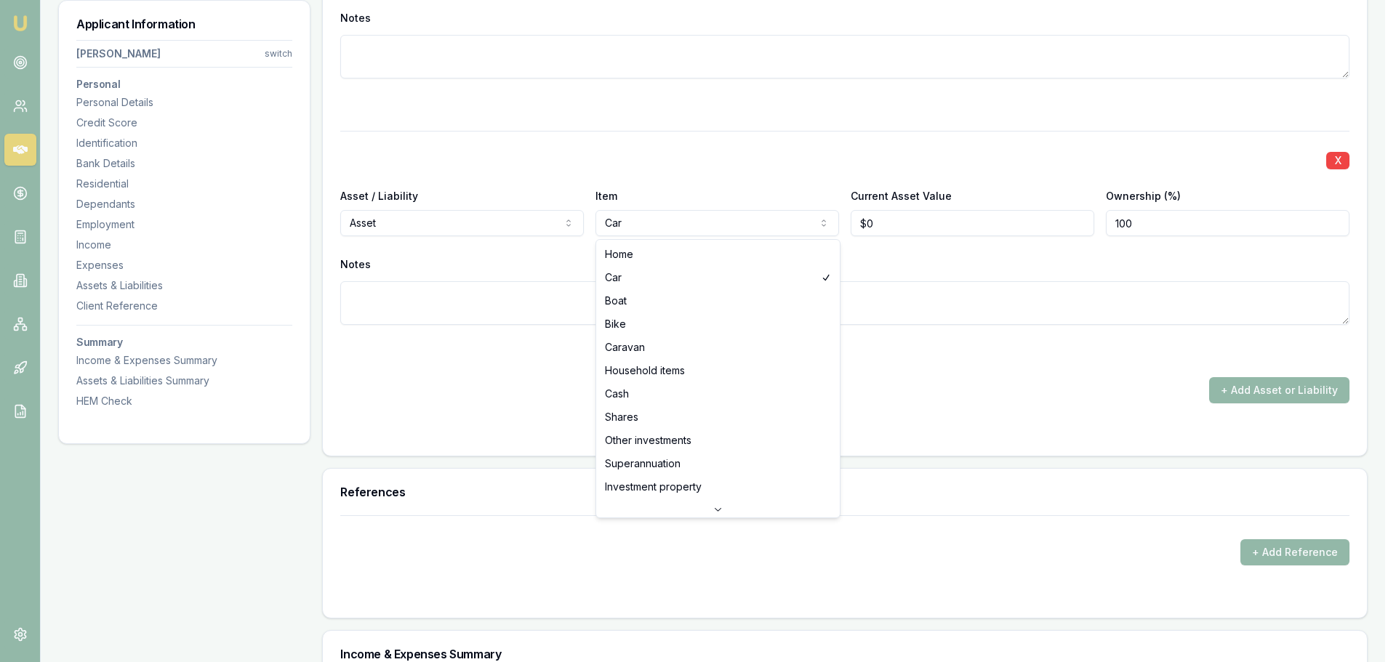
select select "CASH"
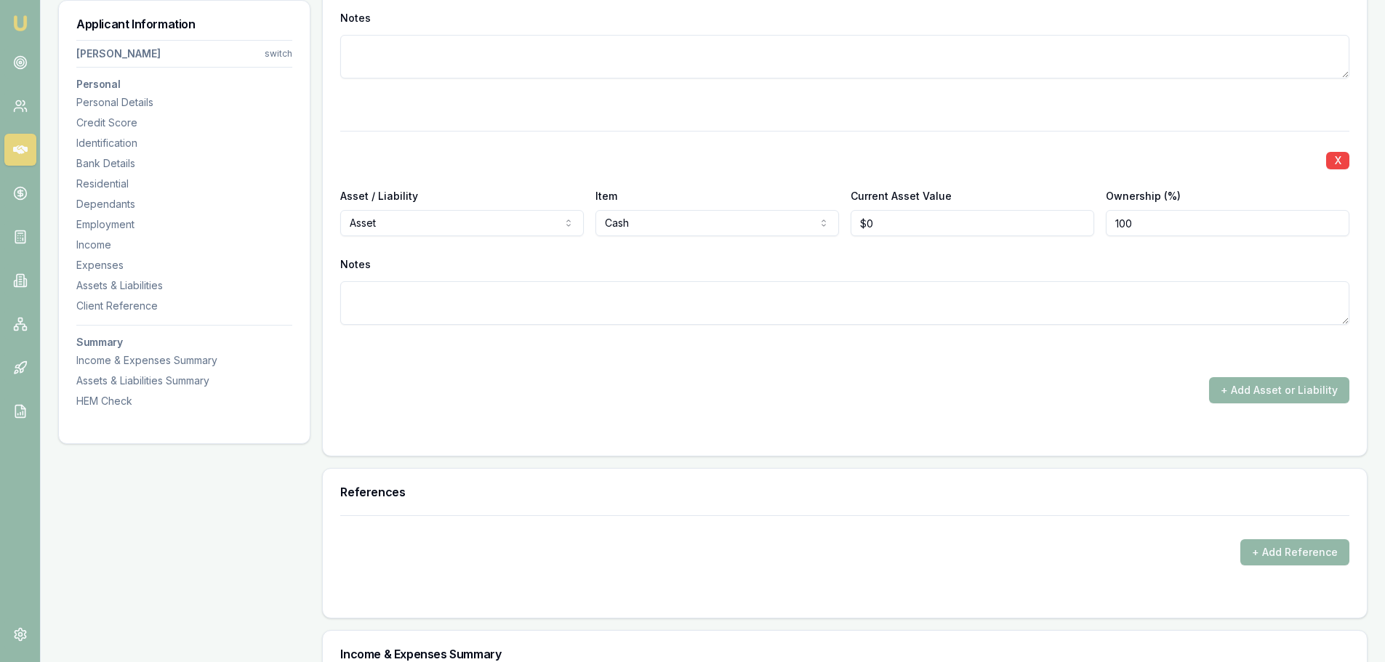
drag, startPoint x: 891, startPoint y: 232, endPoint x: 796, endPoint y: 228, distance: 95.3
click at [797, 228] on div "Asset / Liability Asset Asset Liability Item Cash Home Car Boat Bike Caravan Ho…" at bounding box center [844, 211] width 1009 height 49
type input "$500"
click at [1260, 384] on button "+ Add Asset or Liability" at bounding box center [1279, 390] width 140 height 26
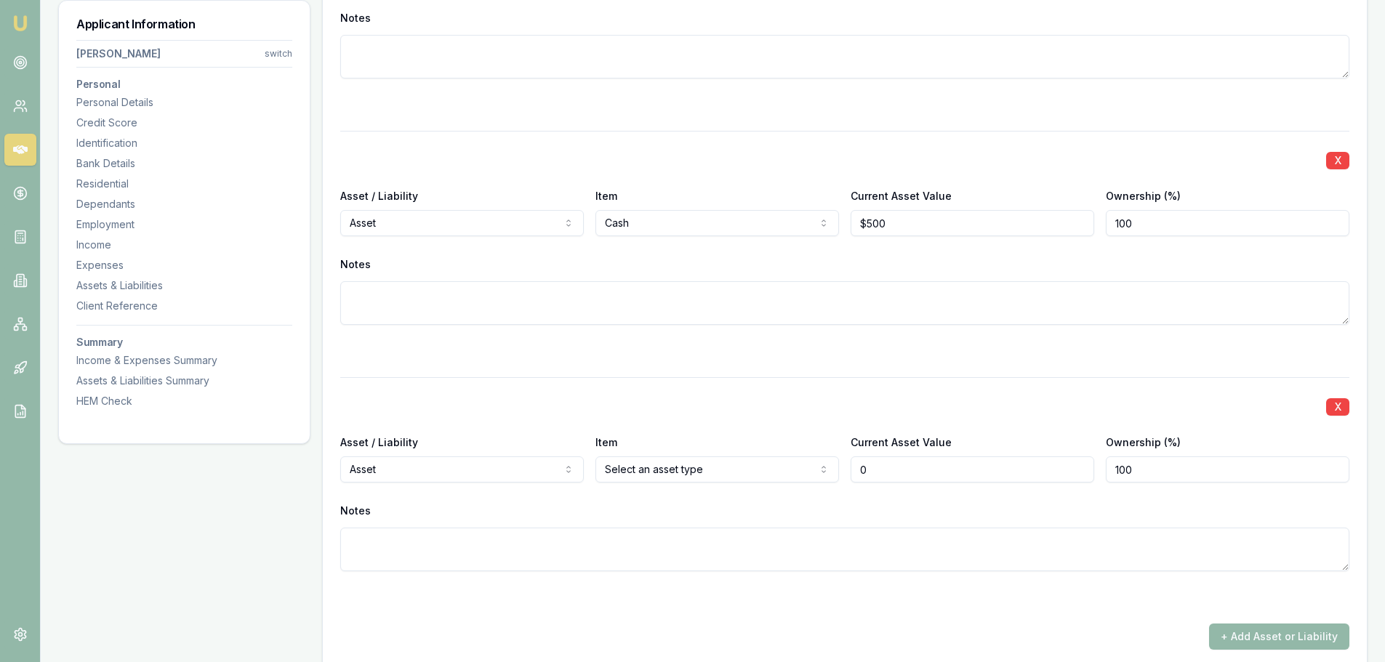
type input "$0"
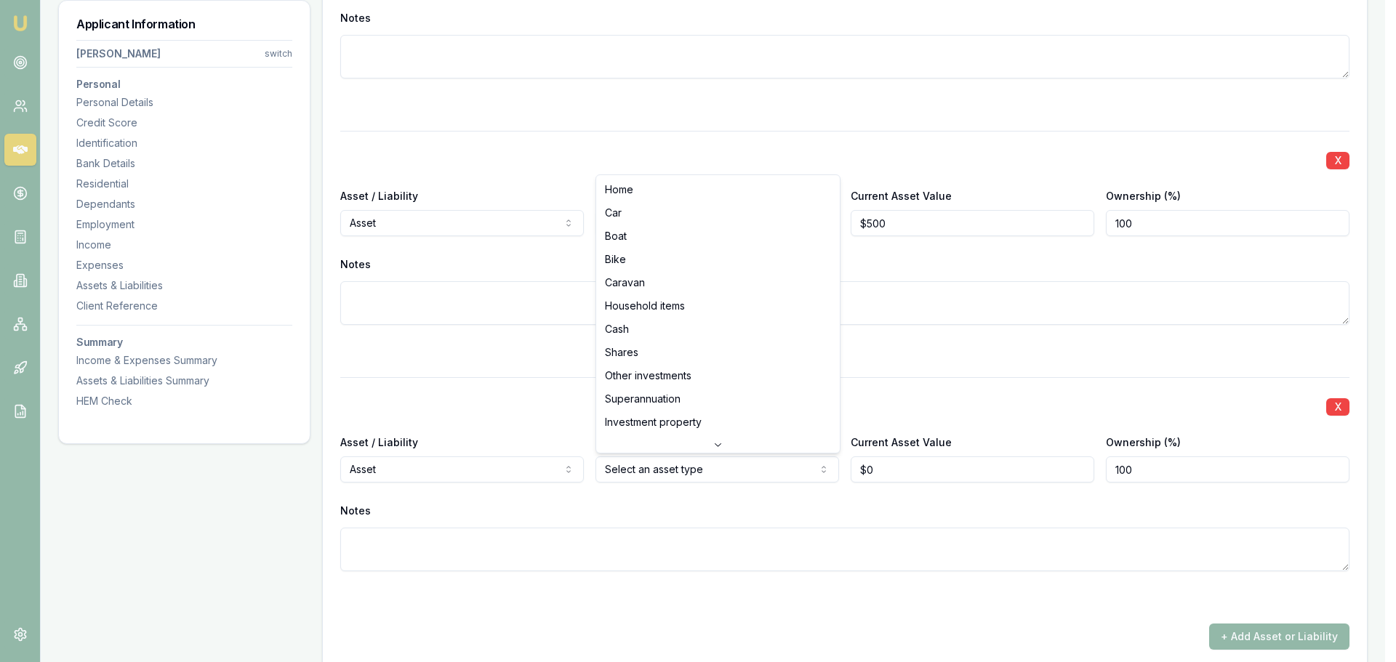
select select "CAR"
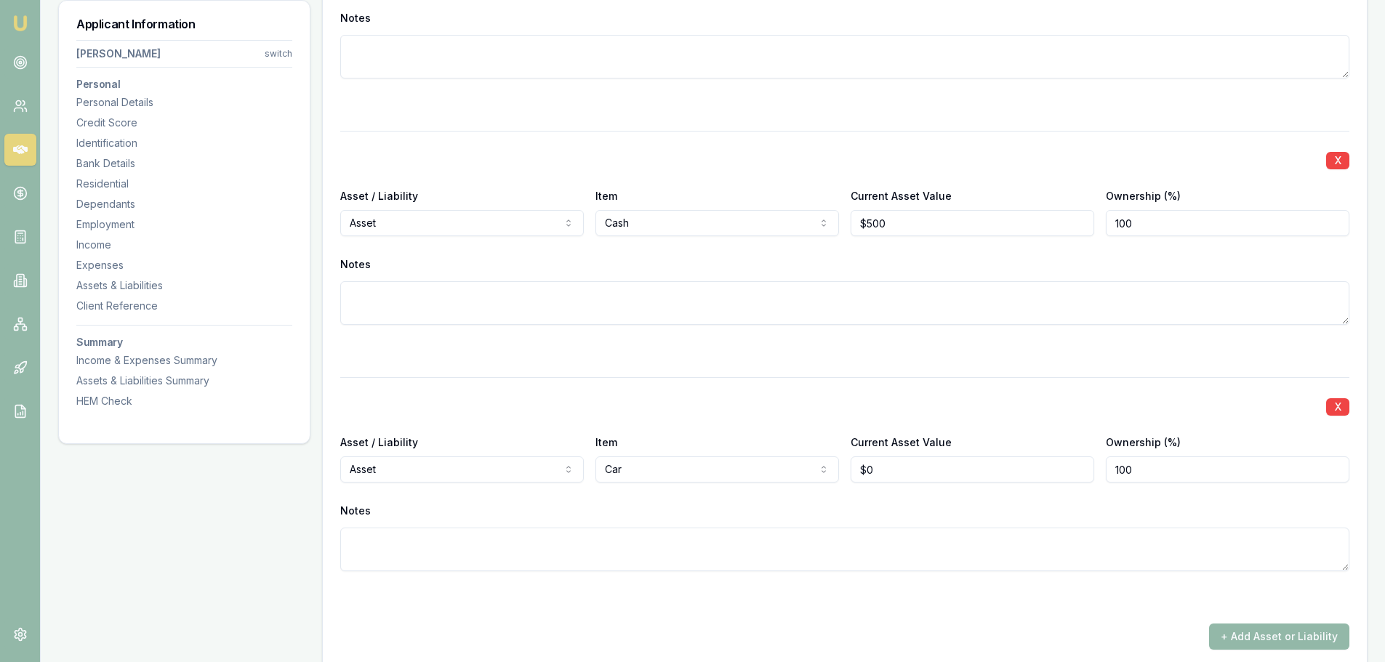
click at [633, 339] on div "X Asset / Liability Asset Asset Liability Item Cash Home Car Boat Bike Caravan …" at bounding box center [844, 245] width 1009 height 229
drag, startPoint x: 922, startPoint y: 466, endPoint x: 744, endPoint y: 473, distance: 177.5
click at [744, 473] on div "Asset / Liability Asset Asset Liability Item Car Home Car Boat Bike Caravan Hou…" at bounding box center [844, 457] width 1009 height 49
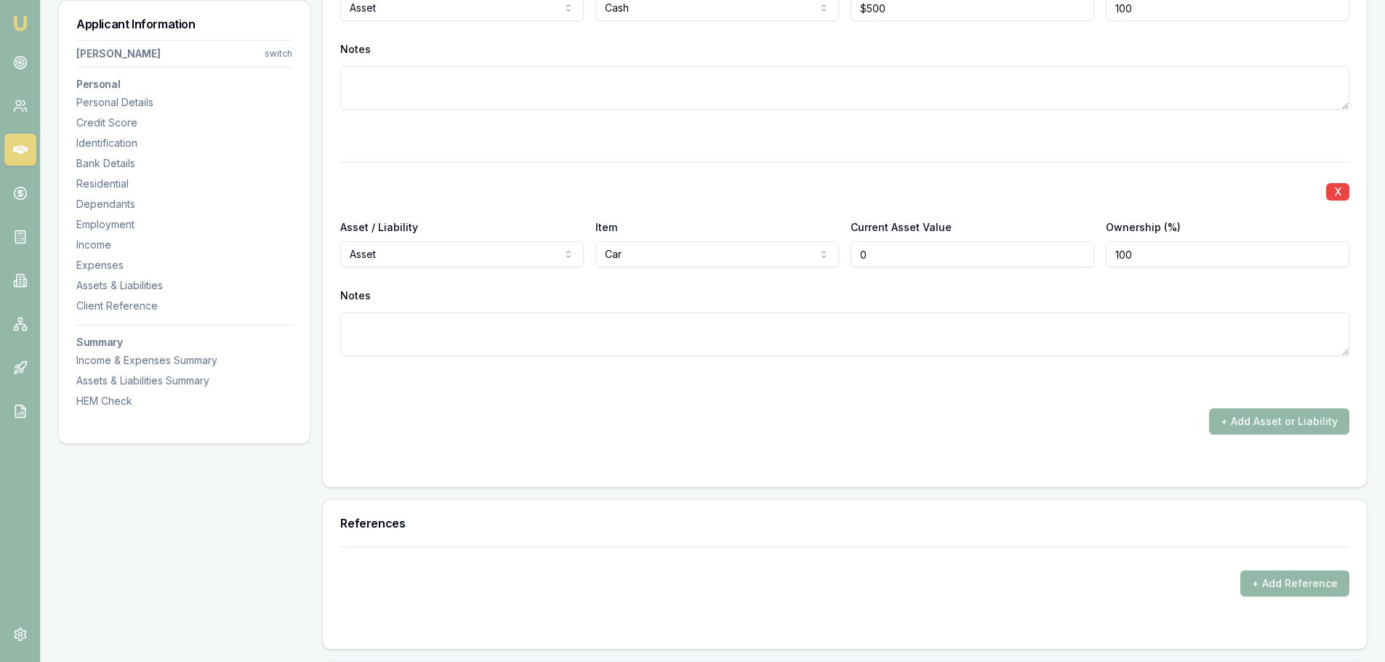
scroll to position [4559, 0]
type input "$0"
click at [1322, 427] on button "+ Add Asset or Liability" at bounding box center [1279, 419] width 140 height 26
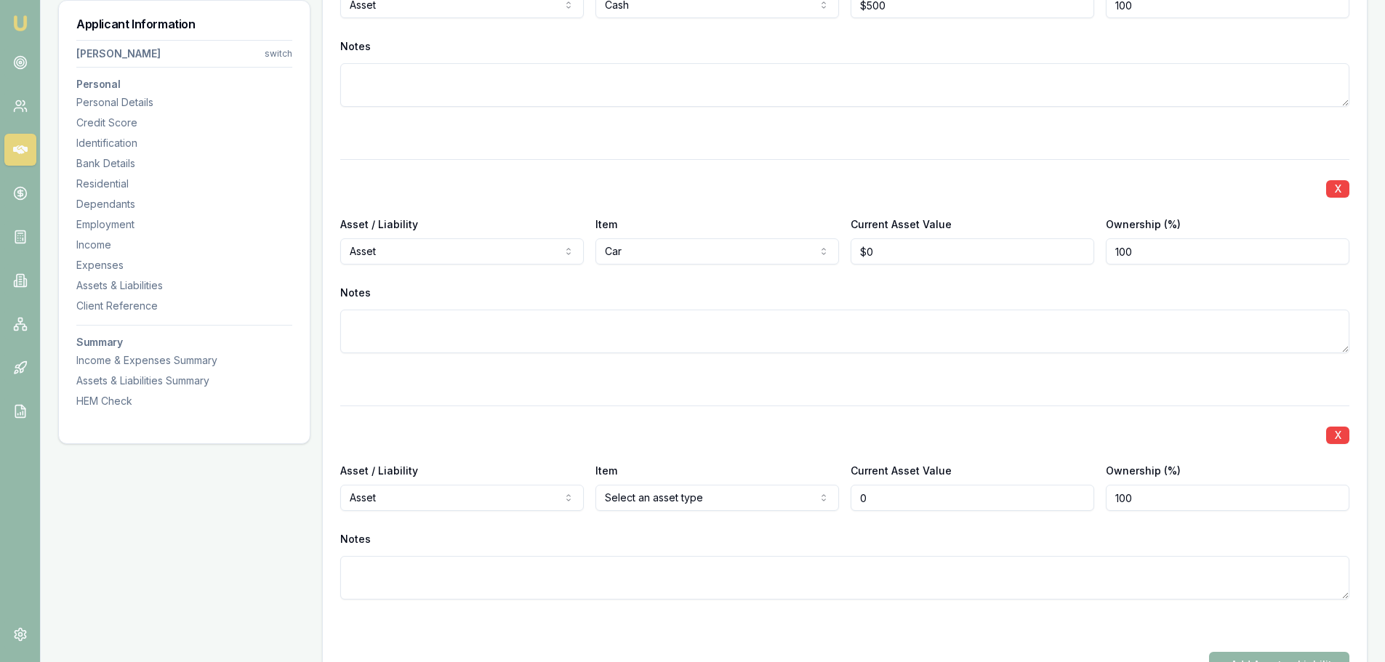
type input "$0"
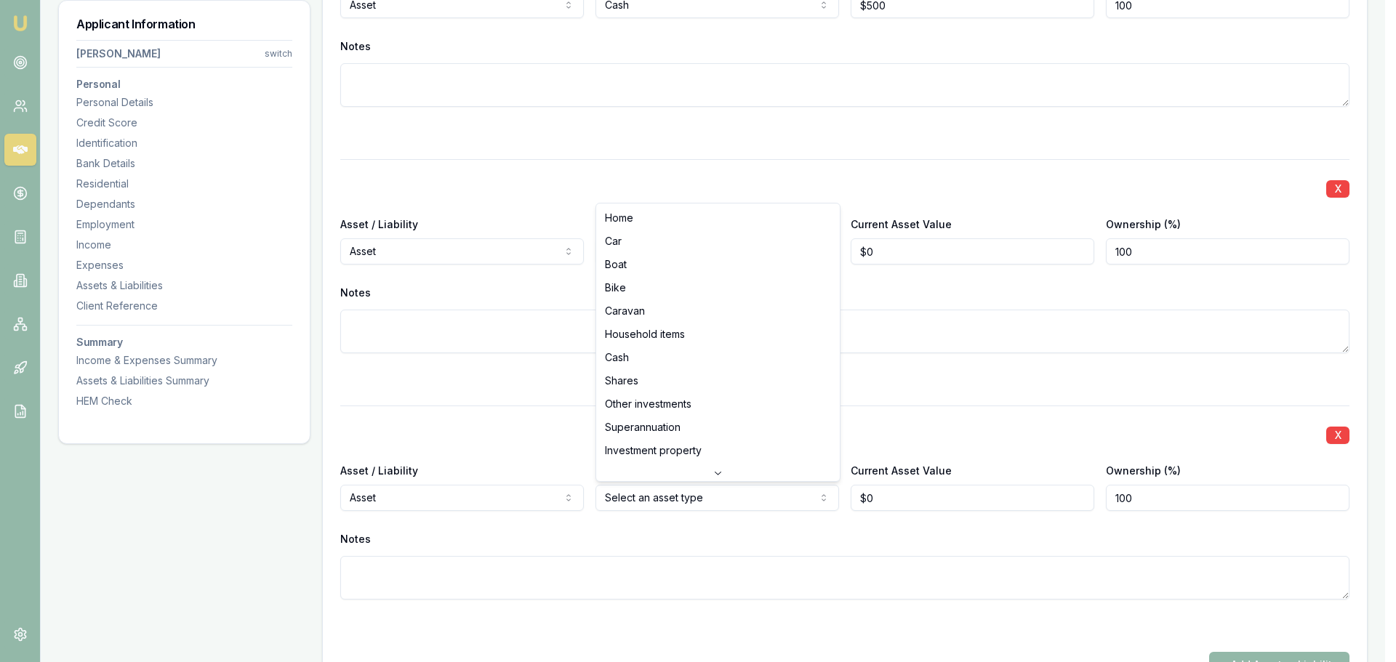
select select "HOUSEHOLD_ITEMS"
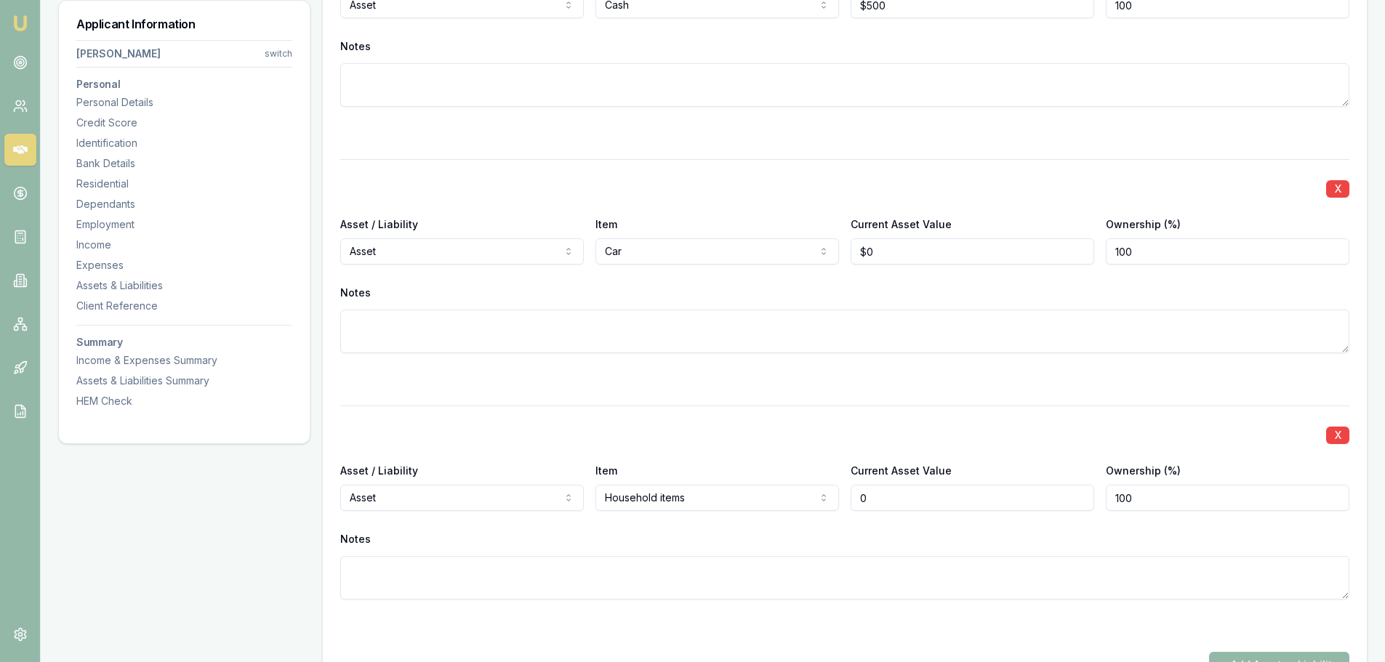
drag, startPoint x: 808, startPoint y: 498, endPoint x: 614, endPoint y: 496, distance: 193.4
click at [706, 496] on div "Asset / Liability Asset Asset Liability Item Household items Home Car Boat Bike…" at bounding box center [844, 486] width 1009 height 49
type input "40000"
type input "0"
type input "$40,000"
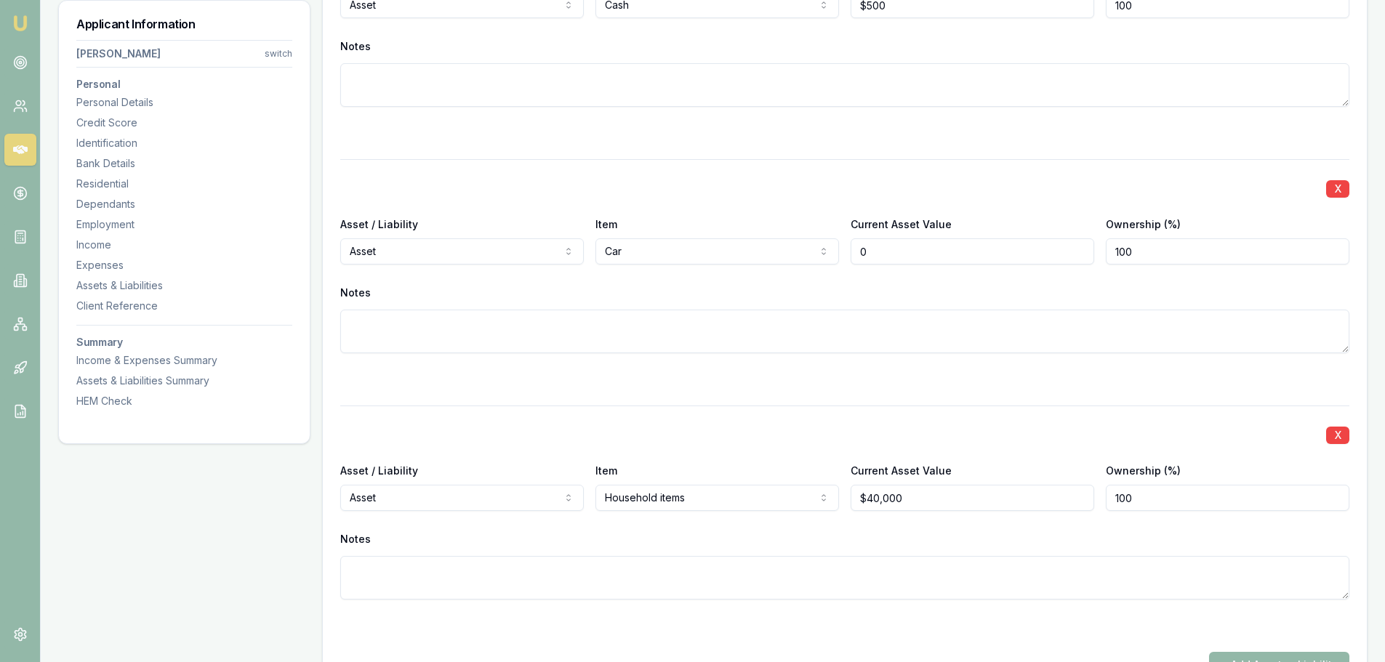
drag, startPoint x: 902, startPoint y: 245, endPoint x: 784, endPoint y: 258, distance: 119.2
click at [795, 258] on div "Asset / Liability Asset Asset Liability Item Car Home Car Boat Bike Caravan Hou…" at bounding box center [844, 239] width 1009 height 49
type input "$11,500"
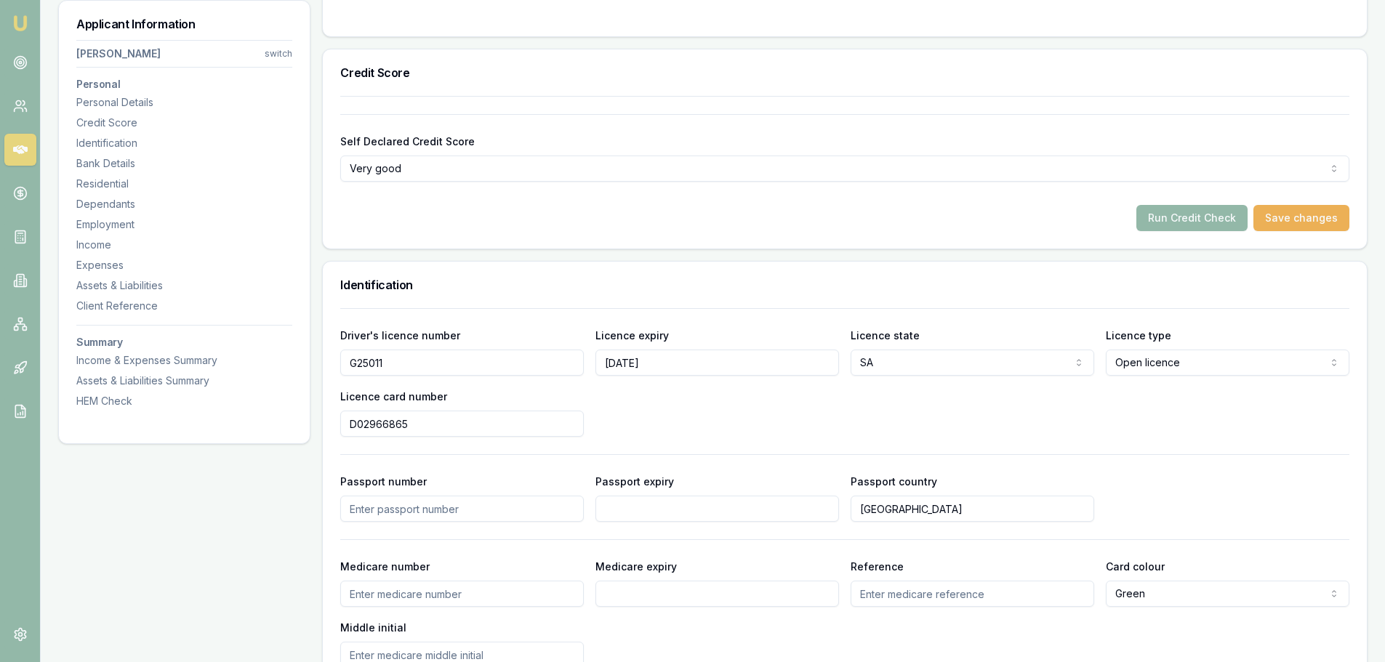
scroll to position [0, 0]
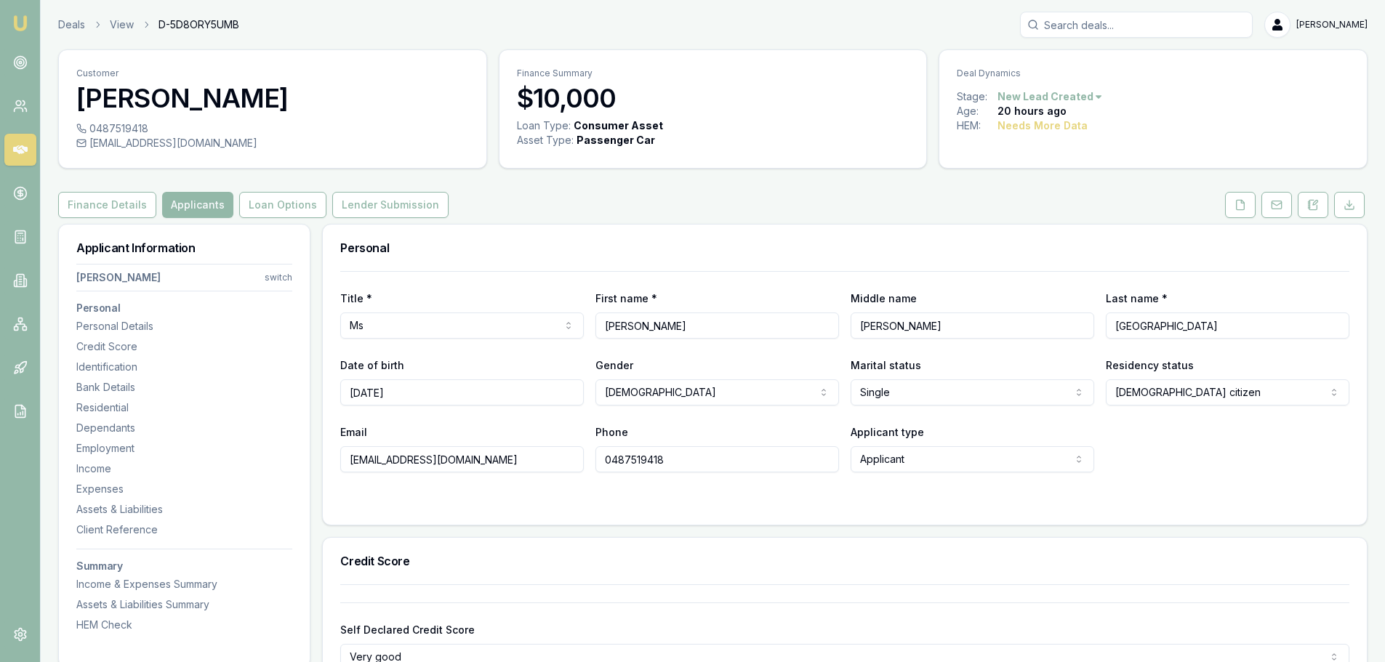
click at [920, 205] on div "Finance Details Applicants Loan Options Lender Submission" at bounding box center [712, 205] width 1309 height 26
click at [1245, 206] on icon at bounding box center [1240, 205] width 12 height 12
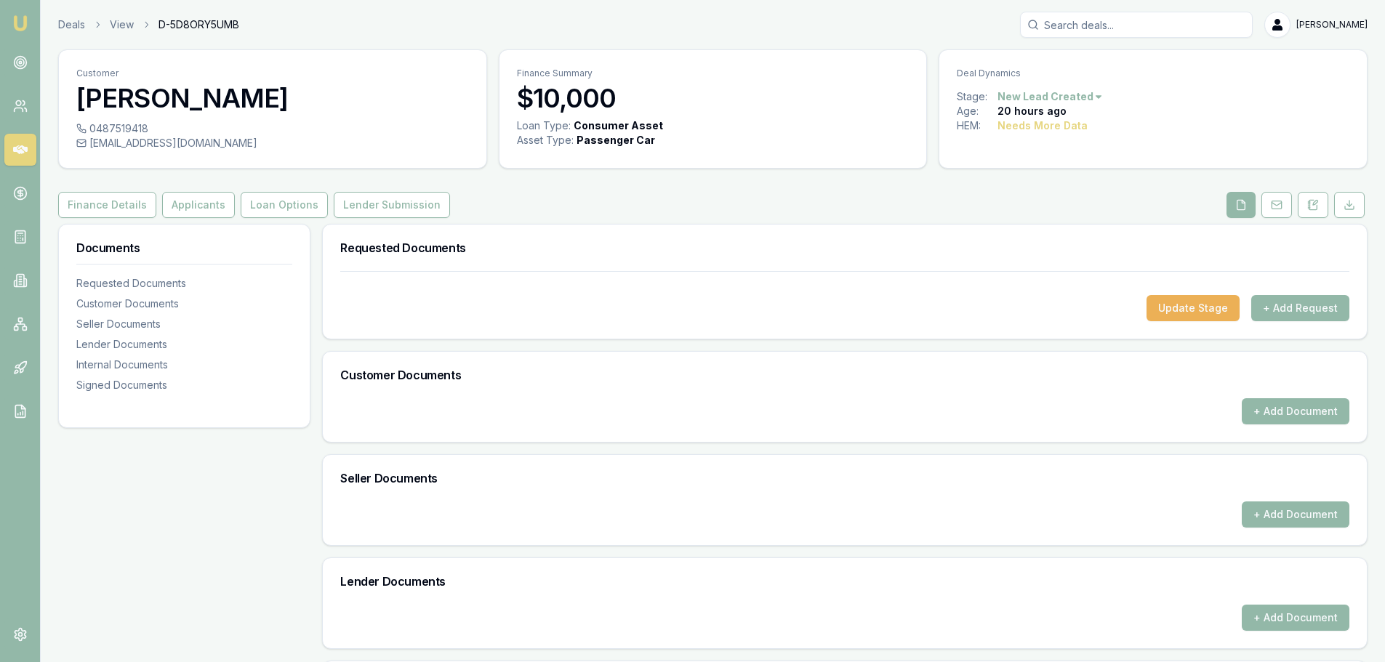
click at [1077, 212] on div "Finance Details Applicants Loan Options Lender Submission" at bounding box center [712, 205] width 1309 height 26
click at [721, 210] on div "Finance Details Applicants Loan Options Lender Submission" at bounding box center [712, 205] width 1309 height 26
click at [832, 192] on div "Finance Details Applicants Loan Options Lender Submission" at bounding box center [712, 205] width 1309 height 26
click at [812, 197] on div "Finance Details Applicants Loan Options Lender Submission" at bounding box center [712, 205] width 1309 height 26
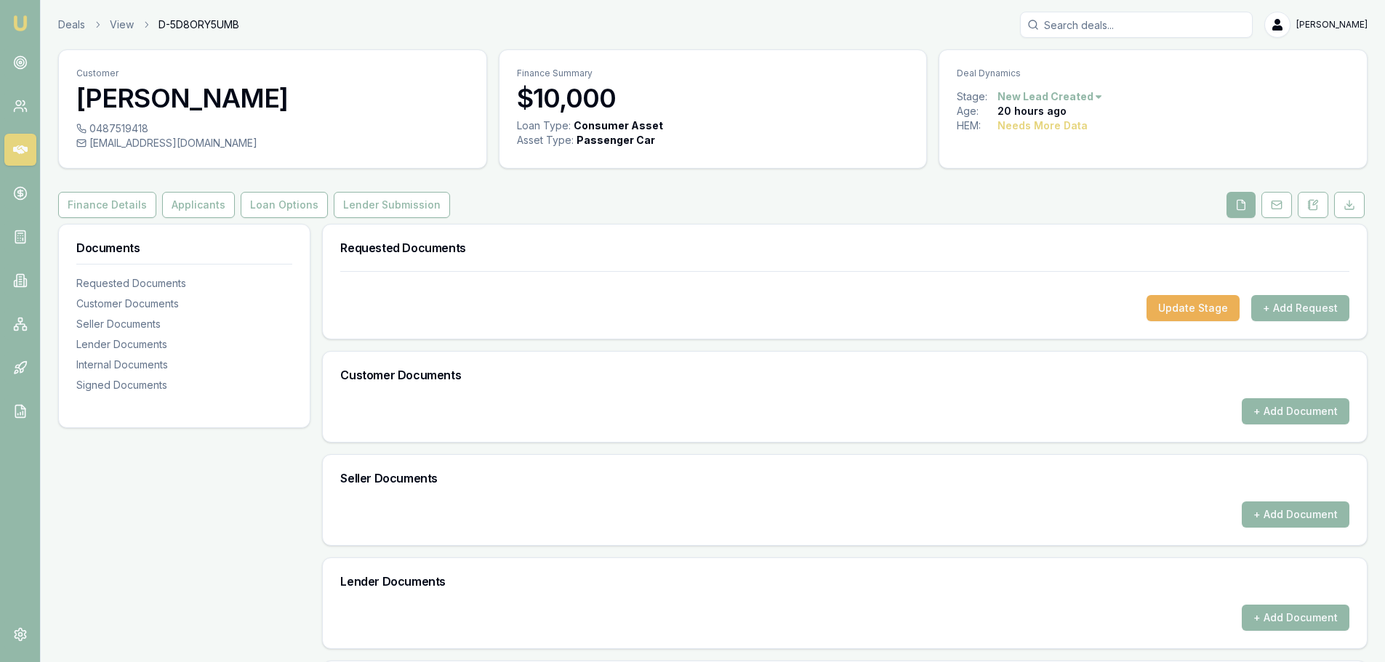
click at [800, 190] on div "Customer Julia Westerlaken 0487519418 juliaw1967@hotmail.com Finance Summary $1…" at bounding box center [712, 452] width 1309 height 806
click at [810, 188] on div "Customer Julia Westerlaken 0487519418 juliaw1967@hotmail.com Finance Summary $1…" at bounding box center [712, 452] width 1309 height 806
click at [1072, 202] on div "Finance Details Applicants Loan Options Lender Submission" at bounding box center [712, 205] width 1309 height 26
click at [1127, 209] on div "Finance Details Applicants Loan Options Lender Submission" at bounding box center [712, 205] width 1309 height 26
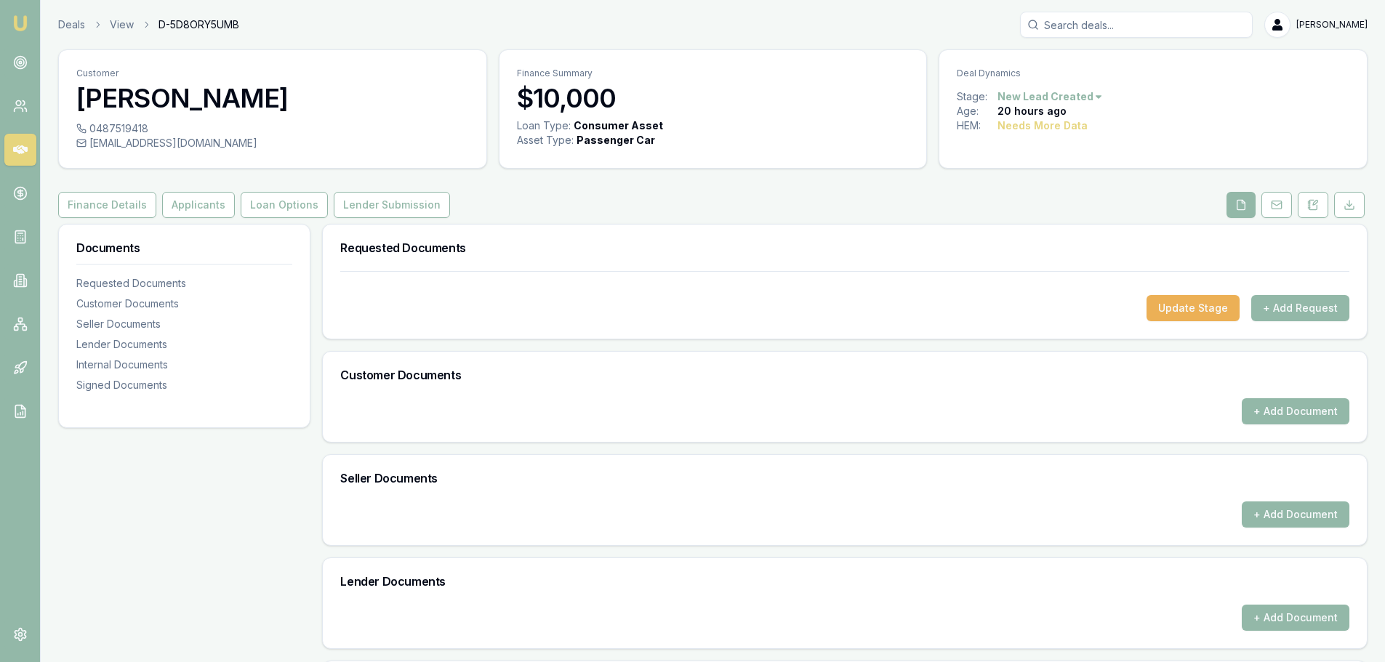
click at [845, 191] on div "Customer Julia Westerlaken 0487519418 juliaw1967@hotmail.com Finance Summary $1…" at bounding box center [712, 452] width 1309 height 806
drag, startPoint x: 210, startPoint y: 432, endPoint x: 88, endPoint y: 419, distance: 122.7
click at [211, 430] on div "Documents Requested Documents Customer Documents Seller Documents Lender Docume…" at bounding box center [184, 540] width 252 height 632
click at [1287, 310] on button "+ Add Request" at bounding box center [1300, 308] width 98 height 26
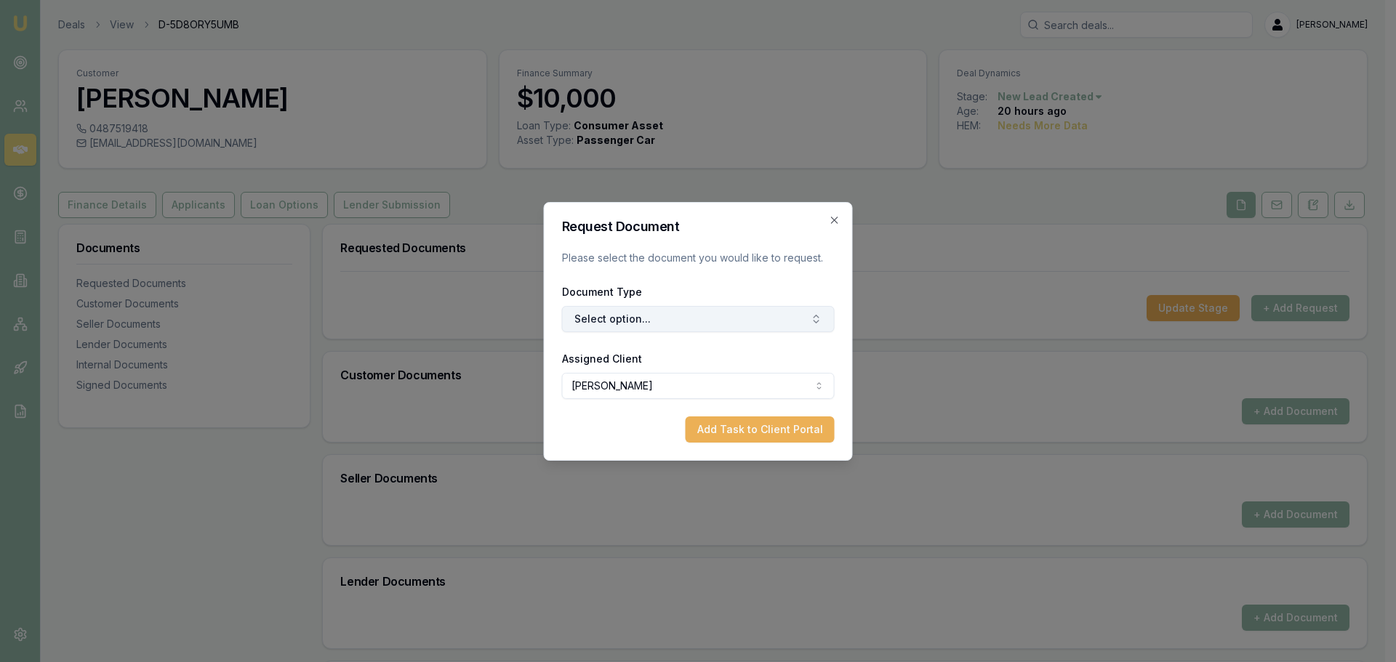
click at [677, 313] on button "Select option..." at bounding box center [698, 319] width 273 height 26
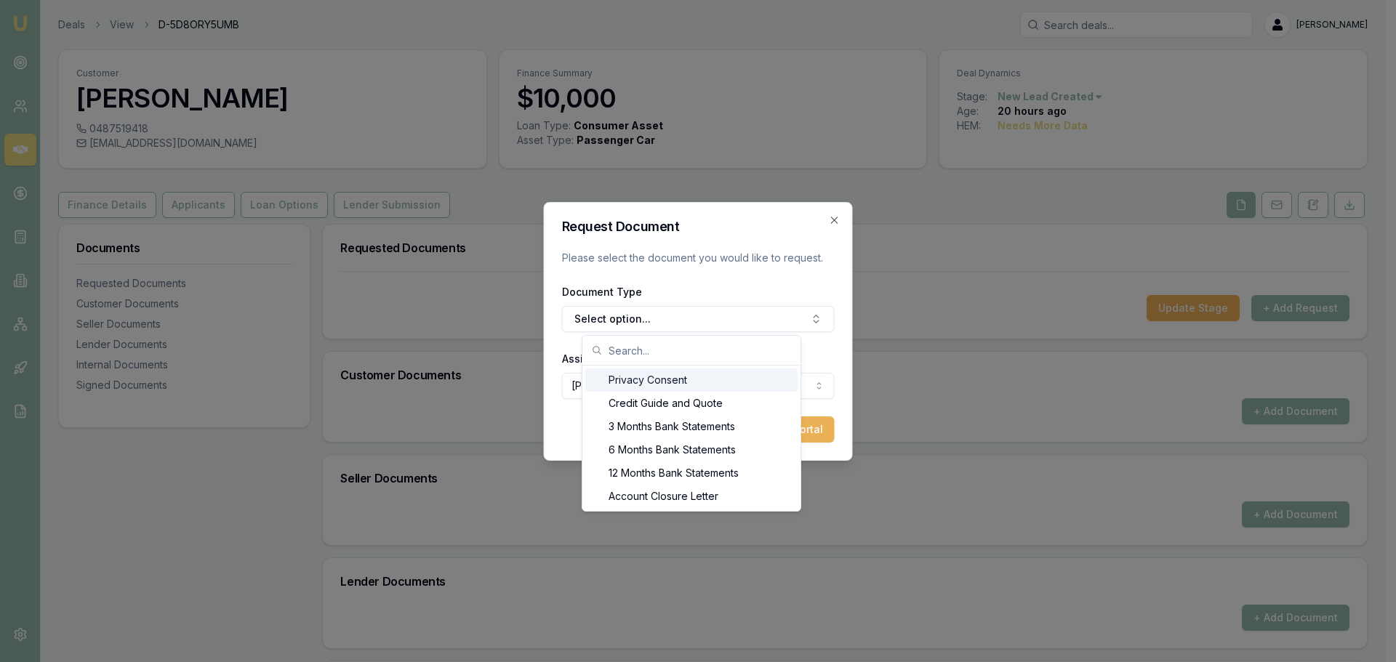
click at [661, 382] on div "Privacy Consent" at bounding box center [691, 380] width 212 height 23
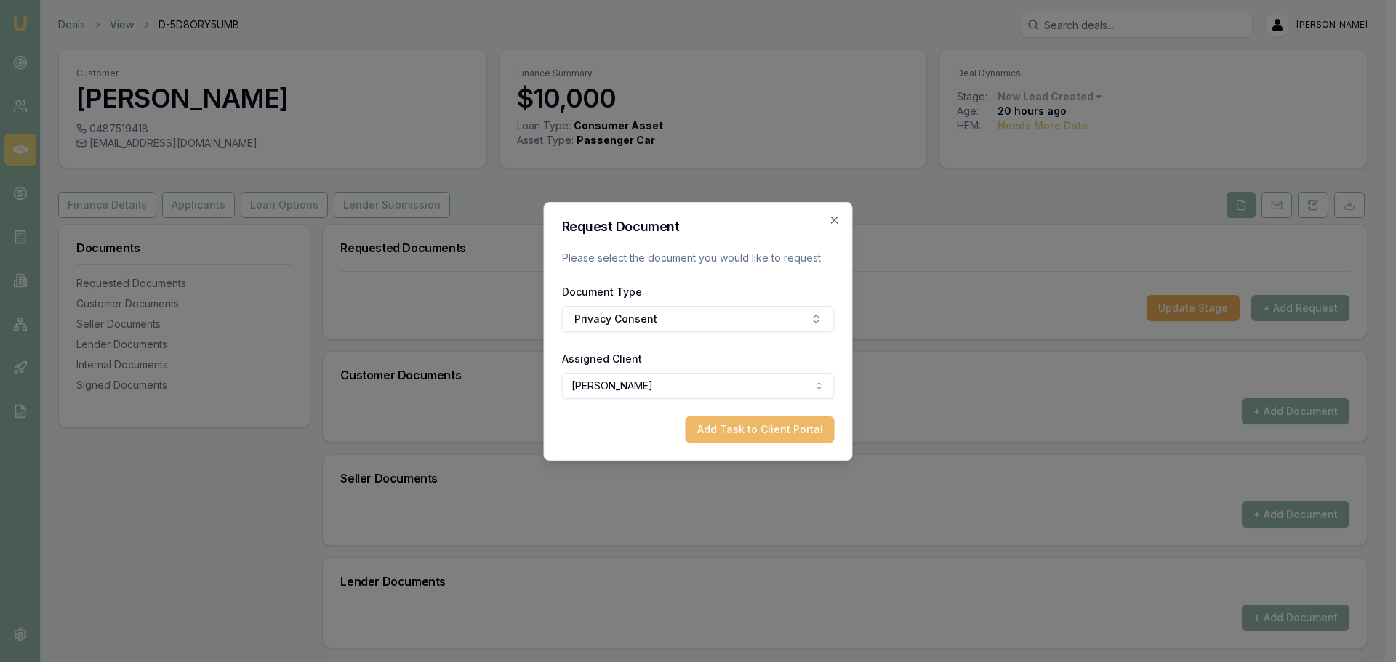
click at [781, 427] on button "Add Task to Client Portal" at bounding box center [759, 430] width 149 height 26
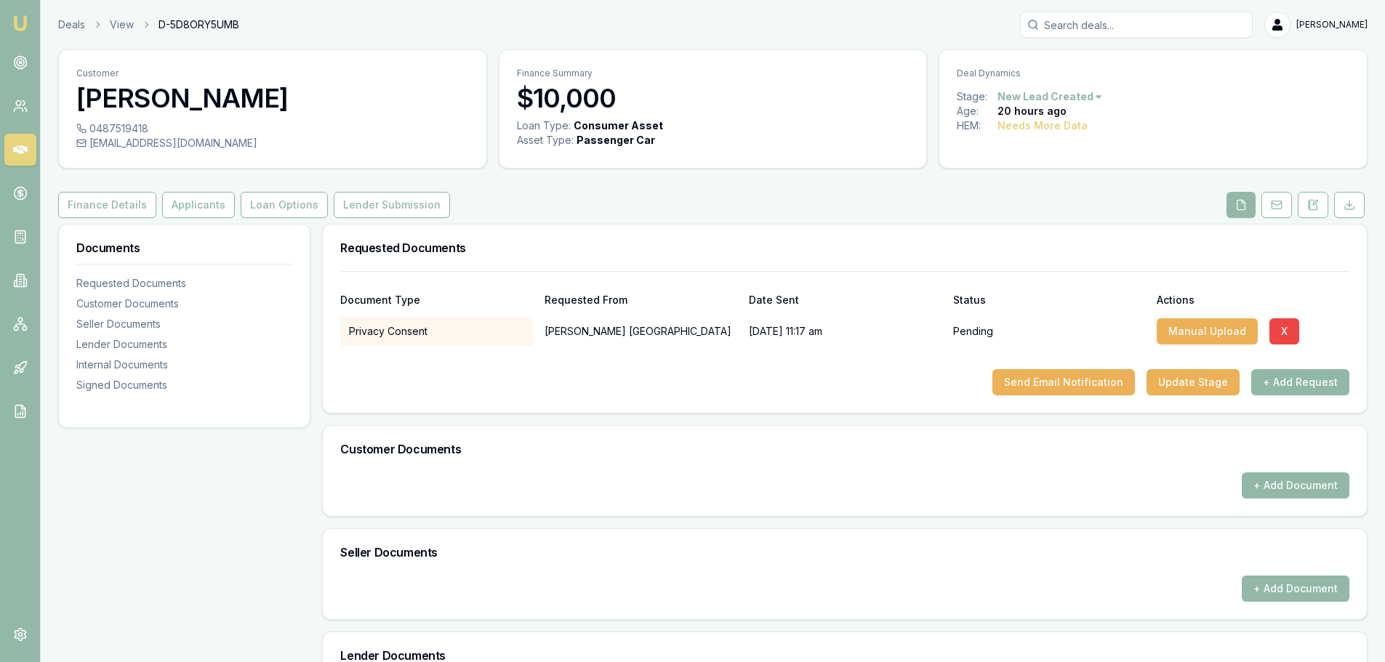
click at [1288, 387] on button "+ Add Request" at bounding box center [1300, 382] width 98 height 26
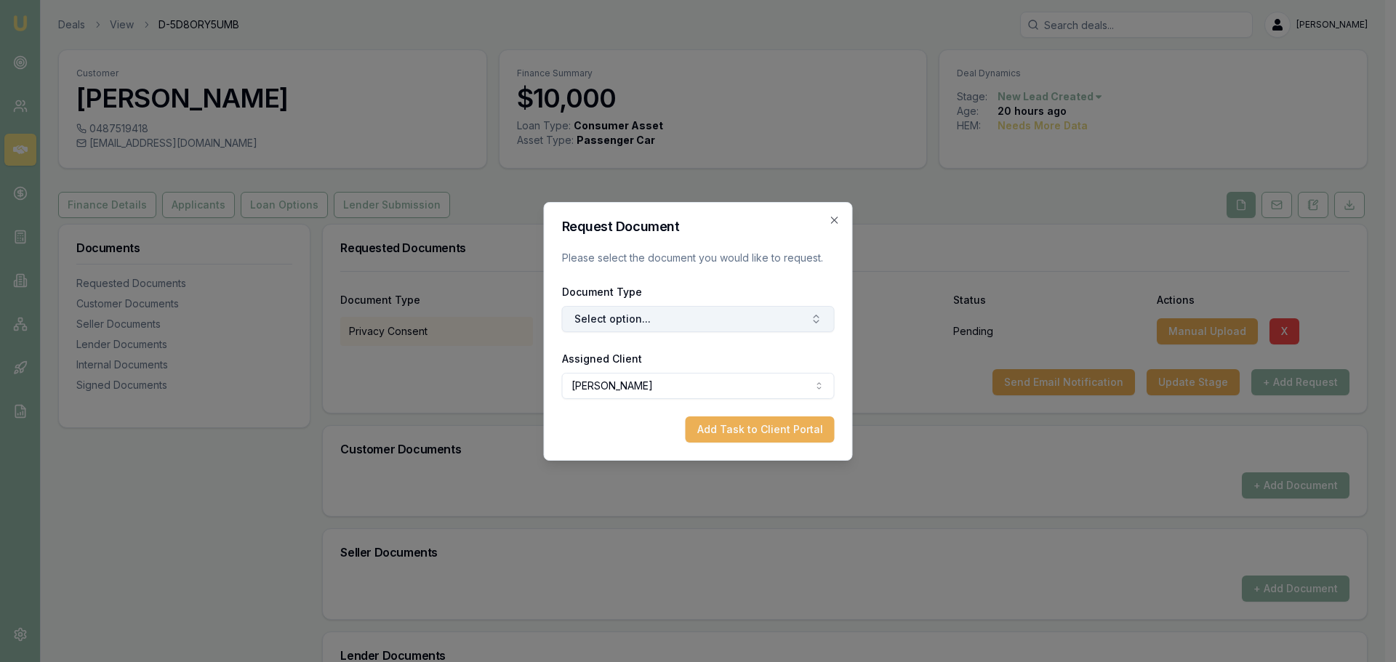
click at [698, 312] on button "Select option..." at bounding box center [698, 319] width 273 height 26
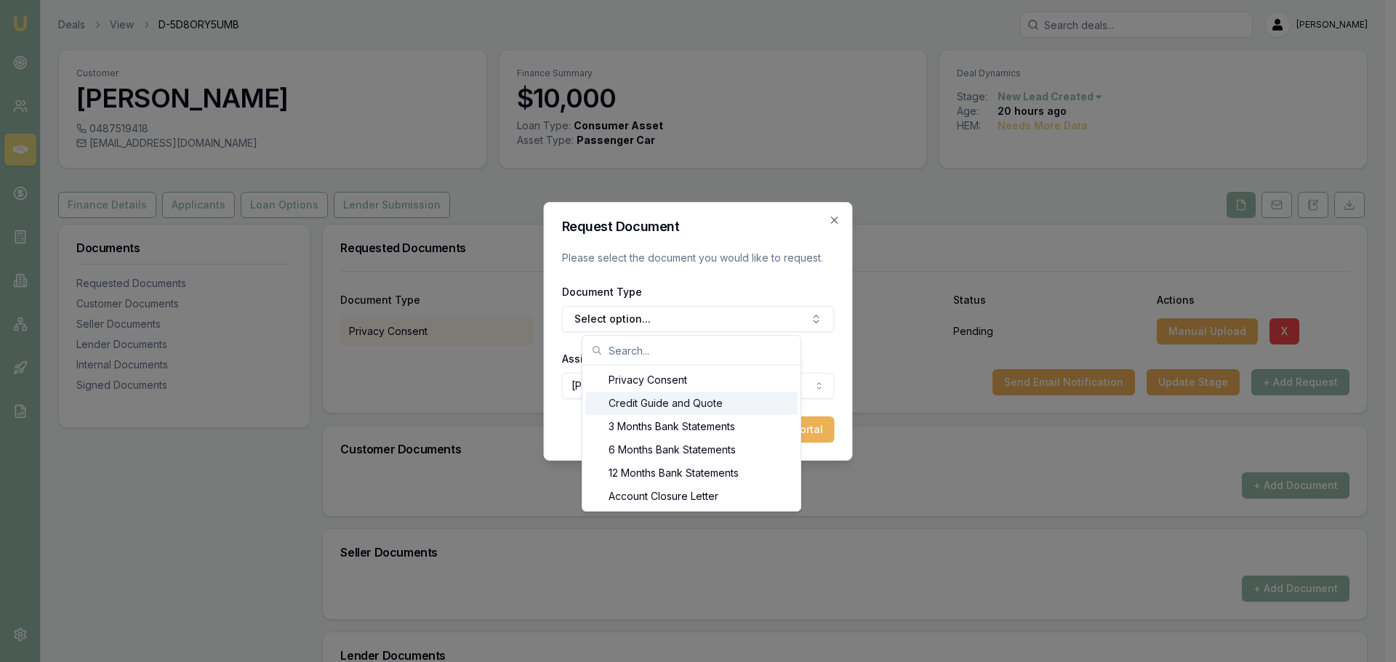
click at [668, 401] on div "Credit Guide and Quote" at bounding box center [691, 403] width 212 height 23
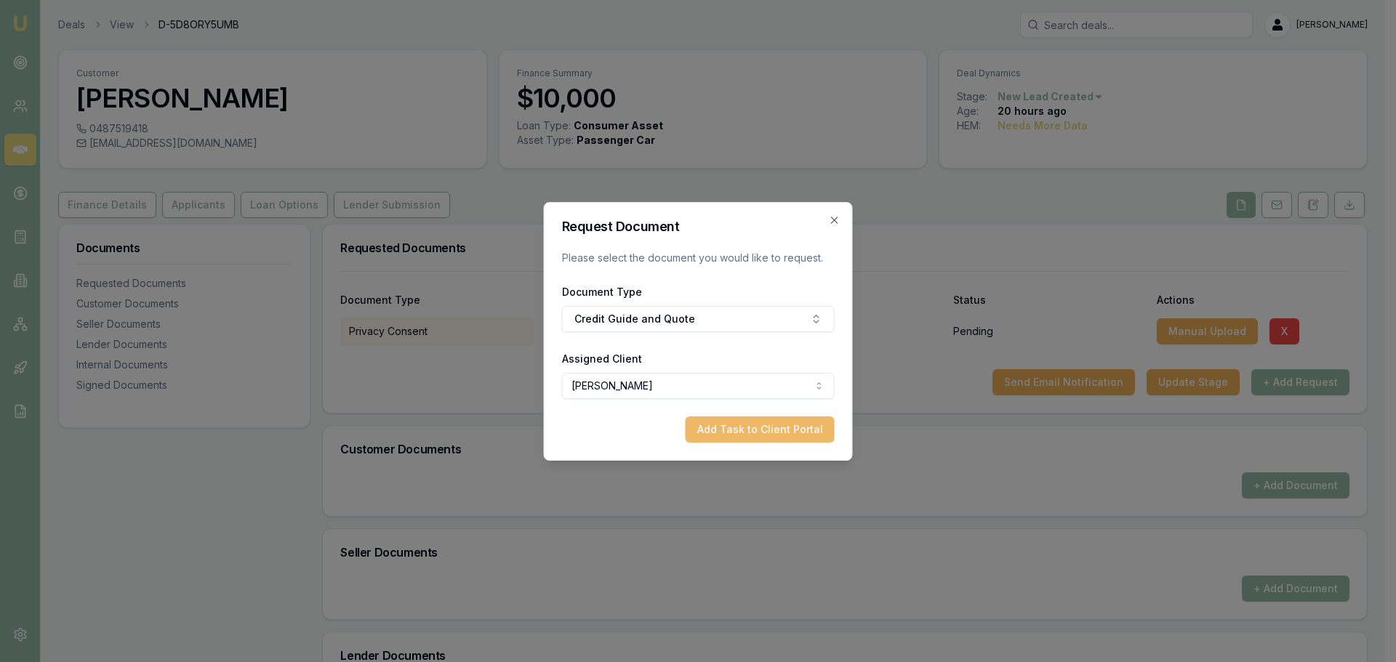
click at [756, 441] on button "Add Task to Client Portal" at bounding box center [759, 430] width 149 height 26
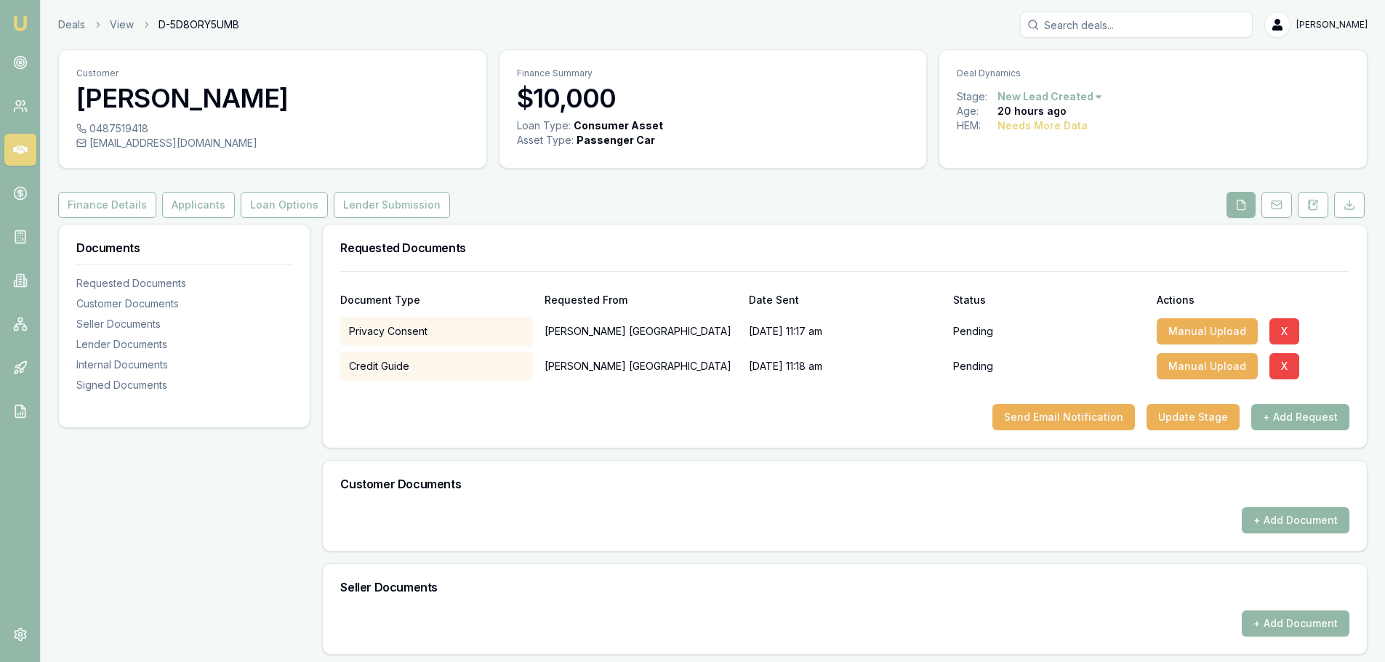
click at [1287, 423] on button "+ Add Request" at bounding box center [1300, 417] width 98 height 26
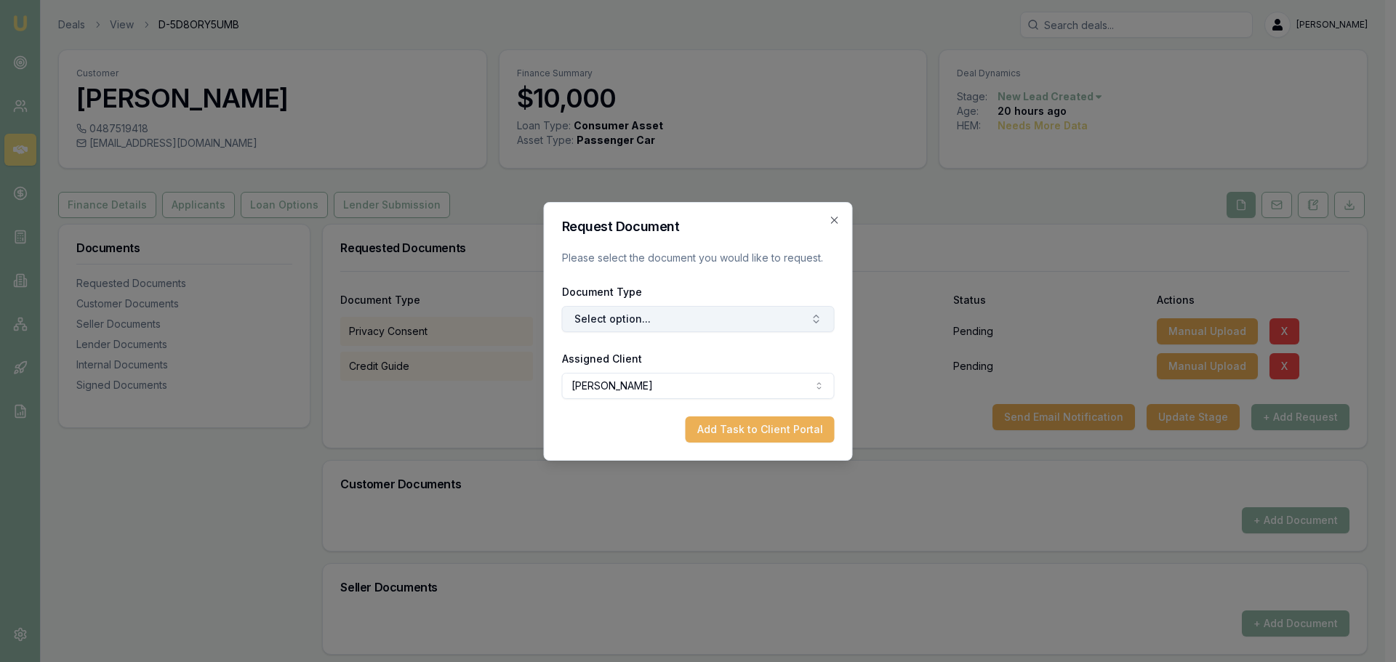
click at [635, 312] on button "Select option..." at bounding box center [698, 319] width 273 height 26
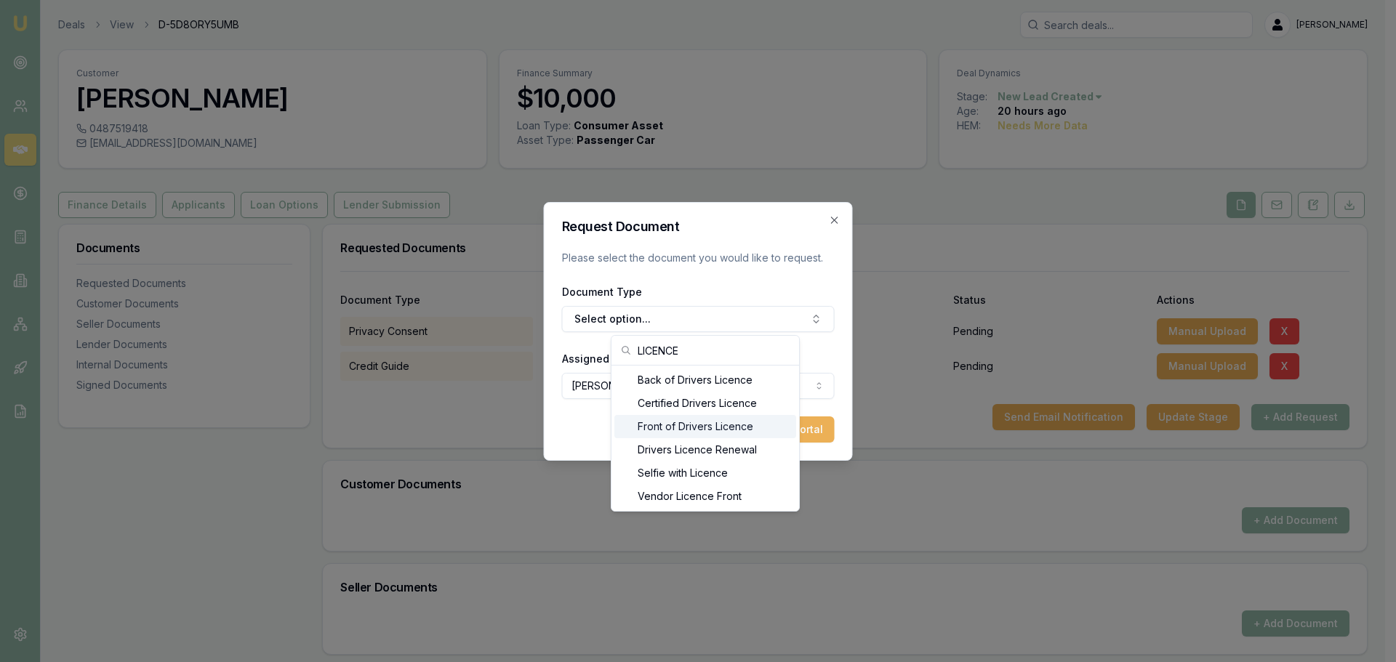
type input "LICENCE"
click at [663, 430] on div "Front of Drivers Licence" at bounding box center [705, 426] width 182 height 23
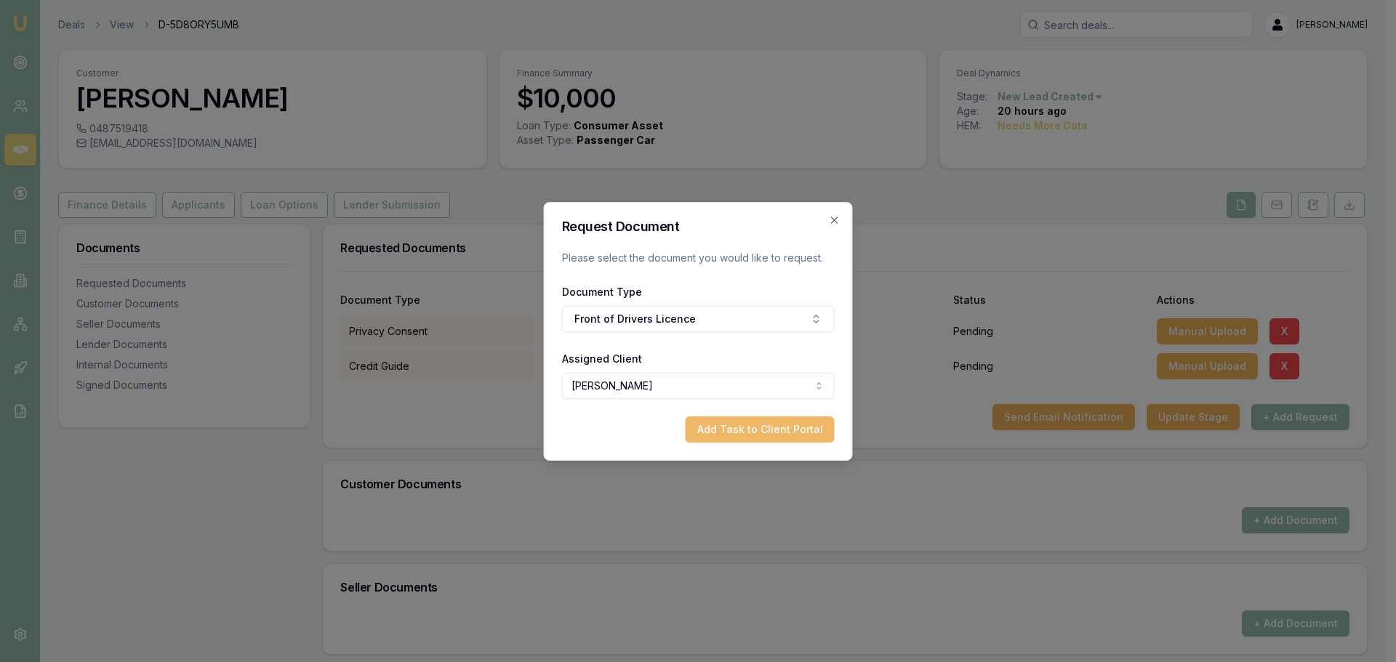
click at [733, 427] on button "Add Task to Client Portal" at bounding box center [759, 430] width 149 height 26
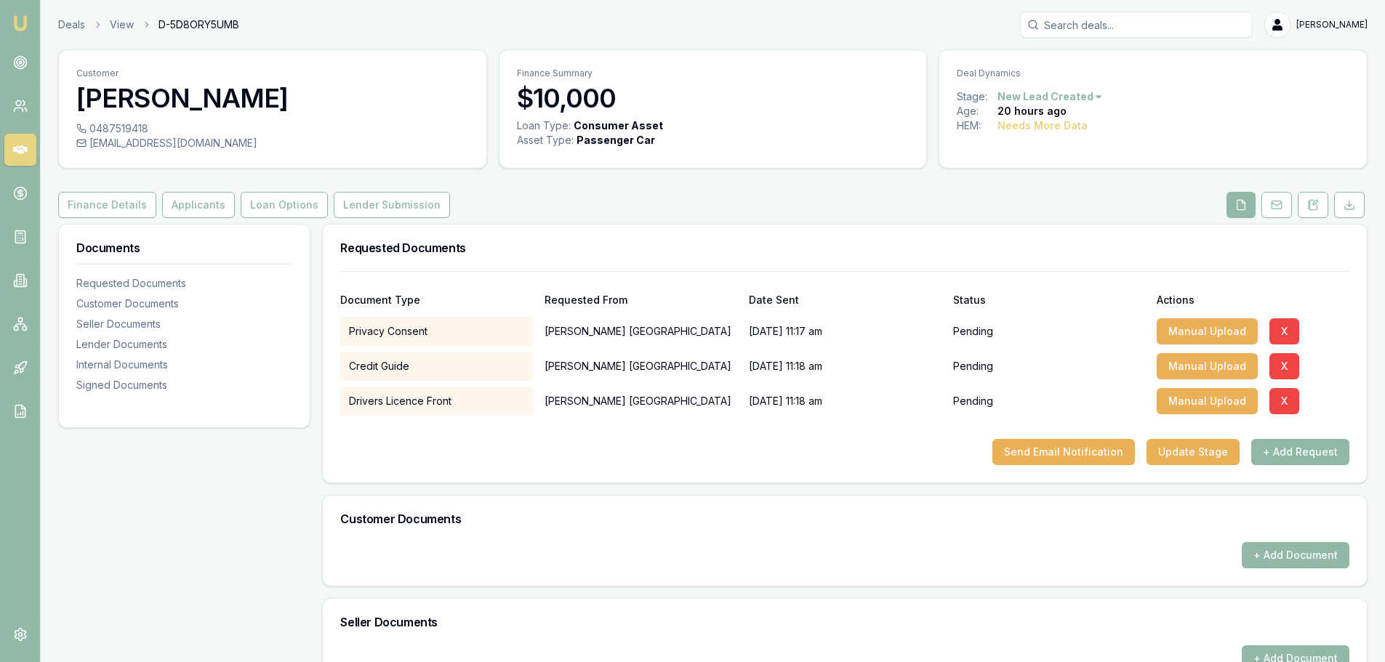
click at [1302, 451] on button "+ Add Request" at bounding box center [1300, 452] width 98 height 26
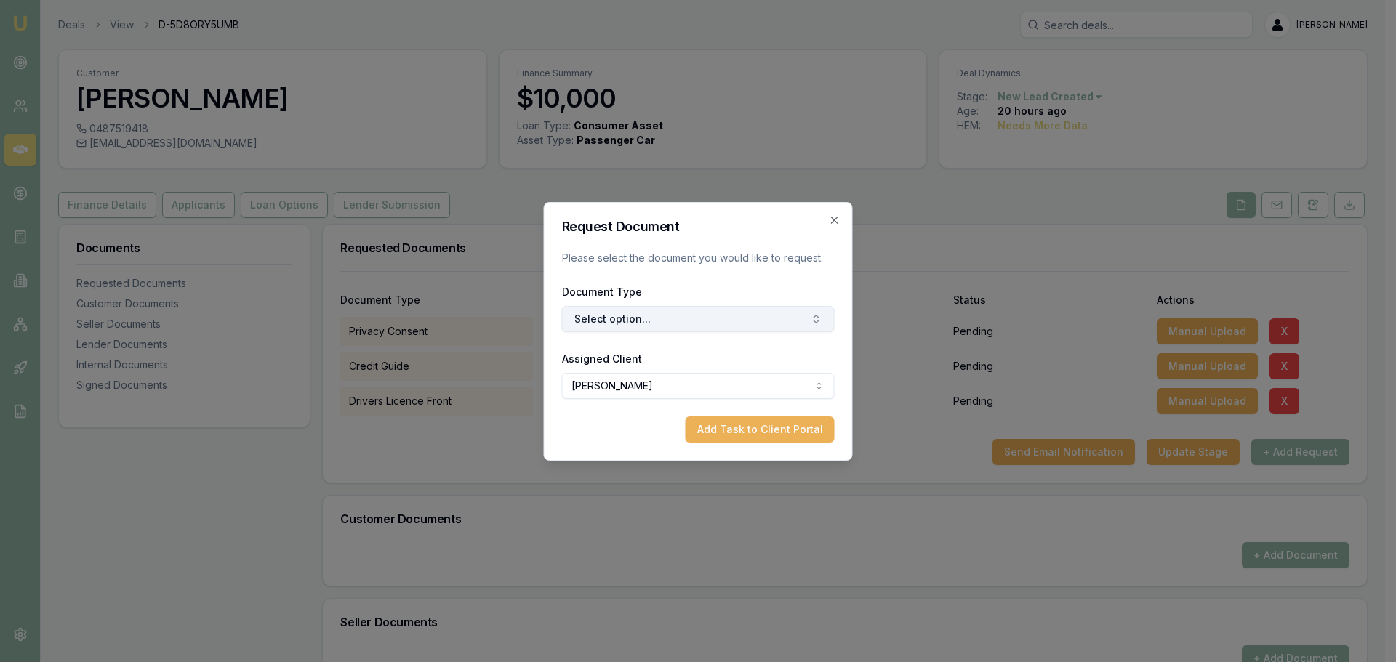
click at [688, 315] on button "Select option..." at bounding box center [698, 319] width 273 height 26
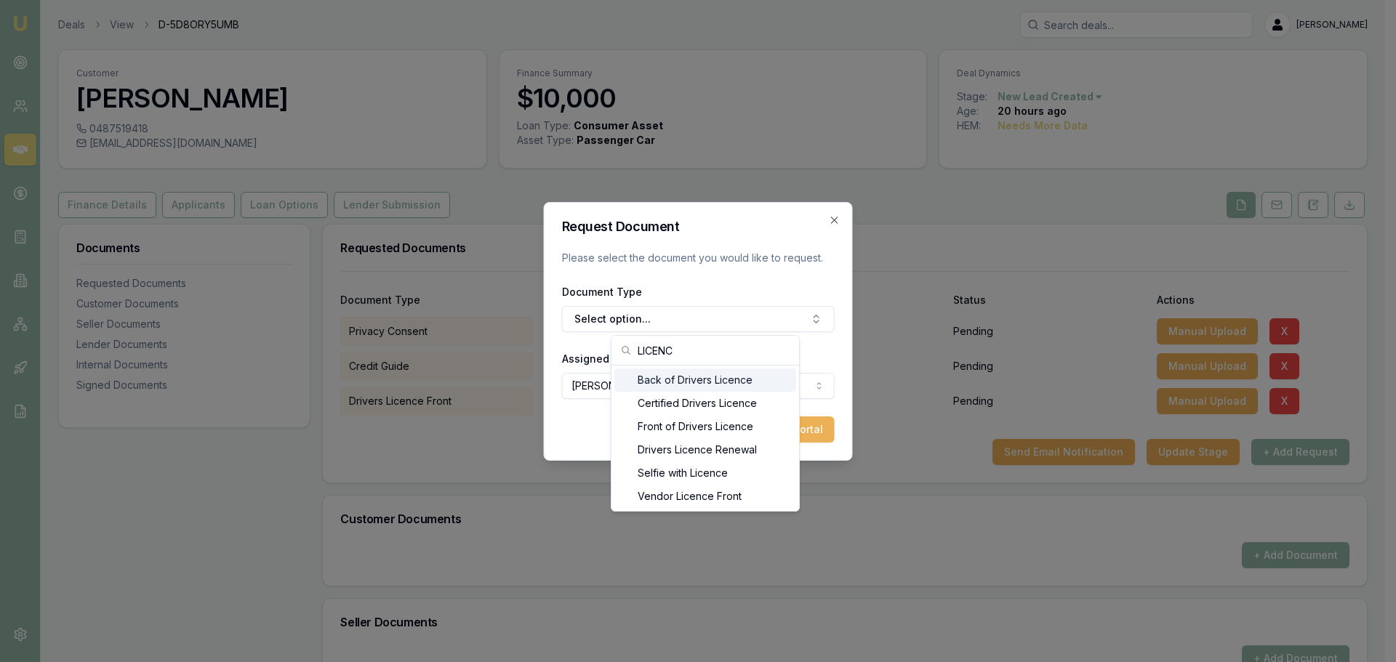
type input "LICENC"
click at [668, 377] on div "Back of Drivers Licence" at bounding box center [705, 380] width 182 height 23
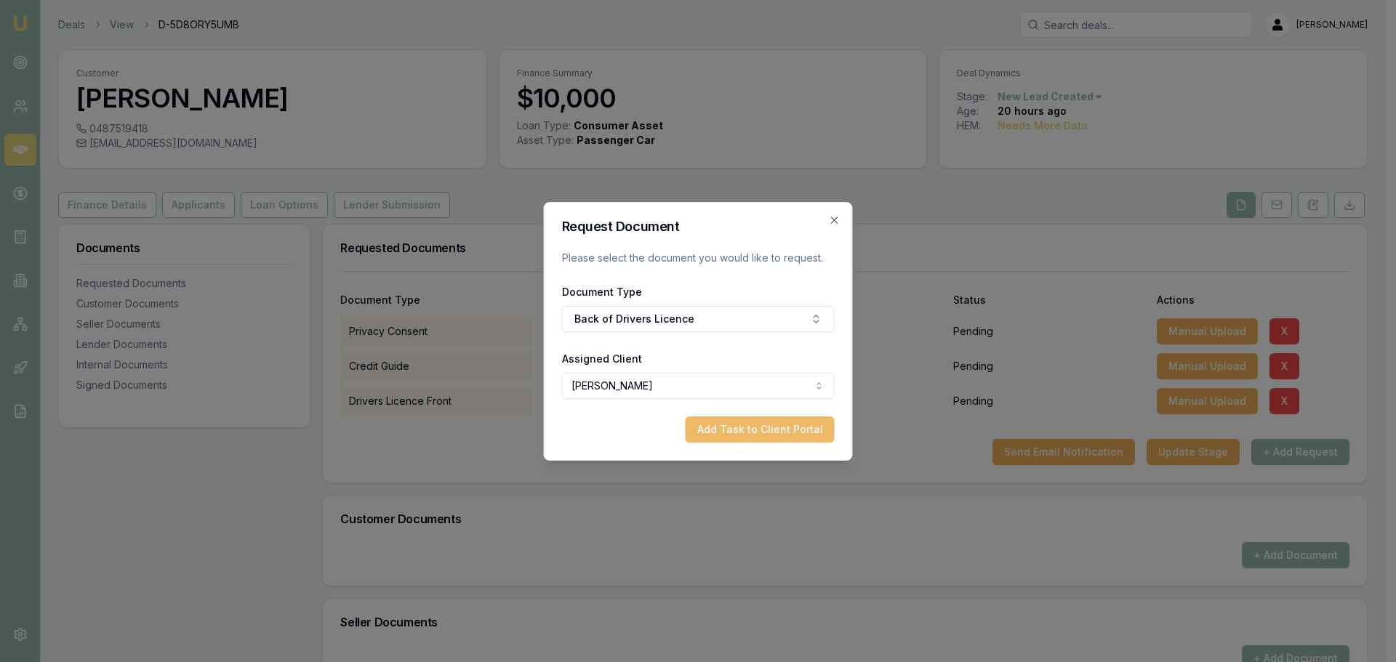
click at [751, 426] on button "Add Task to Client Portal" at bounding box center [759, 430] width 149 height 26
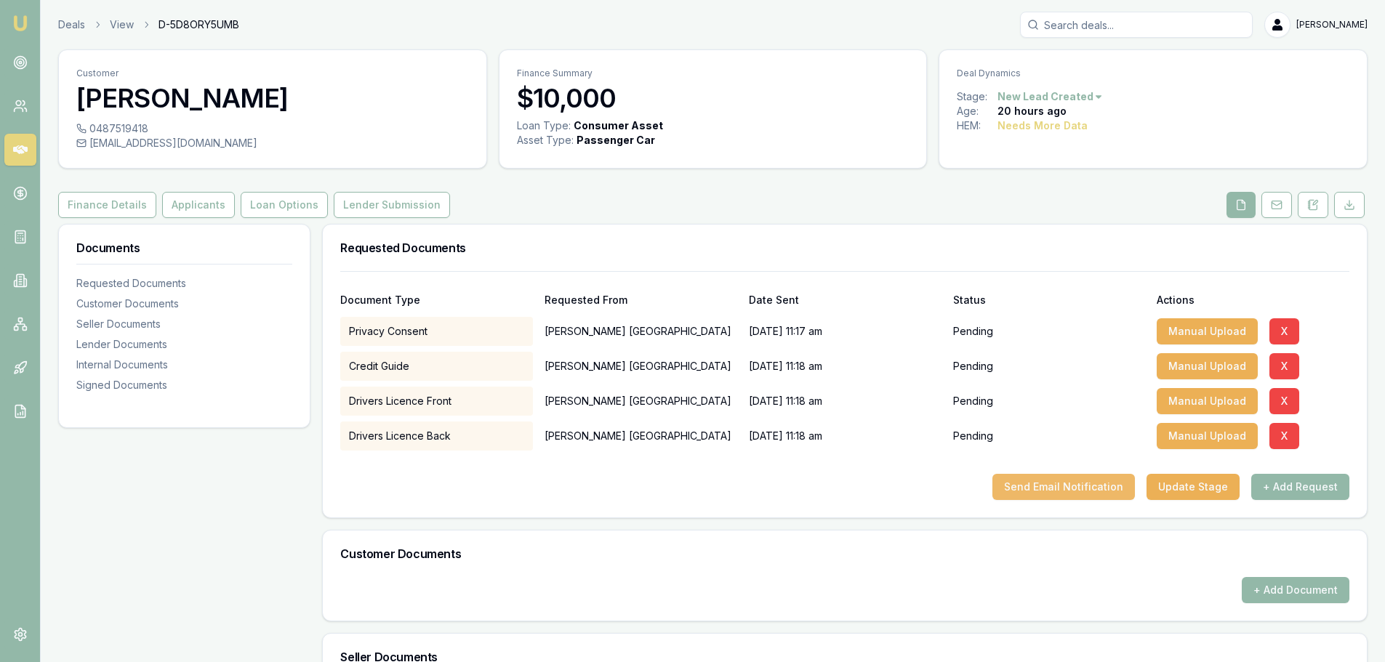
click at [1056, 490] on button "Send Email Notification" at bounding box center [1063, 487] width 142 height 26
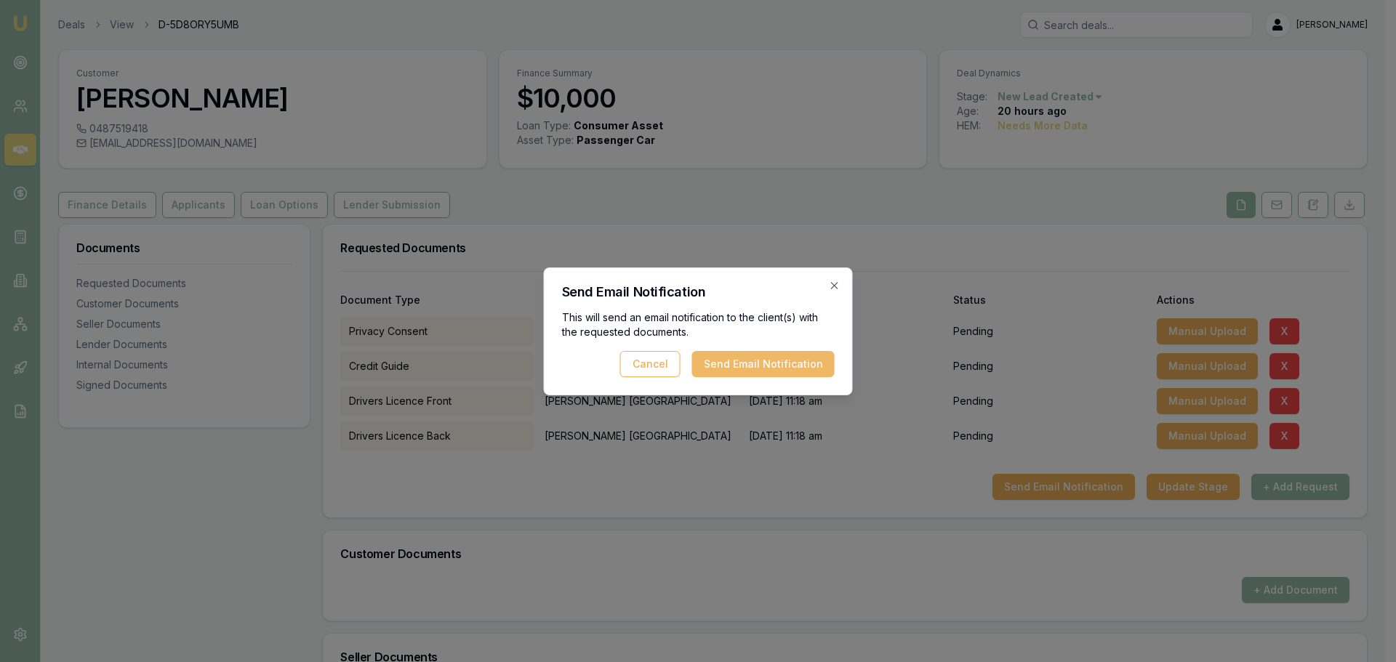
click at [768, 368] on button "Send Email Notification" at bounding box center [763, 364] width 142 height 26
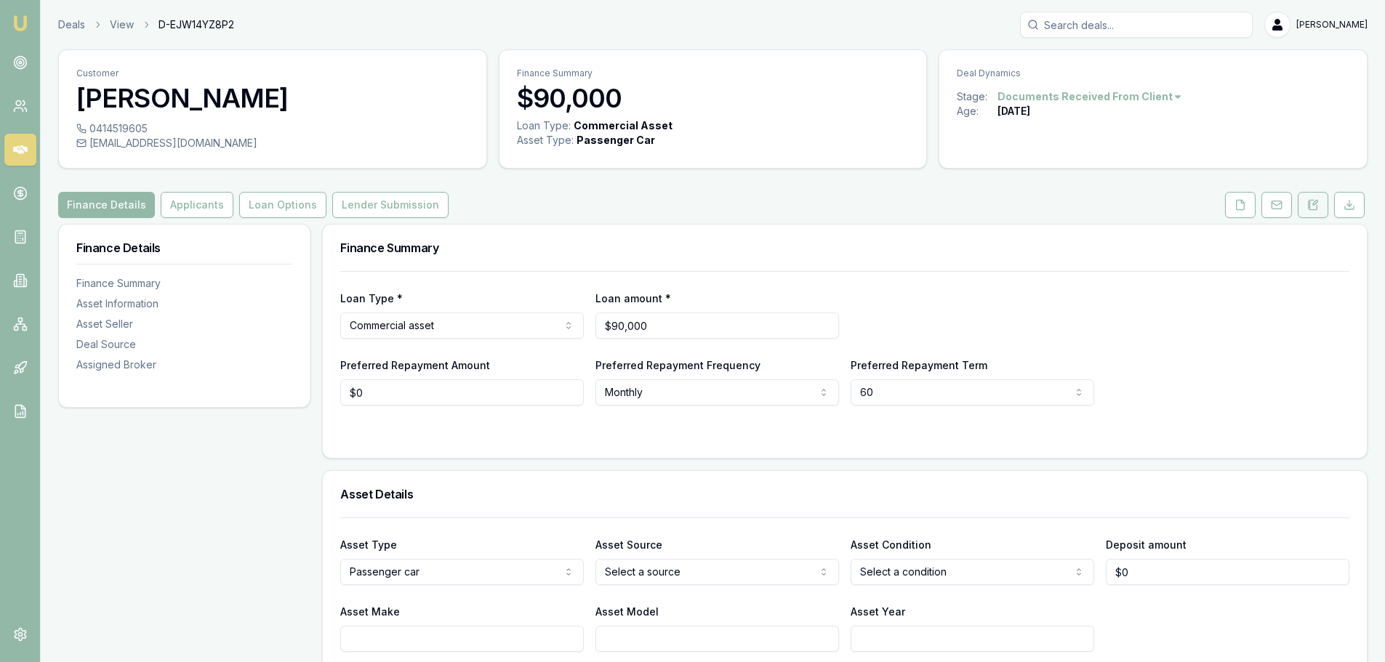
click at [1308, 212] on button at bounding box center [1313, 205] width 31 height 26
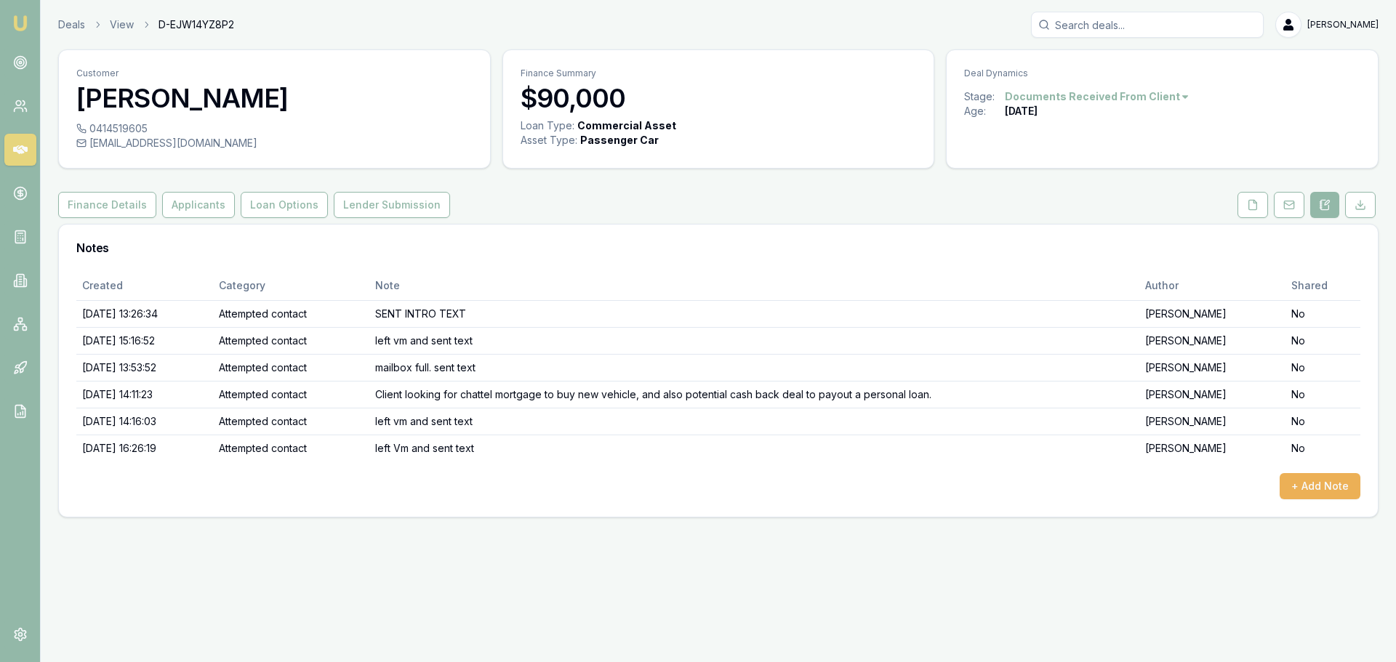
click at [915, 233] on div "Notes" at bounding box center [718, 248] width 1319 height 47
click at [194, 212] on button "Applicants" at bounding box center [198, 205] width 73 height 26
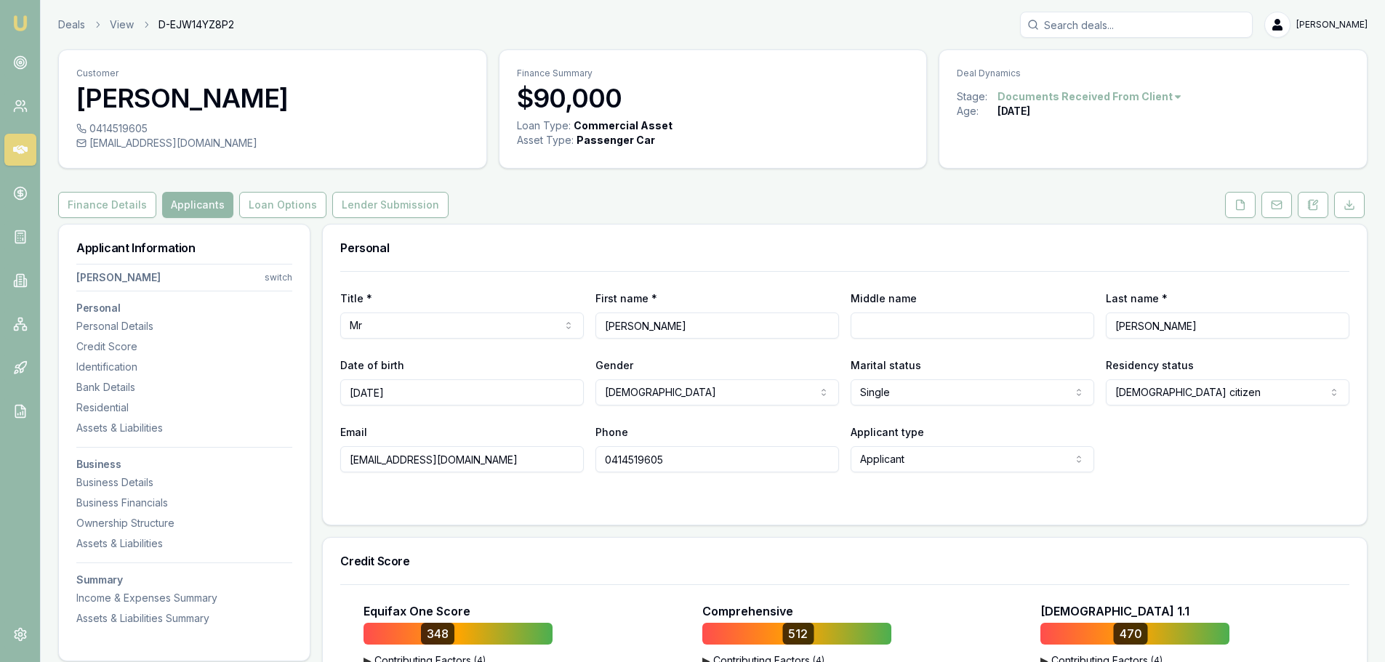
click at [962, 192] on div "Finance Details Applicants Loan Options Lender Submission" at bounding box center [712, 205] width 1309 height 26
click at [715, 217] on div "Finance Details Applicants Loan Options Lender Submission" at bounding box center [712, 205] width 1309 height 26
click at [1241, 204] on icon at bounding box center [1240, 205] width 12 height 12
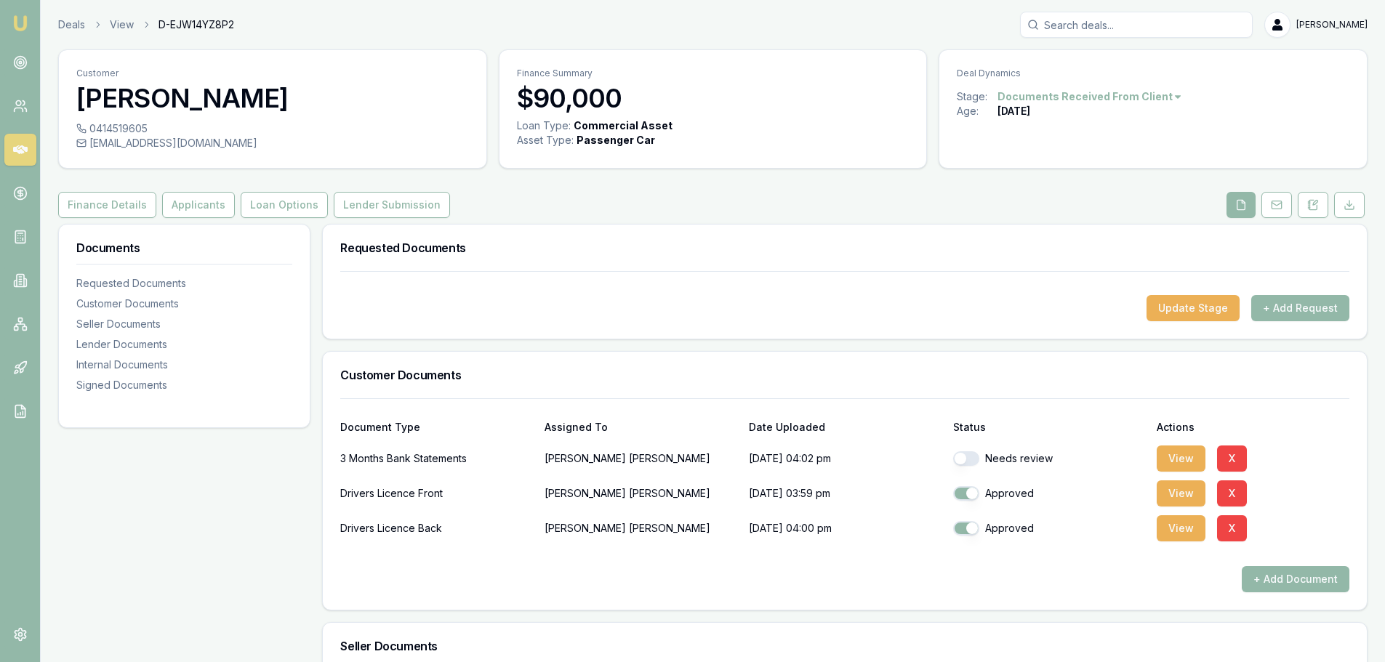
click at [1190, 473] on div "Drivers Licence Front KYLE THOMPSON 07/08/2025, 03:59 pm Approved View X" at bounding box center [844, 490] width 1009 height 35
click at [1188, 457] on button "View" at bounding box center [1181, 459] width 49 height 26
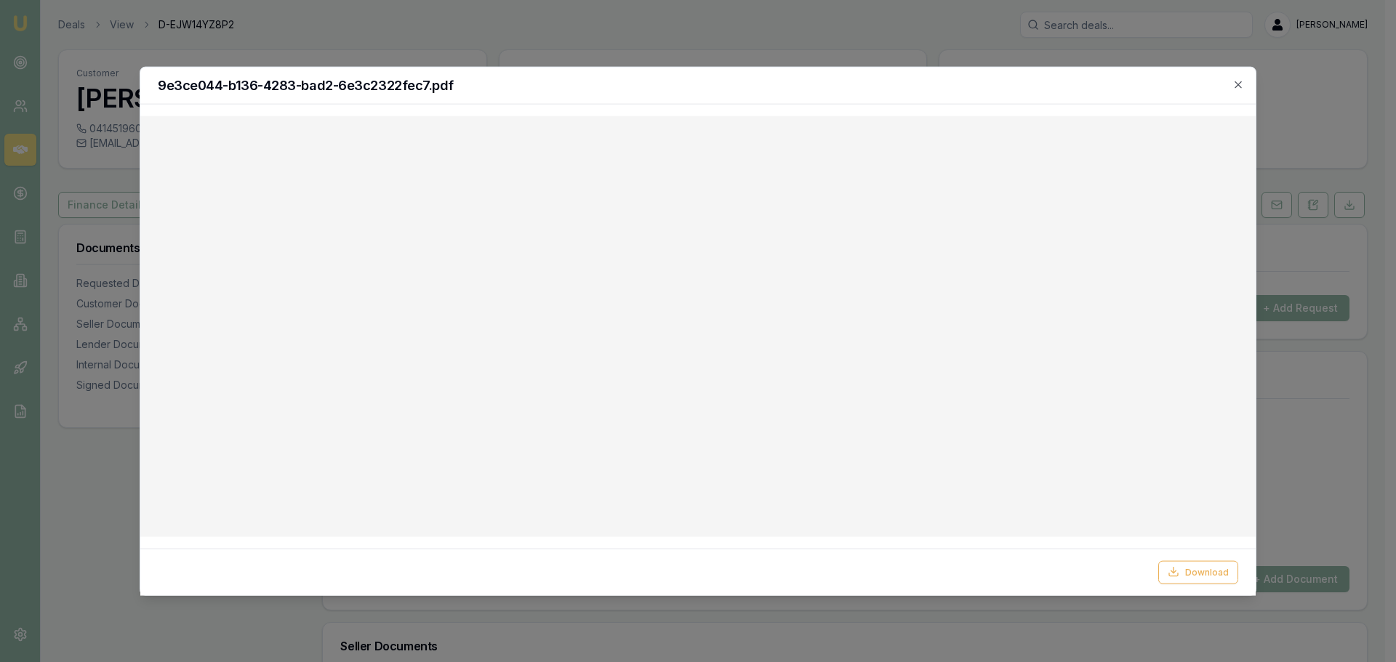
click at [883, 84] on h2 "9e3ce044-b136-4283-bad2-6e3c2322fec7.pdf" at bounding box center [698, 85] width 1080 height 13
click at [1240, 82] on icon "button" at bounding box center [1237, 84] width 7 height 7
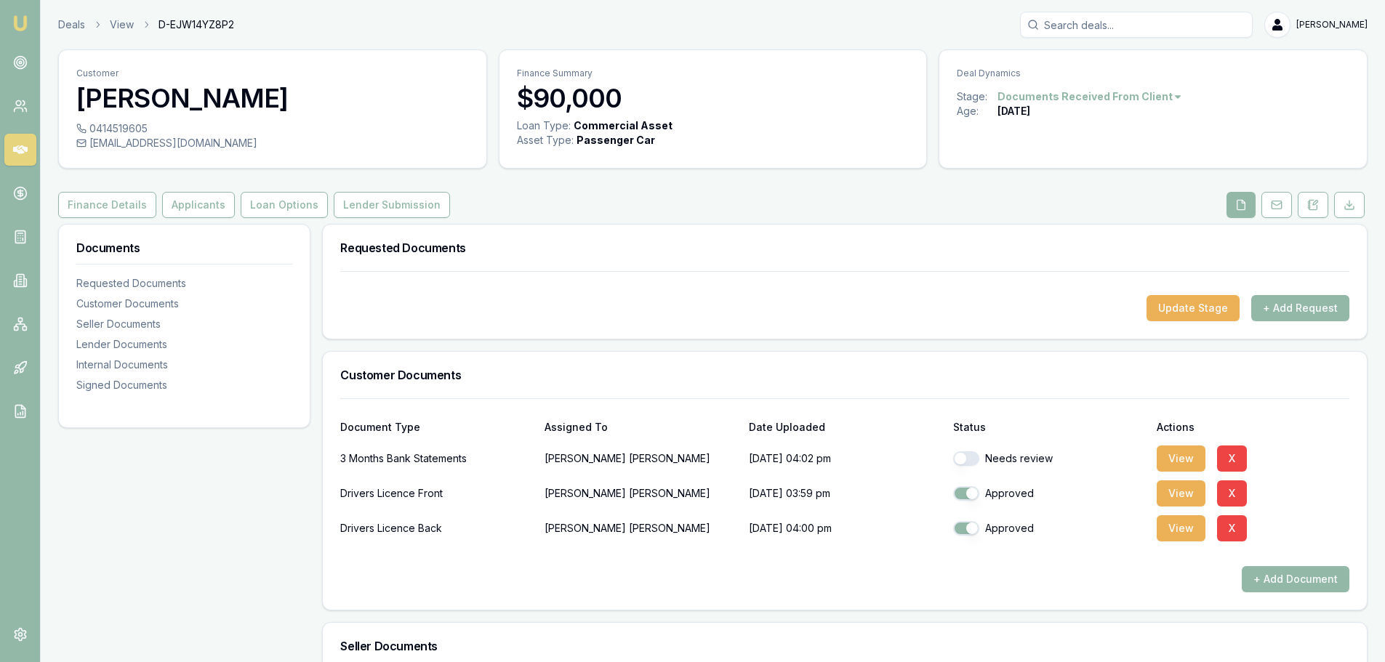
click at [941, 196] on div "Finance Details Applicants Loan Options Lender Submission" at bounding box center [712, 205] width 1309 height 26
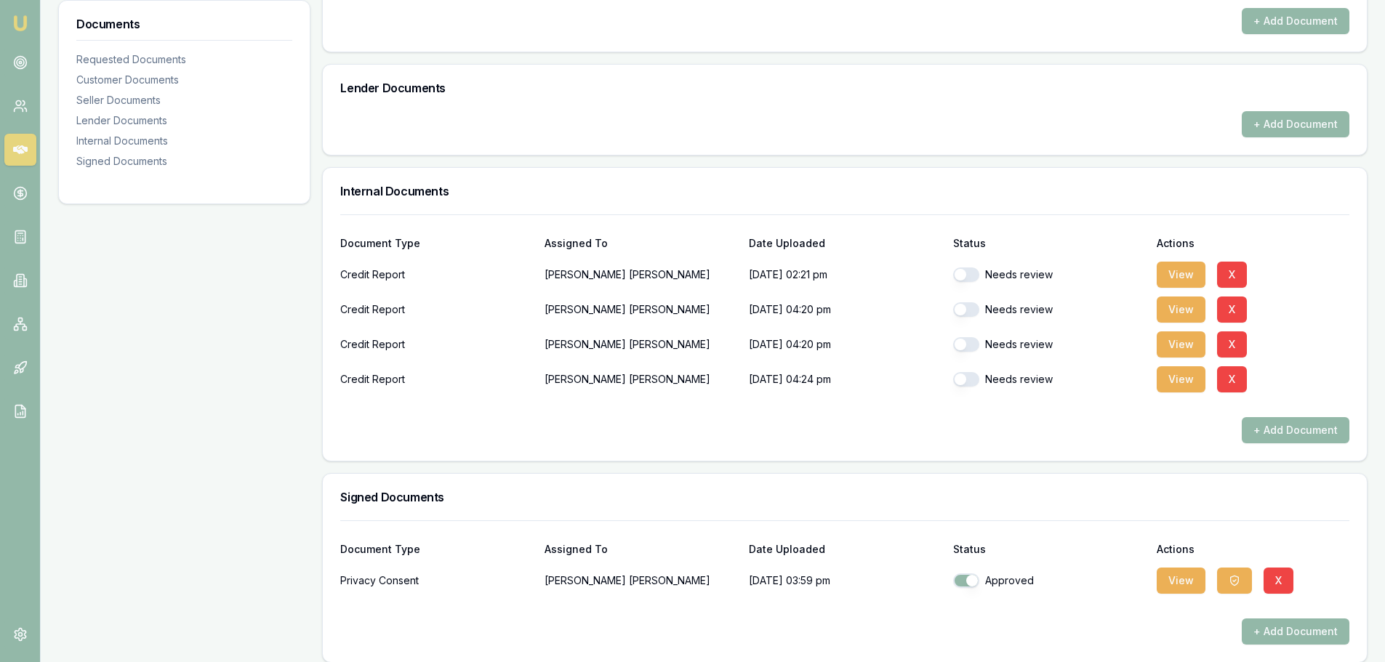
scroll to position [674, 0]
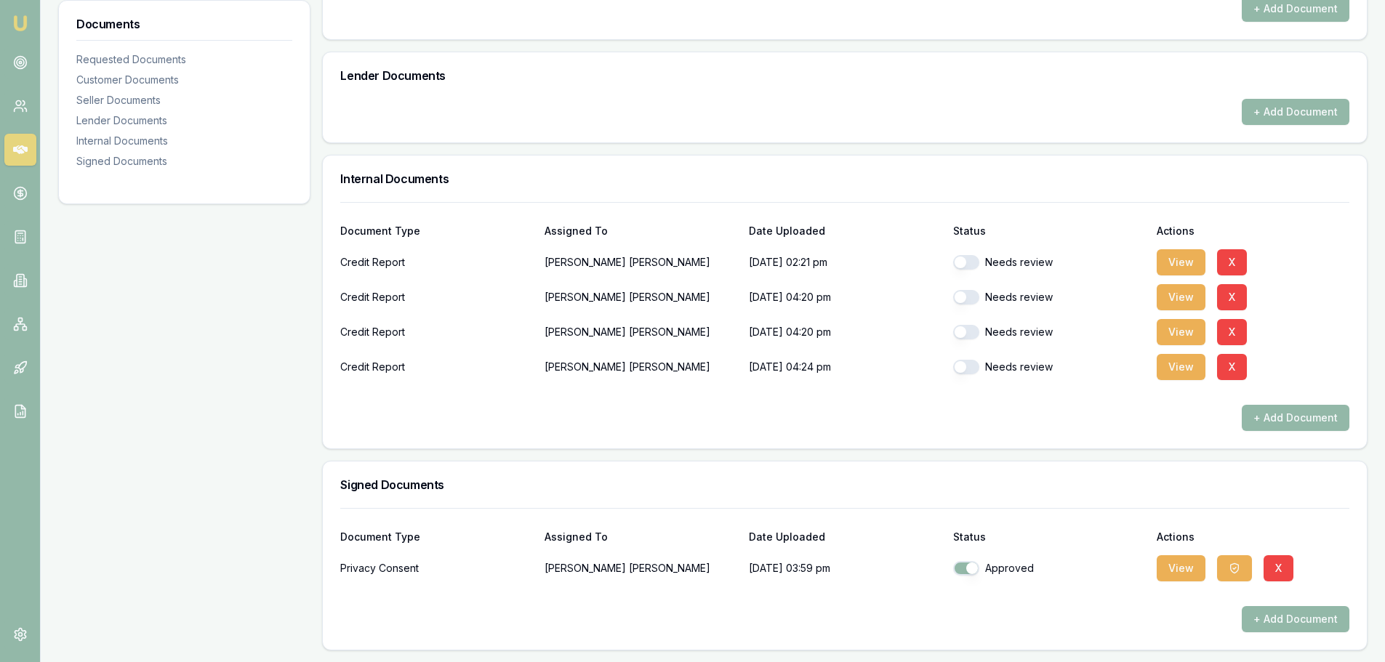
click at [914, 442] on div "Document Type Assigned To Date Uploaded Status Actions Credit Report KYLE THOMP…" at bounding box center [845, 325] width 1044 height 246
click at [1190, 572] on button "View" at bounding box center [1181, 568] width 49 height 26
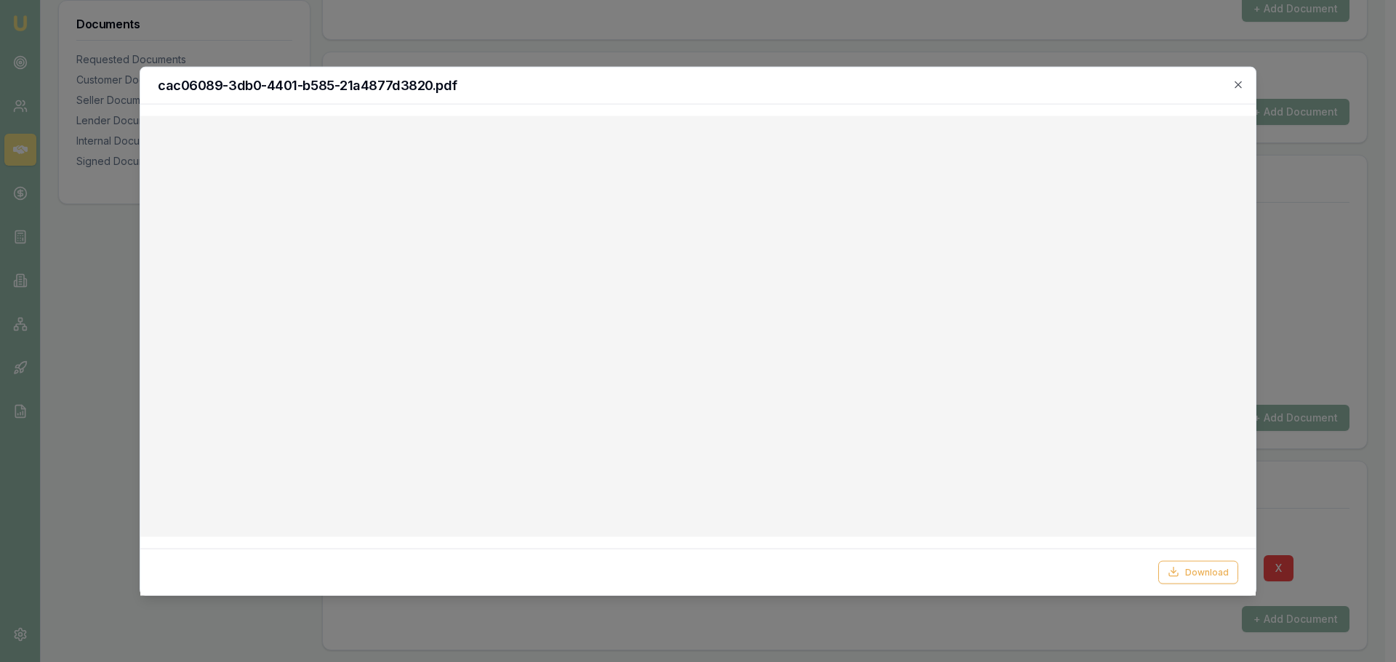
click at [1231, 77] on div "cac06089-3db0-4401-b585-21a4877d3820.pdf" at bounding box center [697, 85] width 1115 height 37
click at [1240, 84] on icon "button" at bounding box center [1238, 85] width 12 height 12
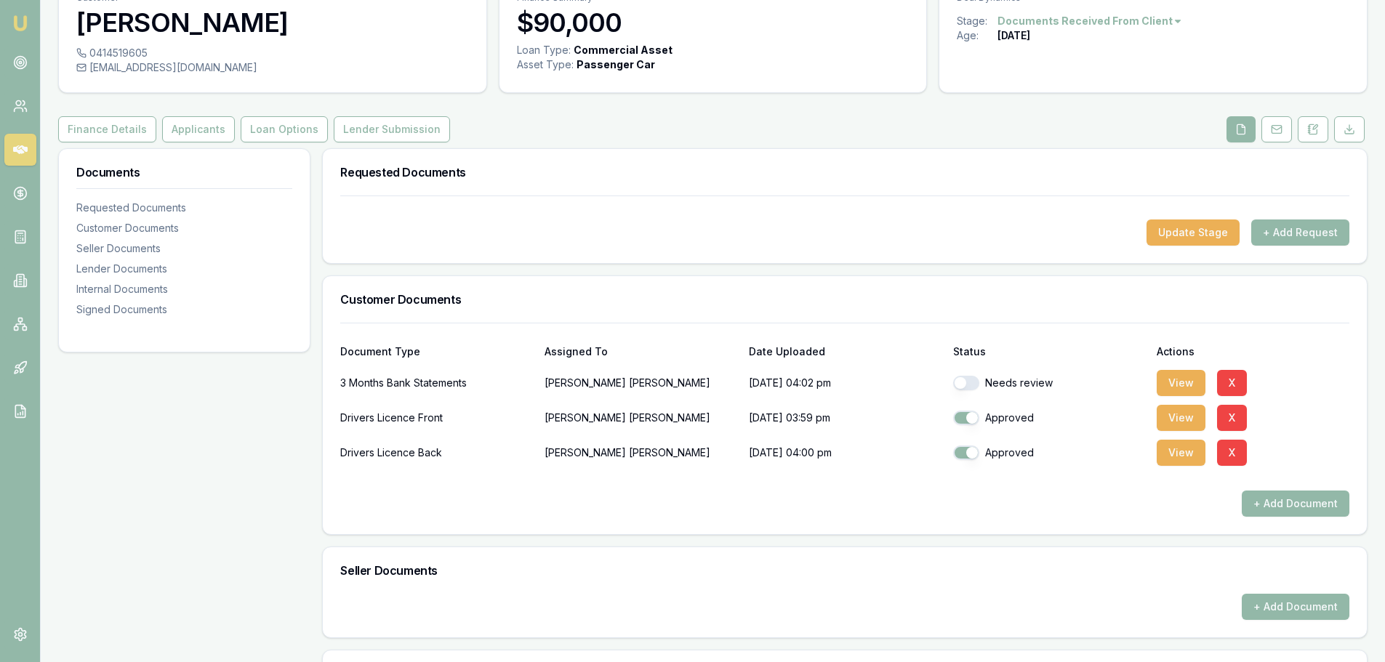
scroll to position [0, 0]
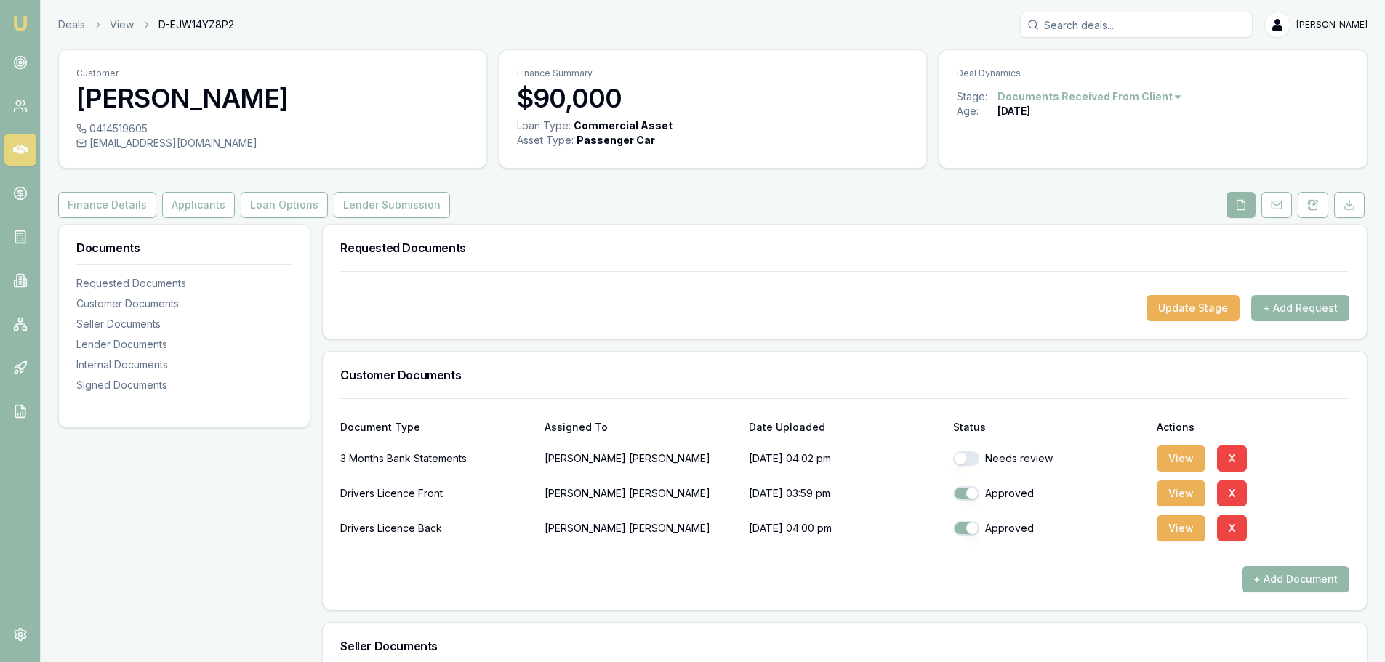
click at [725, 233] on div "Requested Documents" at bounding box center [845, 248] width 1044 height 47
click at [965, 209] on div "Finance Details Applicants Loan Options Lender Submission" at bounding box center [712, 205] width 1309 height 26
click at [1298, 309] on button "+ Add Request" at bounding box center [1300, 308] width 98 height 26
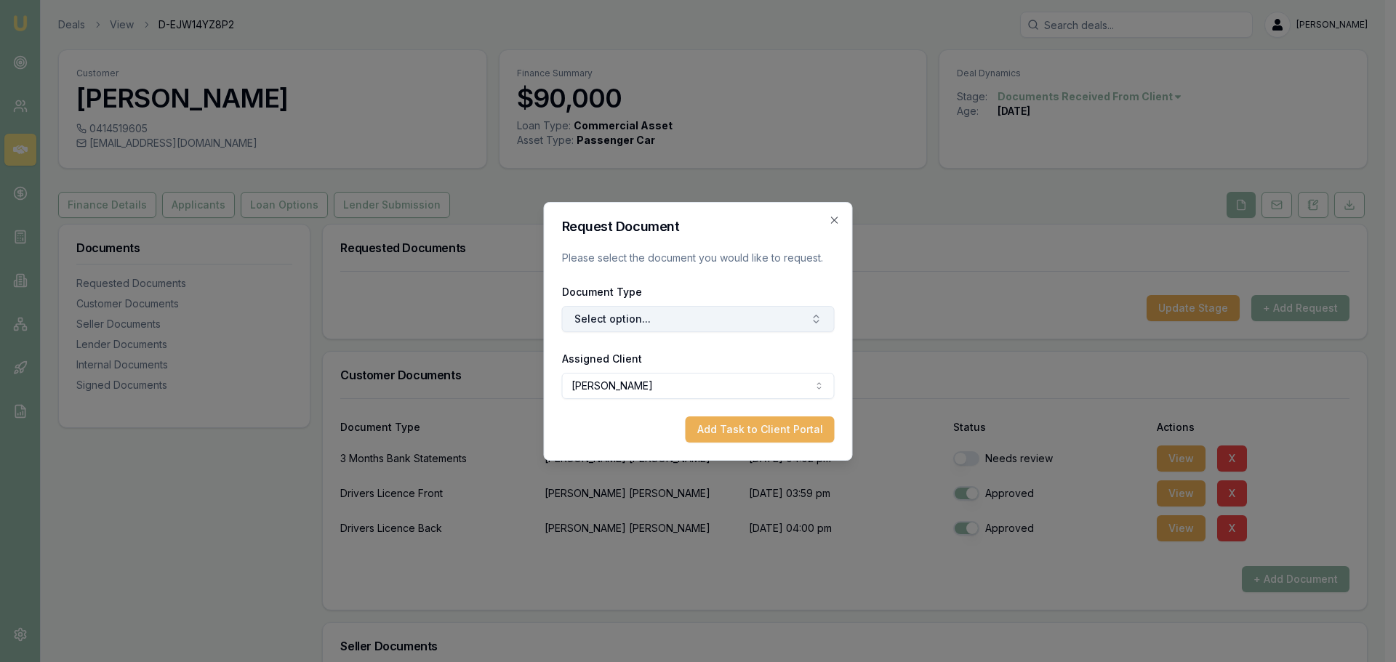
click at [646, 314] on button "Select option..." at bounding box center [698, 319] width 273 height 26
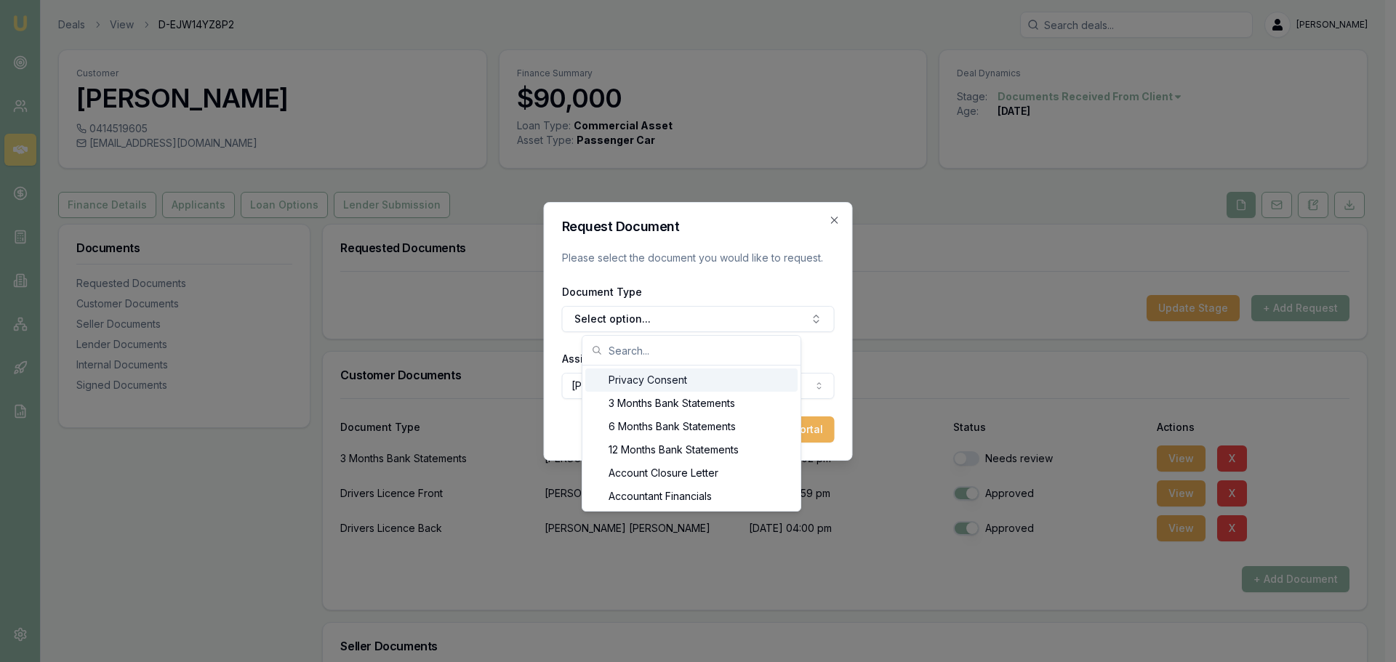
click at [624, 387] on div "Privacy Consent" at bounding box center [691, 380] width 212 height 23
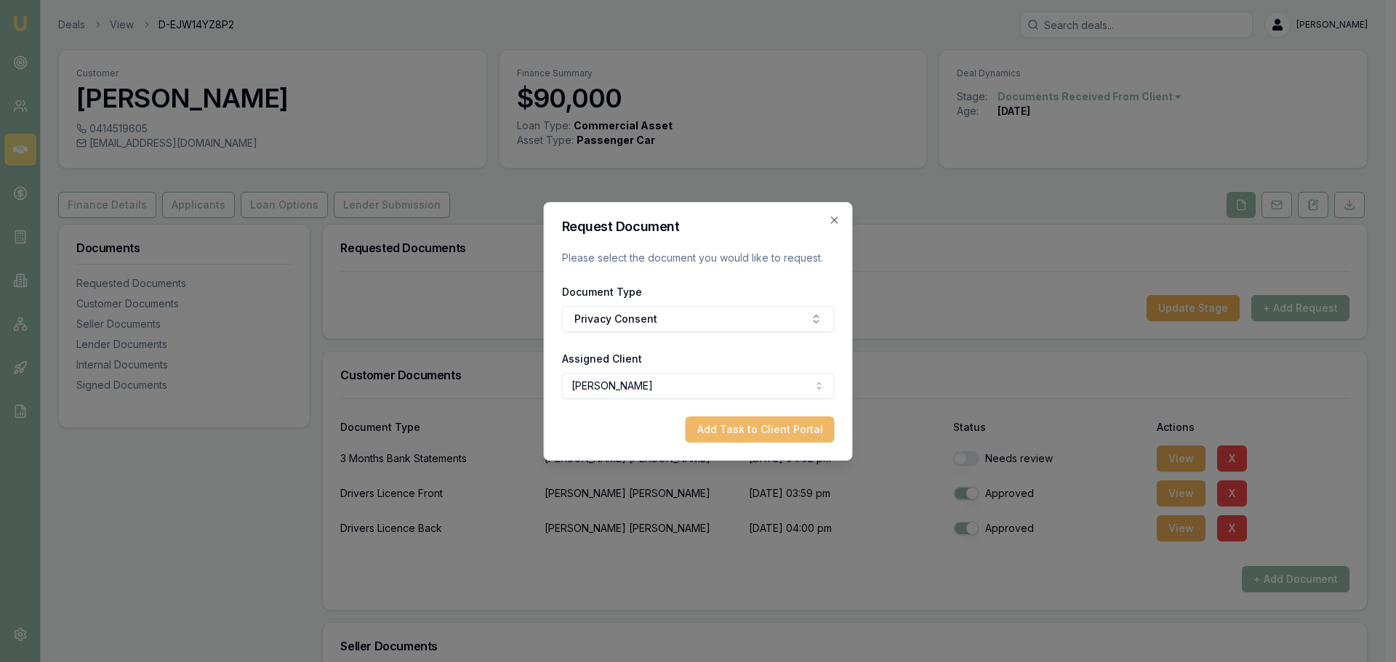
click at [748, 425] on button "Add Task to Client Portal" at bounding box center [759, 430] width 149 height 26
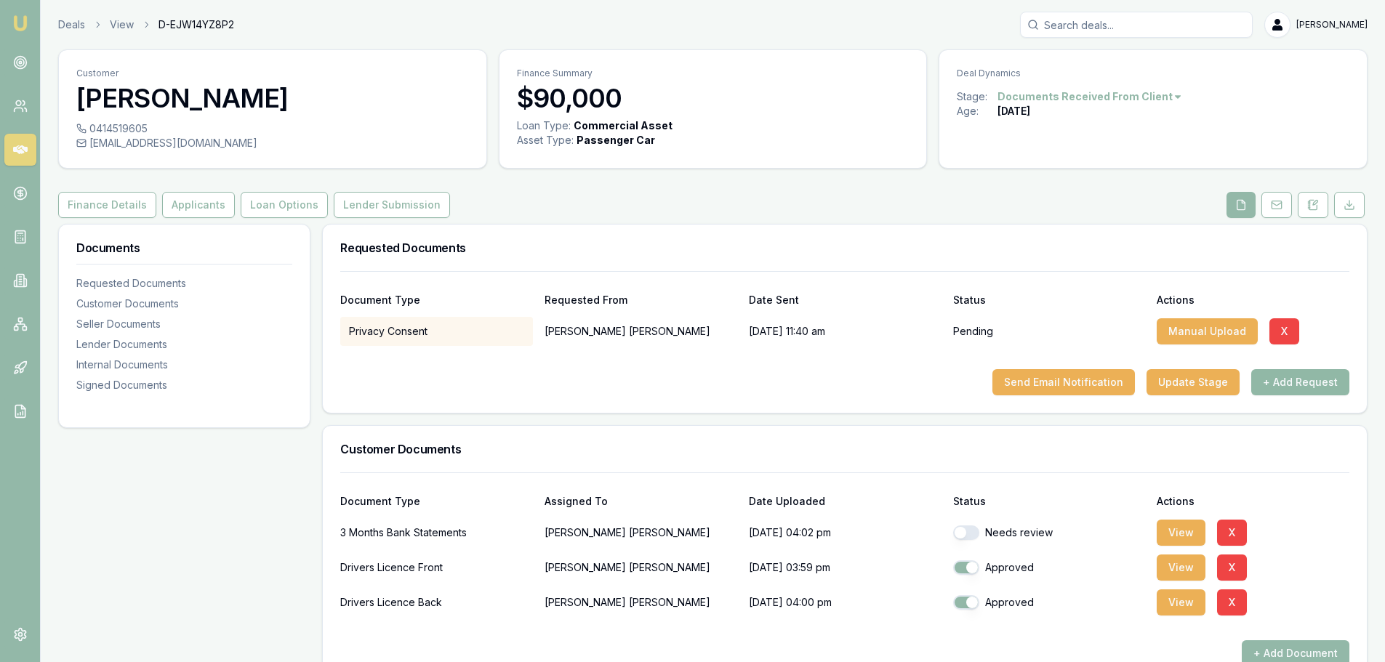
click at [1278, 377] on button "+ Add Request" at bounding box center [1300, 382] width 98 height 26
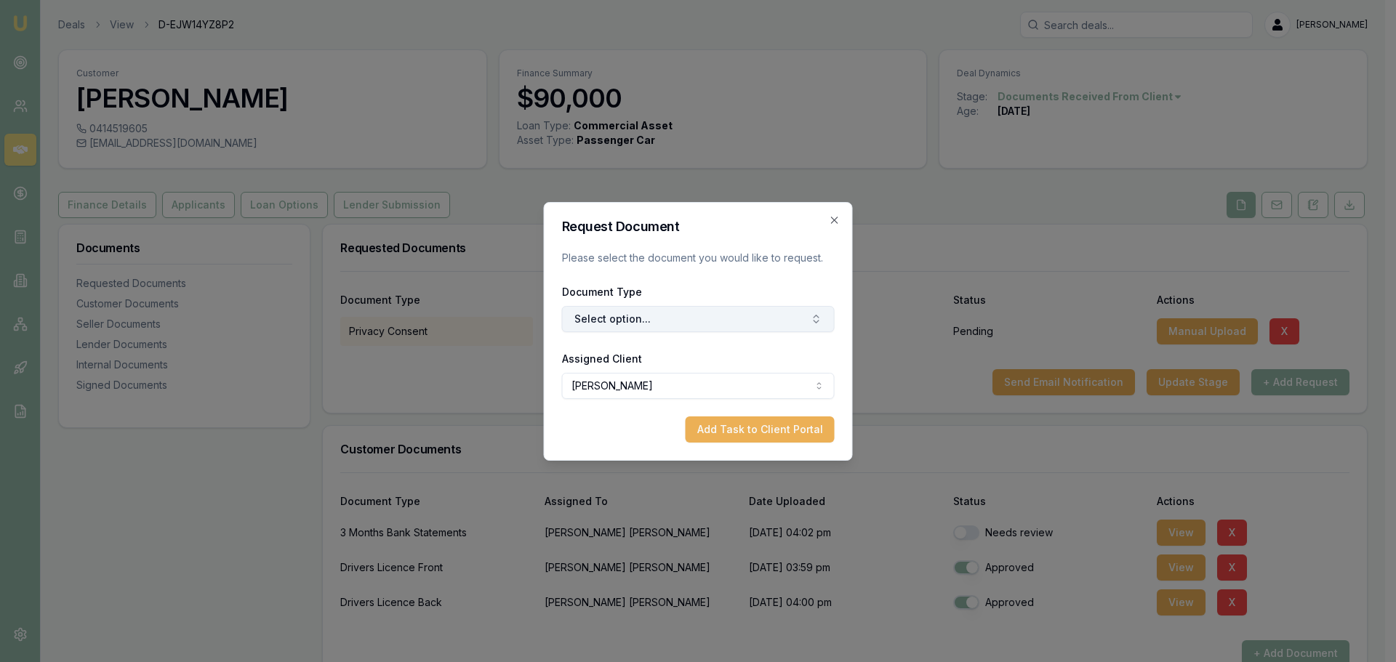
click at [630, 321] on button "Select option..." at bounding box center [698, 319] width 273 height 26
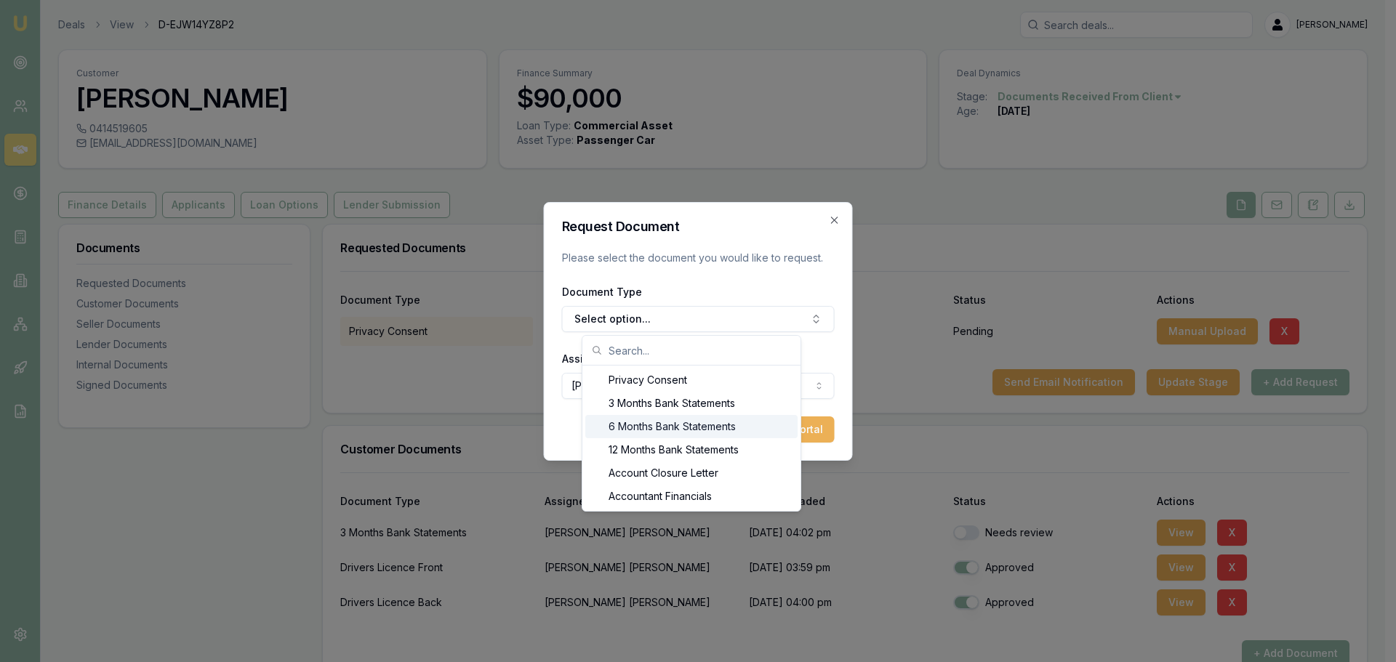
click at [632, 427] on div "6 Months Bank Statements" at bounding box center [691, 426] width 212 height 23
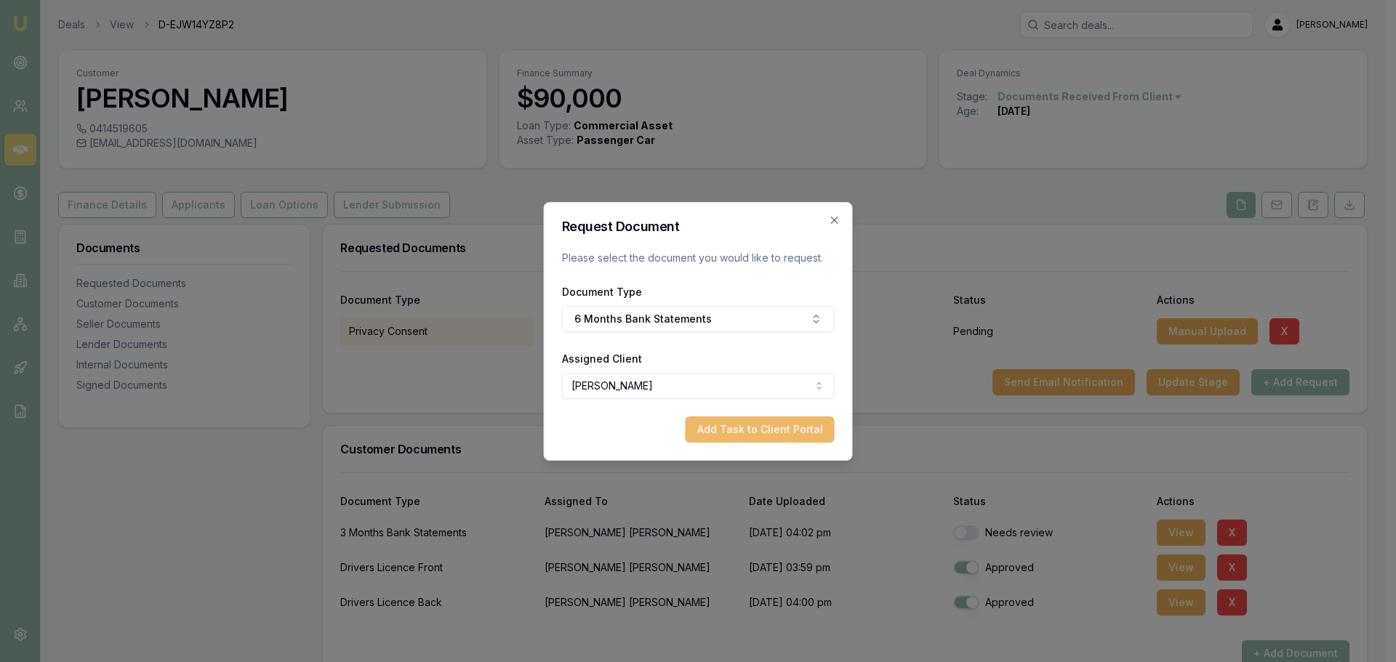
click at [790, 428] on button "Add Task to Client Portal" at bounding box center [759, 430] width 149 height 26
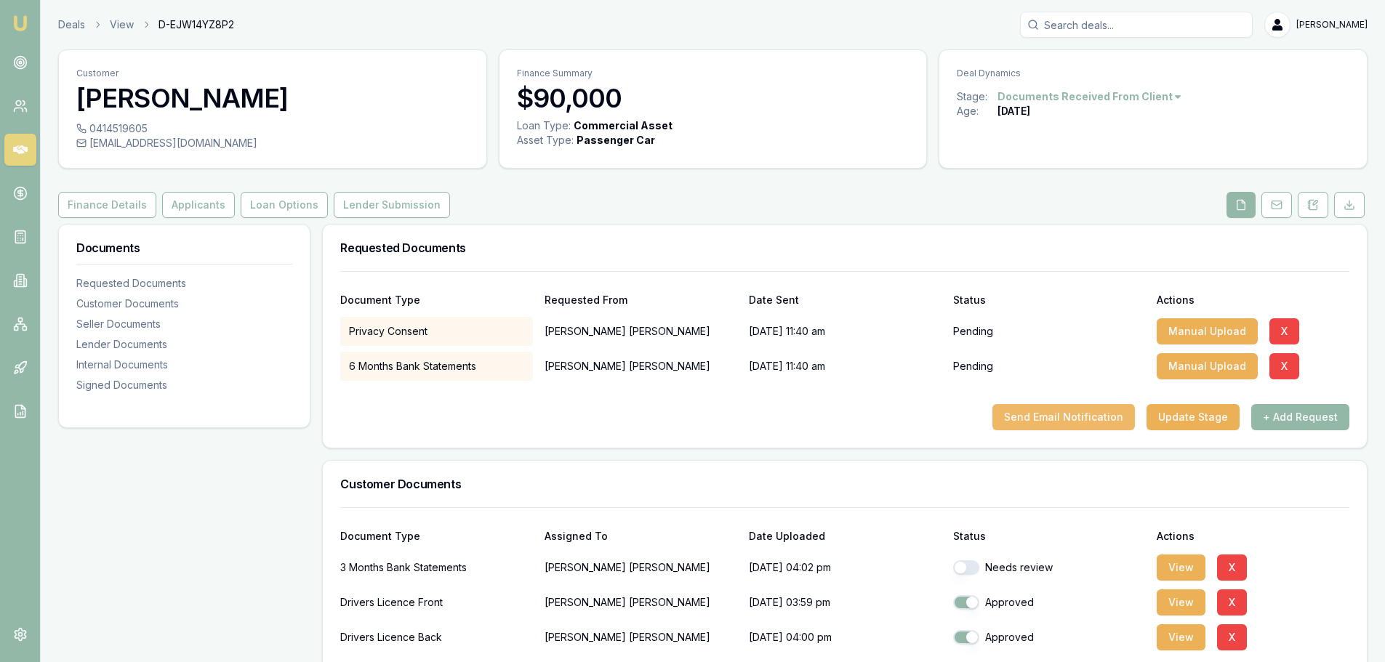
click at [1047, 415] on button "Send Email Notification" at bounding box center [1063, 417] width 142 height 26
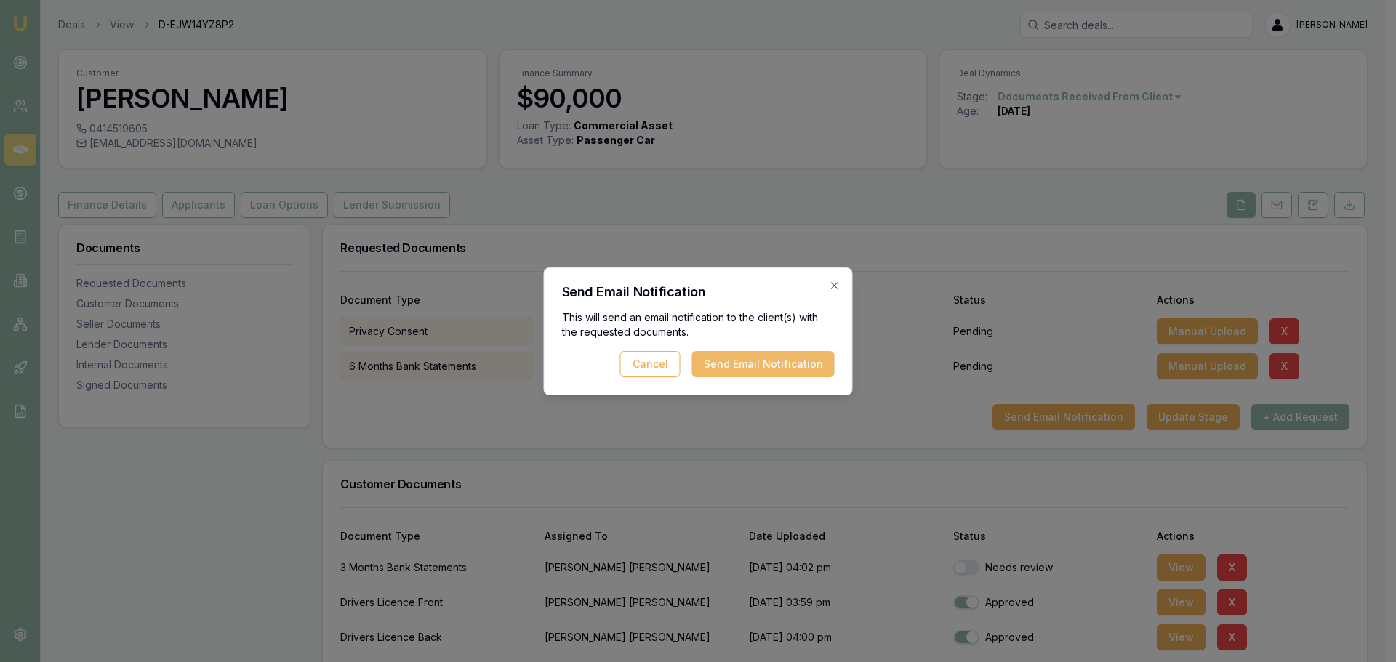
click at [725, 363] on button "Send Email Notification" at bounding box center [763, 364] width 142 height 26
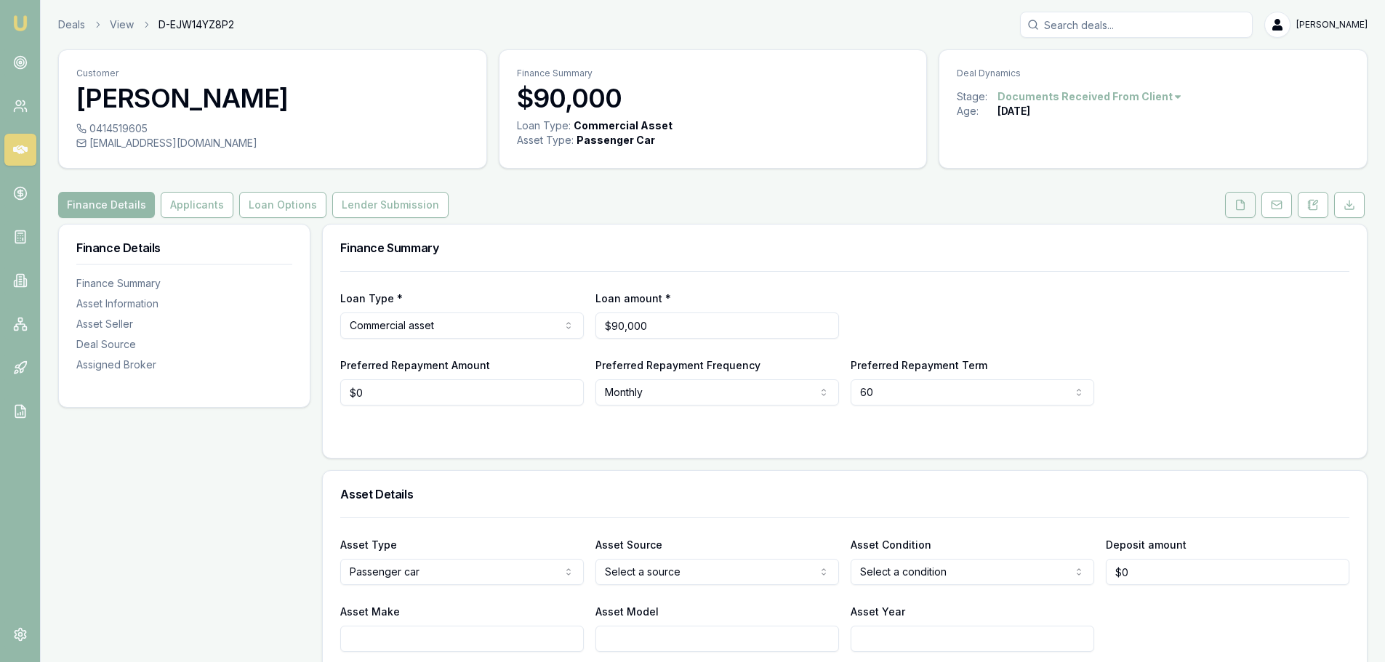
click at [1241, 205] on icon at bounding box center [1240, 205] width 12 height 12
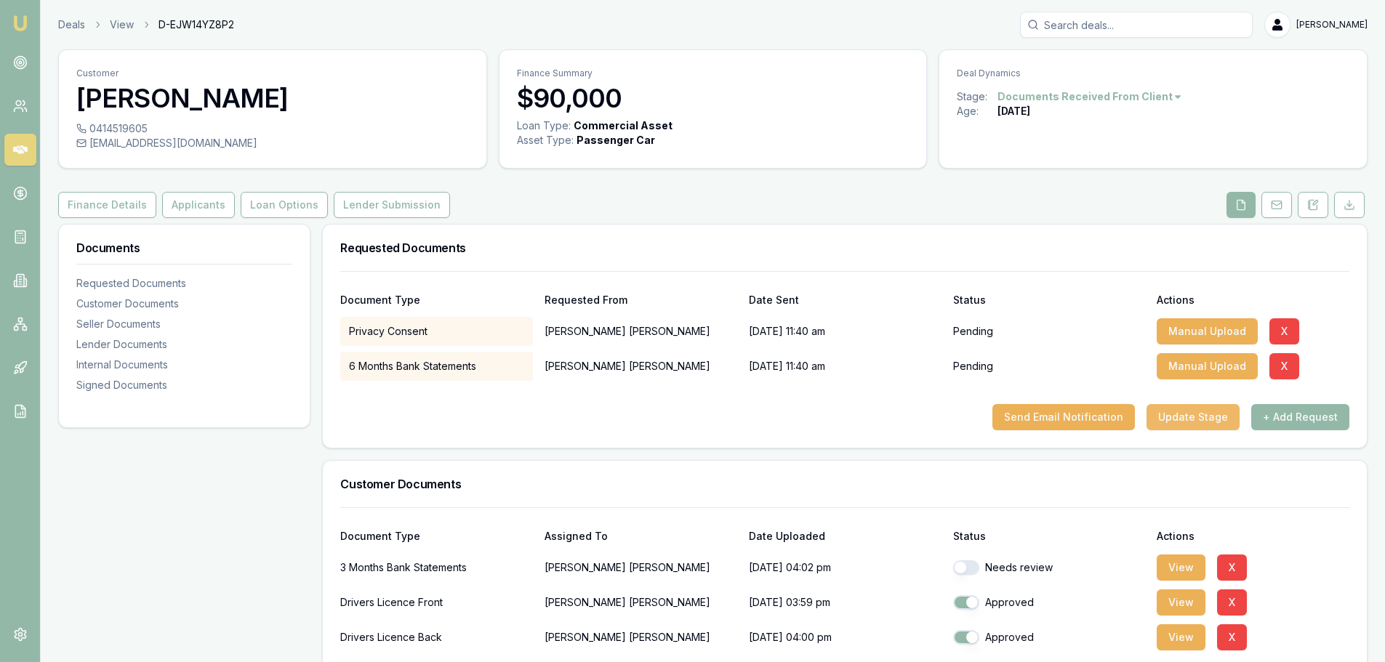
click at [1210, 414] on button "Update Stage" at bounding box center [1192, 417] width 93 height 26
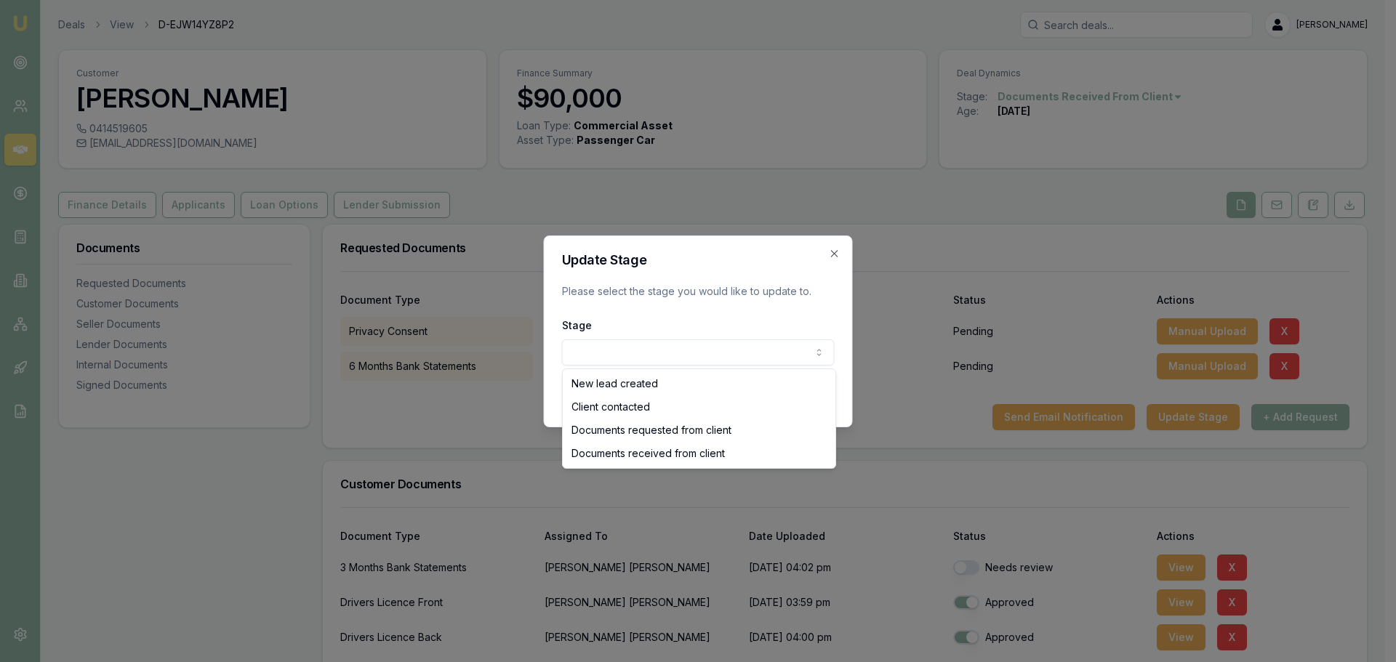
click at [758, 350] on body "Emu Broker Deals View D-EJW14YZ8P2 [PERSON_NAME] Toggle Menu Customer [PERSON_N…" at bounding box center [692, 331] width 1385 height 662
select select "DOCUMENTS_REQUESTED_FROM_CLIENT"
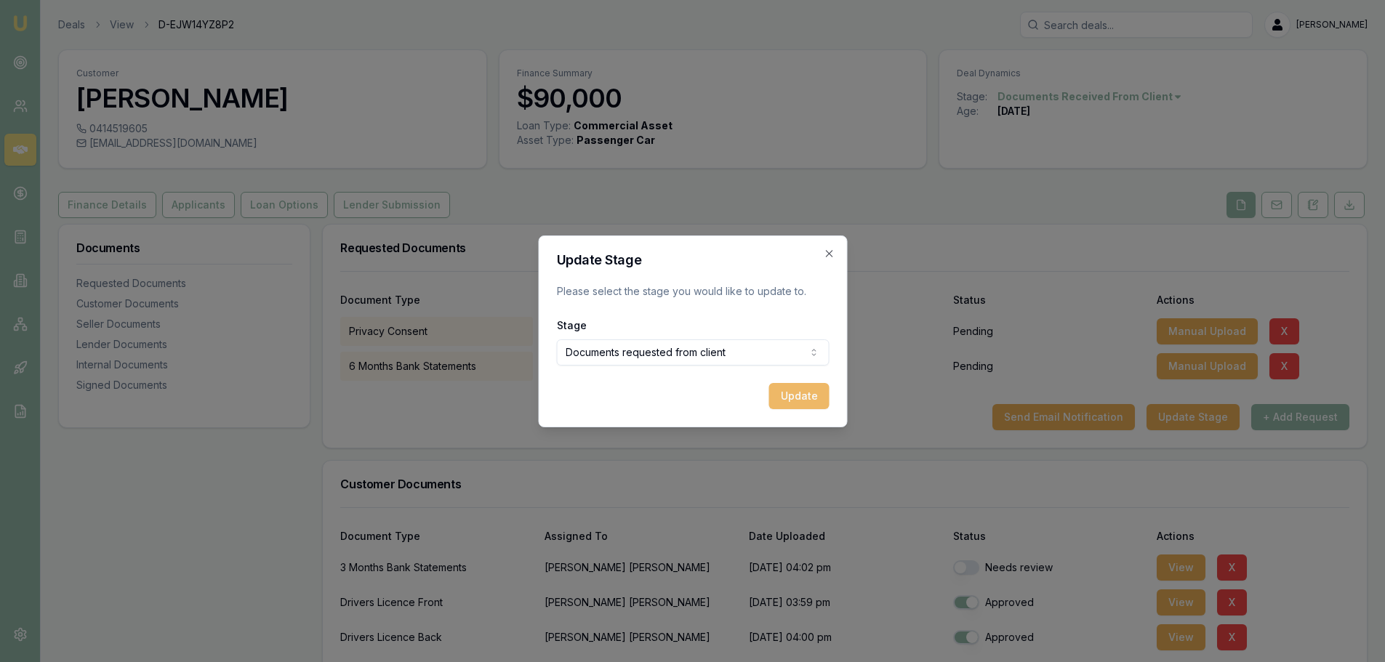
click at [810, 396] on button "Update" at bounding box center [798, 396] width 60 height 26
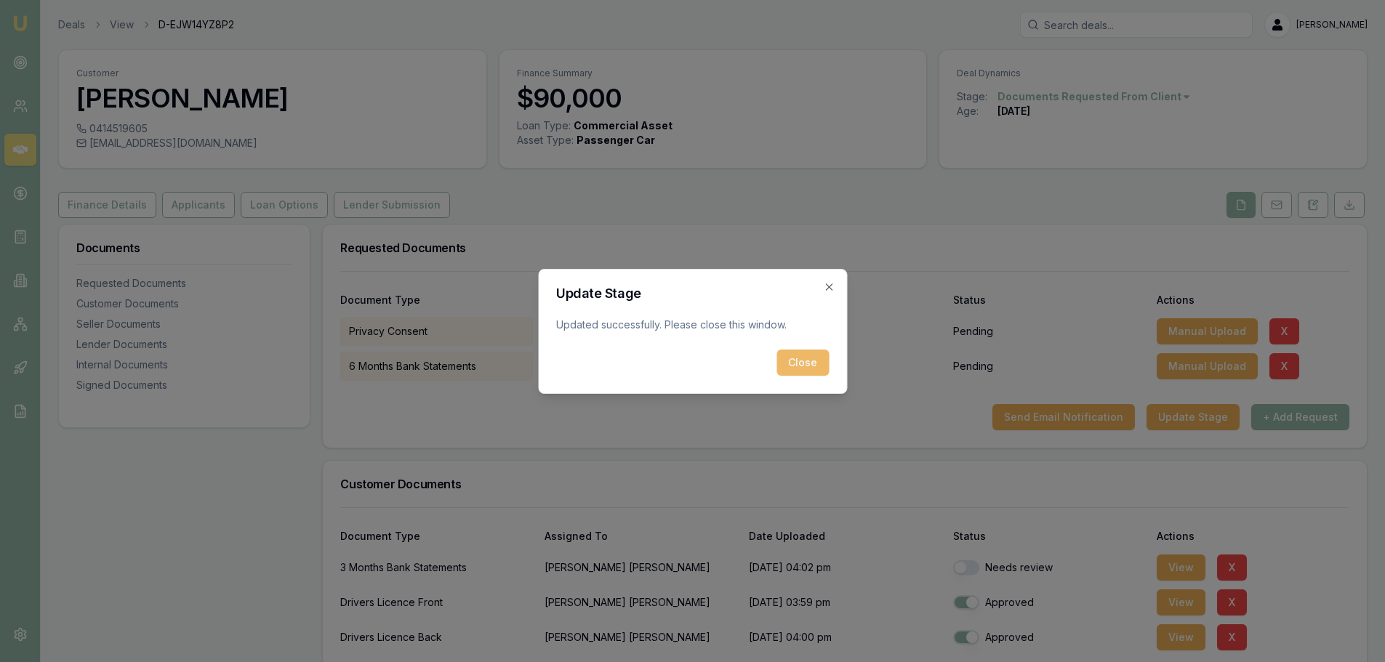
click at [794, 366] on button "Close" at bounding box center [802, 363] width 52 height 26
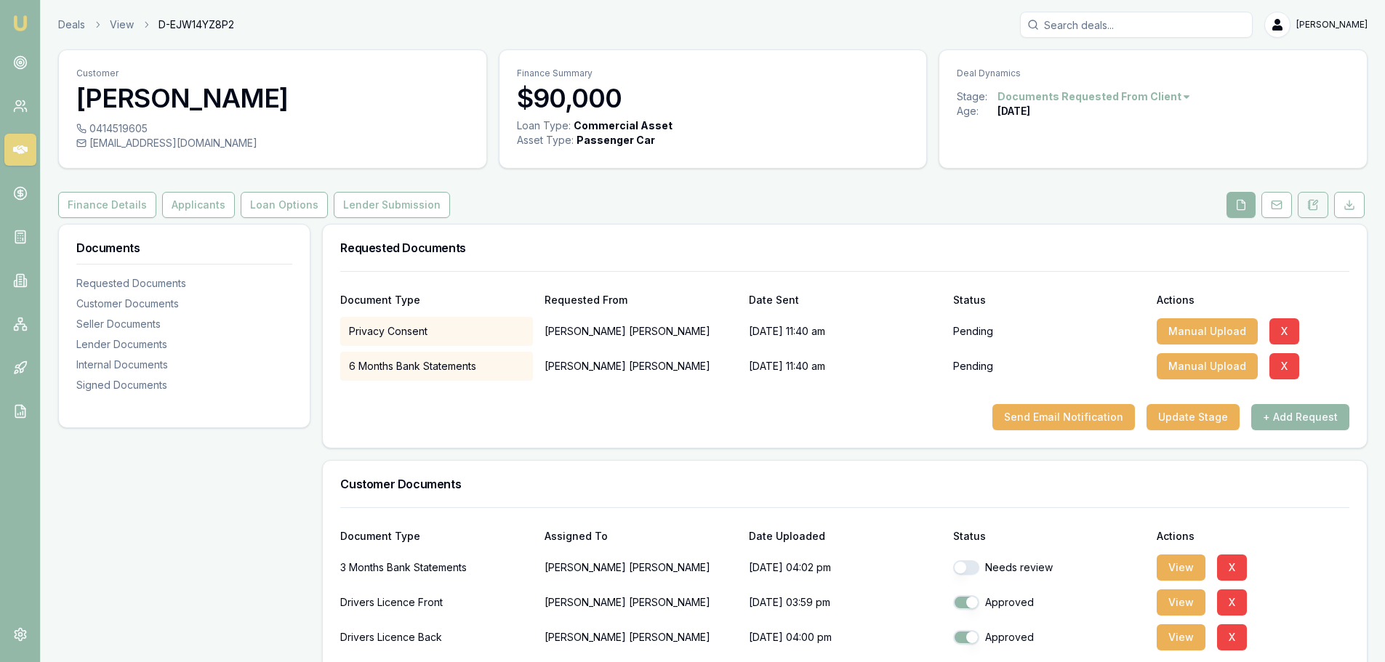
click at [1304, 211] on button at bounding box center [1313, 205] width 31 height 26
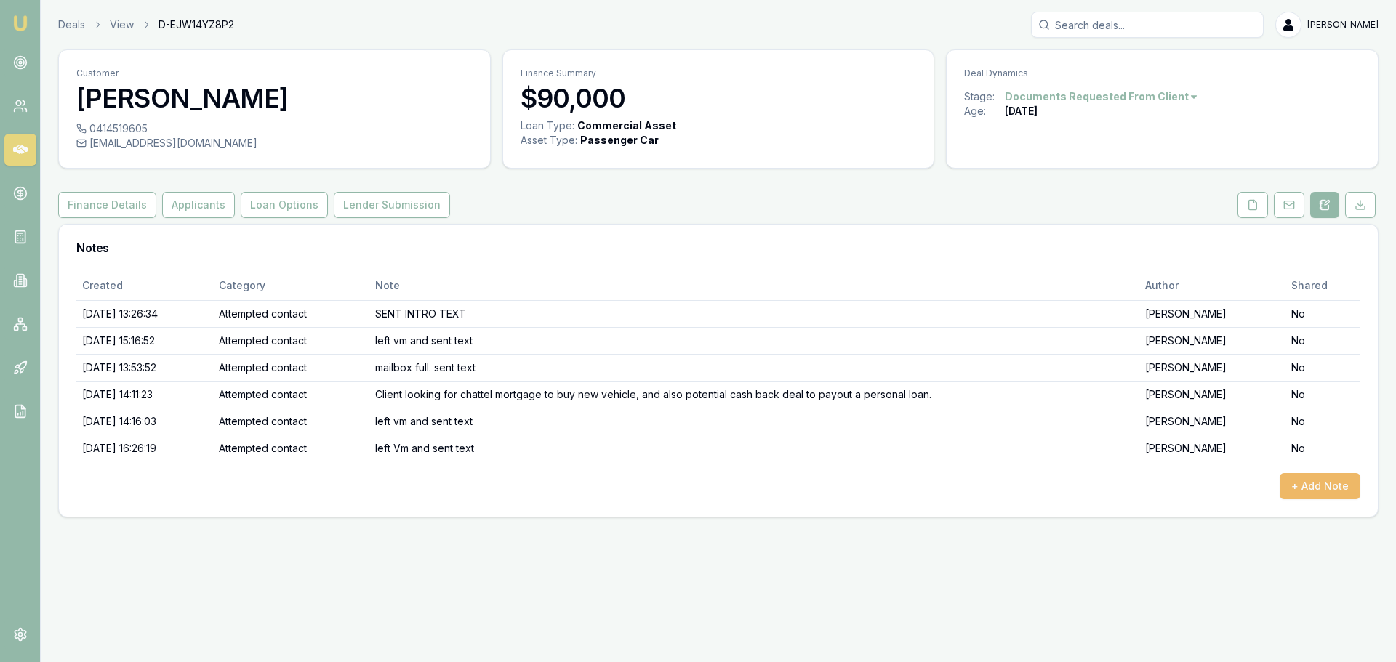
click at [1292, 494] on button "+ Add Note" at bounding box center [1319, 486] width 81 height 26
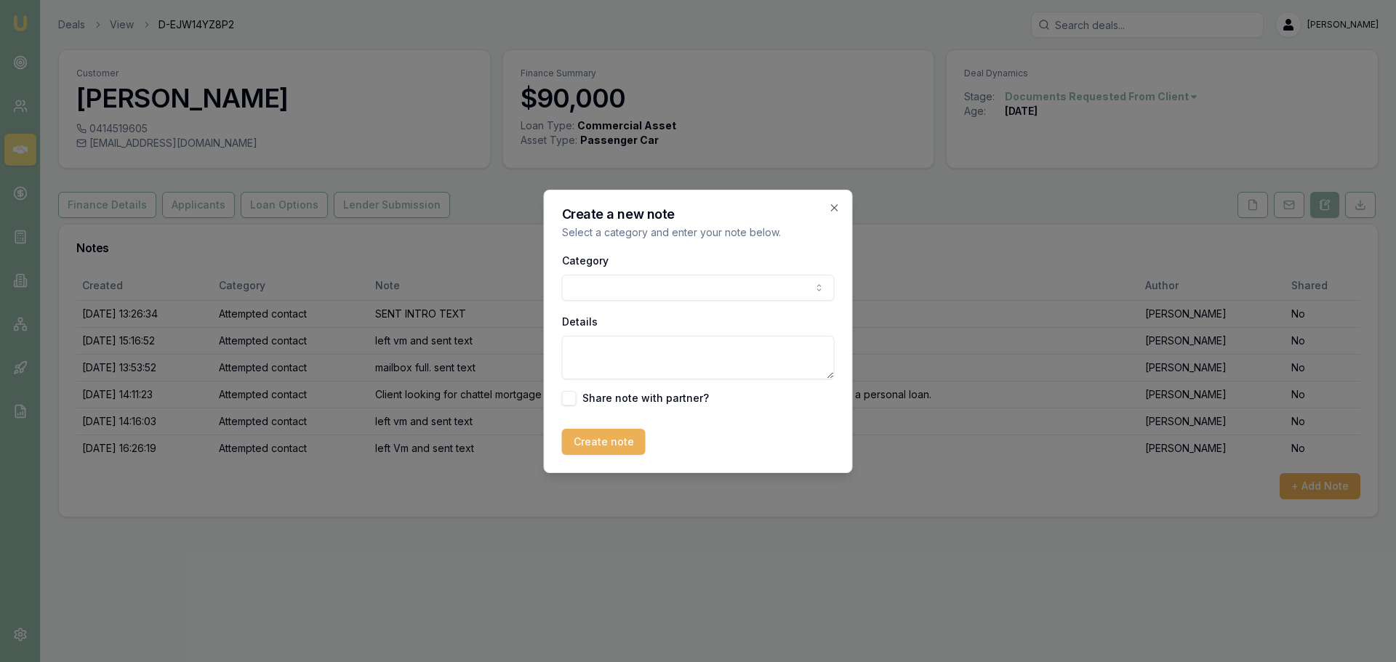
click at [656, 287] on body "Emu Broker Deals View D-EJW14YZ8P2 [PERSON_NAME] Toggle Menu Customer [PERSON_N…" at bounding box center [698, 331] width 1396 height 662
click at [656, 350] on textarea "Details" at bounding box center [698, 358] width 273 height 44
type textarea "c"
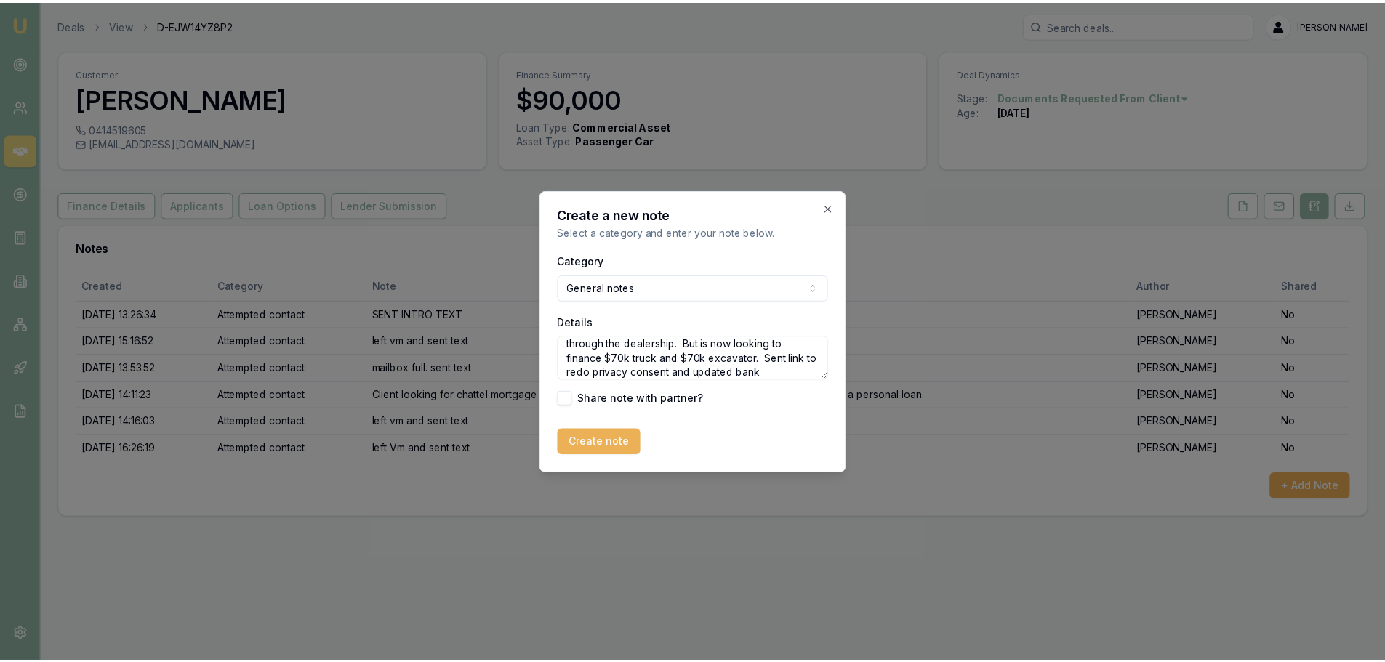
scroll to position [36, 0]
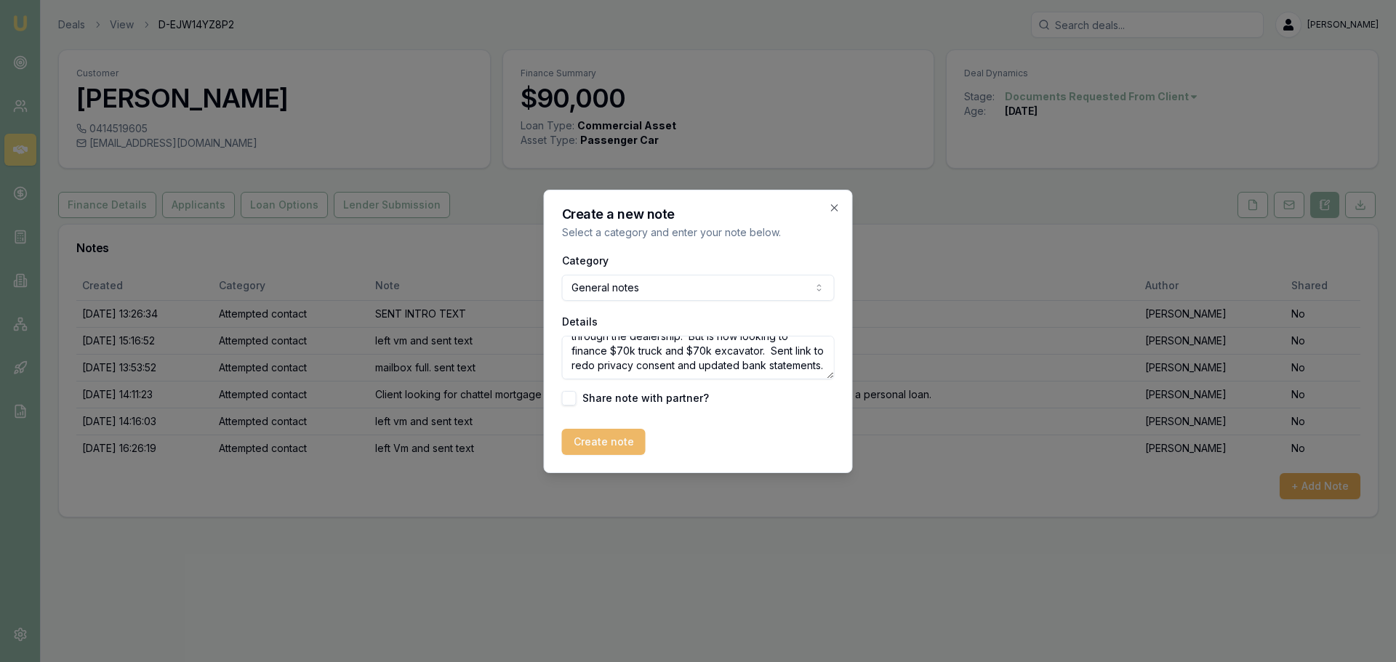
type textarea "Client advised ended up financing vehicle purchase through the dealership. But …"
click at [584, 443] on button "Create note" at bounding box center [604, 442] width 84 height 26
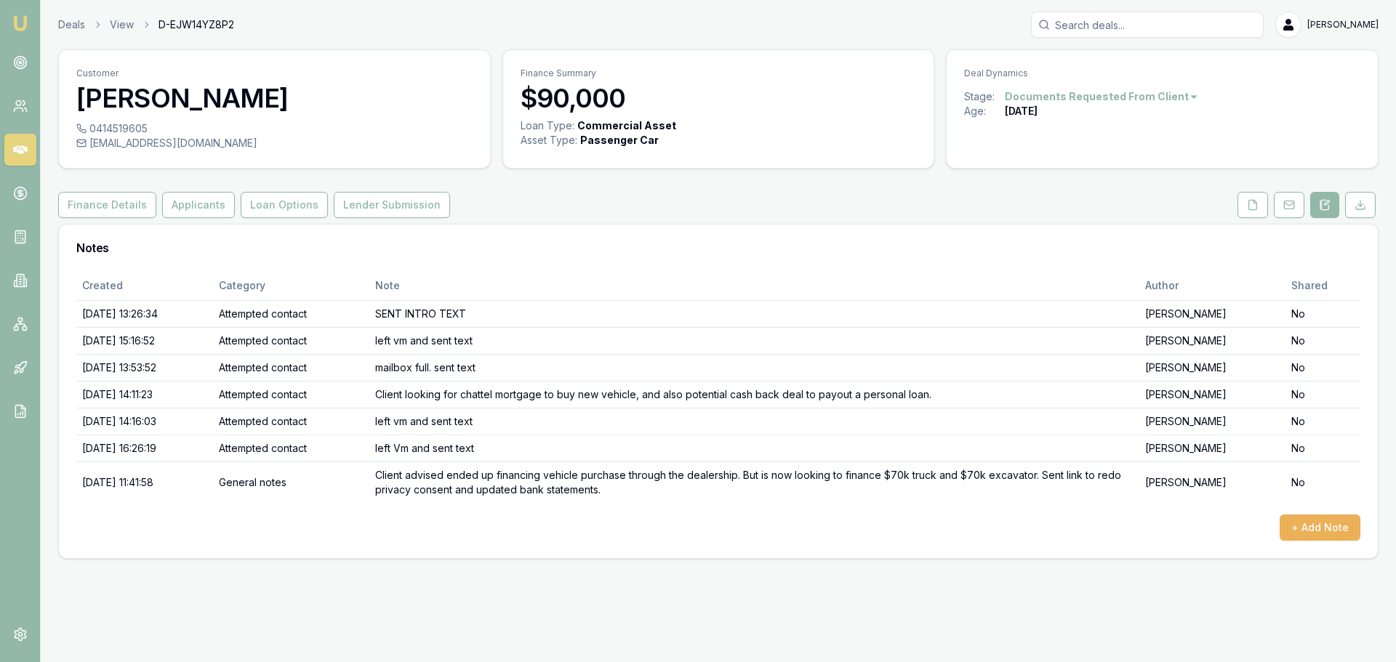
click at [23, 148] on icon at bounding box center [20, 149] width 15 height 9
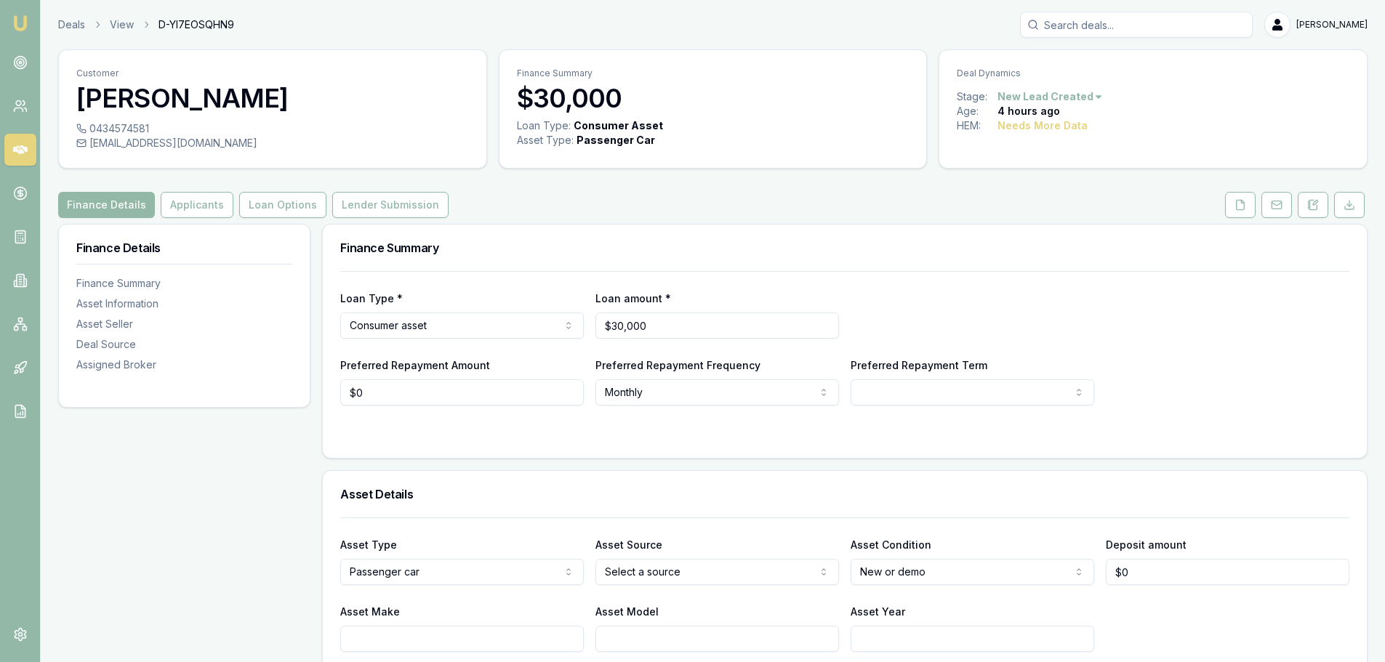
click at [885, 244] on h3 "Finance Summary" at bounding box center [844, 248] width 1009 height 12
click at [909, 240] on div "Finance Summary" at bounding box center [845, 248] width 1044 height 47
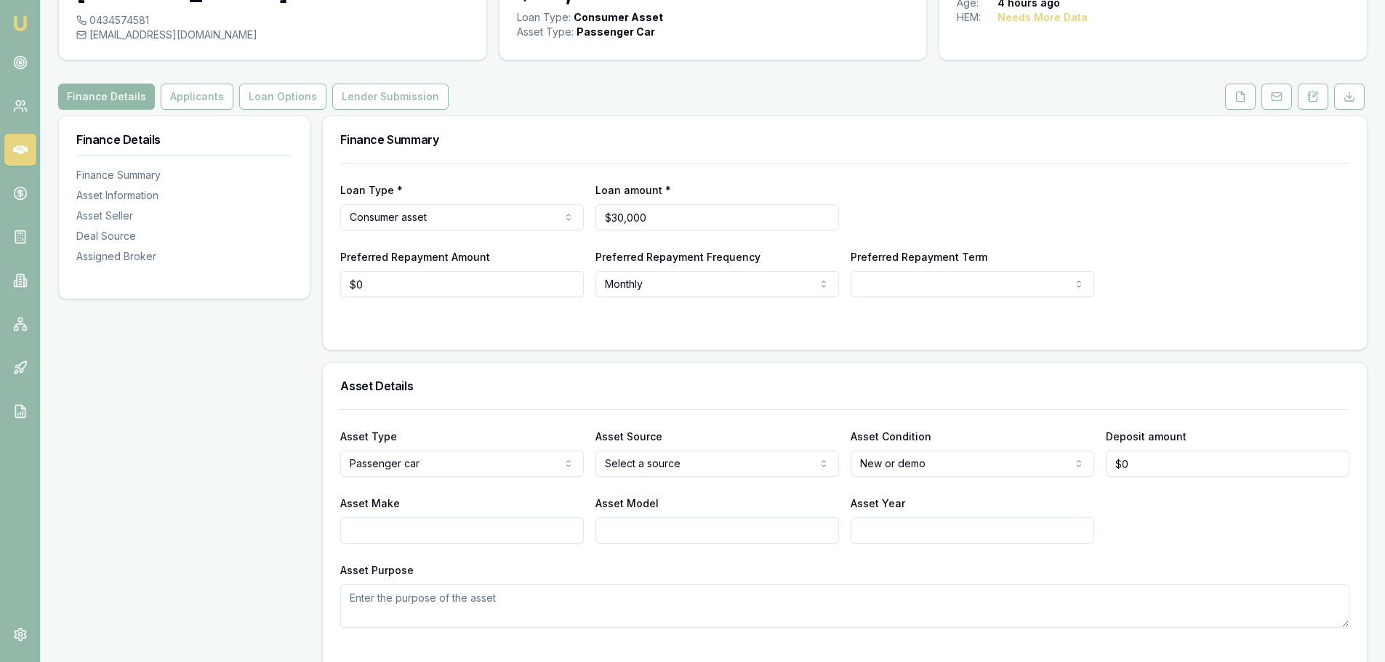
scroll to position [145, 0]
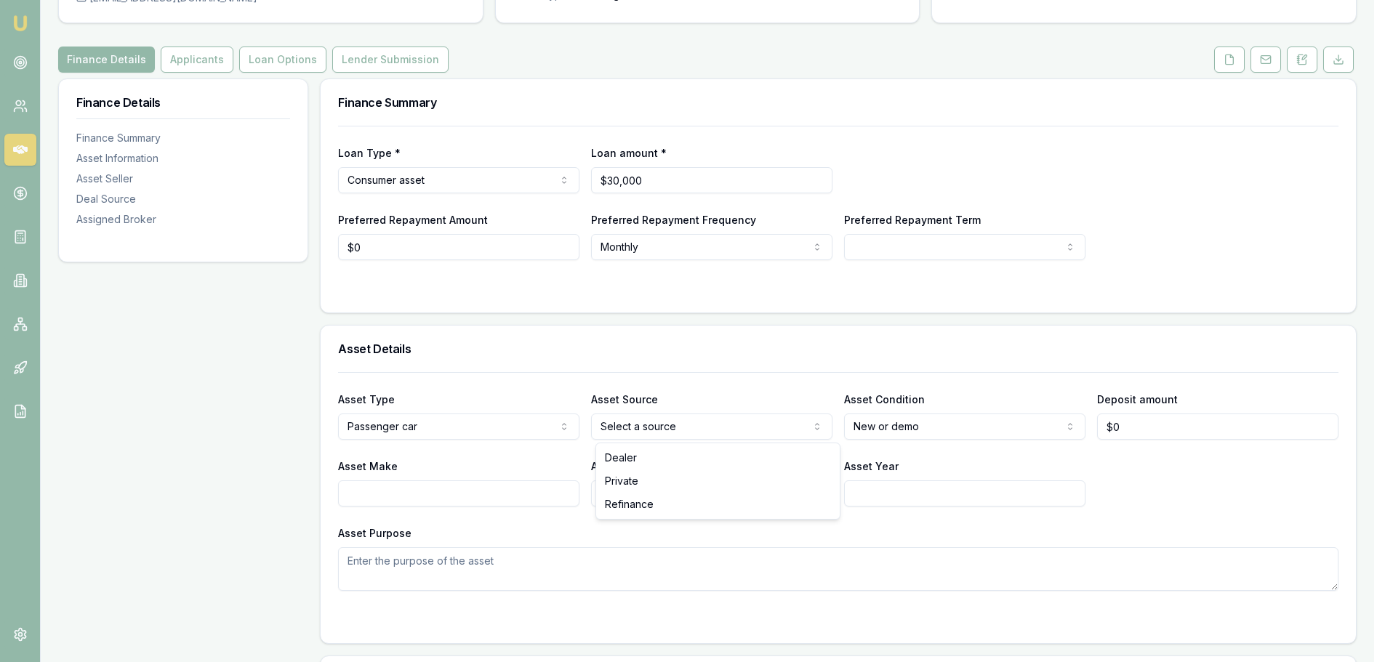
click at [744, 422] on html "Emu Broker Deals View D-YI7EOSQHN9 [PERSON_NAME] Shield Toggle Menu Customer [P…" at bounding box center [692, 186] width 1385 height 662
click at [965, 425] on html "Emu Broker Deals View D-YI7EOSQHN9 [PERSON_NAME] Shield Toggle Menu Customer [P…" at bounding box center [692, 186] width 1385 height 662
select select "USED"
click at [909, 352] on h3 "Asset Details" at bounding box center [844, 349] width 1009 height 12
click at [912, 497] on input "Asset Year" at bounding box center [972, 493] width 244 height 26
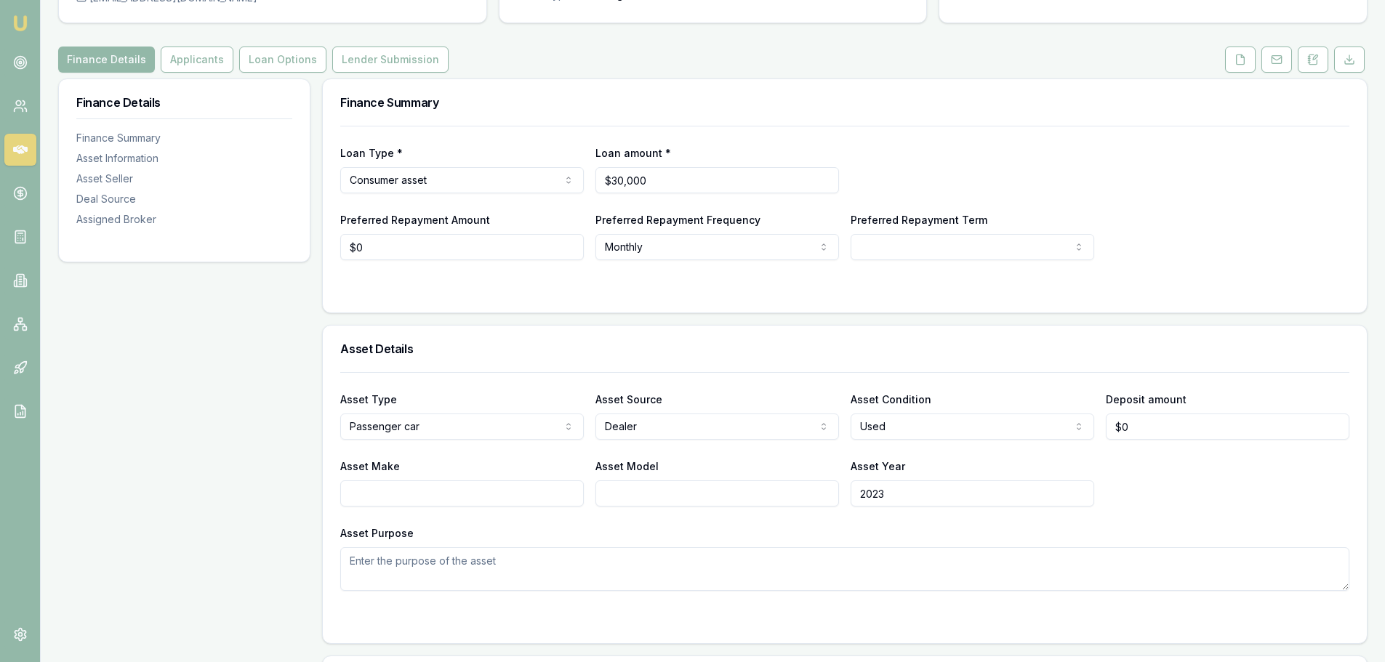
type input "2023"
click at [537, 494] on input "Asset Make" at bounding box center [462, 493] width 244 height 26
type input "s"
type input "A"
type input "SUBARU"
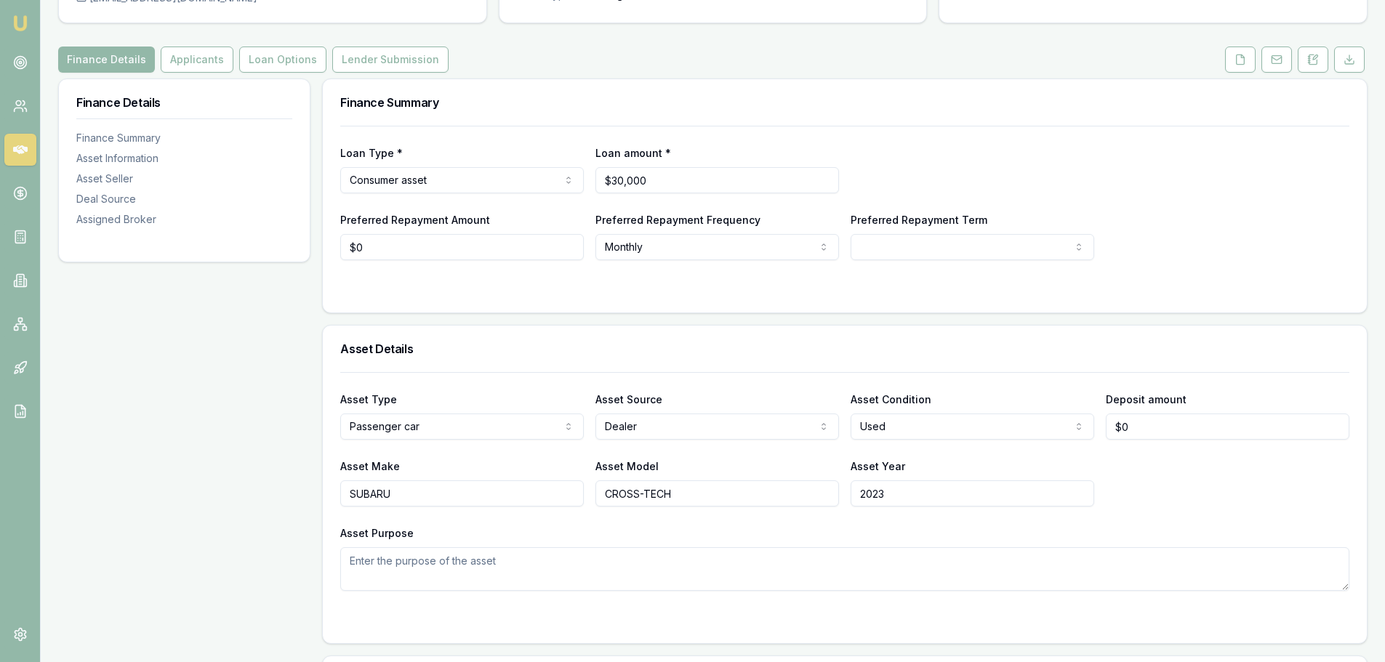
type input "CROSS-TECH"
click at [651, 376] on div "Asset Type Passenger car Passenger car Electric vehicle Light commercial Carava…" at bounding box center [844, 481] width 1009 height 219
click at [751, 360] on div "Asset Details" at bounding box center [845, 349] width 1044 height 47
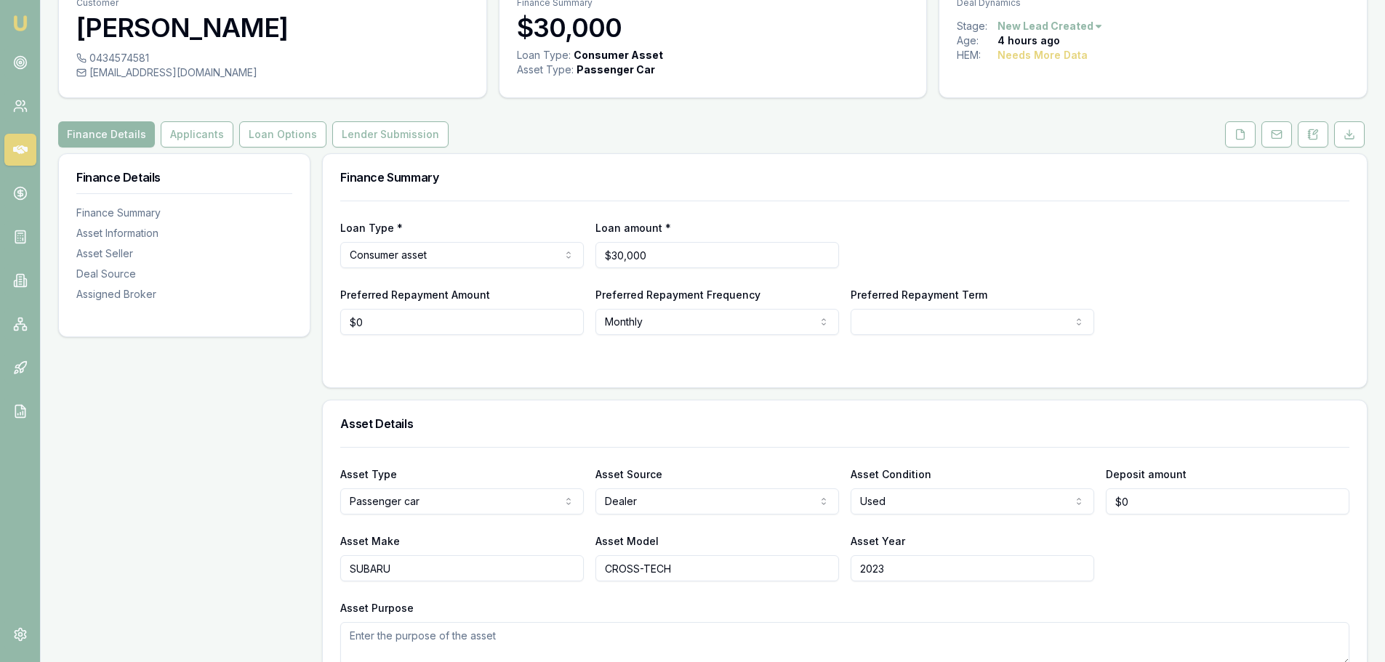
scroll to position [0, 0]
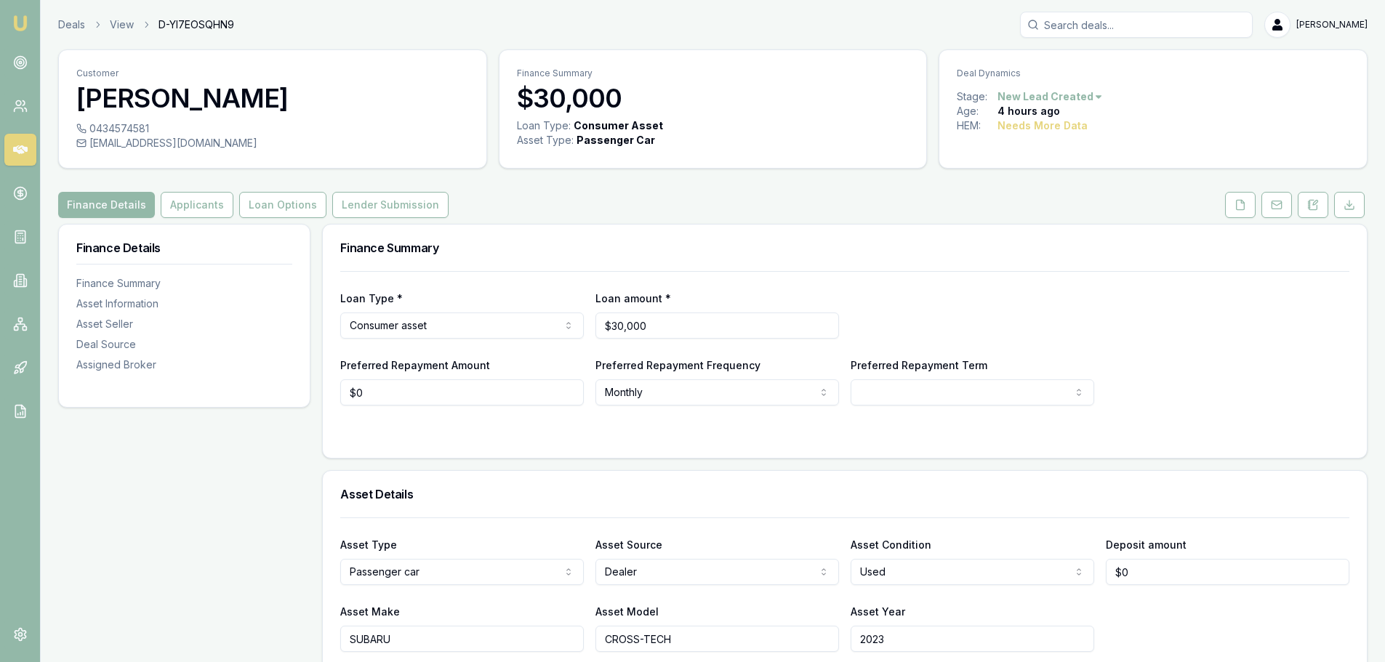
click at [562, 200] on div "Finance Details Applicants Loan Options Lender Submission" at bounding box center [712, 205] width 1309 height 26
click at [564, 201] on div "Finance Details Applicants Loan Options Lender Submission" at bounding box center [712, 205] width 1309 height 26
click at [176, 199] on button "Applicants" at bounding box center [197, 205] width 73 height 26
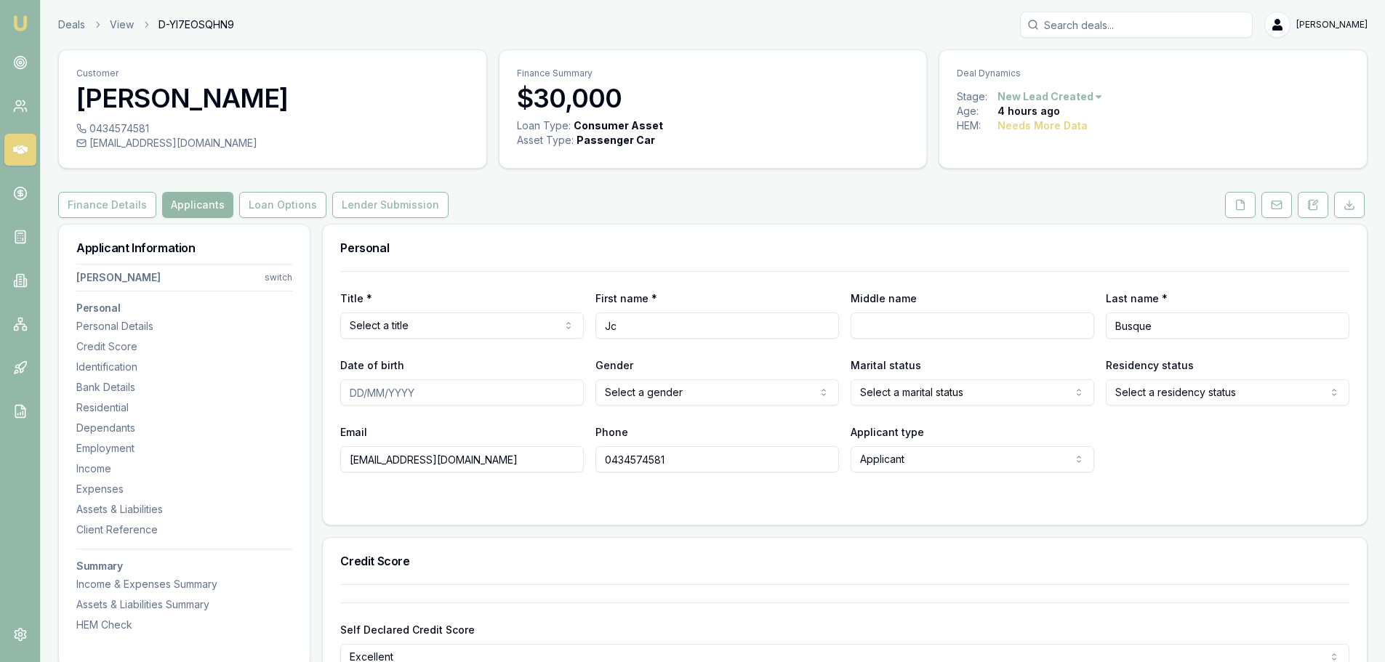
click at [513, 237] on div "Personal" at bounding box center [845, 248] width 1044 height 47
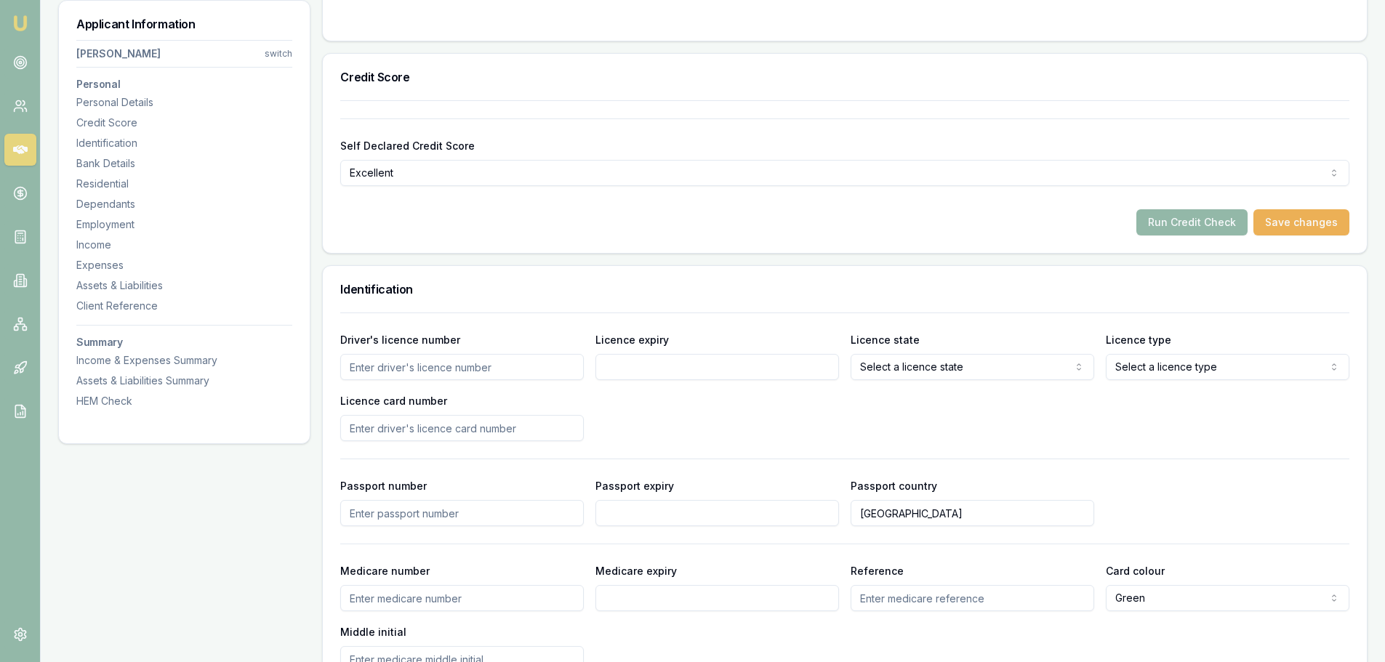
scroll to position [363, 0]
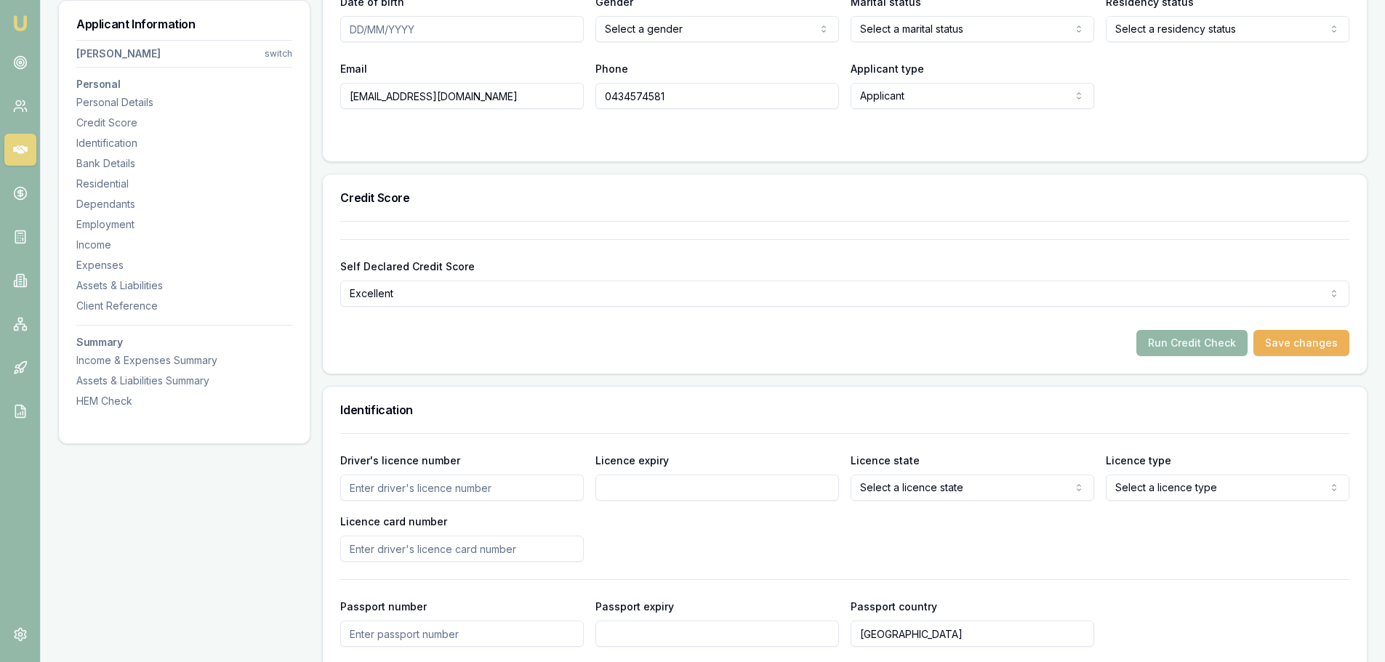
click at [533, 262] on div "Self Declared Credit Score Excellent Excellent Very good Average Fair Low" at bounding box center [844, 281] width 1009 height 49
click at [539, 261] on div "Self Declared Credit Score Excellent Excellent Very good Average Fair Low" at bounding box center [844, 281] width 1009 height 49
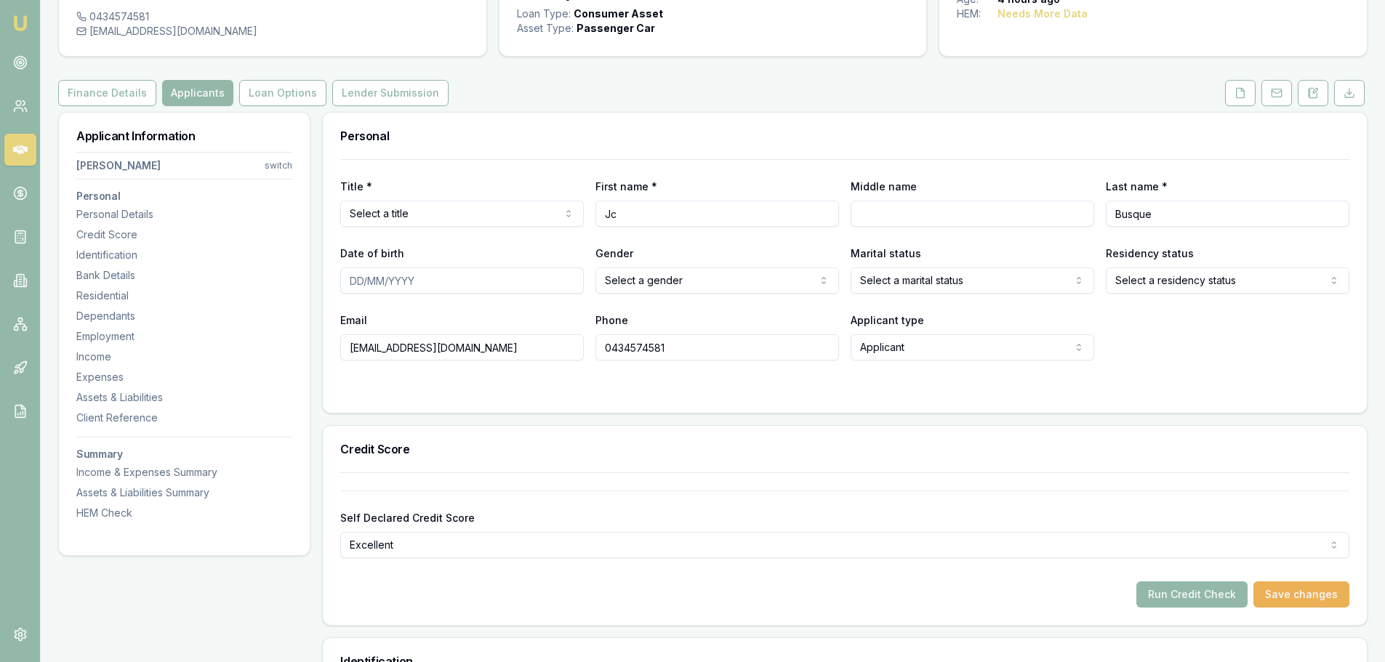
scroll to position [0, 0]
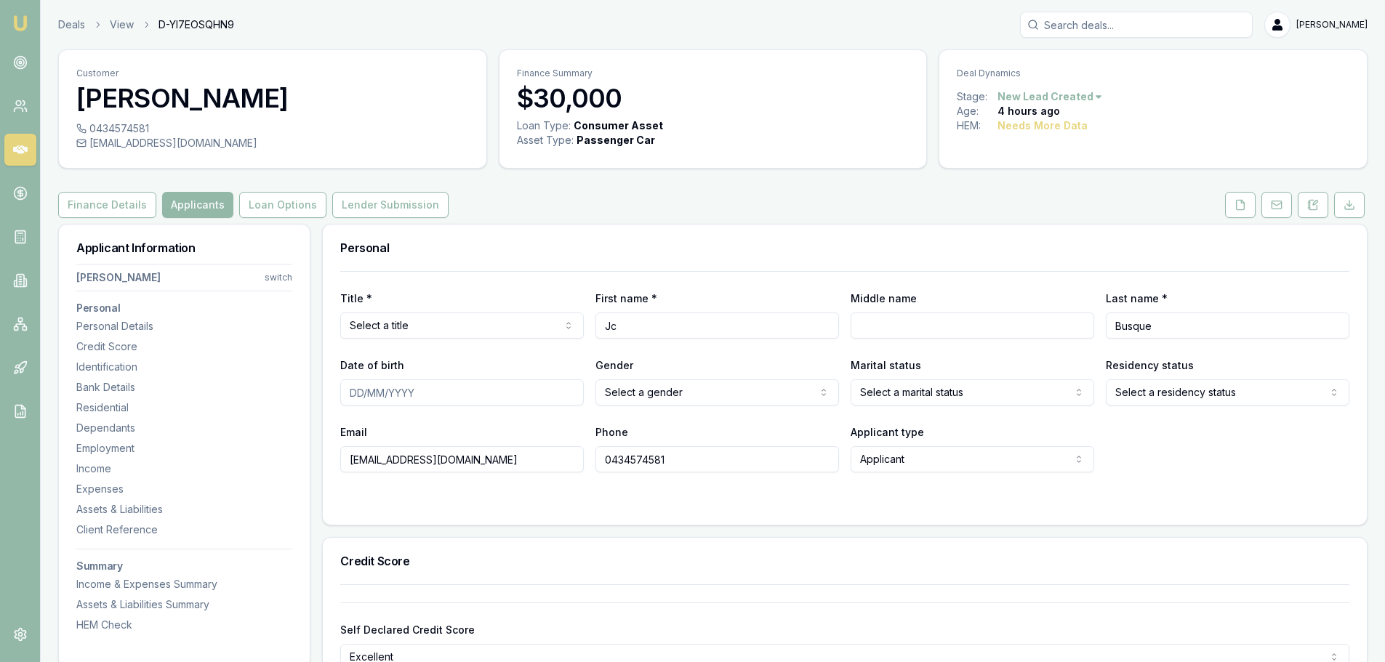
click at [863, 224] on div "Personal Title * Select a title Mr Mrs Miss Ms Dr Prof First name * Jc Middle n…" at bounding box center [844, 375] width 1045 height 302
click at [519, 212] on div "Finance Details Applicants Loan Options Lender Submission" at bounding box center [712, 205] width 1309 height 26
click at [199, 145] on div "jc.busque@yahoo.com" at bounding box center [272, 143] width 393 height 15
copy div "jc.busque@yahoo.com"
click at [875, 17] on div "Deals View D-YI7EOSQHN9 Erin Shield" at bounding box center [712, 25] width 1309 height 26
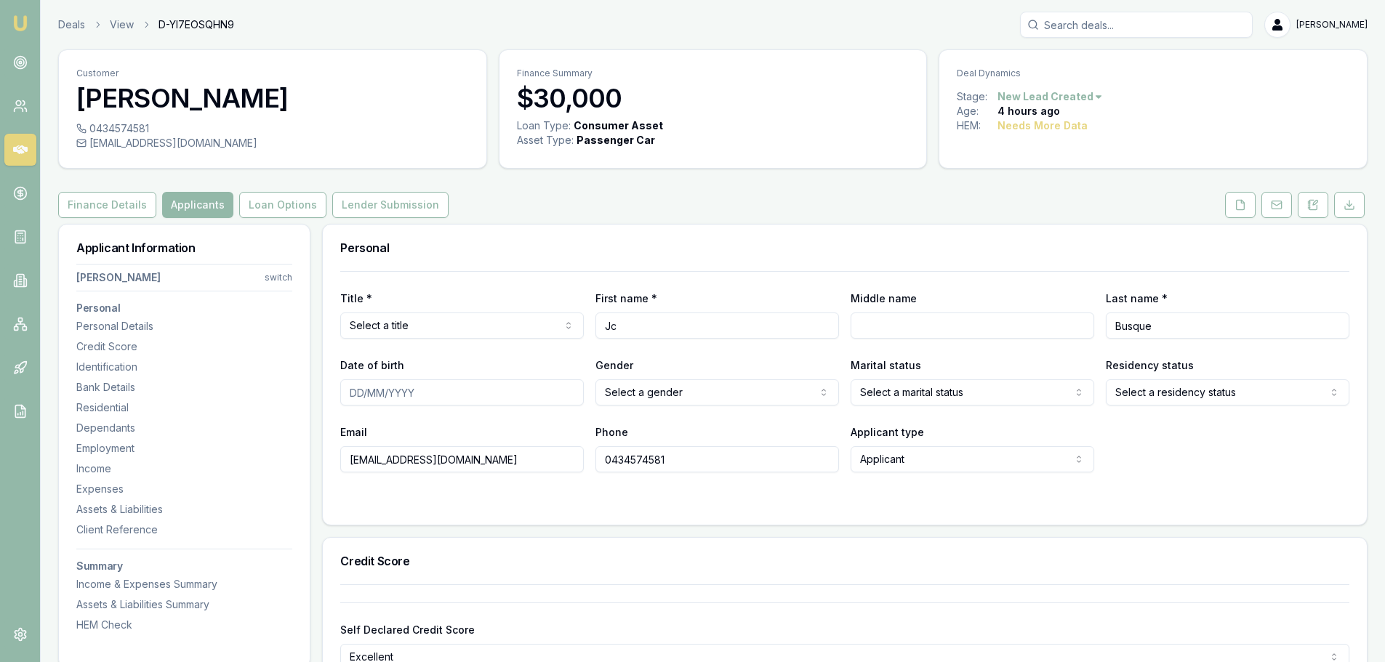
click at [861, 27] on div "Deals View D-YI7EOSQHN9 Erin Shield" at bounding box center [712, 25] width 1309 height 26
click at [590, 212] on div "Finance Details Applicants Loan Options Lender Submission" at bounding box center [712, 205] width 1309 height 26
click at [1154, 31] on input "Search deals" at bounding box center [1136, 25] width 233 height 26
type input "0404298858"
click at [1156, 75] on p "0404298858" at bounding box center [1136, 78] width 220 height 15
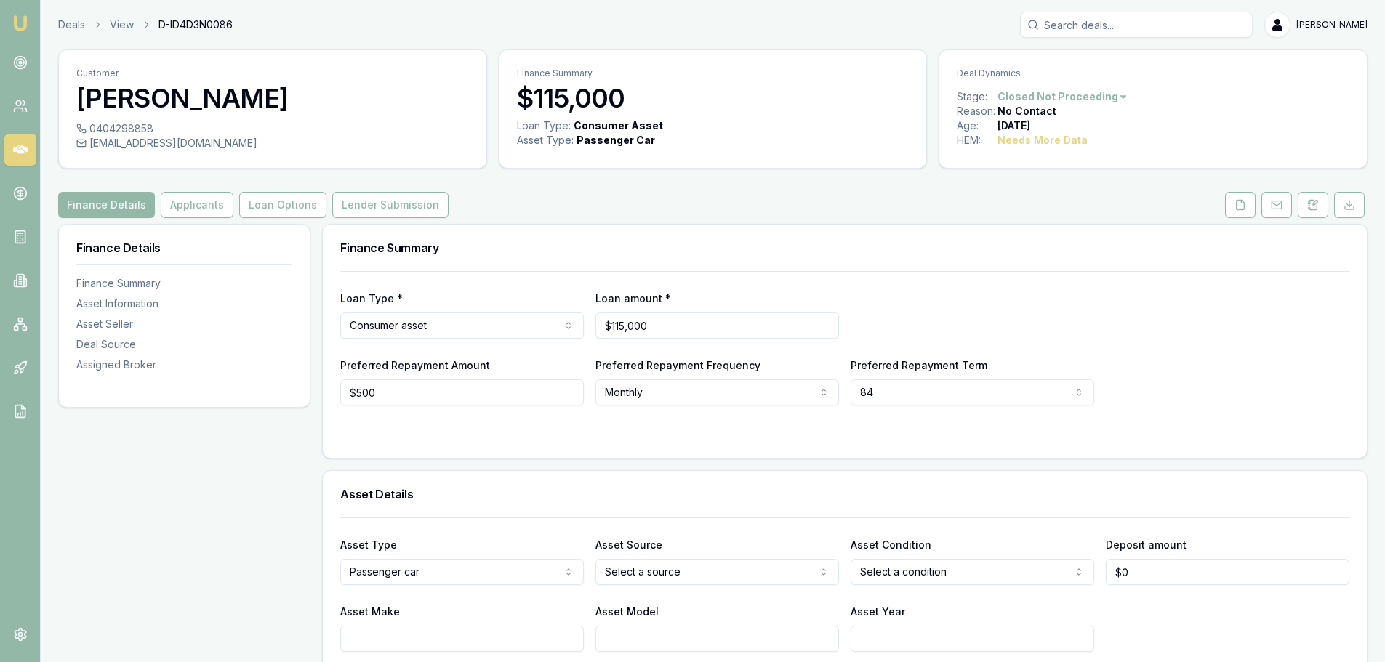
click at [1034, 201] on div "Finance Details Applicants Loan Options Lender Submission" at bounding box center [712, 205] width 1309 height 26
click at [1308, 217] on button at bounding box center [1313, 205] width 31 height 26
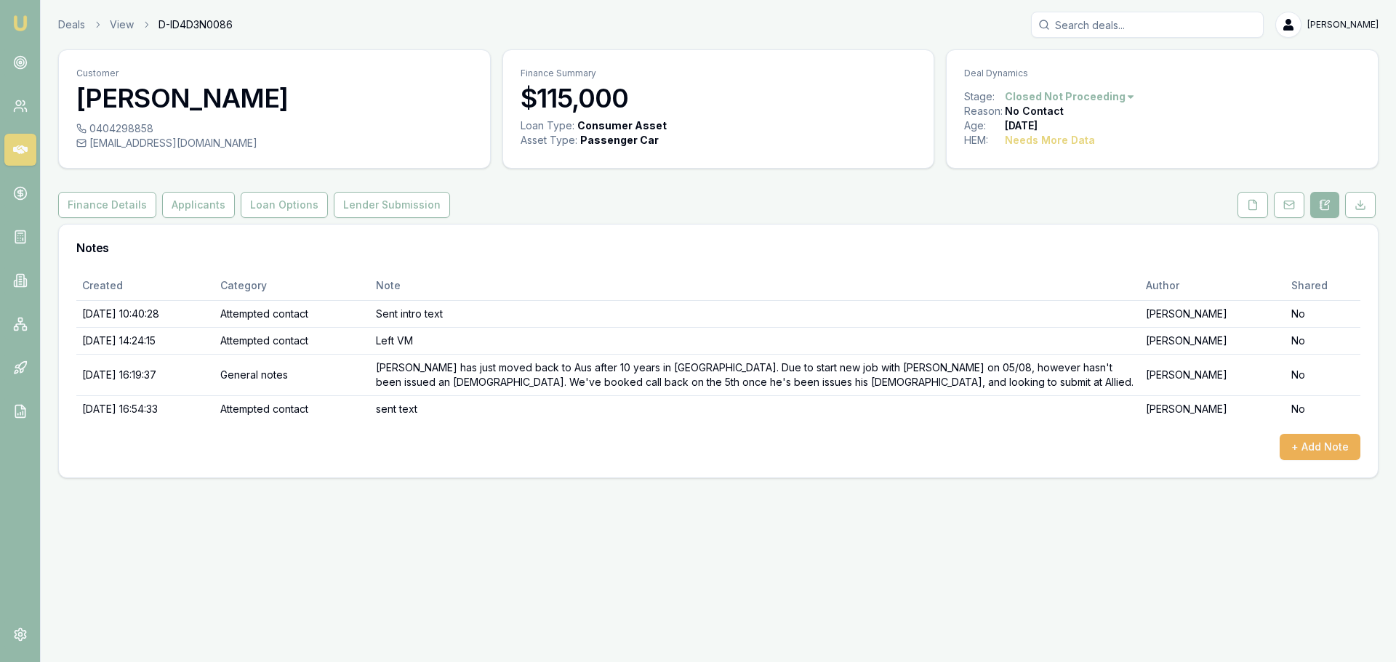
click at [896, 222] on div "Customer ROB REYNOLDS 0404298858 83robreynolds@gmail.com Finance Summary $115,0…" at bounding box center [718, 263] width 1320 height 429
click at [905, 212] on div "Finance Details Applicants Loan Options Lender Submission" at bounding box center [718, 205] width 1320 height 26
click at [728, 242] on h3 "Notes" at bounding box center [718, 248] width 1284 height 12
click at [188, 208] on button "Applicants" at bounding box center [198, 205] width 73 height 26
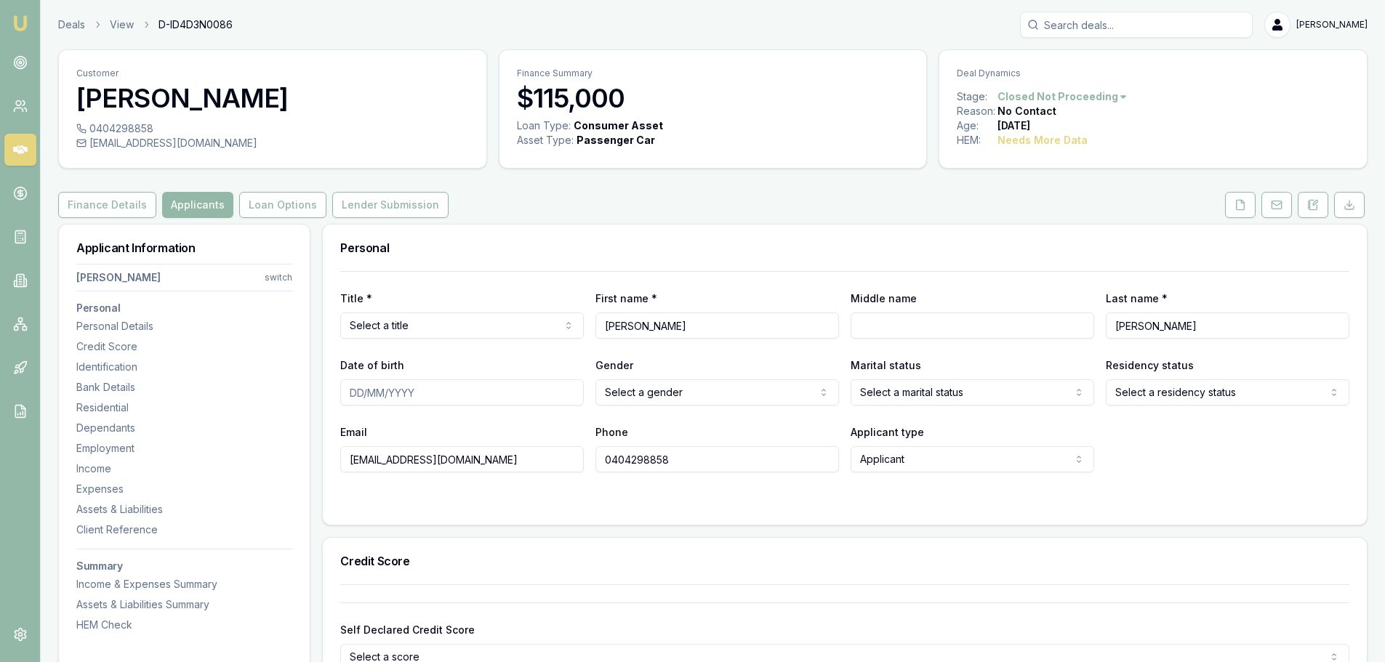
click at [568, 201] on div "Finance Details Applicants Loan Options Lender Submission" at bounding box center [712, 205] width 1309 height 26
click at [669, 233] on div "Personal" at bounding box center [845, 248] width 1044 height 47
click at [379, 325] on html "Emu Broker Deals View D-ID4D3N0086 Erin Shield Toggle Menu Customer ROB REYNOLD…" at bounding box center [698, 331] width 1396 height 662
click at [514, 225] on div "Personal" at bounding box center [845, 248] width 1044 height 47
click at [512, 225] on div "Personal" at bounding box center [845, 248] width 1044 height 47
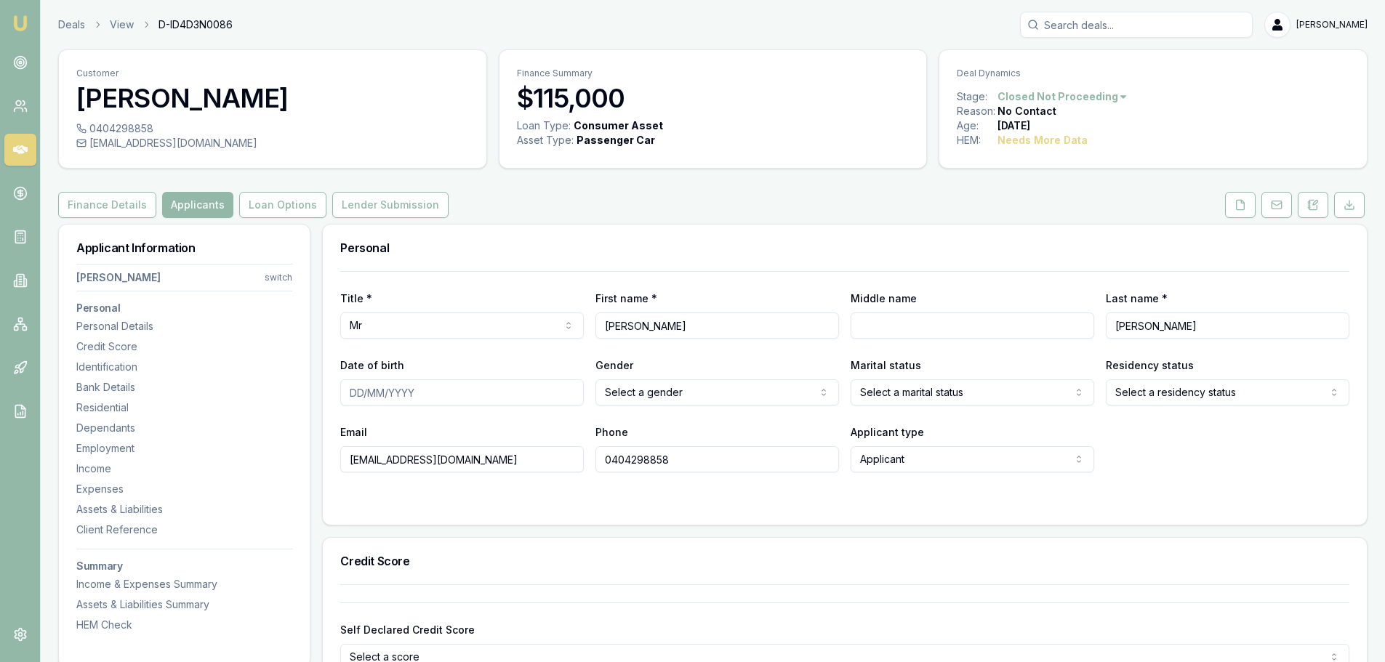
click at [651, 204] on div "Finance Details Applicants Loan Options Lender Submission" at bounding box center [712, 205] width 1309 height 26
click at [675, 202] on div "Finance Details Applicants Loan Options Lender Submission" at bounding box center [712, 205] width 1309 height 26
click at [1247, 206] on button at bounding box center [1240, 205] width 31 height 26
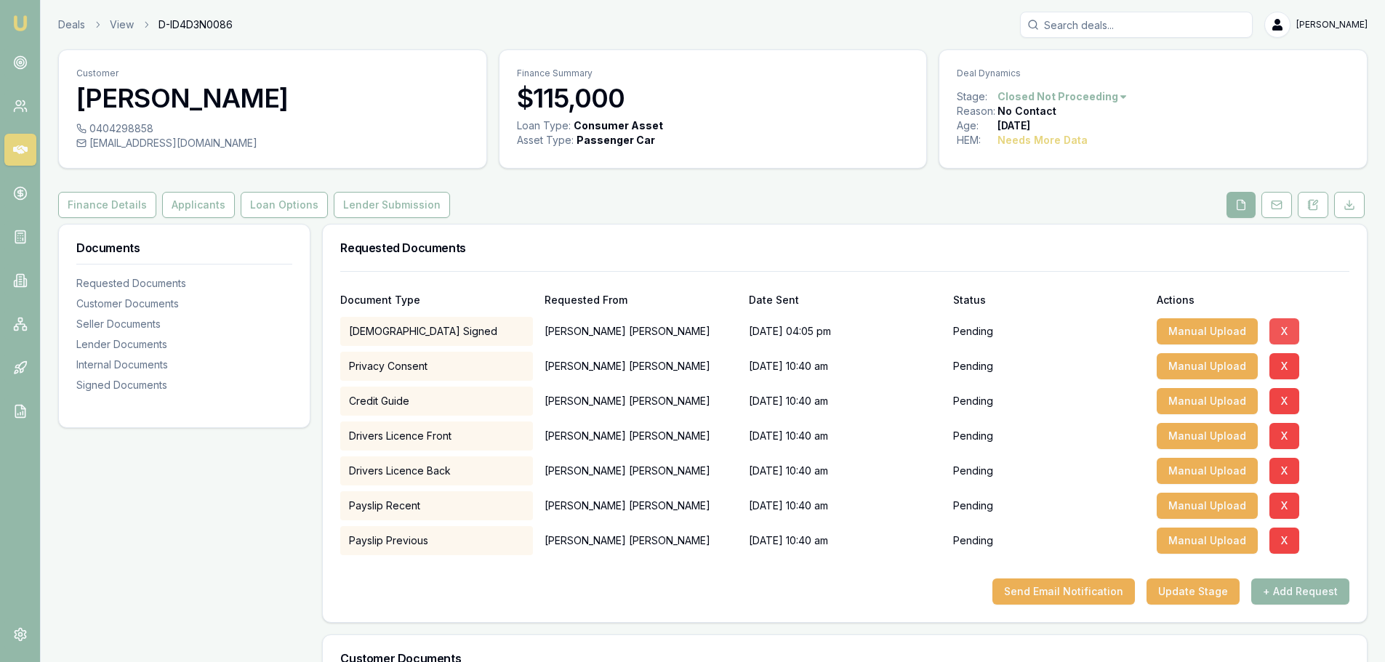
click at [1273, 329] on button "X" at bounding box center [1284, 331] width 30 height 26
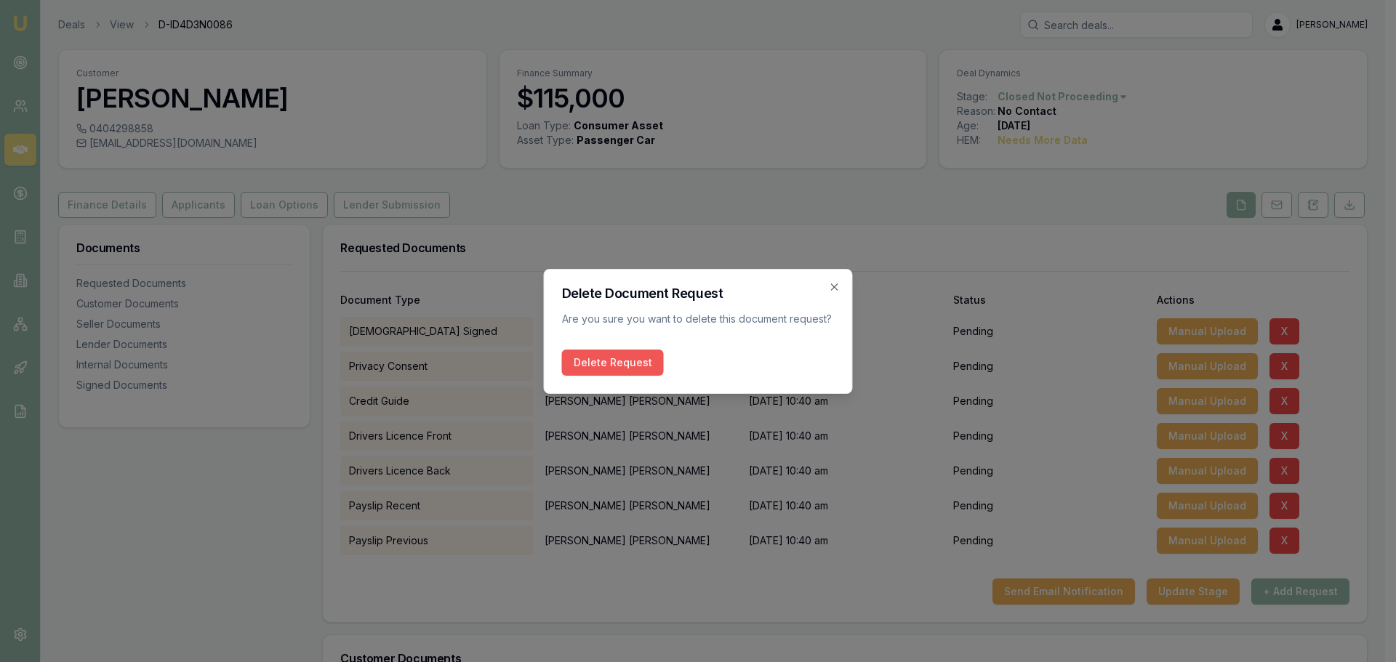
click at [601, 368] on button "Delete Request" at bounding box center [613, 363] width 102 height 26
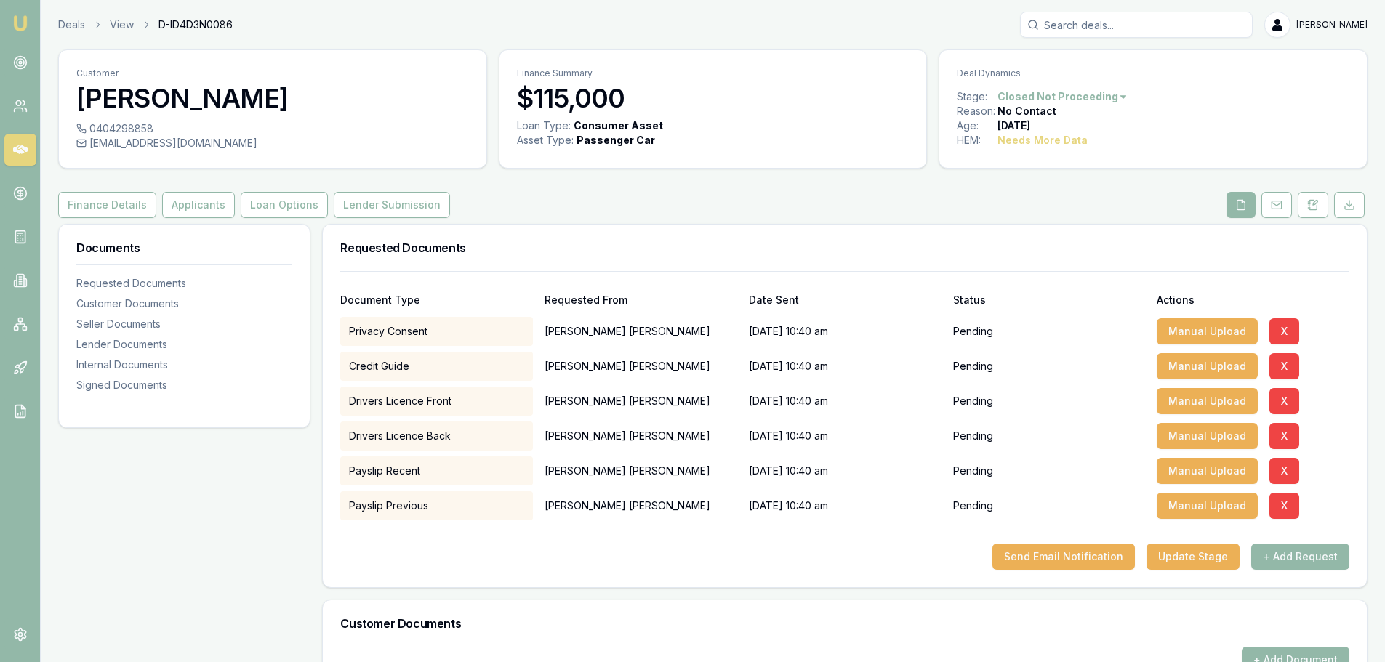
click at [615, 245] on h3 "Requested Documents" at bounding box center [844, 248] width 1009 height 12
click at [190, 205] on button "Applicants" at bounding box center [198, 205] width 73 height 26
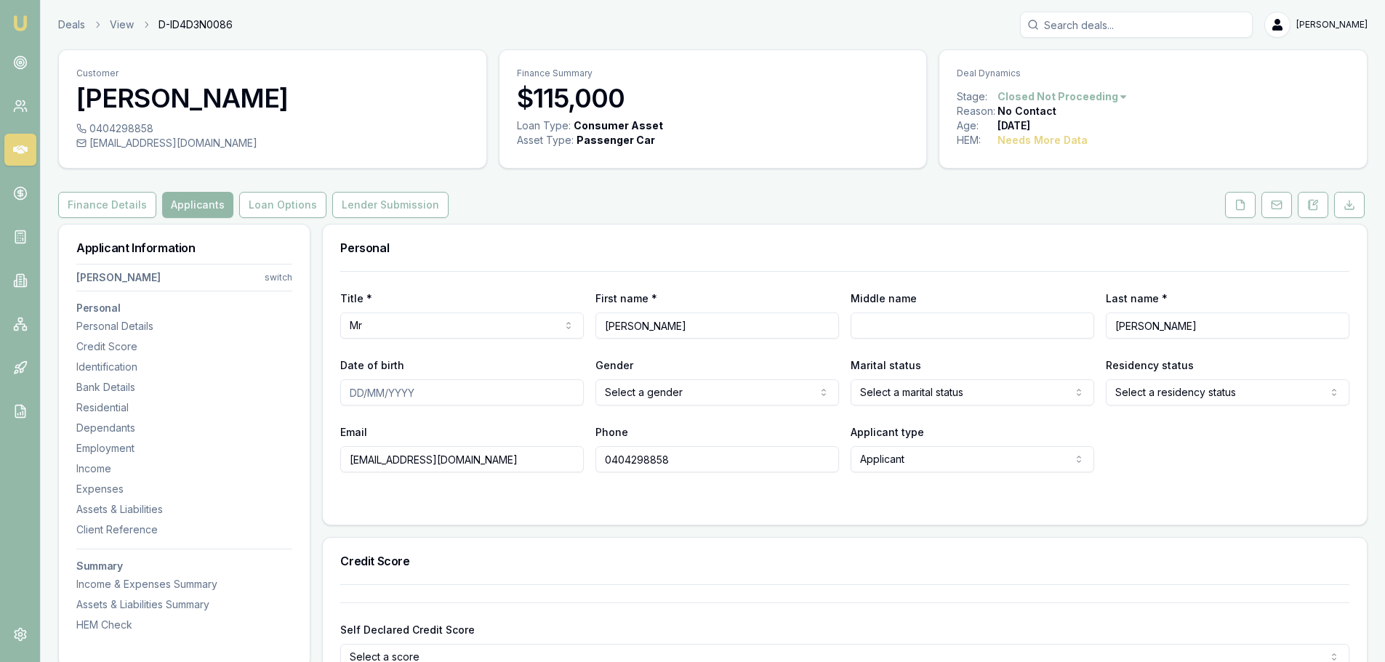
click at [834, 231] on div "Personal" at bounding box center [845, 248] width 1044 height 47
click at [818, 207] on div "Finance Details Applicants Loan Options Lender Submission" at bounding box center [712, 205] width 1309 height 26
click at [446, 393] on input "Date of birth" at bounding box center [462, 392] width 244 height 26
click at [688, 230] on div "Personal" at bounding box center [845, 248] width 1044 height 47
click at [1239, 202] on icon at bounding box center [1240, 205] width 12 height 12
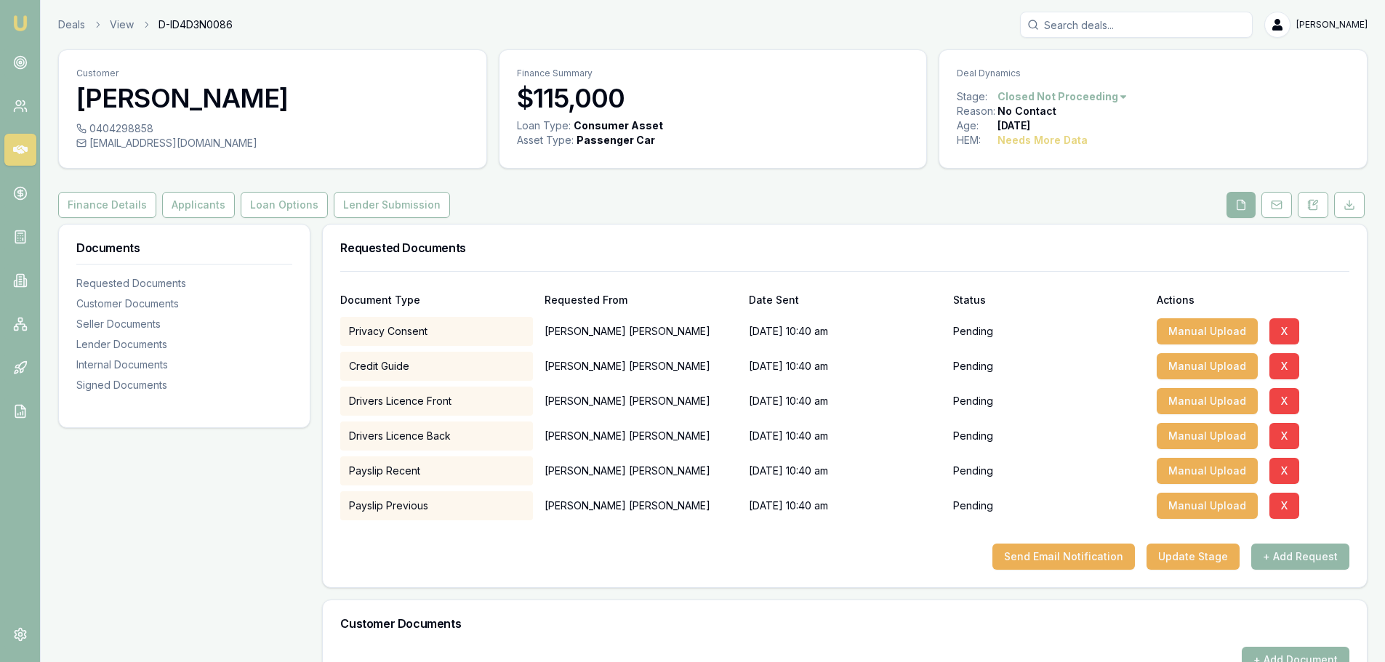
click at [665, 212] on div "Finance Details Applicants Loan Options Lender Submission" at bounding box center [712, 205] width 1309 height 26
click at [209, 207] on button "Applicants" at bounding box center [198, 205] width 73 height 26
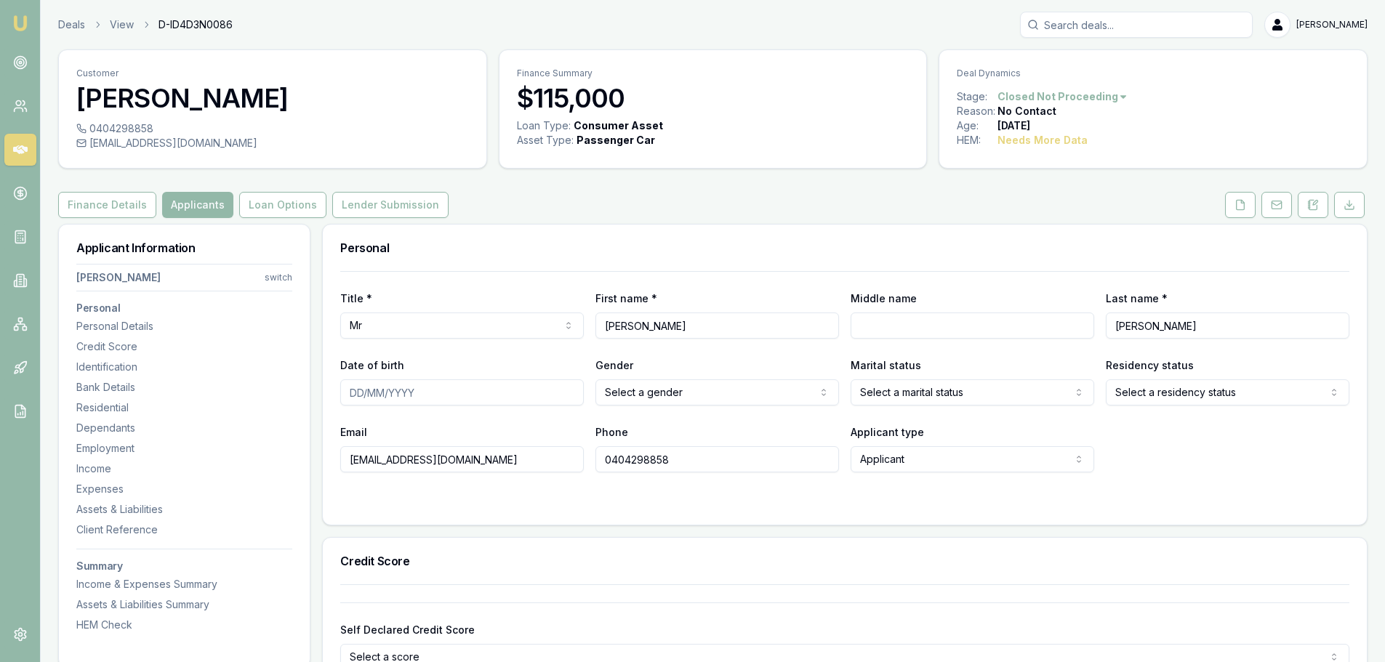
click at [704, 323] on input "ROB" at bounding box center [717, 326] width 244 height 26
type input "ROBERT"
type input "PAUL"
click at [526, 387] on input "Date of birth" at bounding box center [462, 392] width 244 height 26
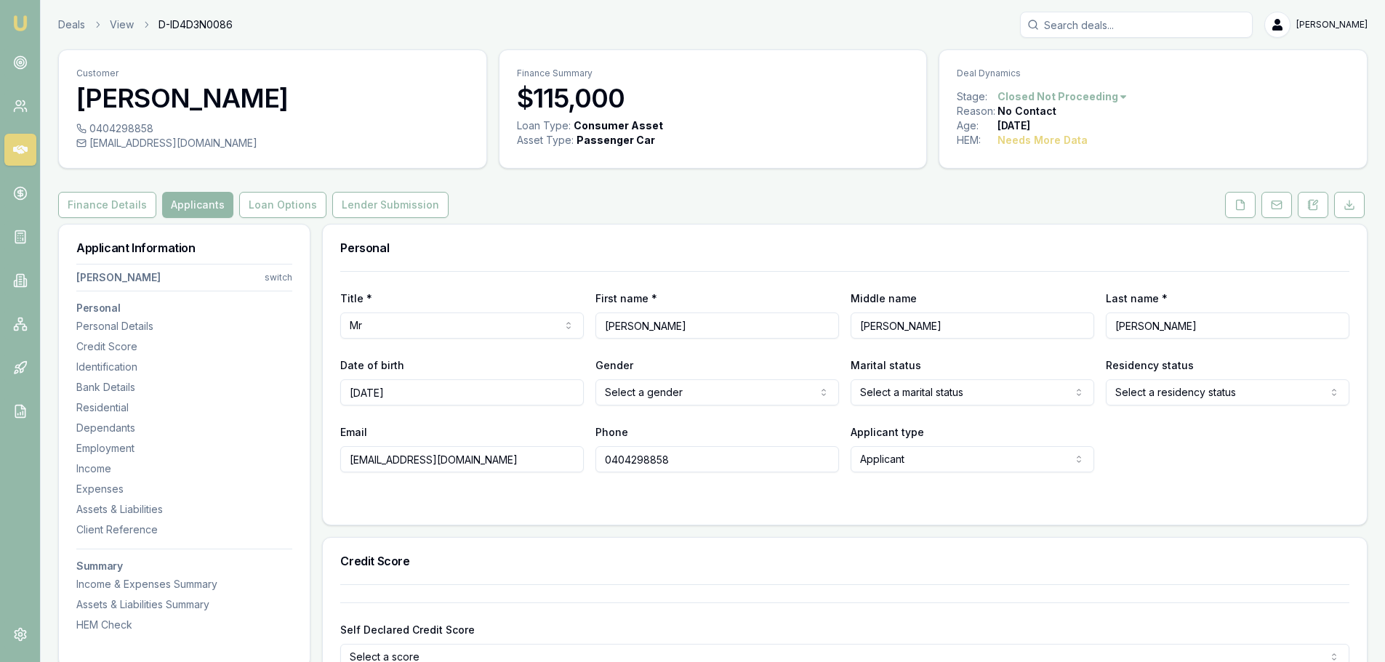
type input "24/04/1983"
click at [712, 388] on html "Emu Broker Deals View D-ID4D3N0086 Erin Shield Toggle Menu Customer ROBERT REYN…" at bounding box center [692, 331] width 1385 height 662
click at [891, 241] on div "Personal" at bounding box center [845, 248] width 1044 height 47
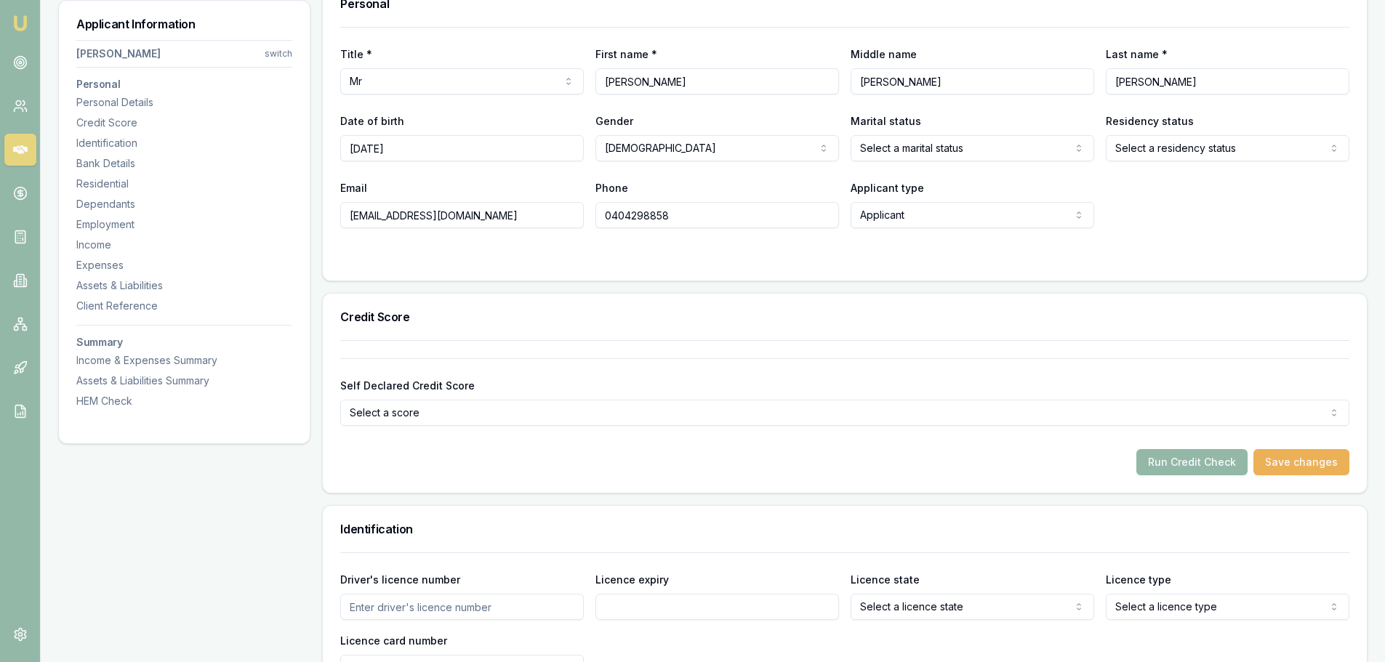
scroll to position [218, 0]
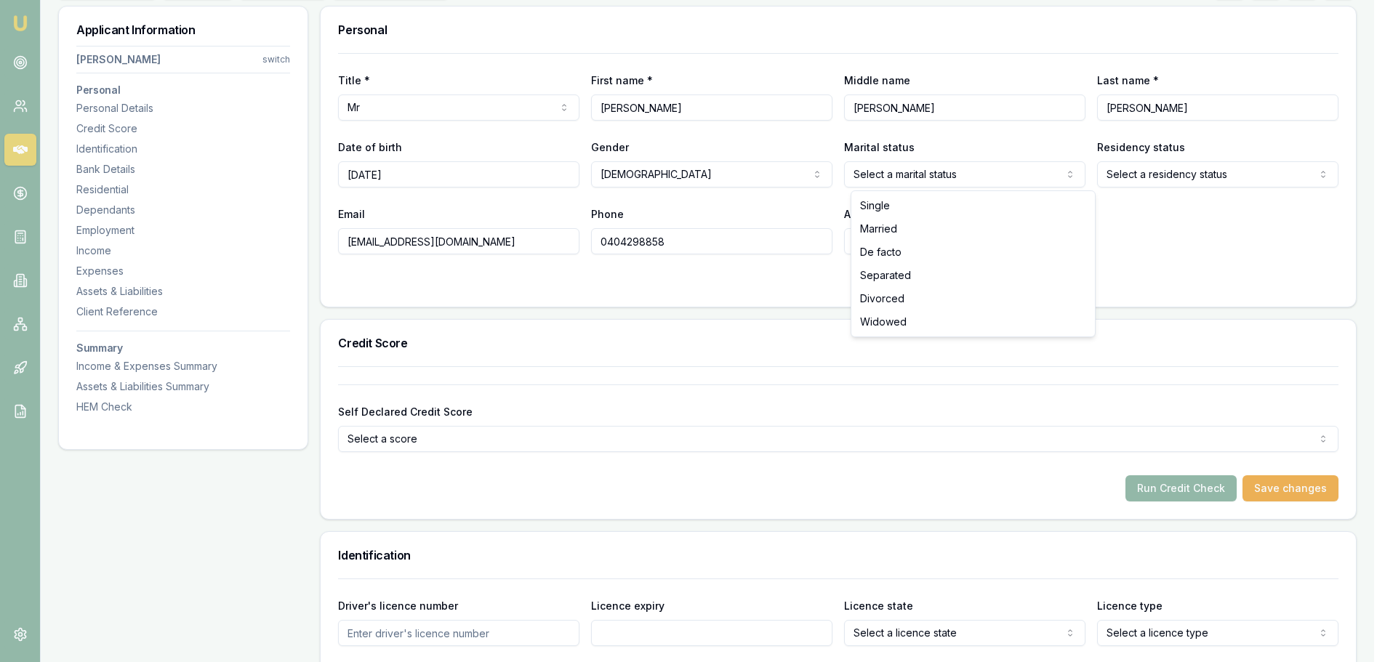
click at [1016, 175] on html "Emu Broker Deals View D-ID4D3N0086 Erin Shield Toggle Menu Customer ROBERT REYN…" at bounding box center [692, 113] width 1385 height 662
click at [1183, 172] on html "Emu Broker Deals View D-ID4D3N0086 Erin Shield Toggle Menu Customer ROBERT REYN…" at bounding box center [698, 113] width 1396 height 662
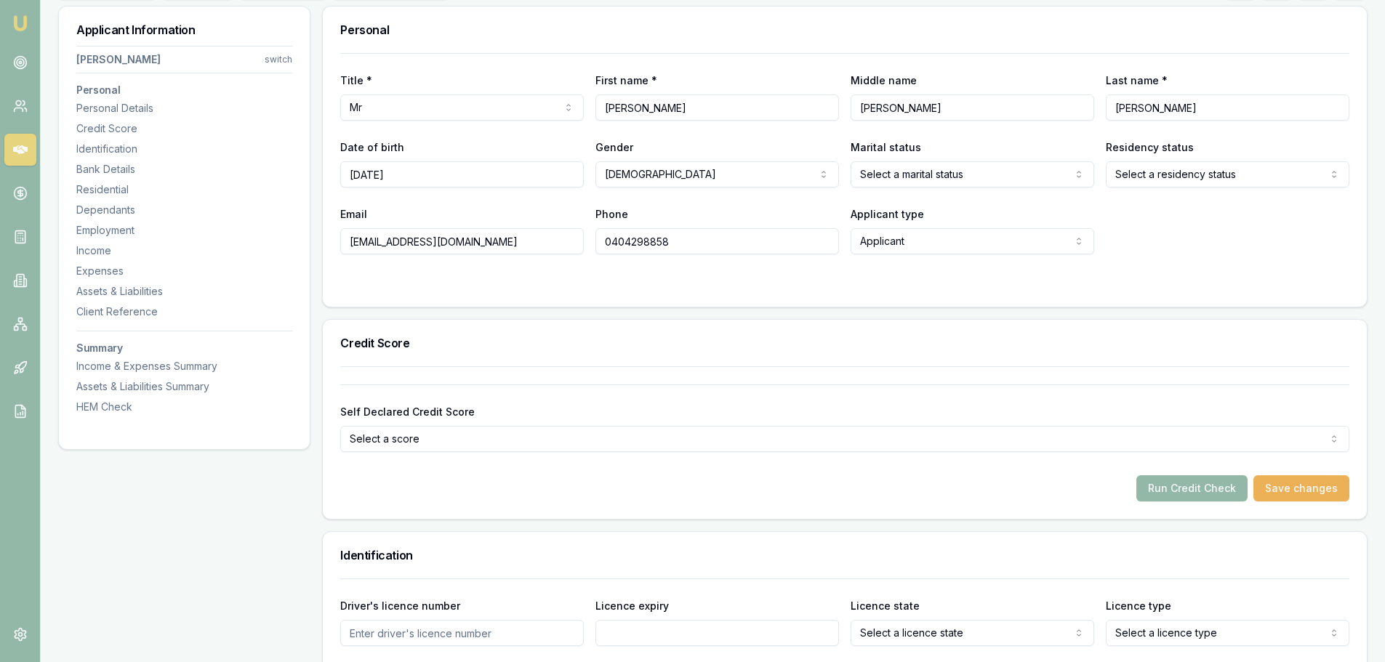
click at [1183, 172] on html "Emu Broker Deals View D-ID4D3N0086 Erin Shield Toggle Menu Customer ROBERT REYN…" at bounding box center [692, 113] width 1385 height 662
click at [984, 177] on html "Emu Broker Deals View D-ID4D3N0086 Erin Shield Toggle Menu Customer ROBERT REYN…" at bounding box center [692, 113] width 1385 height 662
click at [1284, 239] on div "Email 83robreynolds@gmail.com Phone 0404298858 Applicant type Applicant Applica…" at bounding box center [844, 229] width 1009 height 49
click at [990, 51] on div "Personal" at bounding box center [845, 30] width 1044 height 47
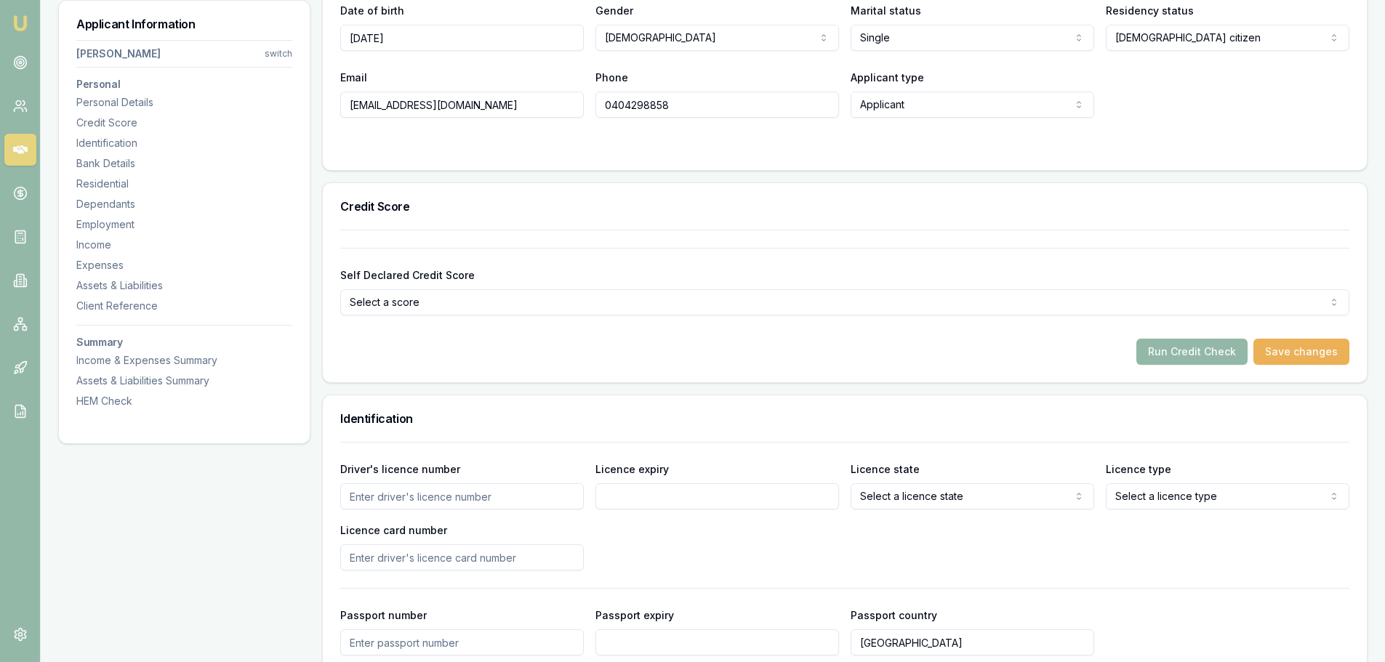
scroll to position [363, 0]
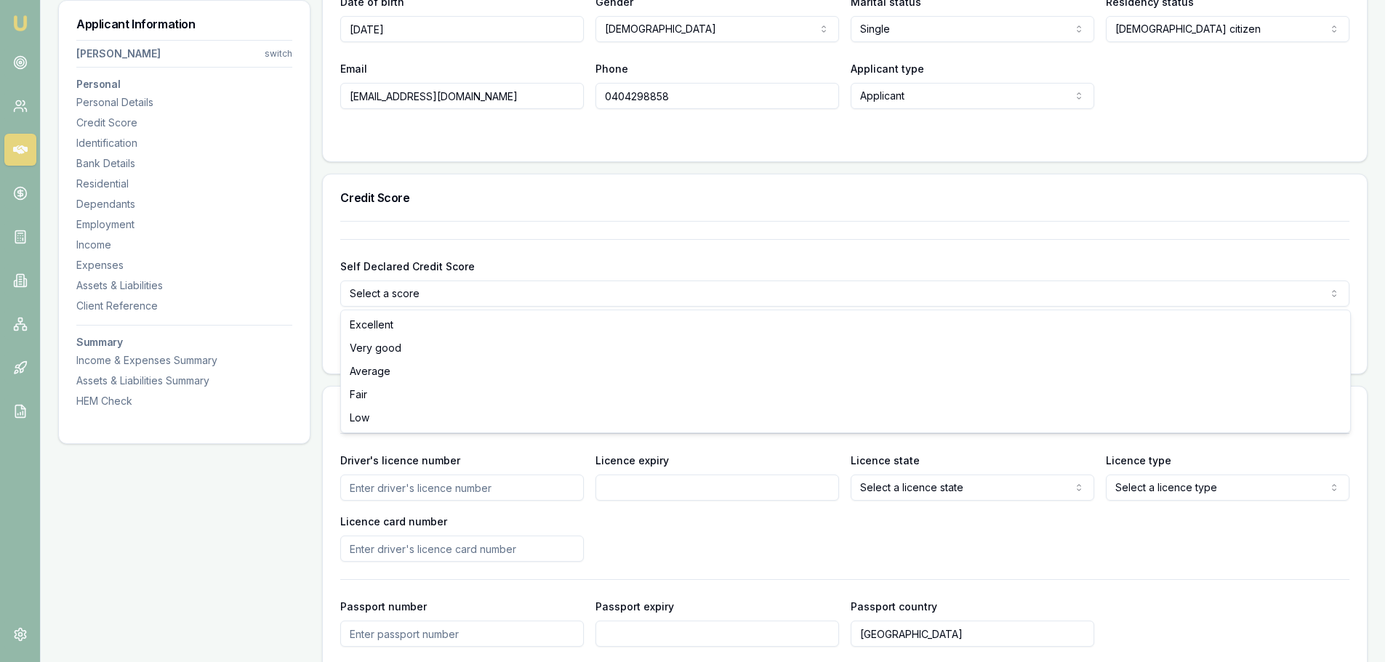
select select "VERY_GOOD"
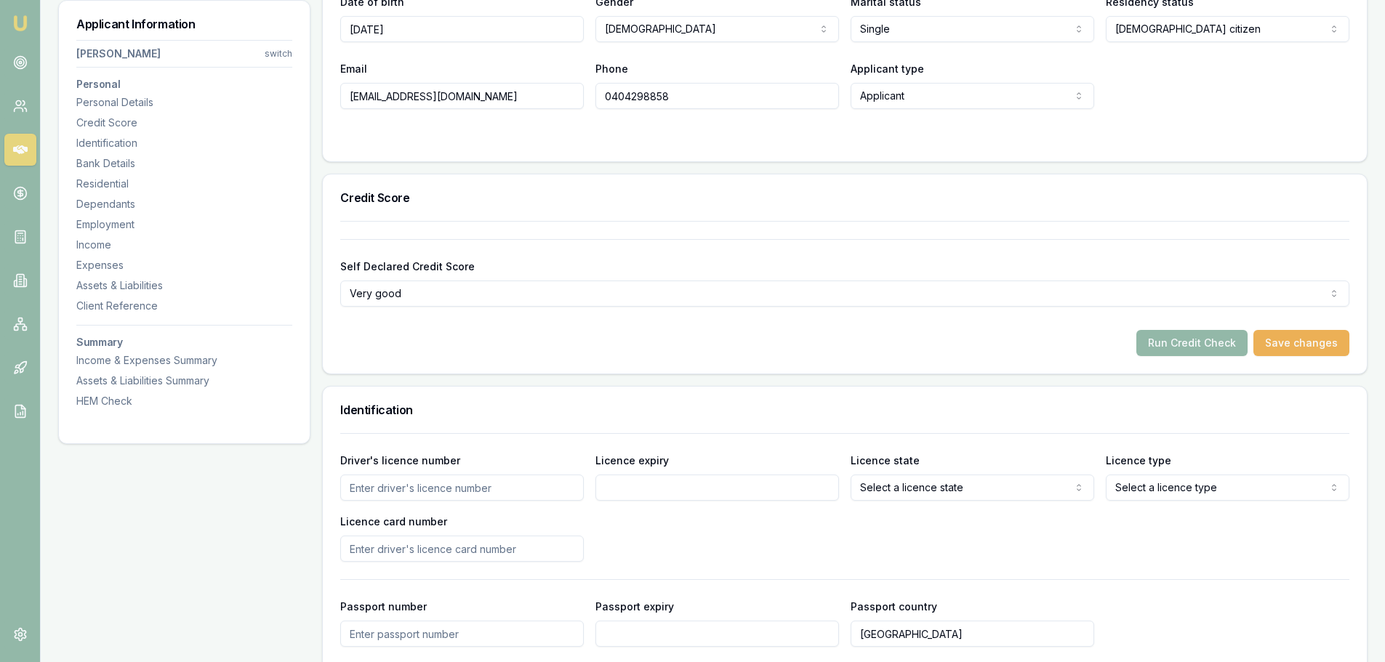
click at [459, 187] on div "Credit Score" at bounding box center [845, 197] width 1044 height 47
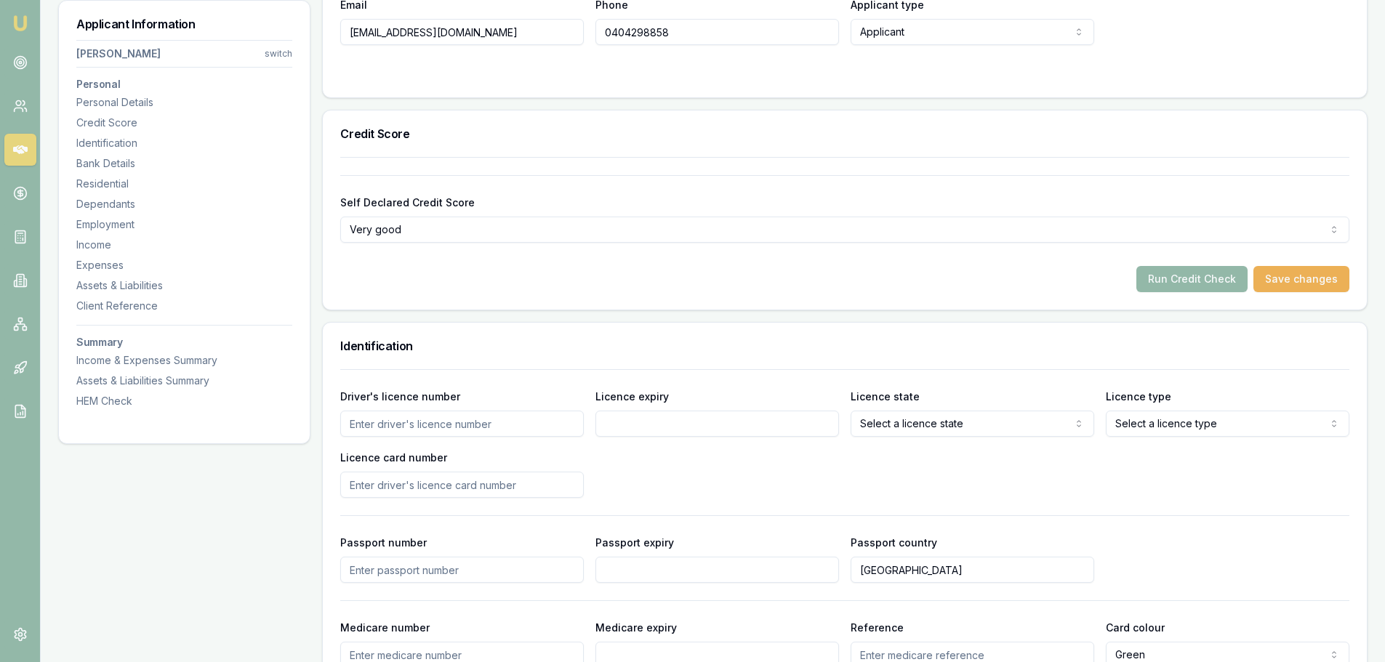
scroll to position [509, 0]
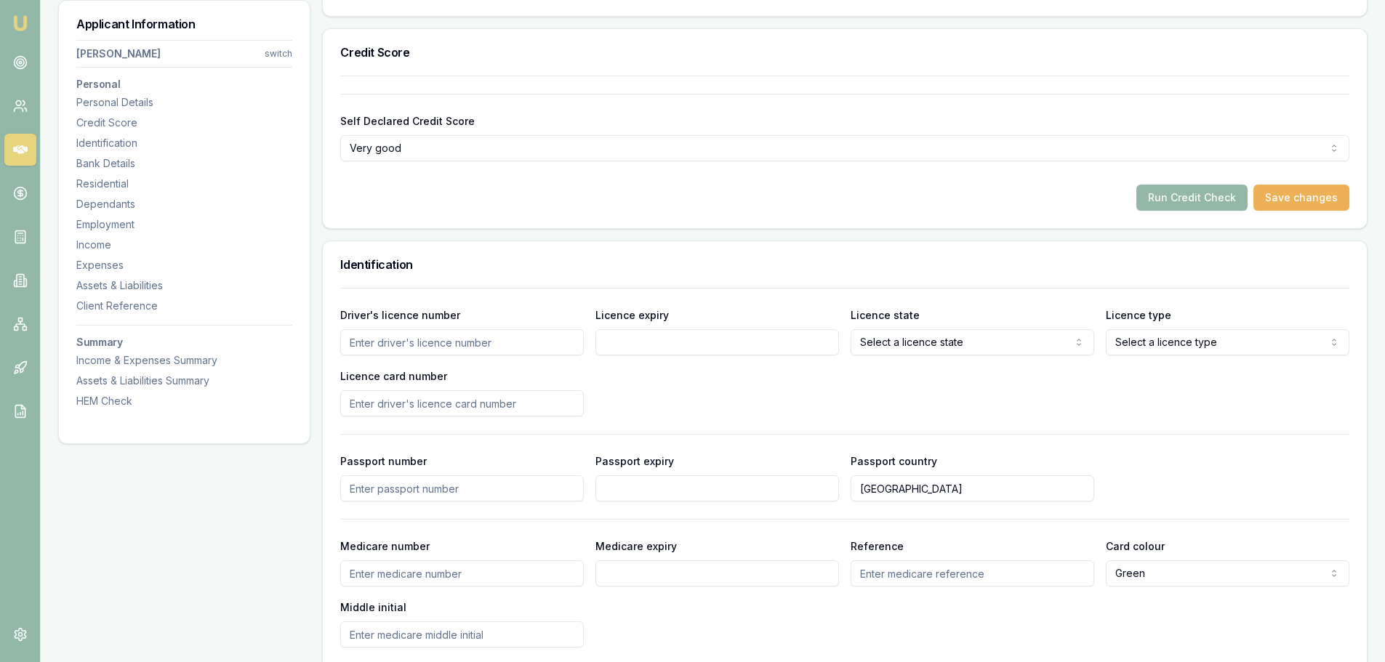
click at [465, 338] on input "Driver's licence number" at bounding box center [462, 342] width 244 height 26
click at [518, 346] on input "Driver's licence number" at bounding box center [462, 342] width 244 height 26
type input "078052289"
click at [673, 347] on input "Licence expiry" at bounding box center [717, 342] width 244 height 26
type input "0"
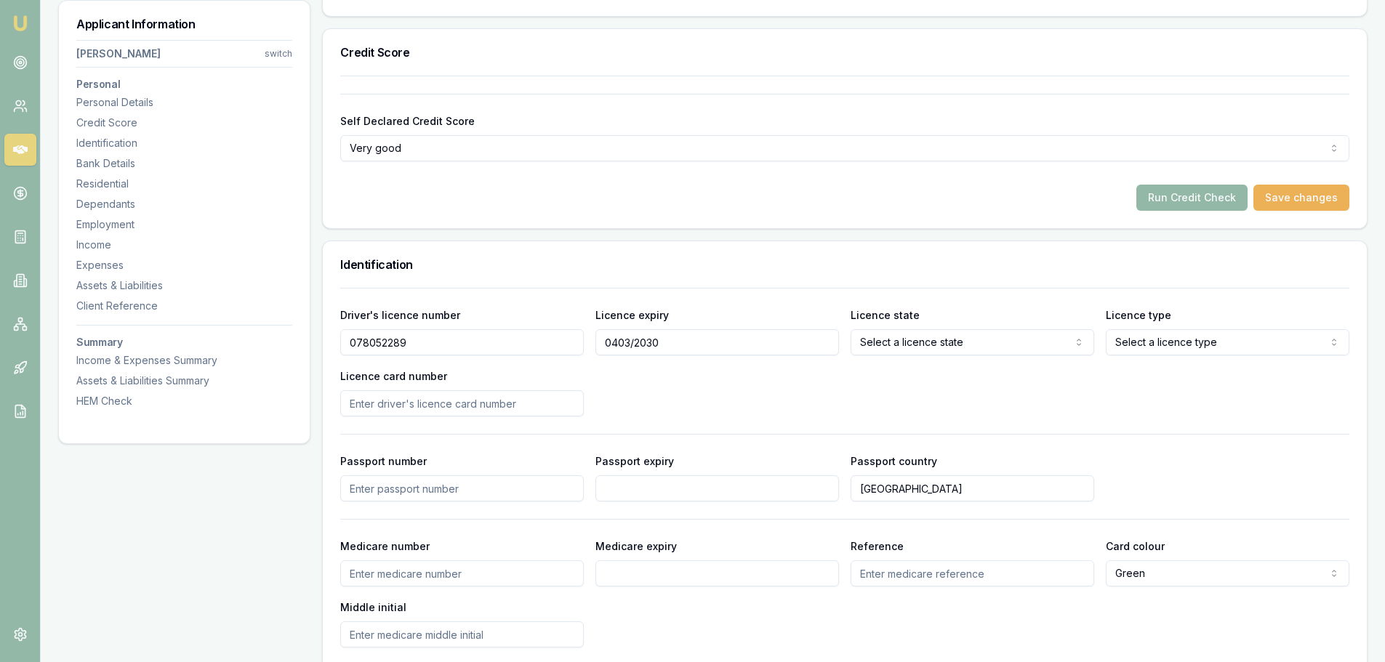
type input "0403/2030"
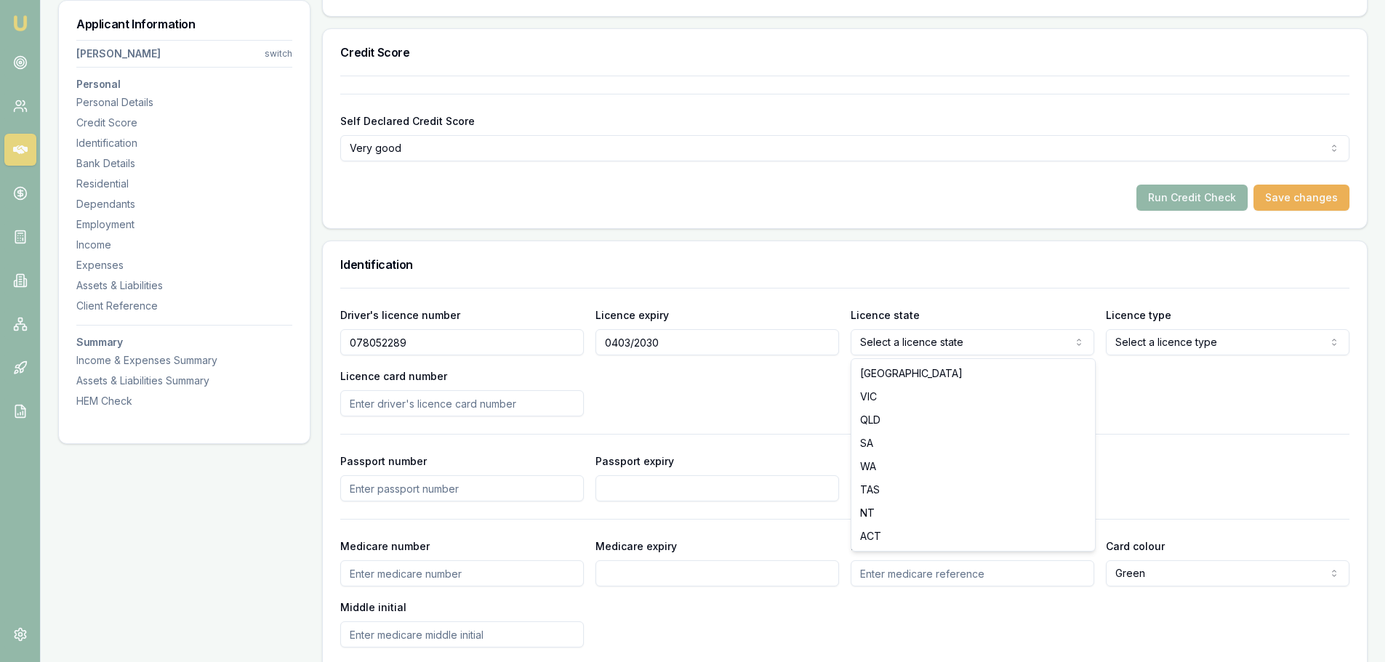
select select "QLD"
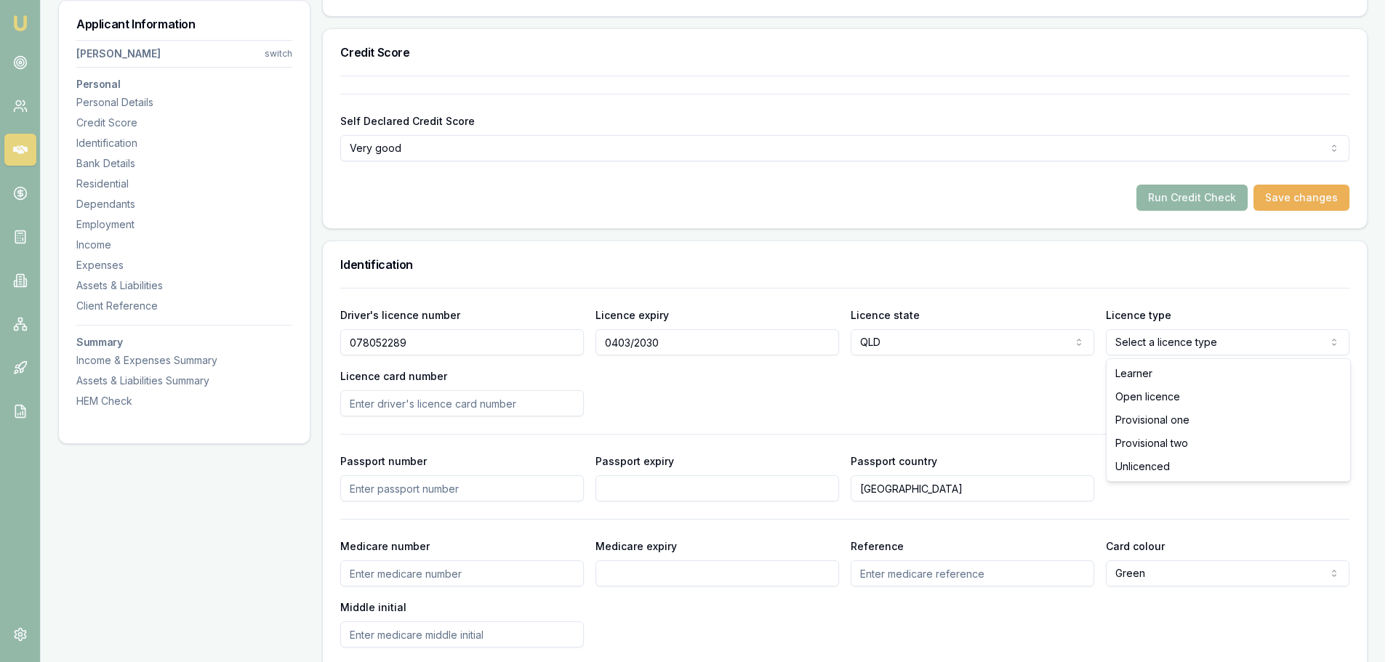
select select "OPEN_LICENCE"
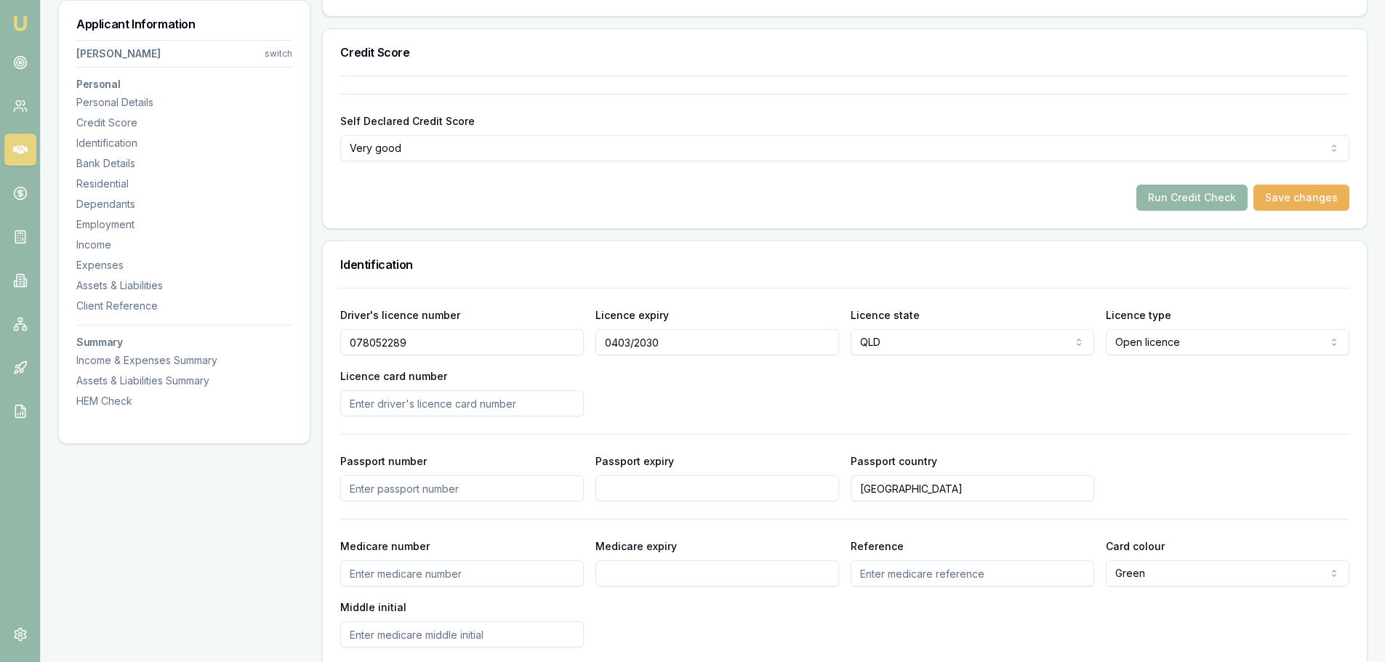
click at [528, 400] on input "Licence card number" at bounding box center [462, 403] width 244 height 26
type input "9CE50B906"
click at [598, 387] on div "Driver's licence number 078052289 Licence expiry 0403/2030 Licence state QLD NS…" at bounding box center [844, 361] width 1009 height 110
select select
click at [532, 400] on input "9CE50B906" at bounding box center [462, 403] width 244 height 26
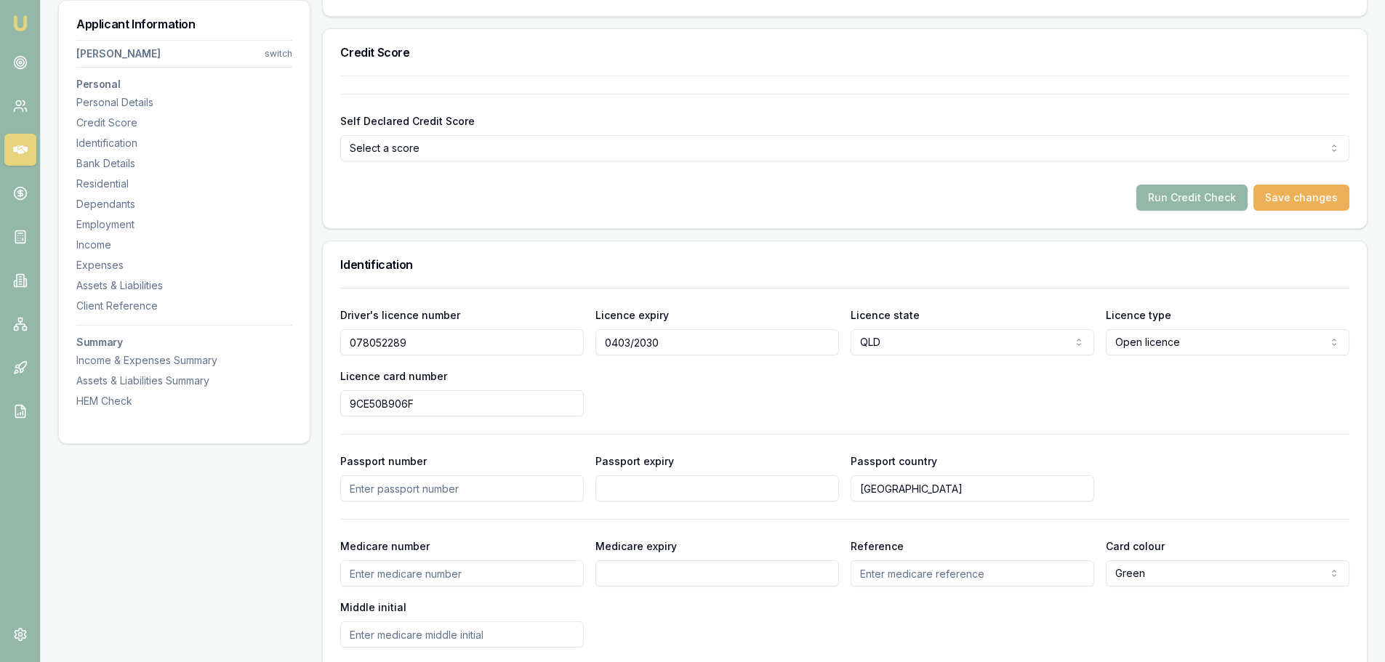
type input "9CE50B906F"
click at [771, 375] on div "Driver's licence number 078052289 Licence expiry 0403/2030 Licence state QLD NS…" at bounding box center [844, 361] width 1009 height 110
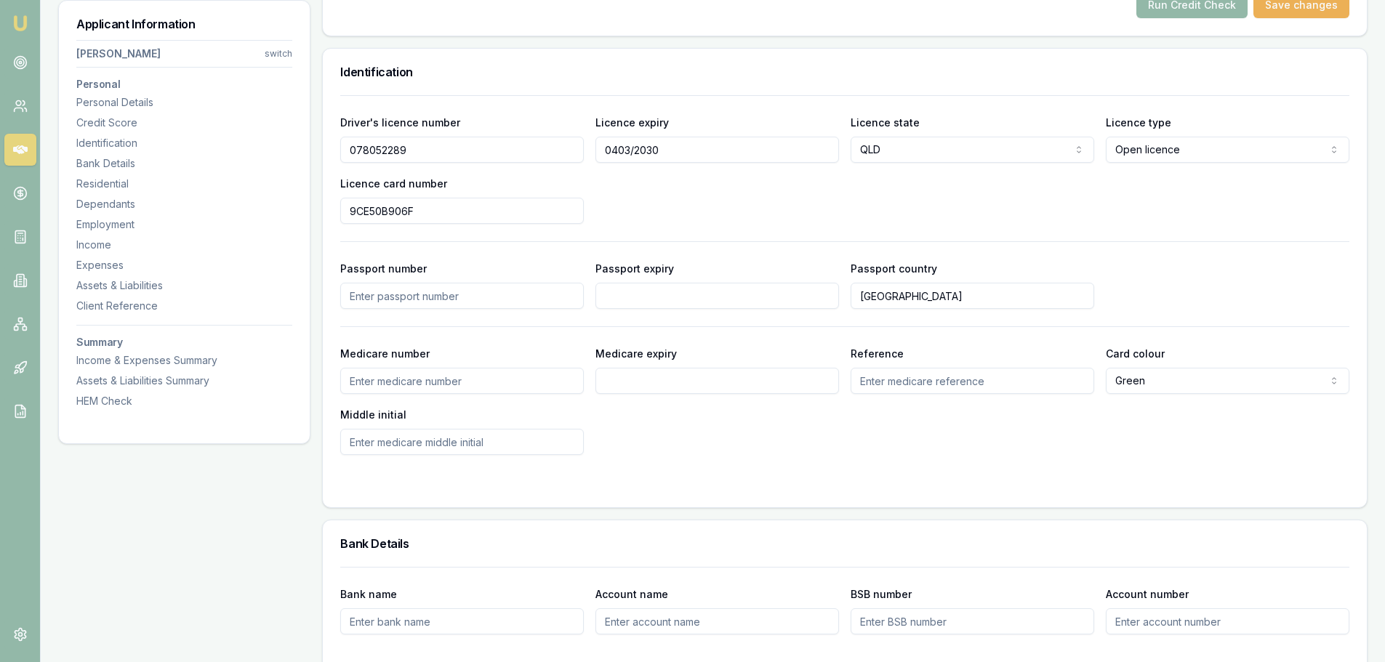
scroll to position [727, 0]
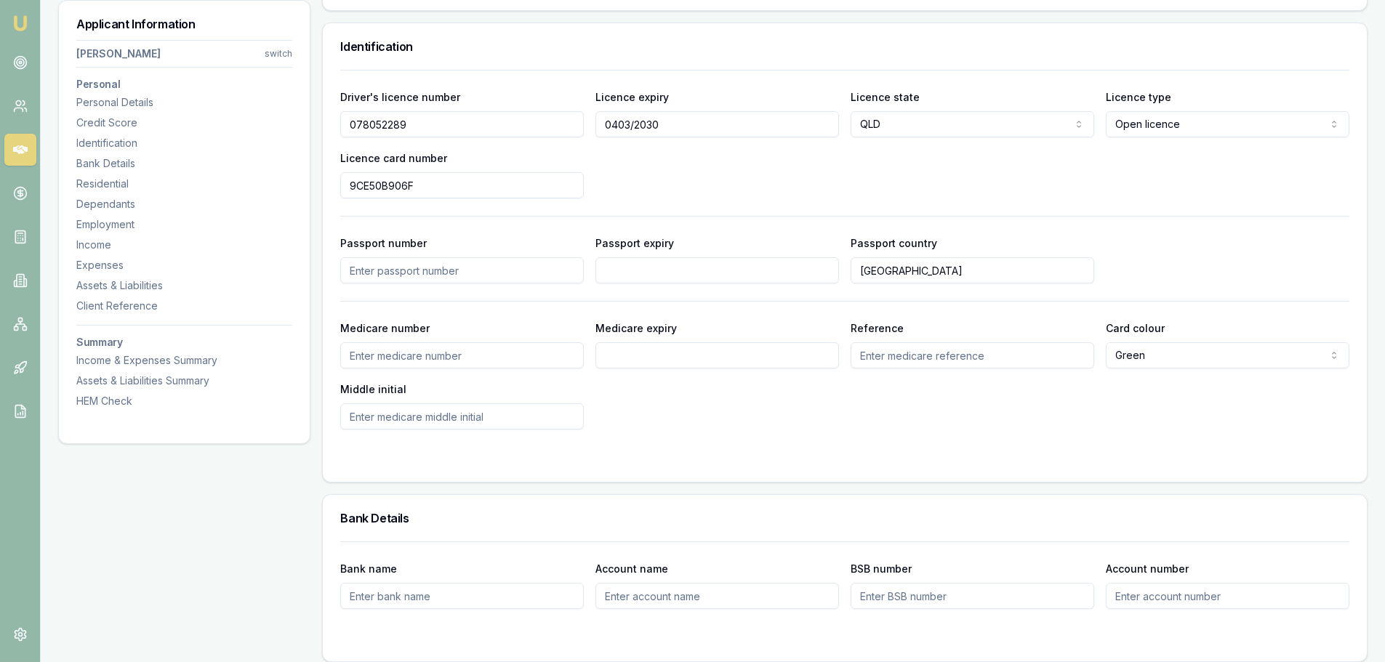
click at [763, 456] on div at bounding box center [844, 459] width 1009 height 12
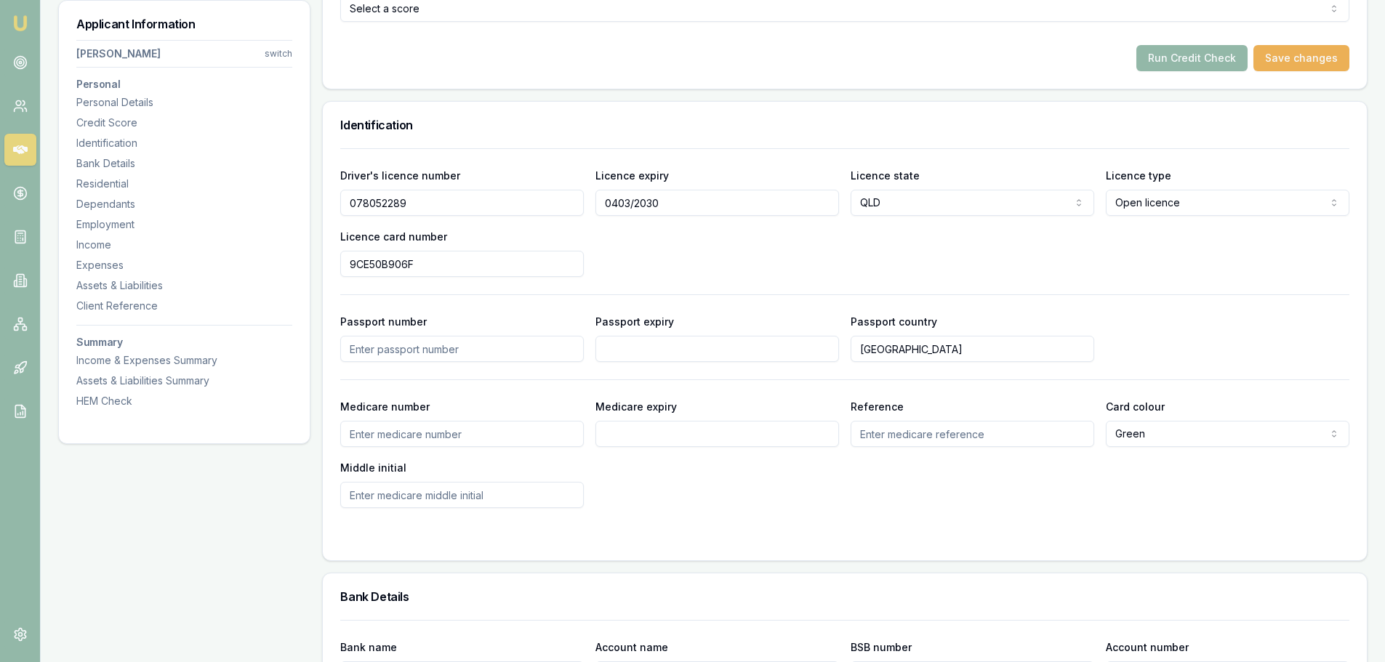
scroll to position [654, 0]
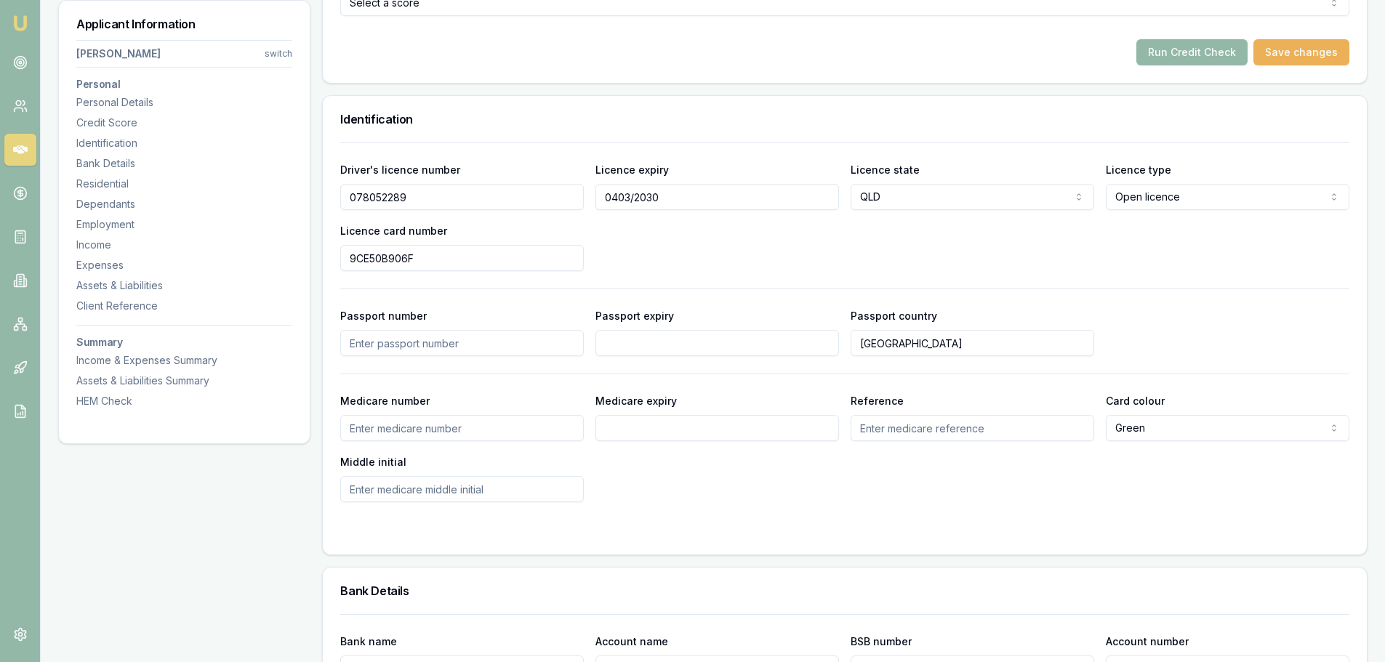
click at [780, 470] on div "Medicare number Medicare expiry Reference Card colour Green Green Blue Yellow M…" at bounding box center [844, 447] width 1009 height 110
click at [685, 260] on div "Driver's licence number 078052289 Licence expiry 0403/2030 Licence state QLD NS…" at bounding box center [844, 216] width 1009 height 110
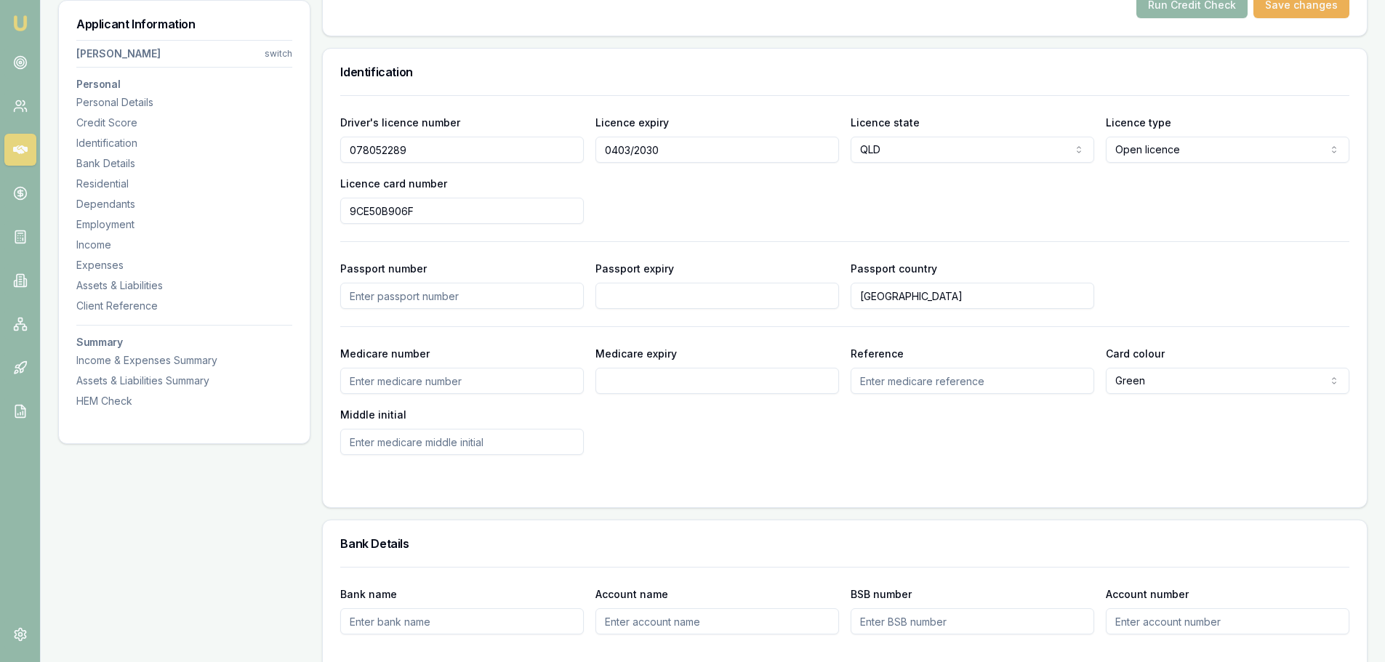
scroll to position [727, 0]
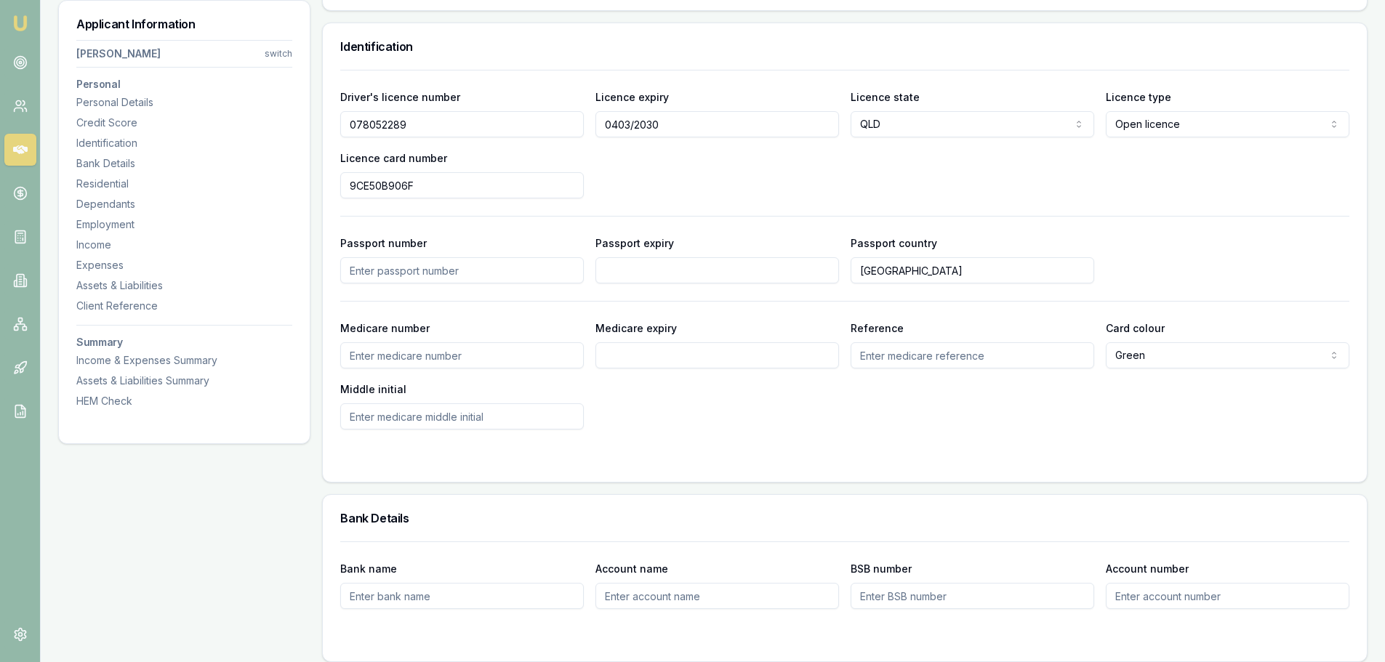
click at [673, 184] on div "Driver's licence number 078052289 Licence expiry 0403/2030 Licence state QLD NS…" at bounding box center [844, 143] width 1009 height 110
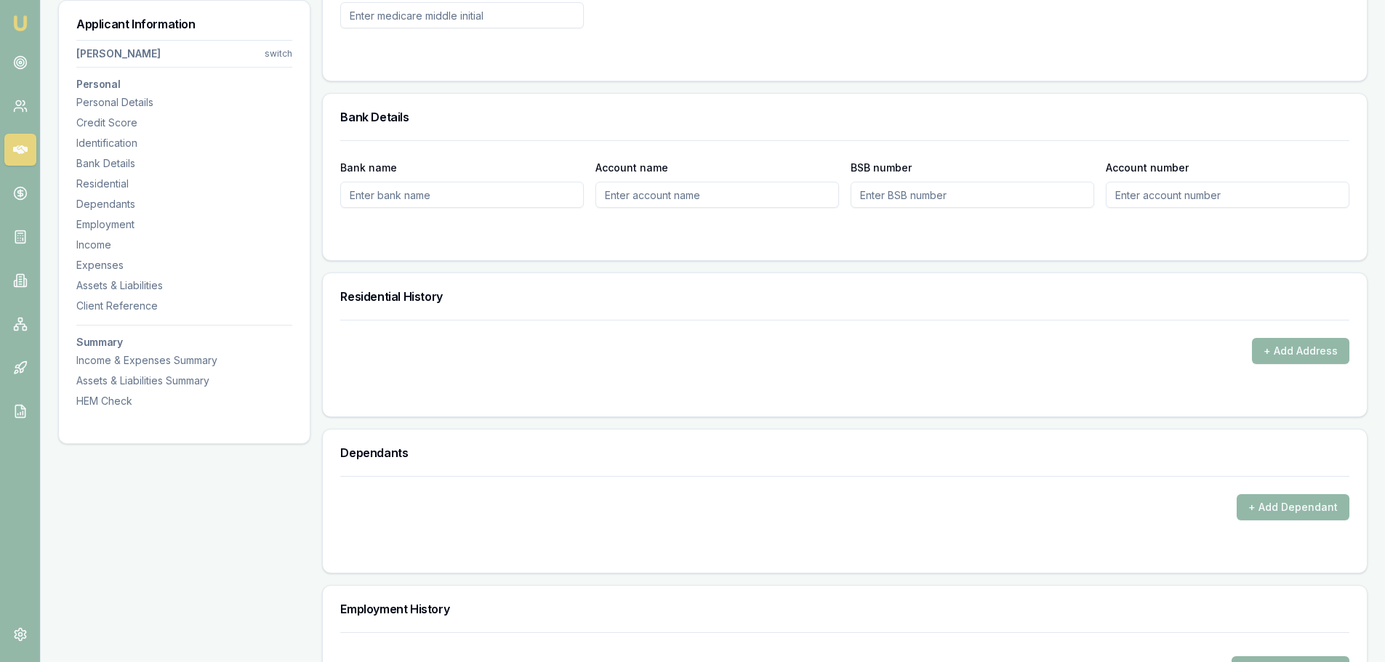
scroll to position [1163, 0]
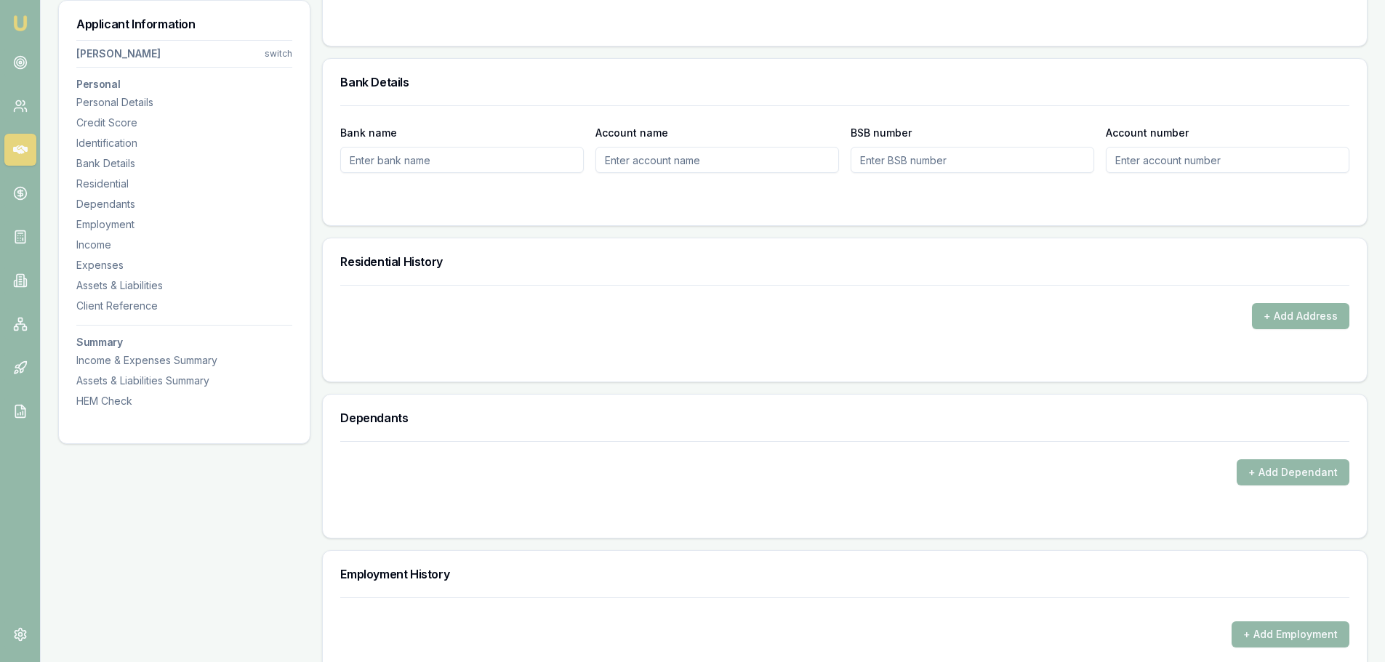
click at [1308, 317] on button "+ Add Address" at bounding box center [1300, 316] width 97 height 26
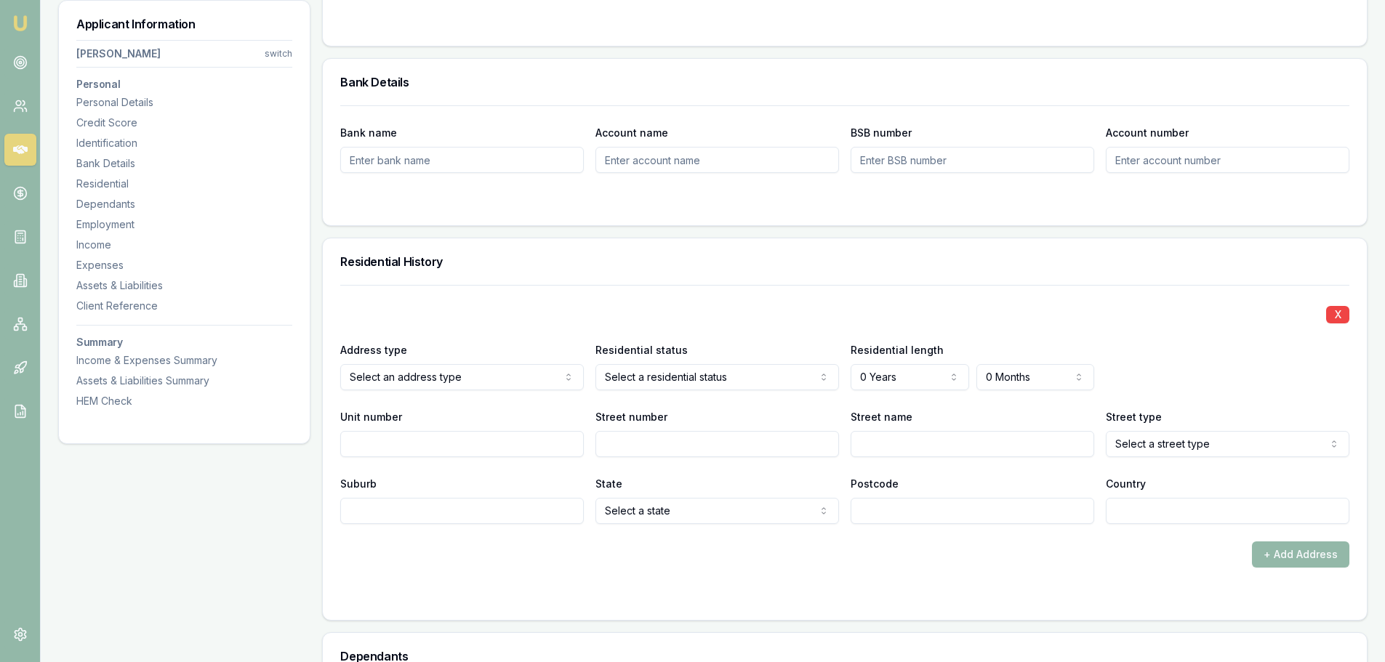
click at [547, 283] on div "Residential History" at bounding box center [845, 261] width 1044 height 47
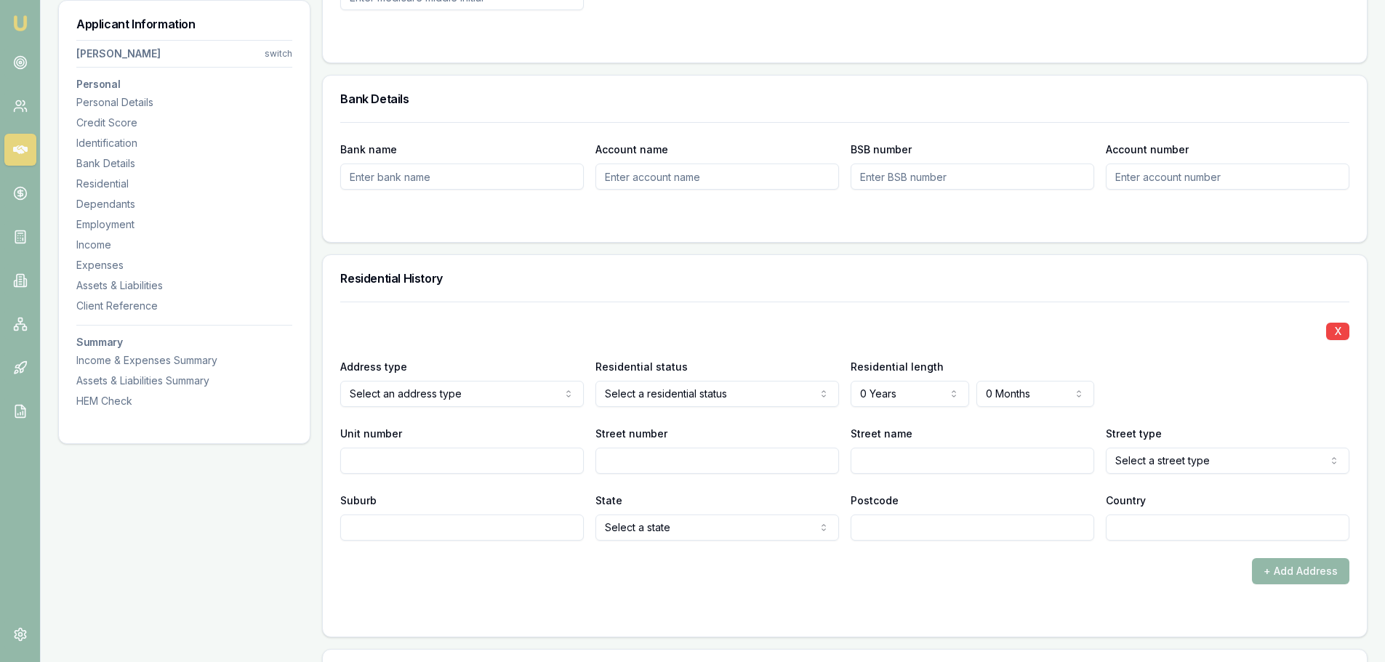
scroll to position [1308, 0]
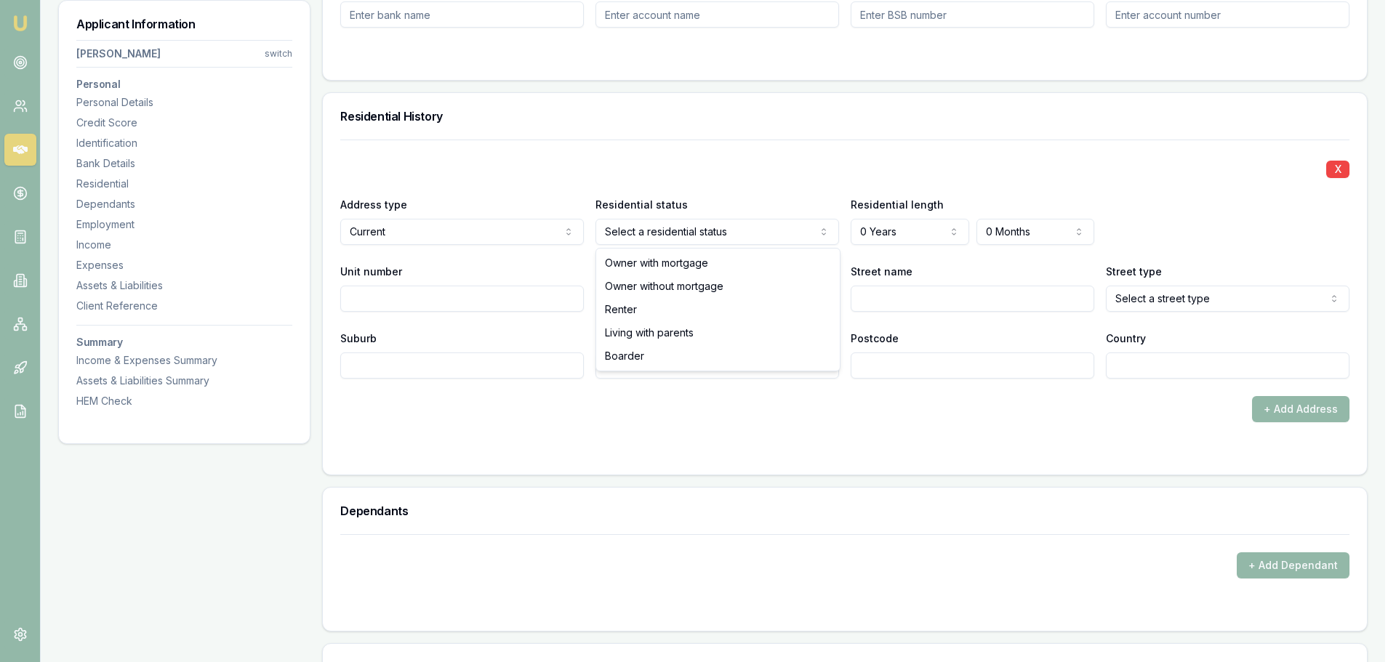
select select "RENTER"
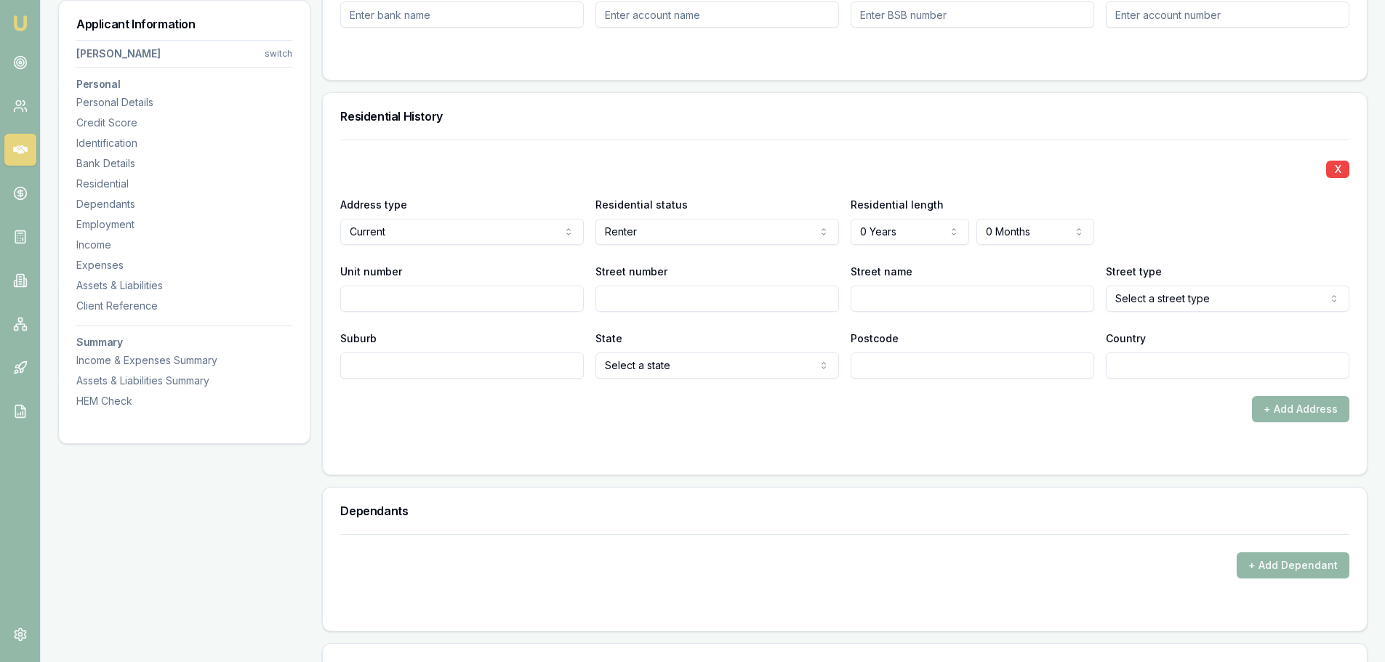
click at [634, 157] on div "X Address type Current Current Previous Residential status Renter Owner with mo…" at bounding box center [844, 259] width 1009 height 239
click at [669, 299] on input "Street number" at bounding box center [717, 299] width 244 height 26
type input "22B"
type input "POOLE"
select select "Street"
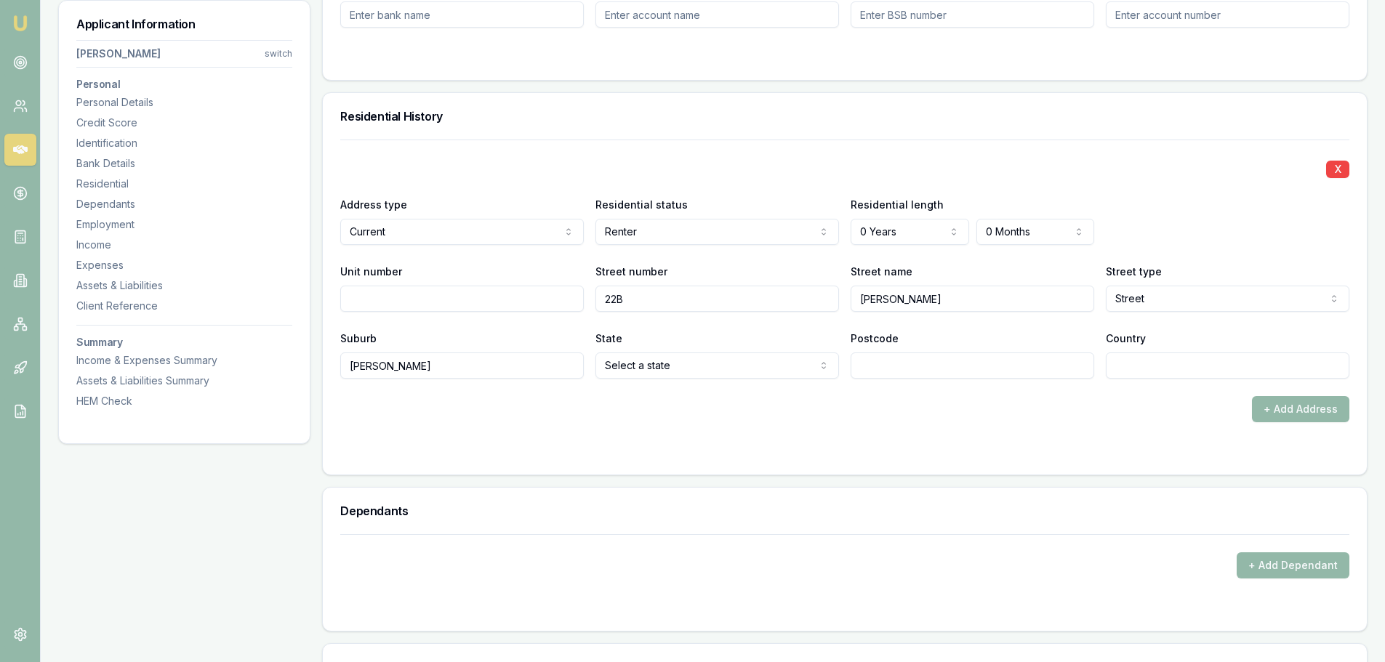
type input "BOWEN"
select select "QLD"
type input "4805"
type input "a"
click at [1000, 374] on input "4805" at bounding box center [972, 366] width 244 height 26
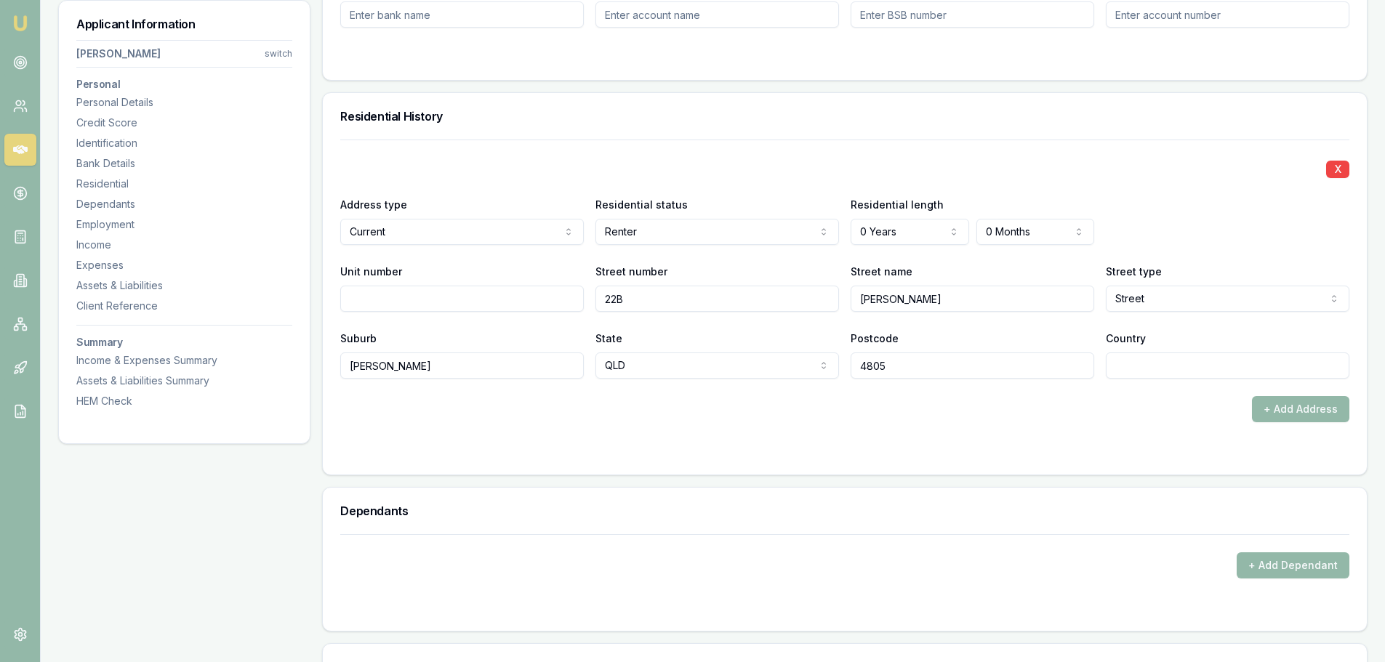
type input "4805"
type input "AUSTRALIA"
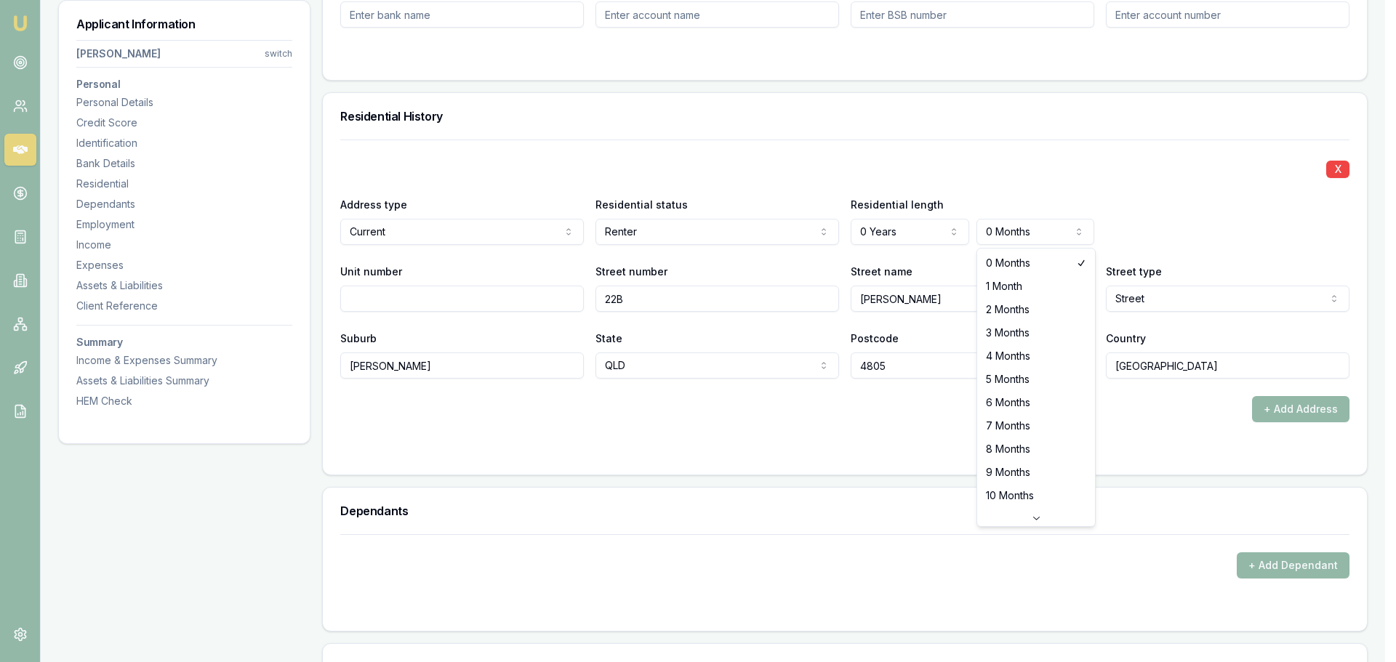
select select "8"
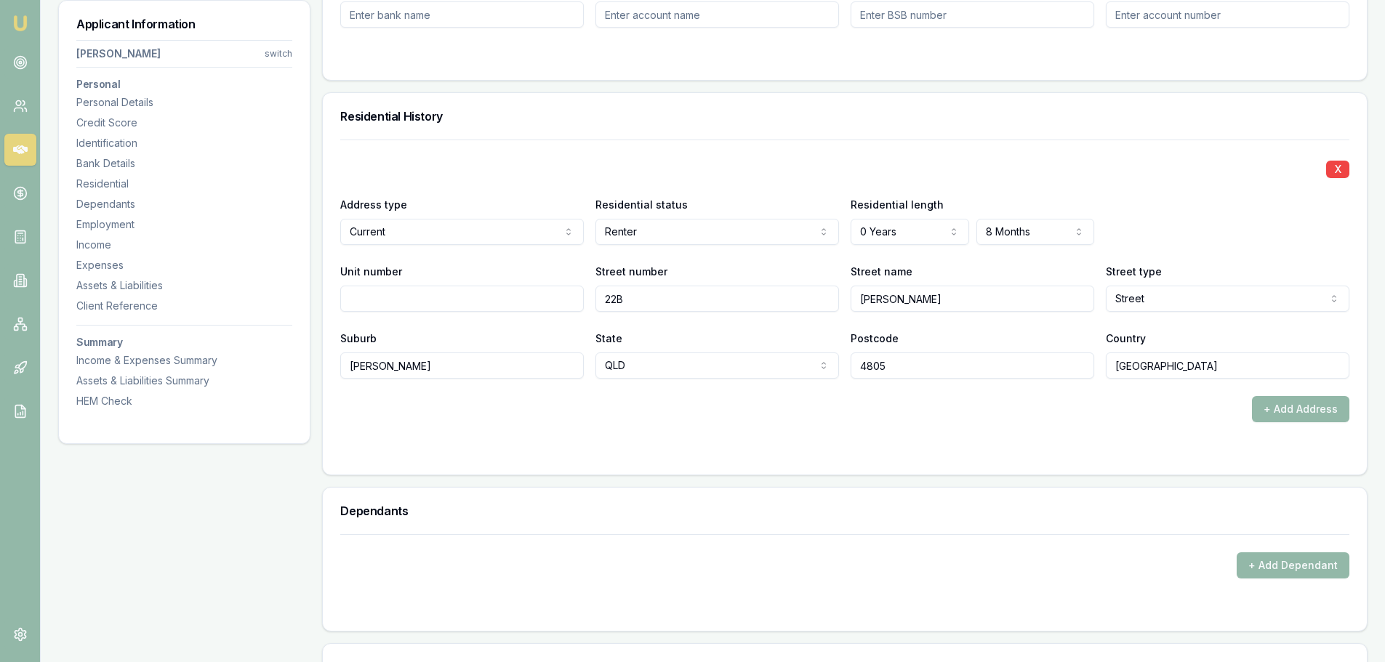
click at [741, 151] on div "X Address type Current Current Previous Residential status Renter Owner with mo…" at bounding box center [844, 259] width 1009 height 239
click at [741, 150] on div "X Address type Current Current Previous Residential status Renter Owner with mo…" at bounding box center [844, 259] width 1009 height 239
click at [1288, 410] on button "+ Add Address" at bounding box center [1300, 409] width 97 height 26
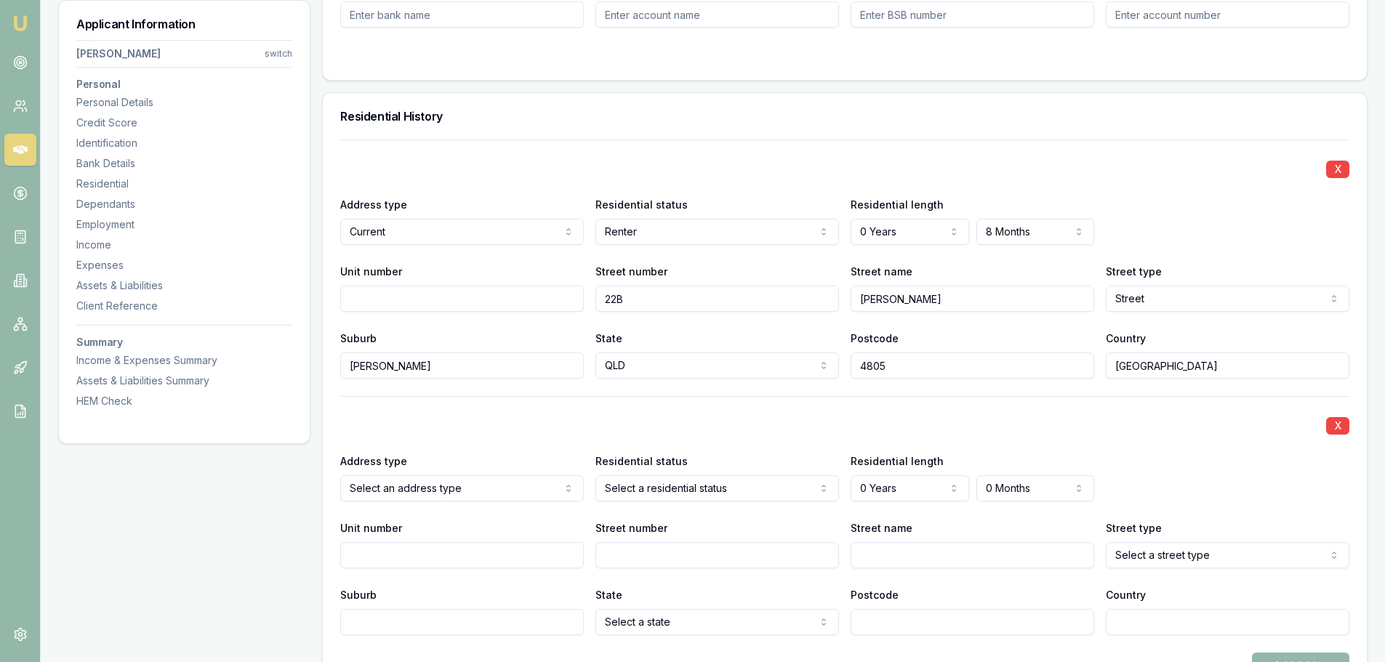
click at [552, 438] on div "X Address type Select an address type Current Previous Residential status Selec…" at bounding box center [844, 515] width 1009 height 239
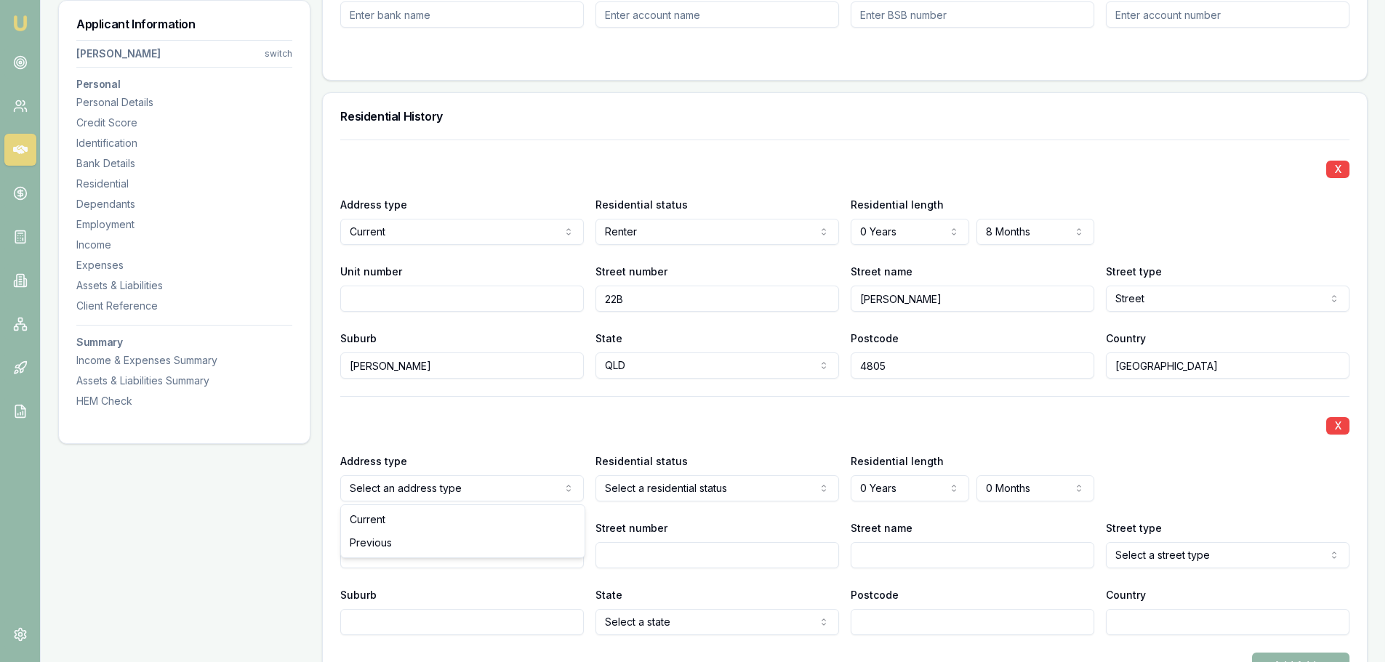
select select "PREVIOUS"
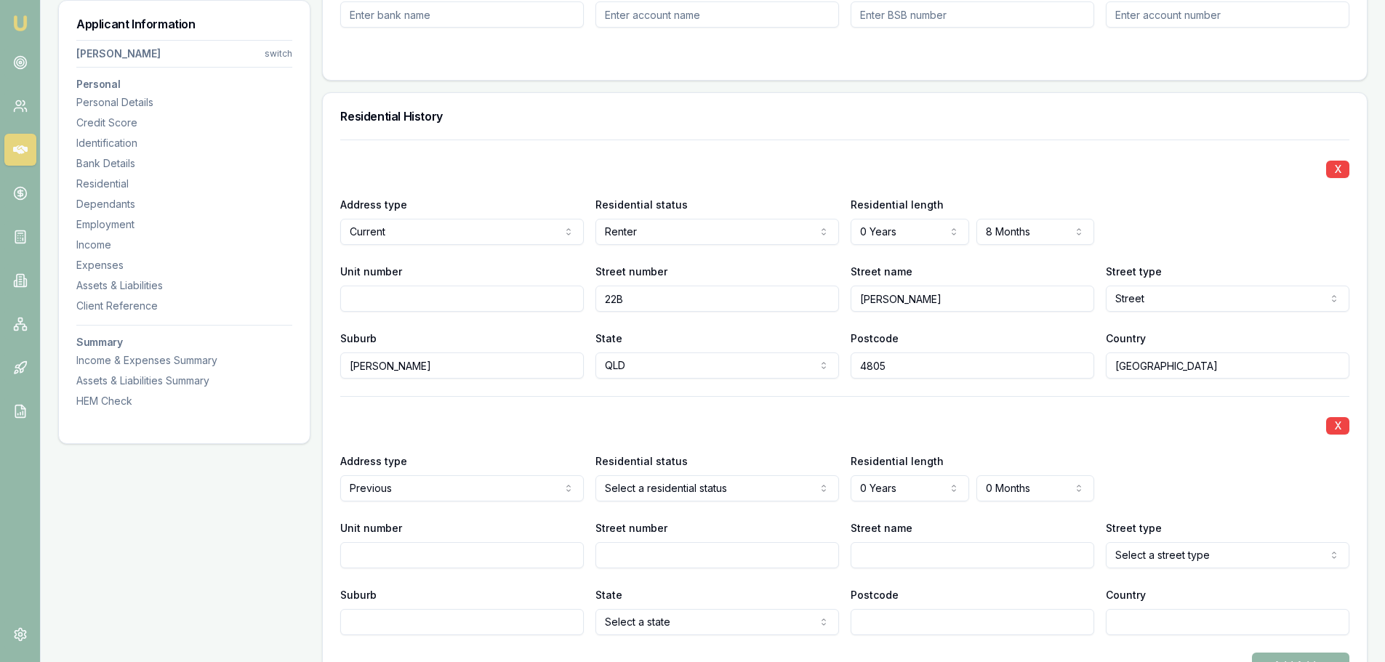
click at [818, 396] on div at bounding box center [844, 396] width 1009 height 1
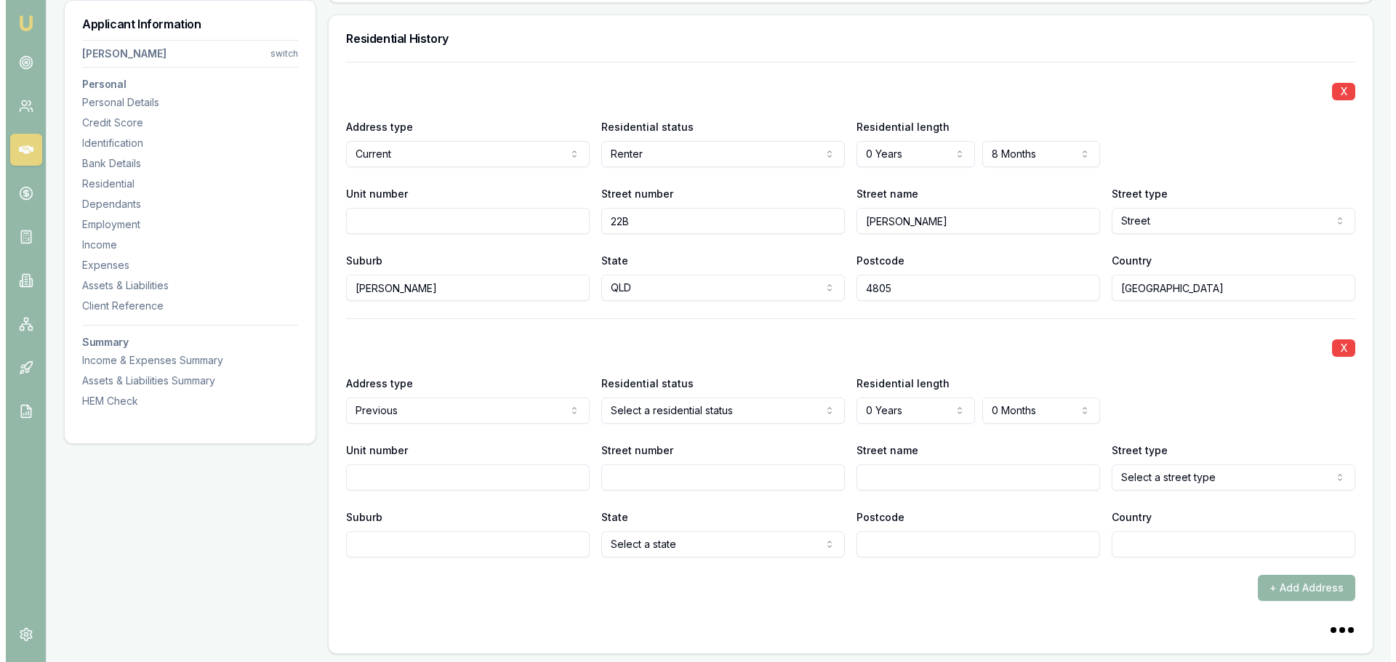
scroll to position [1527, 0]
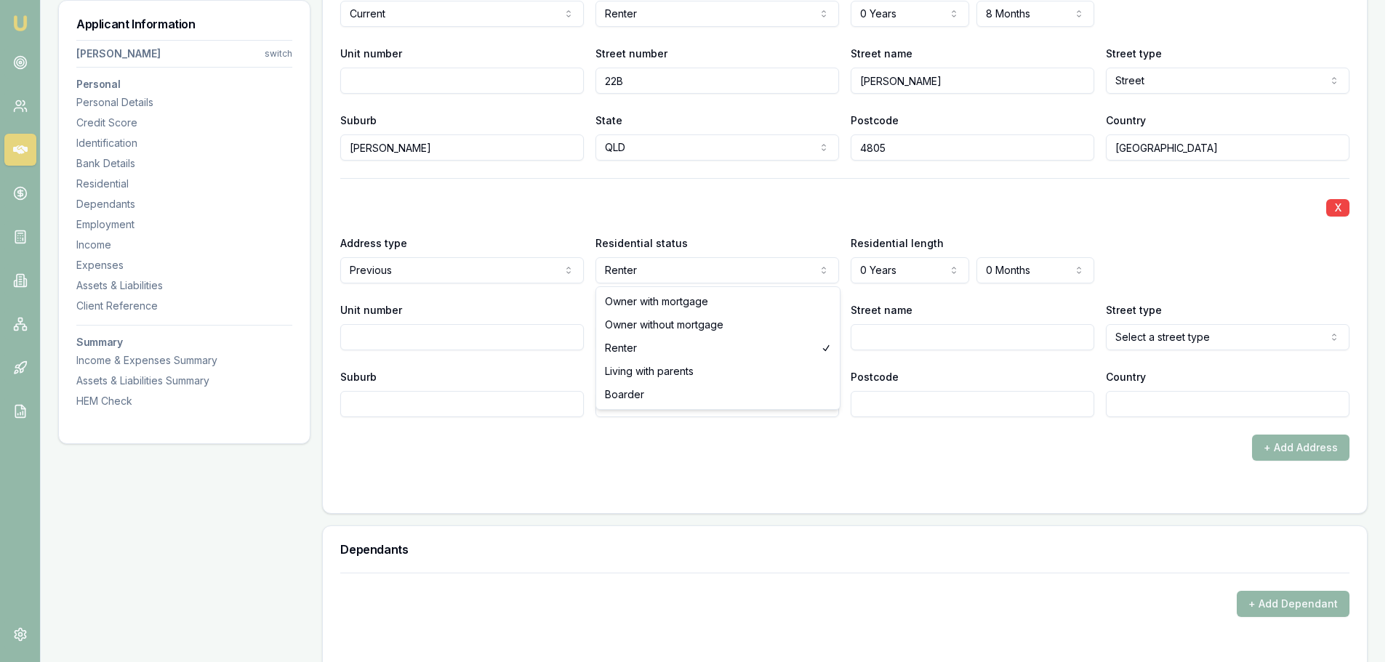
select select "OWNER_WITH_MORTGAGE"
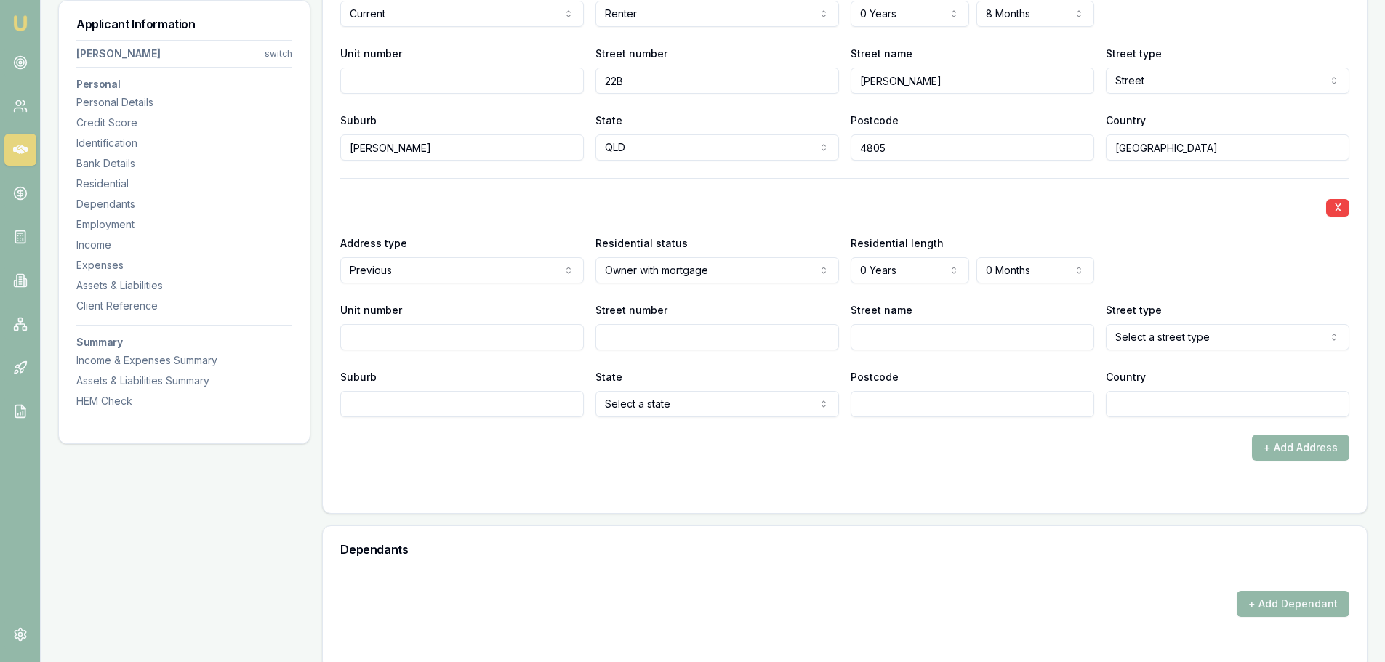
click at [649, 338] on input "Street number" at bounding box center [717, 337] width 244 height 26
type input "45"
type input "MOWHANAU"
click at [1202, 266] on div "Address type Previous Current Previous Residential status Owner with mortgage O…" at bounding box center [844, 258] width 1009 height 49
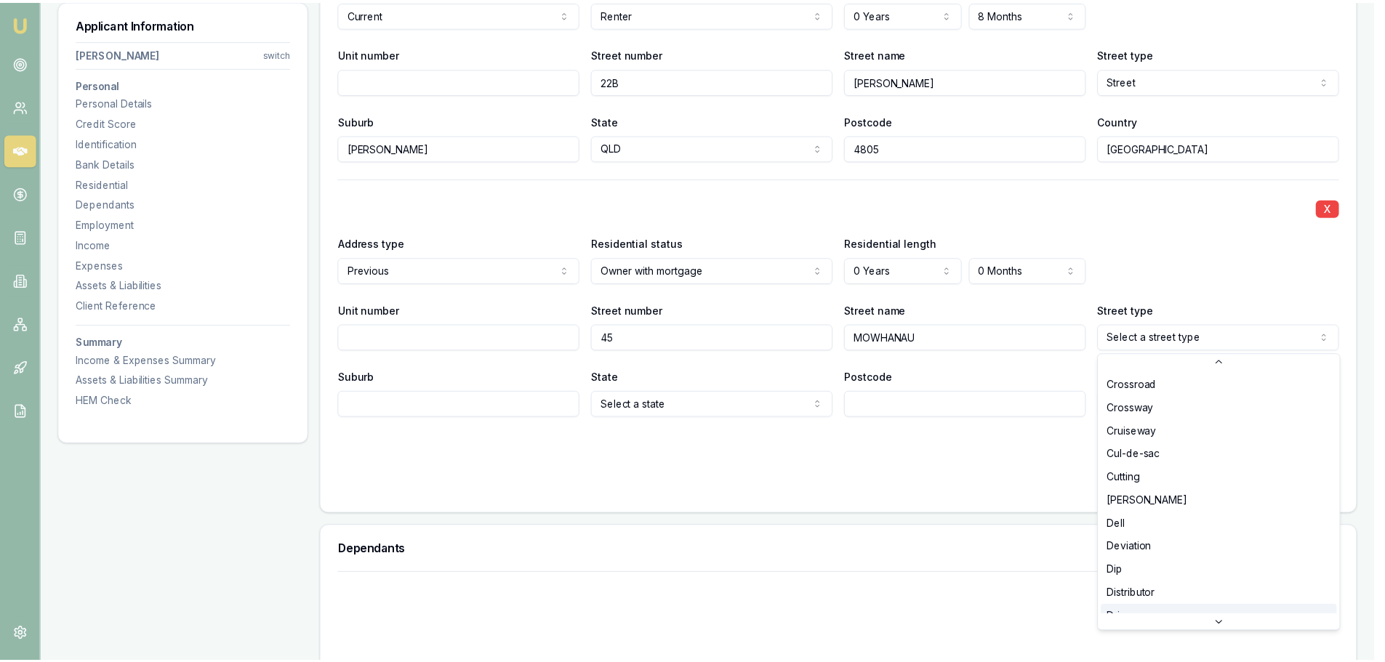
scroll to position [1015, 0]
select select "Drive"
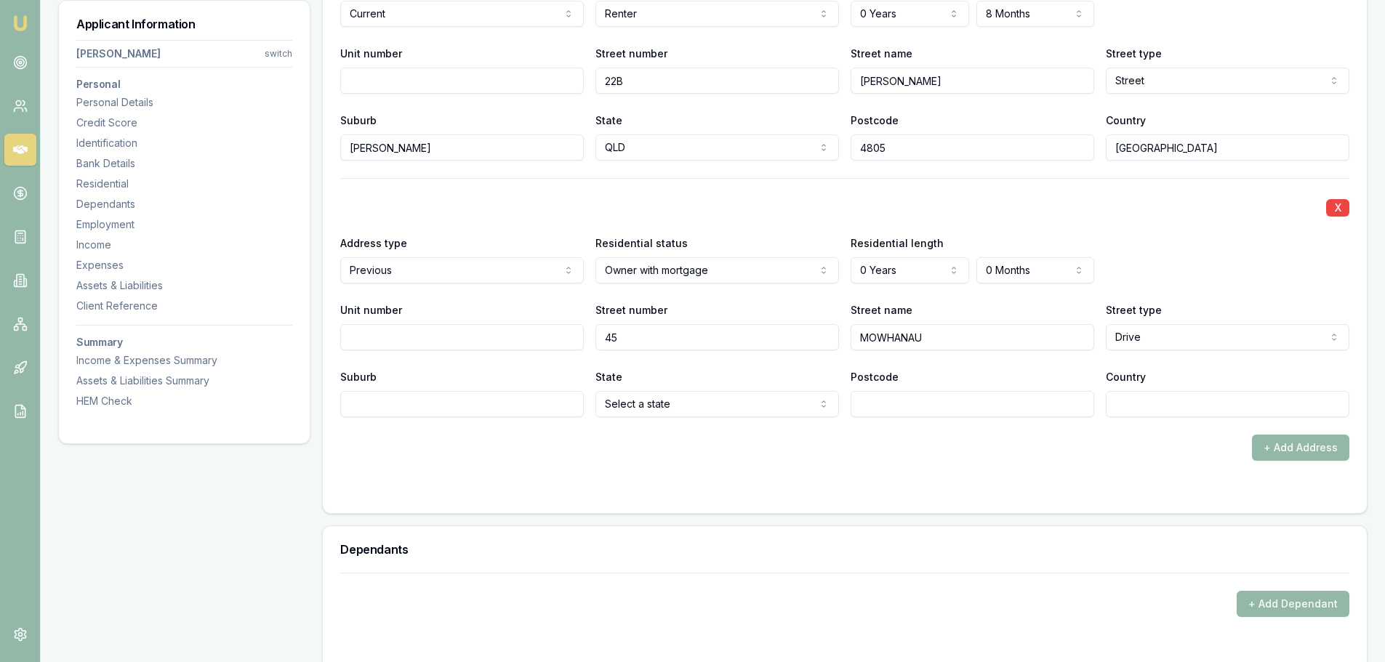
click at [566, 401] on input "Suburb" at bounding box center [462, 404] width 244 height 26
type input "KAIIWI BEACH"
click at [930, 396] on input "Postcode" at bounding box center [972, 404] width 244 height 26
click at [1165, 401] on input "Country" at bounding box center [1228, 404] width 244 height 26
type input "NEW ZEALAND"
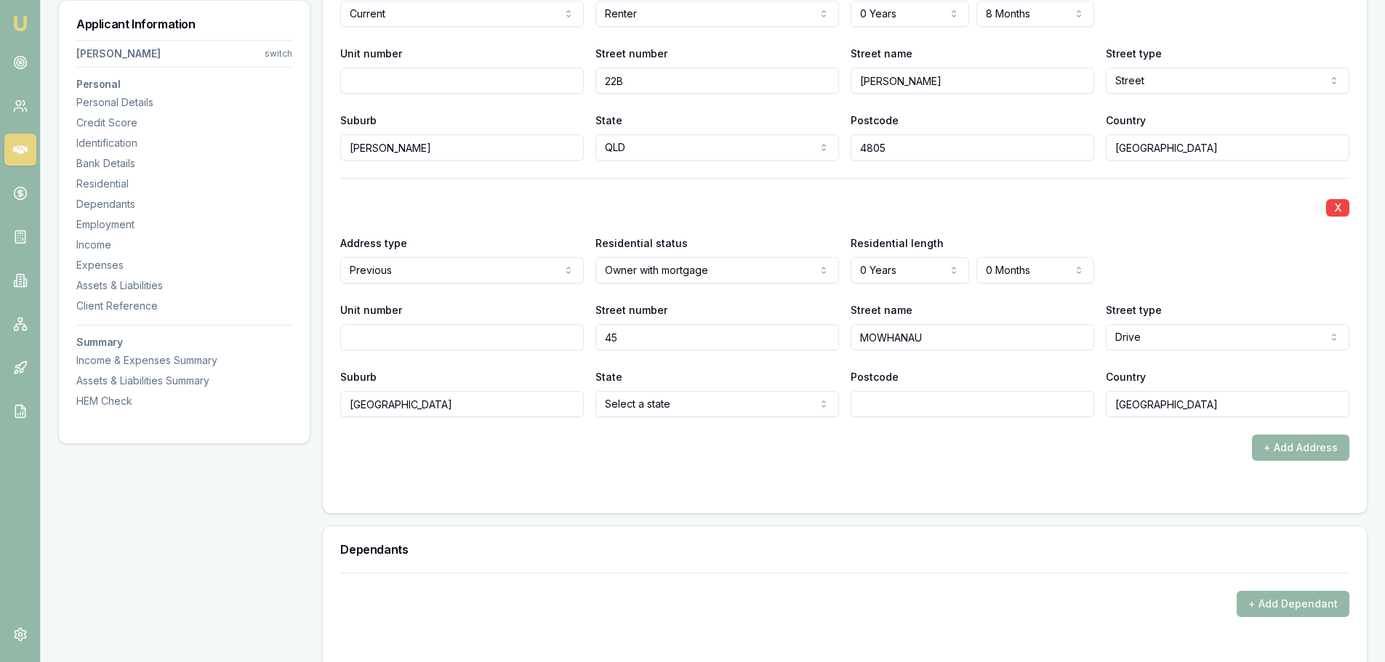
click at [1103, 454] on div "+ Add Address" at bounding box center [844, 448] width 1009 height 26
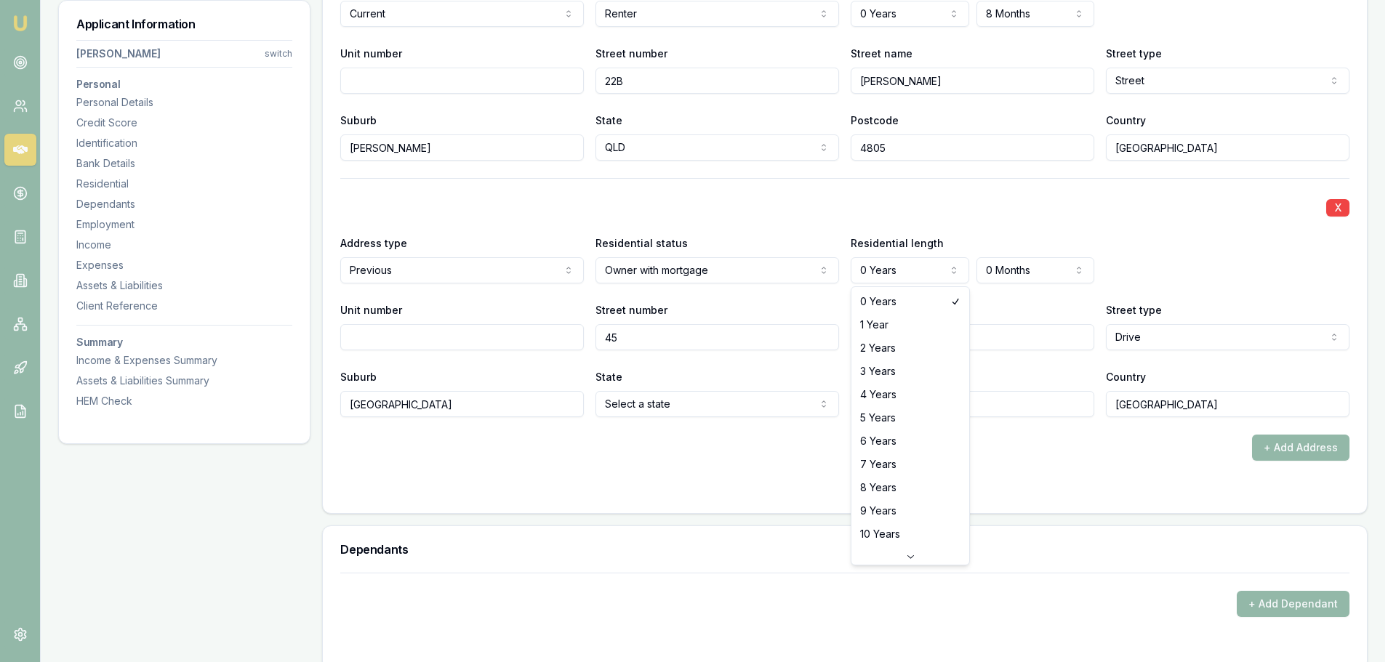
select select "2"
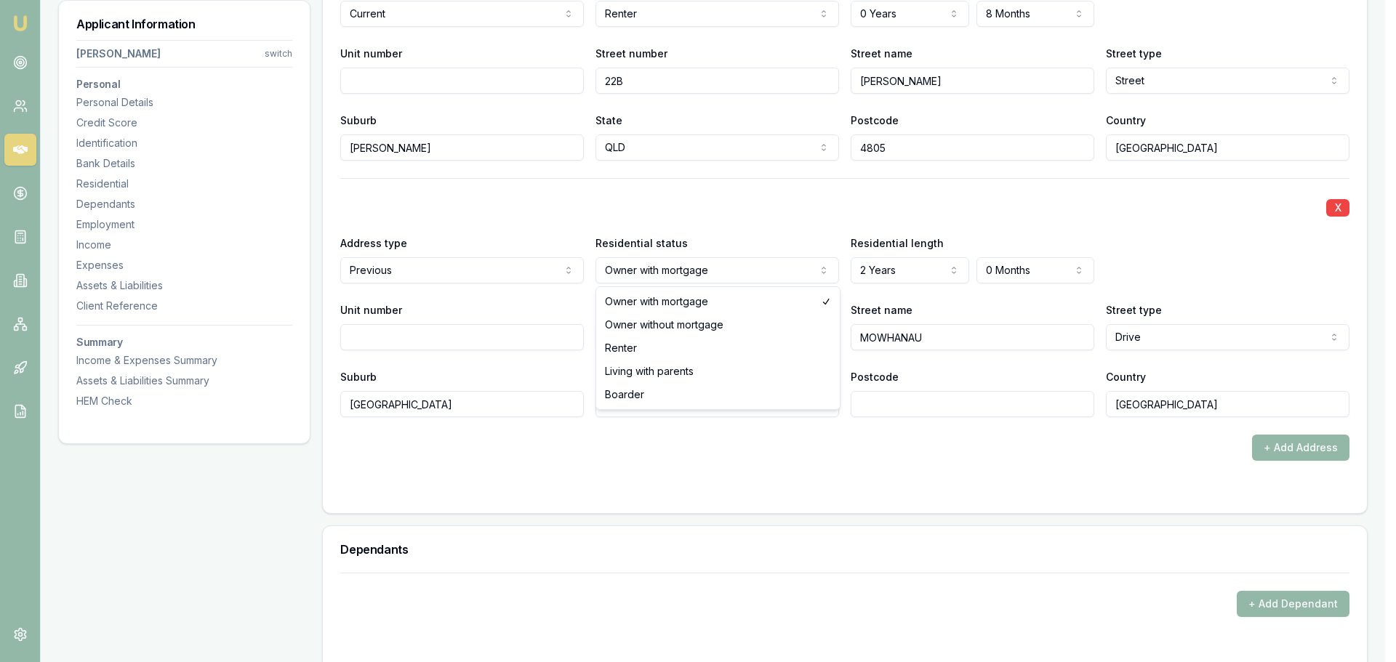
select select "RENTER"
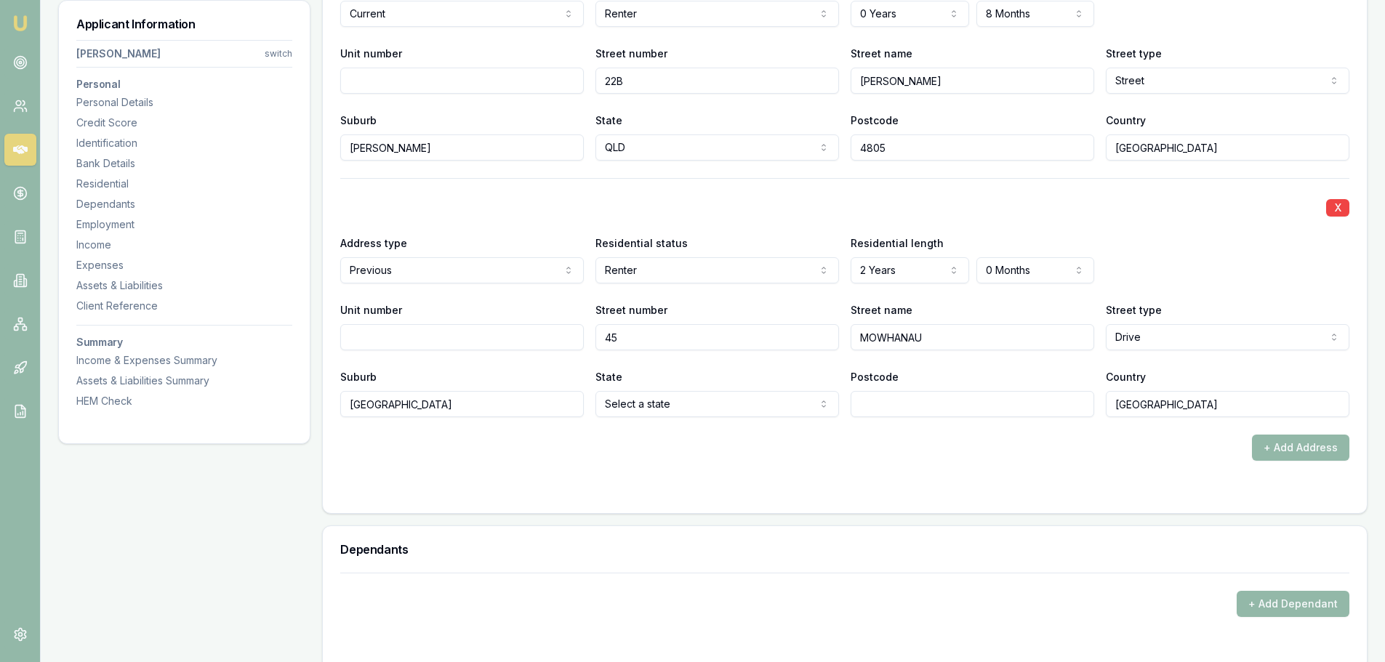
click at [734, 206] on div "X" at bounding box center [844, 206] width 1009 height 20
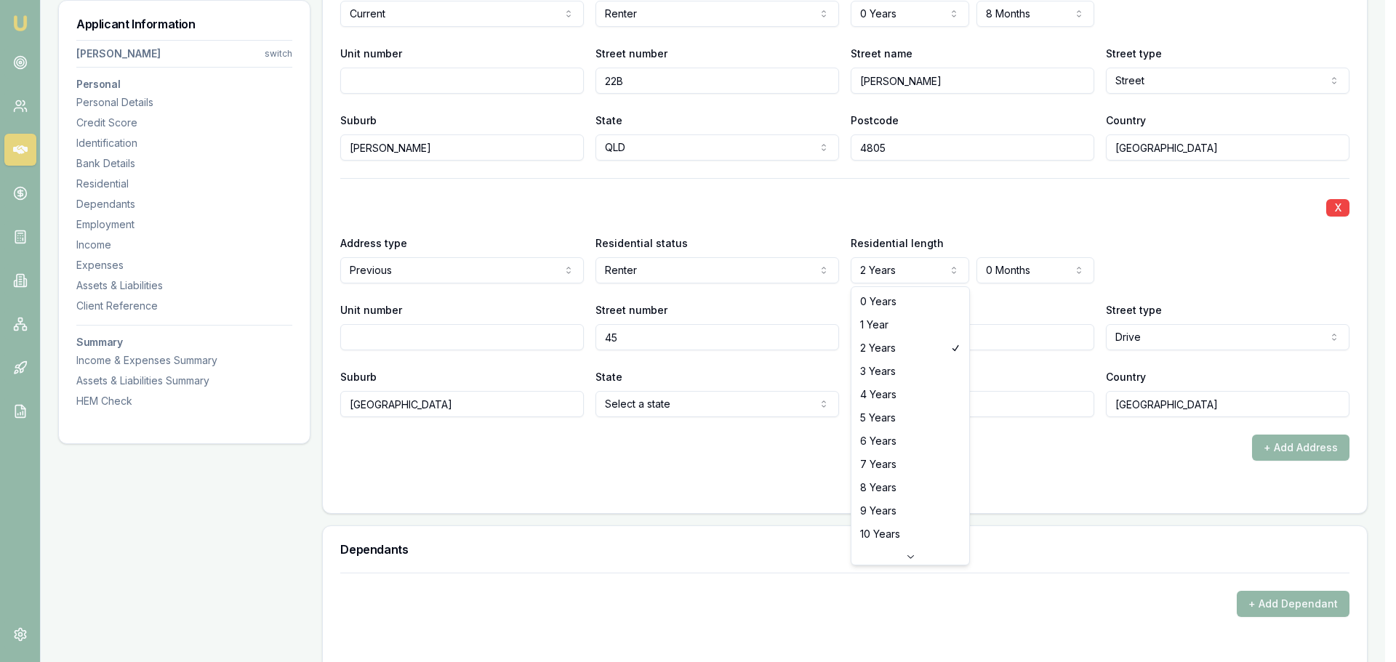
select select "3"
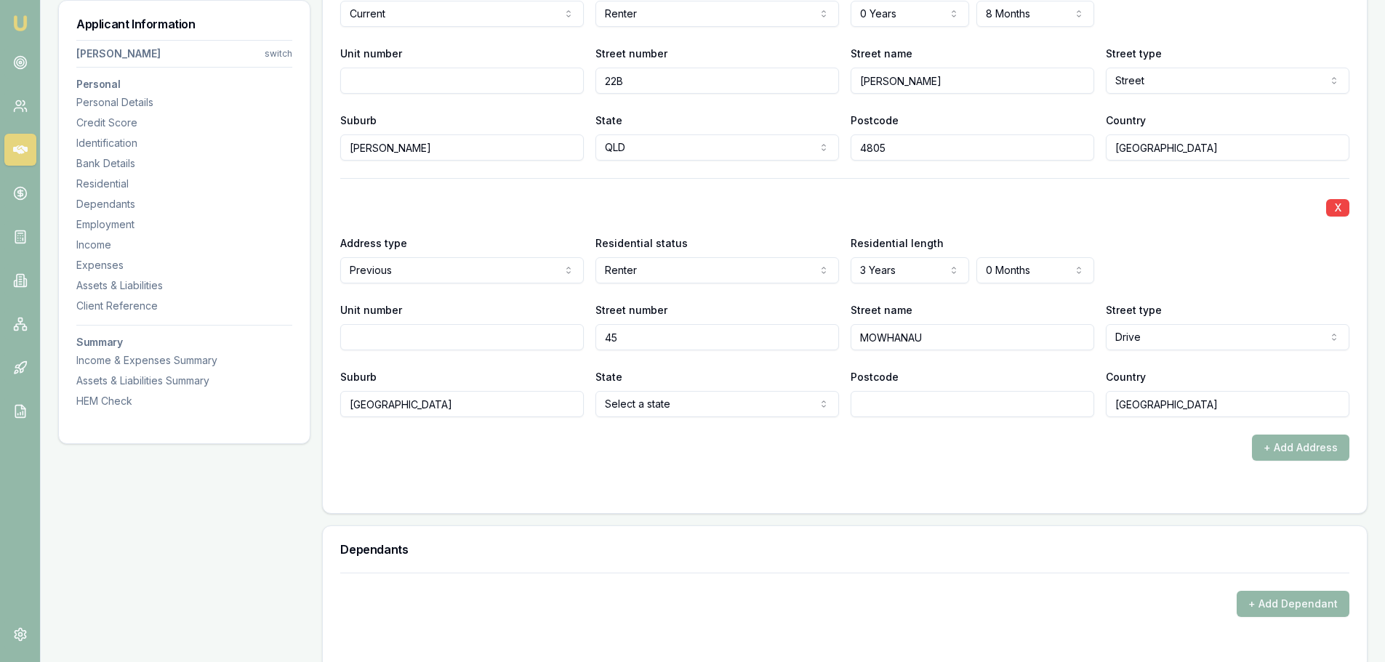
click at [725, 173] on div "X Address type Current Current Previous Residential status Renter Owner with mo…" at bounding box center [844, 190] width 1009 height 539
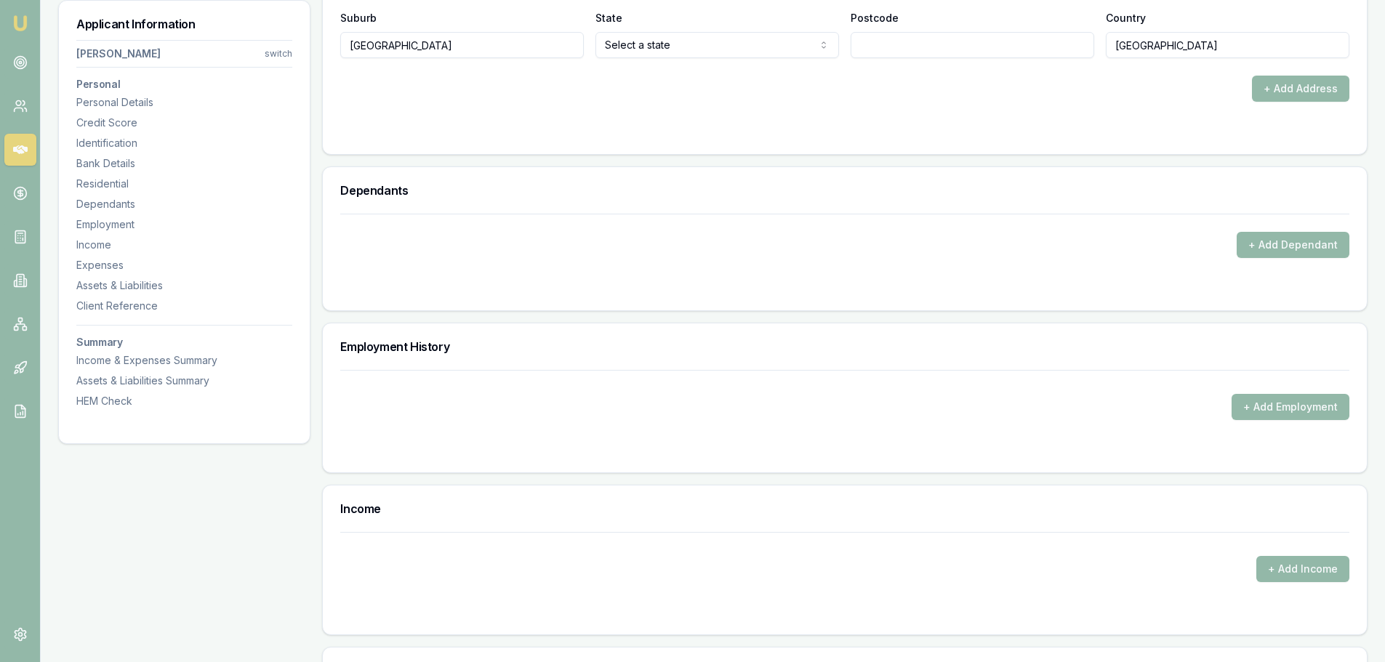
scroll to position [2035, 0]
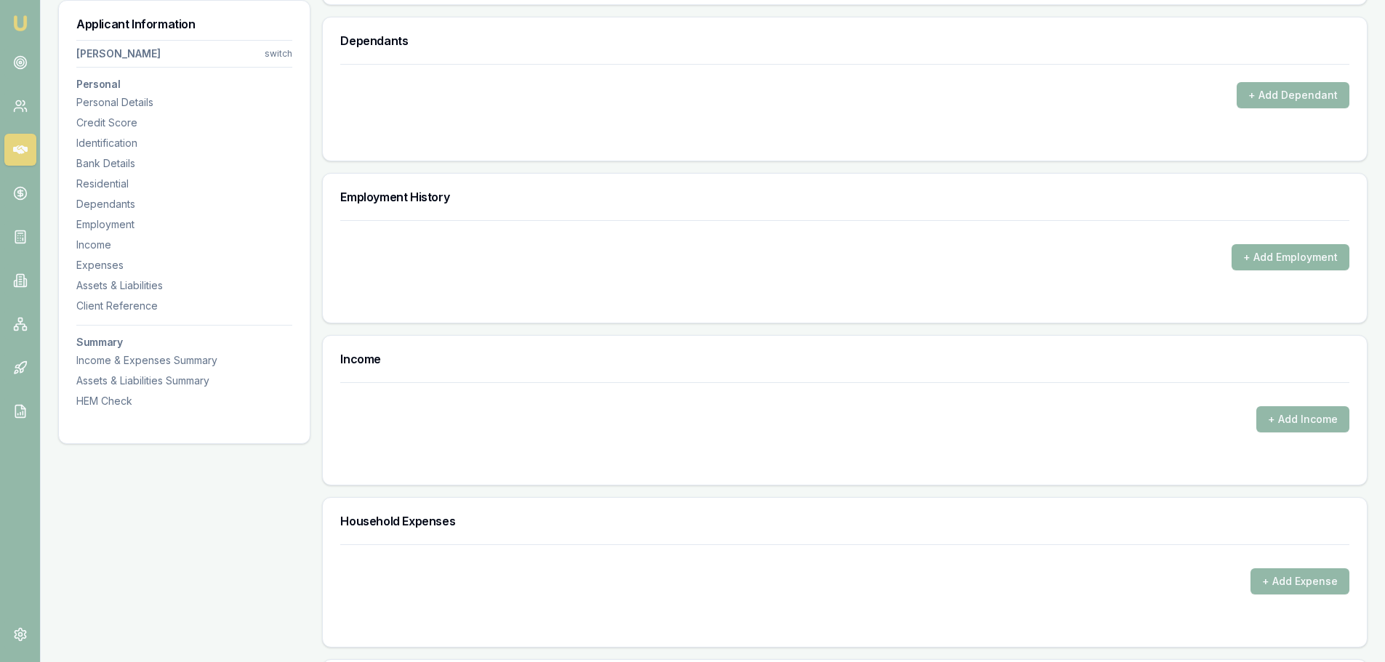
click at [1324, 258] on button "+ Add Employment" at bounding box center [1290, 257] width 118 height 26
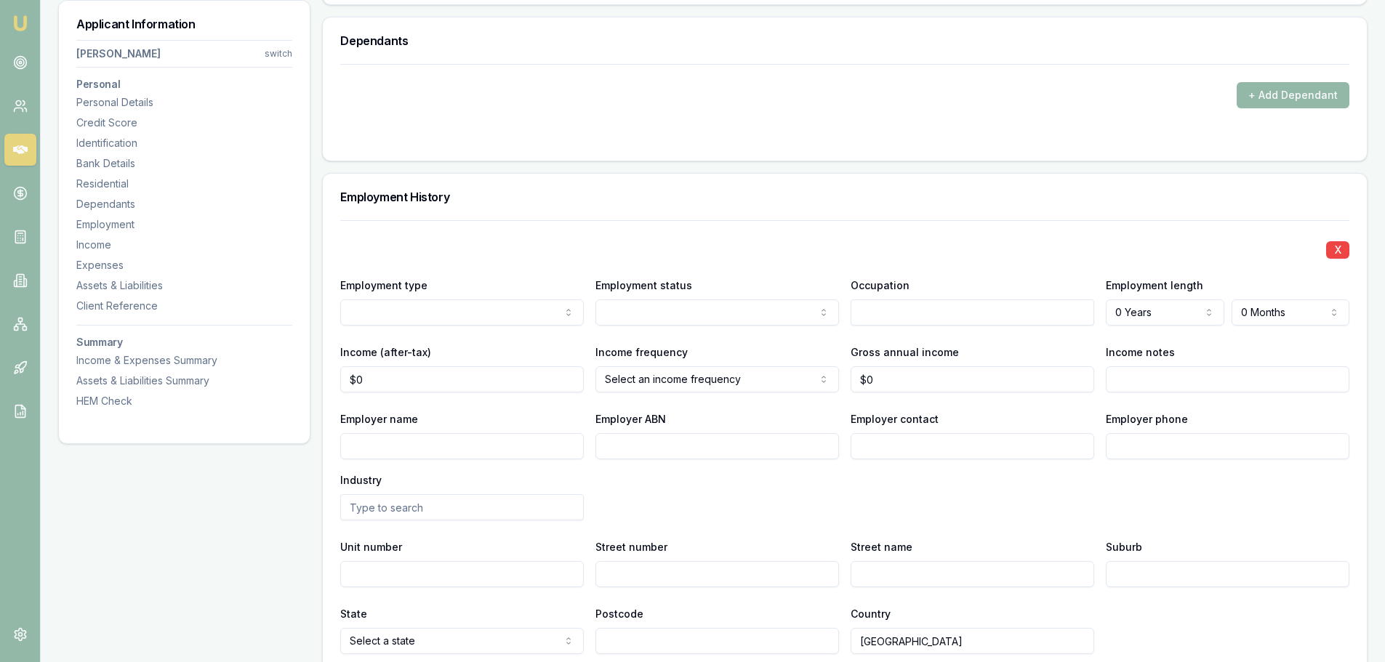
click at [448, 443] on input "Employer name" at bounding box center [462, 446] width 244 height 26
type input "THEISS"
click at [1057, 304] on input "text" at bounding box center [972, 312] width 244 height 26
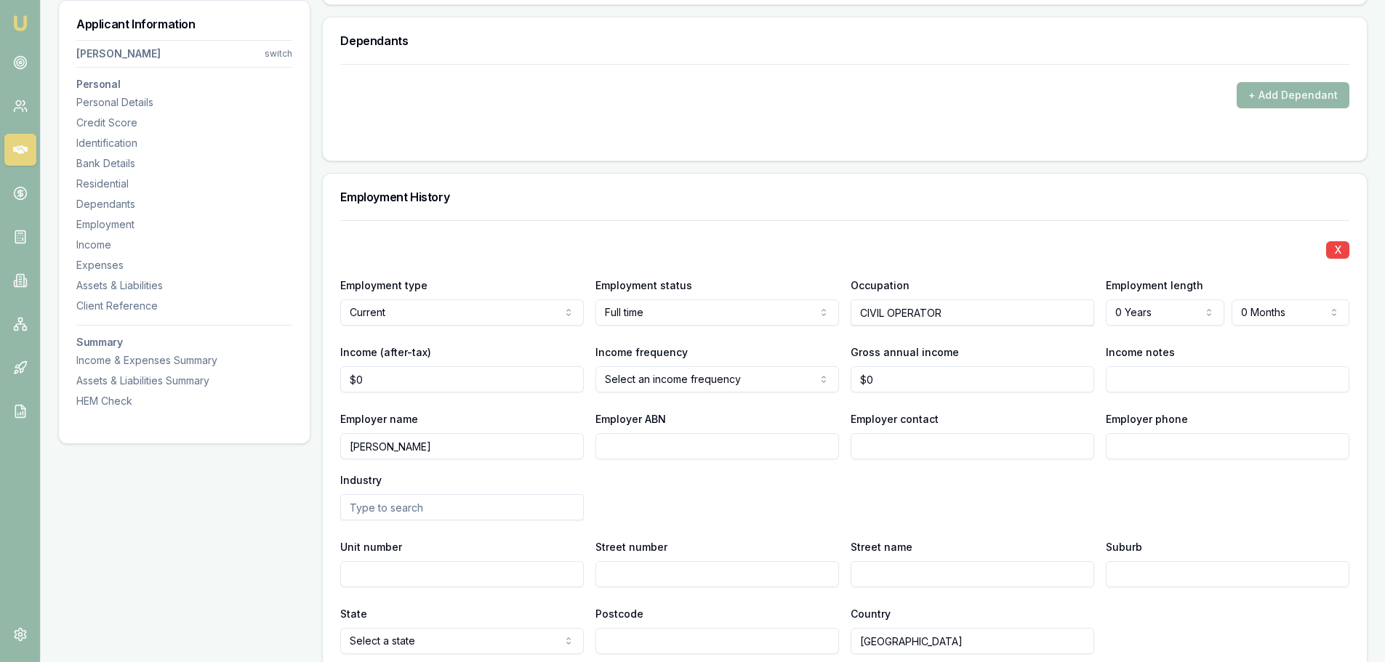
type input "CIVIL OPERATOR"
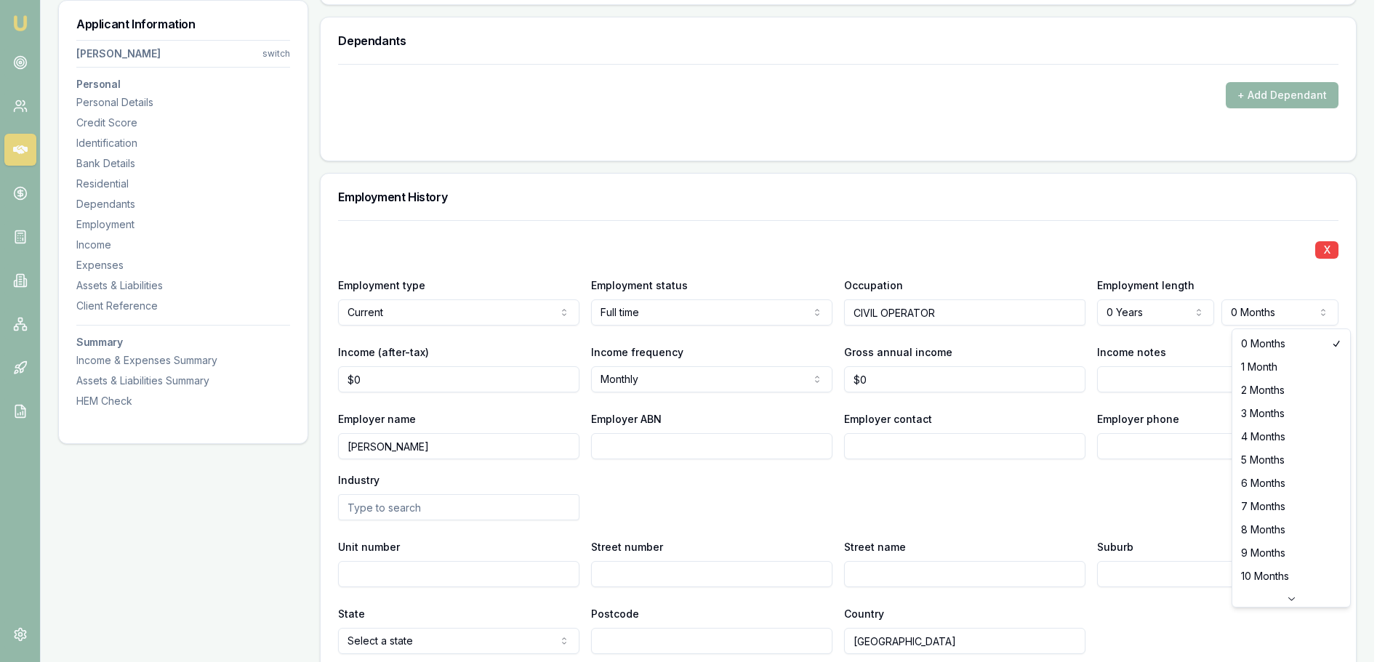
select select "1"
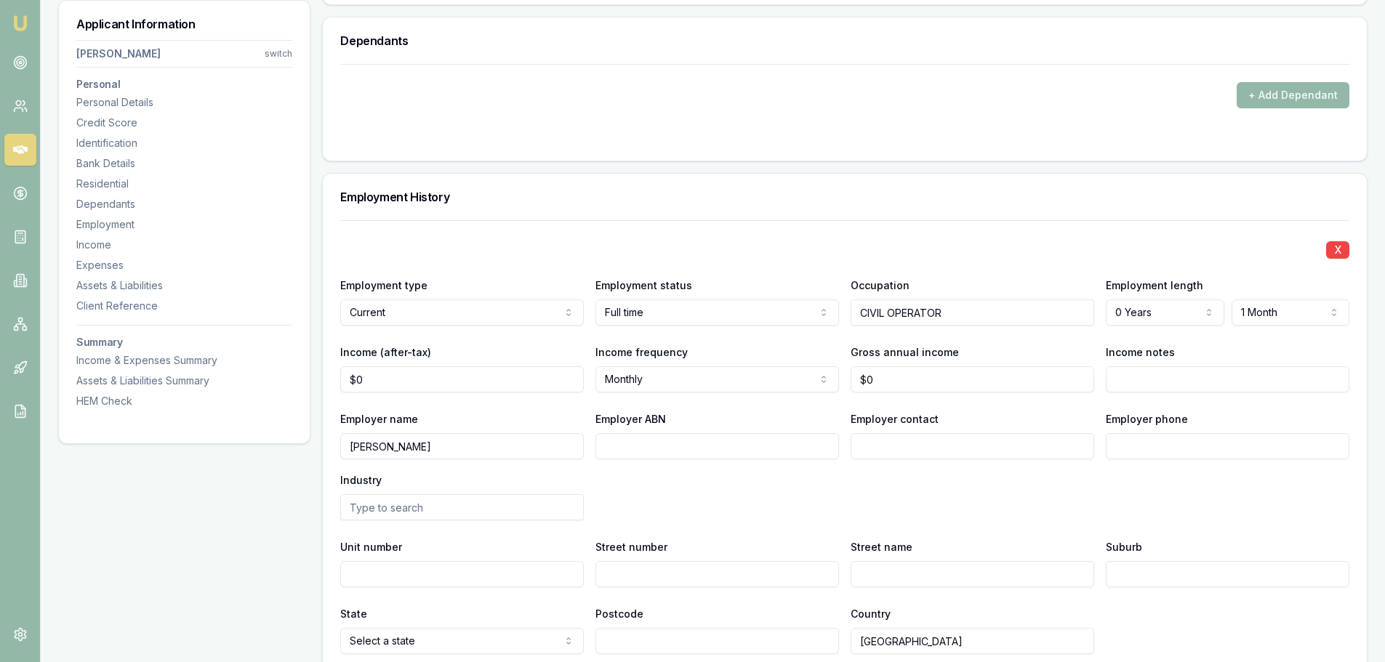
click at [1206, 241] on div "X" at bounding box center [844, 248] width 1009 height 20
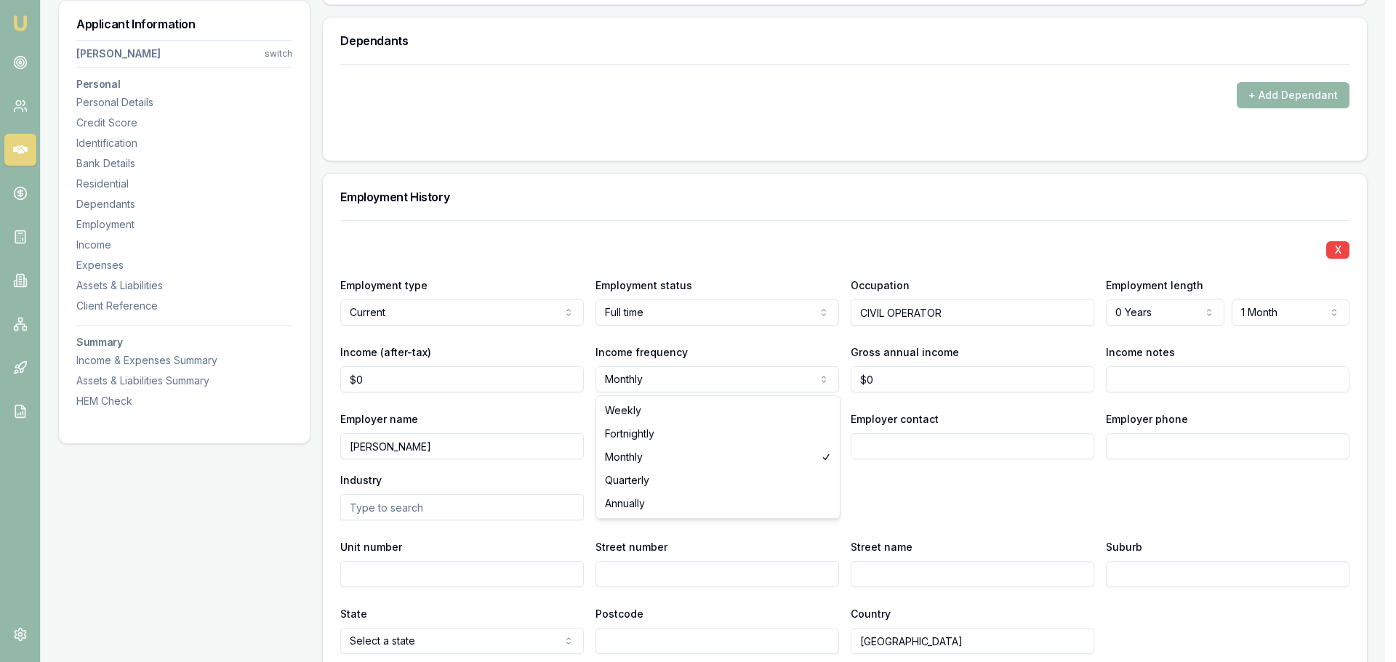
select select "WEEKLY"
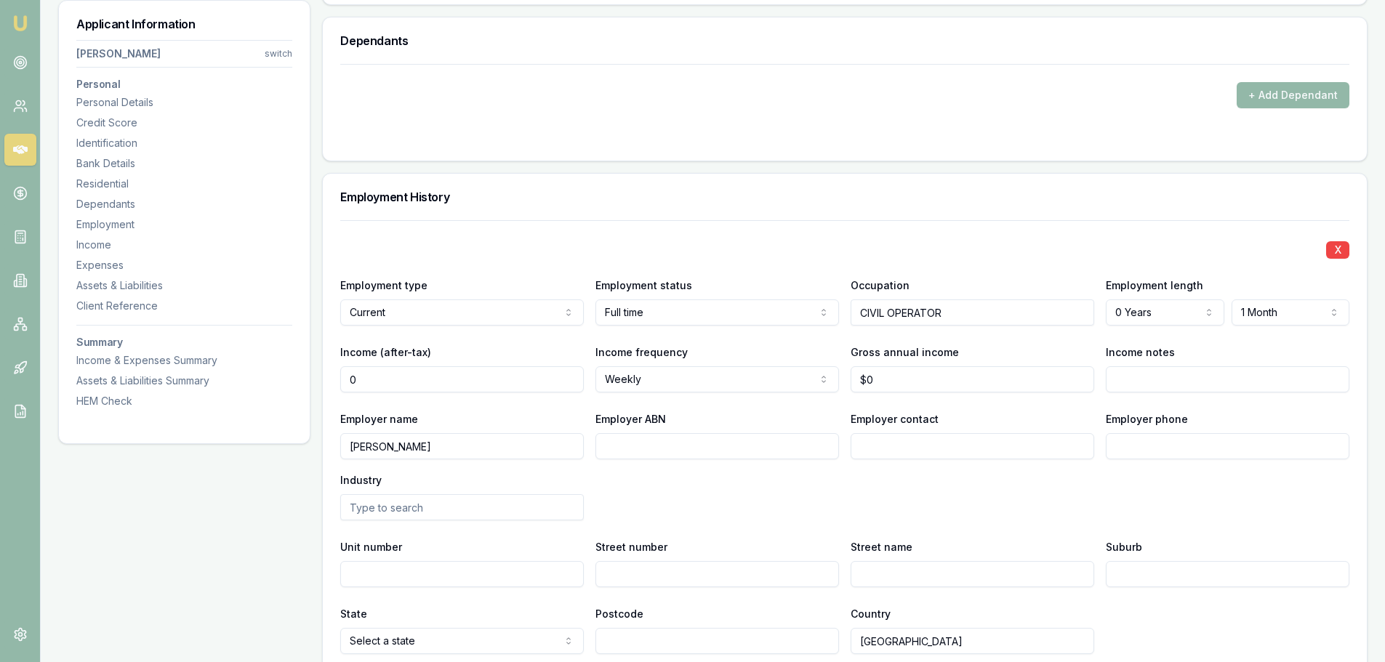
drag, startPoint x: 421, startPoint y: 376, endPoint x: 284, endPoint y: 389, distance: 137.3
click at [284, 389] on div "Applicant Information ROBERT REYNOLDS switch Personal Personal Details Credit S…" at bounding box center [712, 149] width 1309 height 3921
type input "$0"
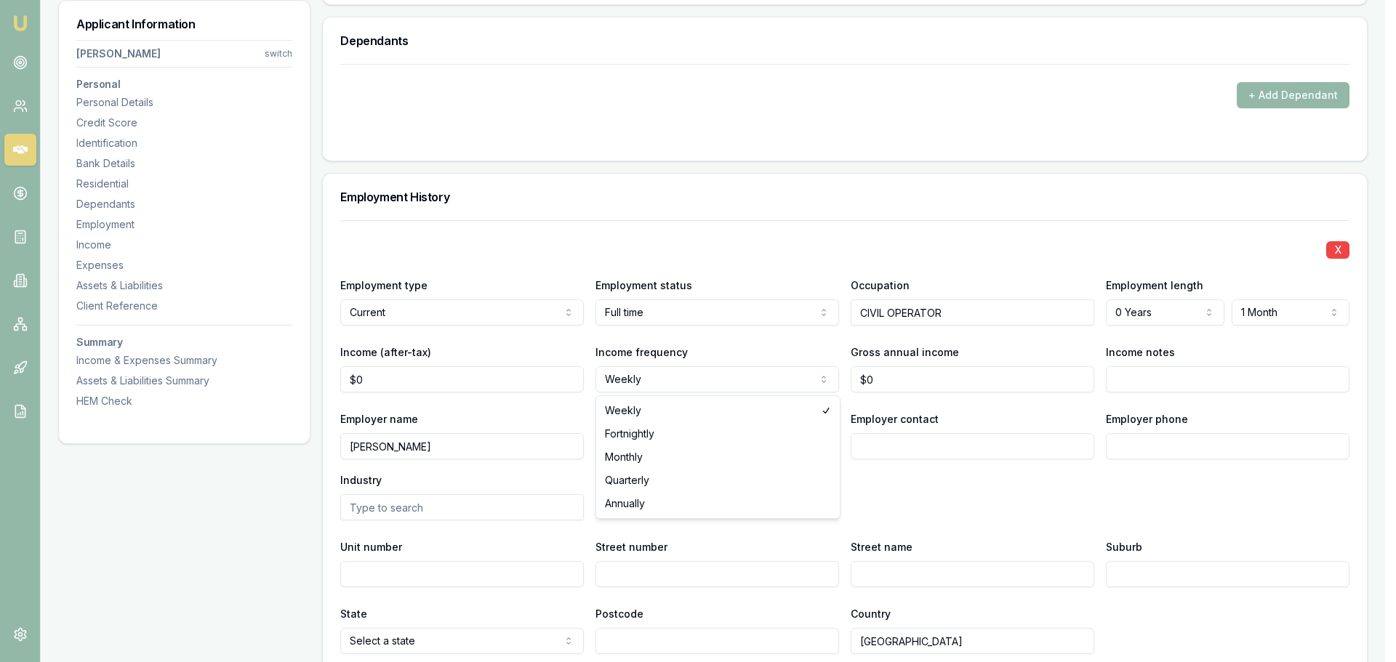
select select "FORTNIGHTLY"
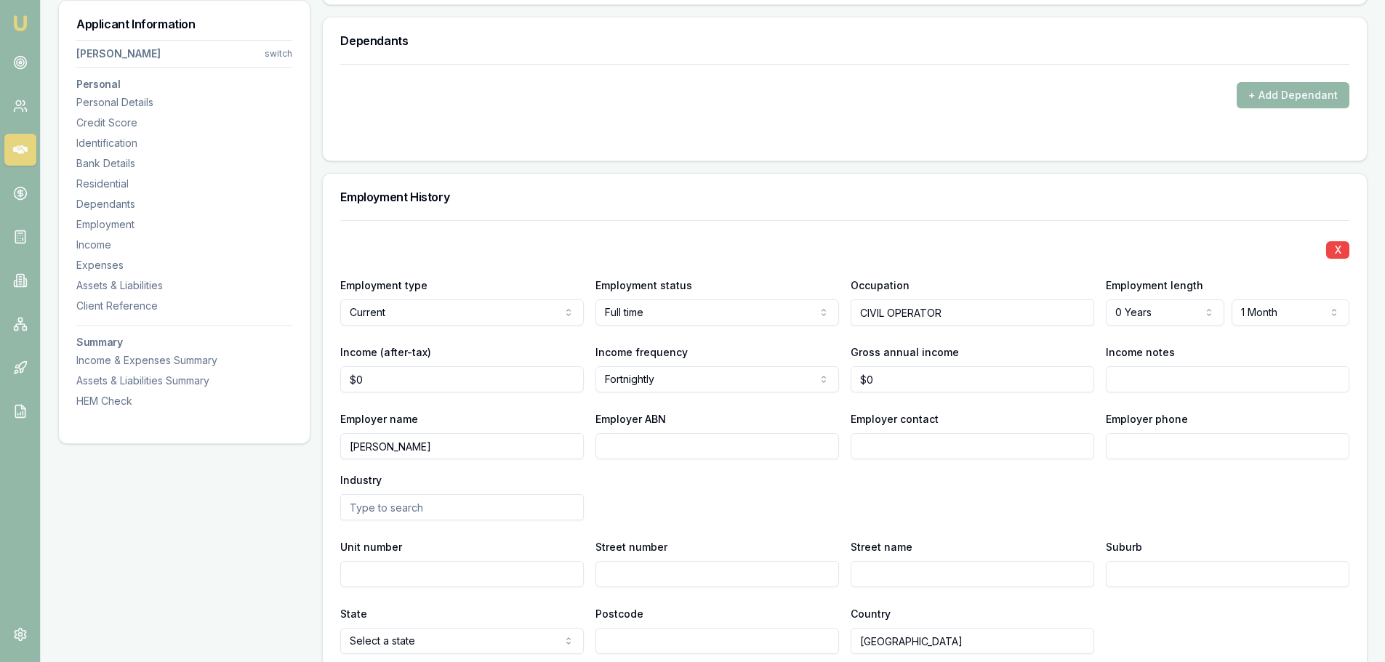
click at [536, 229] on div "X Employment type Current Current Previous Employment status Full time Full tim…" at bounding box center [844, 437] width 1009 height 434
type input "0"
click at [461, 385] on input "0" at bounding box center [462, 379] width 244 height 26
click at [512, 378] on input "Income (after-tax)" at bounding box center [462, 379] width 244 height 26
click at [412, 379] on input "Income (after-tax)" at bounding box center [462, 379] width 244 height 26
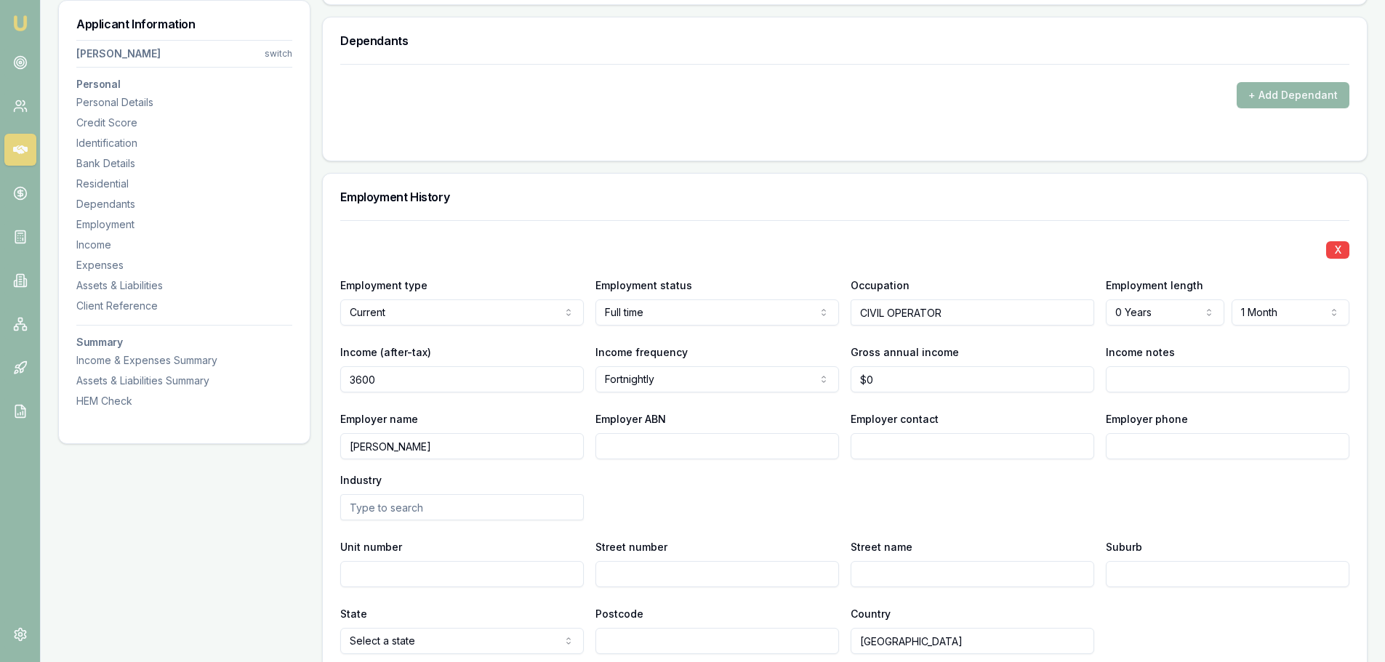
type input "$3,600"
click at [720, 173] on div "Employment History X Employment type Current Current Previous Employment status…" at bounding box center [844, 465] width 1045 height 584
click at [893, 175] on div "Employment History" at bounding box center [845, 197] width 1044 height 47
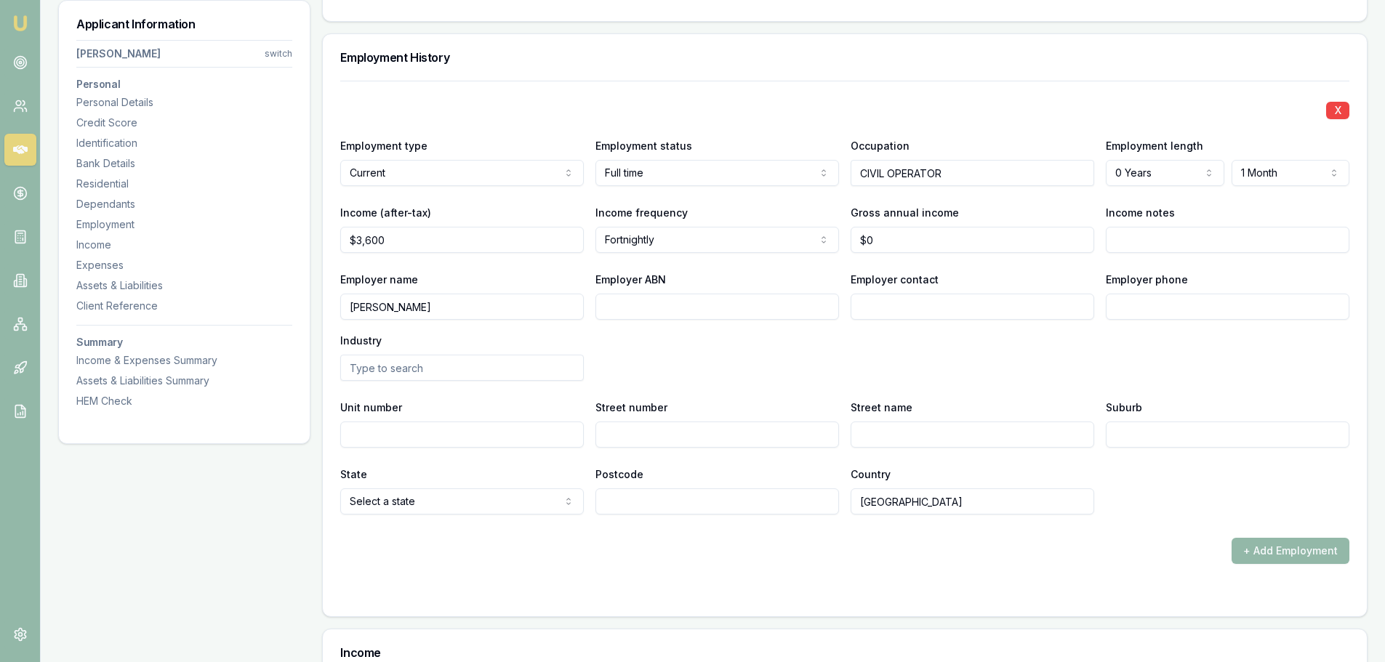
scroll to position [2181, 0]
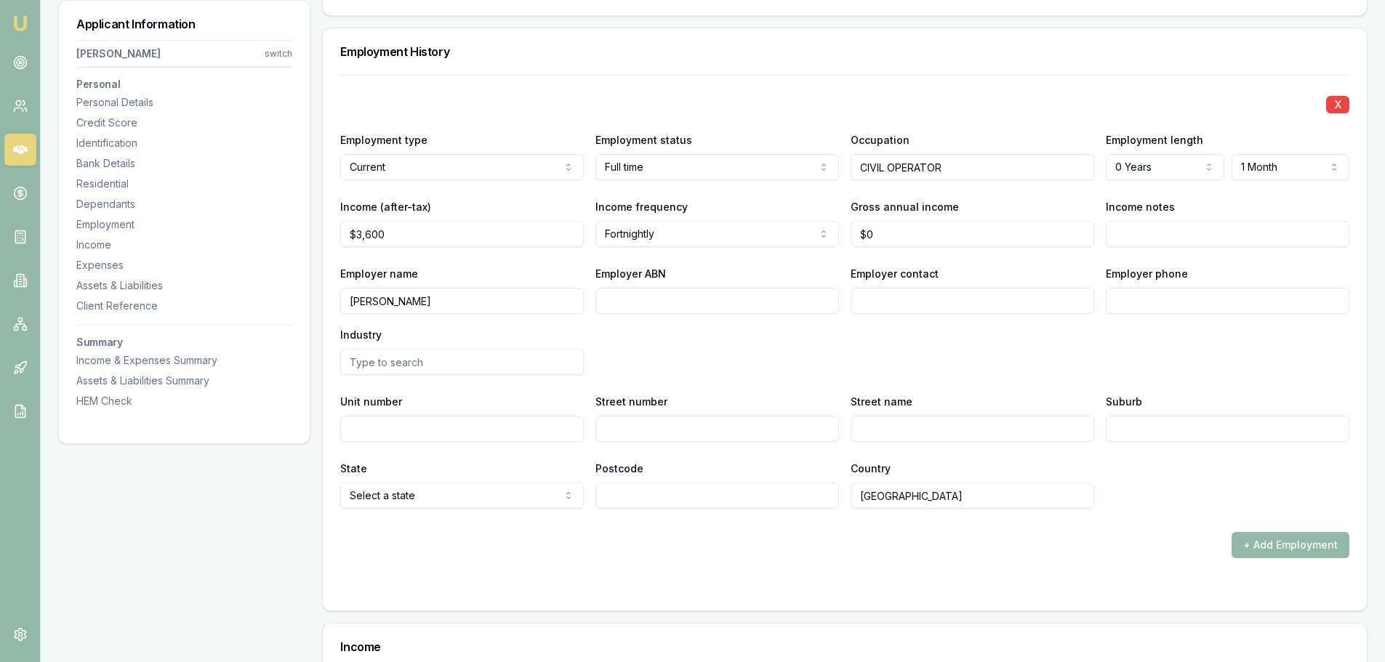
click at [1316, 563] on form "X Employment type Current Current Previous Employment status Full time Full tim…" at bounding box center [844, 334] width 1009 height 518
click at [1324, 544] on button "+ Add Employment" at bounding box center [1290, 545] width 118 height 26
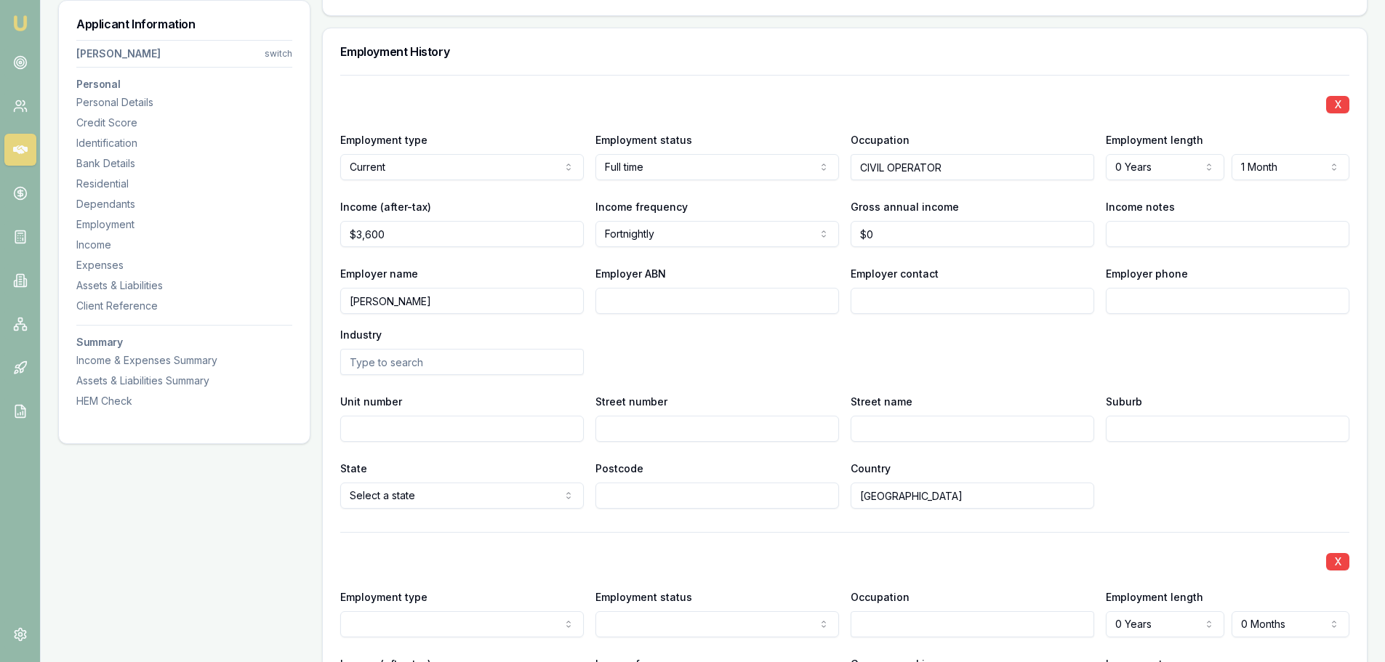
click at [845, 331] on div "Employer name THEISS Employer ABN Employer contact Employer phone Industry" at bounding box center [844, 320] width 1009 height 110
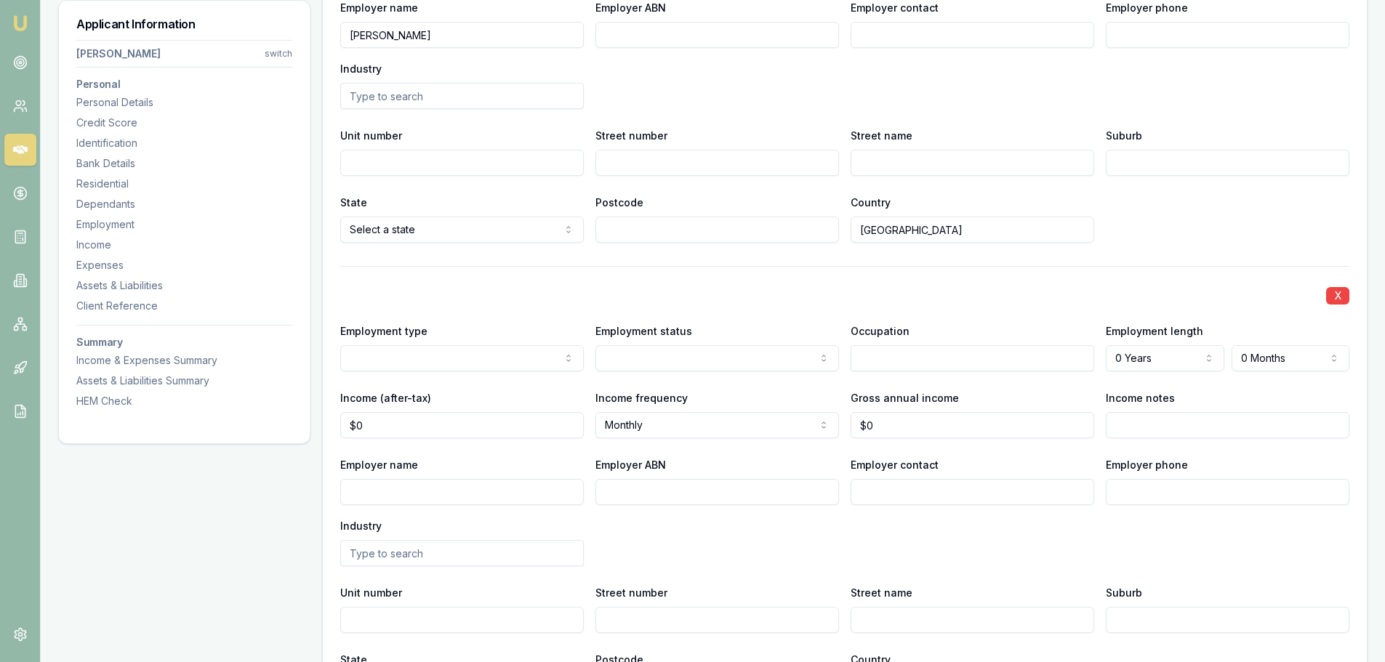
scroll to position [2471, 0]
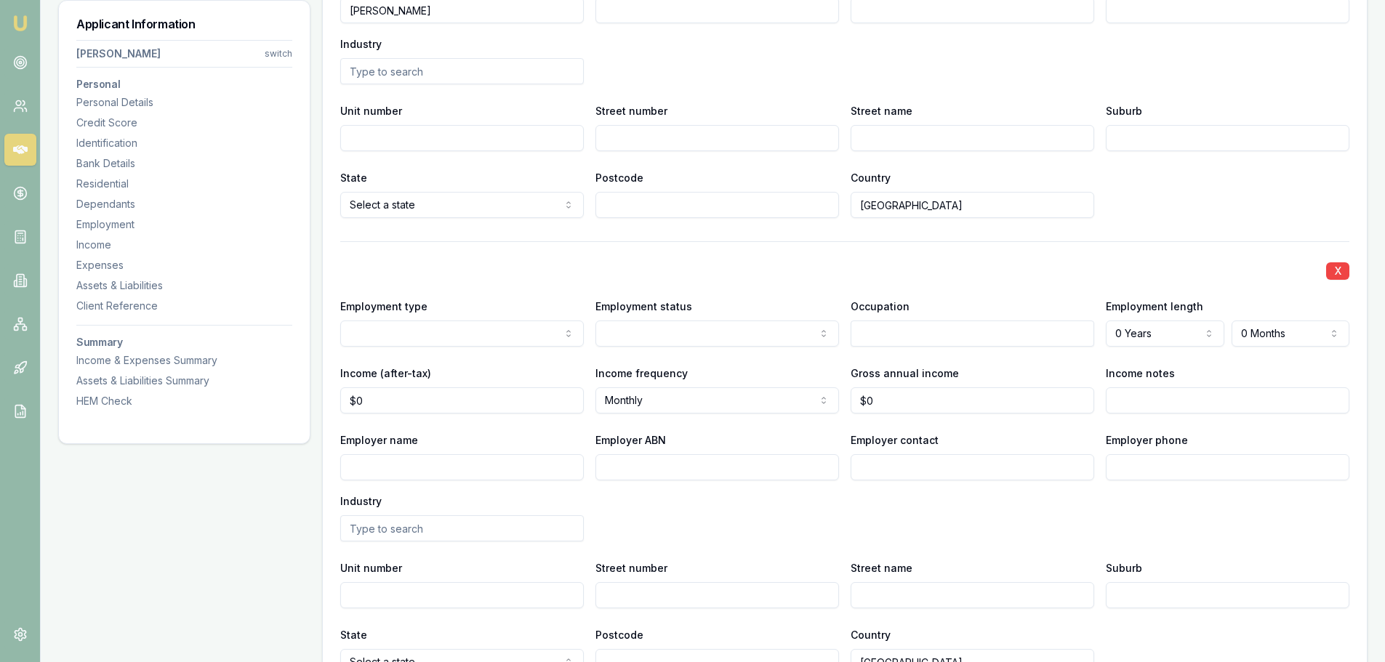
select select "PREVIOUS"
click at [559, 465] on input "Employer name" at bounding box center [462, 467] width 244 height 26
type input "MCDONALD EARTHMOVING"
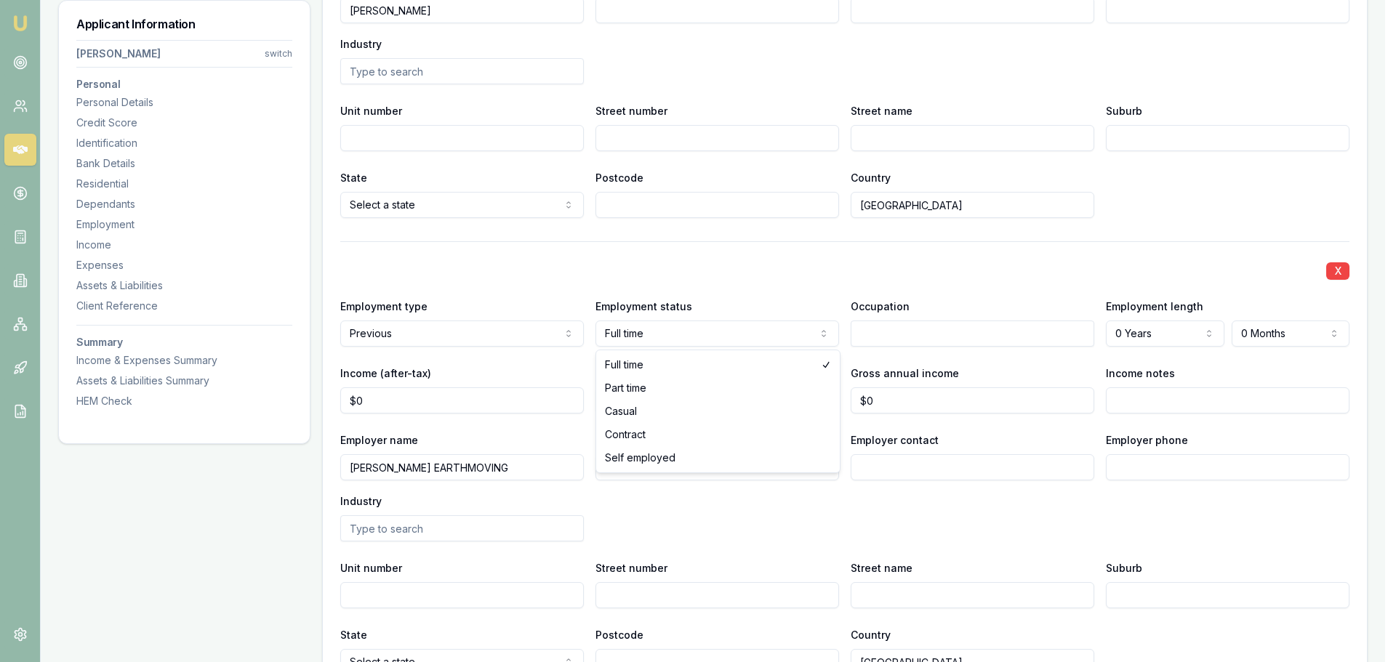
select select "CASUAL"
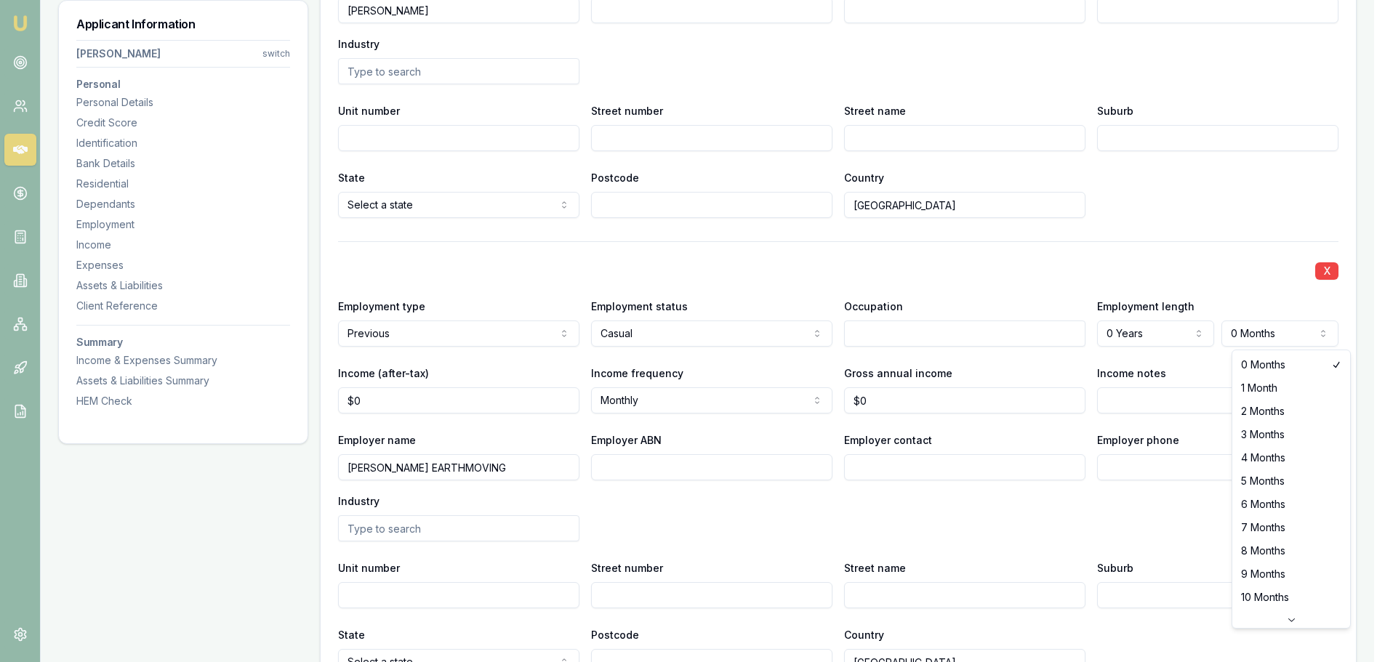
select select "4"
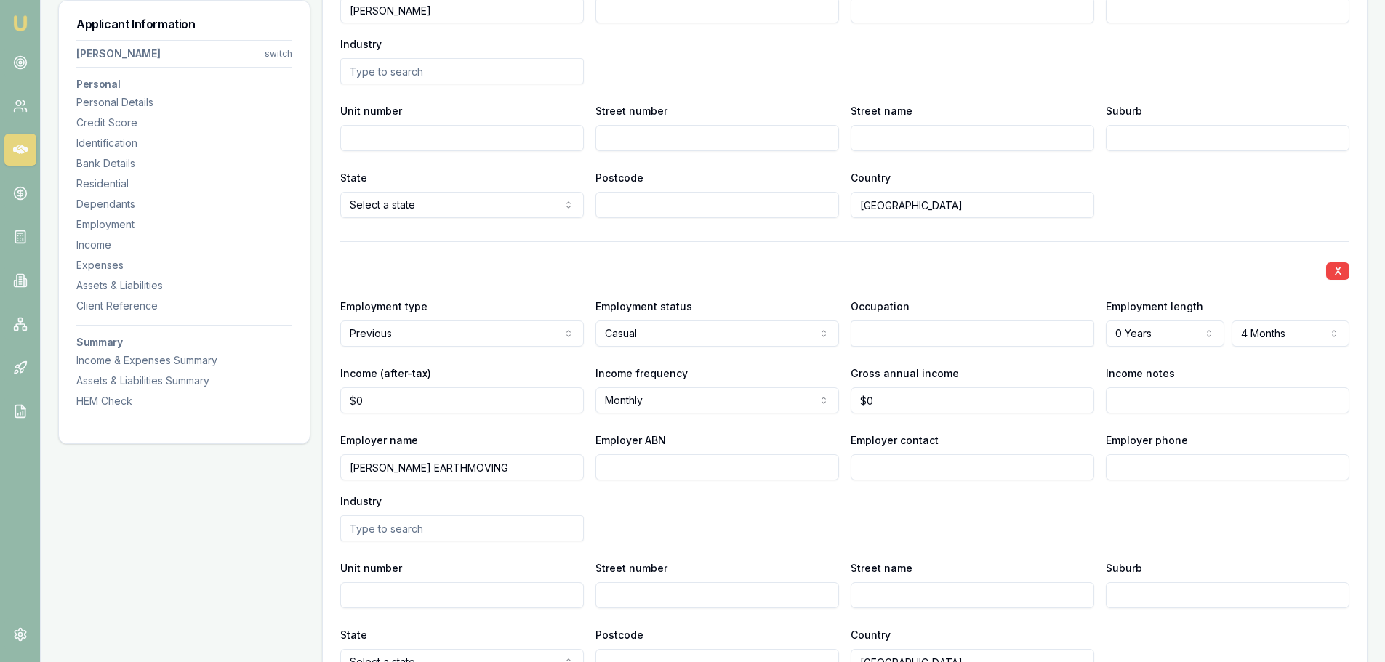
click at [1170, 238] on div "X Employment type Current Current Previous Employment status Full time Full tim…" at bounding box center [844, 254] width 1009 height 941
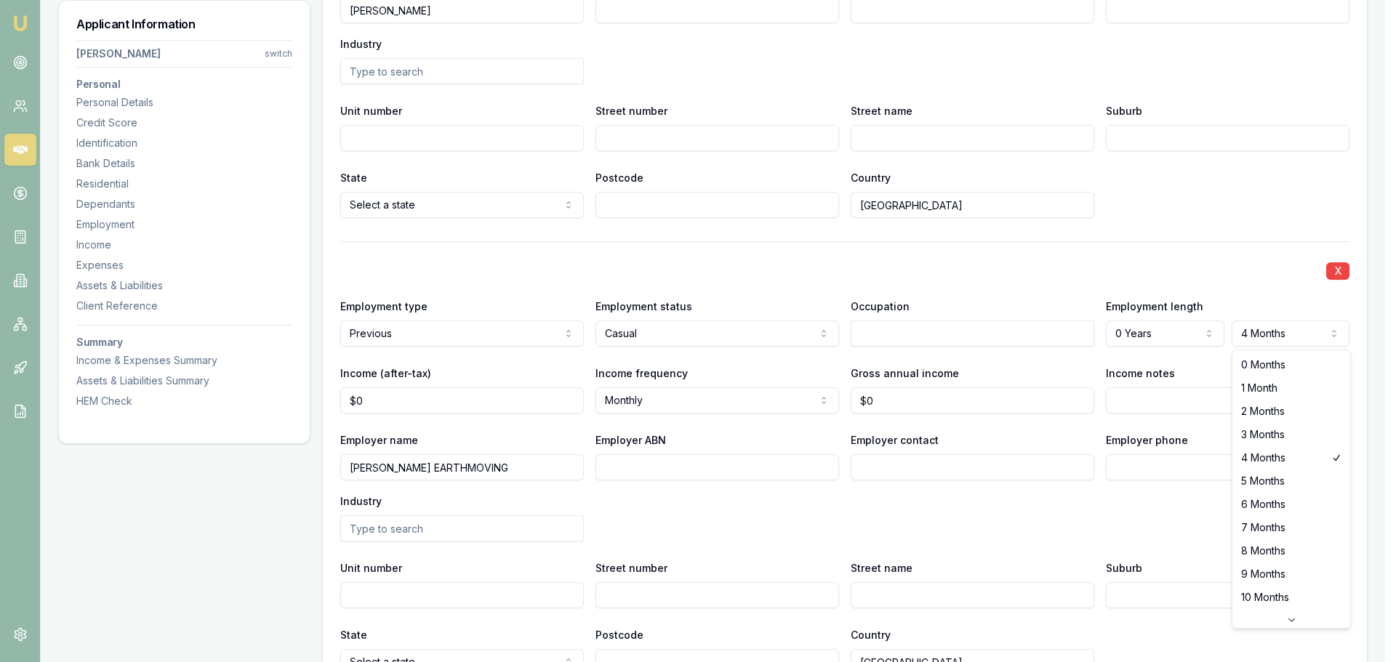
select select "5"
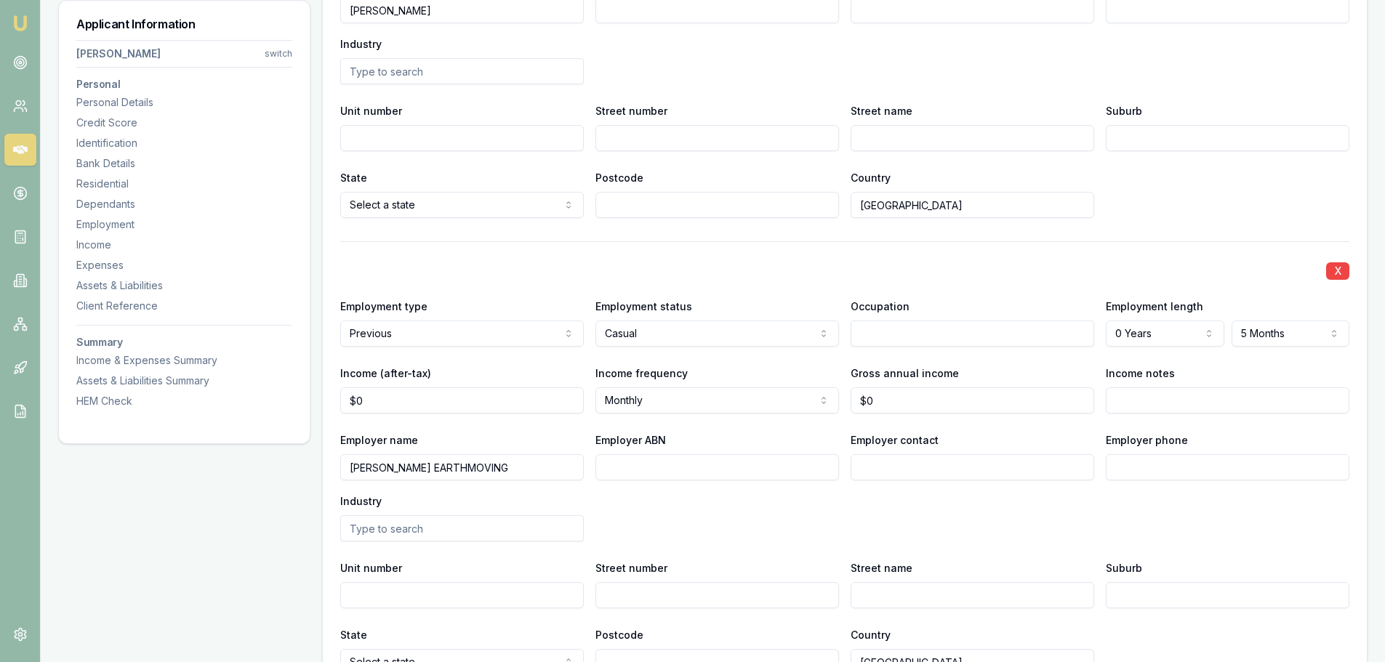
click at [1217, 269] on div "X" at bounding box center [844, 270] width 1009 height 20
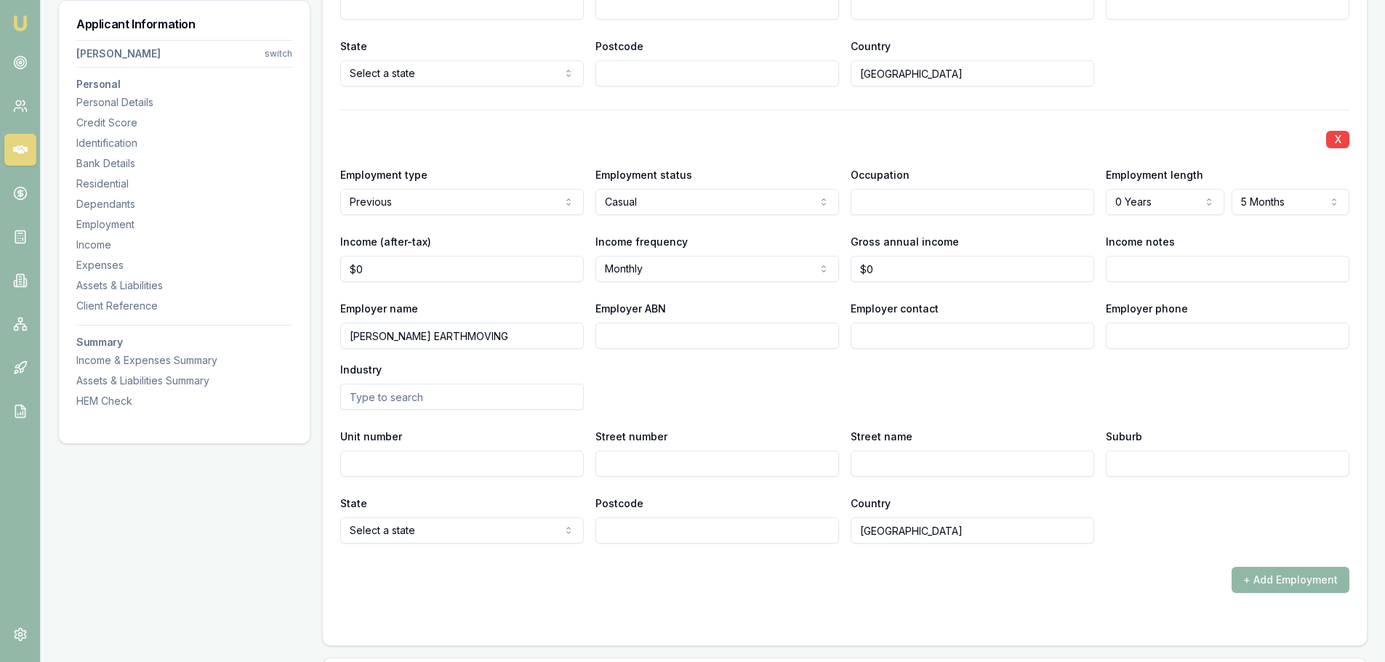
scroll to position [2617, 0]
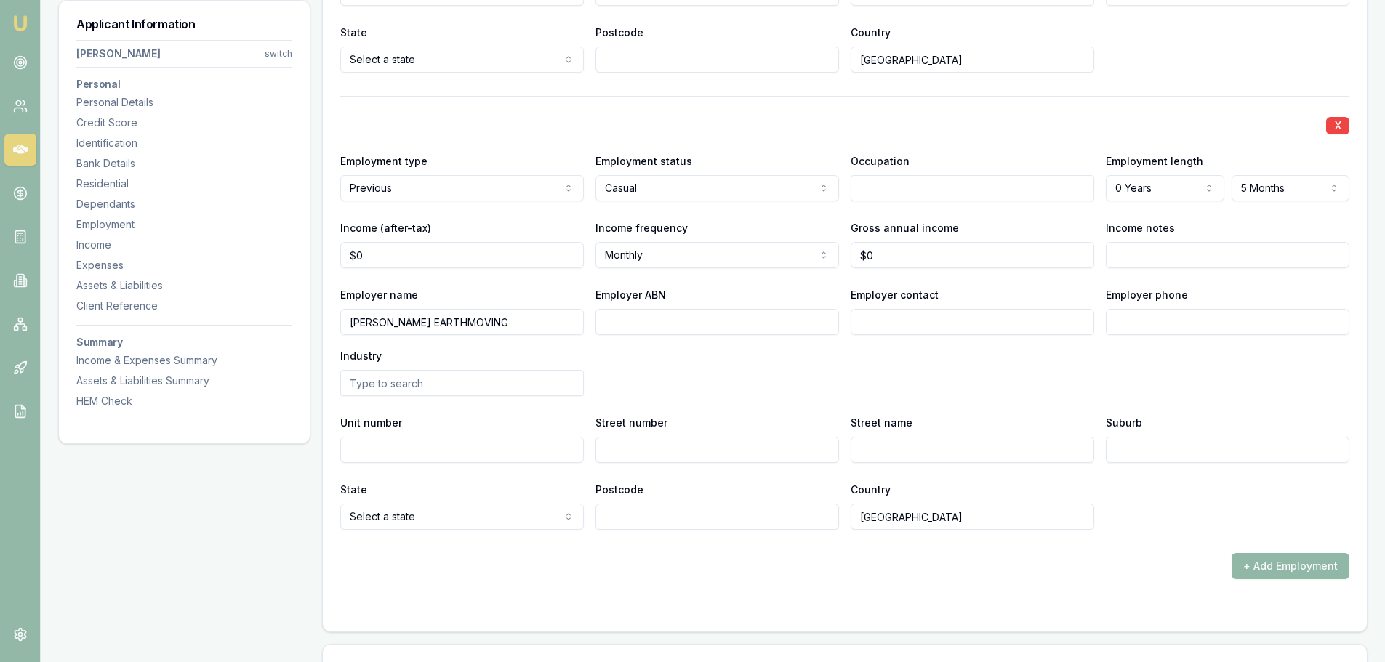
click at [1261, 561] on button "+ Add Employment" at bounding box center [1290, 566] width 118 height 26
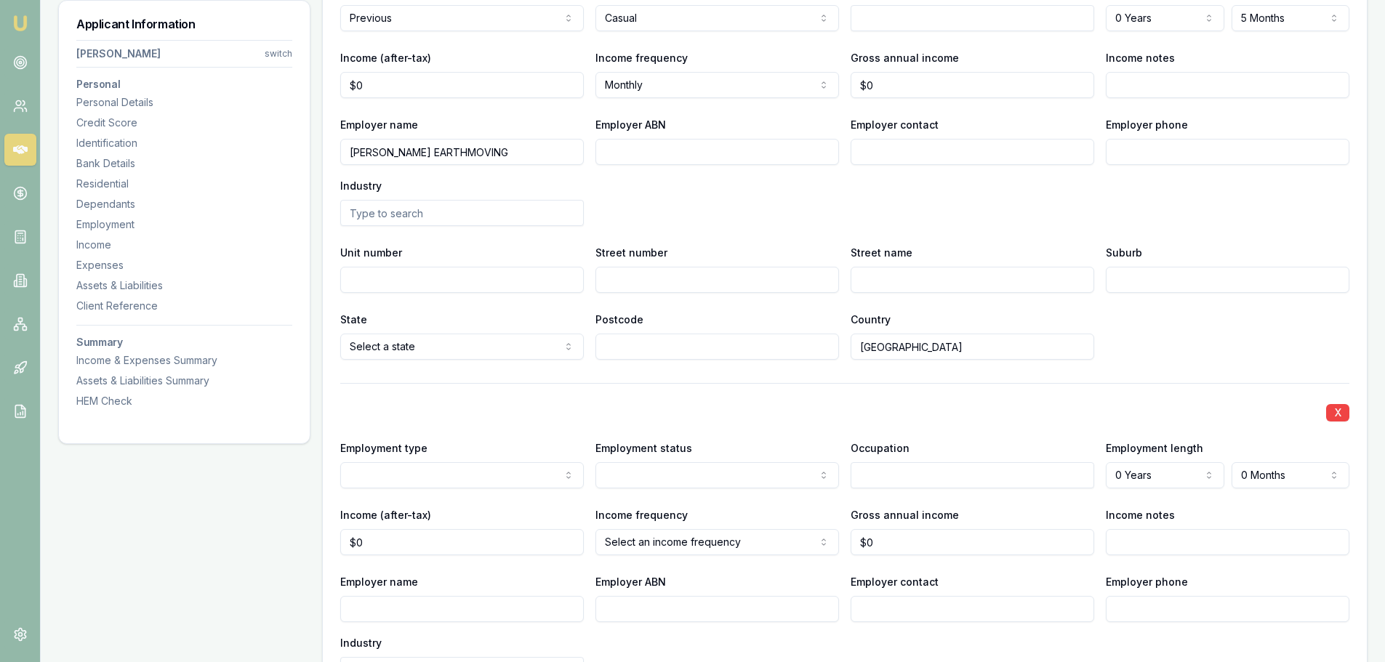
scroll to position [2908, 0]
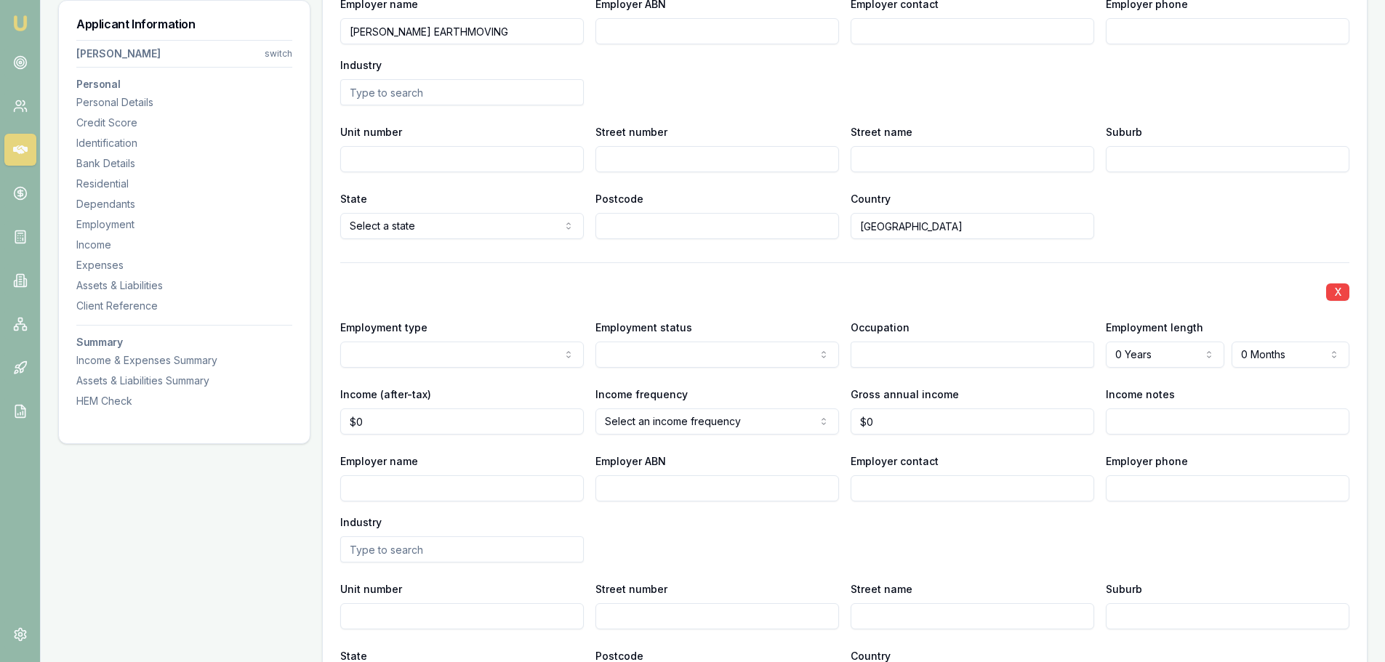
select select "PREVIOUS"
click at [422, 491] on input "Employer name" at bounding box center [462, 488] width 244 height 26
type input "D"
type input "E"
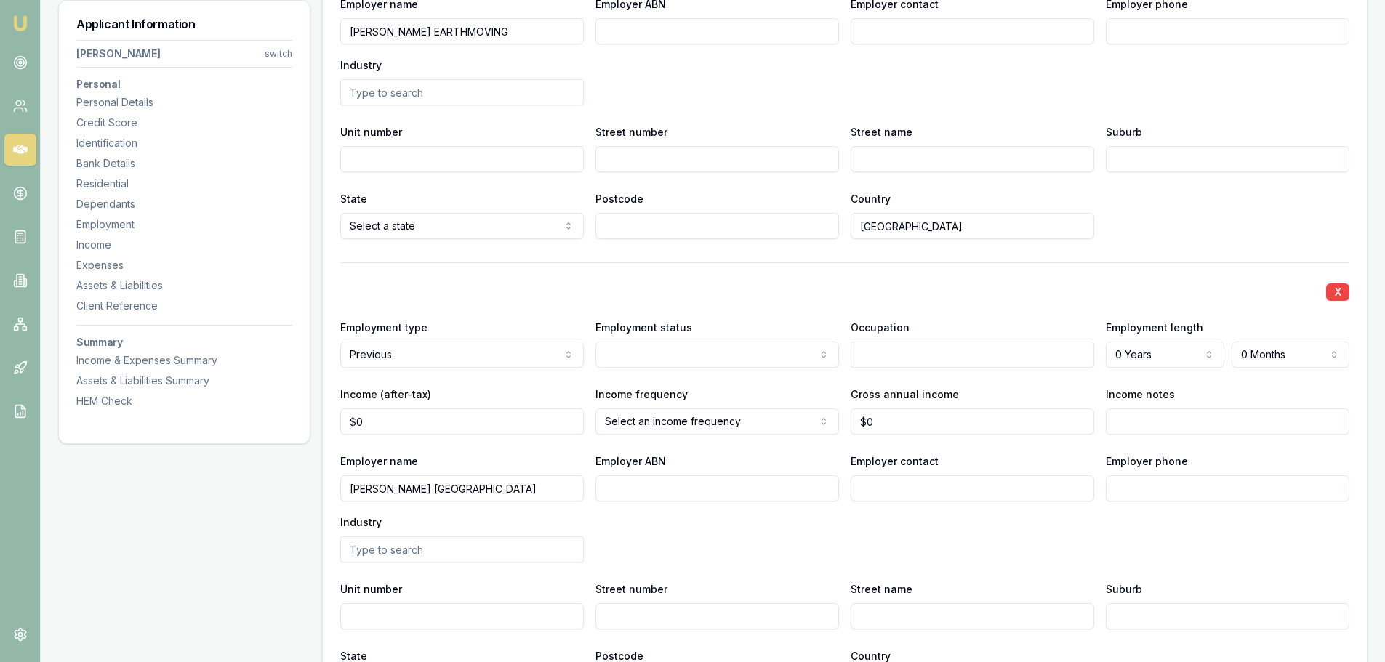
type input "DOWNER NEW ZEALAND"
click at [1138, 508] on div "Employer name DOWNER NEW ZEALAND Employer ABN Employer contact Employer phone I…" at bounding box center [844, 507] width 1009 height 110
click at [984, 292] on div "X" at bounding box center [844, 291] width 1009 height 20
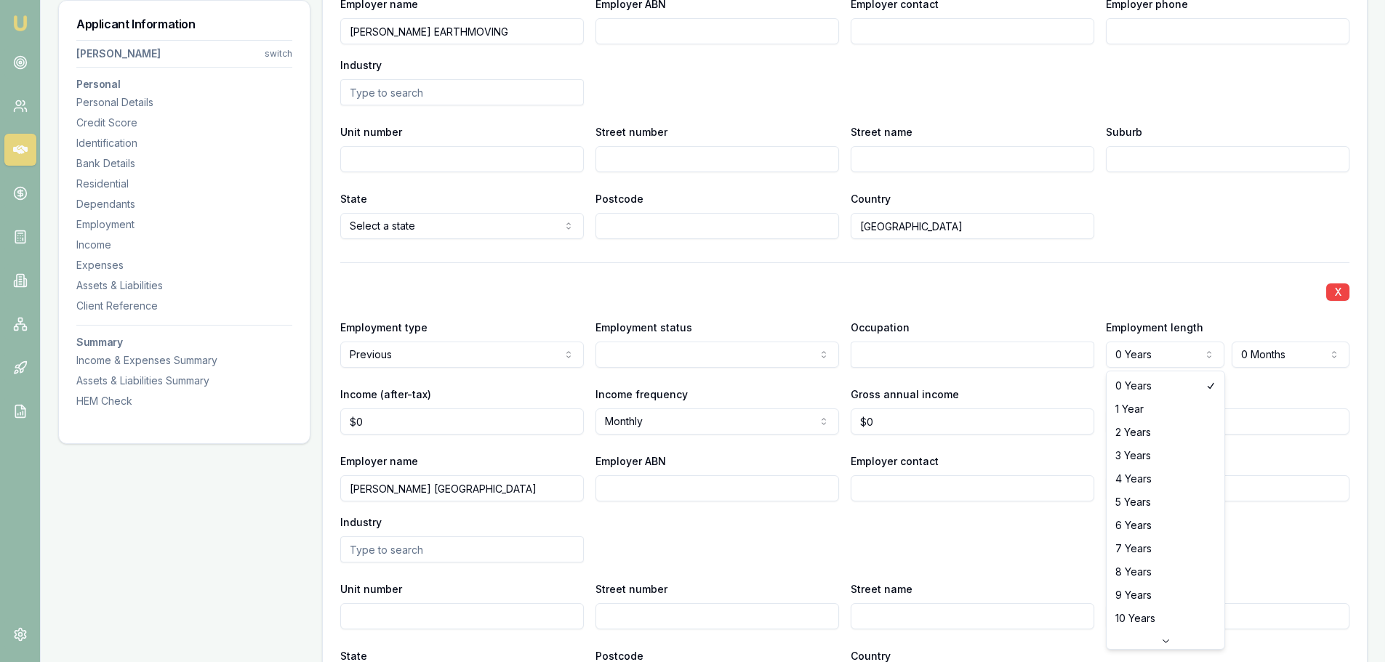
select select "5"
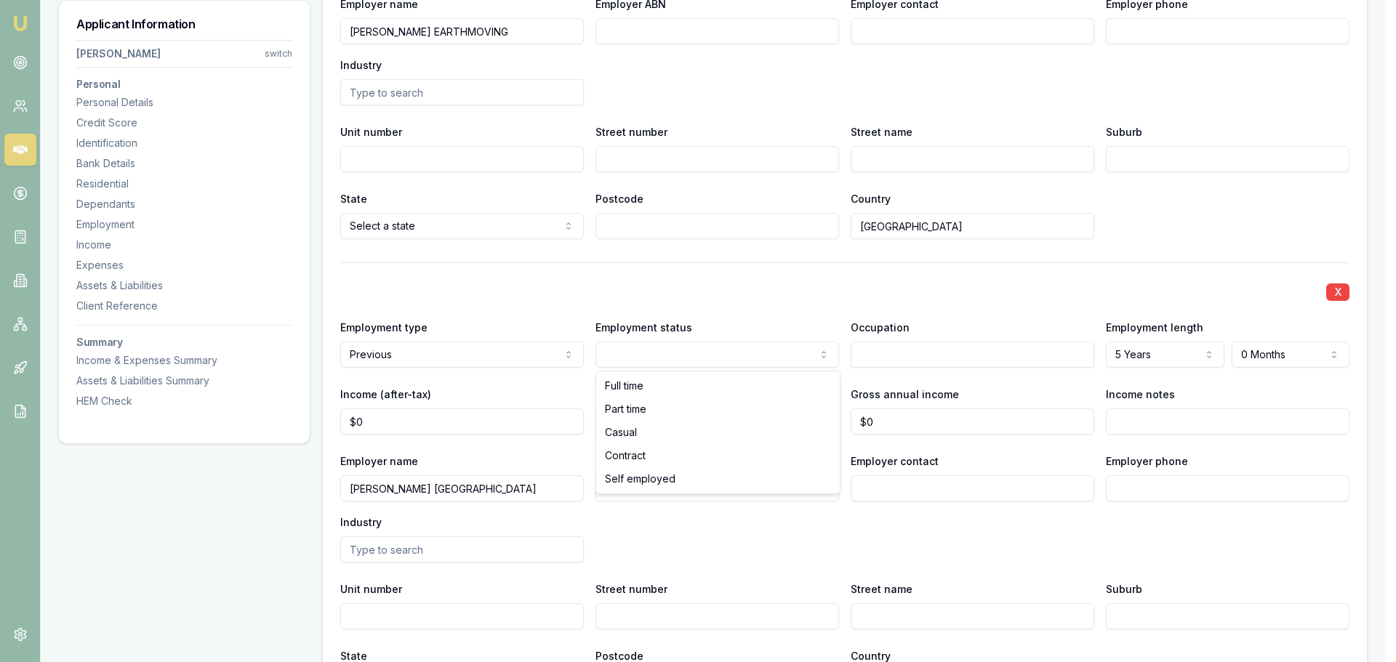
drag, startPoint x: 654, startPoint y: 390, endPoint x: 874, endPoint y: 377, distance: 220.6
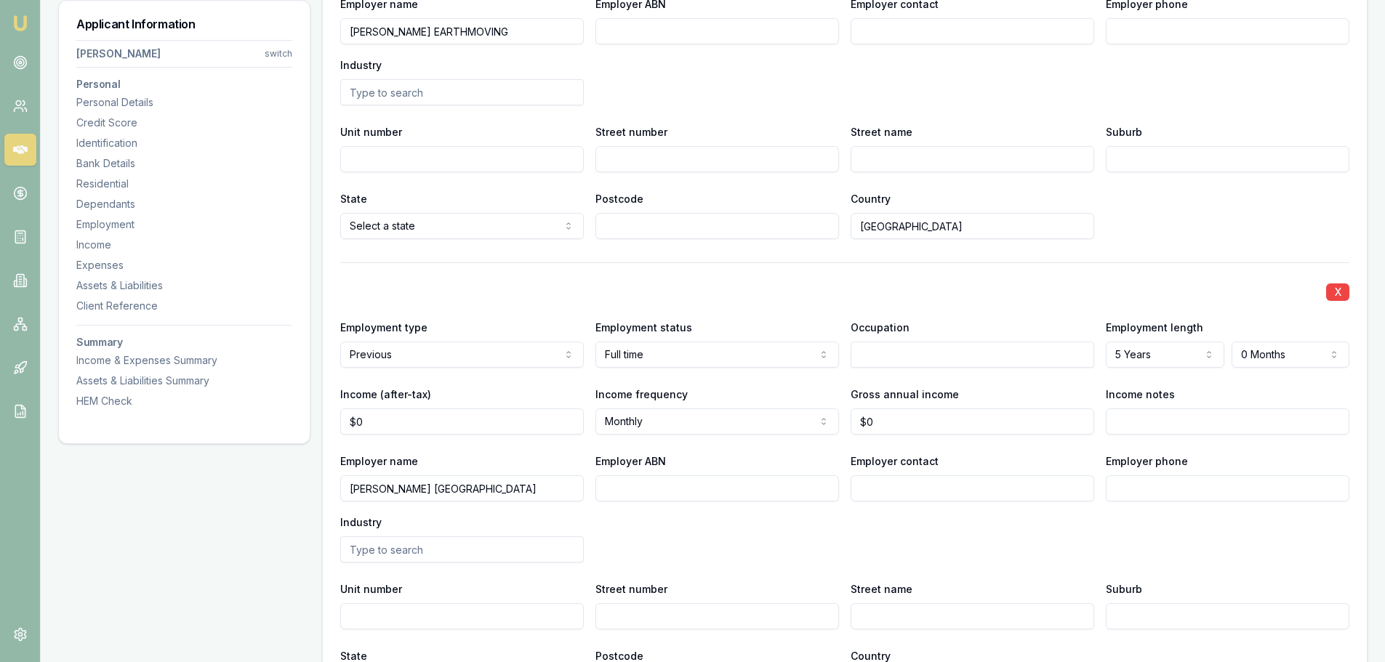
click at [921, 357] on input "text" at bounding box center [972, 355] width 244 height 26
type input "CIVIL OPERATOR"
click at [829, 264] on div "X Employment type Previous Current Previous Employment status Full time Full ti…" at bounding box center [844, 479] width 1009 height 434
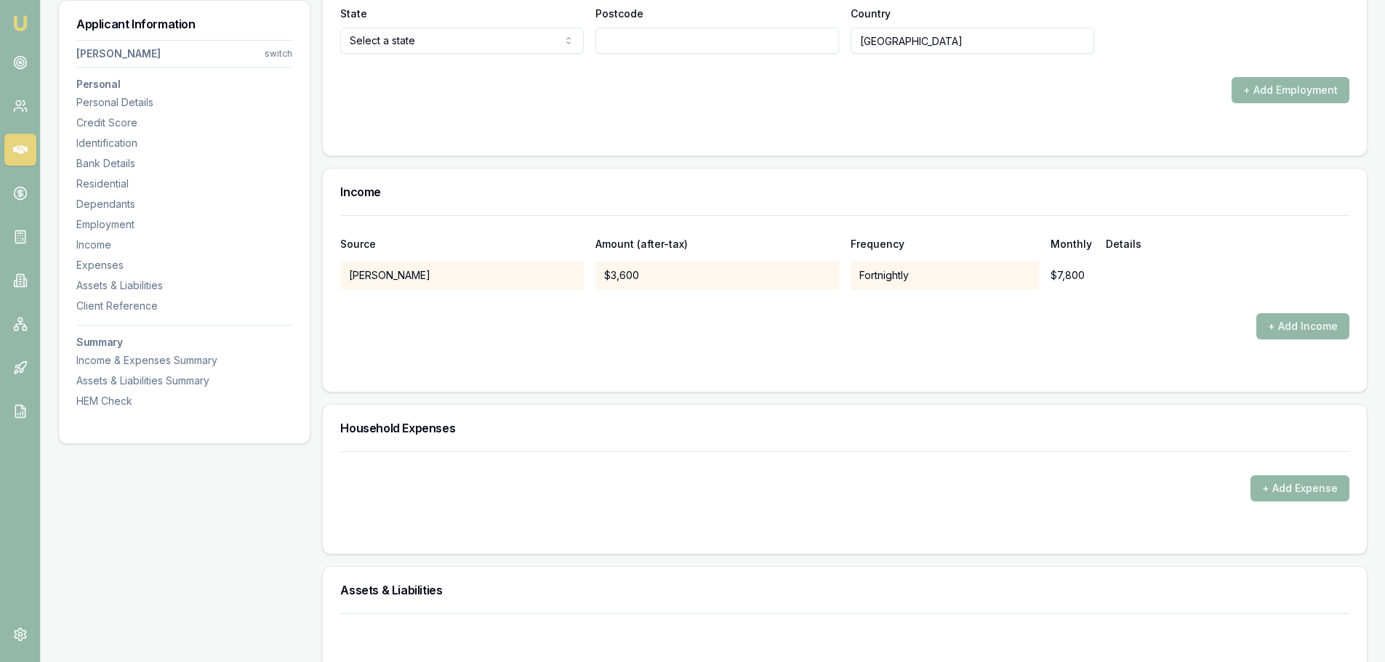
scroll to position [3562, 0]
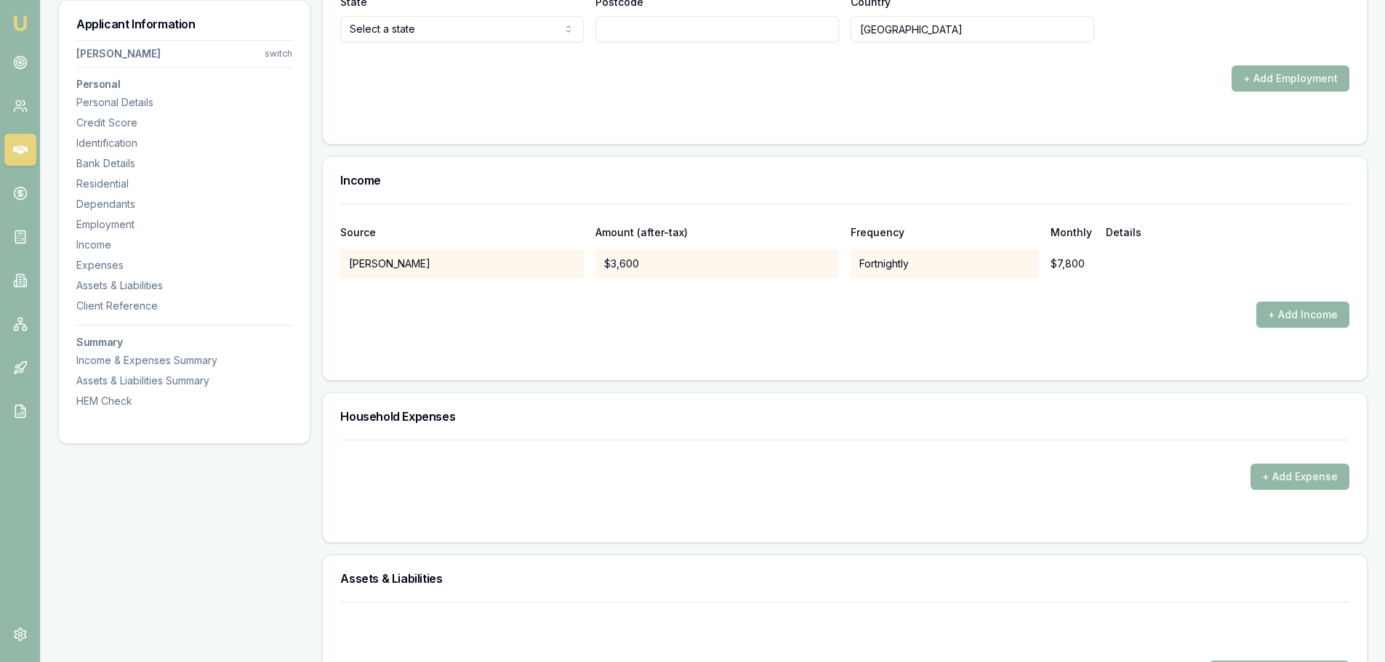
click at [1319, 312] on button "+ Add Income" at bounding box center [1302, 315] width 93 height 26
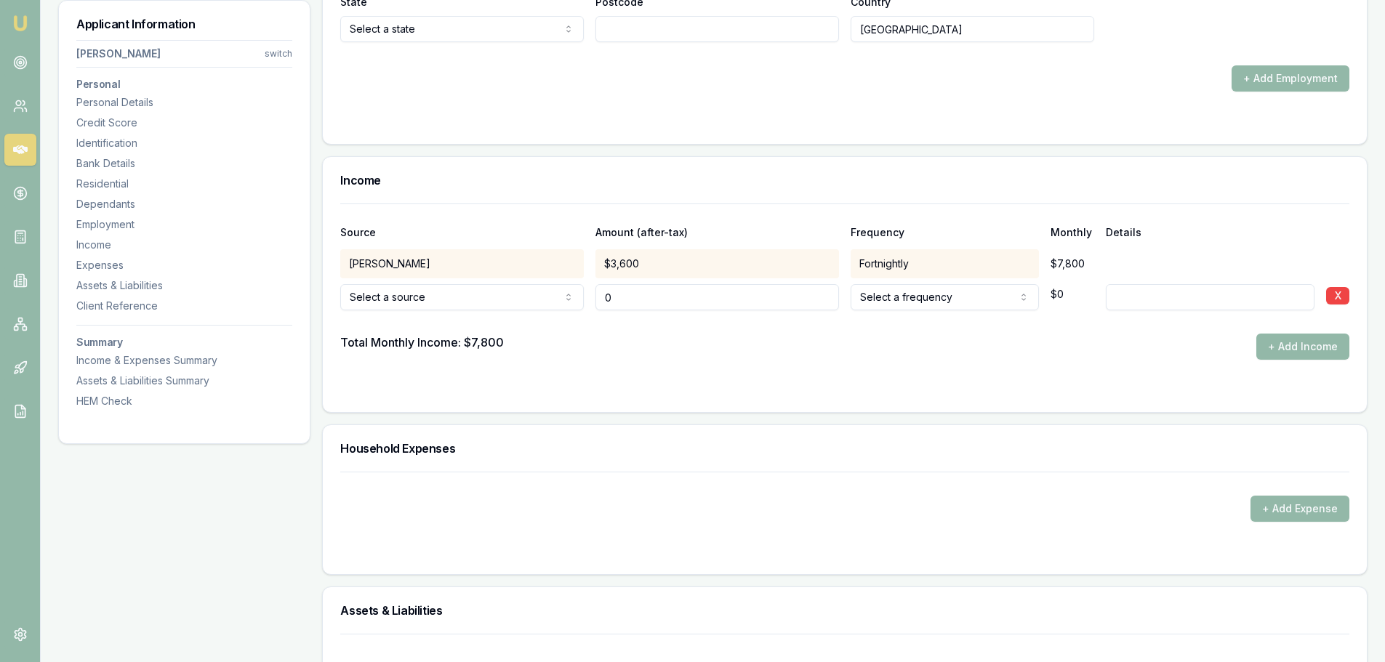
type input "$0"
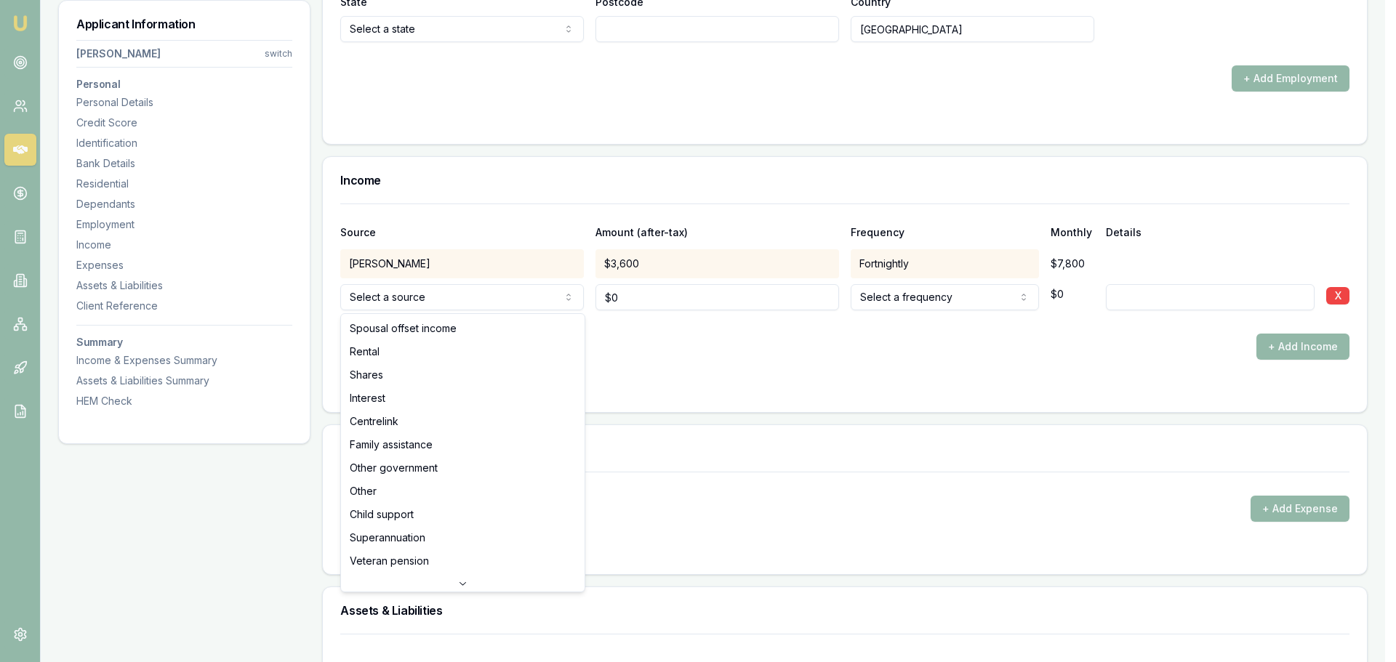
select select "RENTAL"
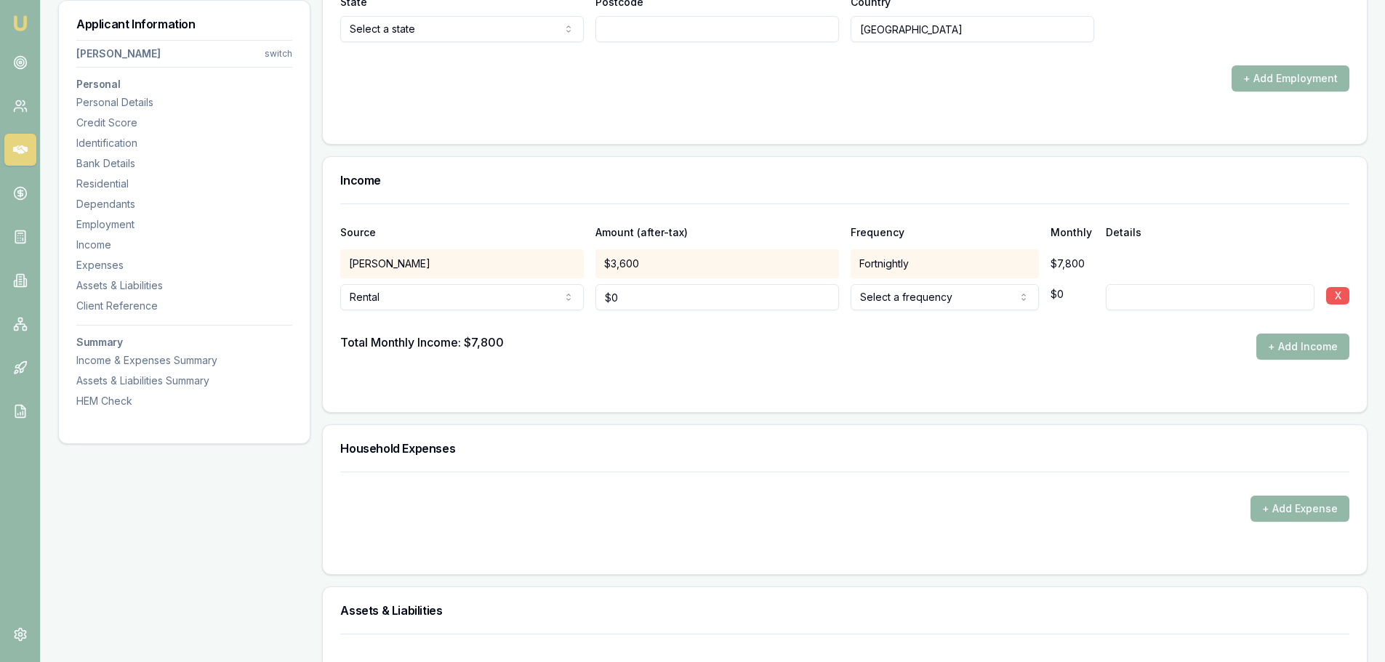
click at [1345, 294] on button "X" at bounding box center [1337, 295] width 23 height 17
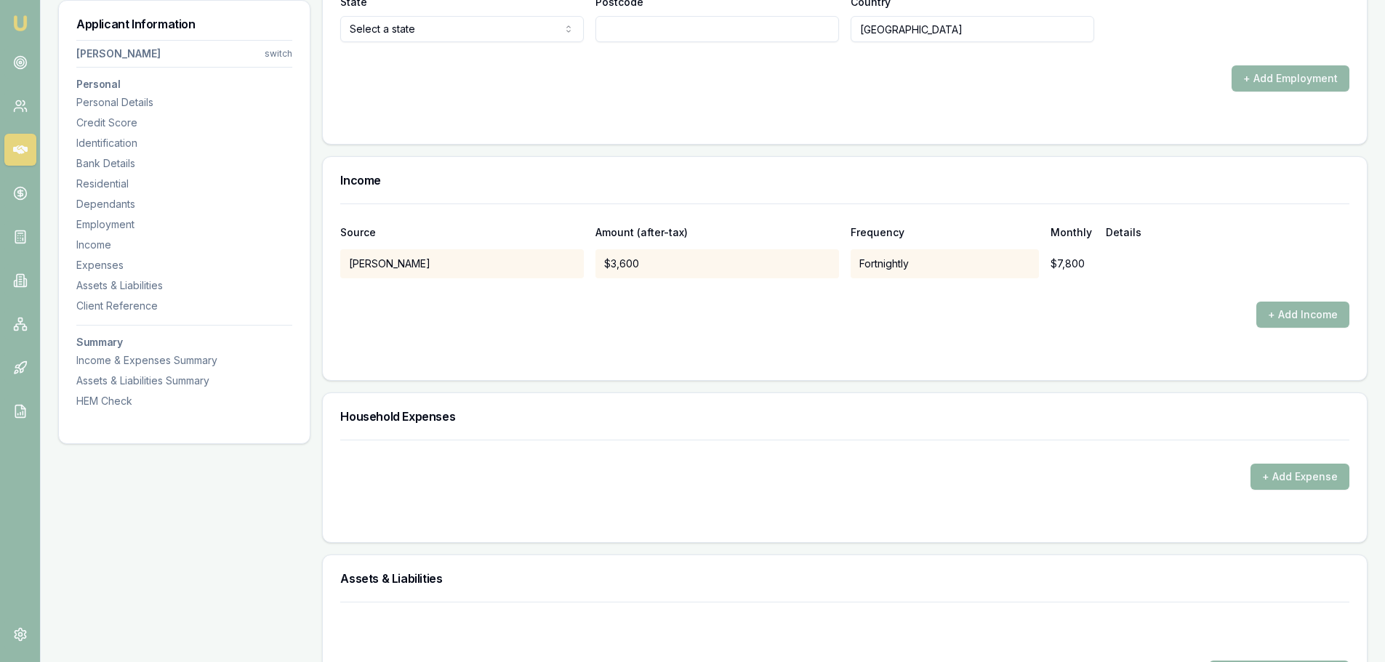
click at [1295, 478] on button "+ Add Expense" at bounding box center [1299, 477] width 99 height 26
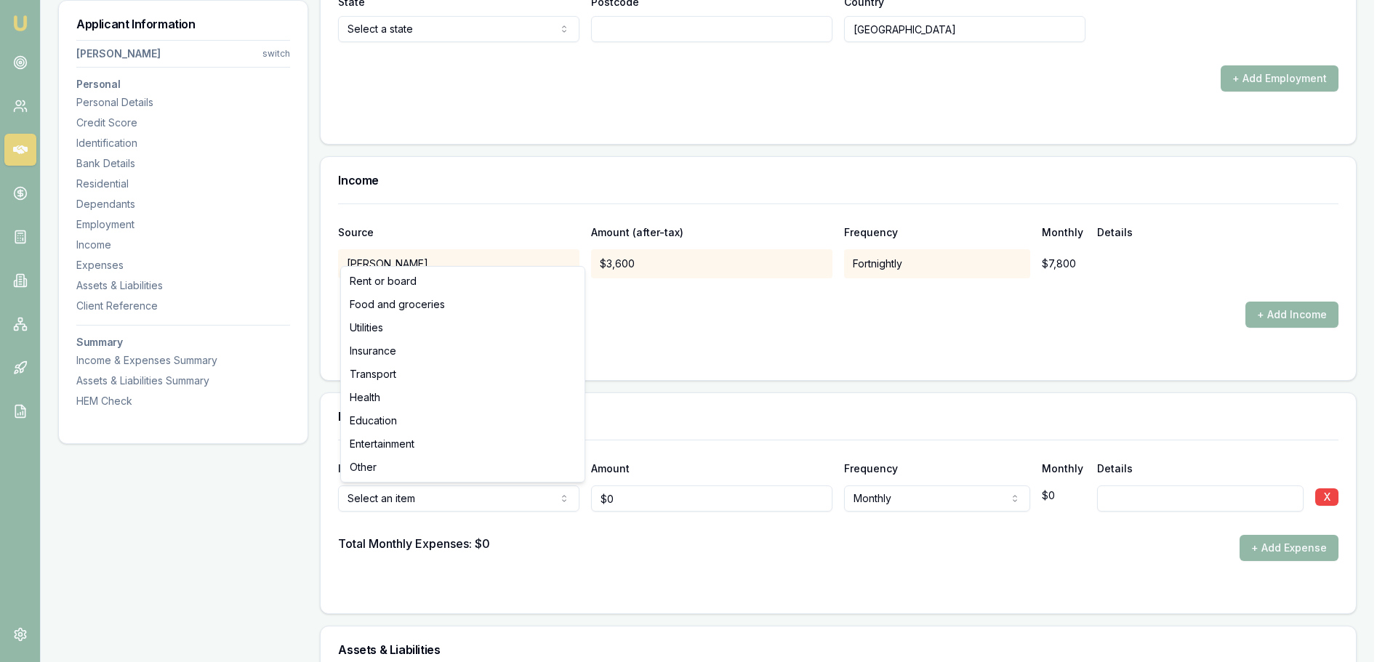
type input "$0"
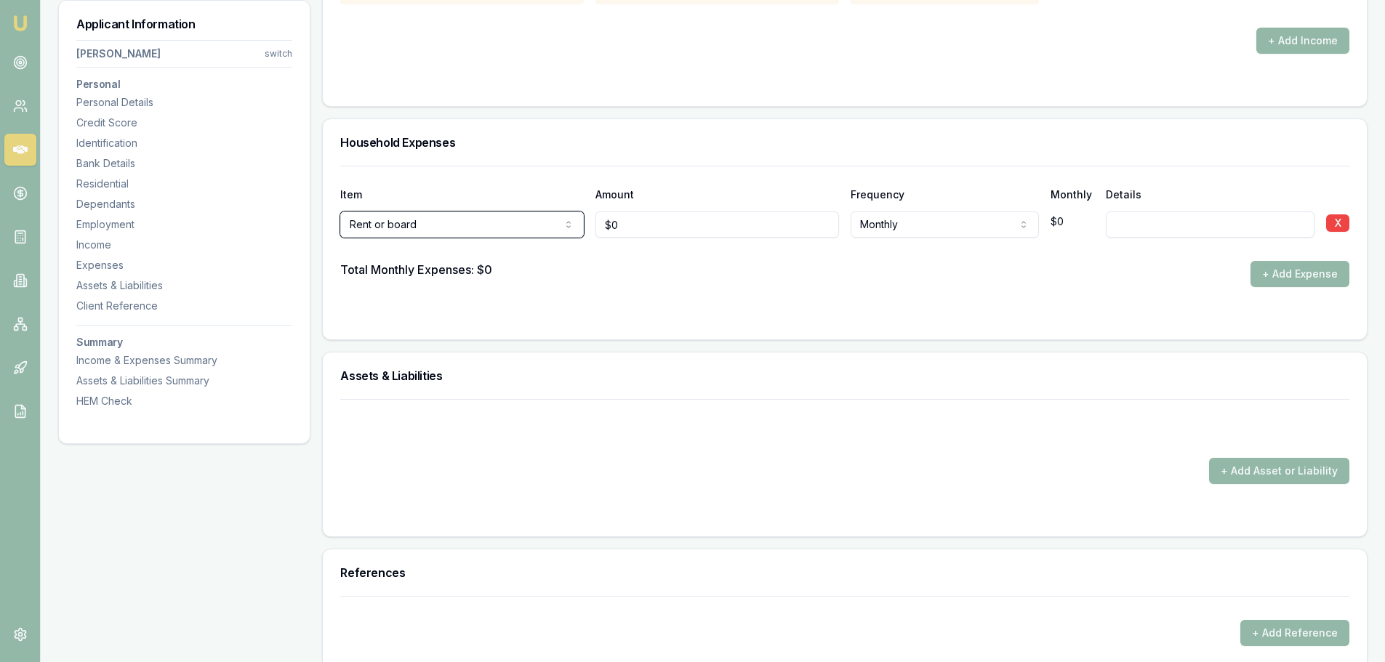
scroll to position [3853, 0]
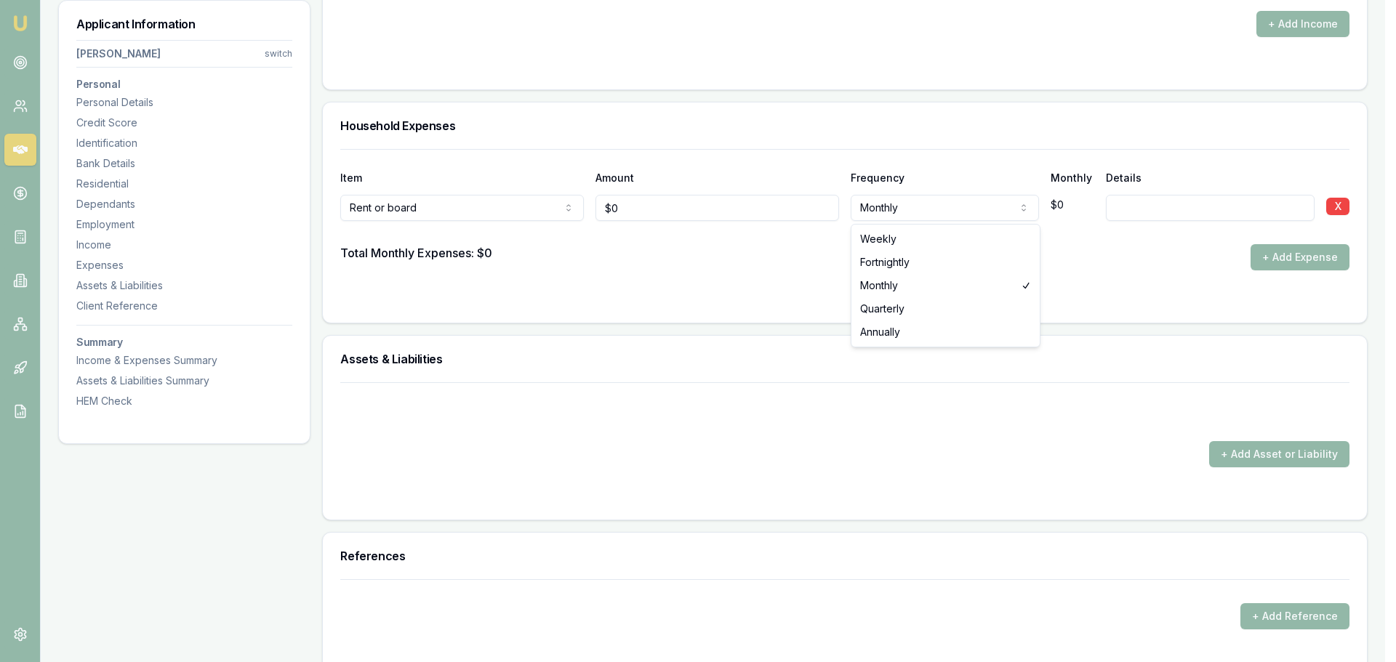
select select "WEEKLY"
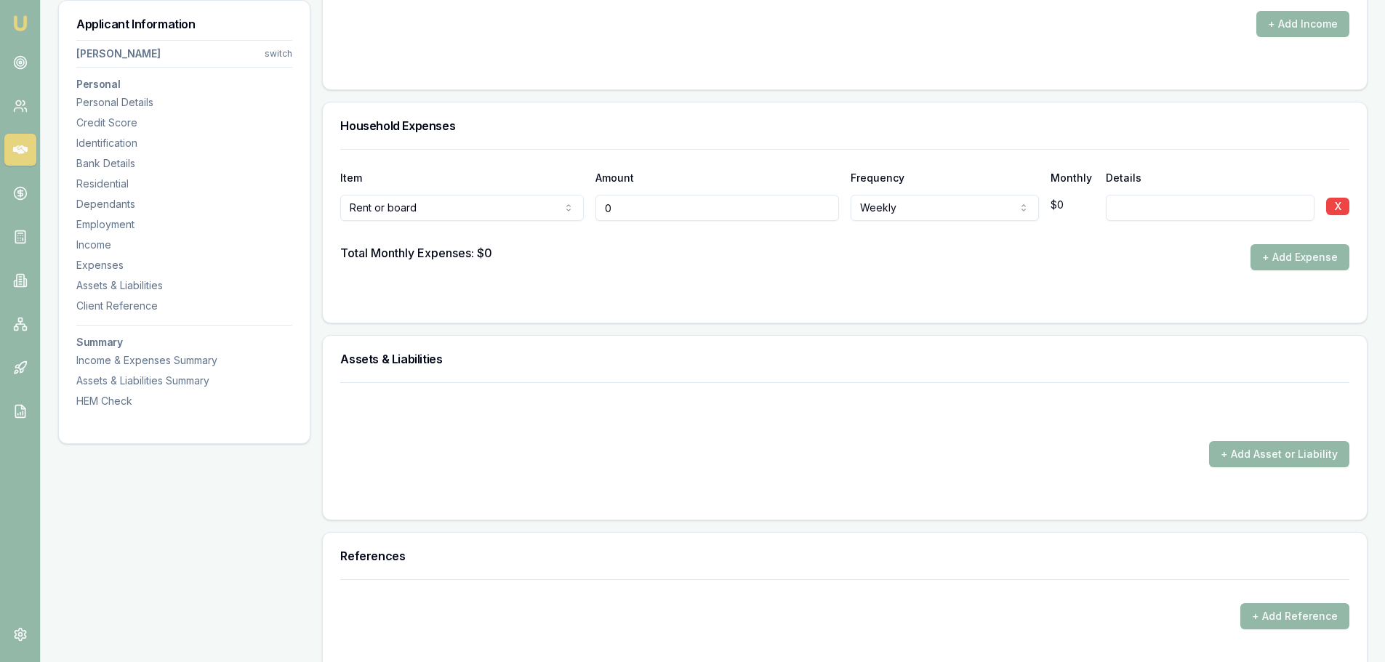
drag, startPoint x: 632, startPoint y: 205, endPoint x: 504, endPoint y: 199, distance: 128.1
click at [515, 199] on div "Rent or board Rent or board Food and groceries Utilities Insurance Transport He…" at bounding box center [844, 205] width 1009 height 32
type input "$150"
click at [575, 116] on div "Household Expenses" at bounding box center [845, 125] width 1044 height 47
click at [542, 102] on div "Household Expenses Item Amount Frequency Monthly Details Rent or board Rent or …" at bounding box center [844, 213] width 1045 height 222
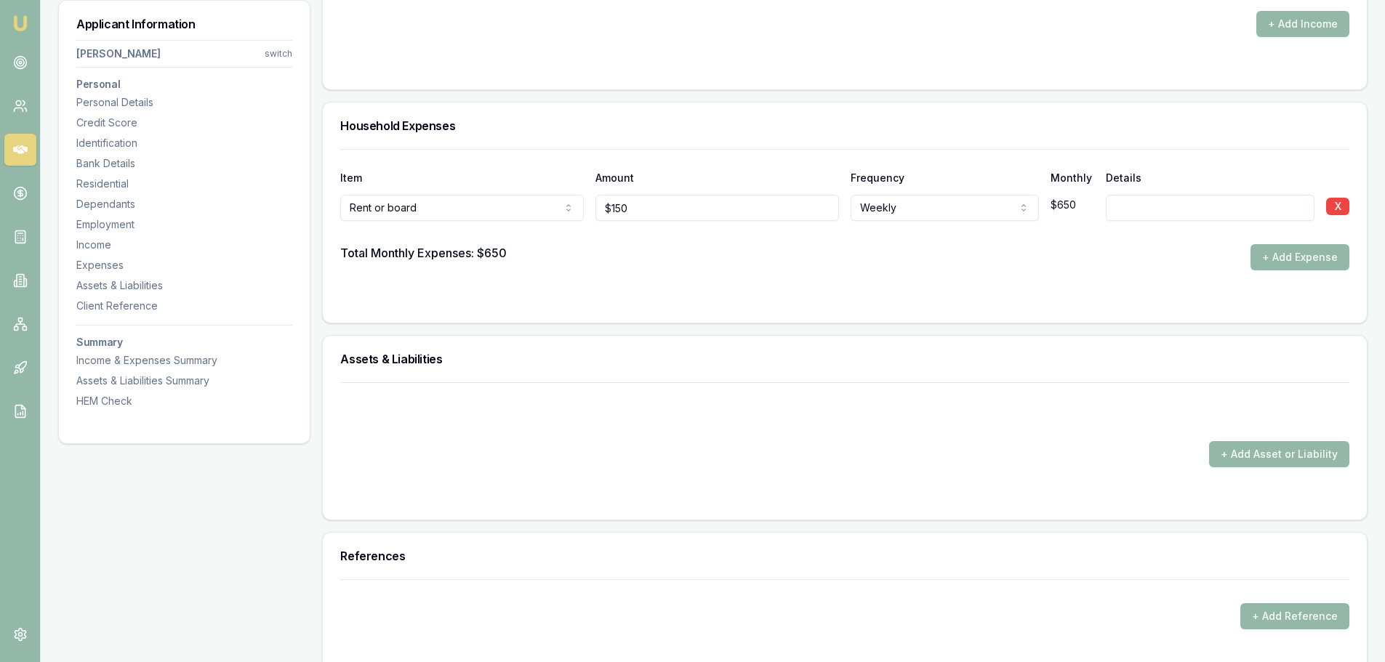
click at [842, 134] on div "Household Expenses" at bounding box center [845, 125] width 1044 height 47
click at [111, 184] on div "Residential" at bounding box center [184, 184] width 216 height 15
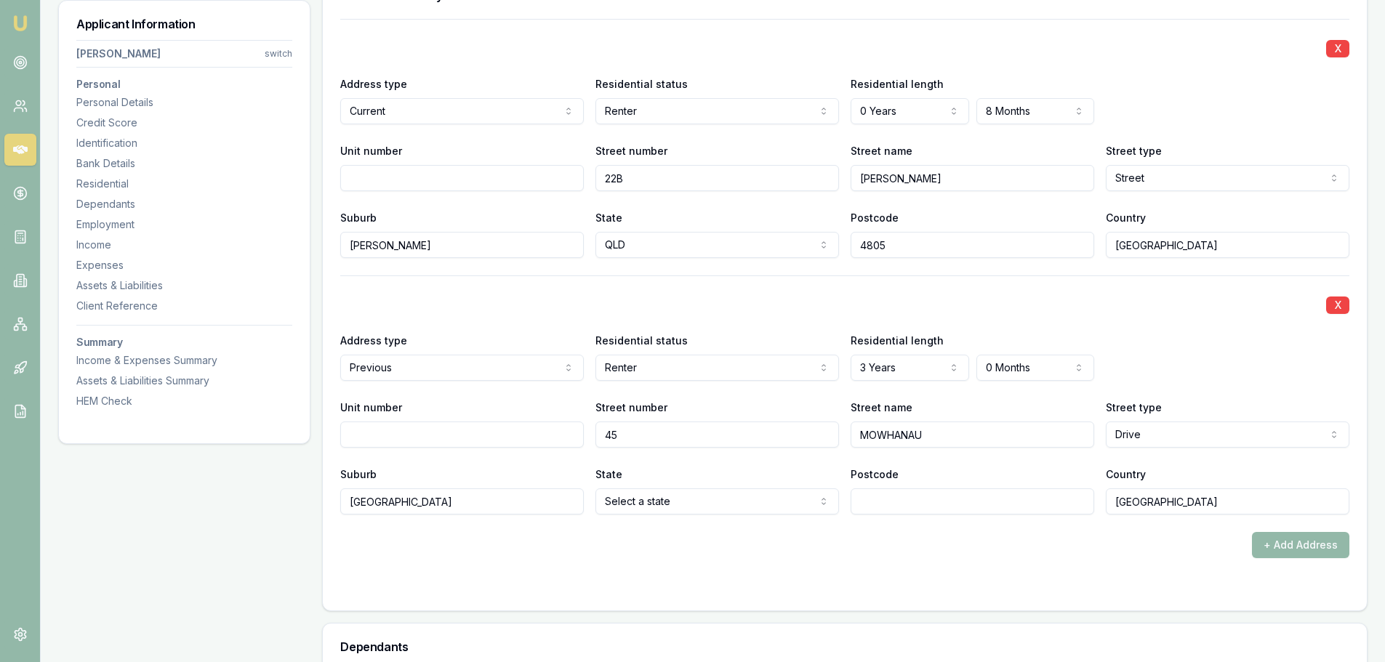
scroll to position [1401, 0]
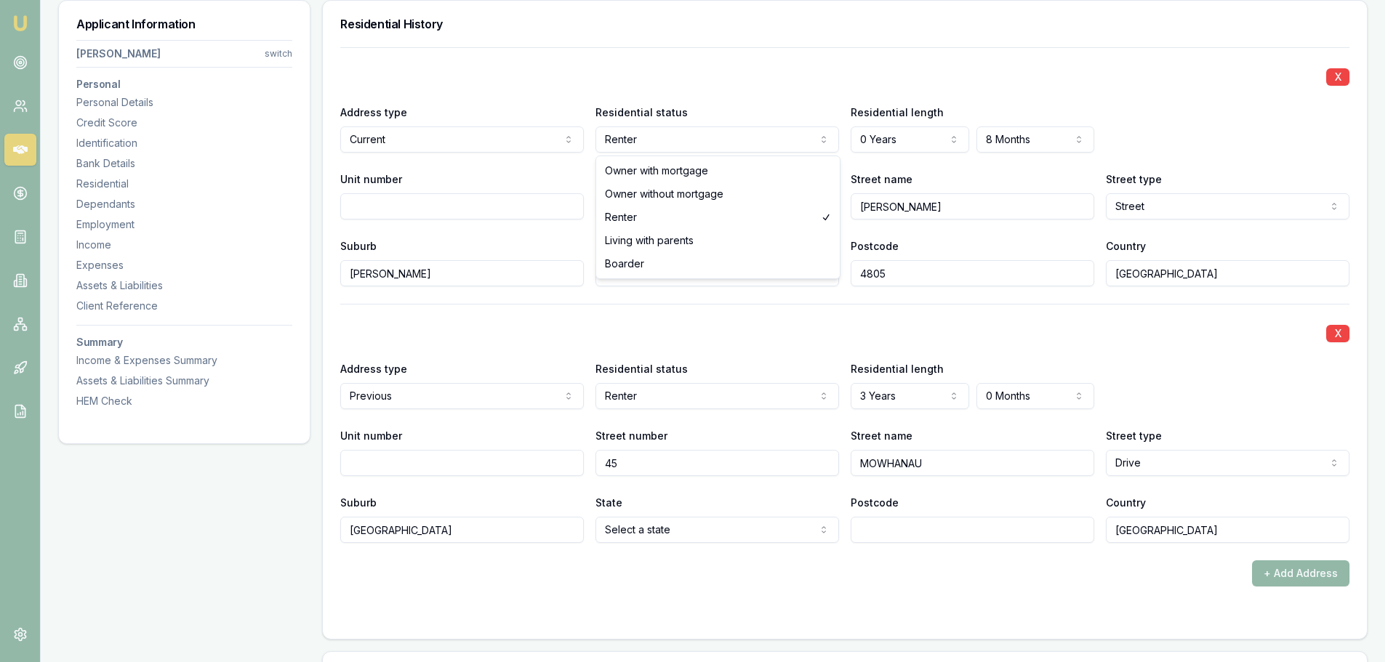
select select "BOARDER"
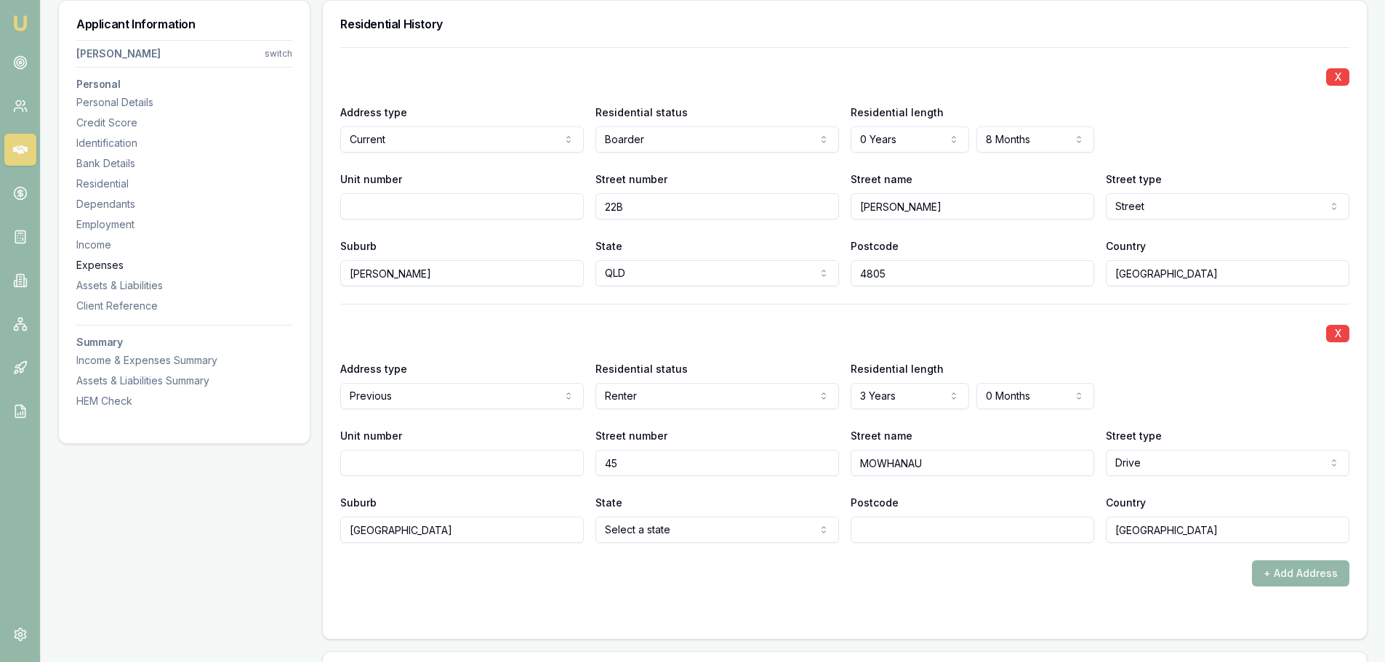
click at [110, 265] on div "Expenses" at bounding box center [184, 265] width 216 height 15
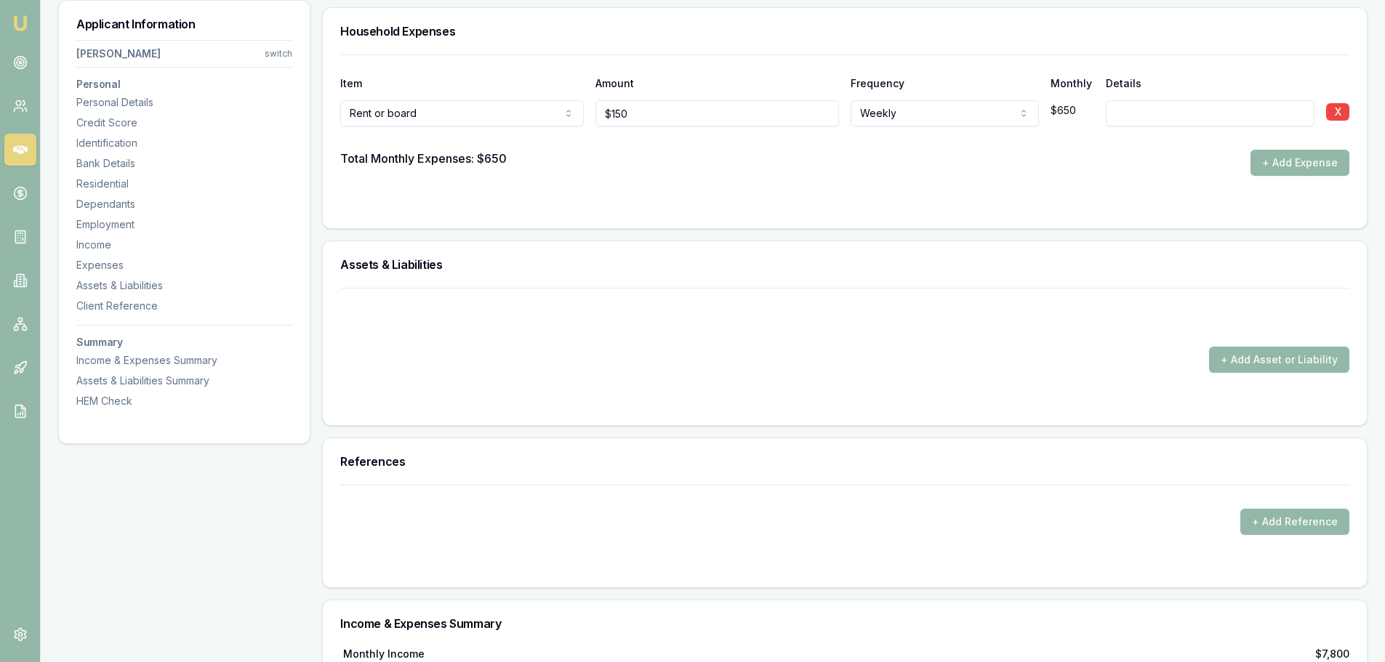
scroll to position [3954, 0]
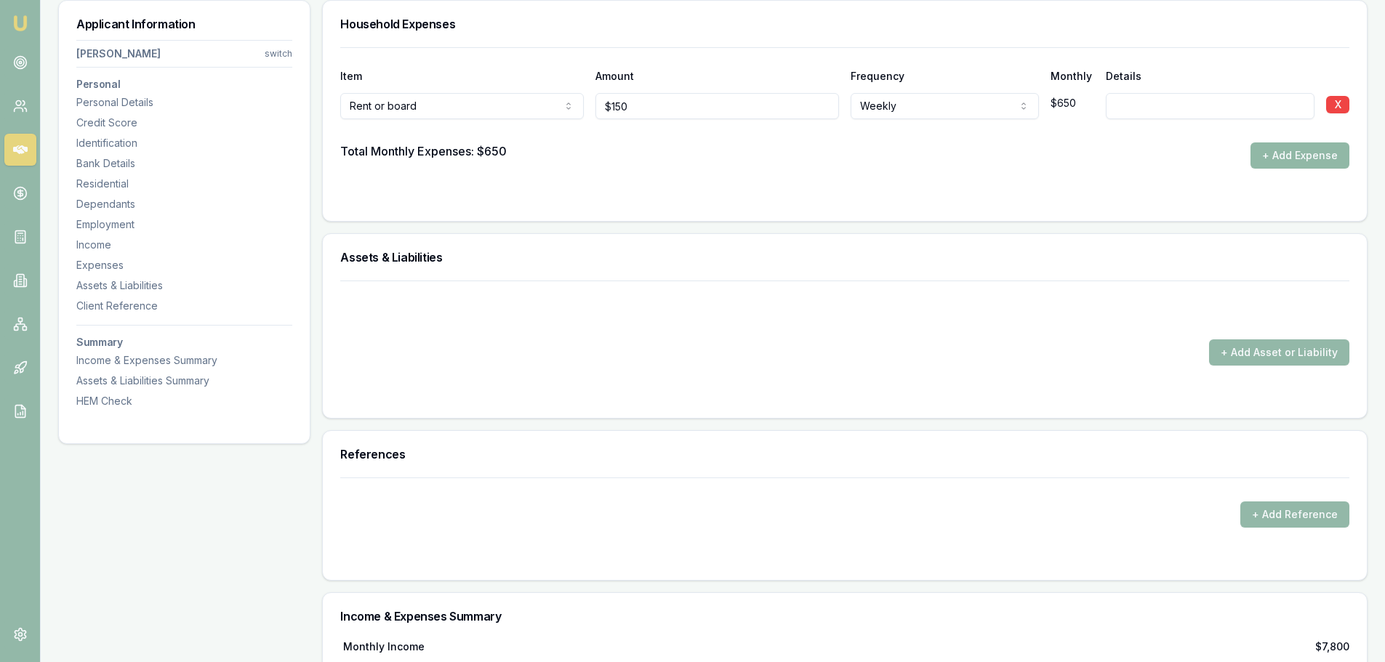
click at [1276, 158] on button "+ Add Expense" at bounding box center [1299, 155] width 99 height 26
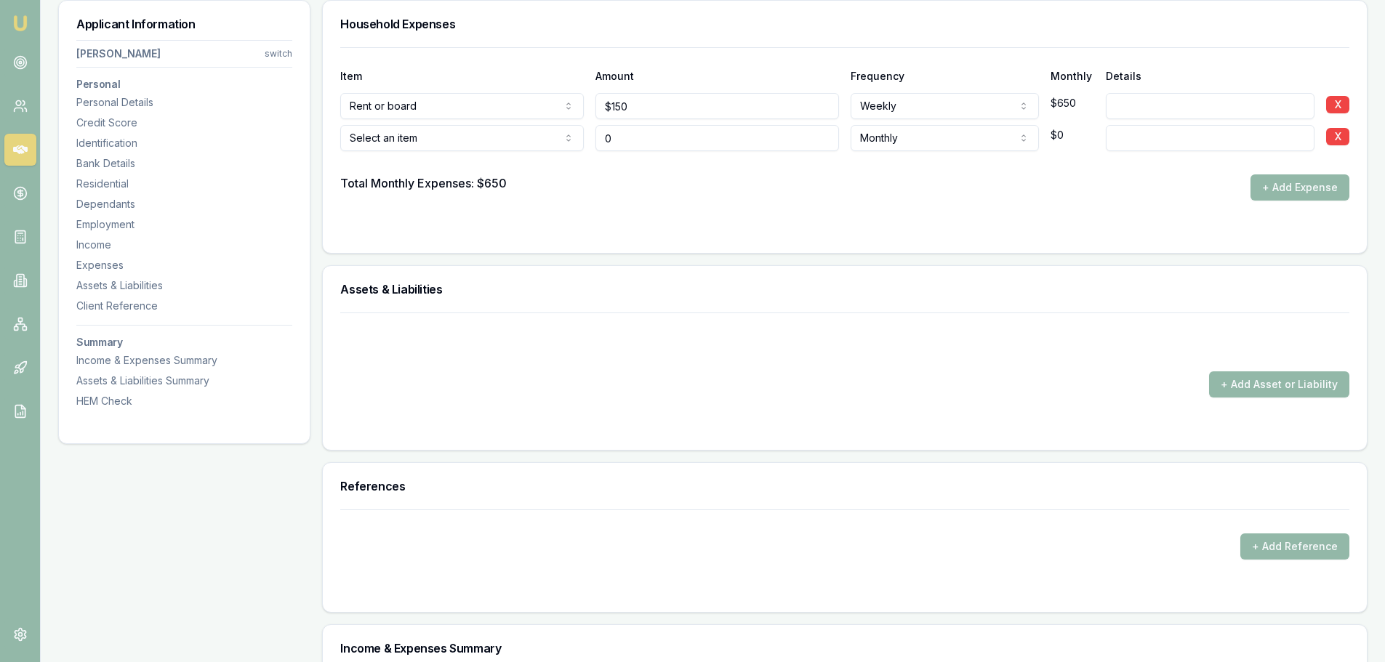
type input "$0"
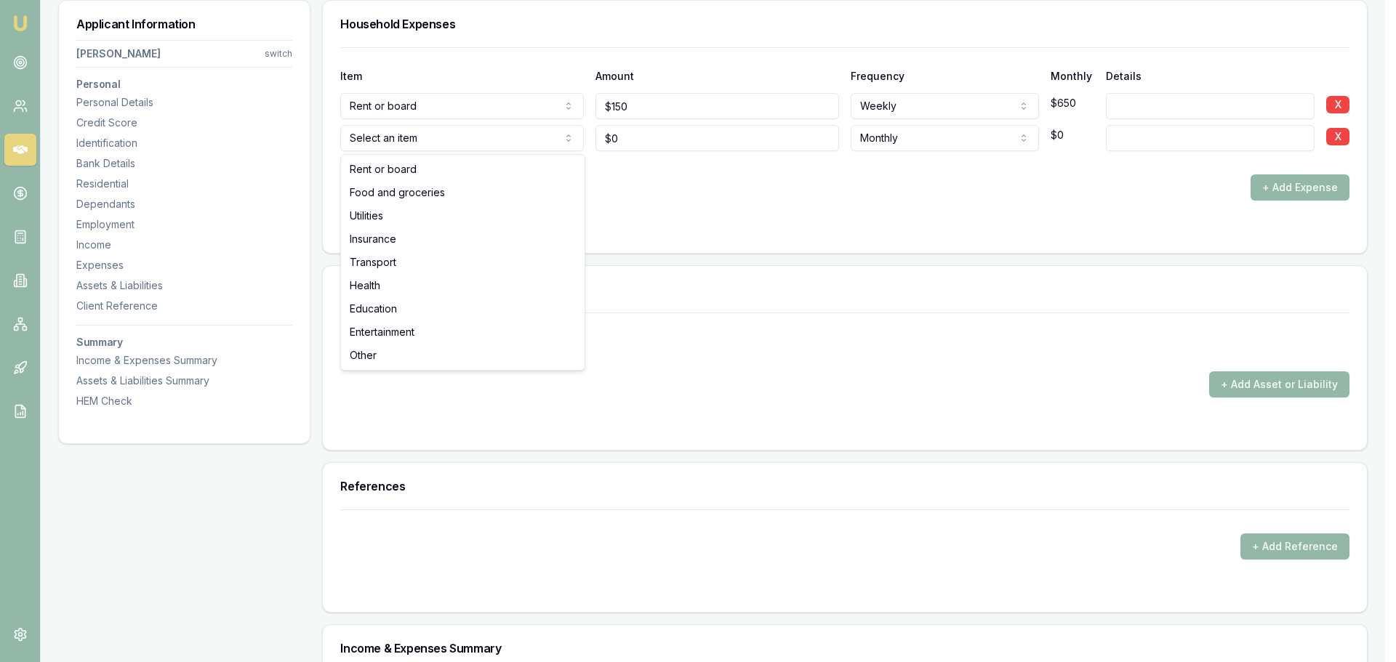
select select "FOOD_AND_GROCERIES"
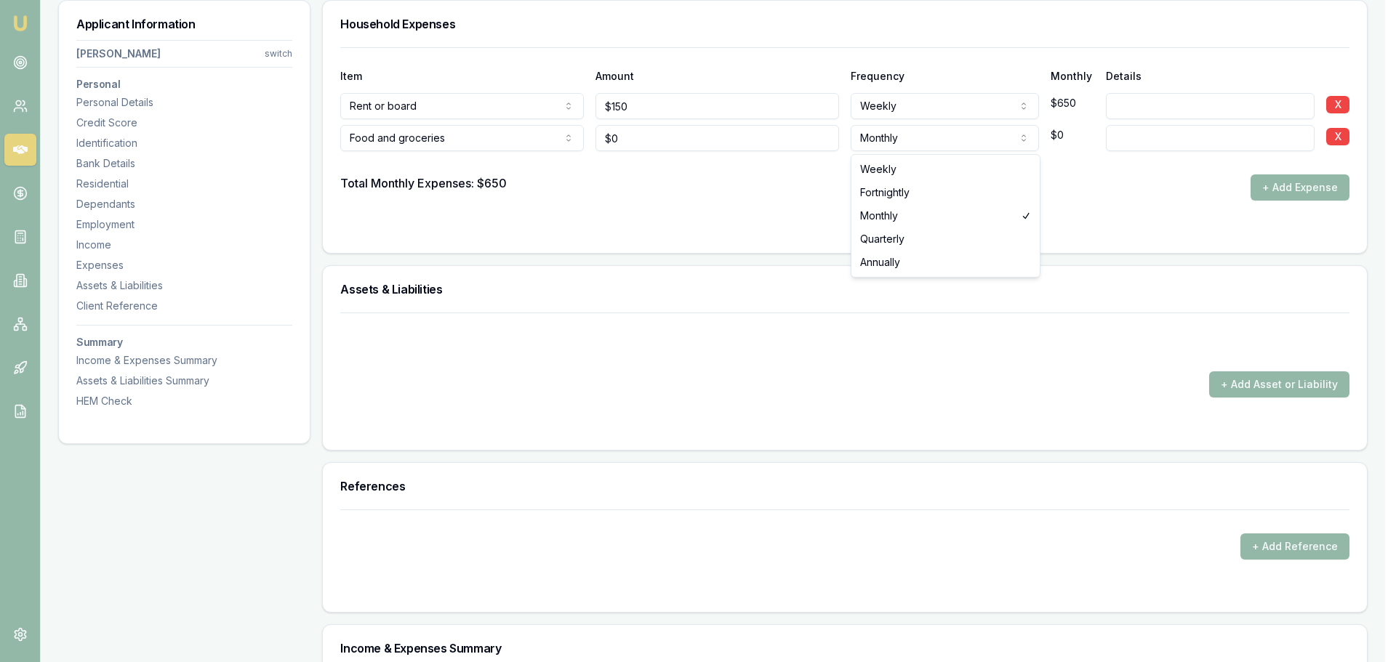
select select "WEEKLY"
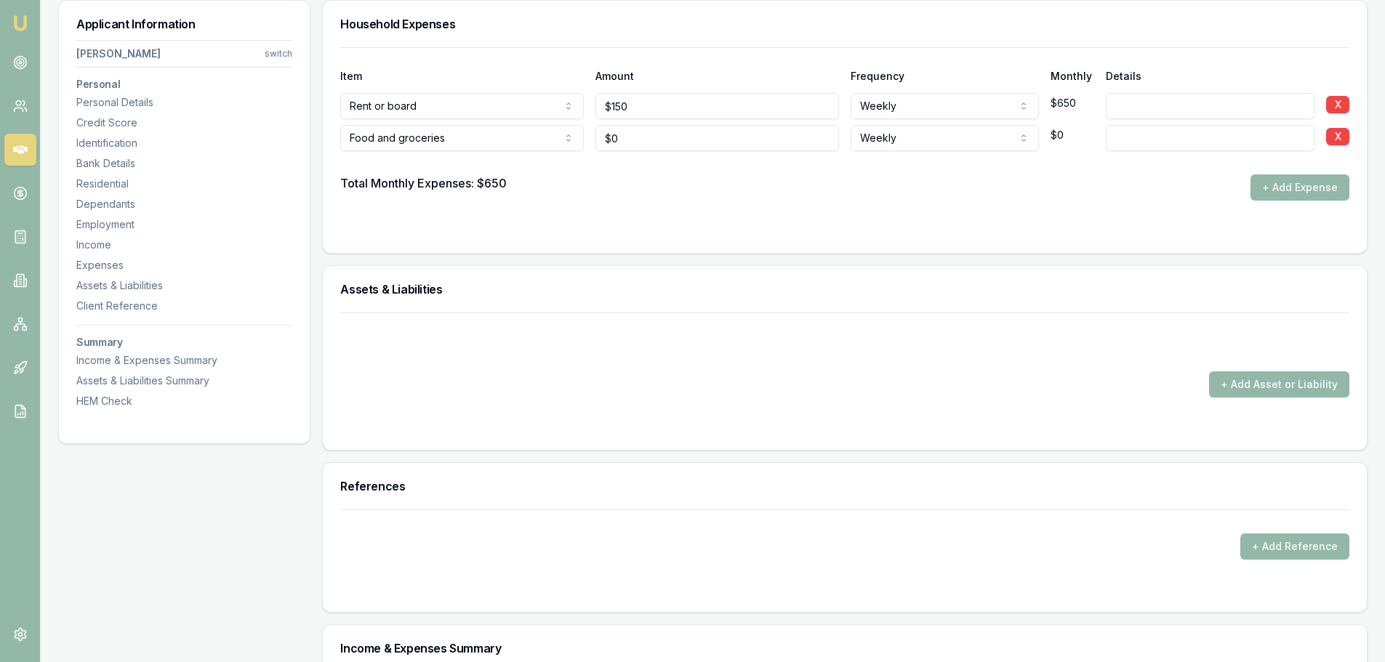
click at [922, 47] on div "Household Expenses Item Amount Frequency Monthly Details Rent or board Rent or …" at bounding box center [844, 127] width 1045 height 254
drag, startPoint x: 734, startPoint y: 145, endPoint x: 509, endPoint y: 155, distance: 225.6
click at [647, 221] on form "Item Amount Frequency Monthly Details Rent or board Rent or board Food and groc…" at bounding box center [844, 141] width 1009 height 188
drag, startPoint x: 632, startPoint y: 141, endPoint x: 472, endPoint y: 111, distance: 162.7
click at [502, 113] on div "Item Amount Frequency Monthly Details Rent or board Rent or board Food and groc…" at bounding box center [844, 123] width 1009 height 153
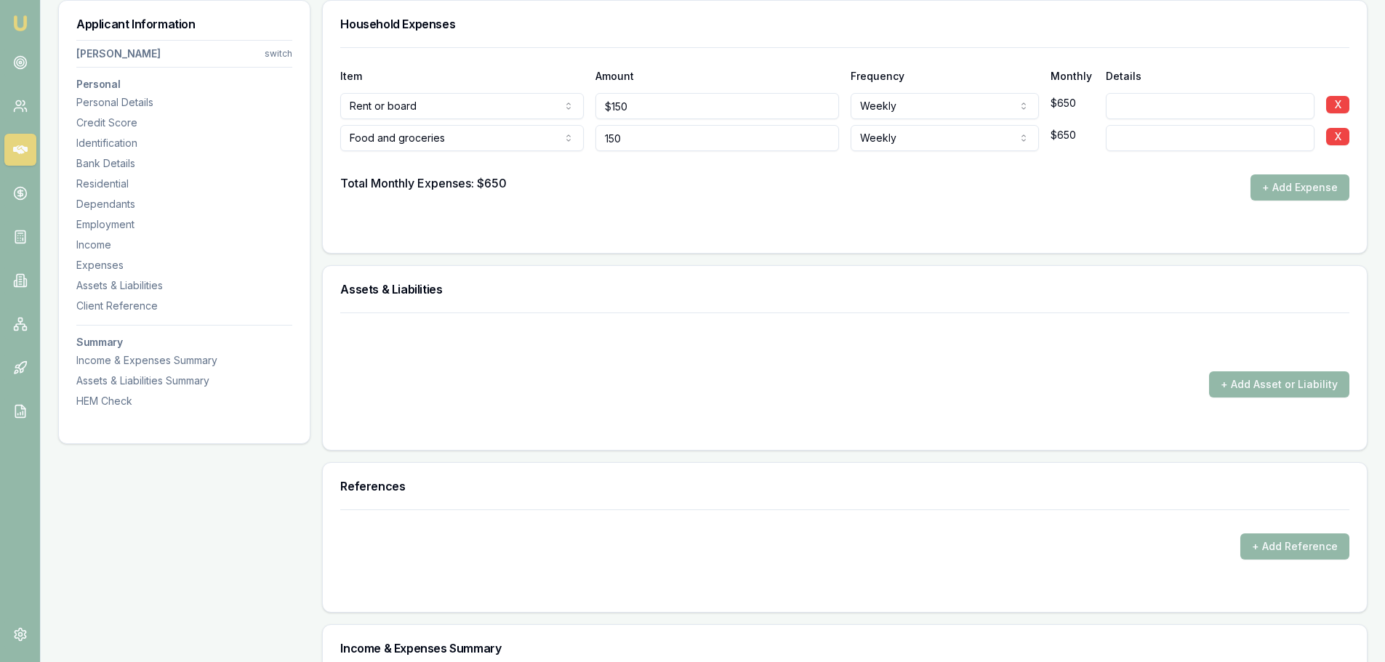
type input "$150"
click at [930, 199] on div "Total Monthly Expenses: $650 + Add Expense" at bounding box center [844, 187] width 1009 height 26
click at [1284, 180] on button "+ Add Expense" at bounding box center [1299, 187] width 99 height 26
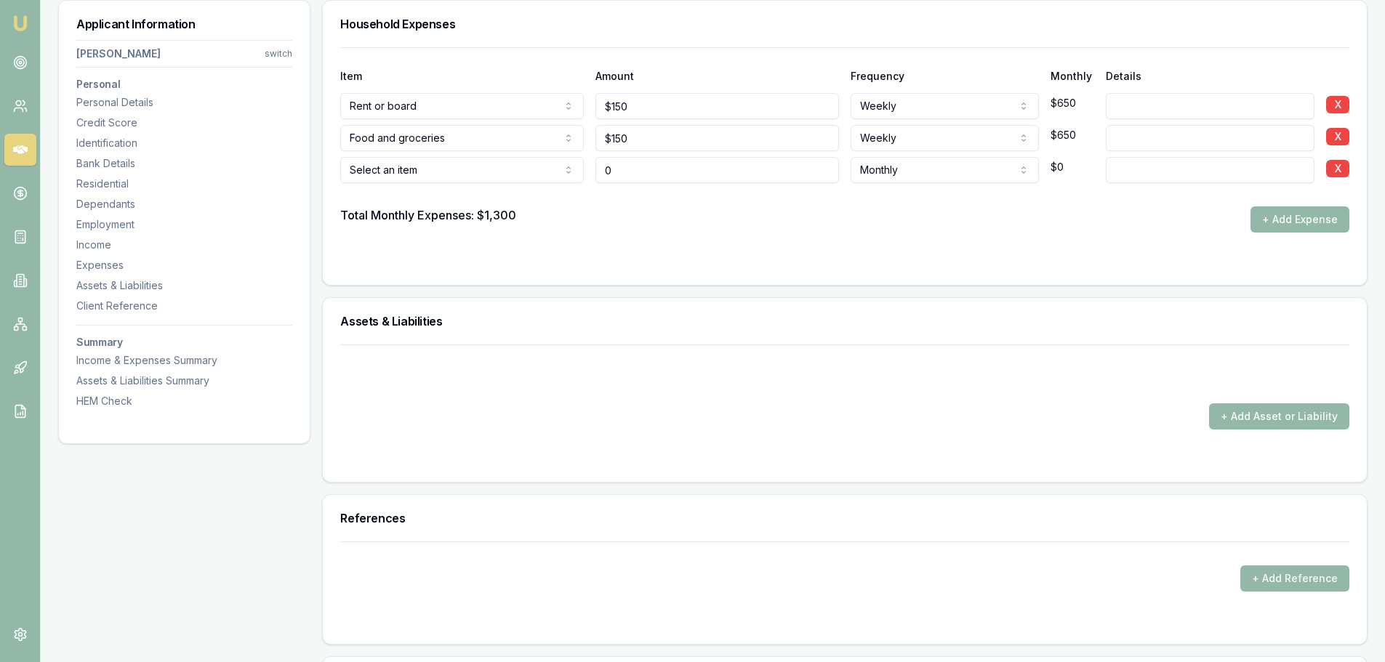
type input "$0"
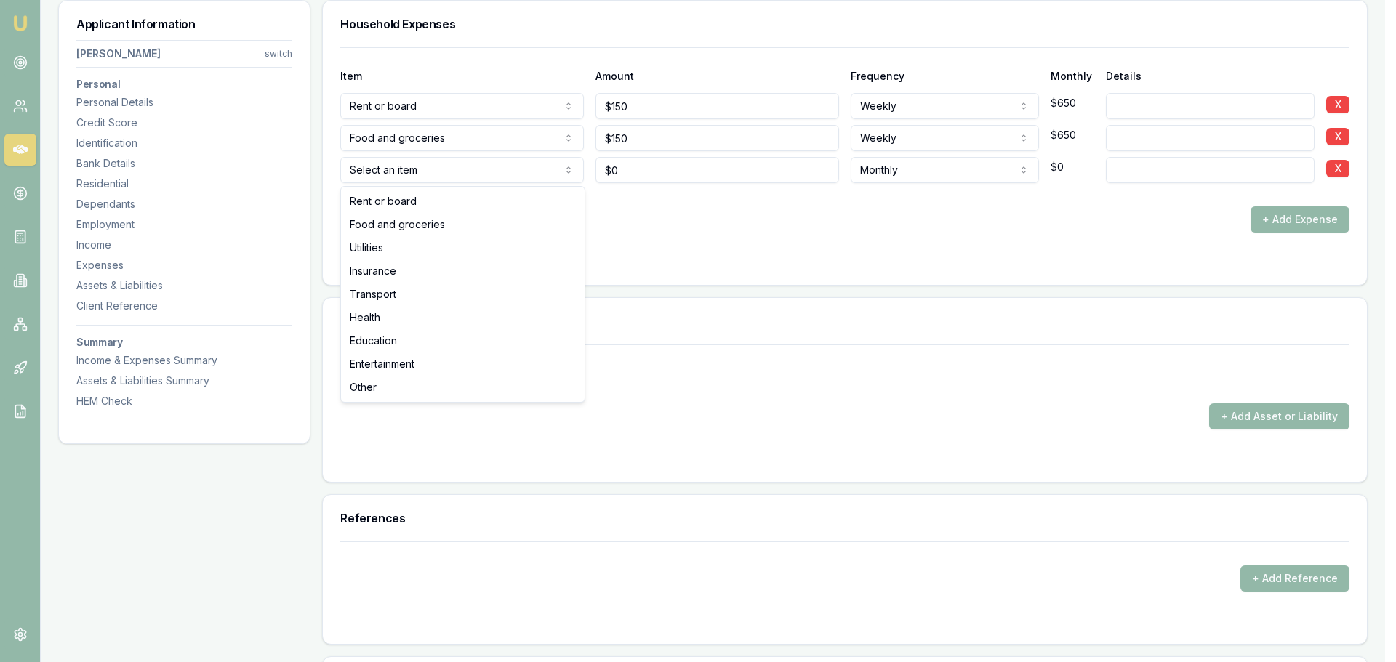
select select "UTILITIES"
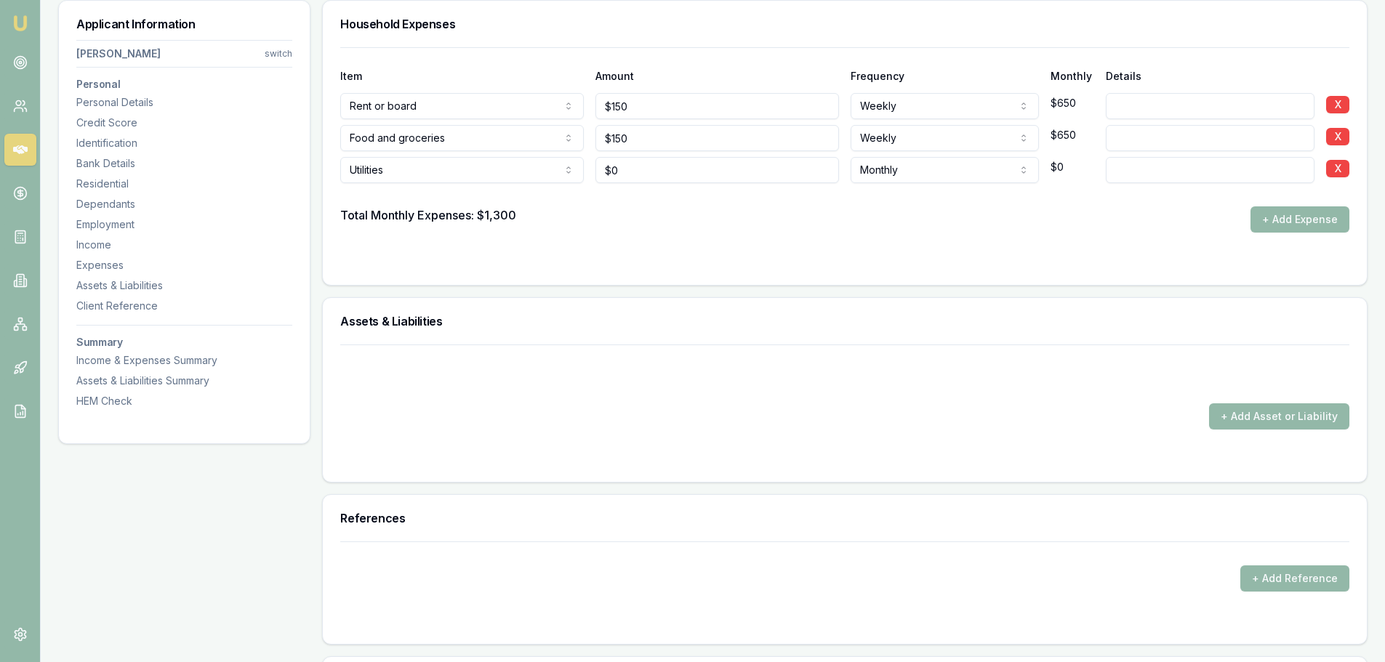
click at [677, 209] on div "Total Monthly Expenses: $1,300 + Add Expense" at bounding box center [844, 219] width 1009 height 26
drag, startPoint x: 671, startPoint y: 133, endPoint x: 552, endPoint y: 126, distance: 118.7
click at [555, 126] on div "Food and groceries Rent or board Food and groceries Utilities Insurance Transpo…" at bounding box center [844, 135] width 1009 height 32
click at [578, 41] on div "Household Expenses" at bounding box center [845, 24] width 1044 height 47
drag, startPoint x: 682, startPoint y: 139, endPoint x: 426, endPoint y: 154, distance: 256.3
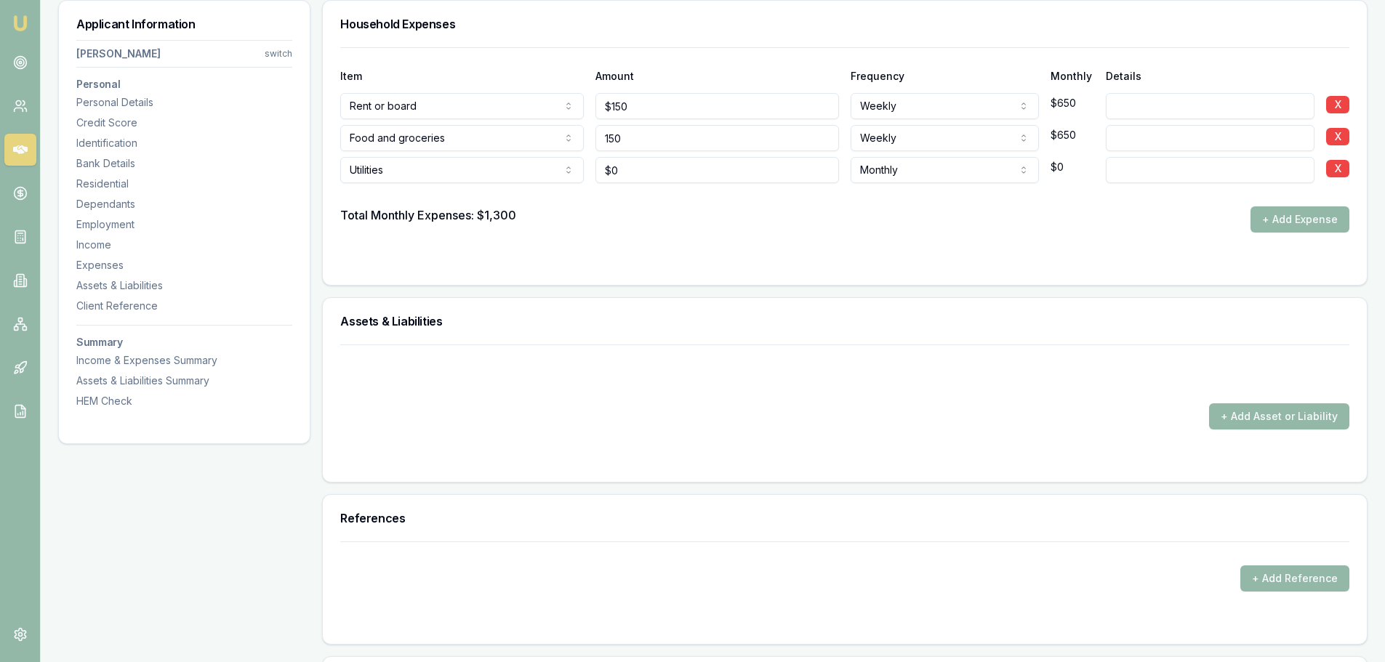
click at [435, 154] on div "Item Amount Frequency Monthly Details Rent or board Rent or board Food and groc…" at bounding box center [844, 139] width 1009 height 185
type input "$100"
click at [667, 49] on div "Item Amount Frequency Monthly Details" at bounding box center [844, 67] width 1009 height 39
click at [1311, 214] on button "+ Add Expense" at bounding box center [1299, 219] width 99 height 26
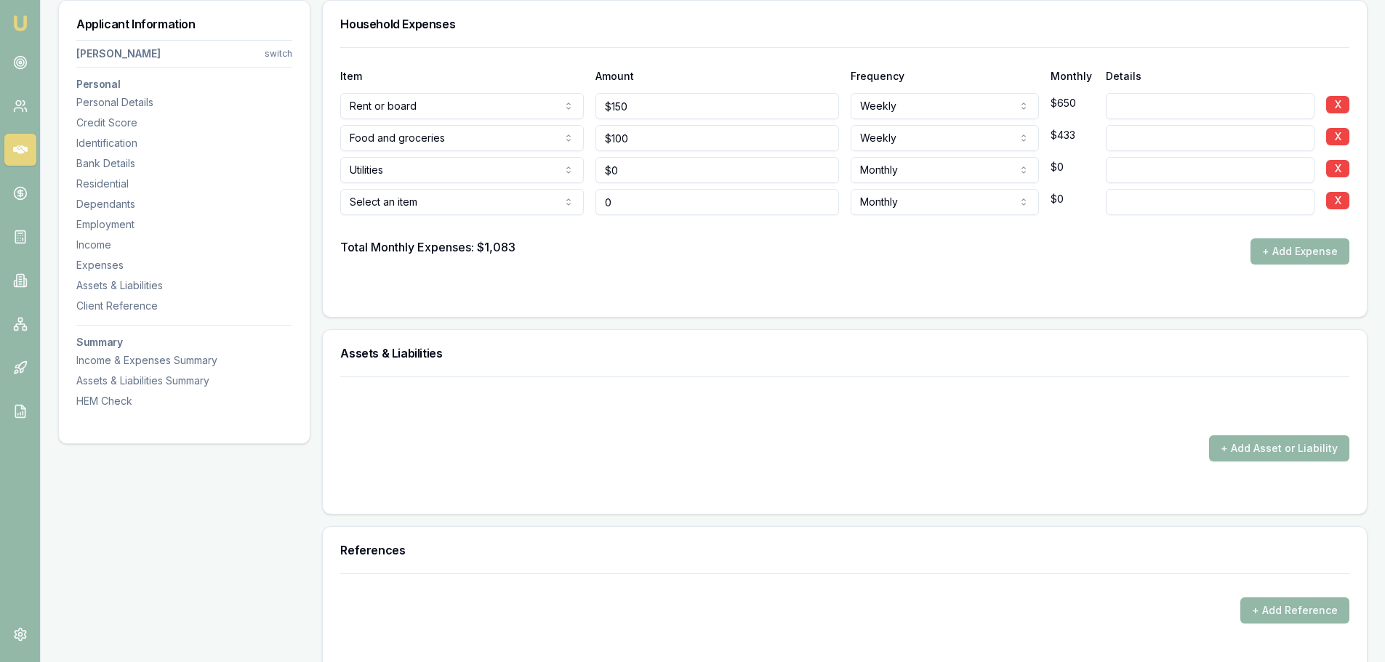
type input "0"
type input "$0"
drag, startPoint x: 630, startPoint y: 167, endPoint x: 552, endPoint y: 167, distance: 78.5
click at [552, 167] on div "Utilities Rent or board Food and groceries Utilities Insurance Transport Health…" at bounding box center [844, 167] width 1009 height 32
click at [1127, 166] on input at bounding box center [1210, 170] width 209 height 26
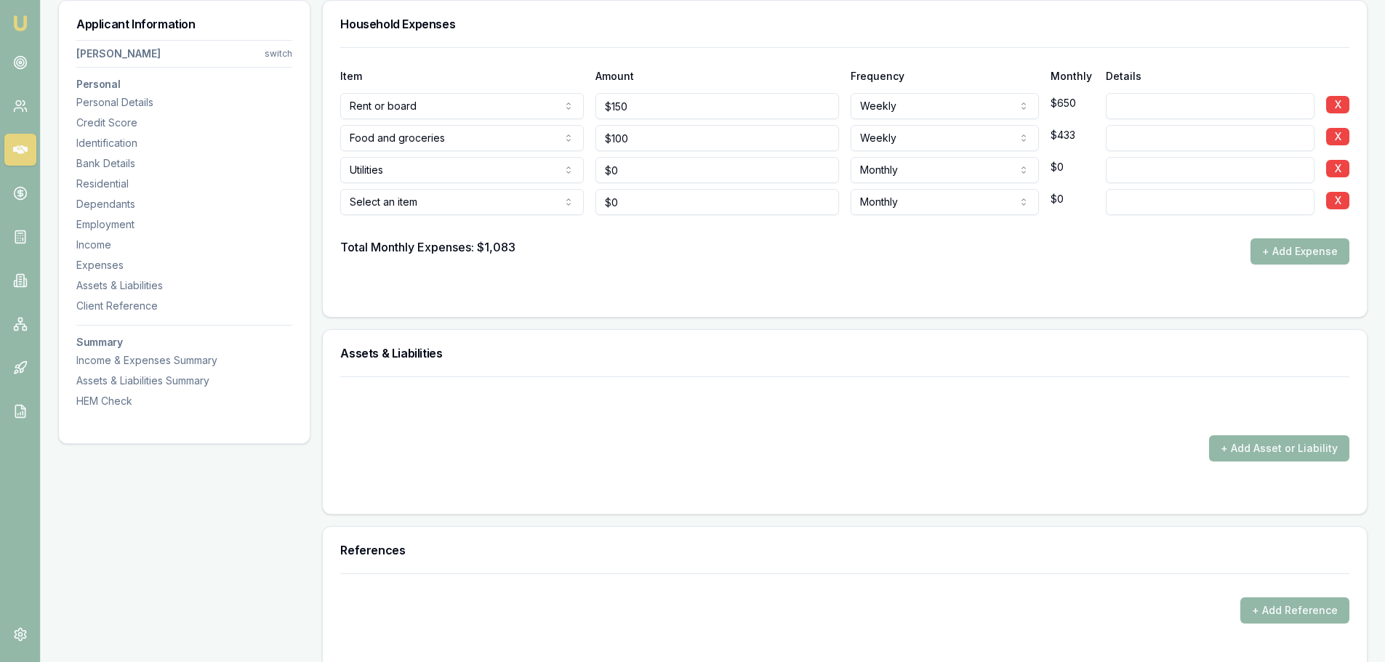
type input "0"
click at [648, 165] on input "0" at bounding box center [717, 170] width 244 height 26
click at [648, 165] on input "text" at bounding box center [717, 170] width 244 height 26
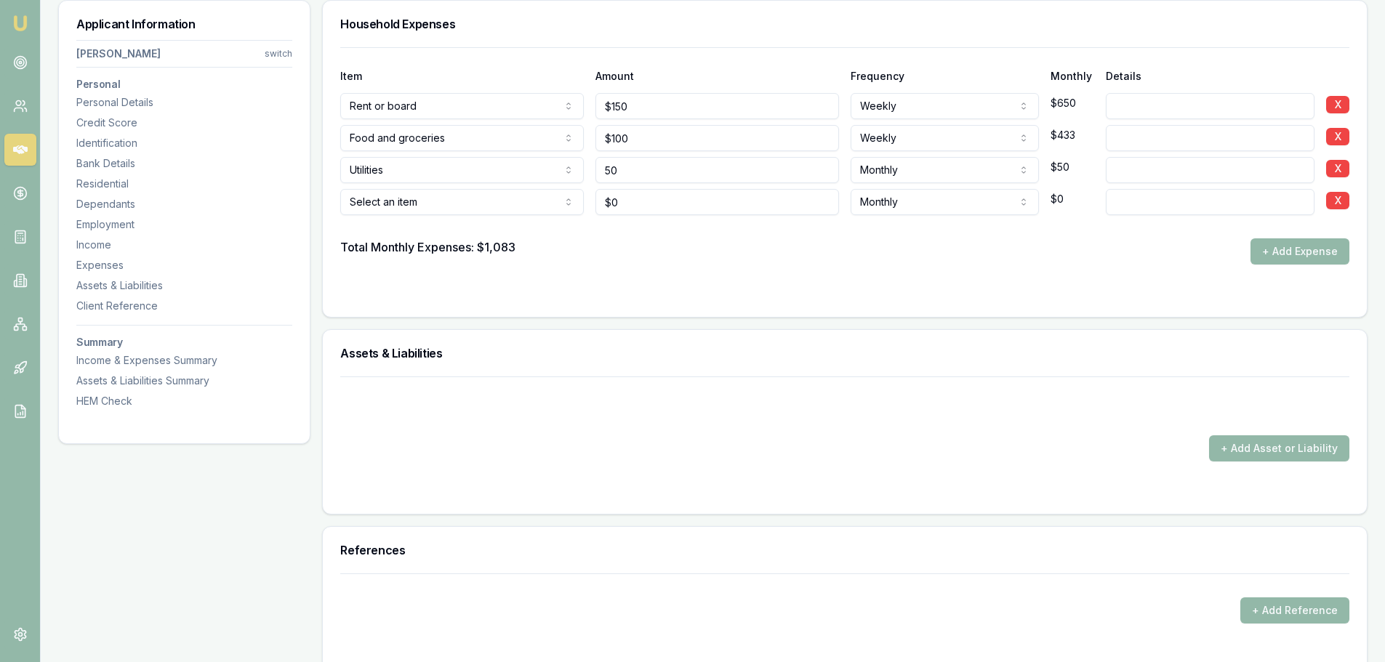
type input "$50"
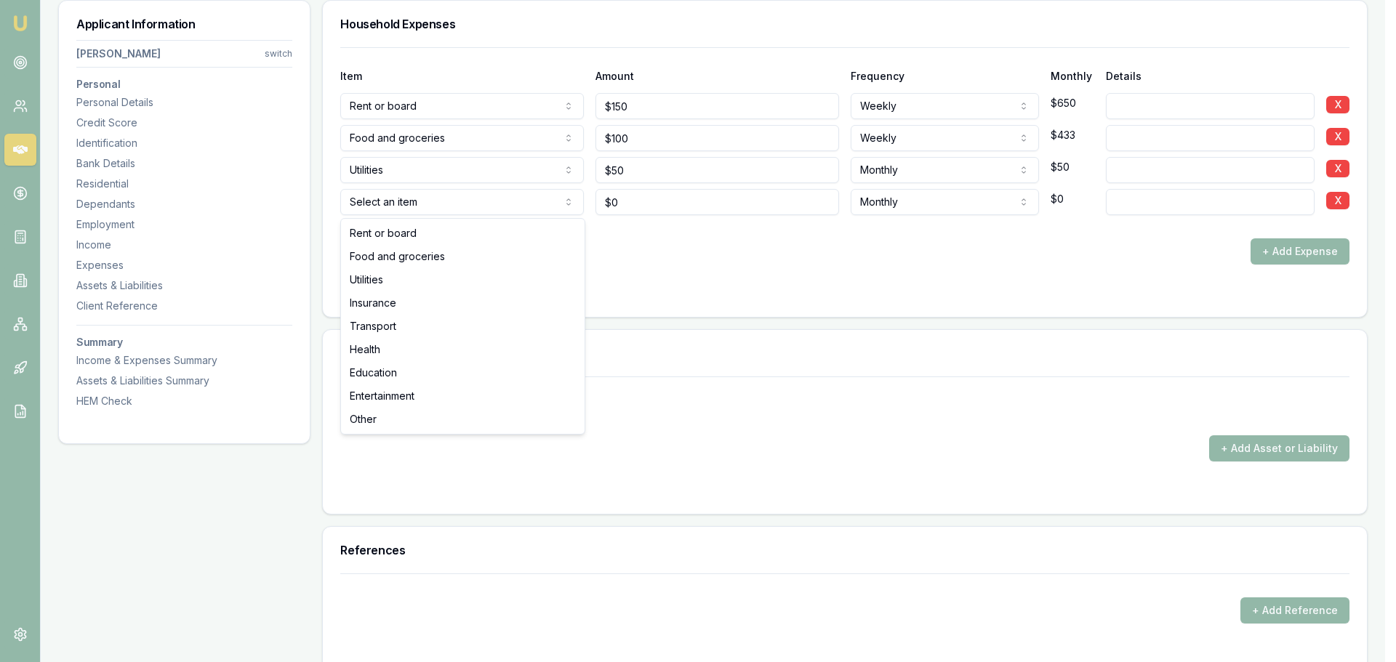
select select "UTILITIES"
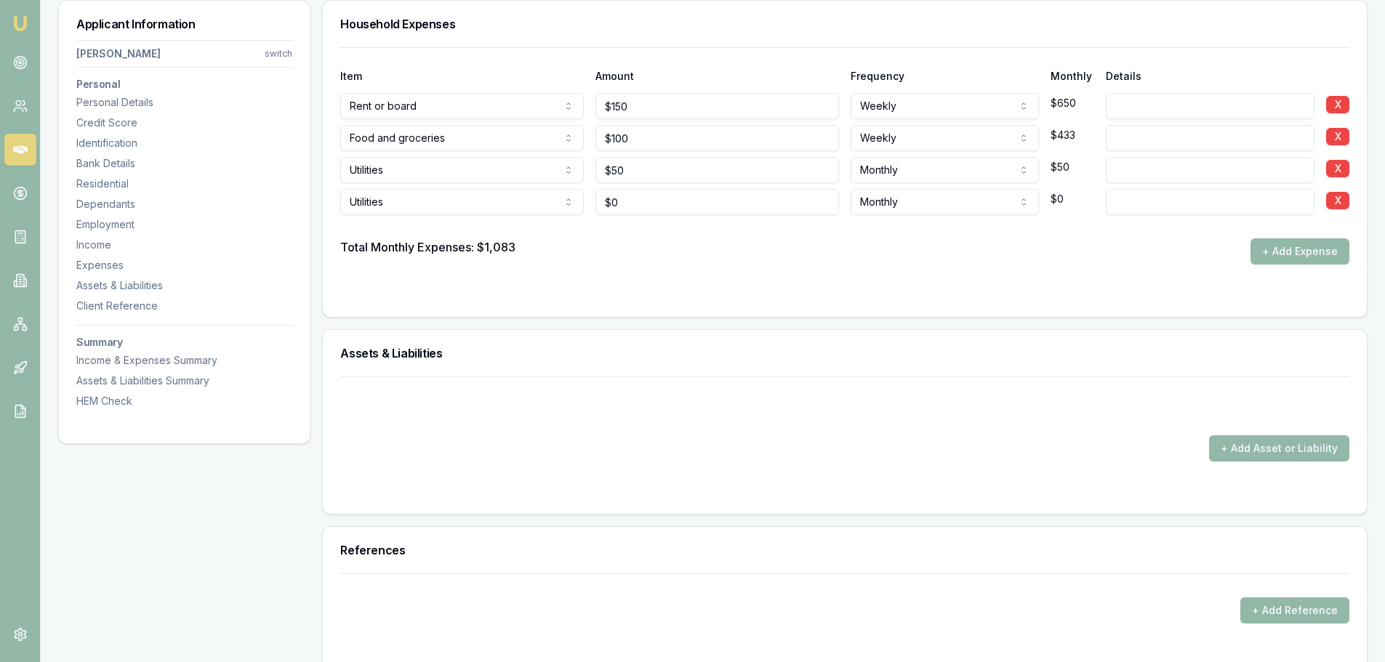
click at [1133, 209] on input at bounding box center [1210, 202] width 209 height 26
type input "PHONE BILL"
click at [569, 197] on div "Utilities Rent or board Food and groceries Utilities Insurance Transport Health…" at bounding box center [844, 199] width 1009 height 32
type input "$45"
click at [1271, 252] on button "+ Add Expense" at bounding box center [1299, 251] width 99 height 26
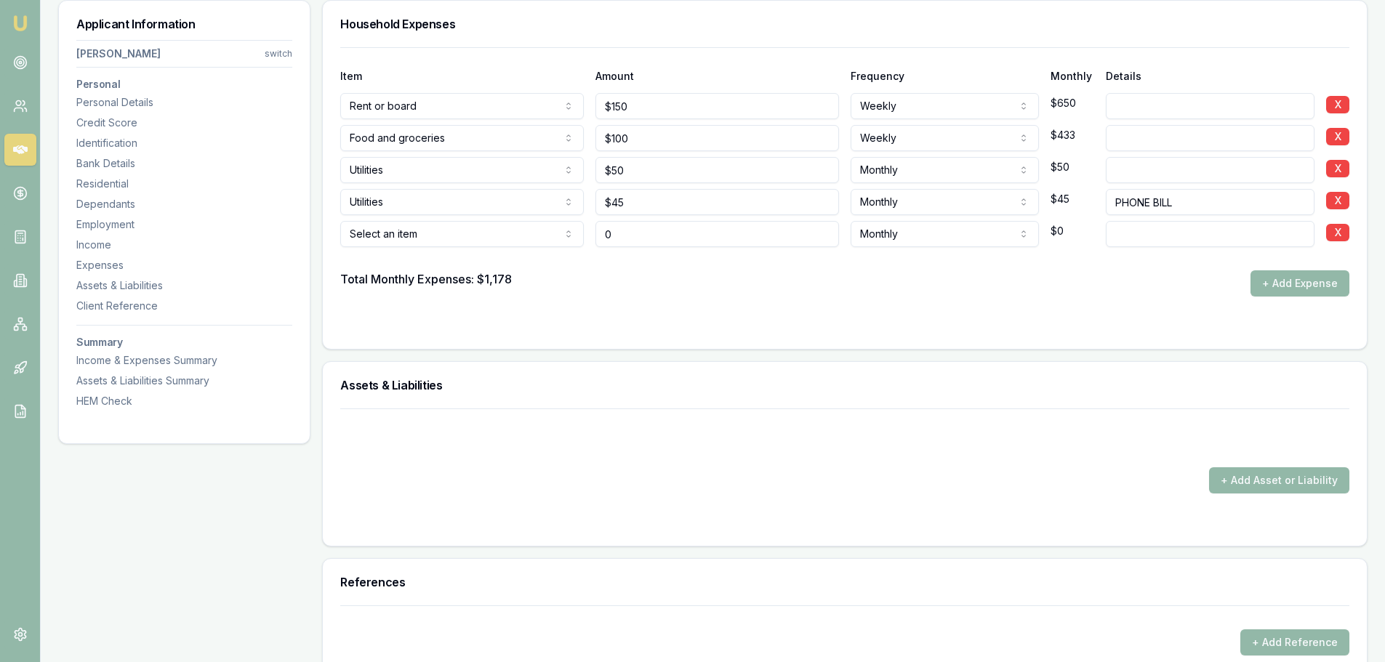
type input "$0"
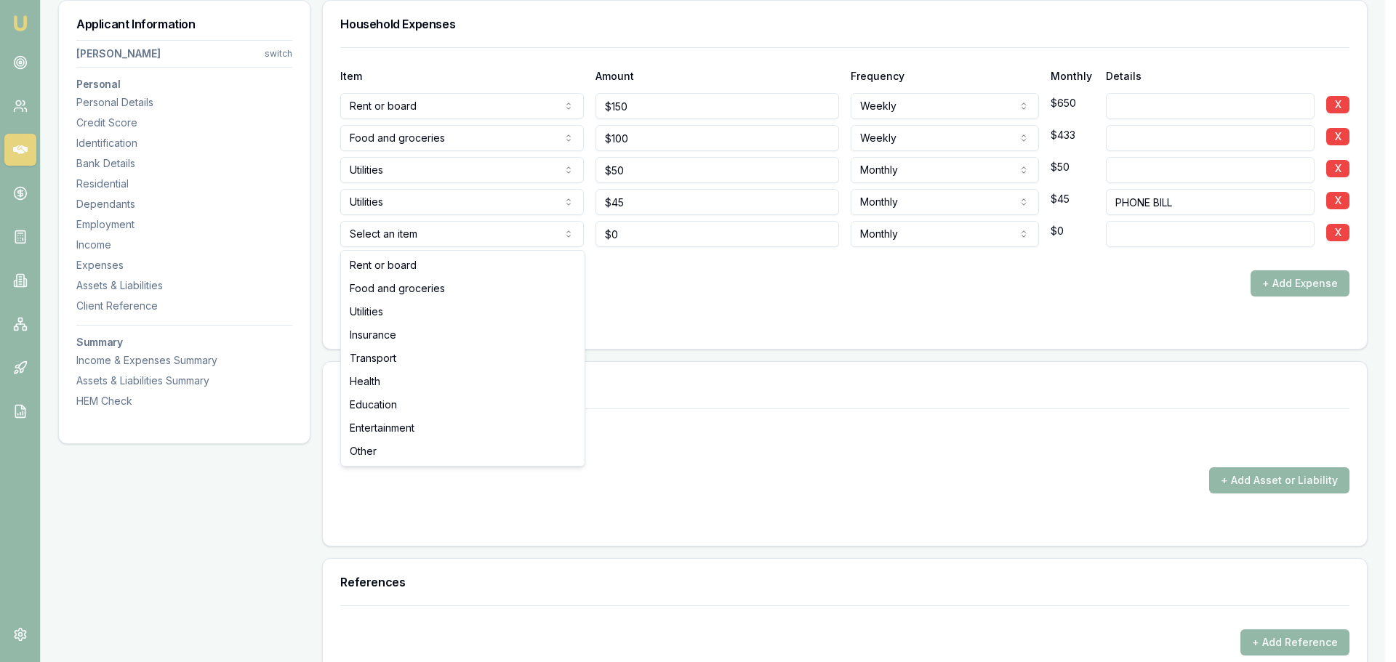
select select "INSURANCE"
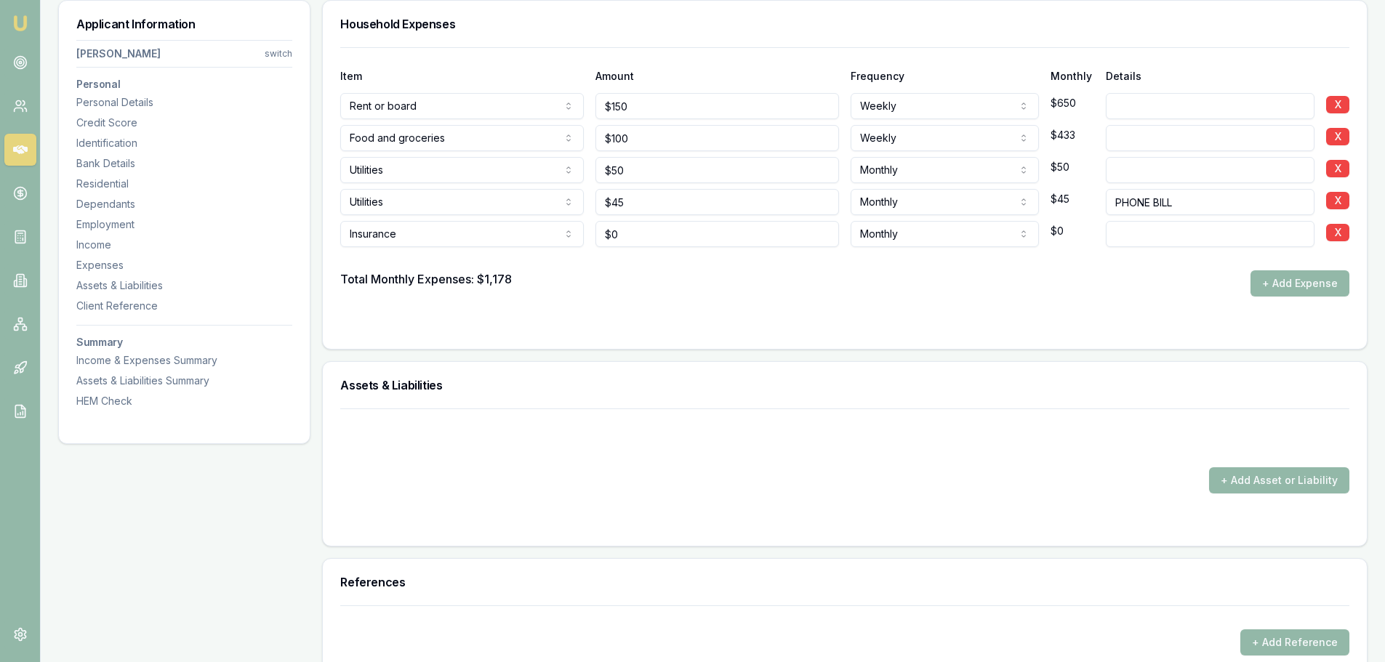
click at [628, 298] on form "Item Amount Frequency Monthly Details Rent or board Rent or board Food and groc…" at bounding box center [844, 189] width 1009 height 284
type input "$150"
click at [1277, 230] on input at bounding box center [1210, 234] width 209 height 26
type input "CAR INSURANCE"
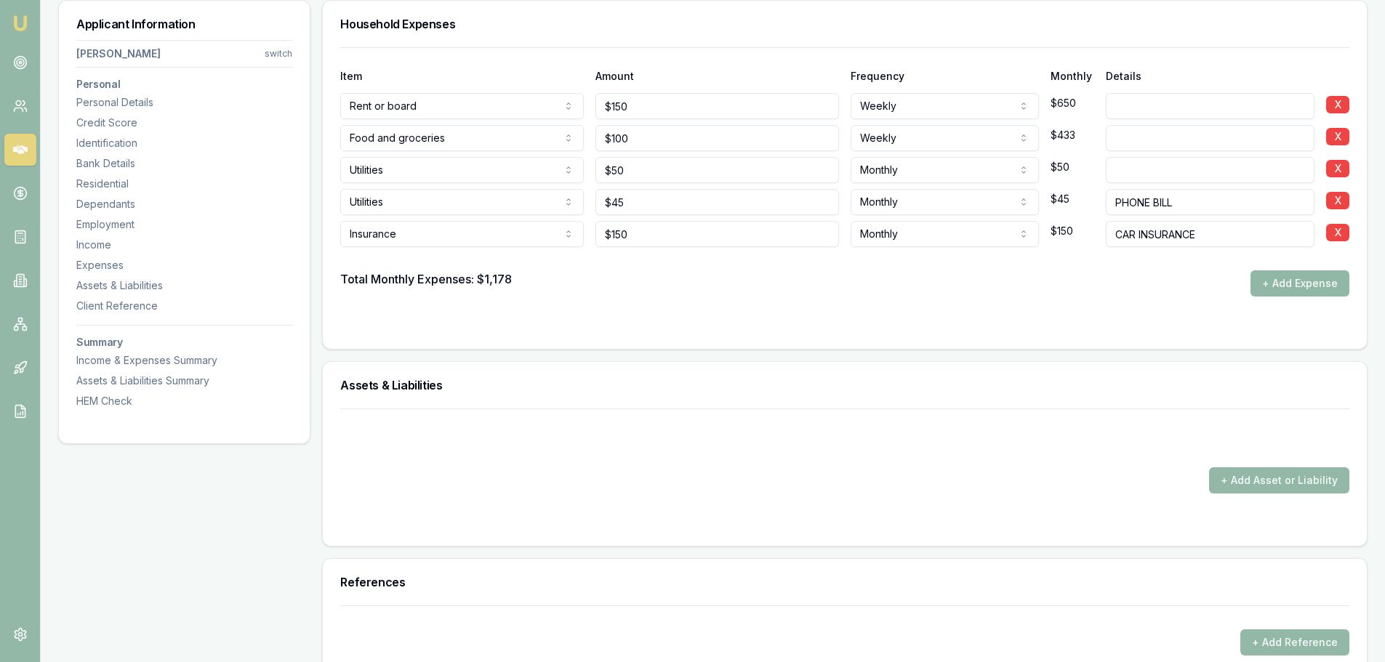
click at [1298, 280] on button "+ Add Expense" at bounding box center [1299, 283] width 99 height 26
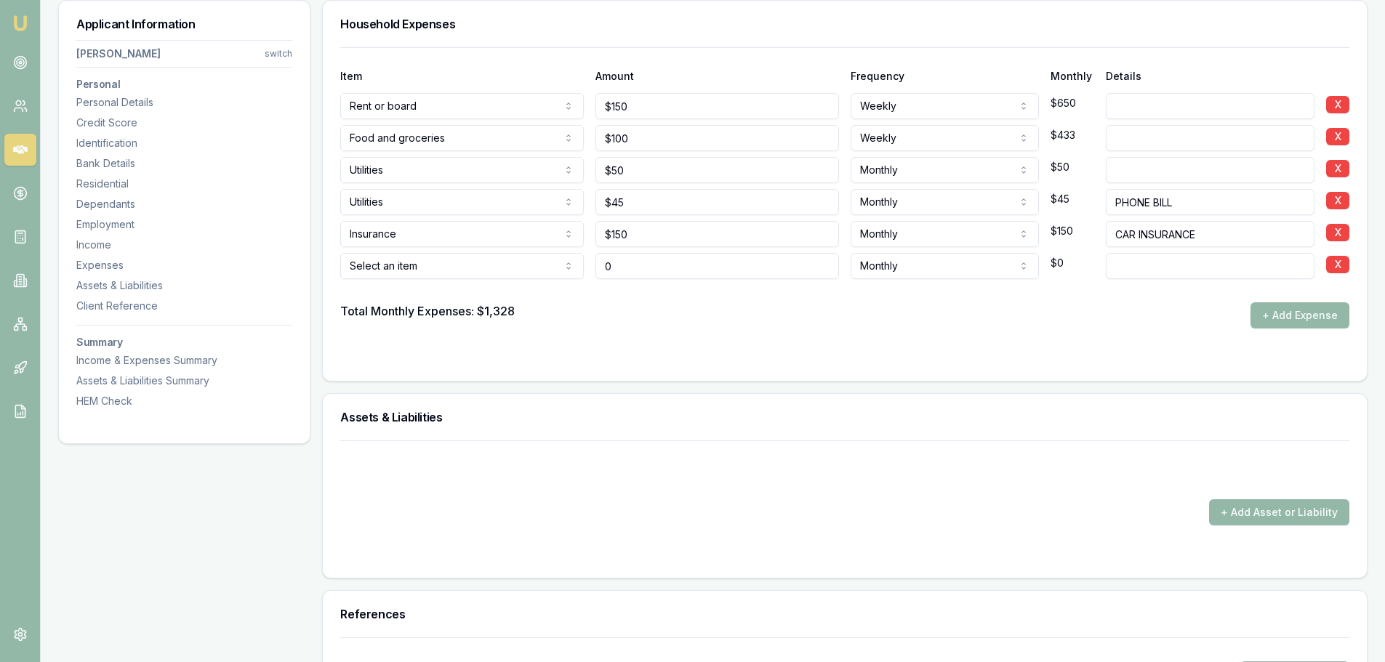
type input "$0"
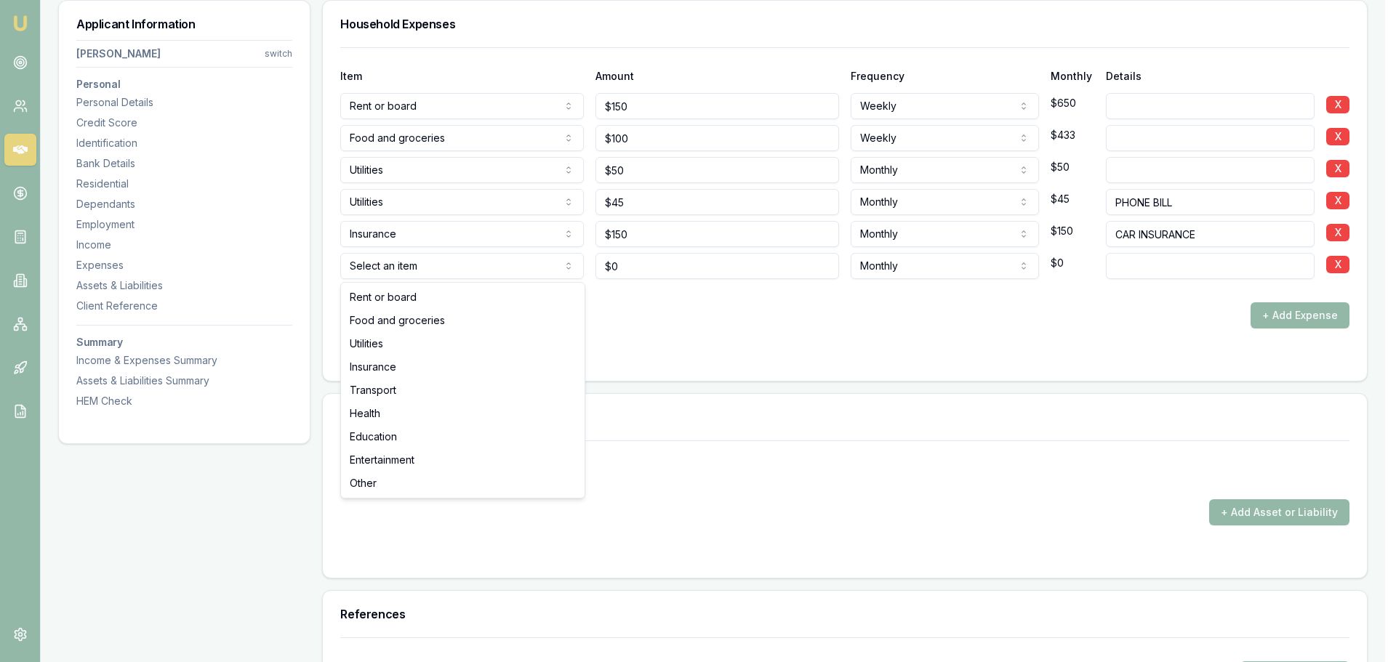
select select "TRANSPORT"
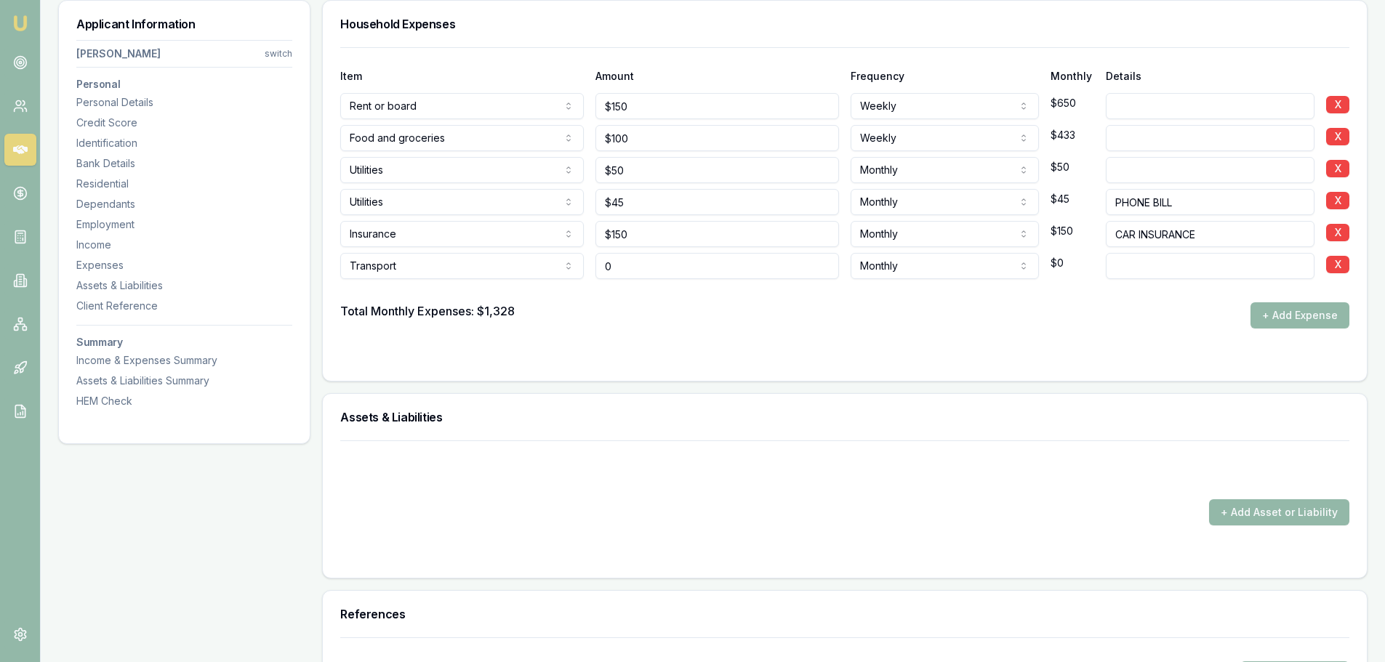
drag, startPoint x: 637, startPoint y: 264, endPoint x: 483, endPoint y: 254, distance: 154.4
click at [495, 257] on div "Transport Rent or board Food and groceries Utilities Insurance Transport Health…" at bounding box center [844, 263] width 1009 height 32
drag, startPoint x: 700, startPoint y: 265, endPoint x: 693, endPoint y: 264, distance: 7.3
click at [700, 264] on input "0" at bounding box center [717, 266] width 244 height 26
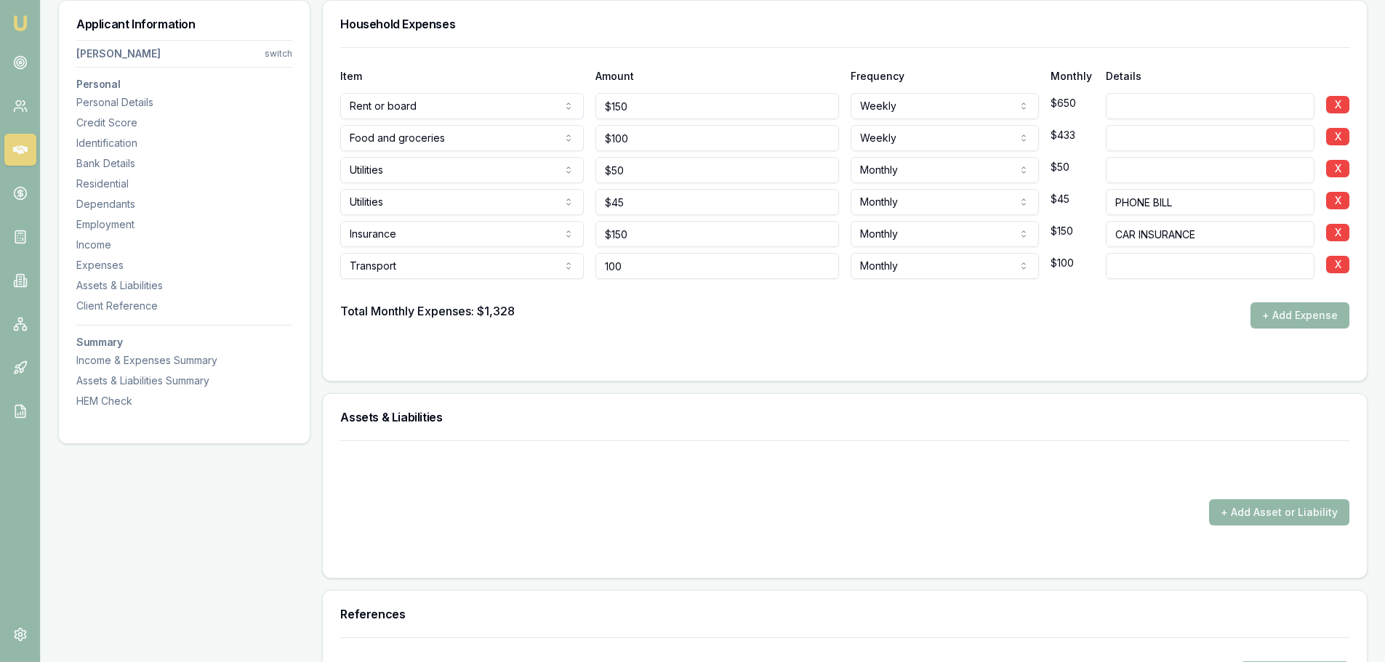
type input "$100"
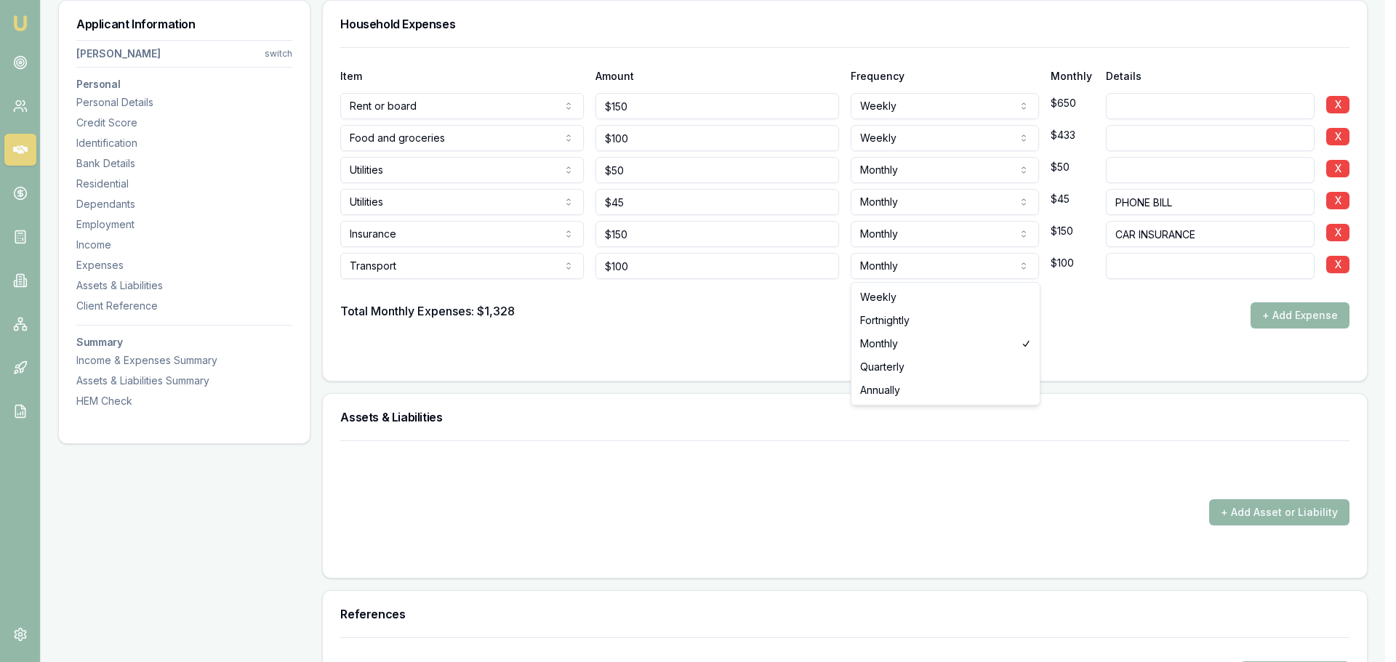
select select "WEEKLY"
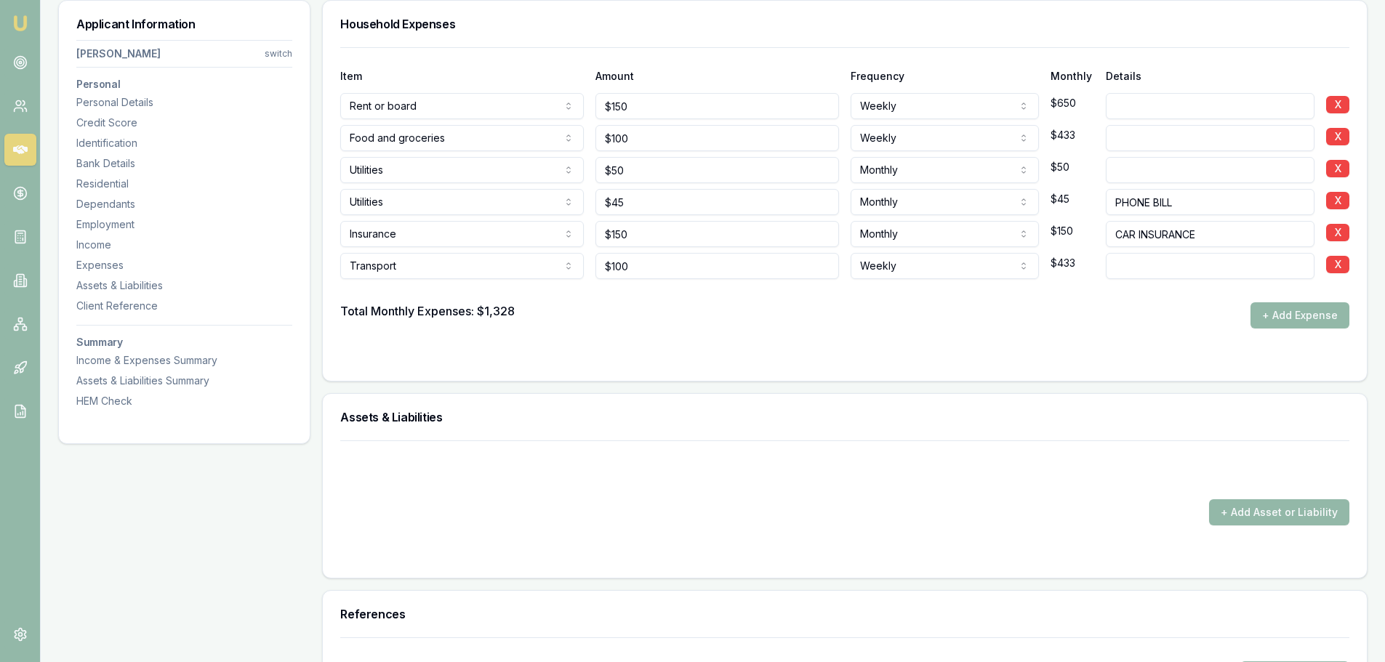
click at [877, 297] on div at bounding box center [844, 290] width 1009 height 23
click at [1266, 316] on button "+ Add Expense" at bounding box center [1299, 315] width 99 height 26
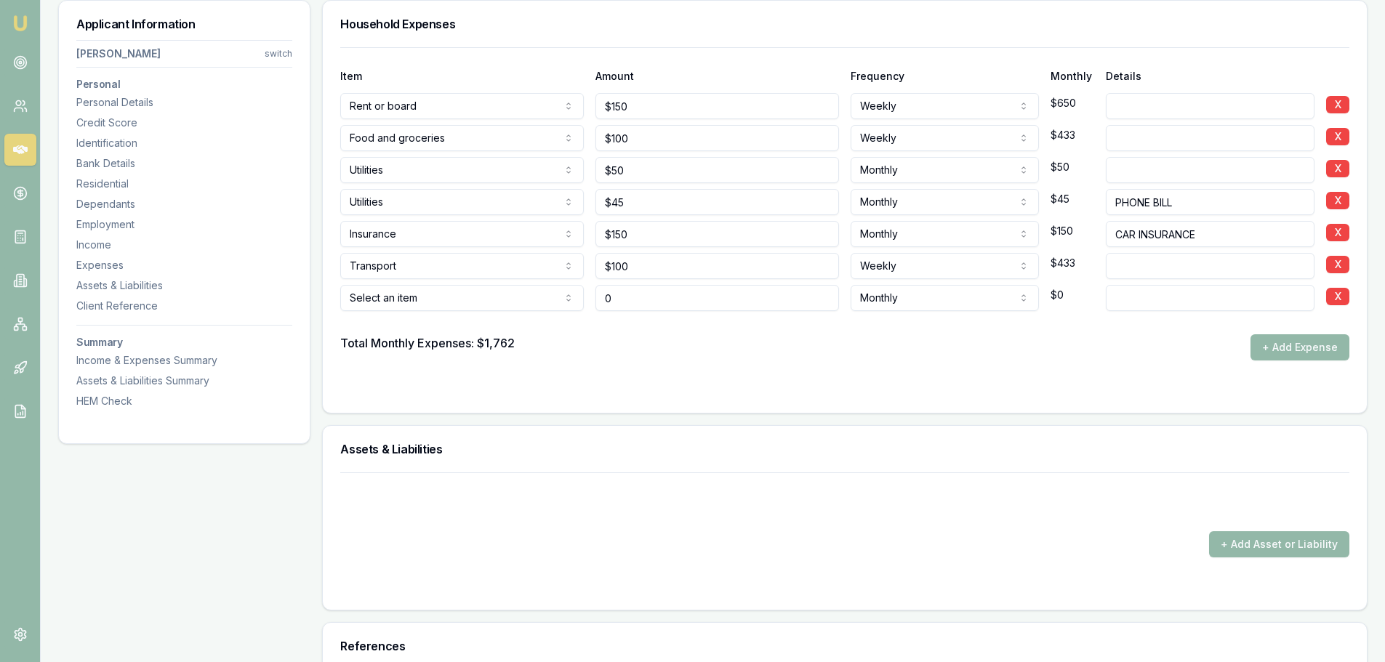
type input "$0"
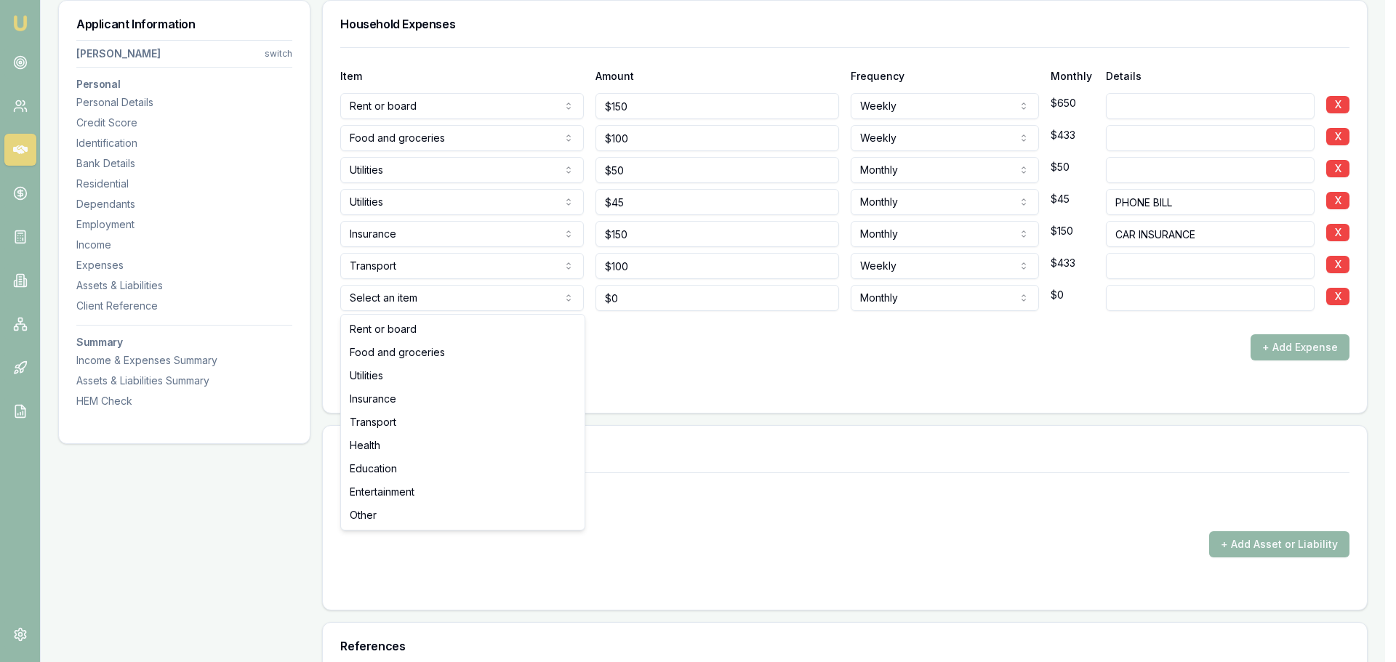
select select "ENTERTAINMENT"
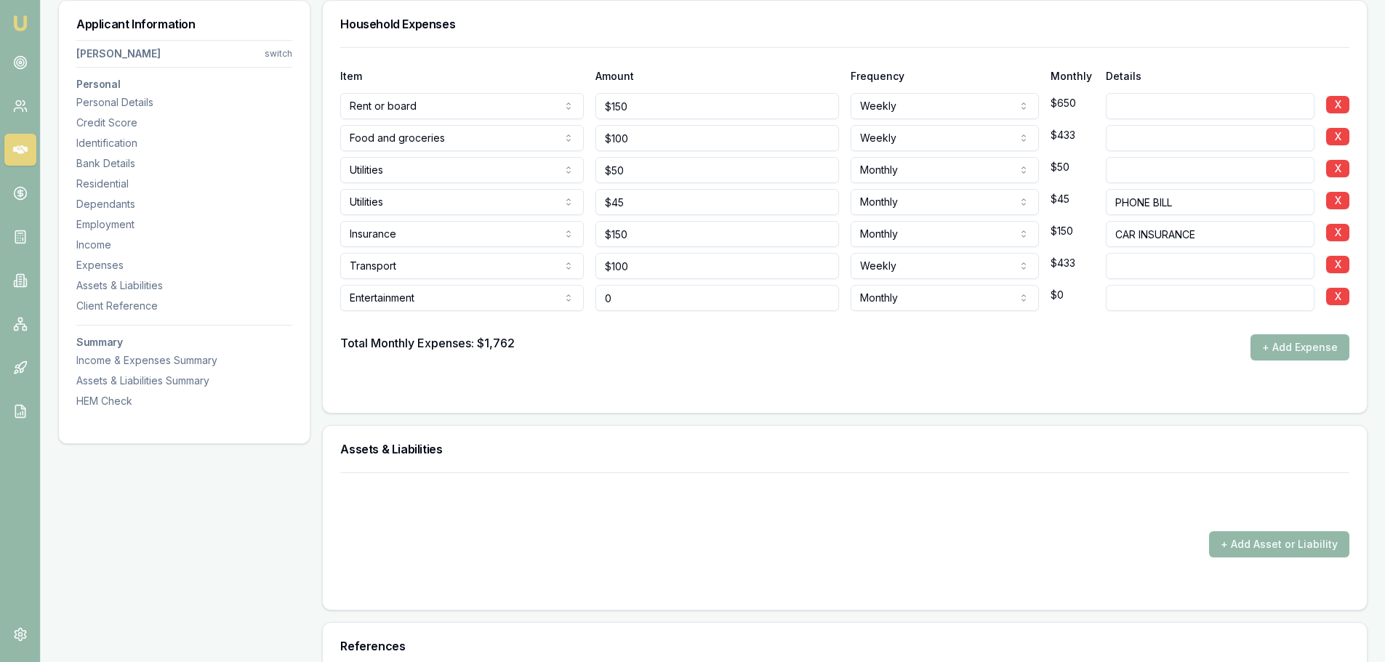
drag, startPoint x: 718, startPoint y: 294, endPoint x: 539, endPoint y: 294, distance: 178.8
click at [544, 294] on div "Entertainment Rent or board Food and groceries Utilities Insurance Transport He…" at bounding box center [844, 295] width 1009 height 32
type input "$100"
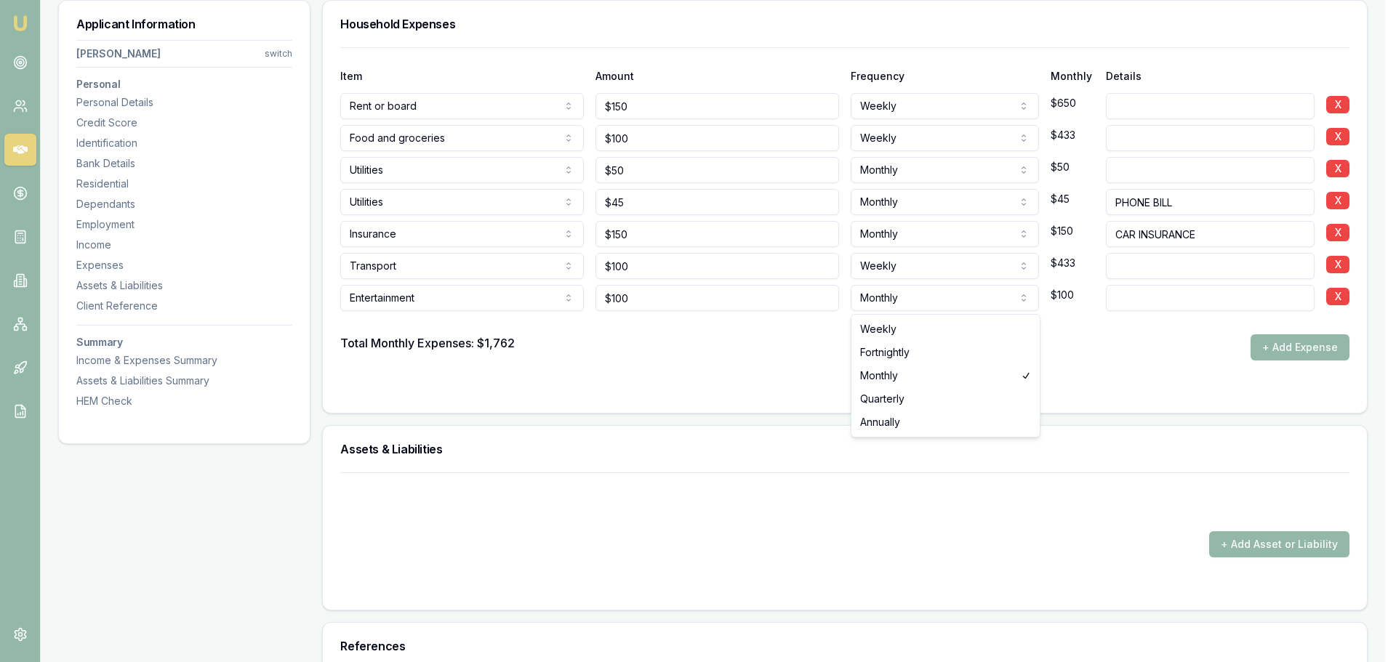
select select "WEEKLY"
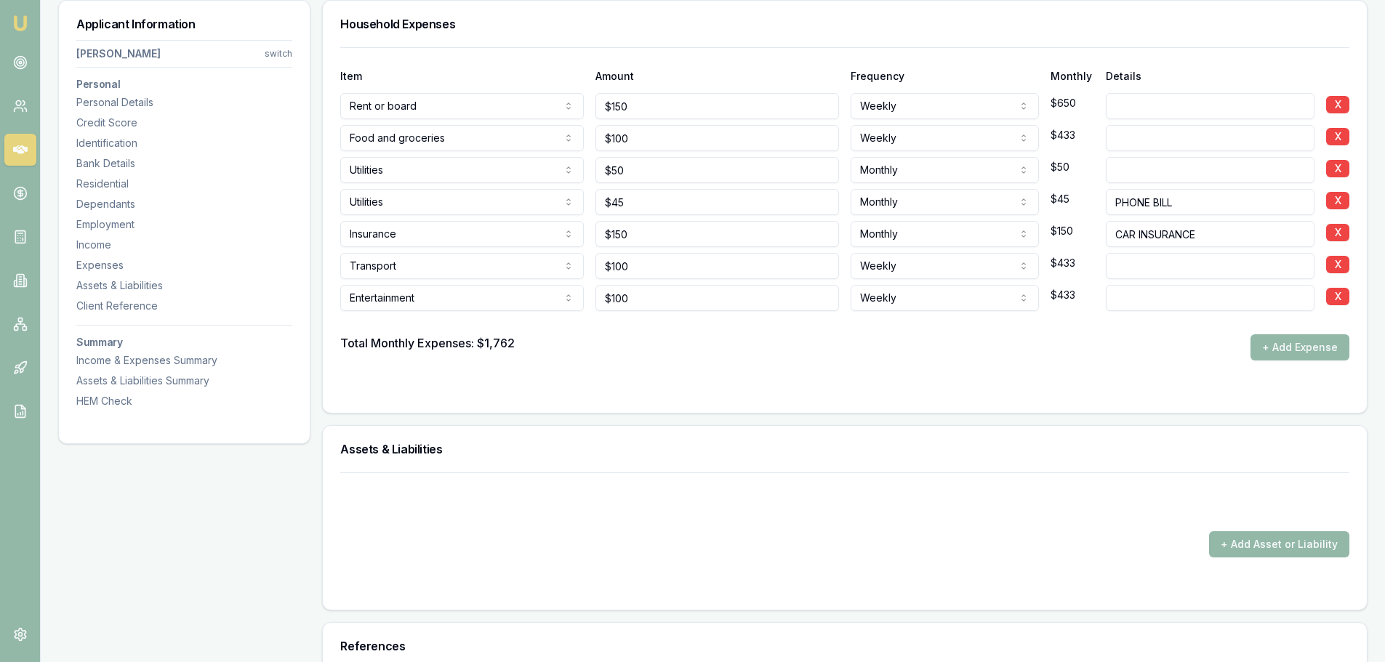
click at [911, 334] on div "Total Monthly Expenses: $1,762 + Add Expense" at bounding box center [844, 347] width 1009 height 26
click at [1291, 341] on button "+ Add Expense" at bounding box center [1299, 347] width 99 height 26
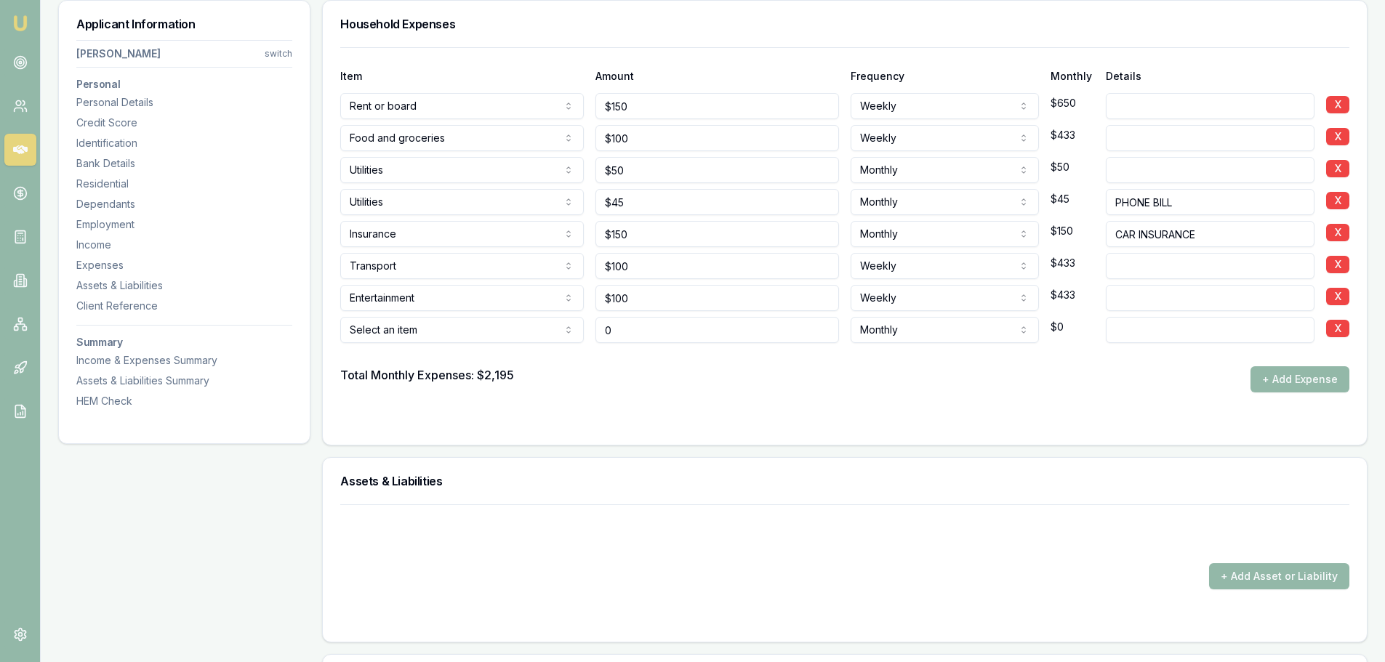
type input "$0"
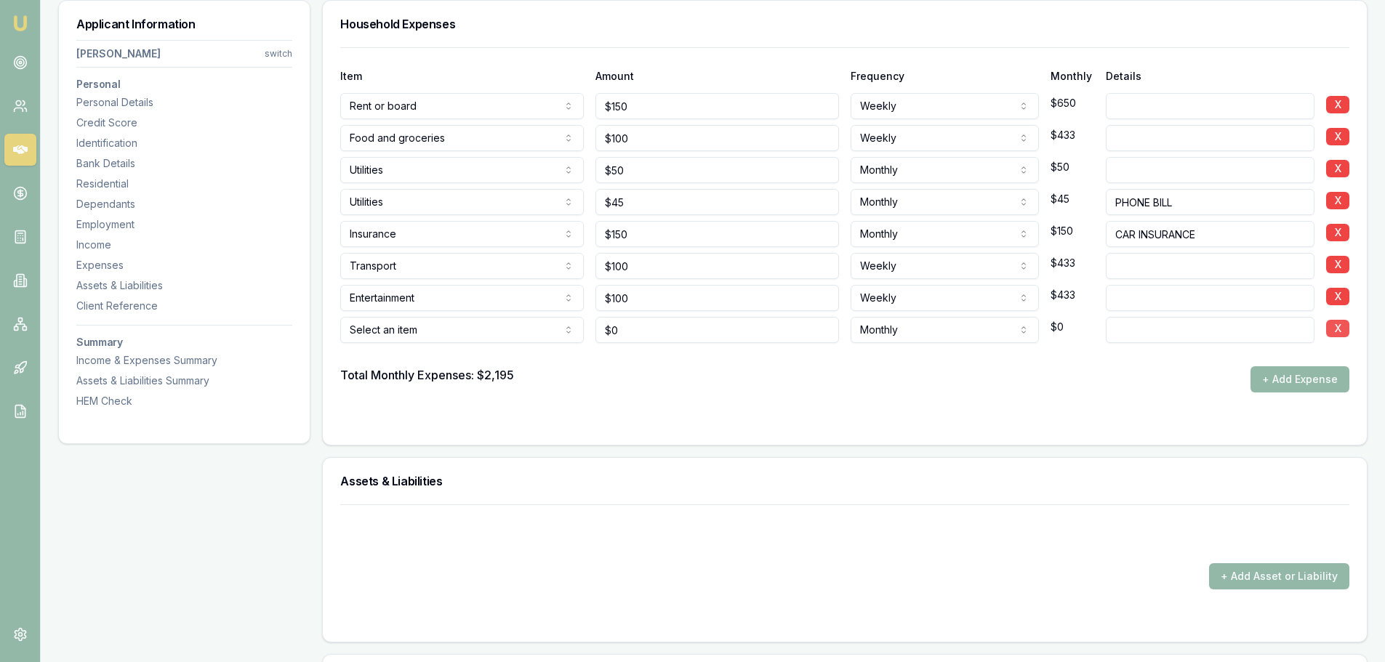
click at [1335, 327] on button "X" at bounding box center [1337, 328] width 23 height 17
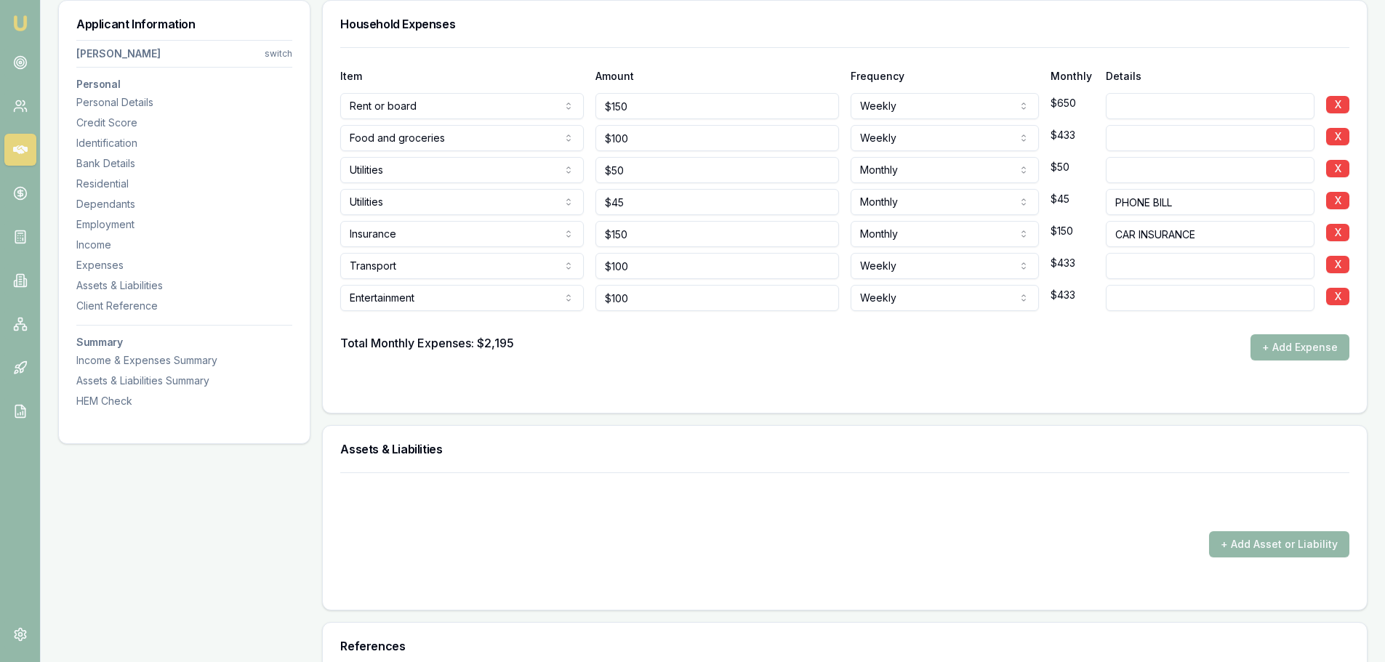
click at [865, 366] on form "Item Amount Frequency Monthly Details Rent or board Rent or board Food and groc…" at bounding box center [844, 221] width 1009 height 348
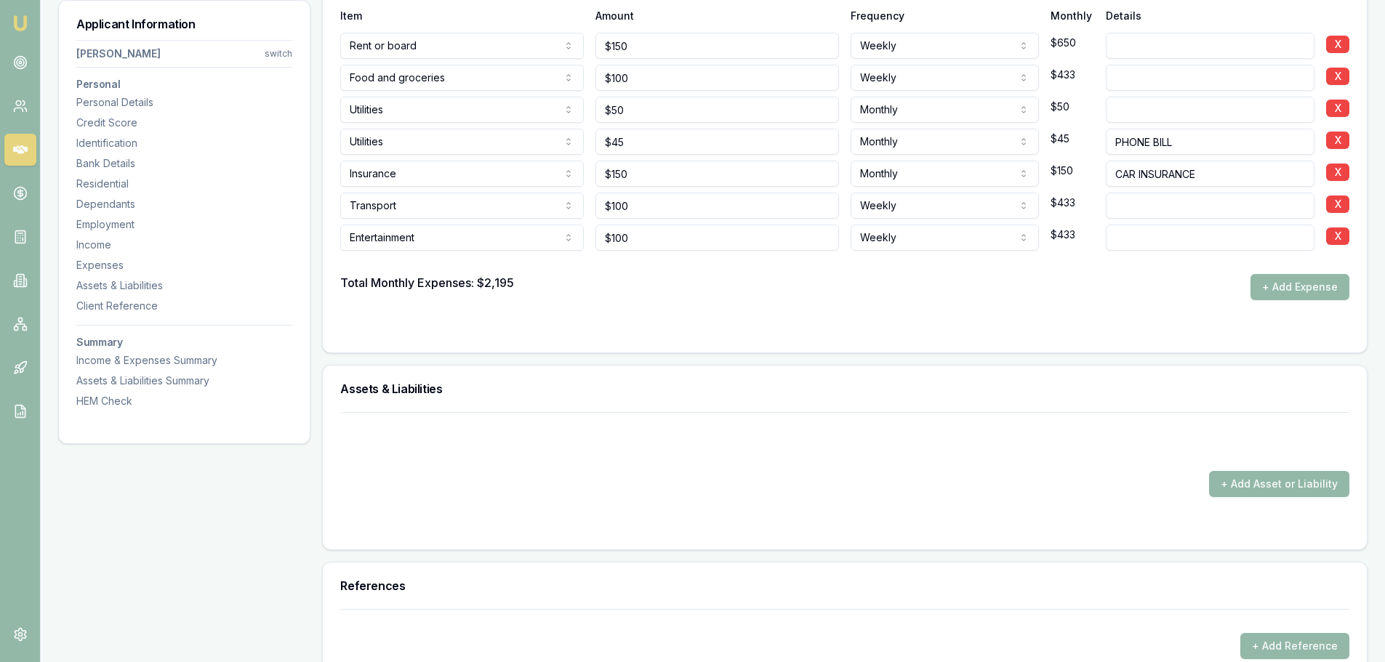
scroll to position [4172, 0]
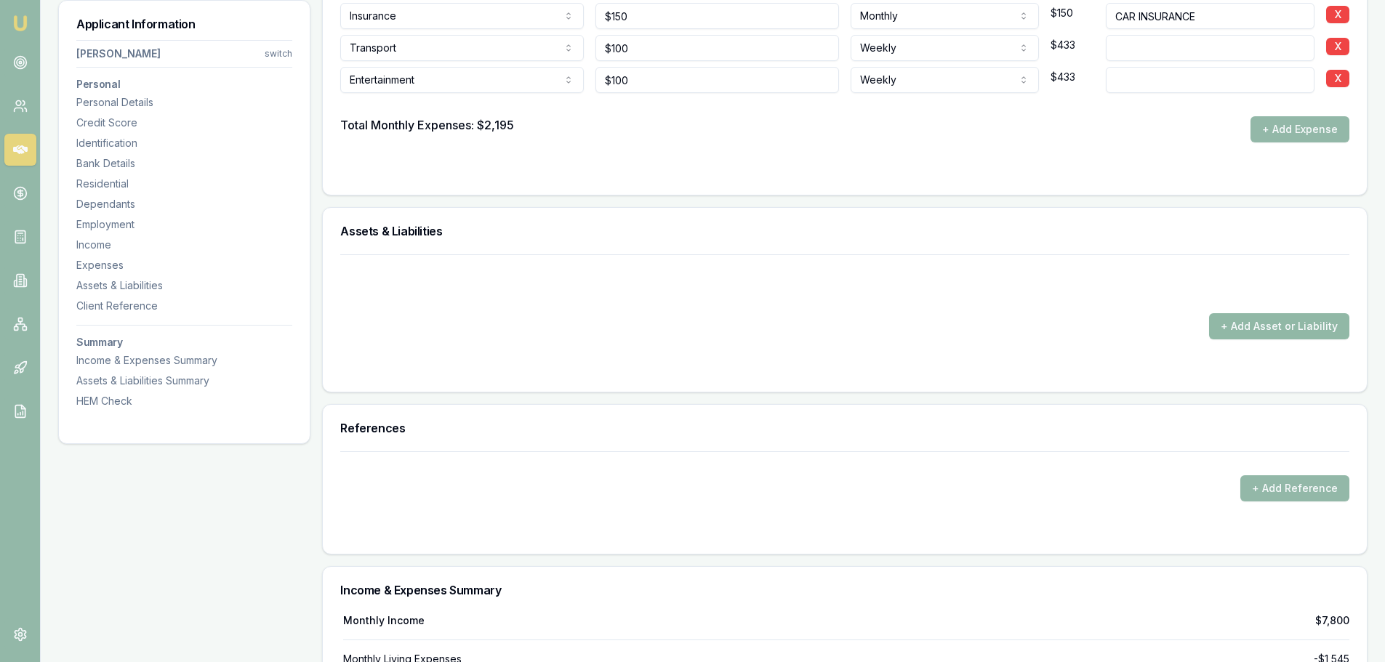
click at [1272, 323] on button "+ Add Asset or Liability" at bounding box center [1279, 326] width 140 height 26
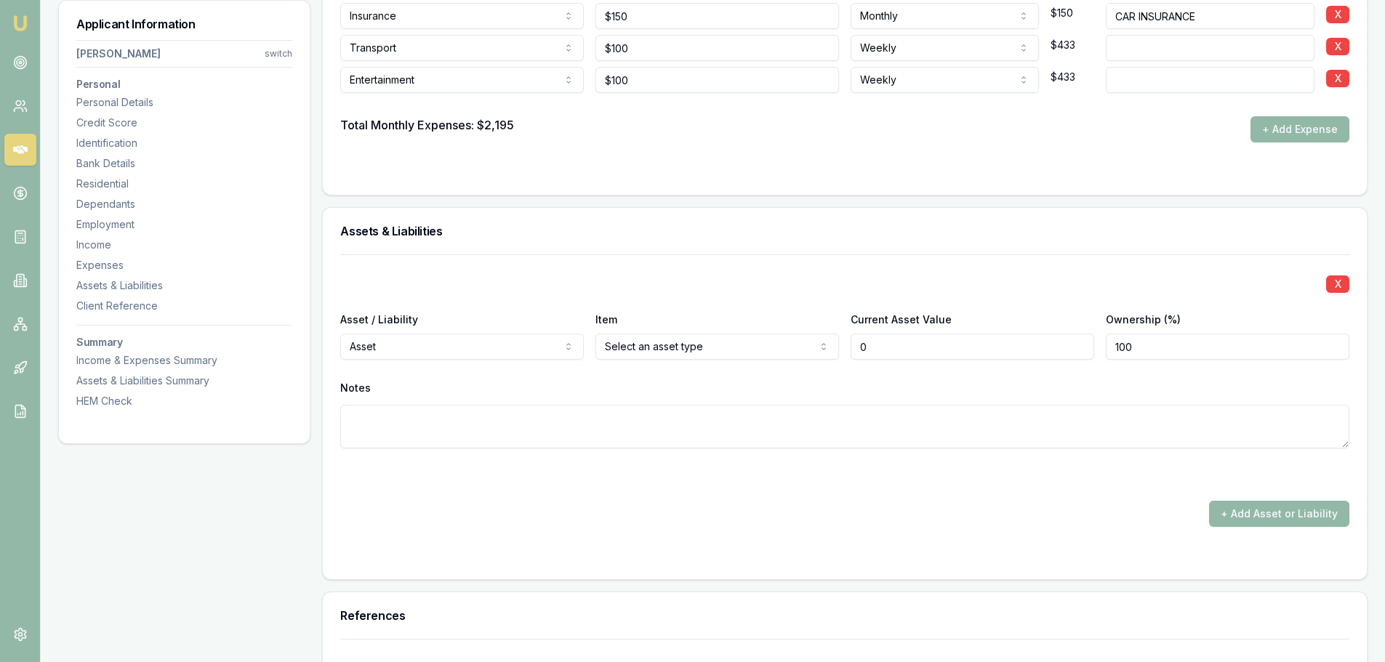
type input "$0"
click at [773, 231] on h3 "Assets & Liabilities" at bounding box center [844, 231] width 1009 height 12
click at [599, 236] on h3 "Assets & Liabilities" at bounding box center [844, 231] width 1009 height 12
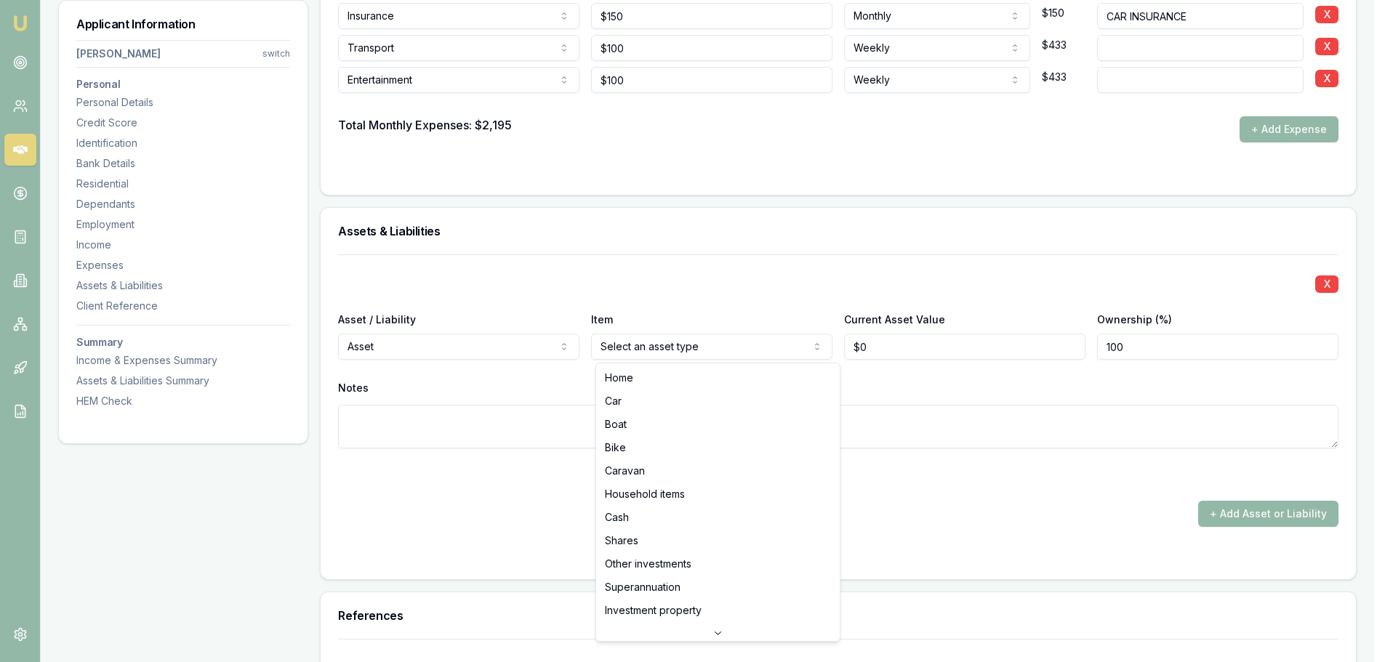
select select "CASH"
drag, startPoint x: 651, startPoint y: 520, endPoint x: 682, endPoint y: 494, distance: 40.3
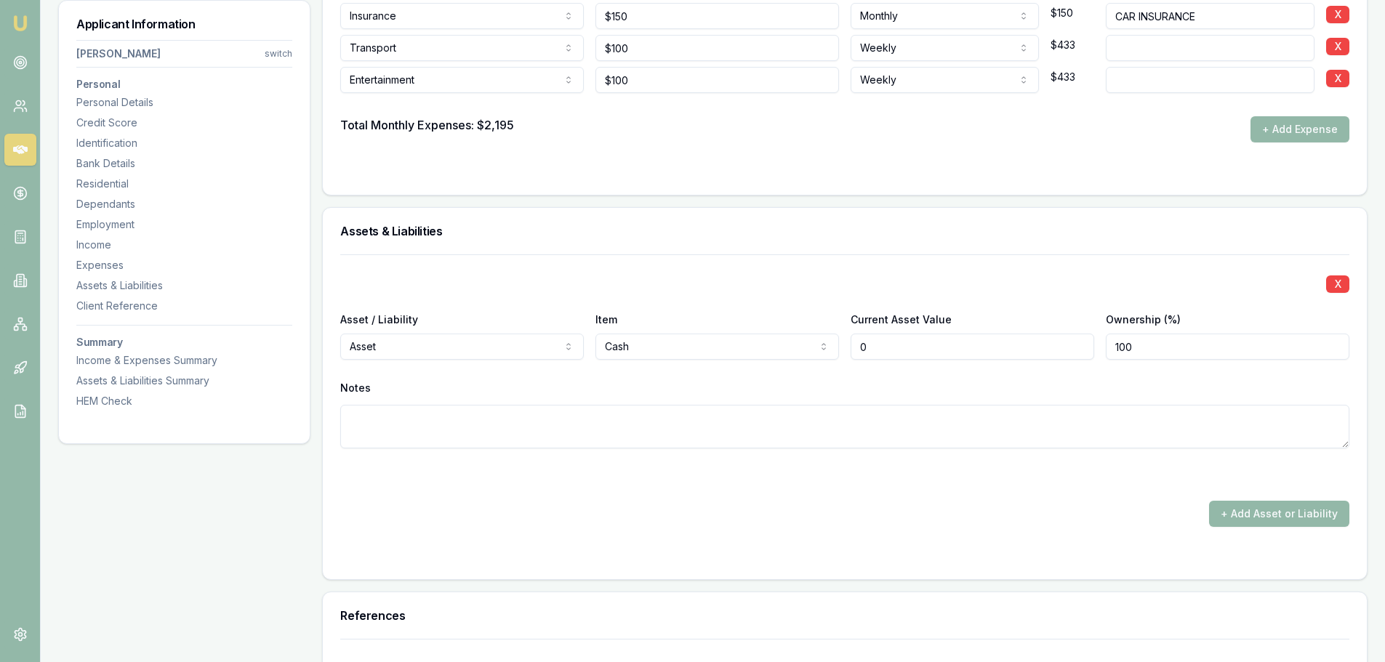
drag, startPoint x: 895, startPoint y: 345, endPoint x: 796, endPoint y: 350, distance: 99.0
click at [797, 350] on div "Asset / Liability Asset Asset Liability Item Cash Home Car Boat Bike Caravan Ho…" at bounding box center [844, 334] width 1009 height 49
type input "$5,000"
click at [1301, 514] on button "+ Add Asset or Liability" at bounding box center [1279, 514] width 140 height 26
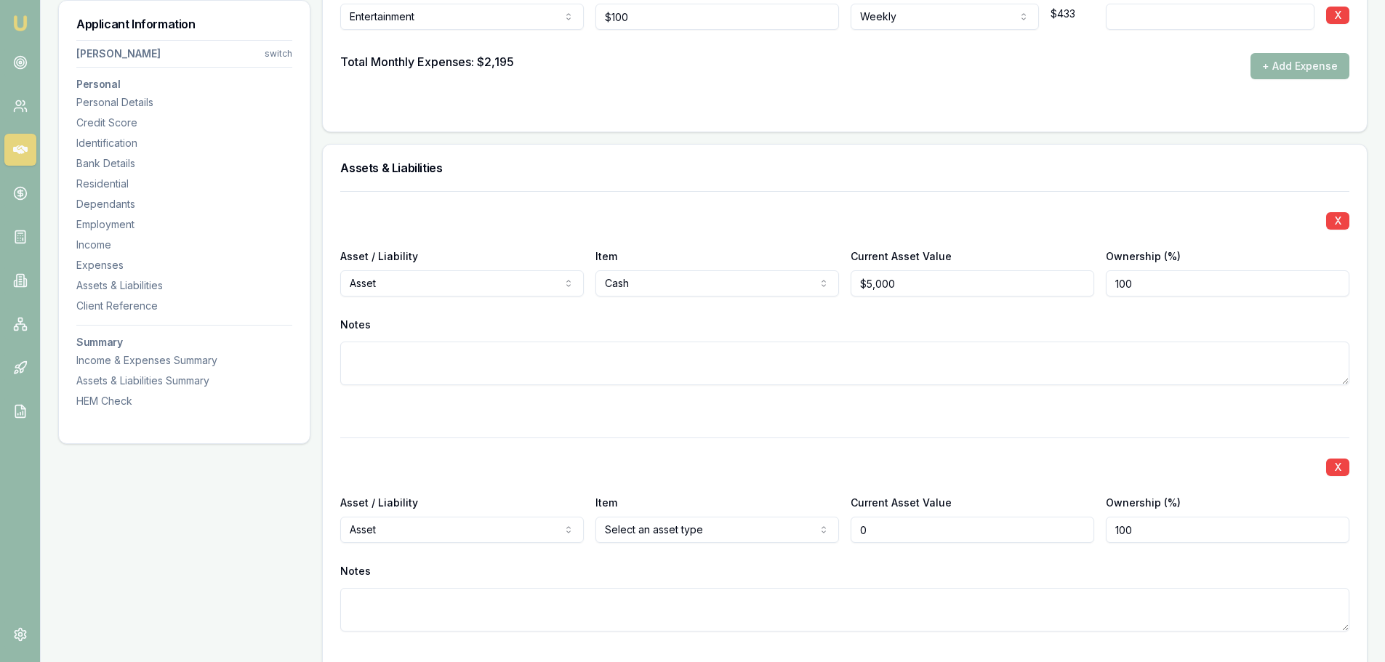
scroll to position [4318, 0]
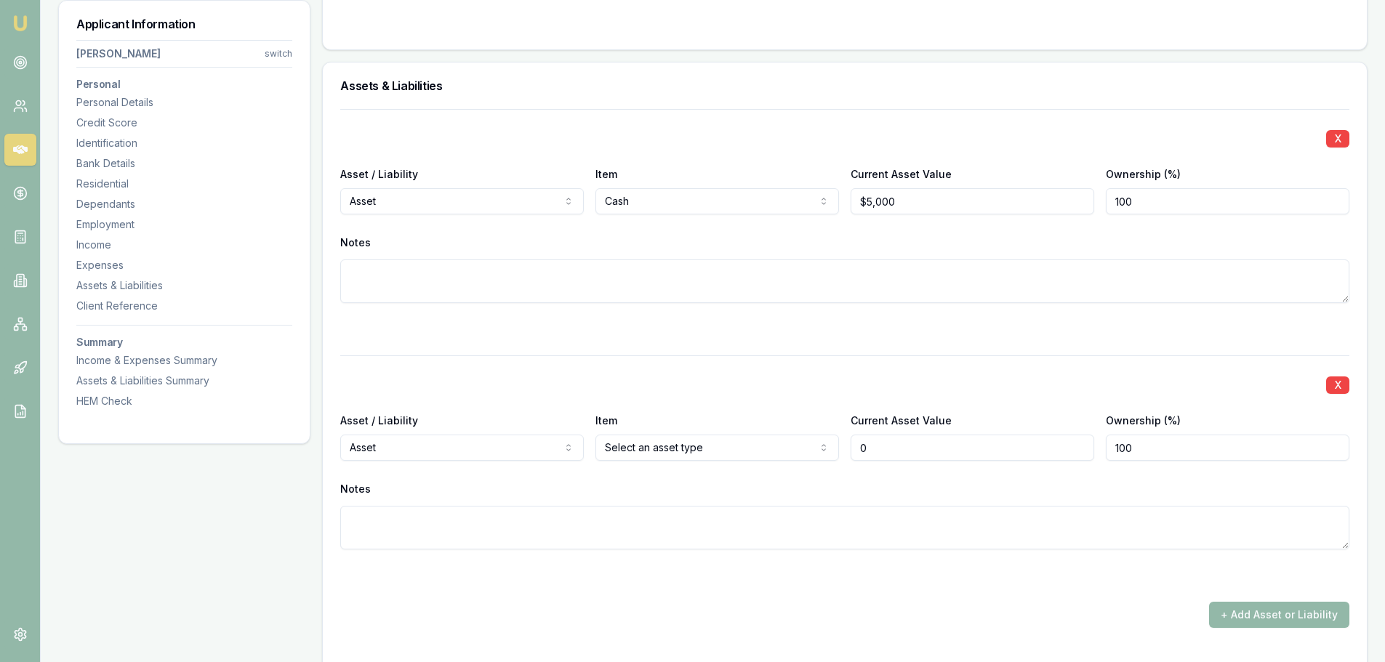
type input "$0"
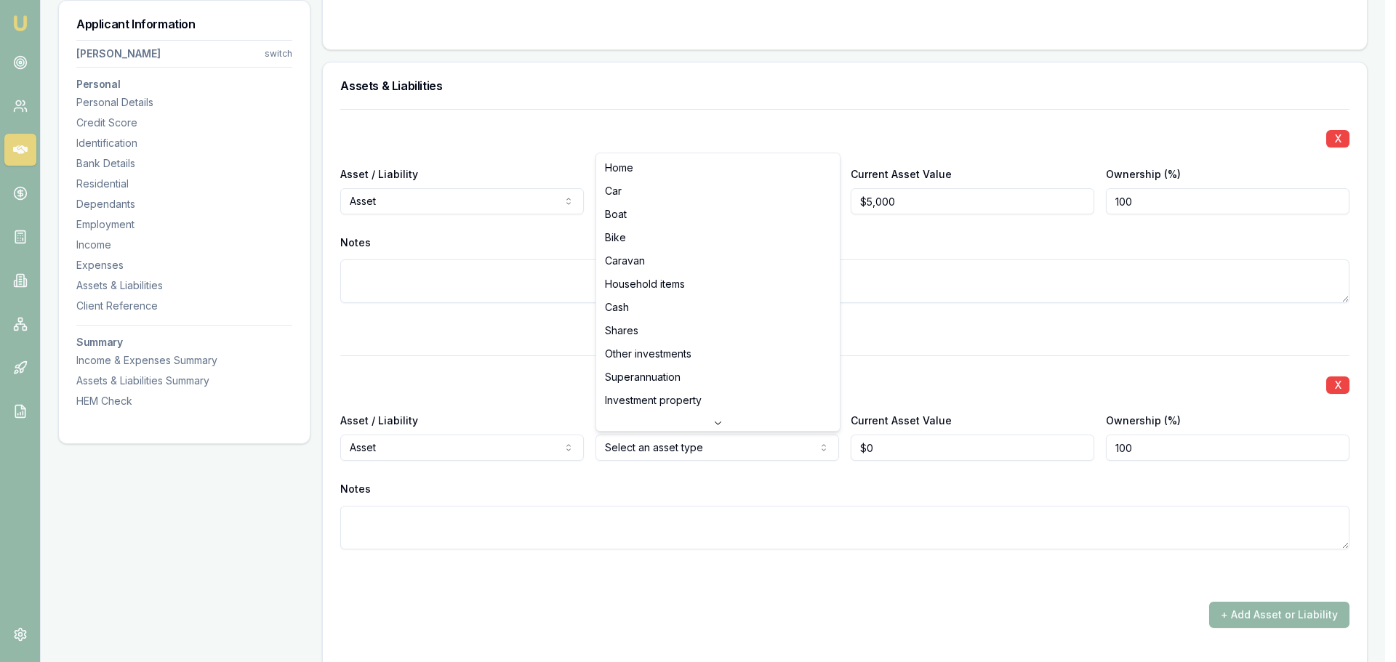
select select "HOUSEHOLD_ITEMS"
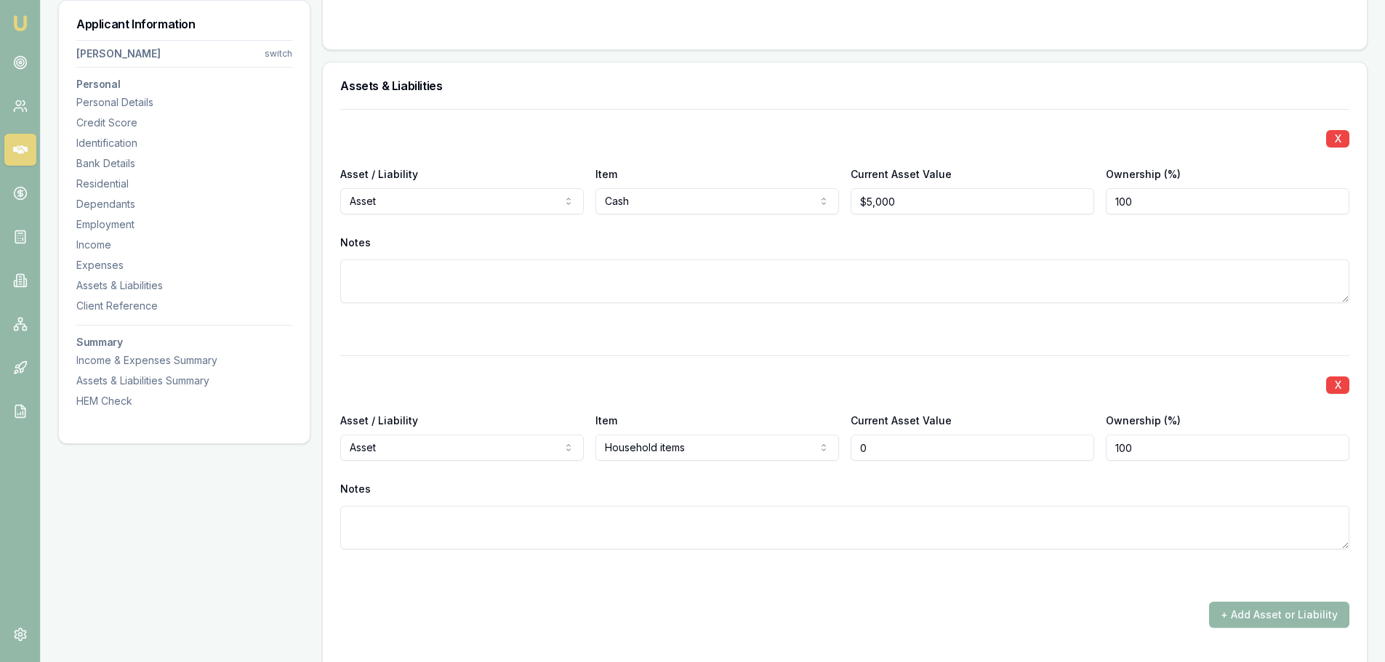
drag, startPoint x: 890, startPoint y: 453, endPoint x: 779, endPoint y: 449, distance: 112.0
click at [781, 449] on div "Asset / Liability Asset Asset Liability Item Household items Home Car Boat Bike…" at bounding box center [844, 435] width 1009 height 49
type input "$25,000"
click at [768, 340] on div "X Asset / Liability Asset Asset Liability Item Cash Home Car Boat Bike Caravan …" at bounding box center [844, 368] width 1009 height 519
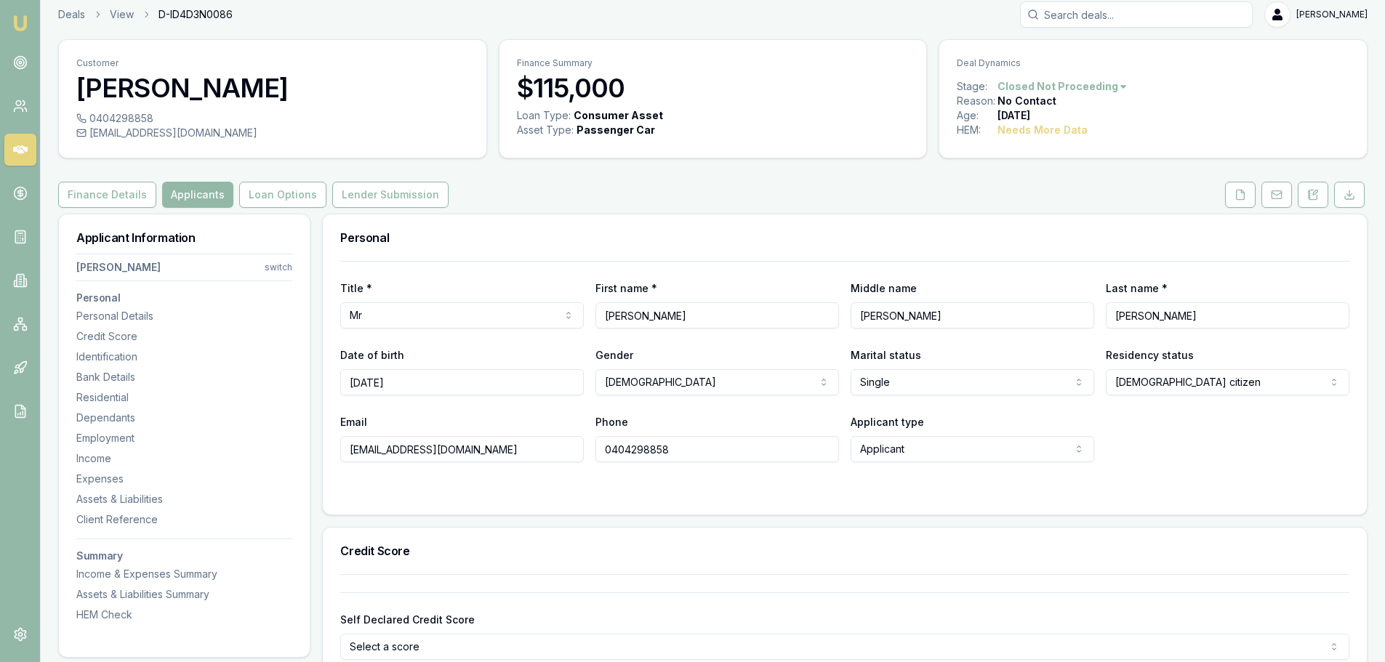
scroll to position [0, 0]
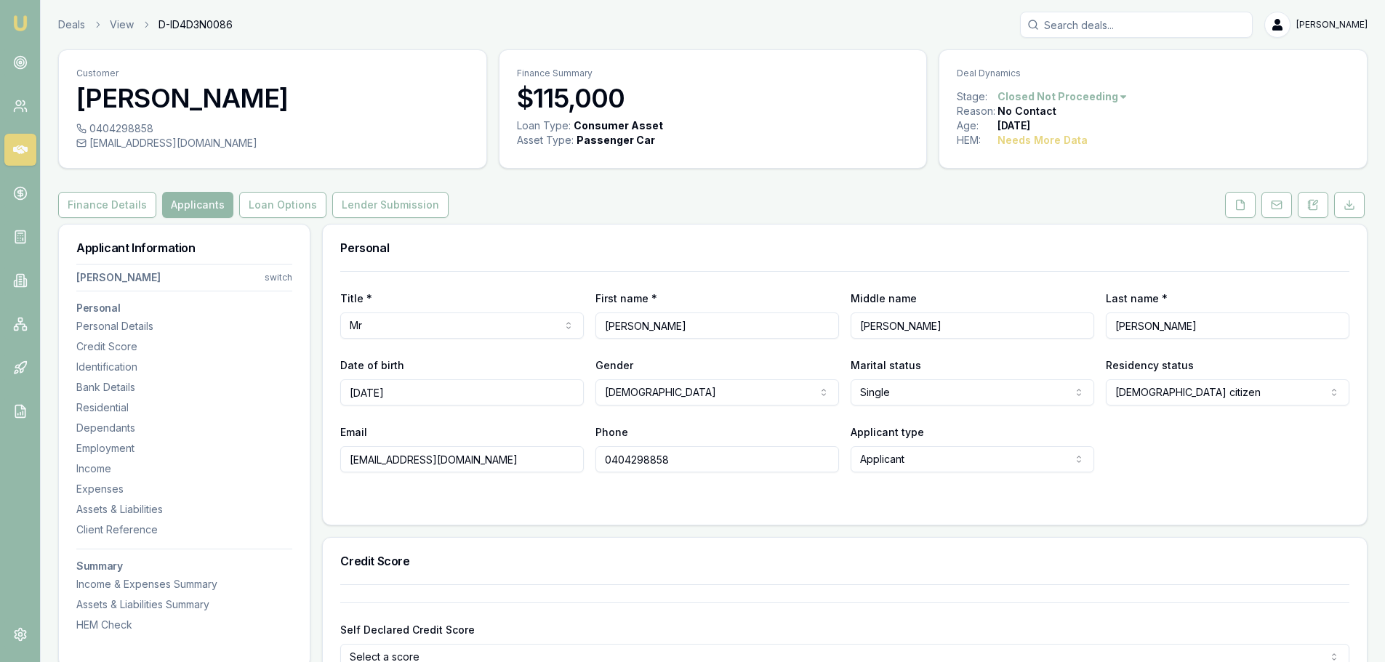
click at [973, 205] on div "Finance Details Applicants Loan Options Lender Submission" at bounding box center [712, 205] width 1309 height 26
click at [1247, 206] on button at bounding box center [1240, 205] width 31 height 26
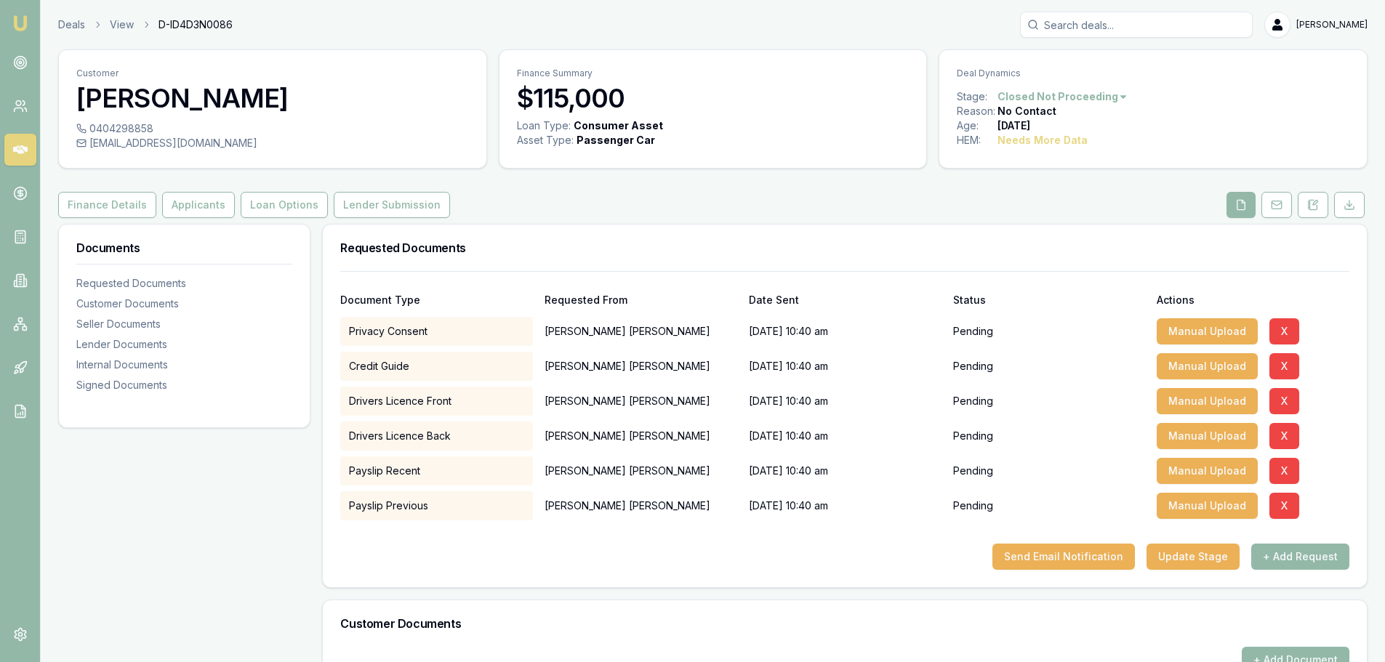
click at [656, 201] on div "Finance Details Applicants Loan Options Lender Submission" at bounding box center [712, 205] width 1309 height 26
click at [1315, 558] on button "+ Add Request" at bounding box center [1300, 557] width 98 height 26
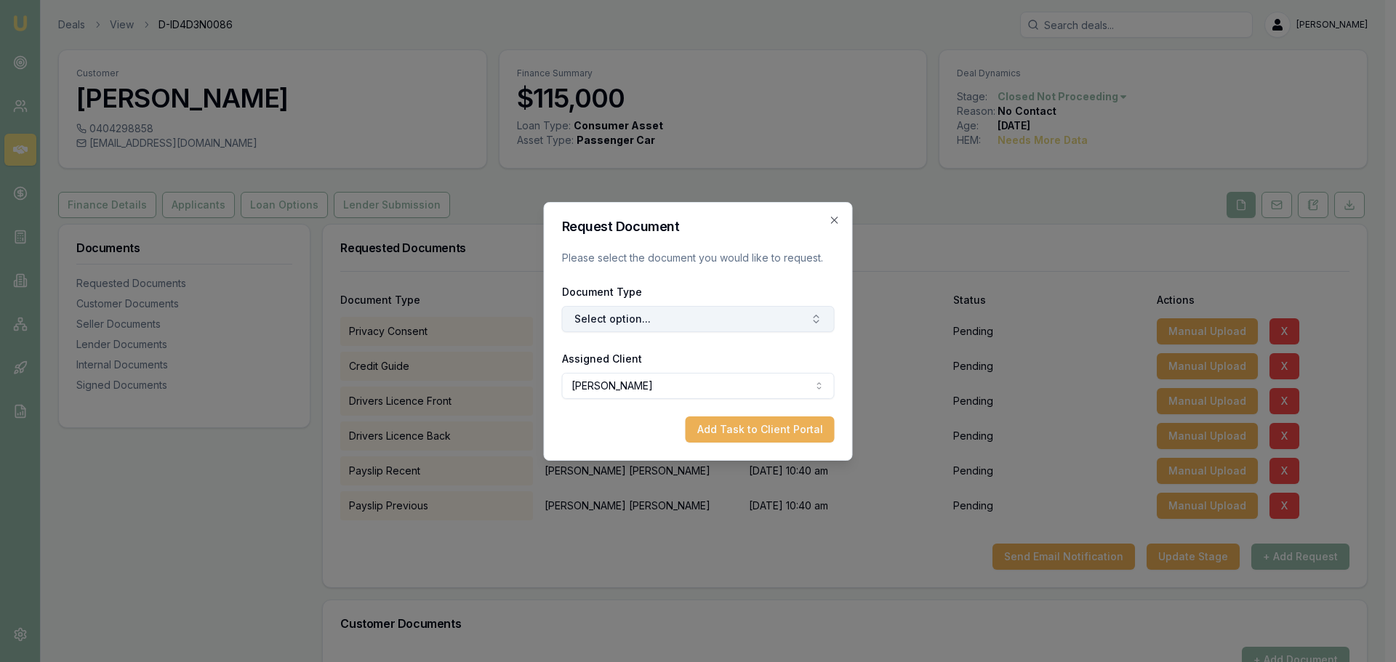
click at [645, 313] on button "Select option..." at bounding box center [698, 319] width 273 height 26
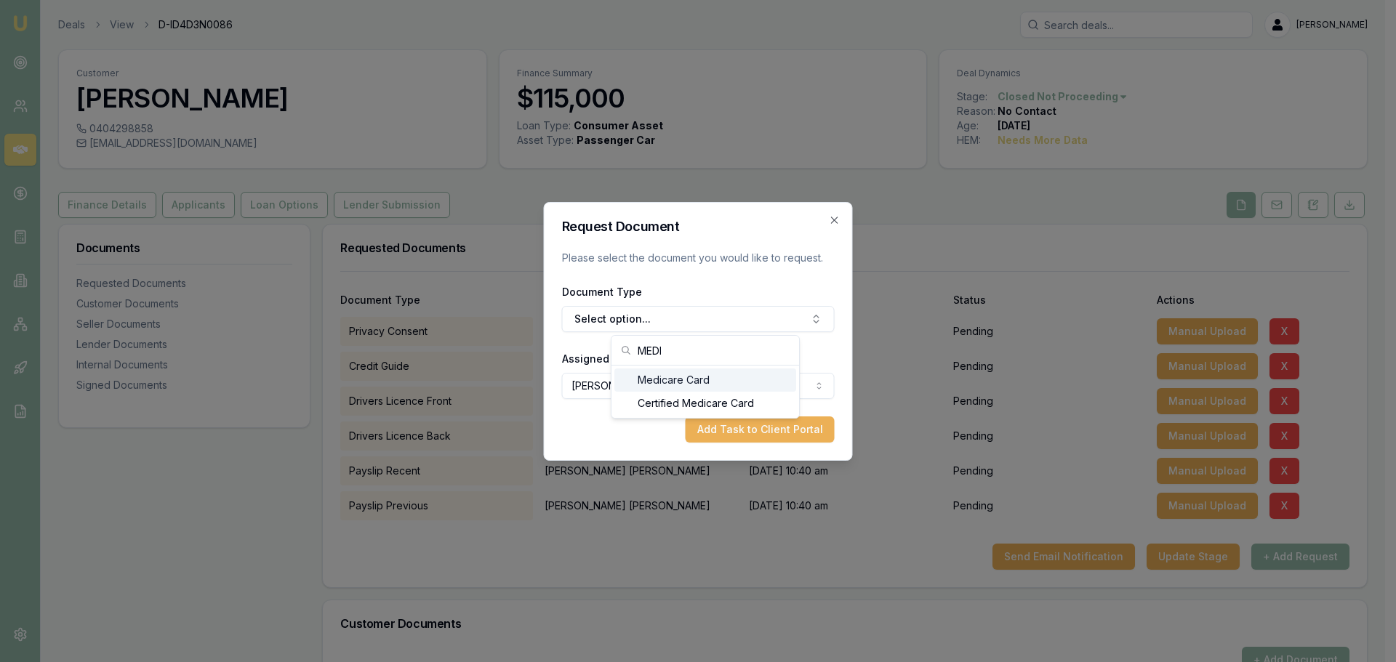
type input "MEDI"
click at [672, 379] on div "Medicare Card" at bounding box center [705, 380] width 182 height 23
click at [743, 427] on button "Add Task to Client Portal" at bounding box center [759, 430] width 149 height 26
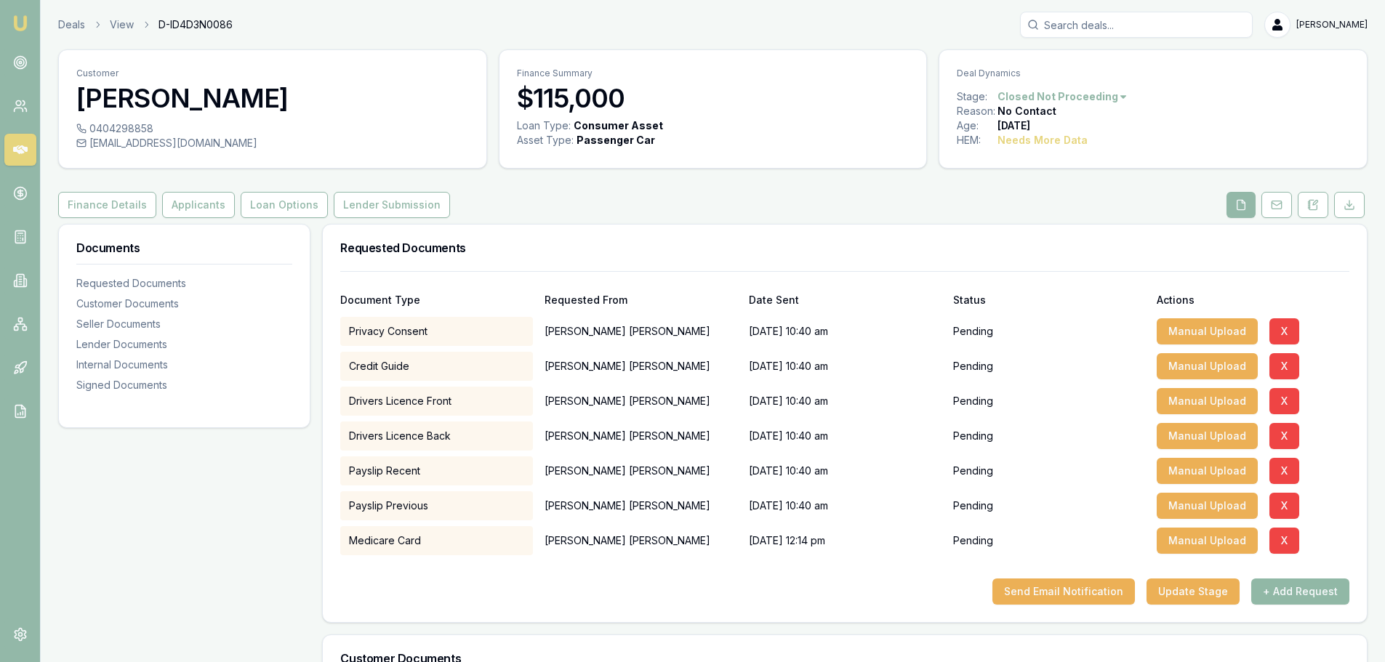
click at [1317, 594] on button "+ Add Request" at bounding box center [1300, 592] width 98 height 26
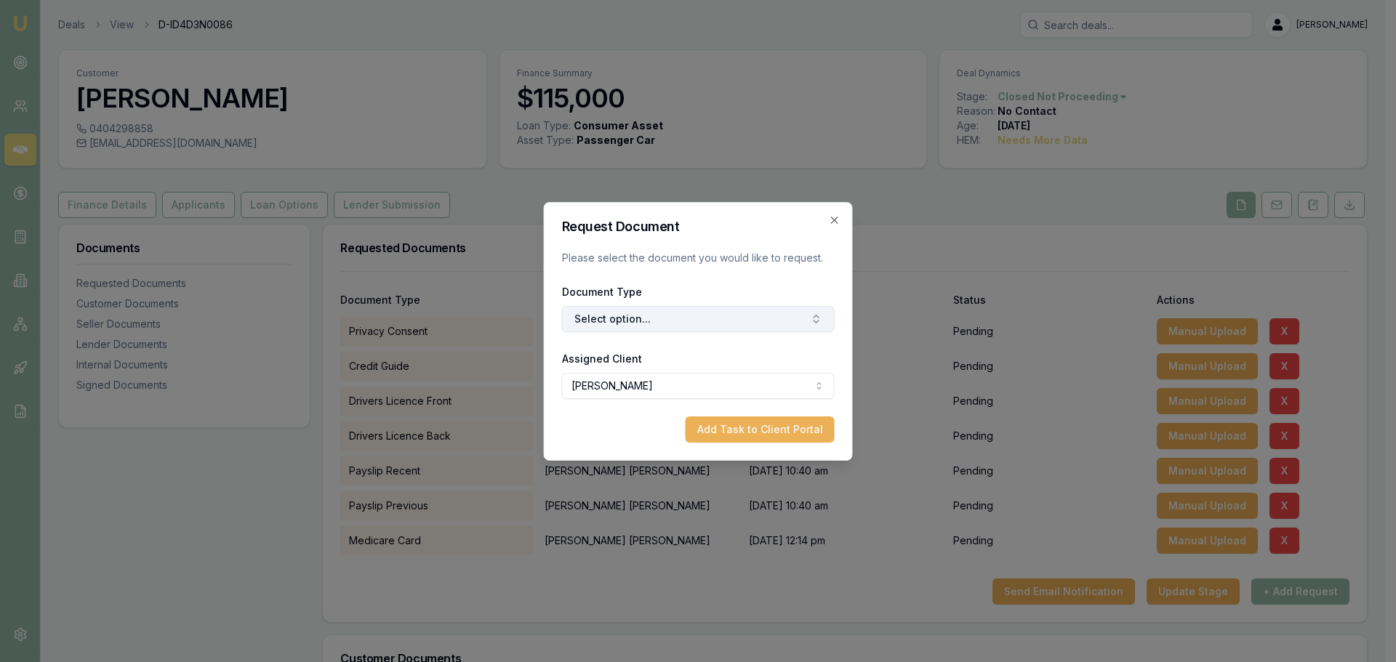
click at [731, 322] on button "Select option..." at bounding box center [698, 319] width 273 height 26
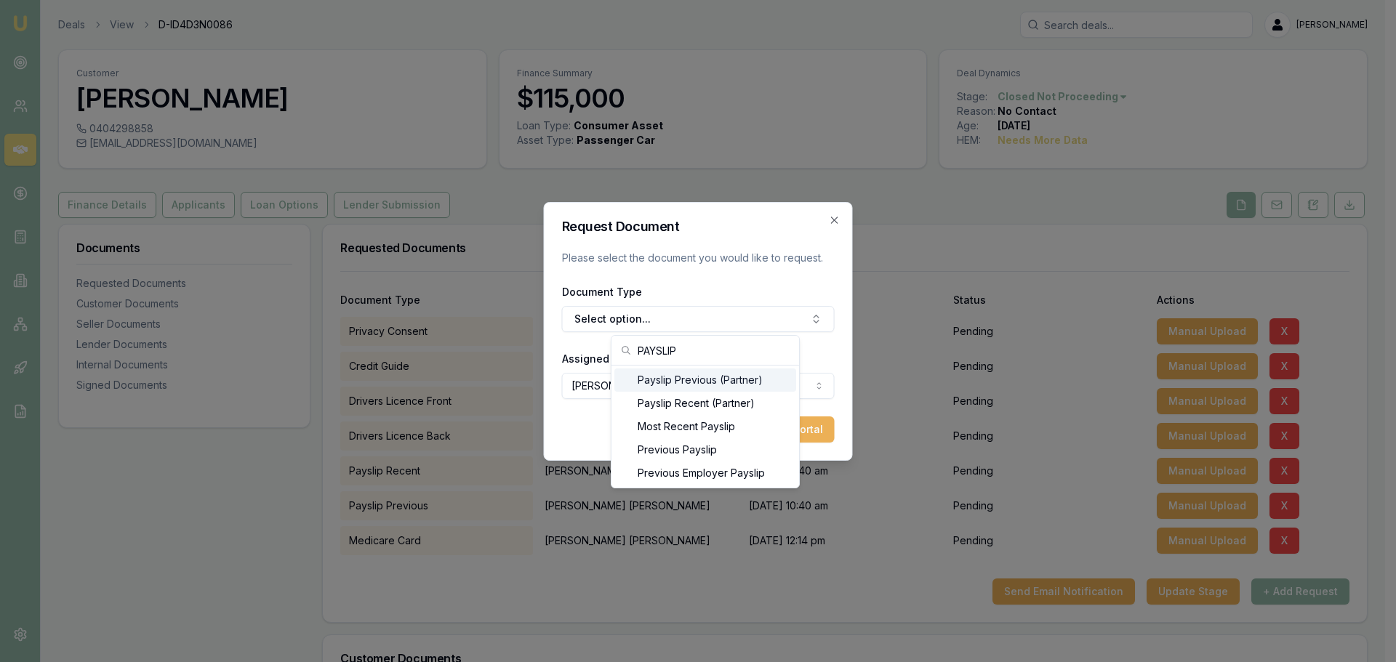
type input "PAYSLIP"
drag, startPoint x: 774, startPoint y: 244, endPoint x: 826, endPoint y: 225, distance: 55.2
click at [774, 244] on form "Request Document Please select the document you would like to request. Document…" at bounding box center [698, 331] width 273 height 222
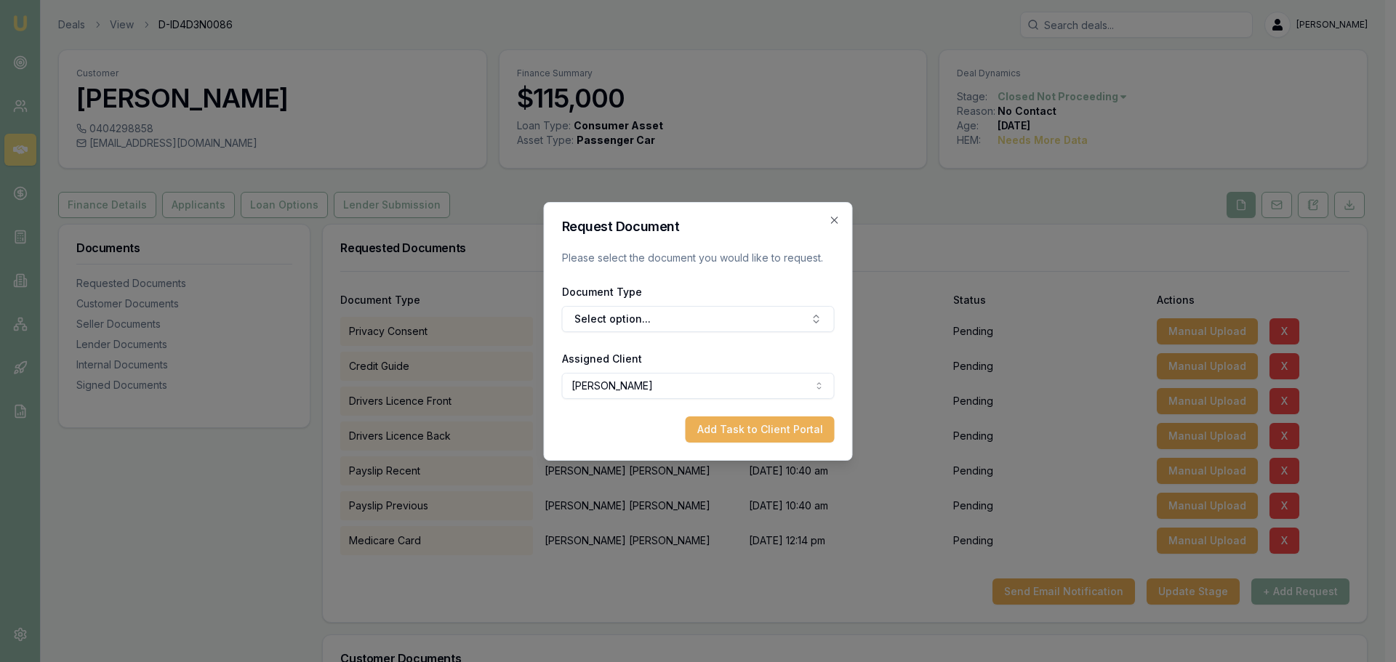
click at [838, 216] on icon "button" at bounding box center [835, 220] width 12 height 12
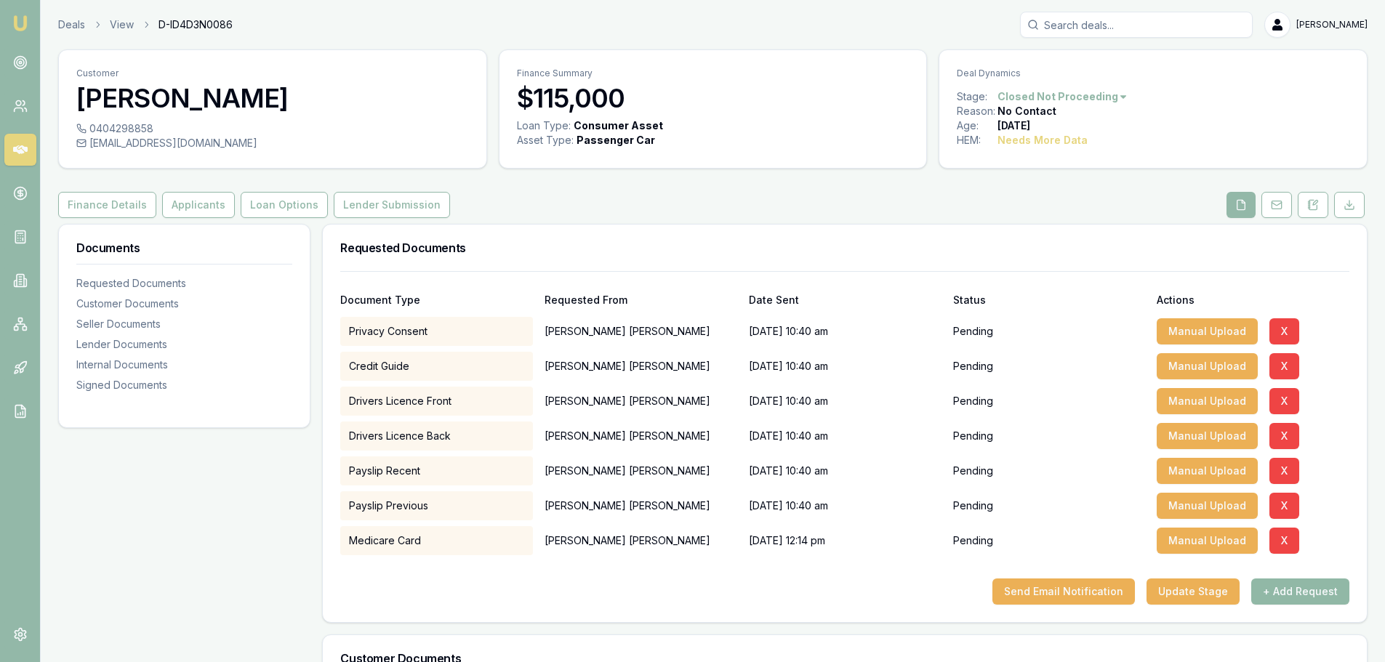
click at [1317, 590] on button "+ Add Request" at bounding box center [1300, 592] width 98 height 26
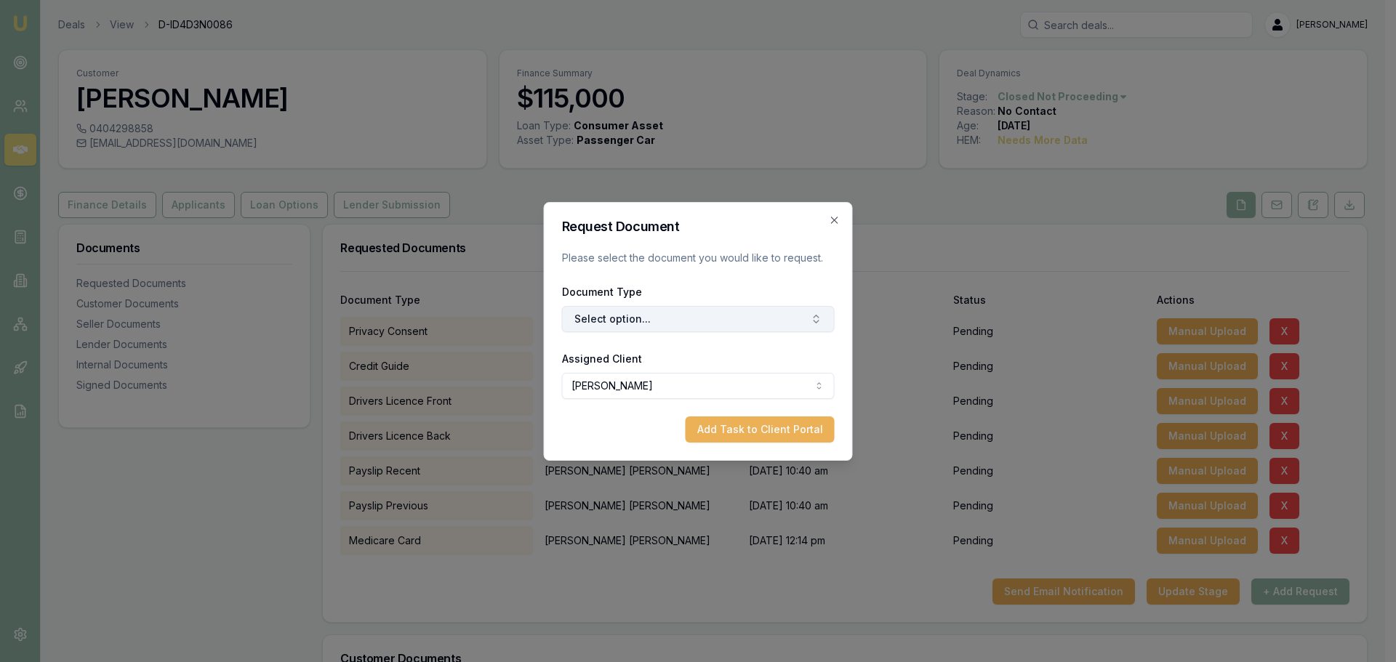
click at [659, 312] on button "Select option..." at bounding box center [698, 319] width 273 height 26
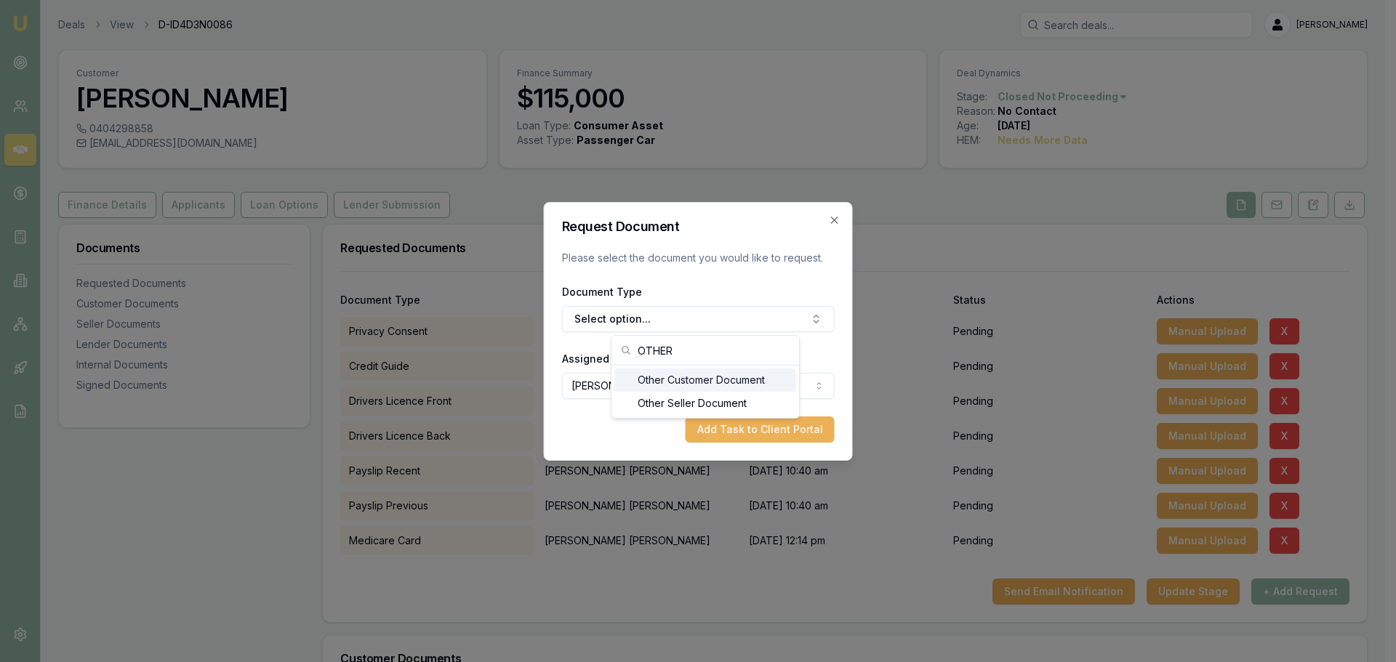
type input "OTHER"
click at [656, 377] on div "Other Customer Document" at bounding box center [705, 380] width 182 height 23
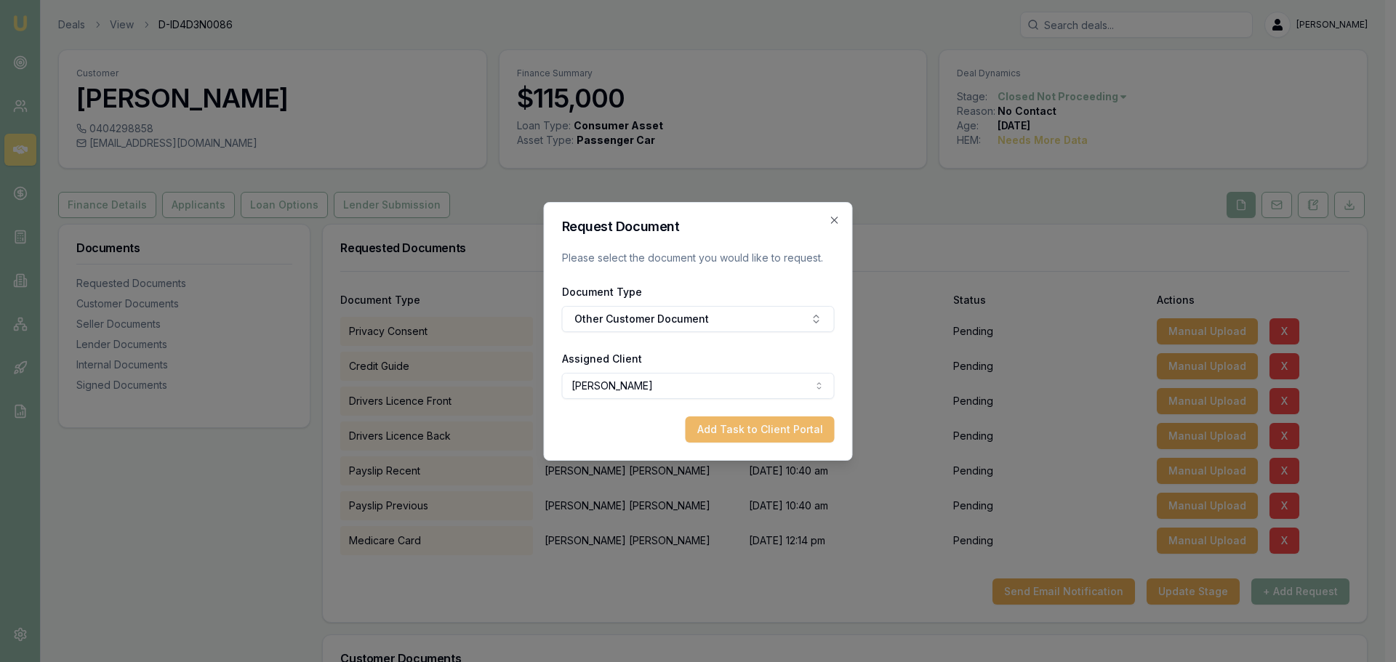
click at [747, 431] on button "Add Task to Client Portal" at bounding box center [759, 430] width 149 height 26
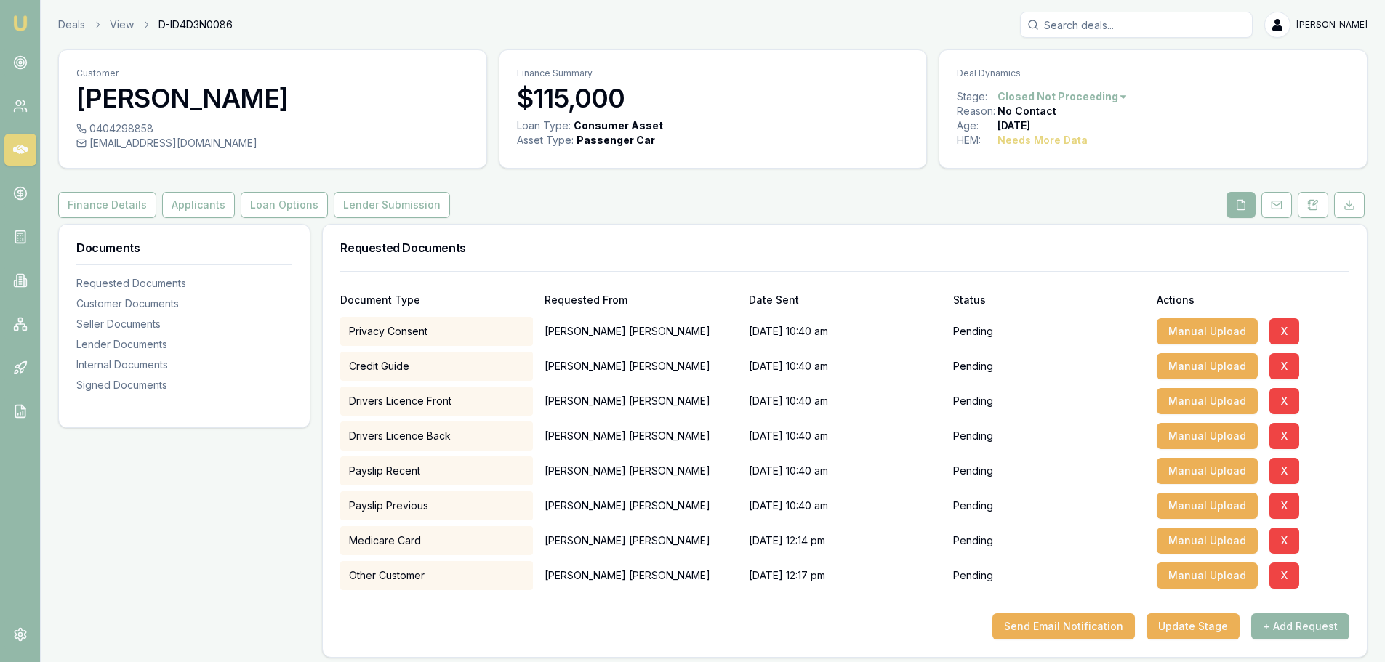
click at [636, 211] on div "Finance Details Applicants Loan Options Lender Submission" at bounding box center [712, 205] width 1309 height 26
click at [1117, 625] on button "Send Email Notification" at bounding box center [1063, 627] width 142 height 26
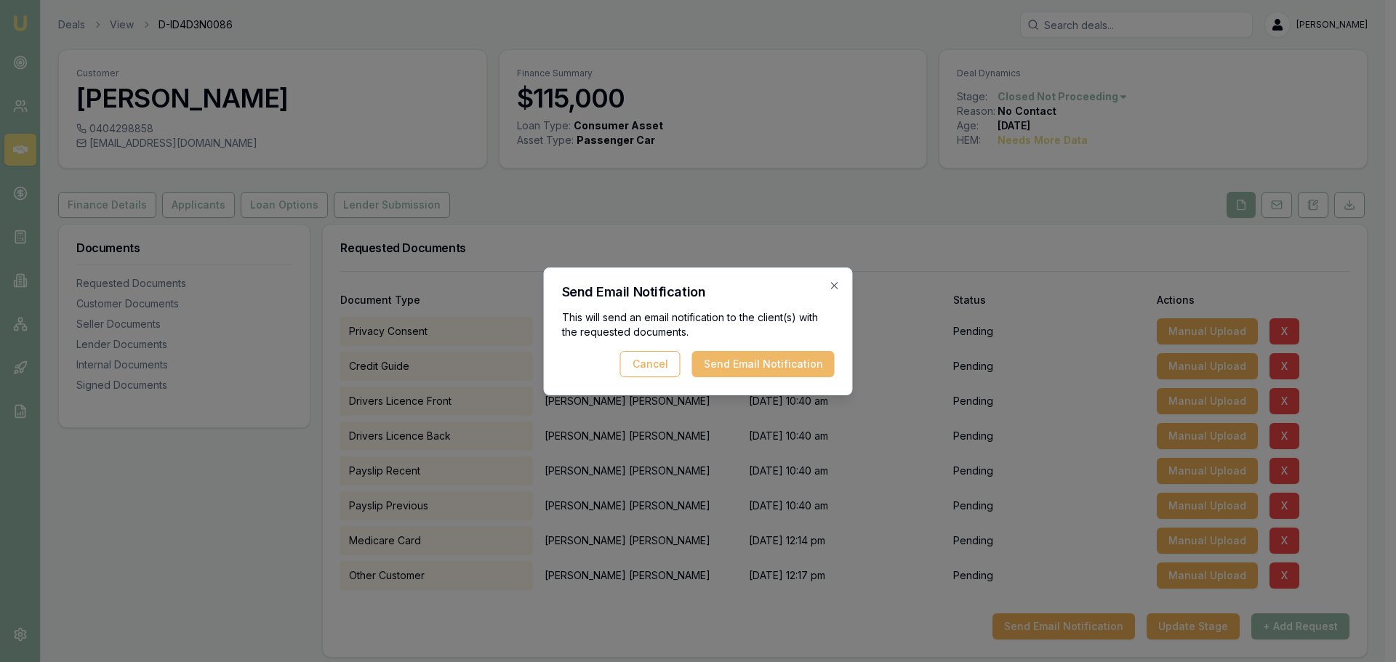
click at [776, 360] on button "Send Email Notification" at bounding box center [763, 364] width 142 height 26
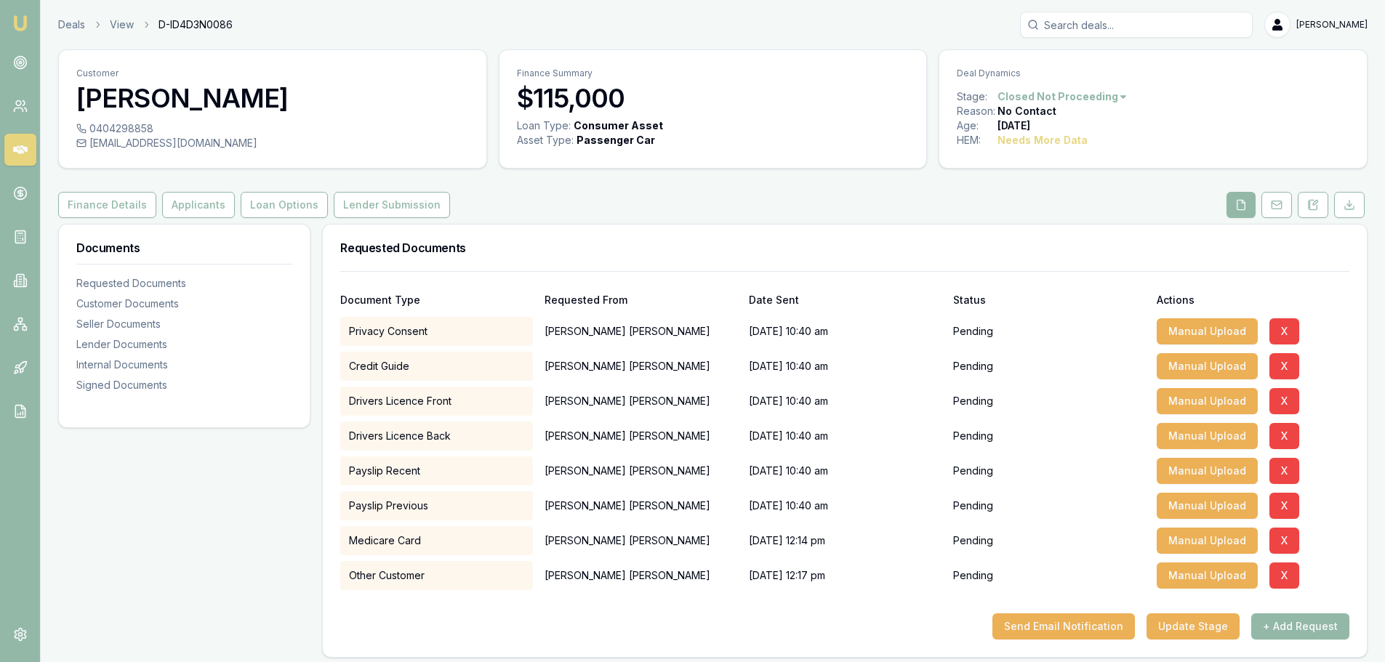
click at [755, 195] on div "Finance Details Applicants Loan Options Lender Submission" at bounding box center [712, 205] width 1309 height 26
click at [611, 219] on div "Customer ROBERT REYNOLDS 0404298858 83robreynolds@gmail.com Finance Summary $11…" at bounding box center [712, 611] width 1309 height 1125
click at [1102, 96] on html "Emu Broker Deals View D-ID4D3N0086 Erin Shield Toggle Menu Customer ROBERT REYN…" at bounding box center [692, 331] width 1385 height 662
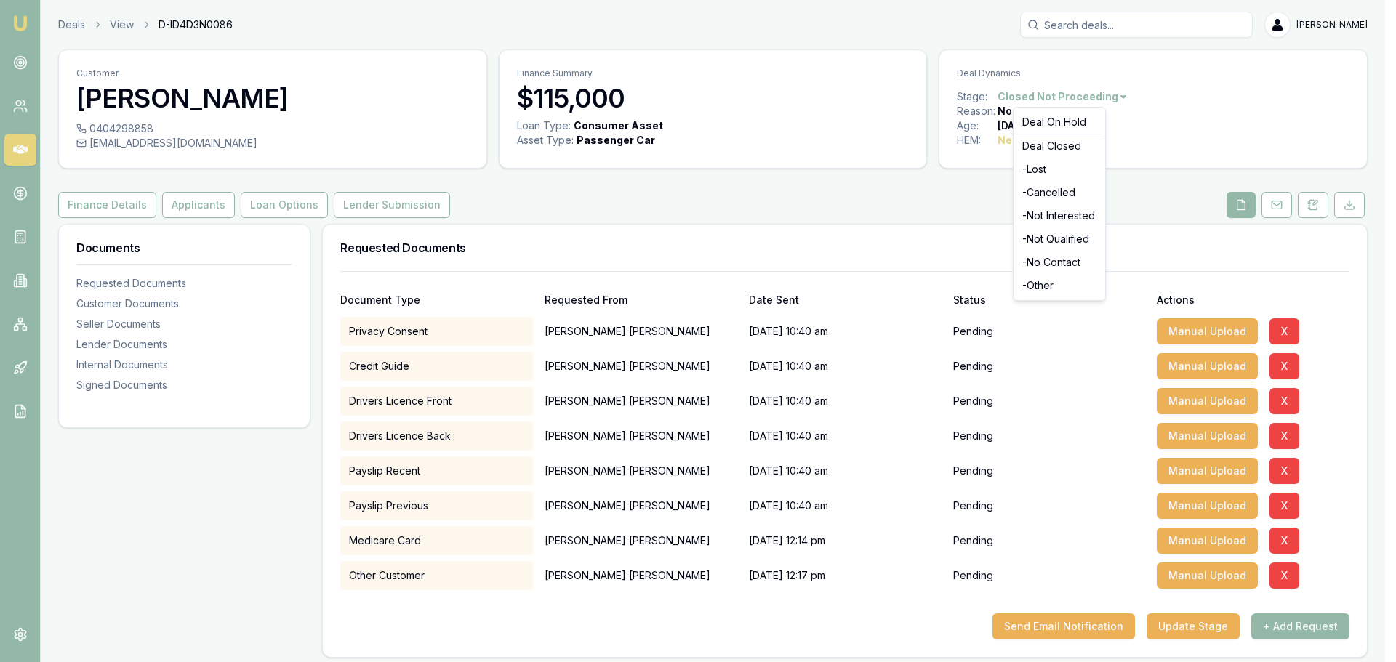
click at [1151, 189] on html "Emu Broker Deals View D-ID4D3N0086 Erin Shield Toggle Menu Customer ROBERT REYN…" at bounding box center [698, 331] width 1396 height 662
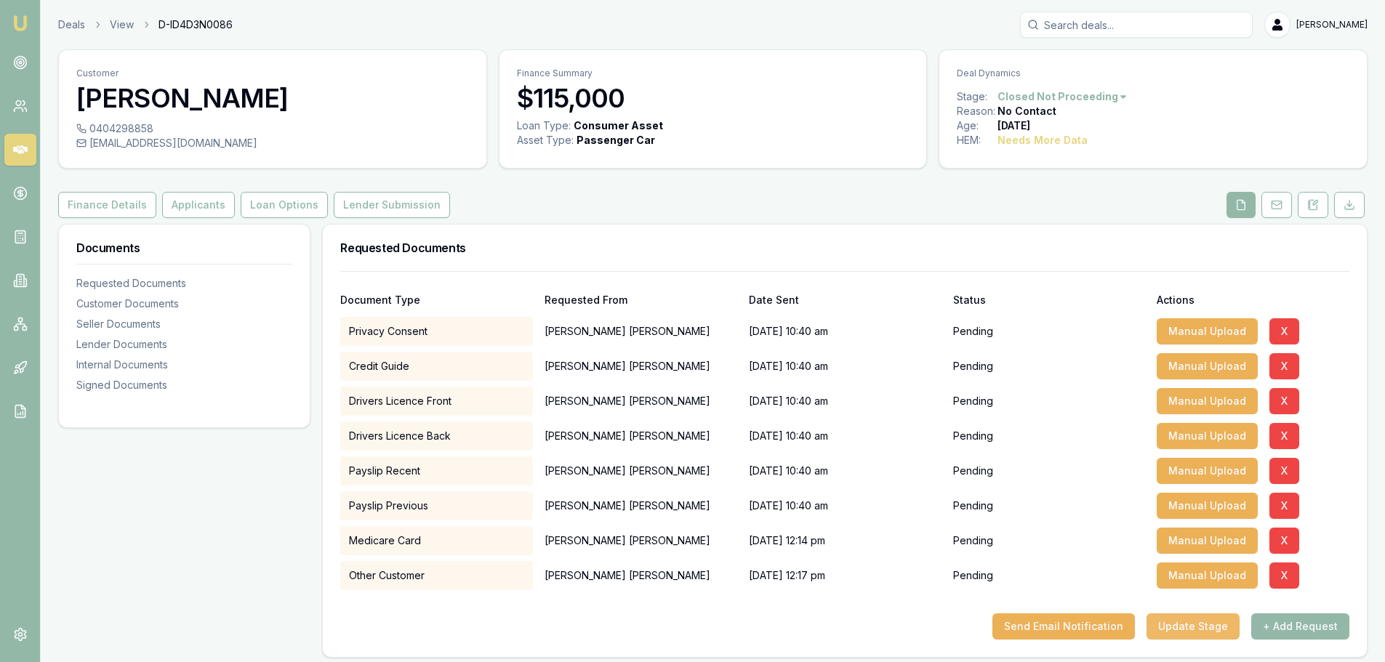
click at [1210, 626] on button "Update Stage" at bounding box center [1192, 627] width 93 height 26
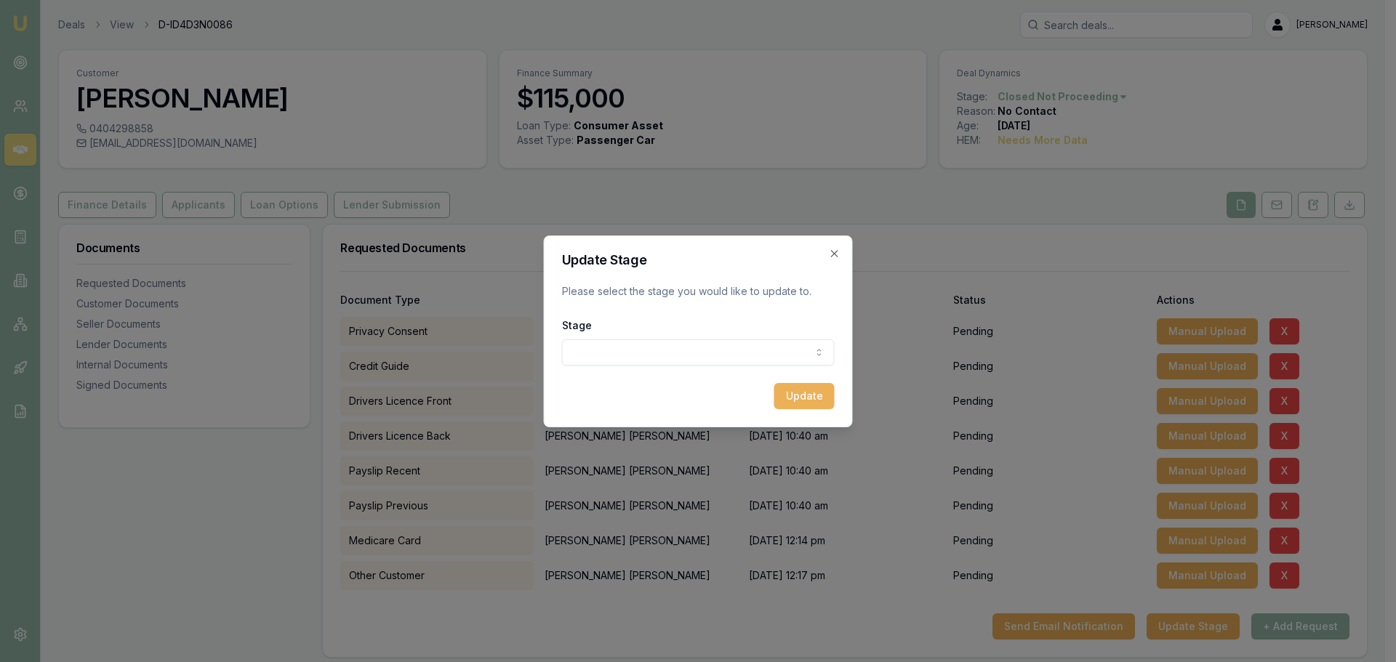
click at [776, 352] on body "Emu Broker Deals View D-ID4D3N0086 Erin Shield Toggle Menu Customer ROBERT REYN…" at bounding box center [692, 331] width 1385 height 662
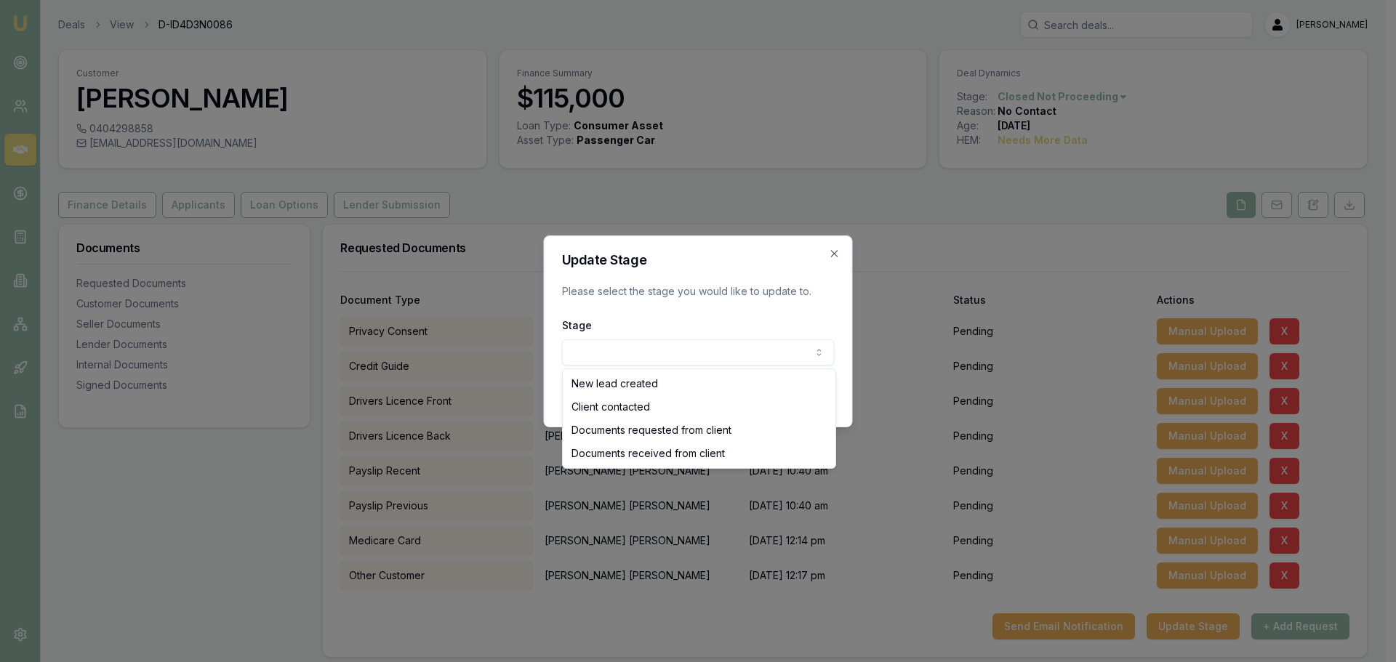
select select "DOCUMENTS_REQUESTED_FROM_CLIENT"
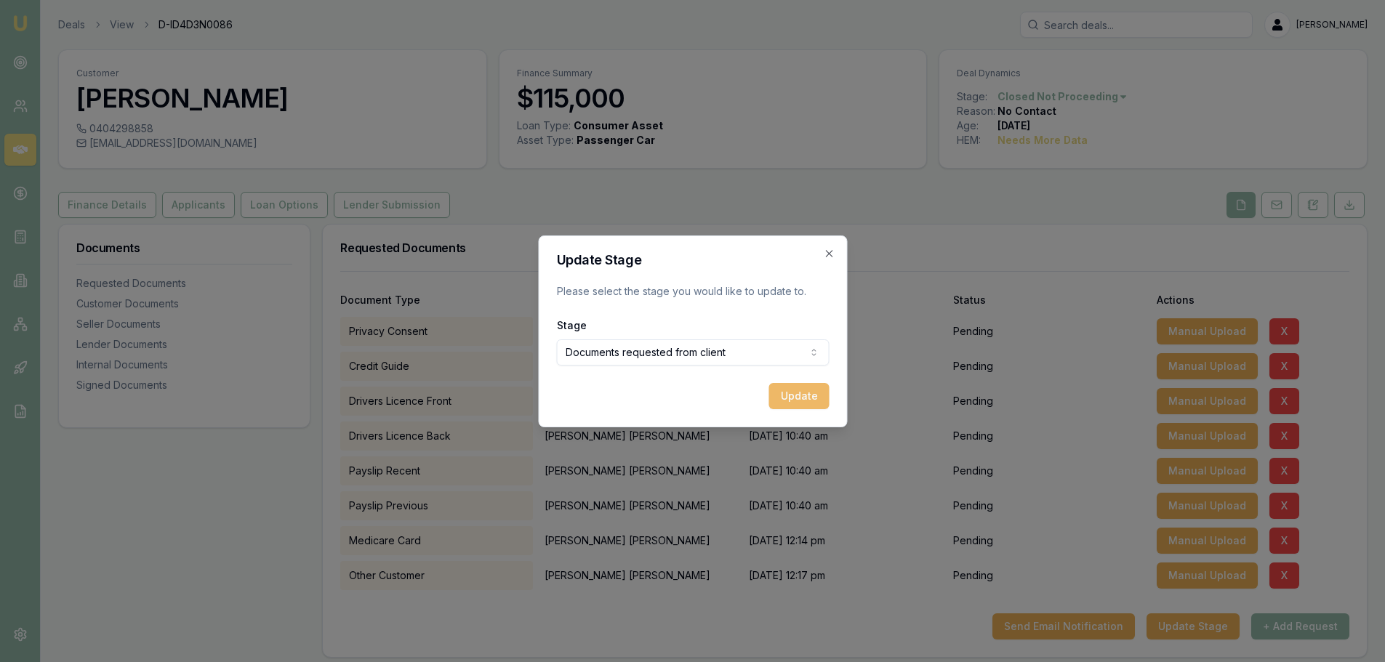
click at [803, 400] on button "Update" at bounding box center [798, 396] width 60 height 26
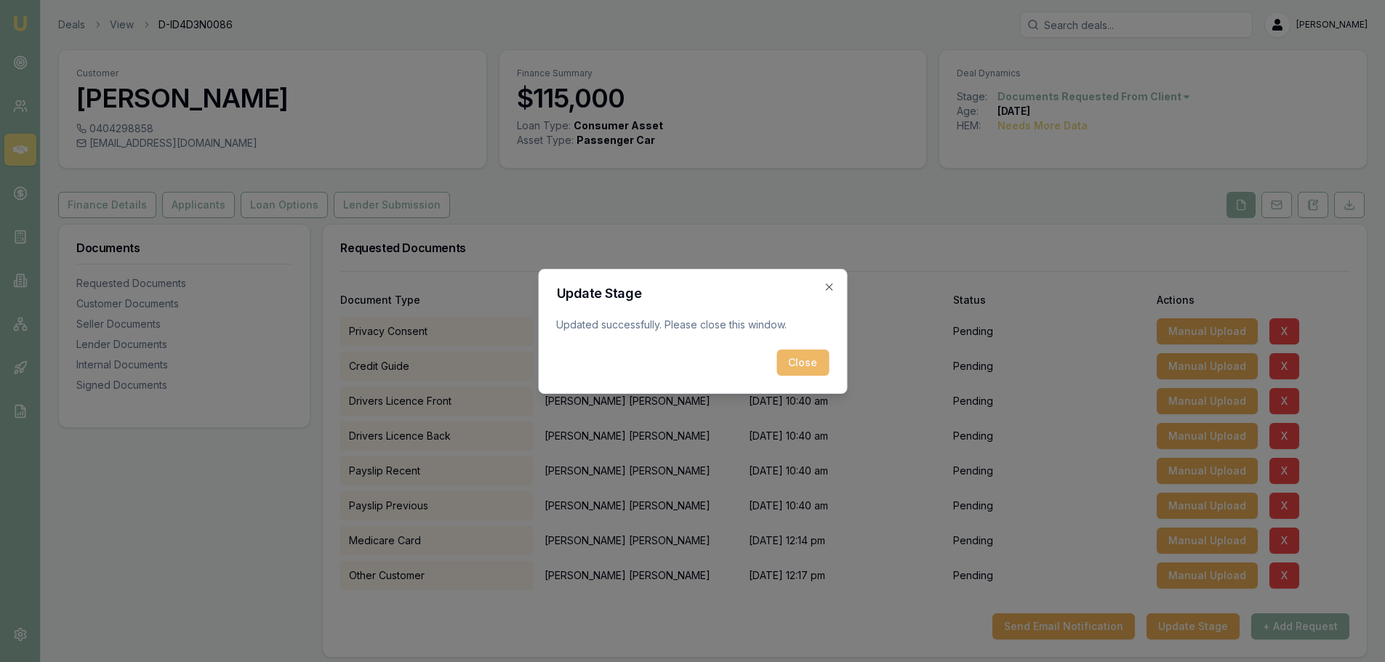
click at [808, 353] on button "Close" at bounding box center [802, 363] width 52 height 26
